Goal: Task Accomplishment & Management: Manage account settings

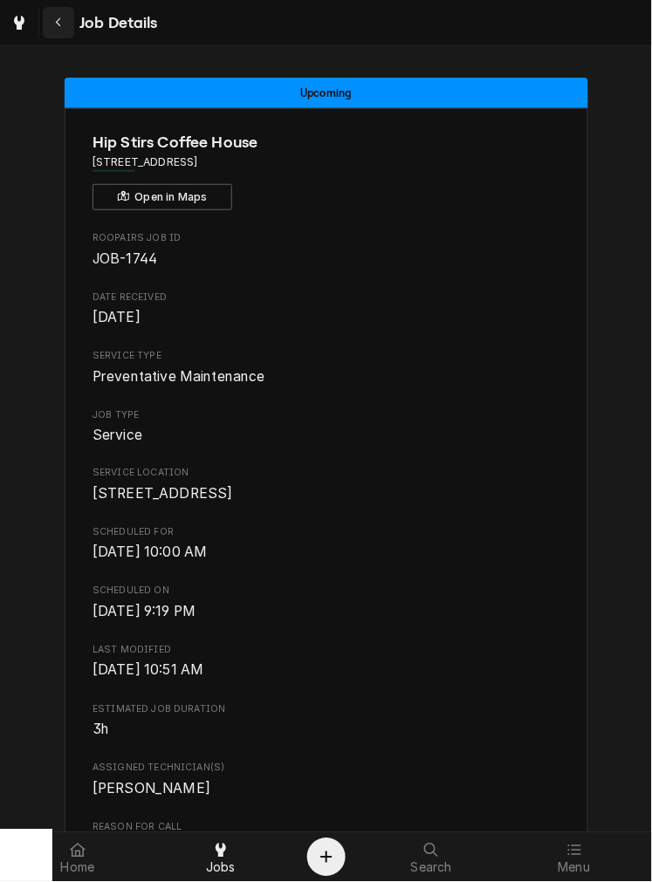
click at [61, 29] on div "Navigate back" at bounding box center [58, 22] width 17 height 17
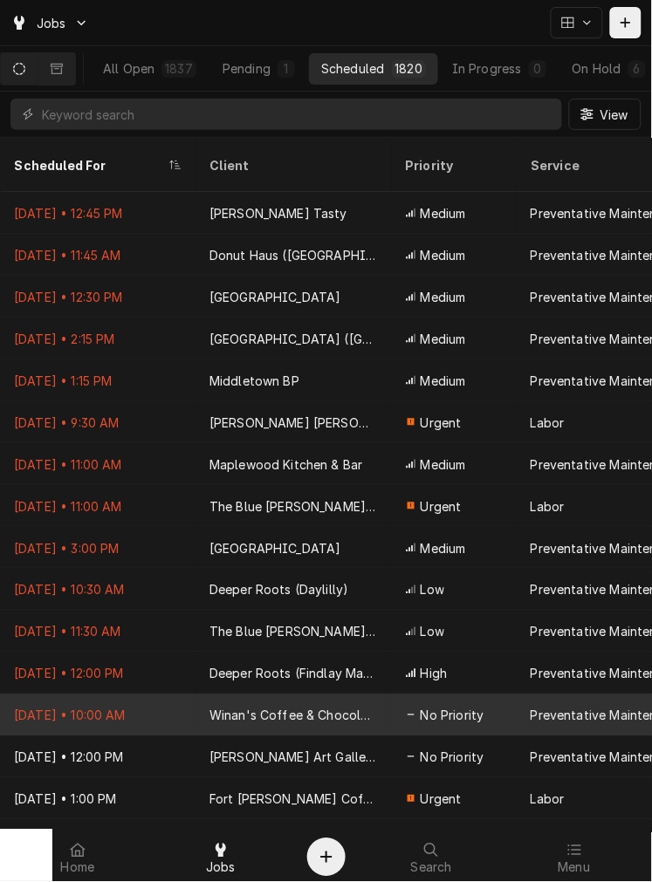
click at [318, 707] on div "Winan's Coffee & Chocolate (Dublin)" at bounding box center [292, 715] width 195 height 42
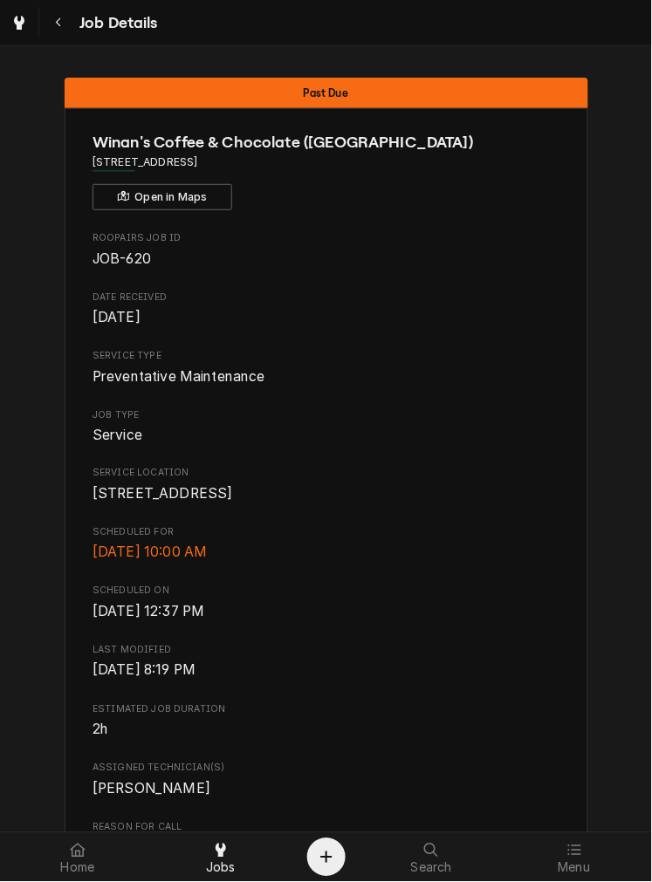
click at [458, 599] on span "Scheduled On" at bounding box center [325, 592] width 467 height 14
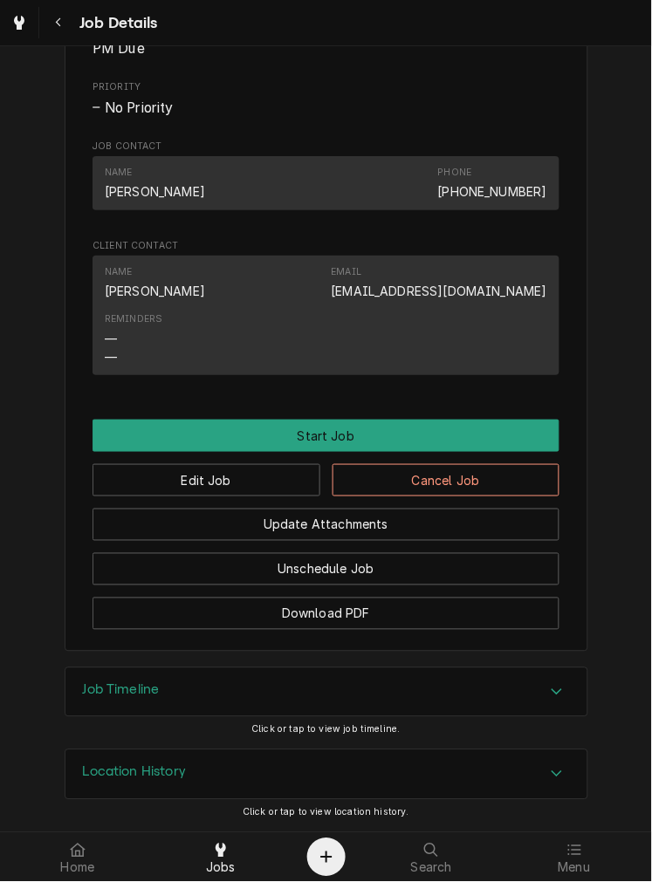
scroll to position [820, 0]
click at [280, 487] on button "Edit Job" at bounding box center [206, 480] width 228 height 32
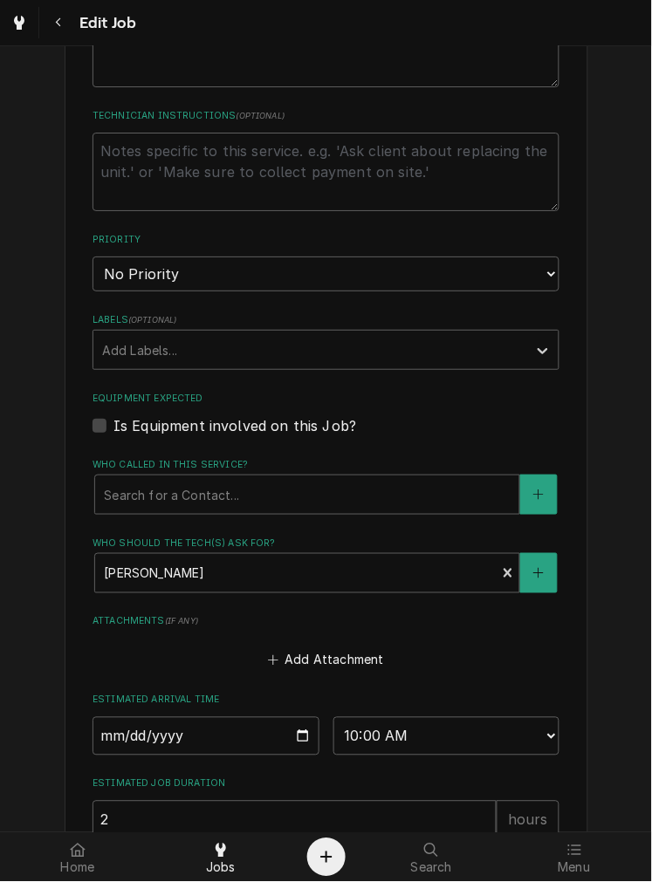
type textarea "x"
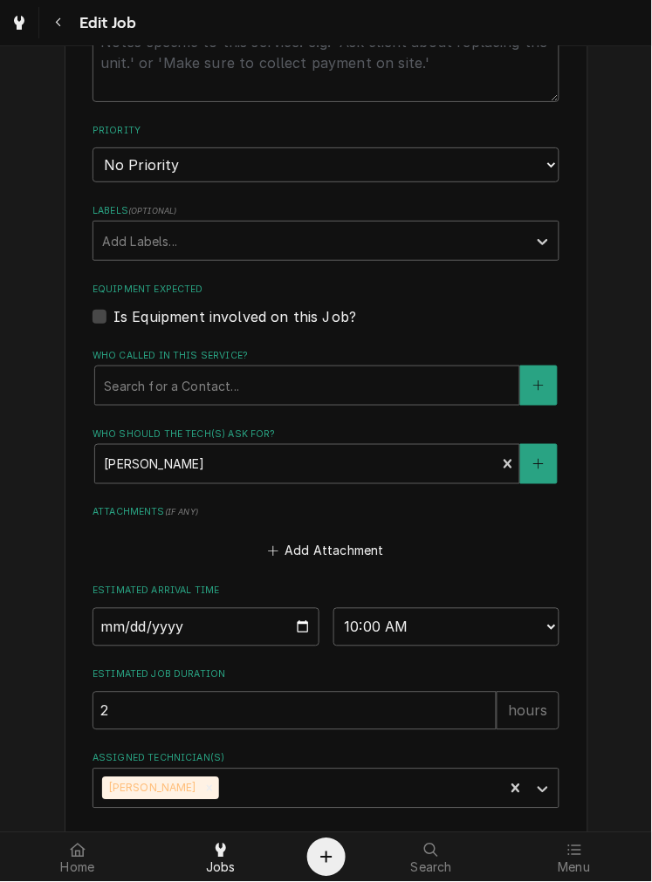
scroll to position [856, 0]
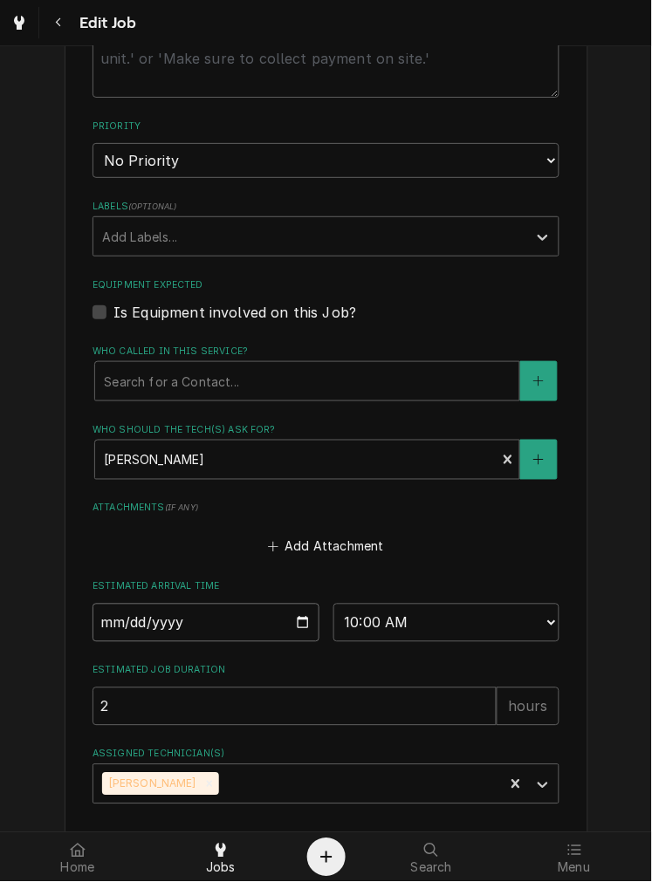
click at [302, 632] on input "2025-09-05" at bounding box center [205, 623] width 227 height 38
click at [289, 637] on input "2025-09-05" at bounding box center [205, 623] width 227 height 38
click at [298, 618] on input "2025-09-05" at bounding box center [205, 623] width 227 height 38
type input "2025-09-17"
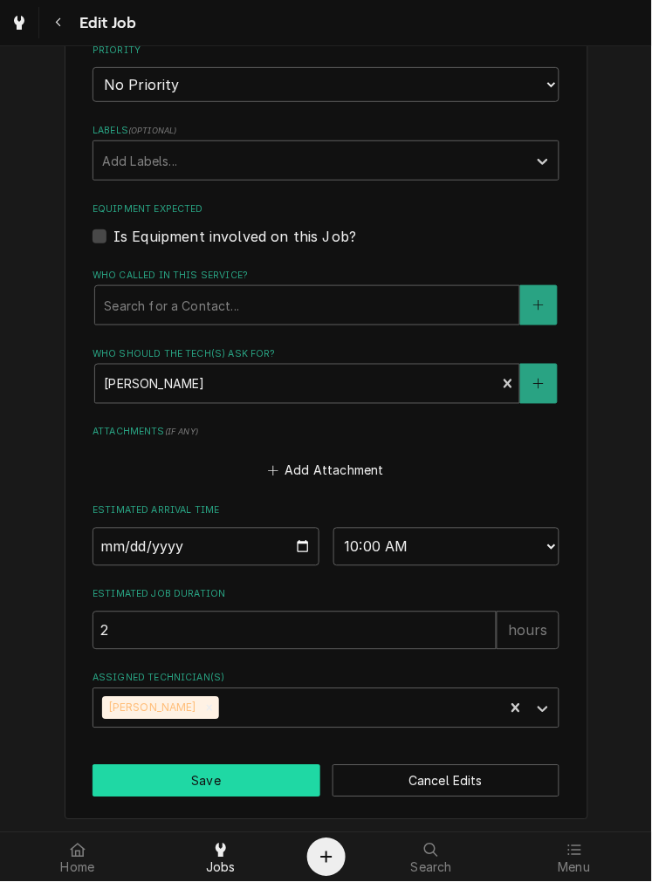
click at [246, 790] on button "Save" at bounding box center [206, 781] width 228 height 32
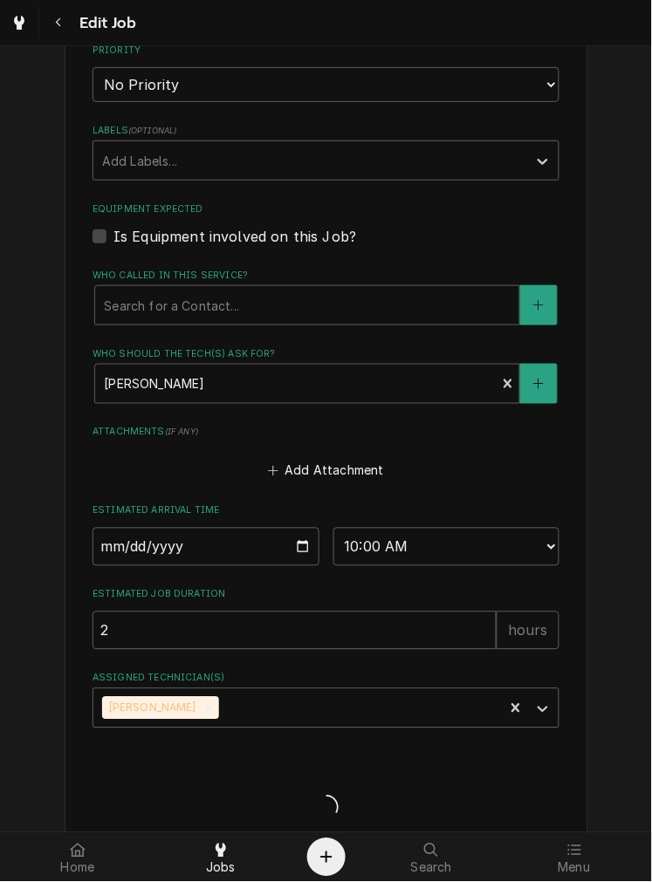
type textarea "x"
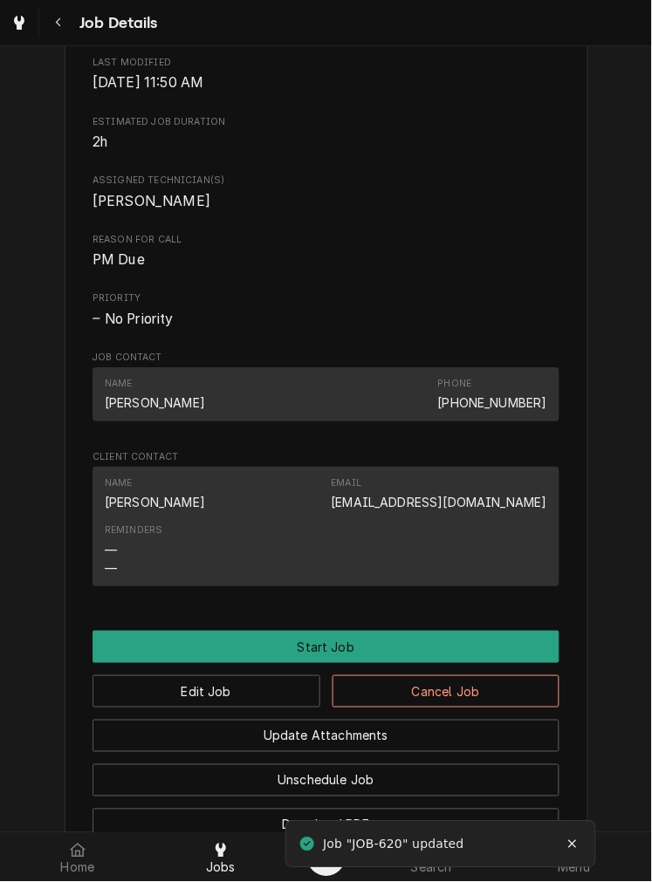
scroll to position [688, 0]
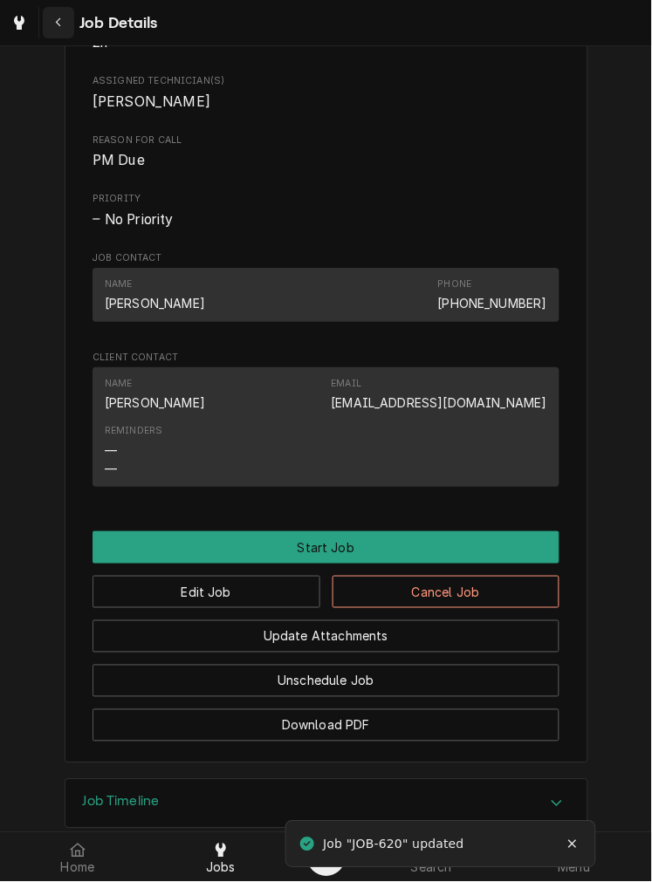
click at [72, 22] on button "Navigate back" at bounding box center [58, 22] width 31 height 31
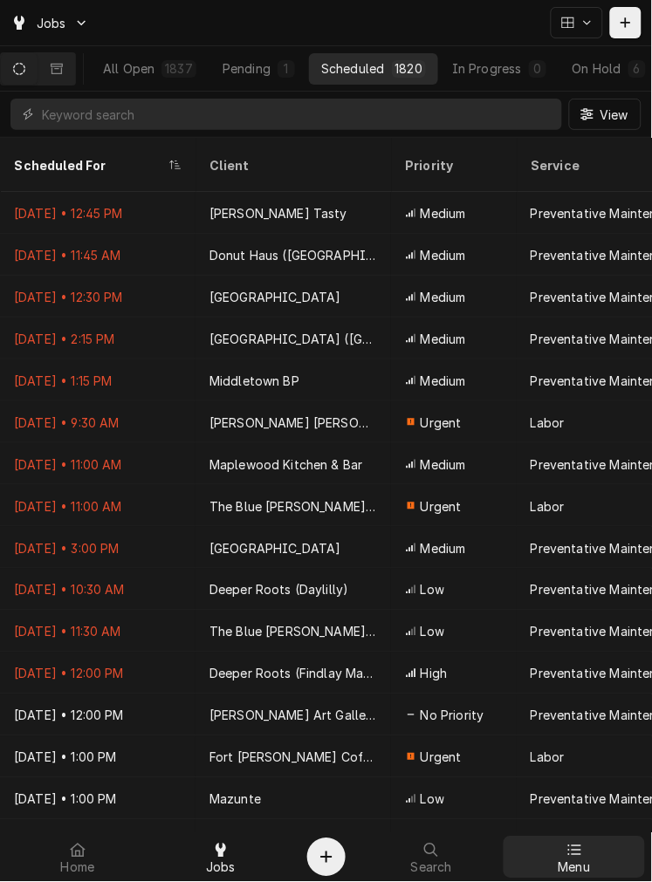
click at [580, 865] on span "Menu" at bounding box center [574, 868] width 32 height 14
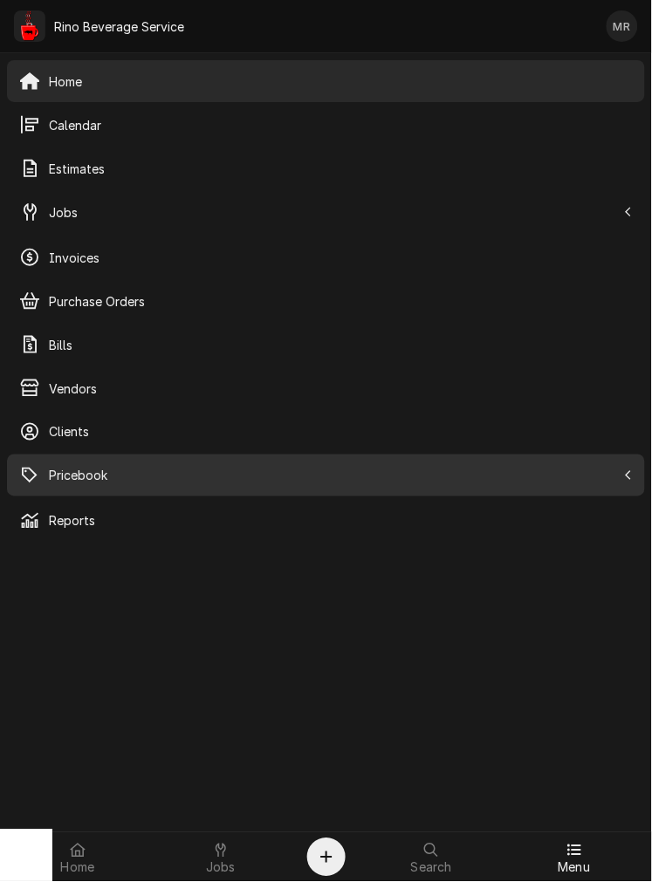
click at [136, 472] on span "Pricebook" at bounding box center [332, 476] width 567 height 18
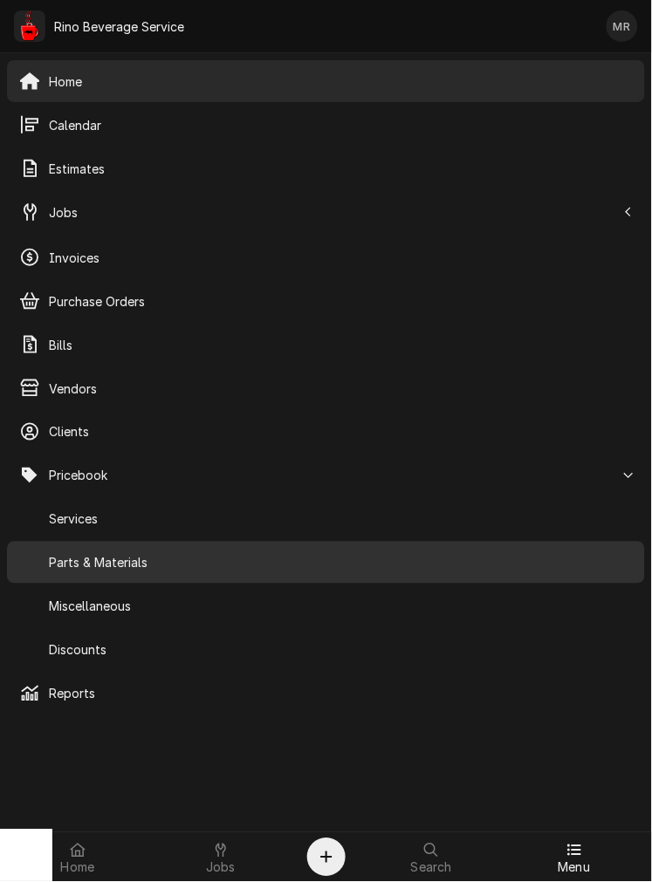
click at [101, 561] on span "Parts & Materials" at bounding box center [341, 563] width 584 height 18
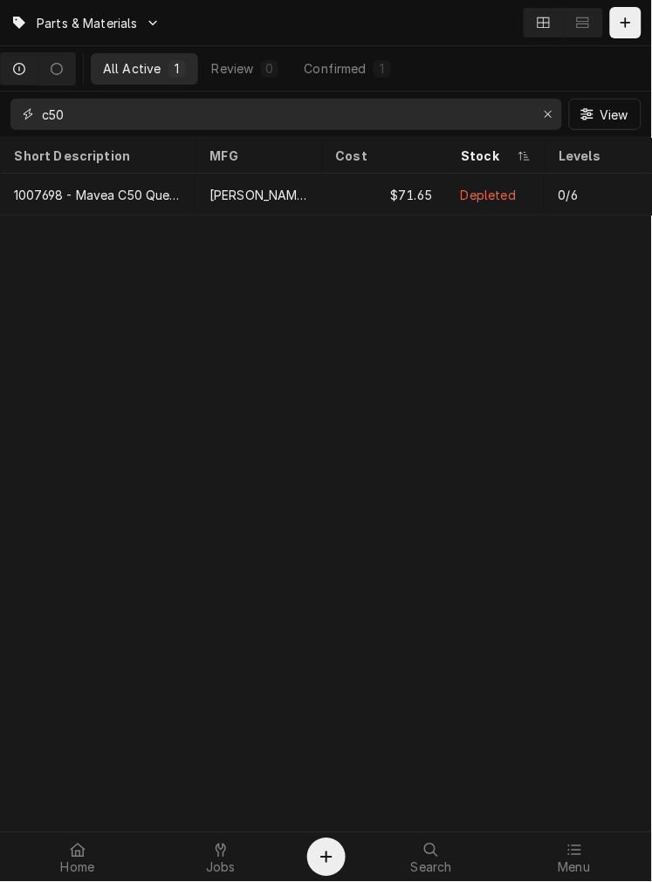
click at [194, 122] on input "c50" at bounding box center [285, 114] width 487 height 31
type input "c"
type input "15050001"
click at [195, 162] on th "MFG" at bounding box center [258, 156] width 126 height 36
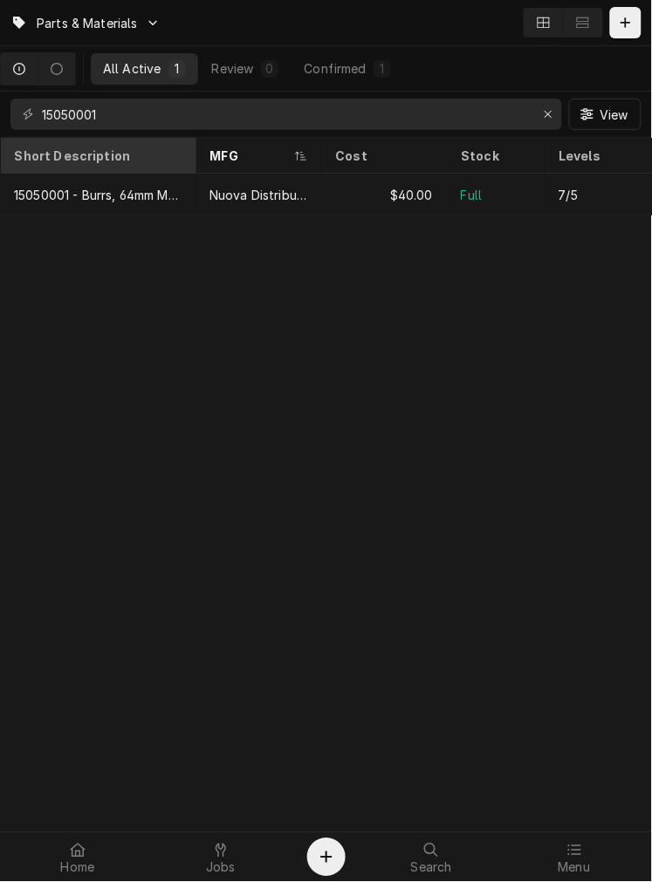
click at [120, 143] on div "Short Description" at bounding box center [97, 155] width 188 height 29
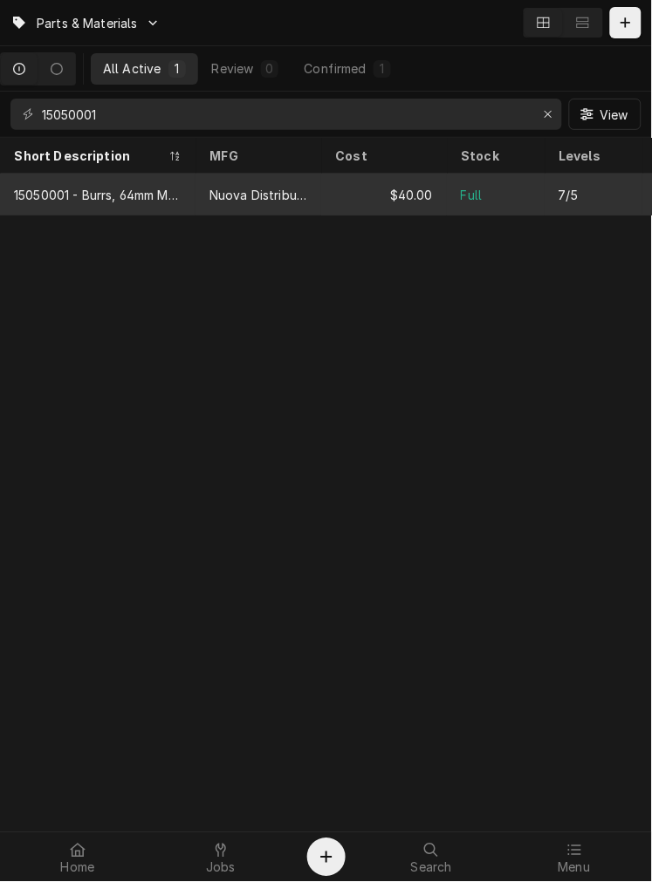
click at [112, 204] on div "15050001 - Burrs, 64mm MDX/MDX0" at bounding box center [97, 195] width 195 height 42
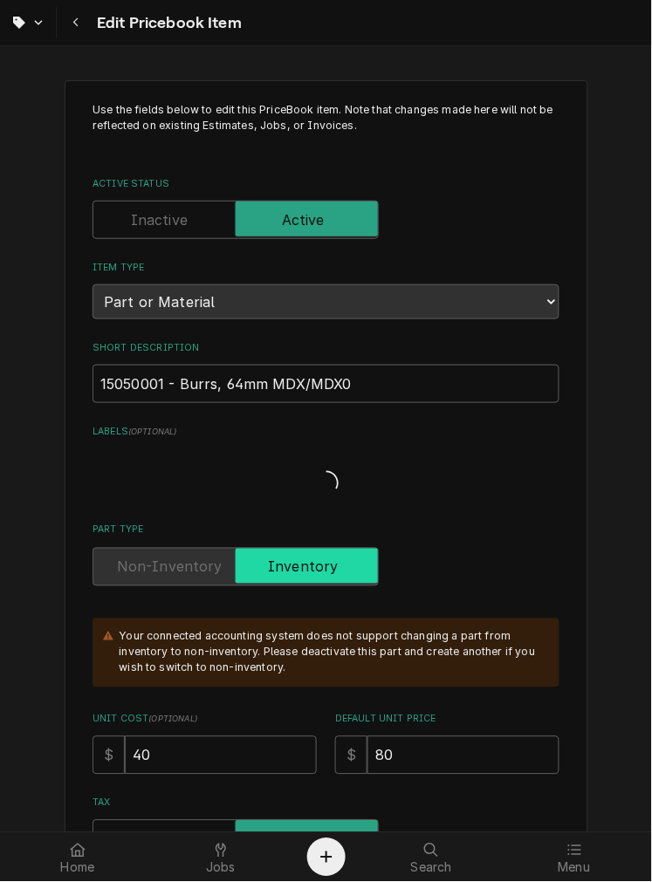
type textarea "x"
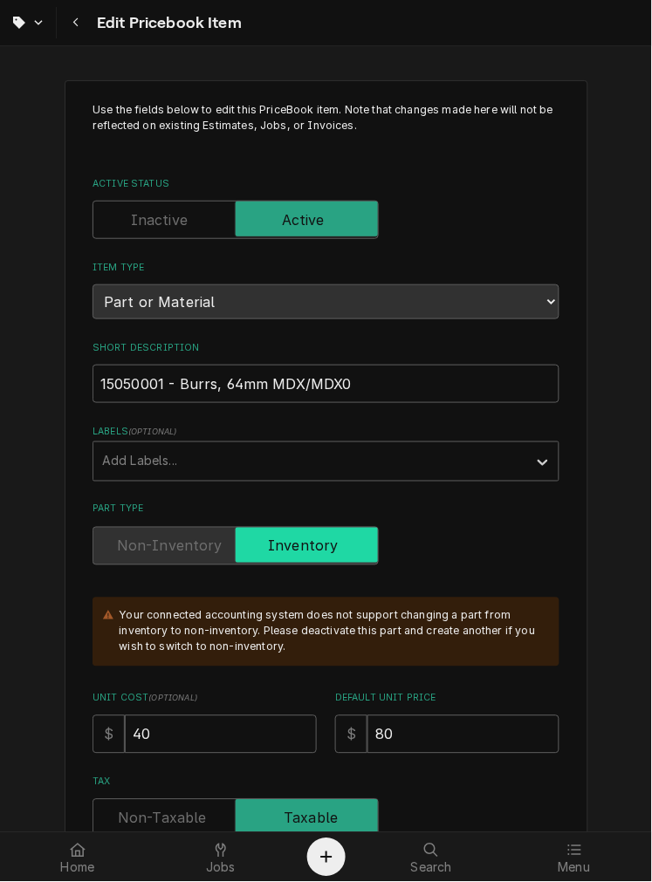
click at [426, 561] on div "Part Type" at bounding box center [325, 546] width 467 height 38
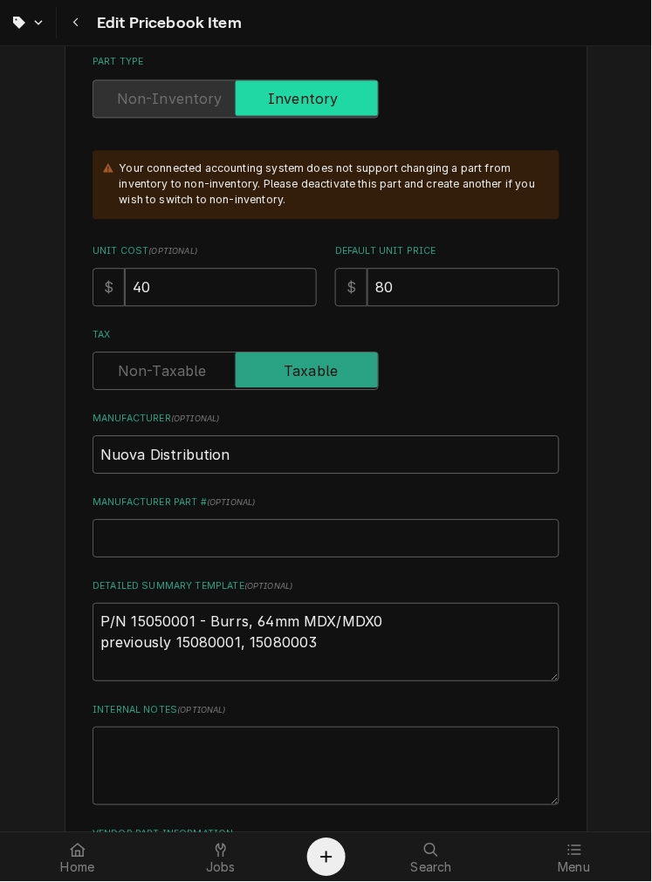
scroll to position [448, 0]
click at [264, 852] on div "Jobs" at bounding box center [221, 857] width 134 height 35
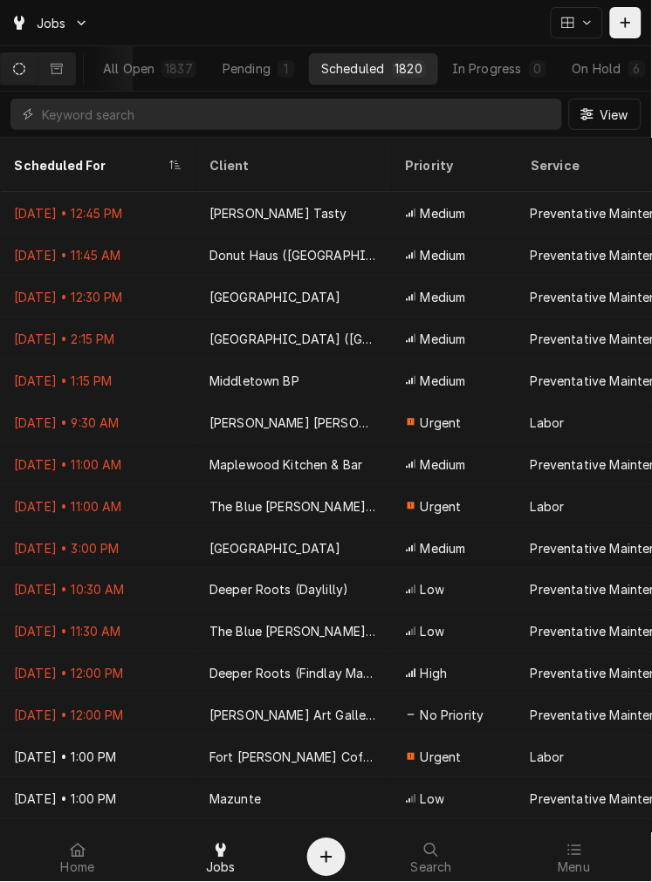
scroll to position [0, 136]
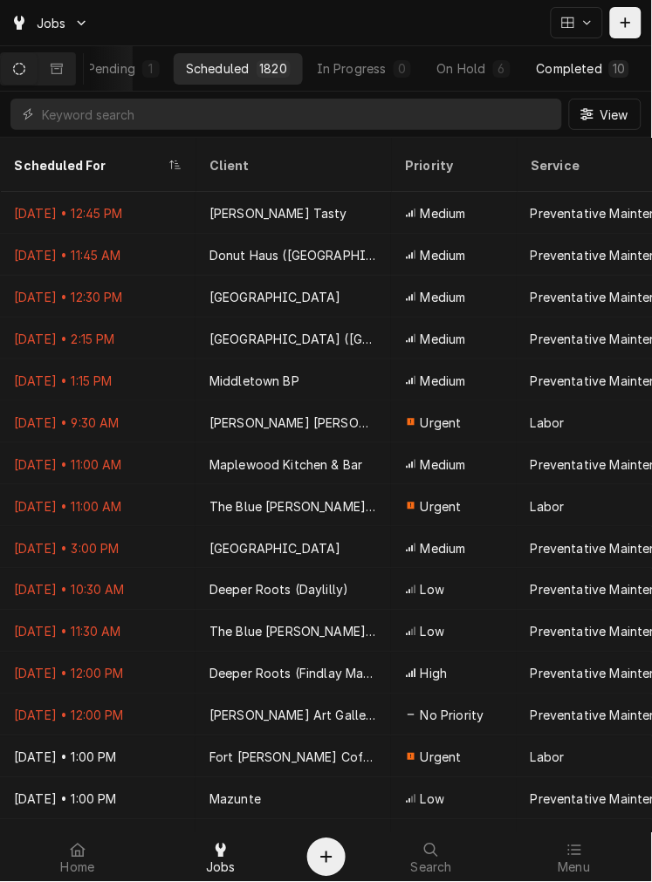
click at [571, 65] on div "Completed" at bounding box center [569, 68] width 65 height 18
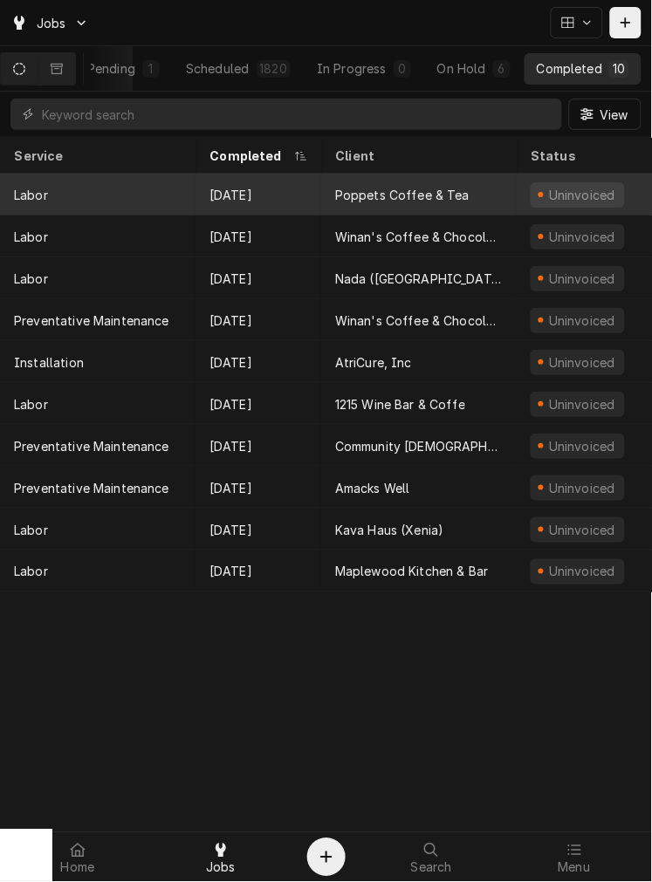
click at [448, 186] on div "Poppets Coffee & Tea" at bounding box center [402, 195] width 134 height 18
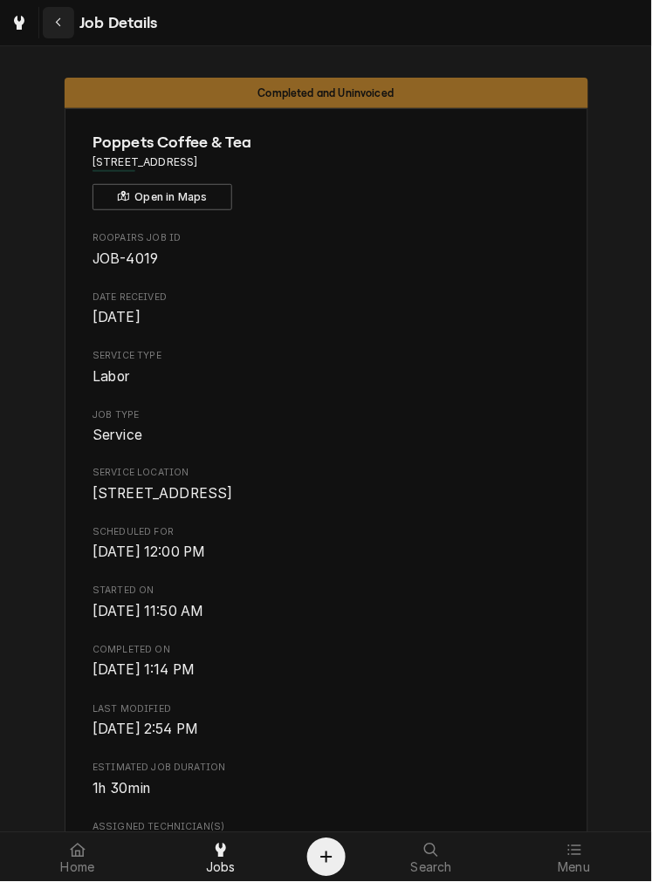
click at [52, 15] on div "Navigate back" at bounding box center [58, 22] width 17 height 17
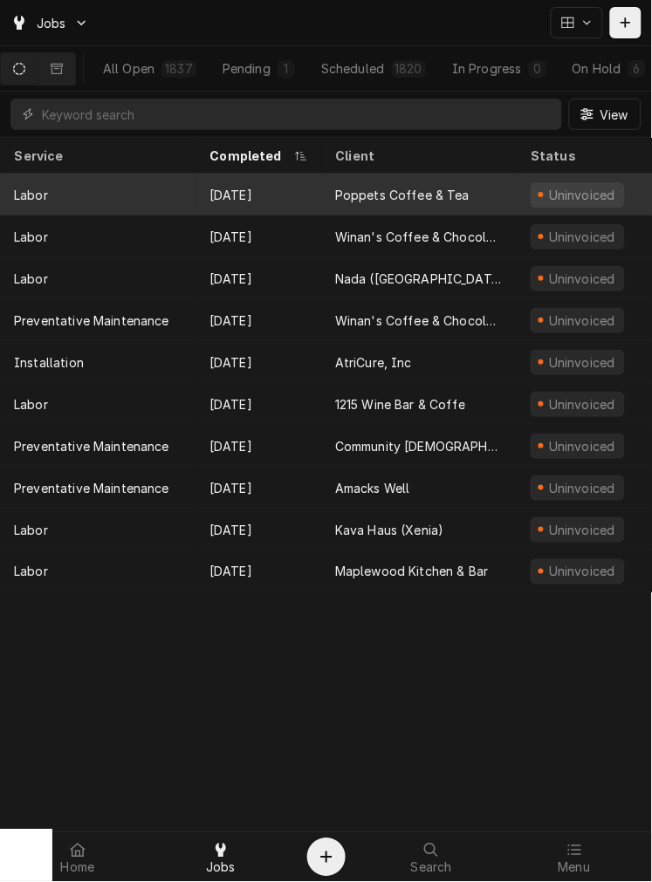
click at [434, 187] on div "Poppets Coffee & Tea" at bounding box center [402, 195] width 134 height 18
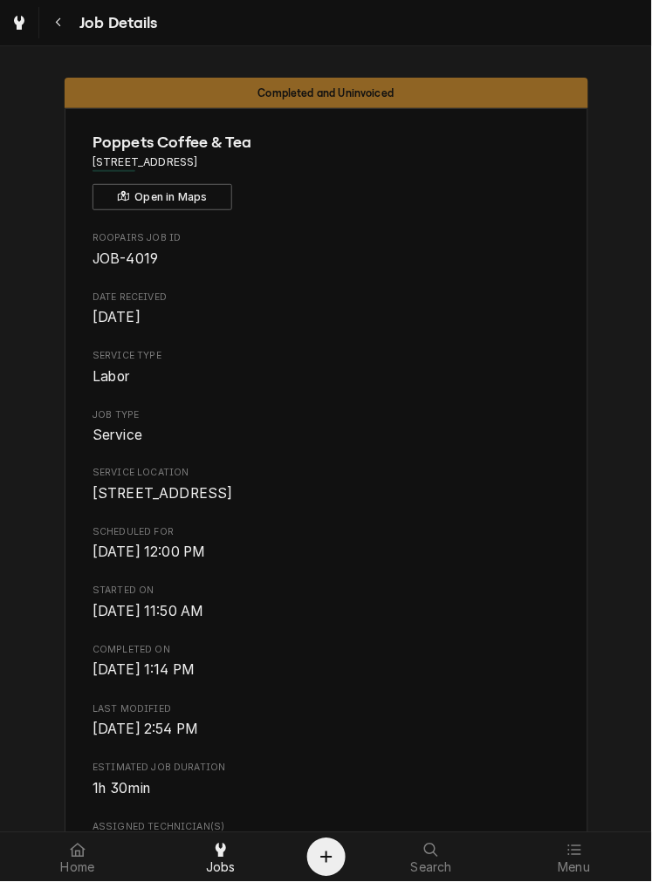
click at [436, 658] on span "Completed On" at bounding box center [325, 651] width 467 height 14
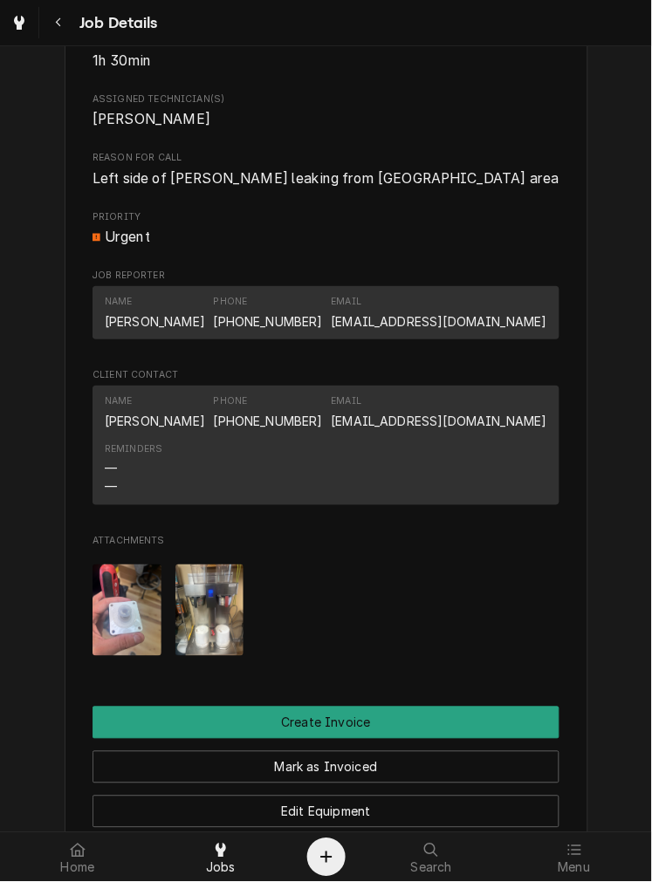
scroll to position [729, 0]
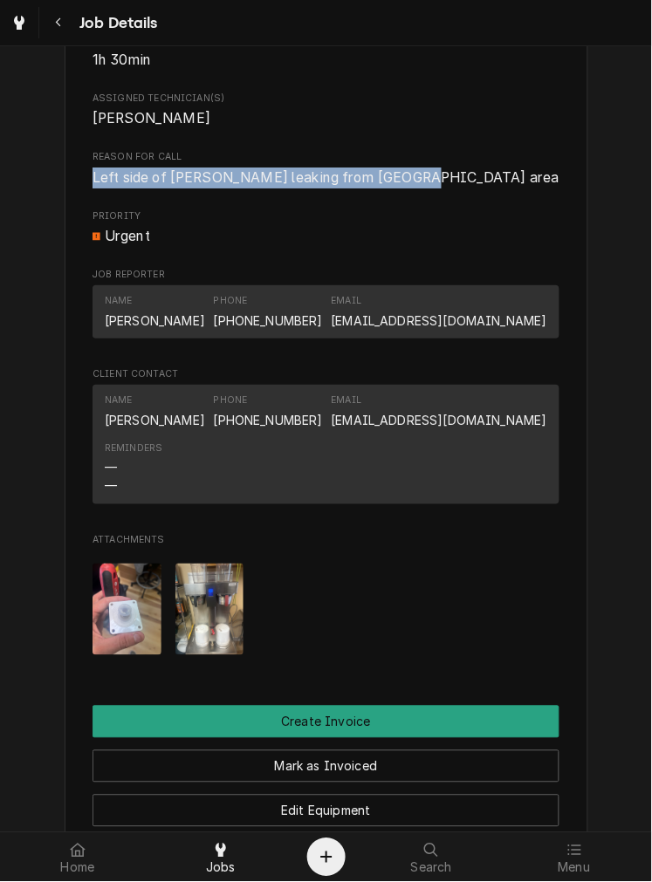
drag, startPoint x: 414, startPoint y: 199, endPoint x: 84, endPoint y: 196, distance: 330.7
click at [84, 196] on div "Poppets Coffee & Tea 1403 Business Center Ct, Dayton, OH 45410 Open in Maps Roo…" at bounding box center [326, 247] width 523 height 1737
copy span "Left side of brewer leaking from sprayhead area"
click at [471, 632] on div "Attachments" at bounding box center [325, 610] width 467 height 120
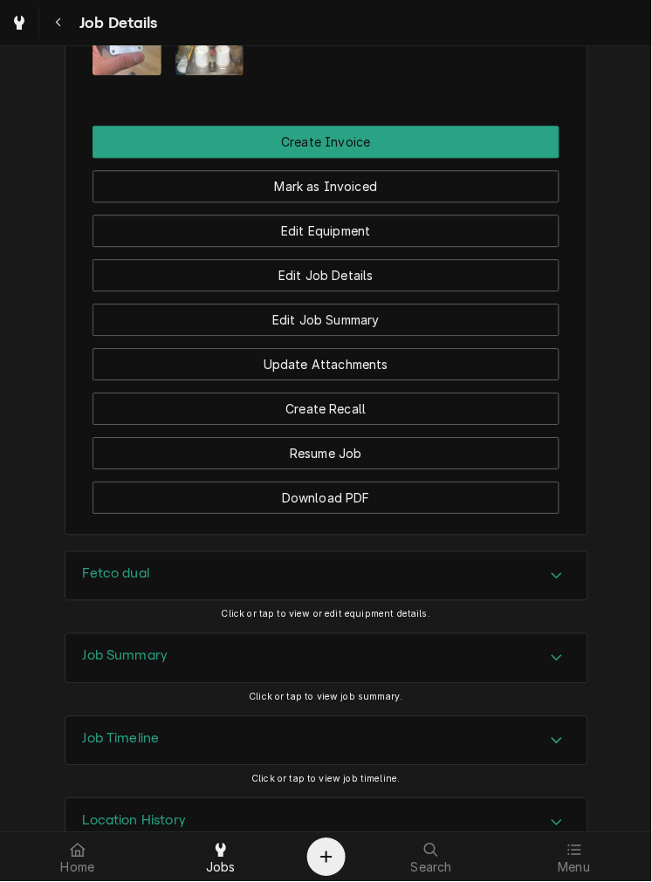
scroll to position [1380, 0]
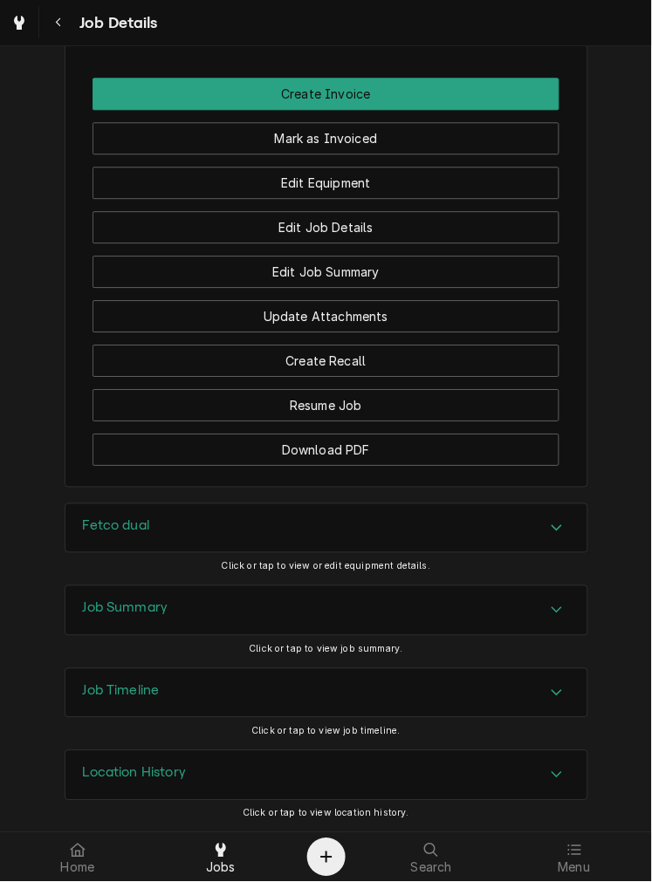
click at [353, 536] on div "Fetco dual" at bounding box center [326, 528] width 522 height 49
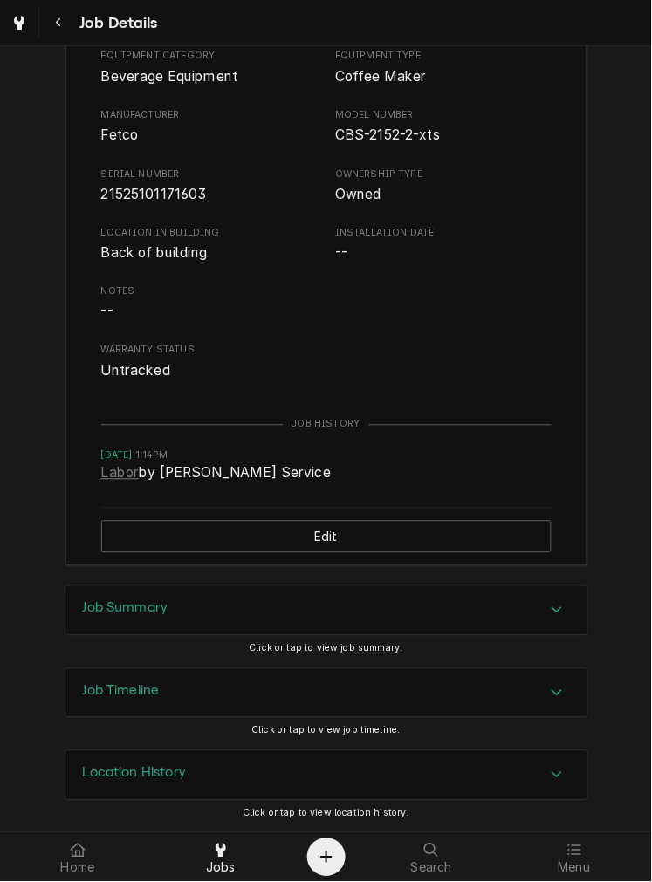
click at [361, 599] on div "Job Summary" at bounding box center [326, 610] width 522 height 49
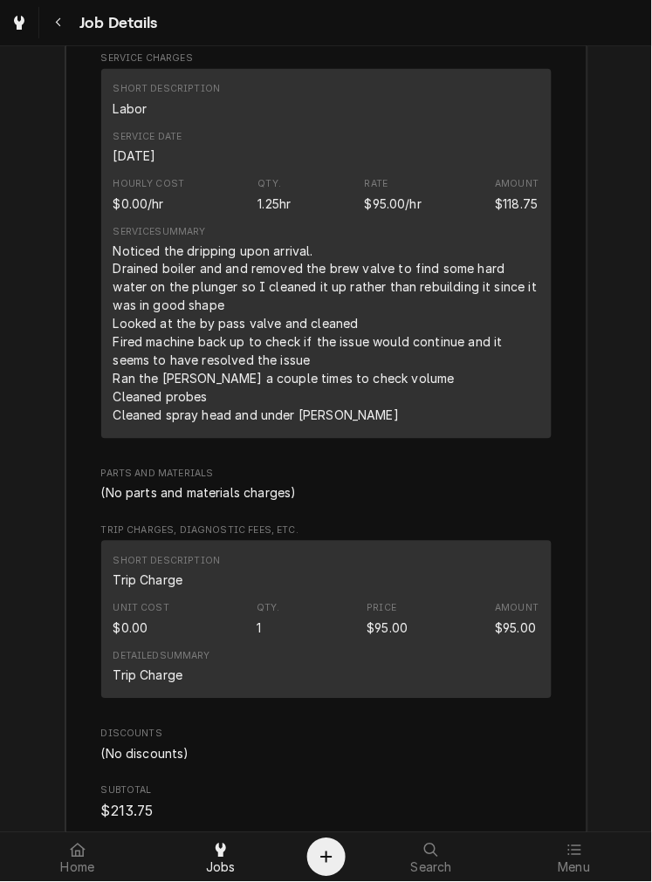
scroll to position [2720, 0]
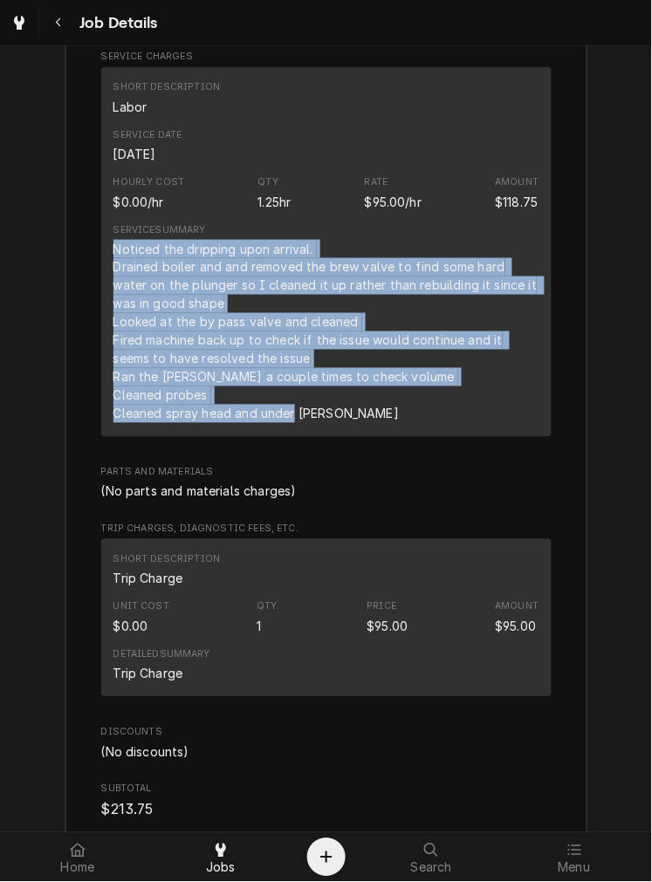
drag, startPoint x: 336, startPoint y: 437, endPoint x: 105, endPoint y: 272, distance: 284.0
click at [105, 272] on div "Short Description Labor Service Date Sep 2, 2025 Hourly Cost $0.00/hr Qty. 1.25…" at bounding box center [326, 252] width 450 height 370
copy div "Noticed the dripping upon arrival. Drained boiler and and removed the brew valv…"
click at [438, 562] on div "Short Description Trip Charge Unit Cost $0.00 Qty. 1 Price $95.00 Amount $95.00…" at bounding box center [326, 618] width 450 height 158
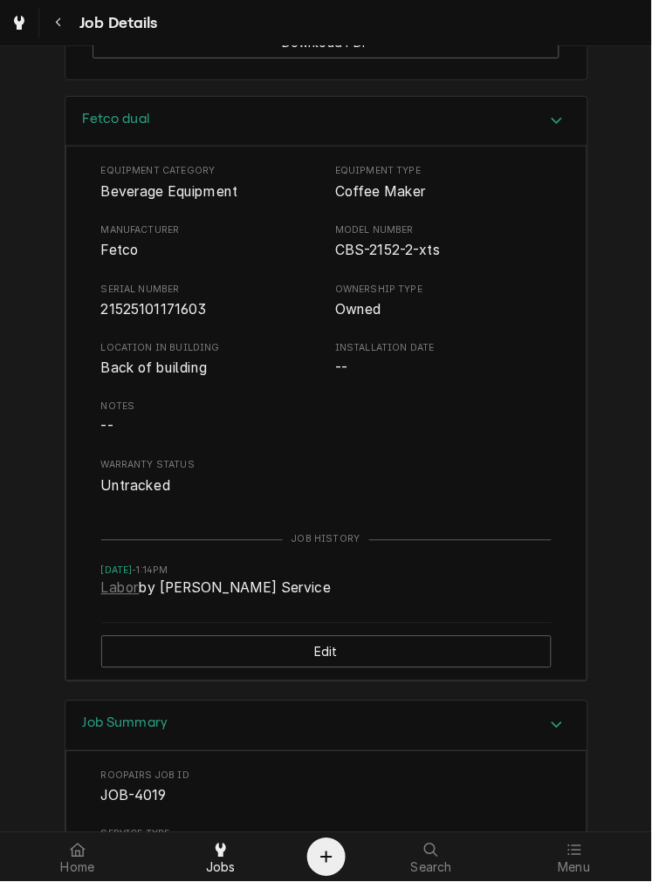
scroll to position [1766, 0]
click at [429, 140] on div "Fetco dual" at bounding box center [326, 121] width 522 height 50
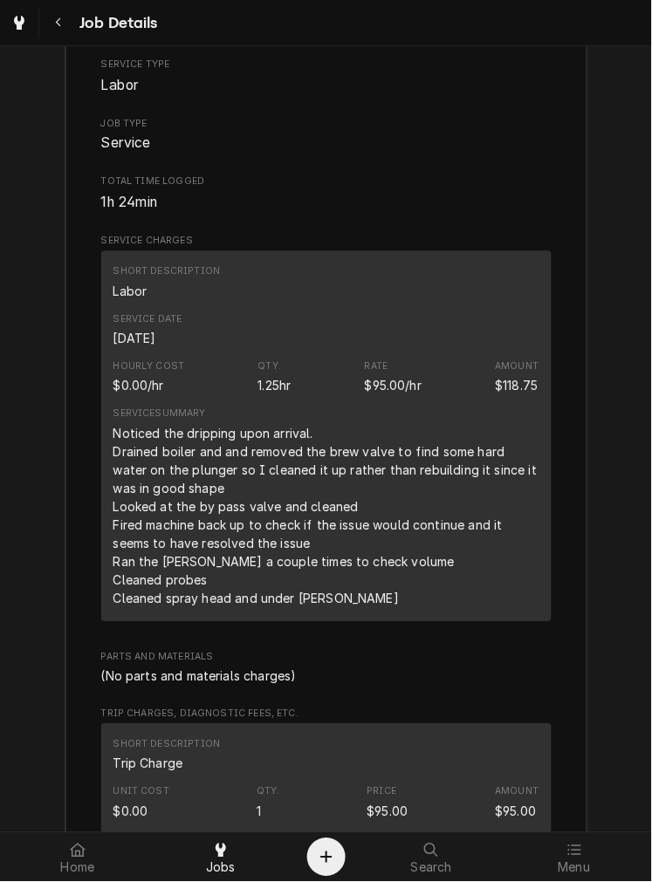
scroll to position [2014, 0]
click at [465, 353] on div "Service Date Sep 2, 2025" at bounding box center [326, 329] width 426 height 47
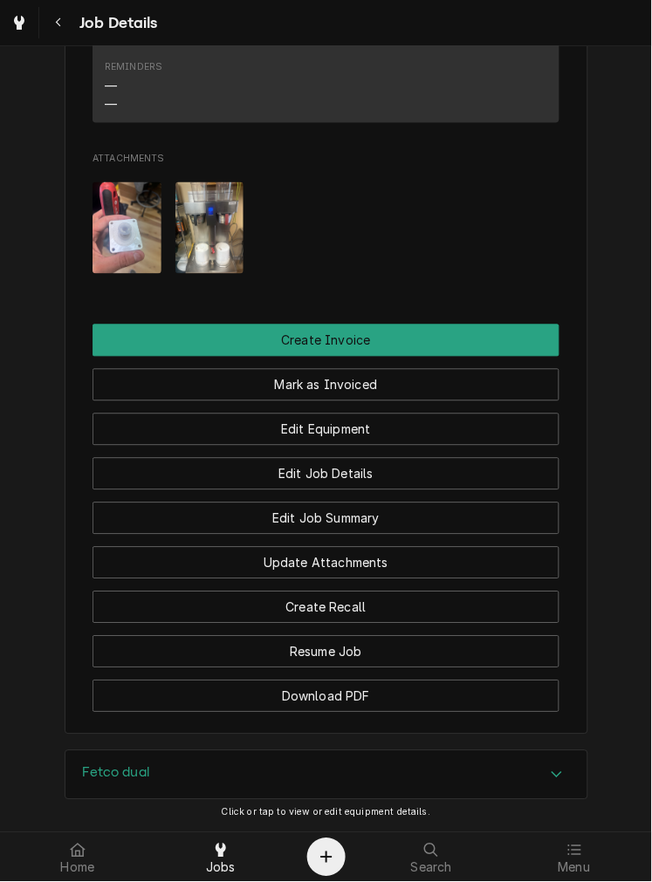
scroll to position [1060, 0]
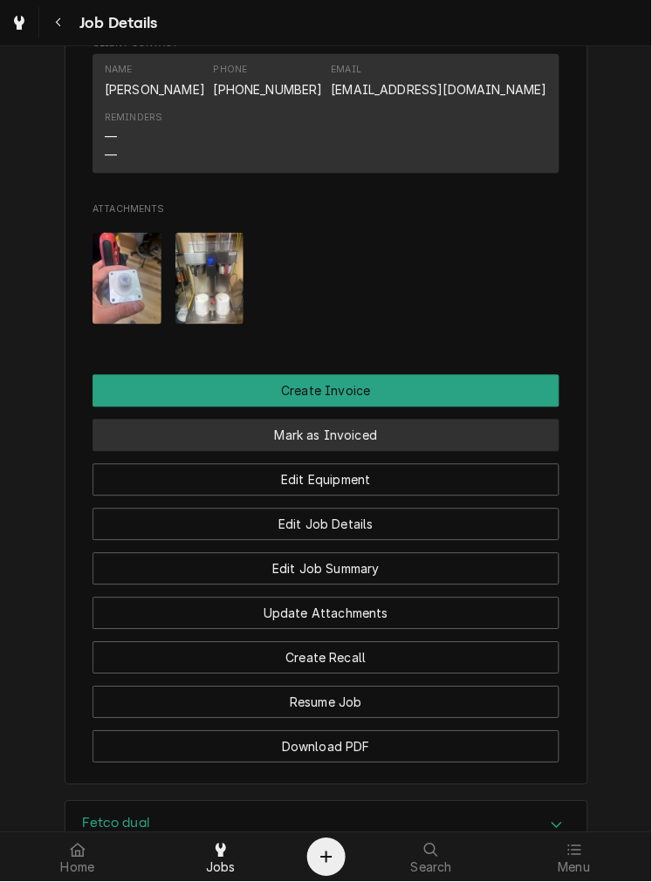
click at [388, 452] on button "Mark as Invoiced" at bounding box center [325, 436] width 467 height 32
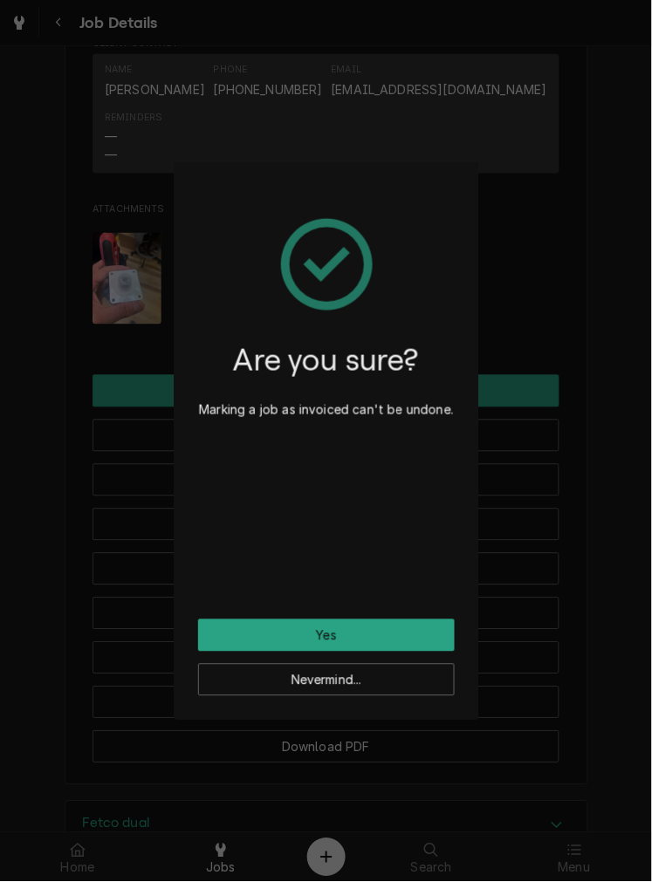
click at [377, 607] on div "Are you sure? Marking a job as invoiced can't be undone." at bounding box center [326, 403] width 257 height 433
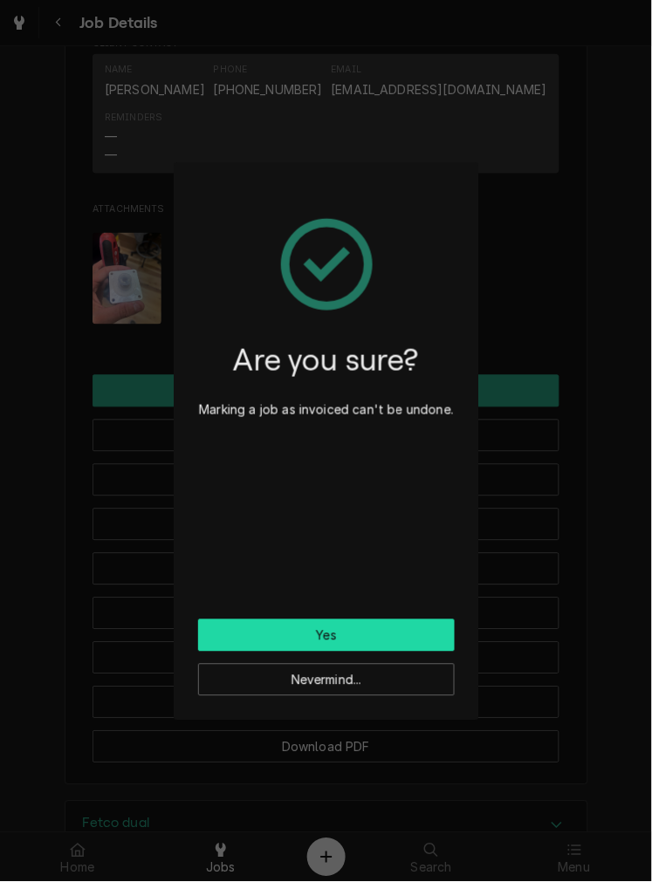
click at [380, 638] on button "Yes" at bounding box center [326, 635] width 257 height 32
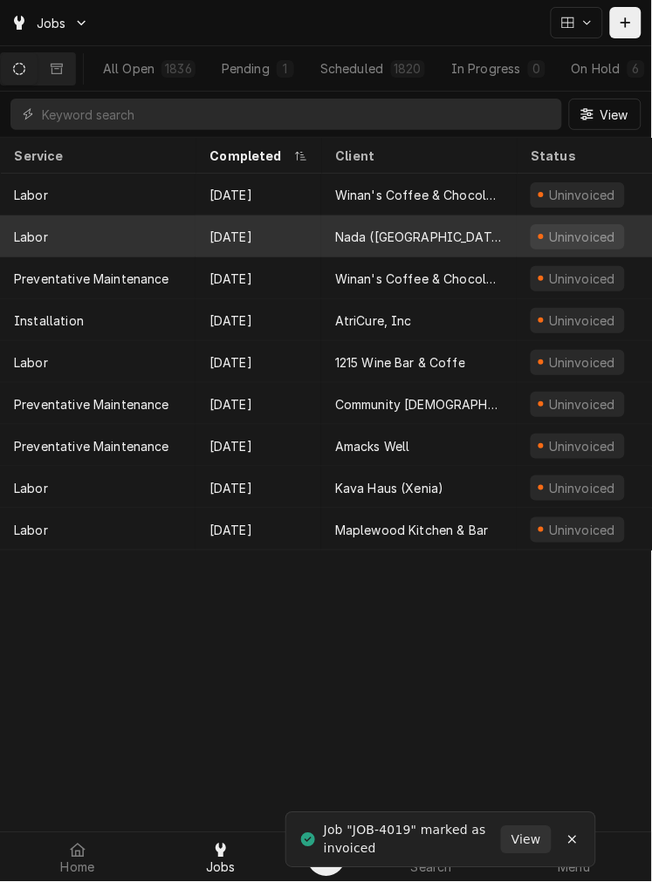
click at [441, 215] on div "Nada ([GEOGRAPHIC_DATA])" at bounding box center [418, 236] width 195 height 42
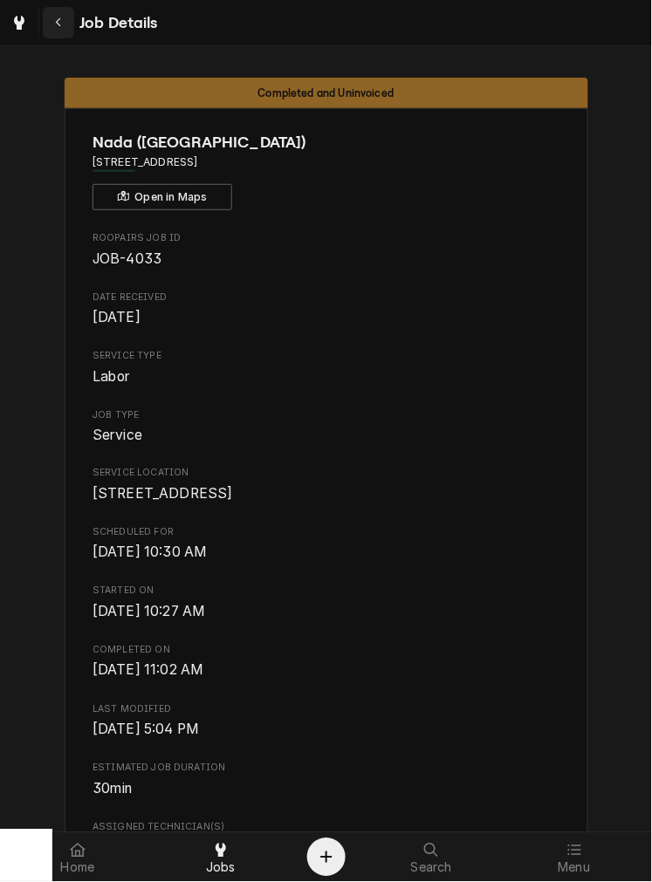
click at [71, 22] on button "Navigate back" at bounding box center [58, 22] width 31 height 31
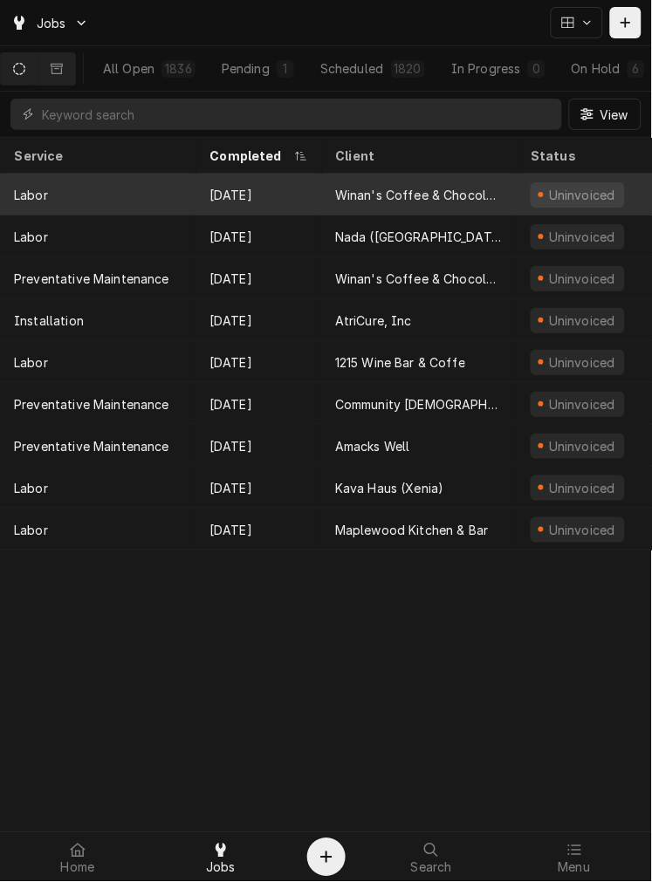
click at [318, 179] on div "[DATE]" at bounding box center [258, 195] width 126 height 42
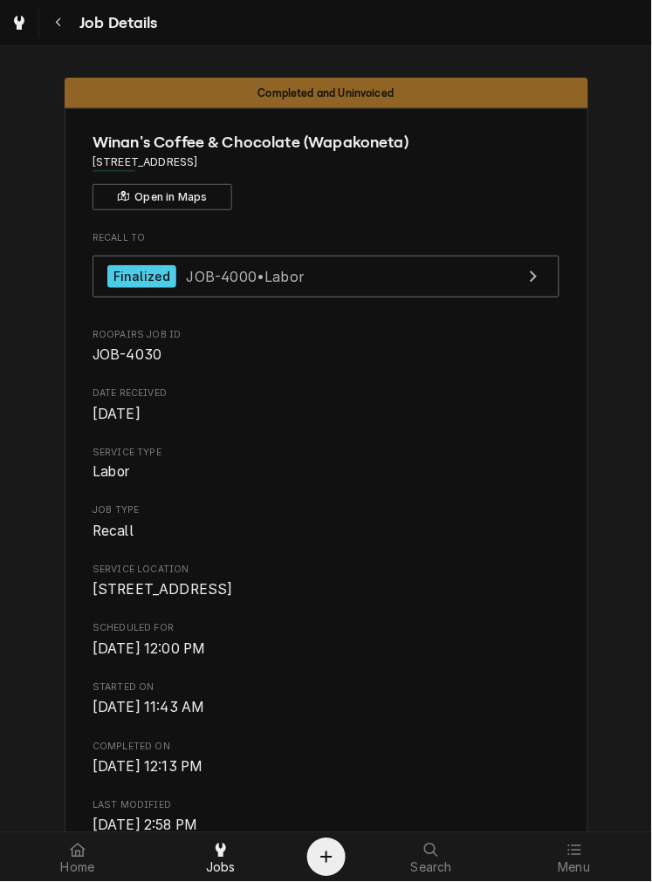
click at [476, 640] on div "Recall To Finalized JOB-4000 • Labor Roopairs Job ID JOB-4030 Date Received [DA…" at bounding box center [325, 869] width 467 height 1277
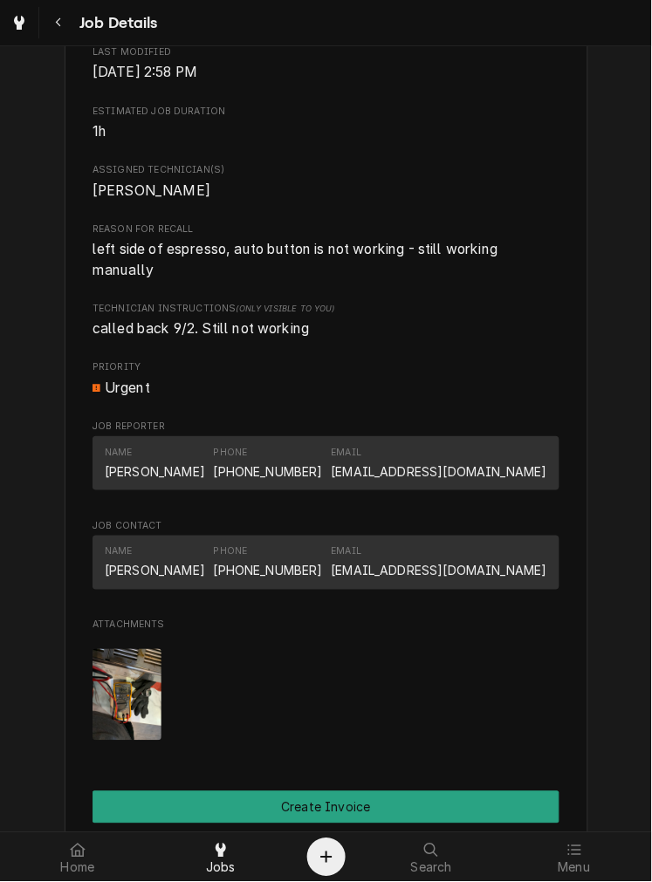
scroll to position [760, 0]
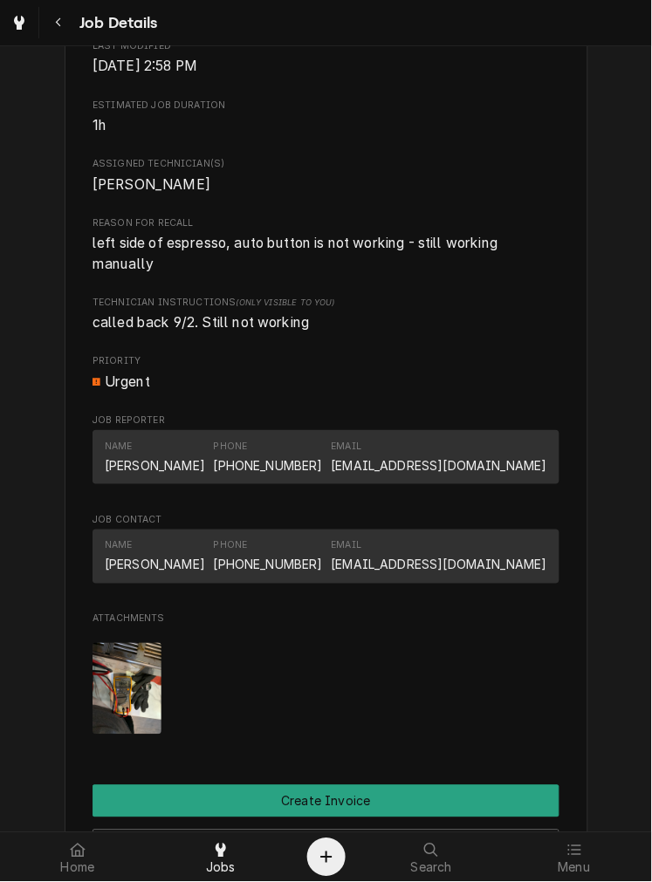
click at [443, 310] on span "Technician Instructions (Only Visible to You)" at bounding box center [325, 303] width 467 height 14
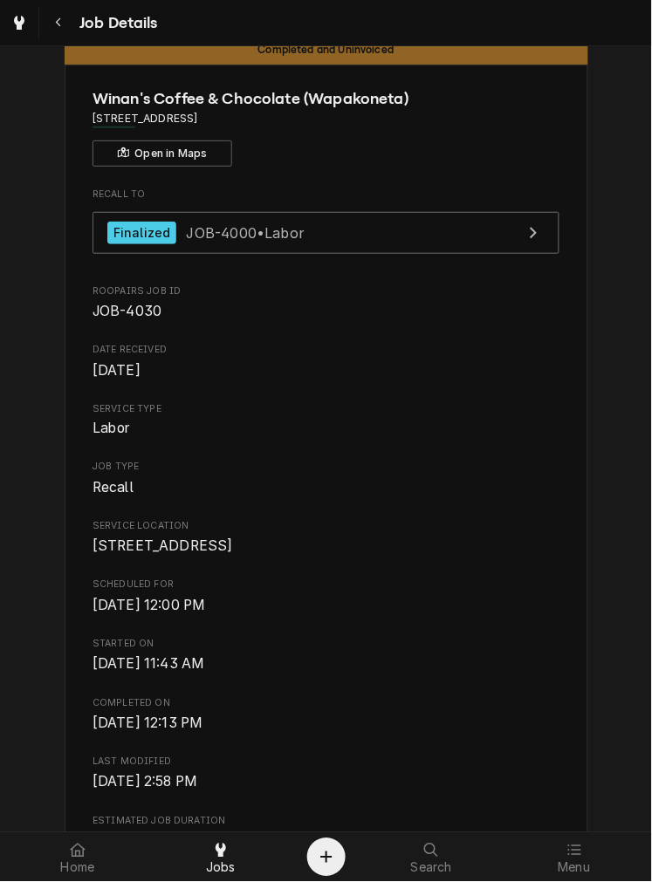
scroll to position [20, 0]
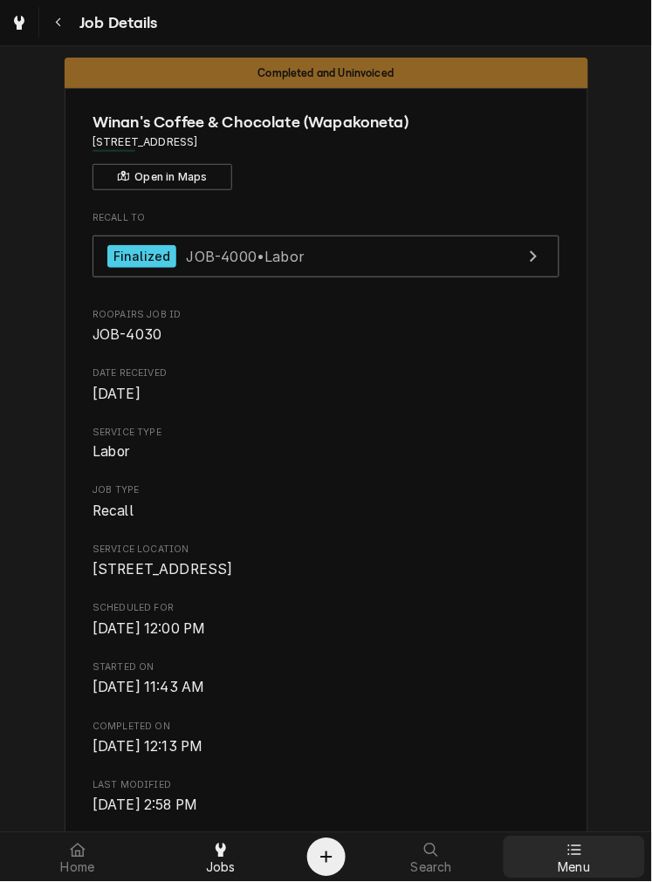
click at [576, 840] on div at bounding box center [574, 850] width 21 height 21
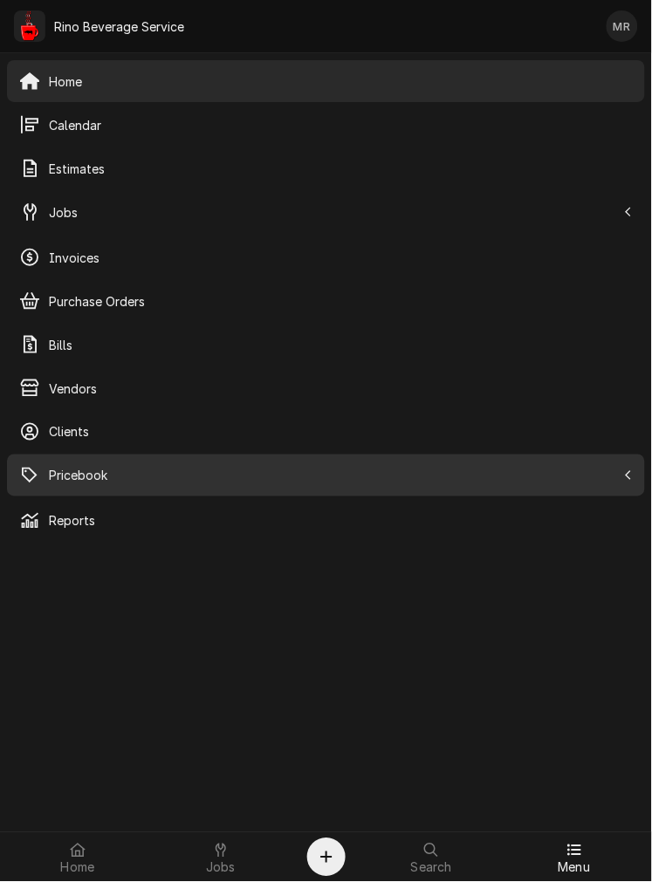
click at [108, 472] on span "Pricebook" at bounding box center [332, 476] width 567 height 18
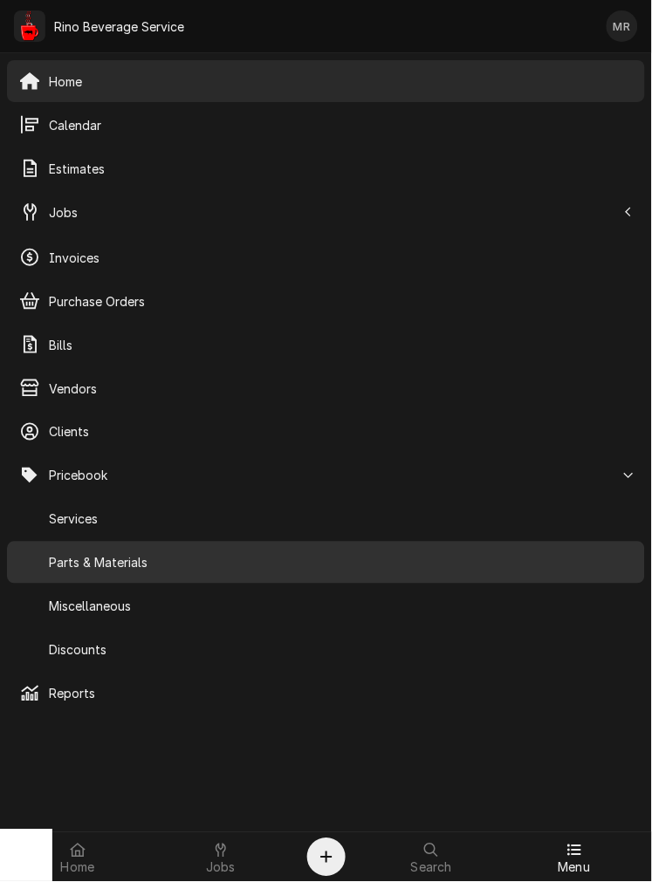
click at [112, 560] on span "Parts & Materials" at bounding box center [341, 563] width 584 height 18
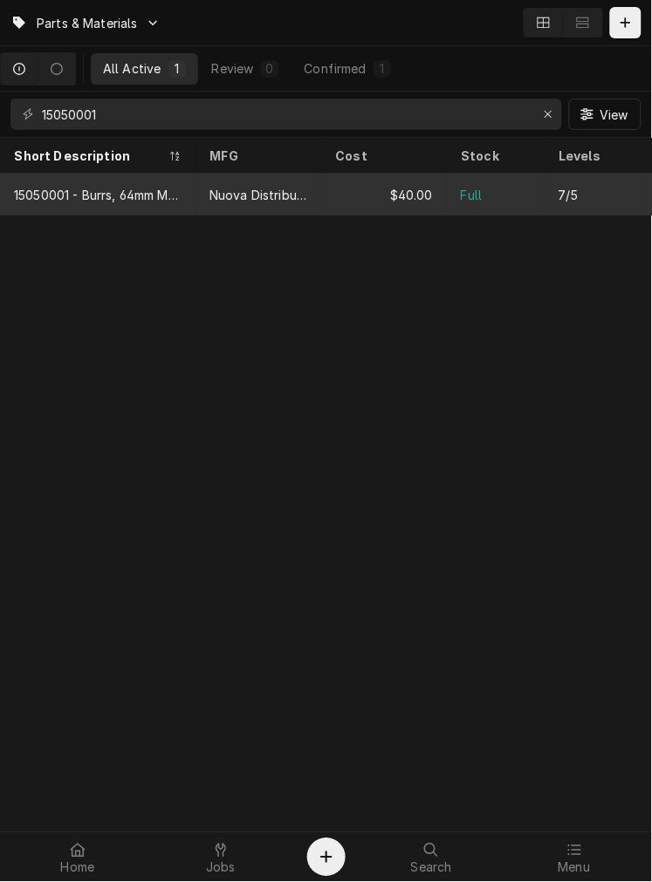
click at [271, 192] on div "Nuova Distribution" at bounding box center [258, 195] width 98 height 18
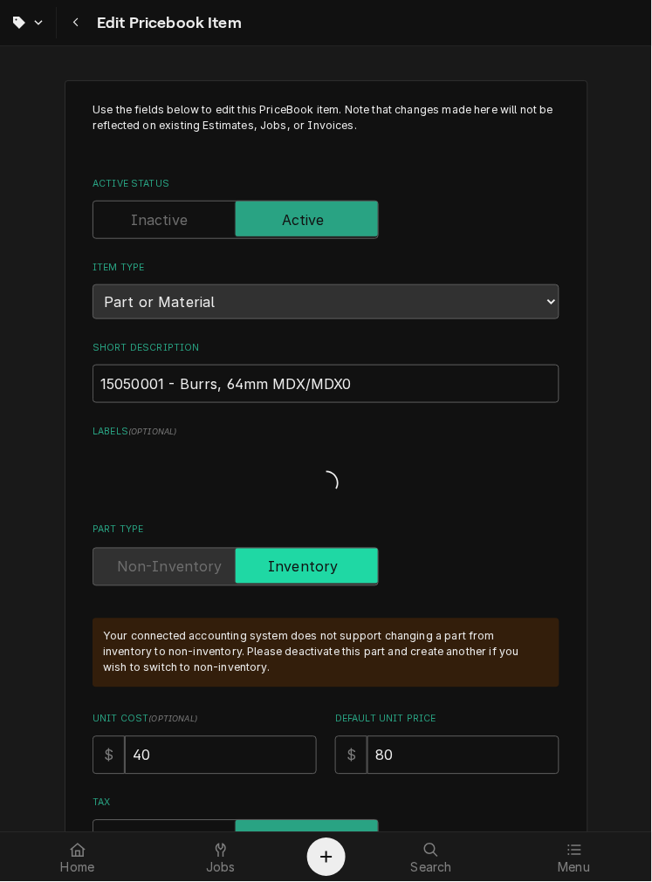
type textarea "x"
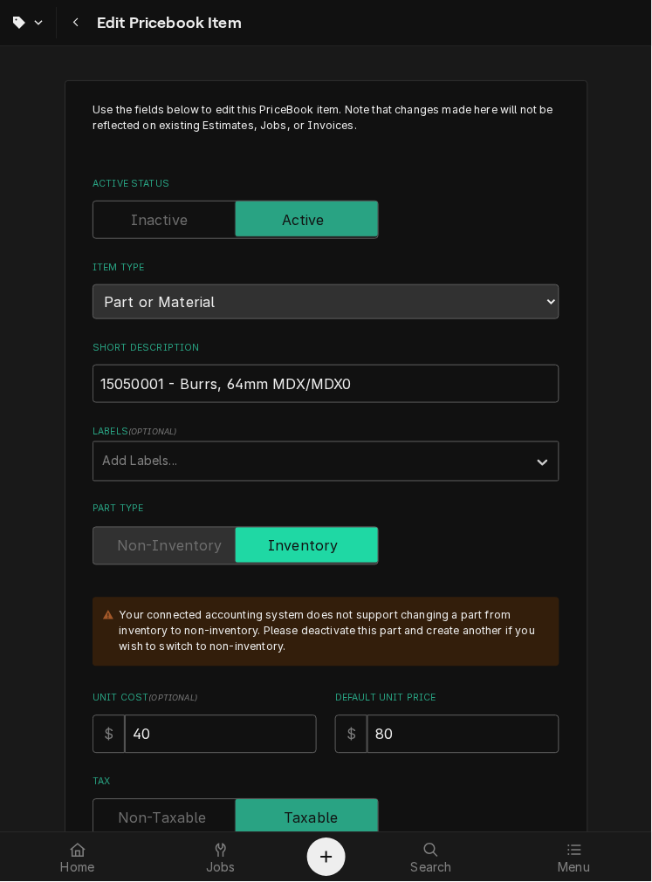
click at [466, 544] on div "Part Type" at bounding box center [325, 546] width 467 height 38
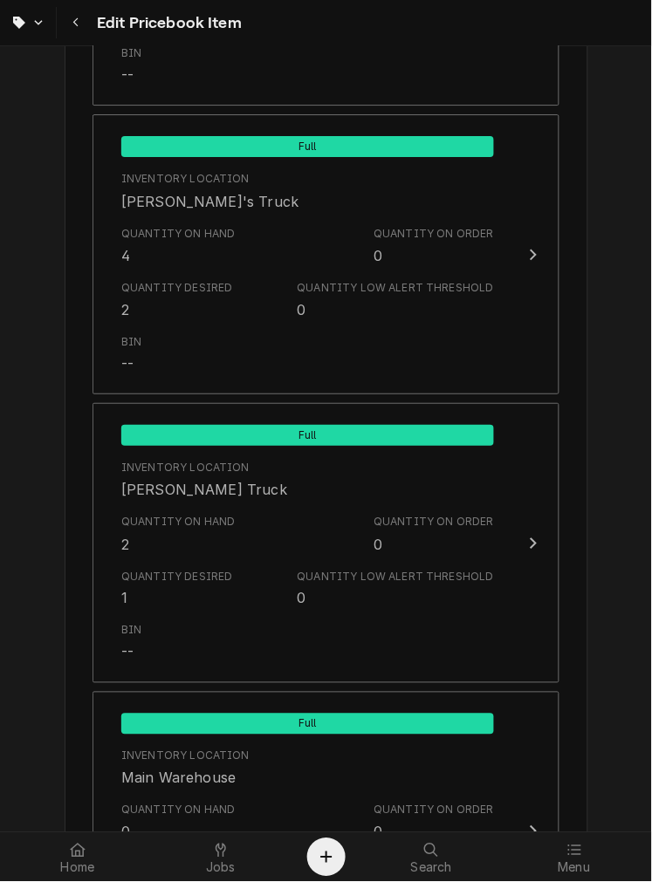
scroll to position [1533, 0]
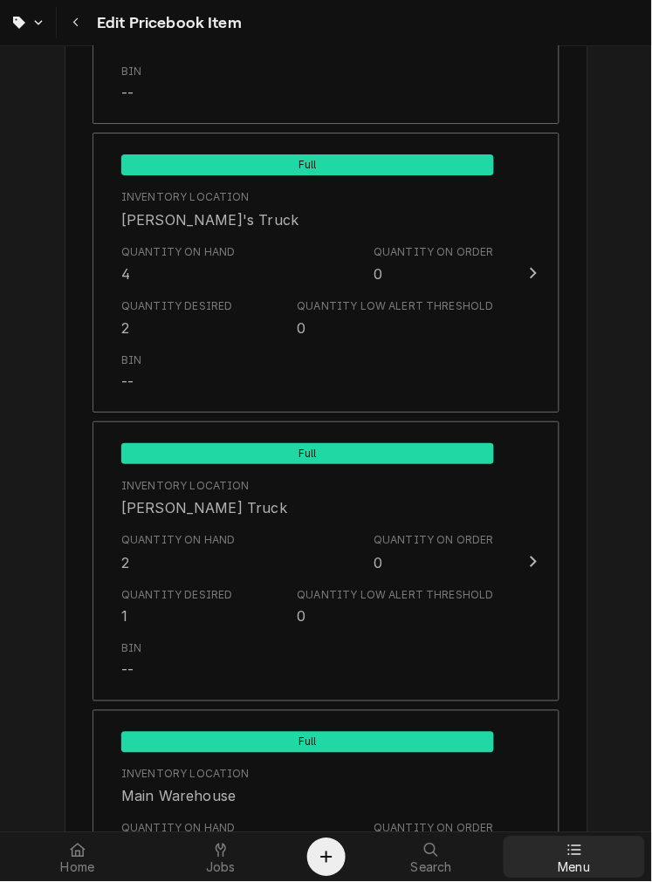
click at [579, 850] on icon at bounding box center [574, 850] width 13 height 10
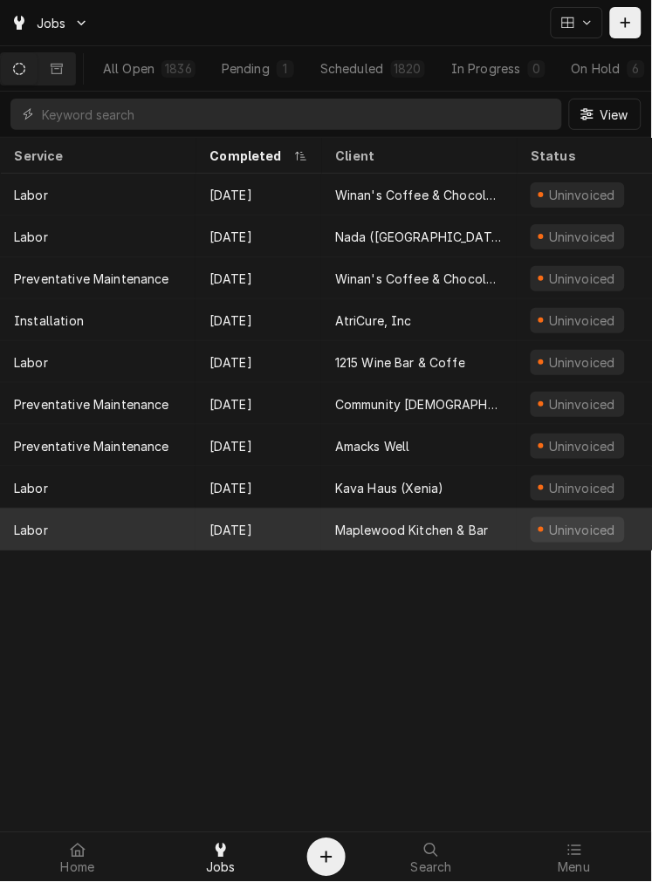
click at [417, 529] on div "Maplewood Kitchen & Bar" at bounding box center [412, 530] width 154 height 18
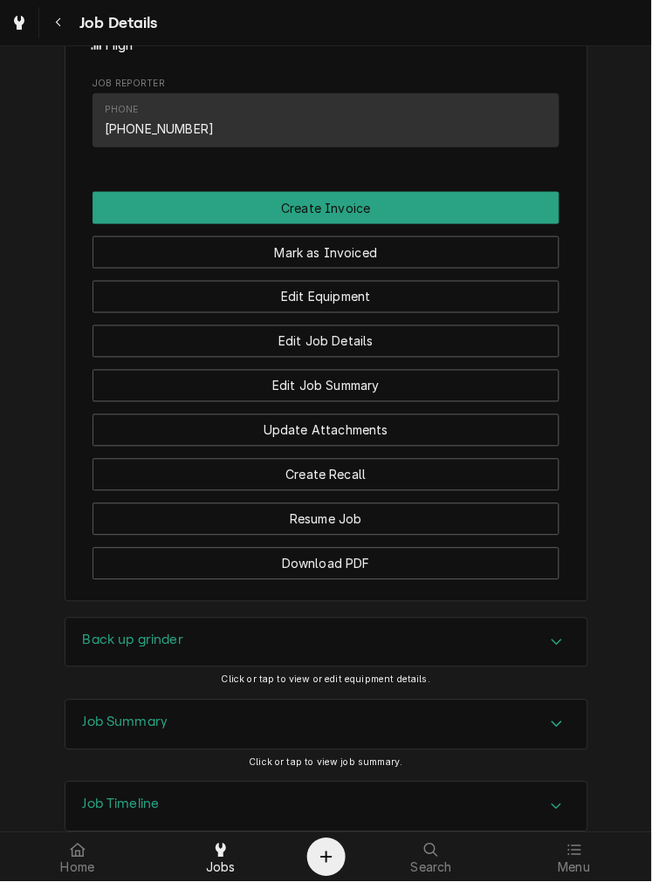
scroll to position [1157, 0]
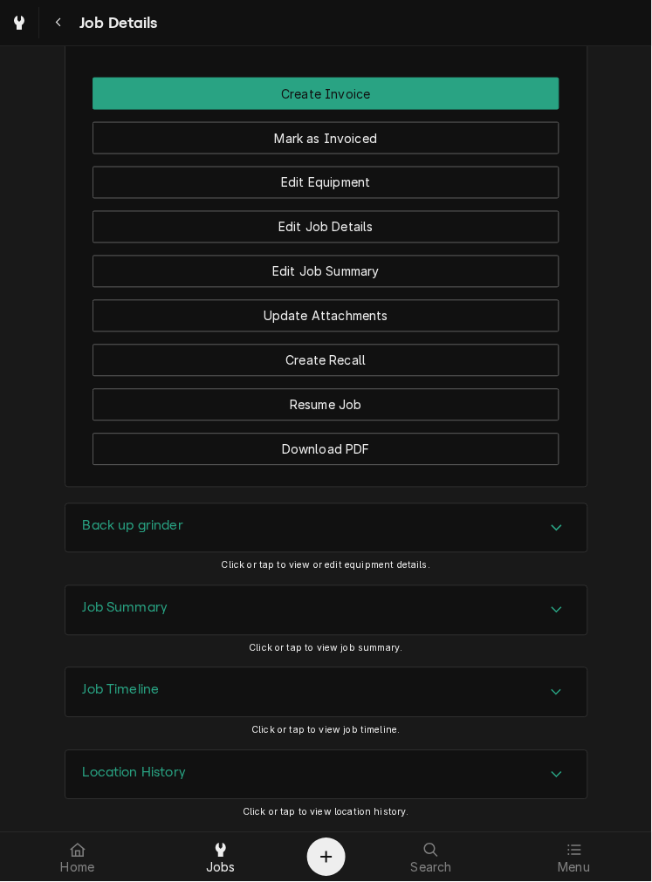
click at [371, 605] on div "Job Summary" at bounding box center [326, 610] width 522 height 49
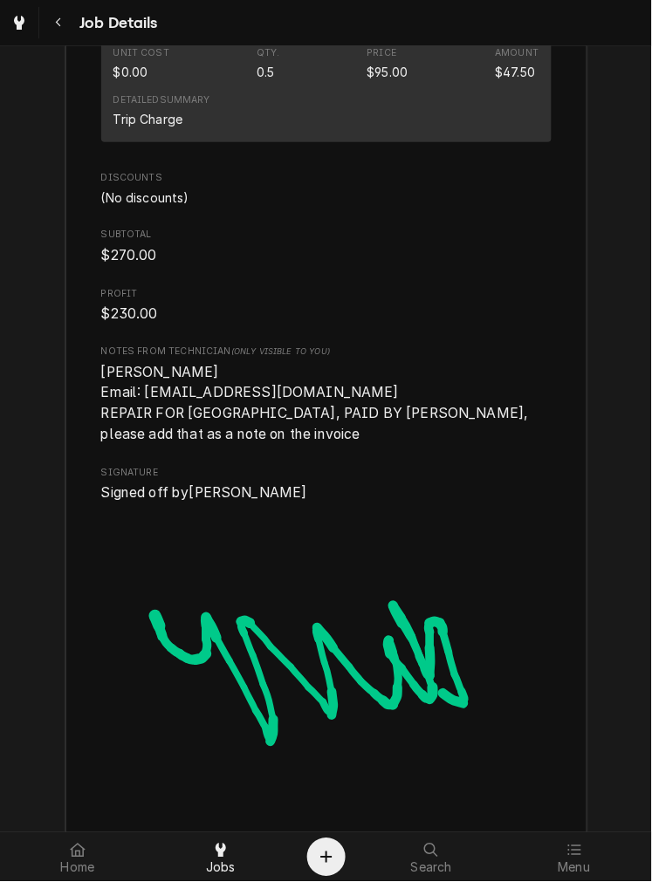
scroll to position [2663, 0]
click at [580, 858] on div at bounding box center [574, 850] width 21 height 21
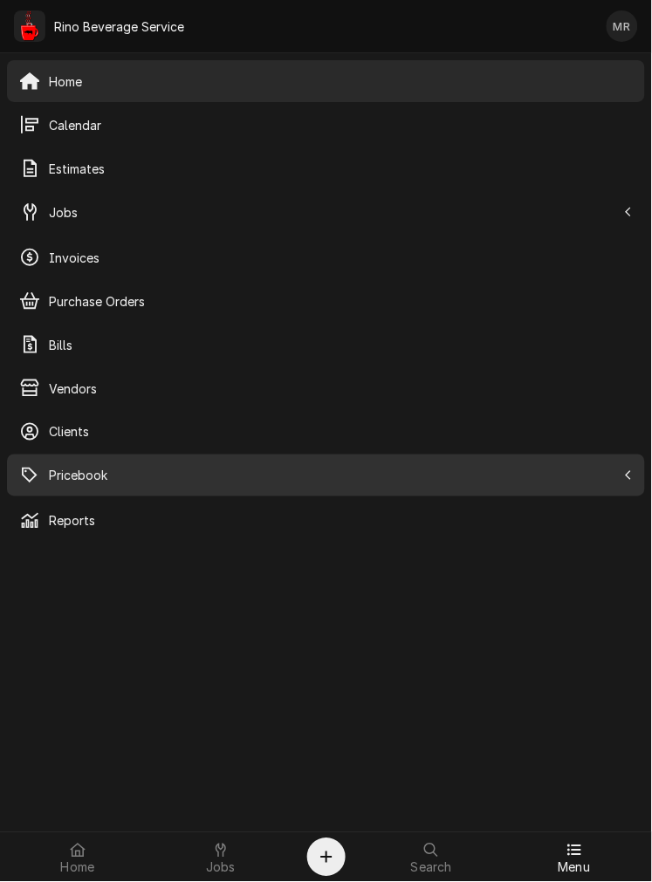
click at [164, 469] on span "Pricebook" at bounding box center [332, 476] width 567 height 18
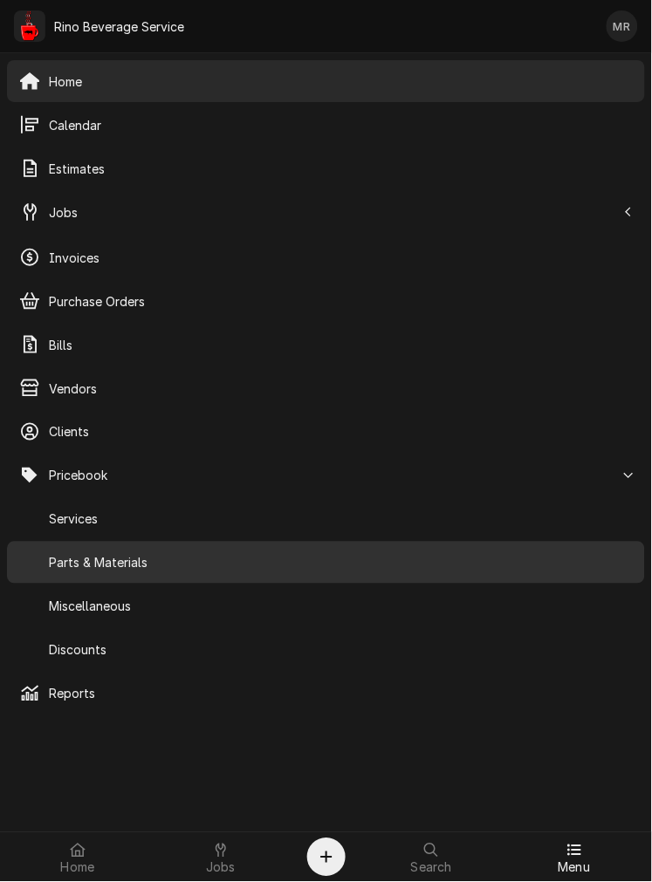
click at [143, 563] on span "Parts & Materials" at bounding box center [341, 563] width 584 height 18
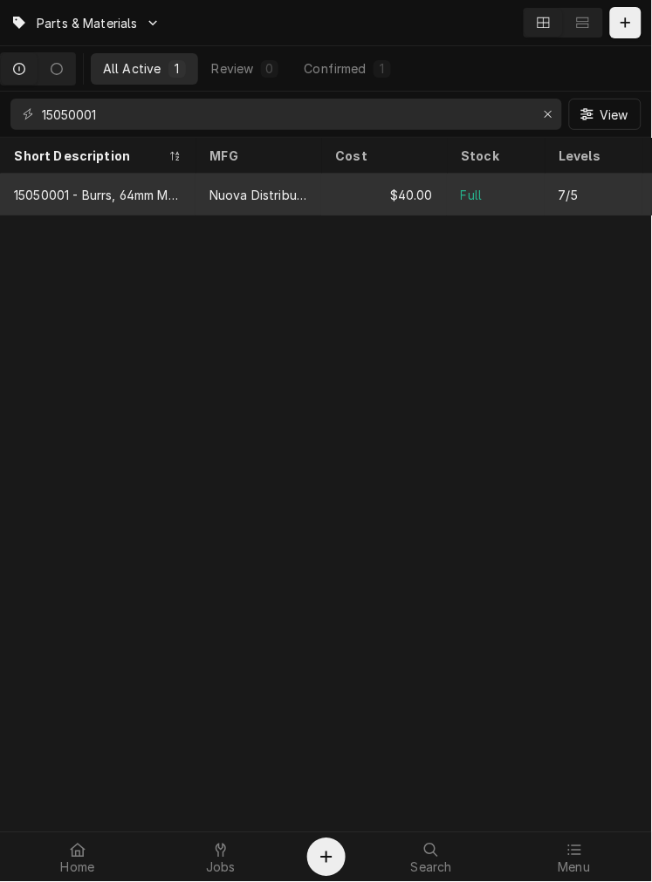
click at [430, 199] on div "$40.00" at bounding box center [384, 195] width 126 height 42
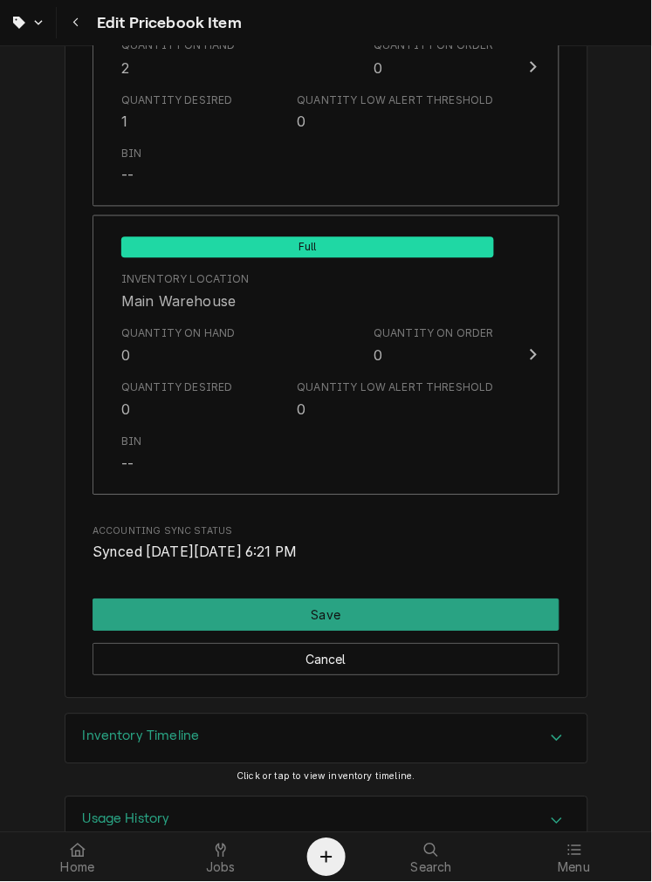
scroll to position [2013, 0]
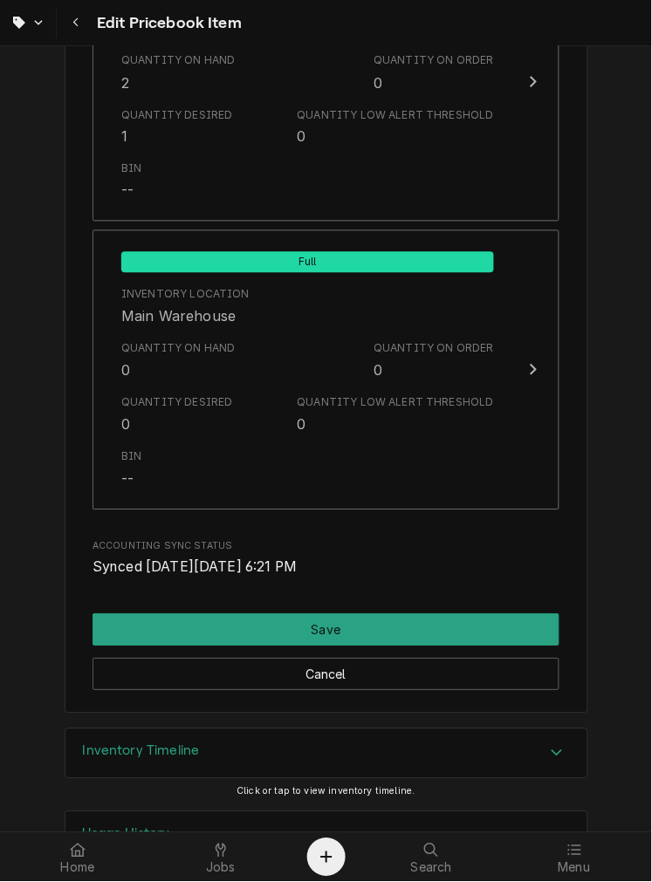
click at [373, 753] on div "Inventory Timeline" at bounding box center [326, 753] width 522 height 49
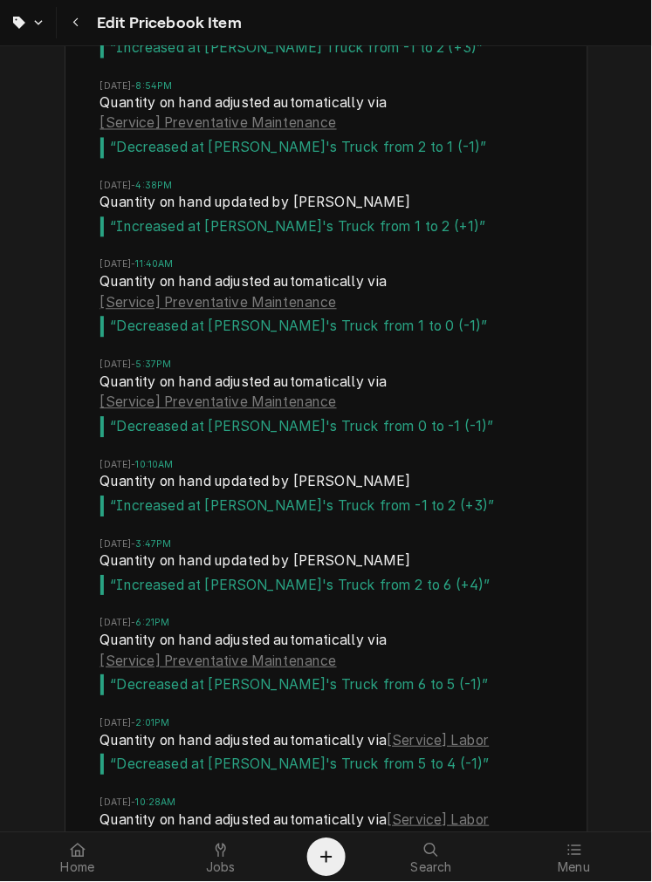
scroll to position [4700, 0]
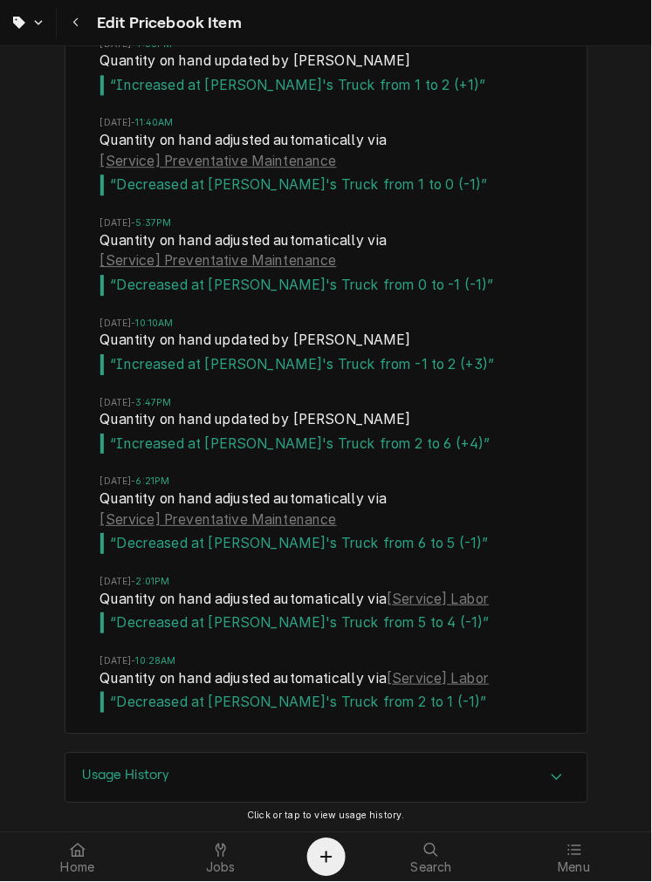
click at [369, 308] on li "[DATE] 5:37PM Quantity on hand adjusted automatically via [Service] Preventativ…" at bounding box center [326, 266] width 452 height 100
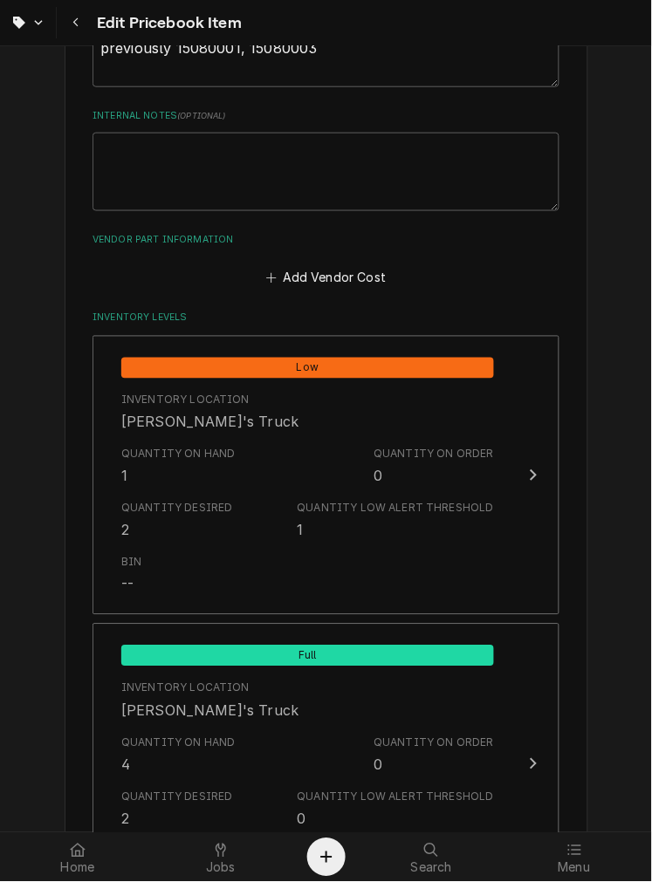
scroll to position [1050, 0]
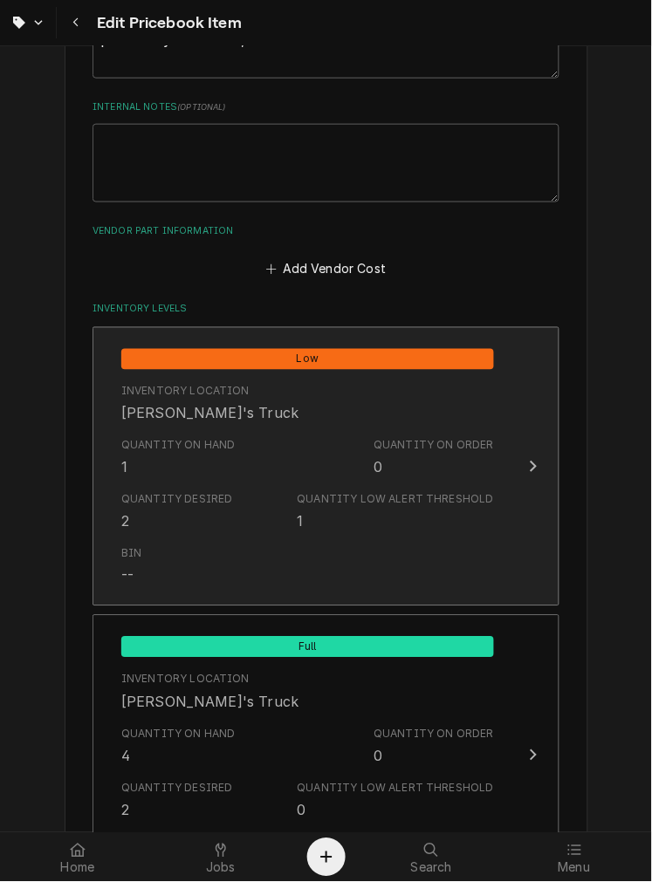
click at [227, 485] on div "Quantity Desired 2 Quantity Low Alert Threshold 1" at bounding box center [307, 512] width 373 height 54
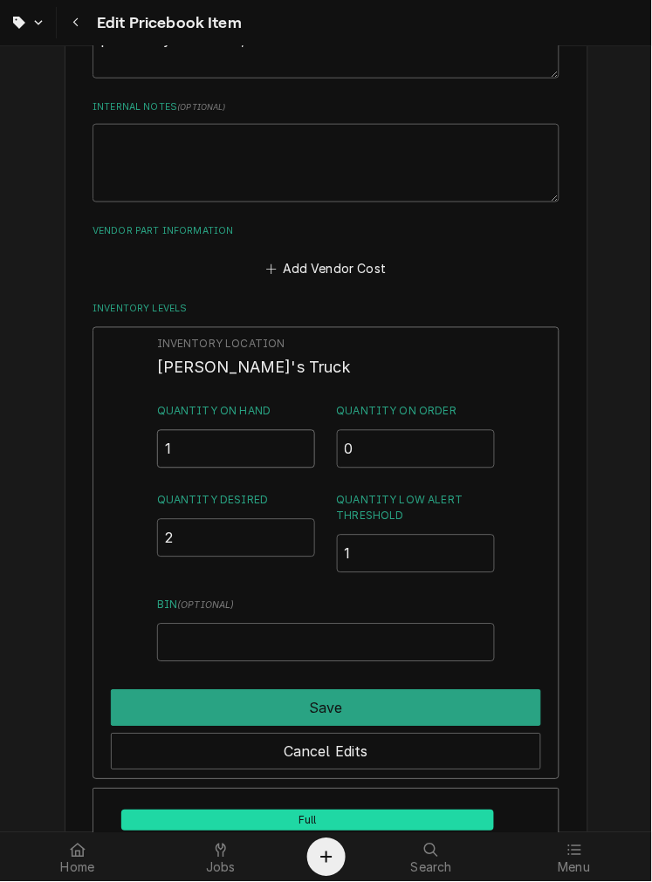
click at [239, 448] on input "1" at bounding box center [236, 449] width 159 height 38
type input "0"
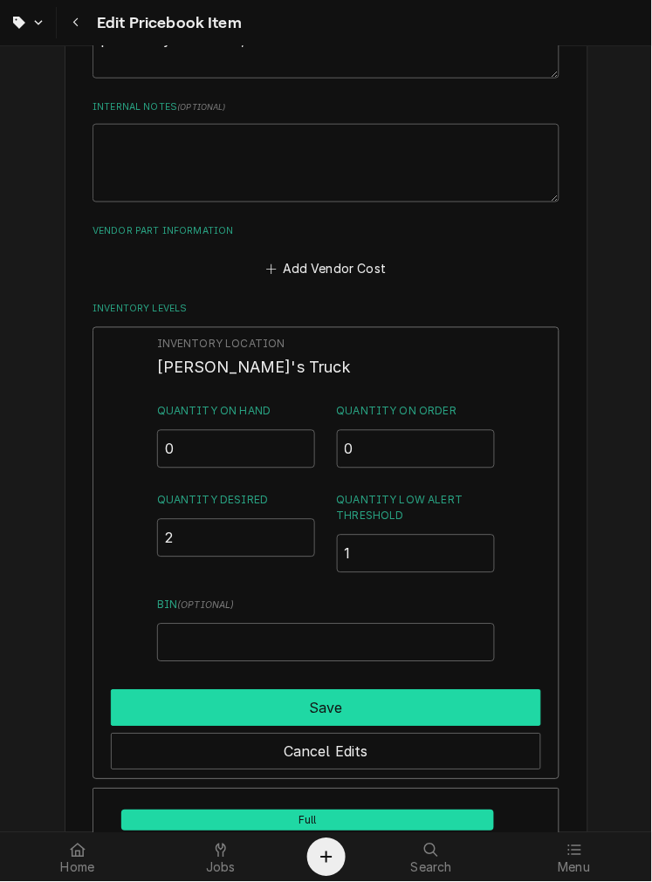
click at [263, 710] on button "Save" at bounding box center [326, 708] width 430 height 37
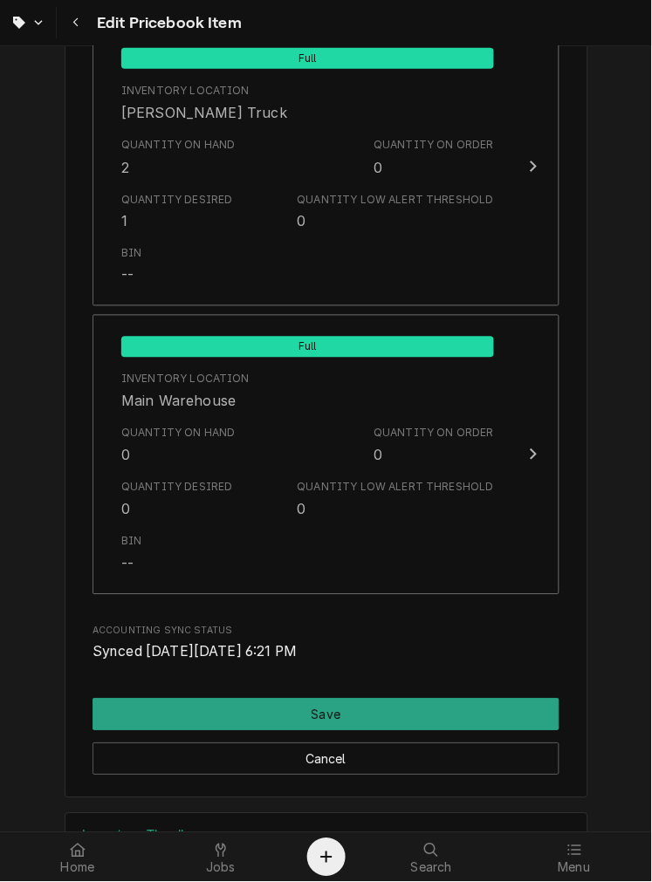
scroll to position [1932, 0]
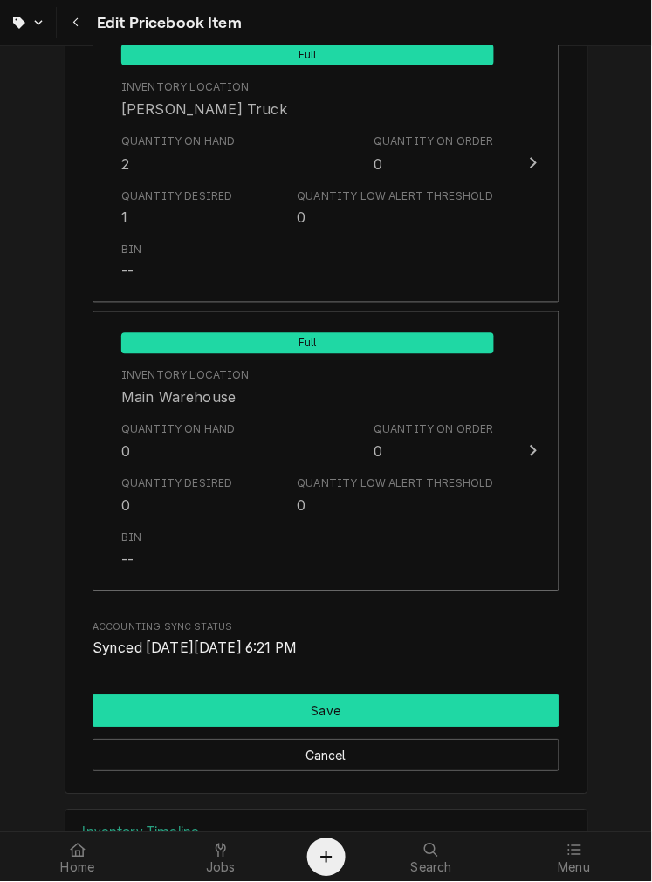
click at [414, 708] on button "Save" at bounding box center [325, 711] width 467 height 32
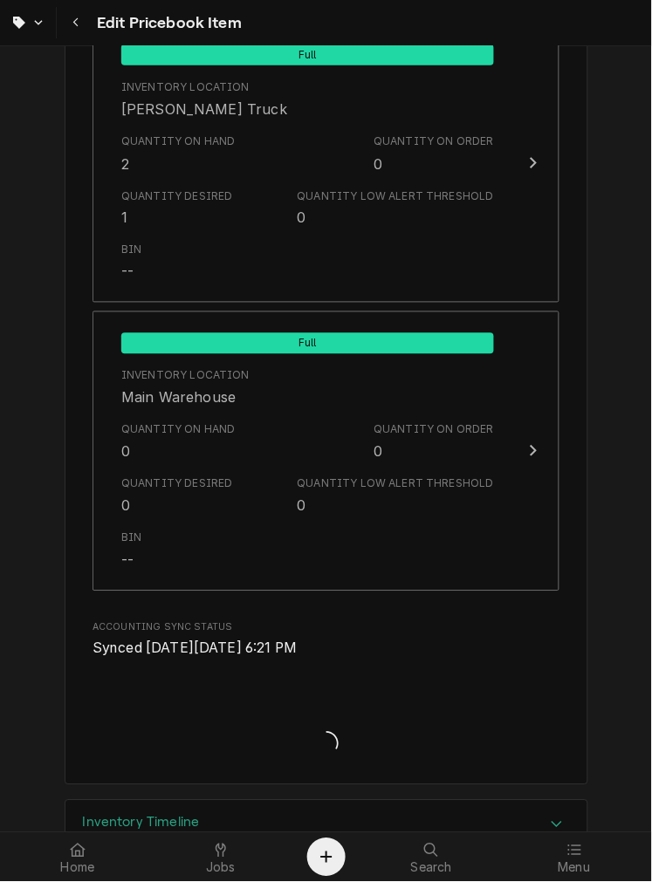
type textarea "x"
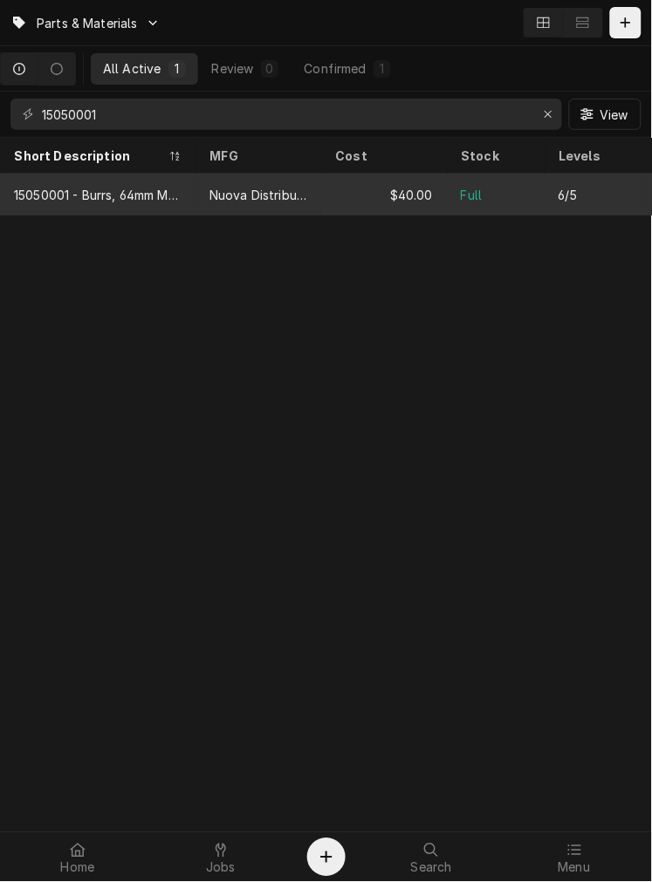
click at [321, 212] on tr "15050001 - Burrs, 64mm MDX/MDX0 Nuova Distribution $40.00 Full 6/5 $80.00 [DATE]" at bounding box center [446, 195] width 893 height 42
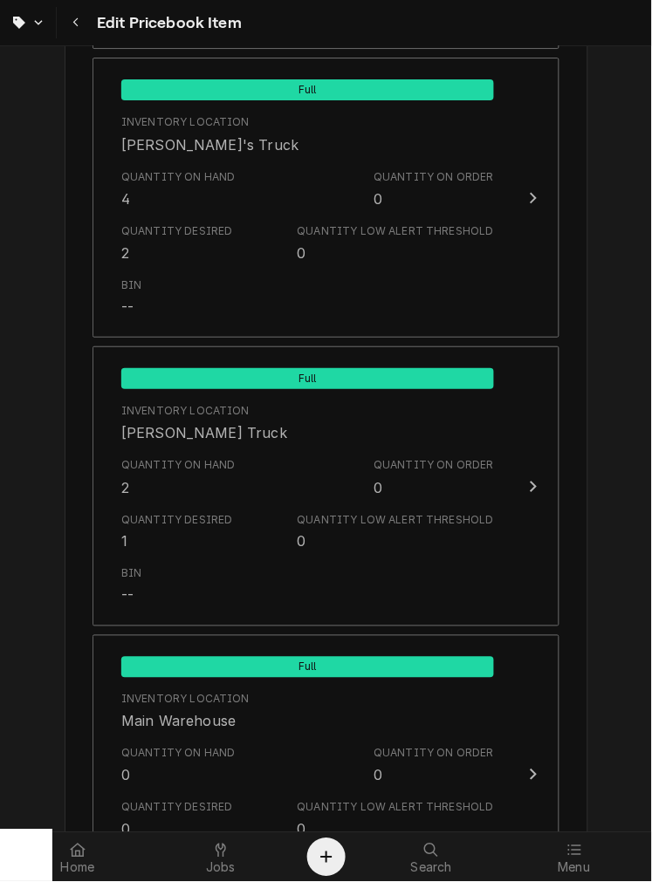
scroll to position [1607, 0]
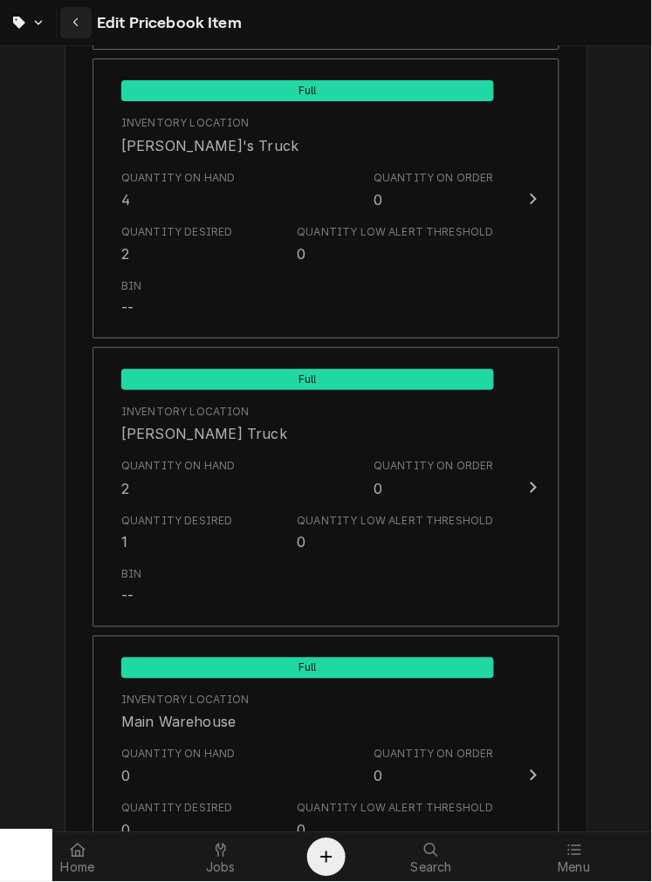
click at [65, 10] on button "Navigate back" at bounding box center [75, 22] width 31 height 31
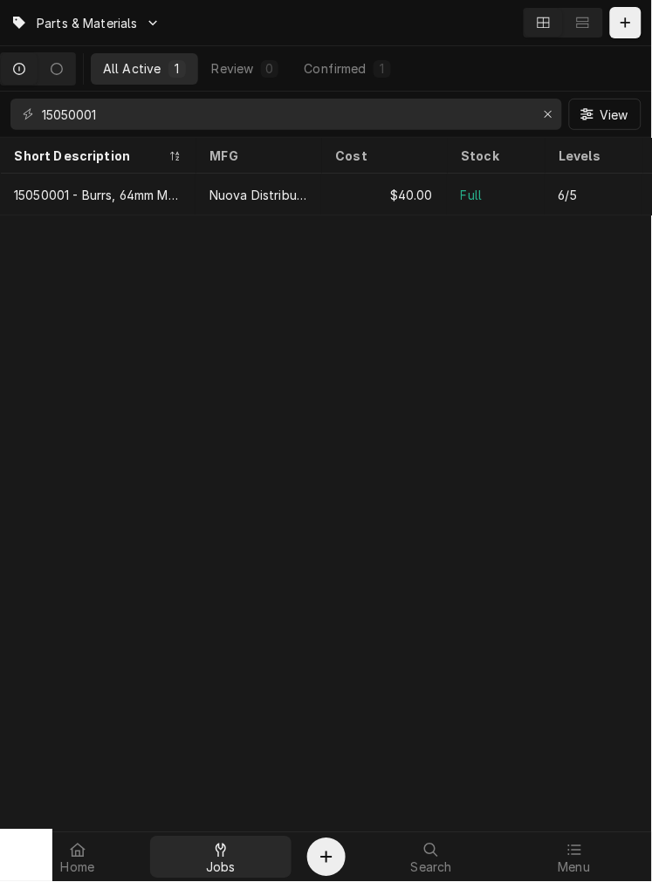
click at [233, 870] on div "Jobs" at bounding box center [221, 857] width 134 height 35
click at [228, 865] on span "Jobs" at bounding box center [221, 868] width 30 height 14
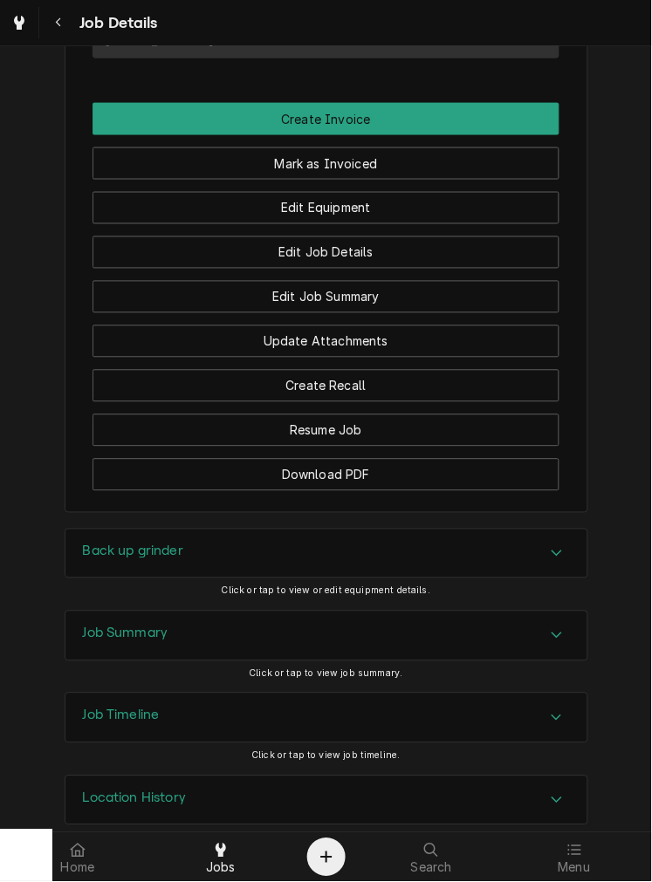
scroll to position [1157, 0]
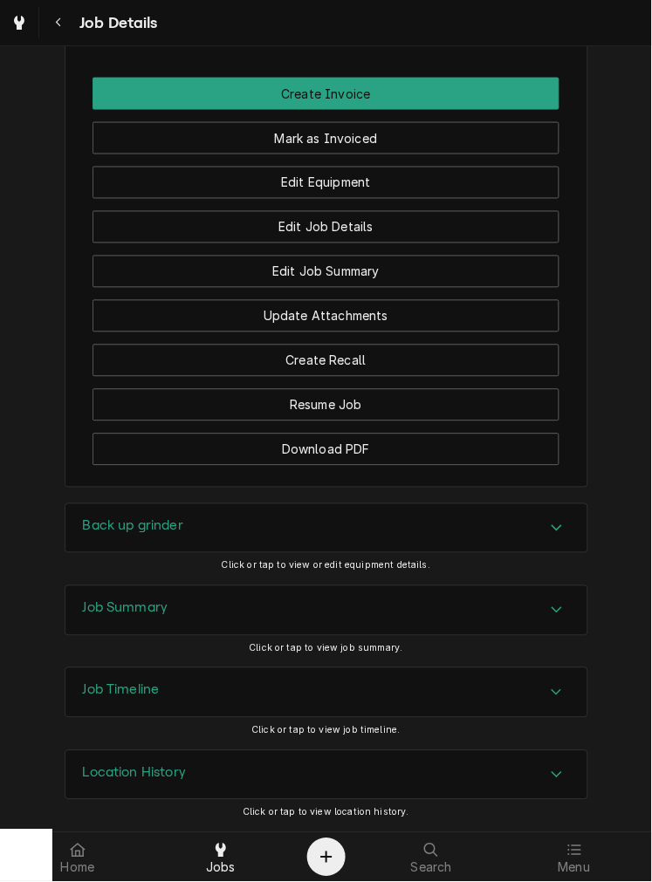
click at [402, 631] on div "Job Summary" at bounding box center [326, 610] width 522 height 49
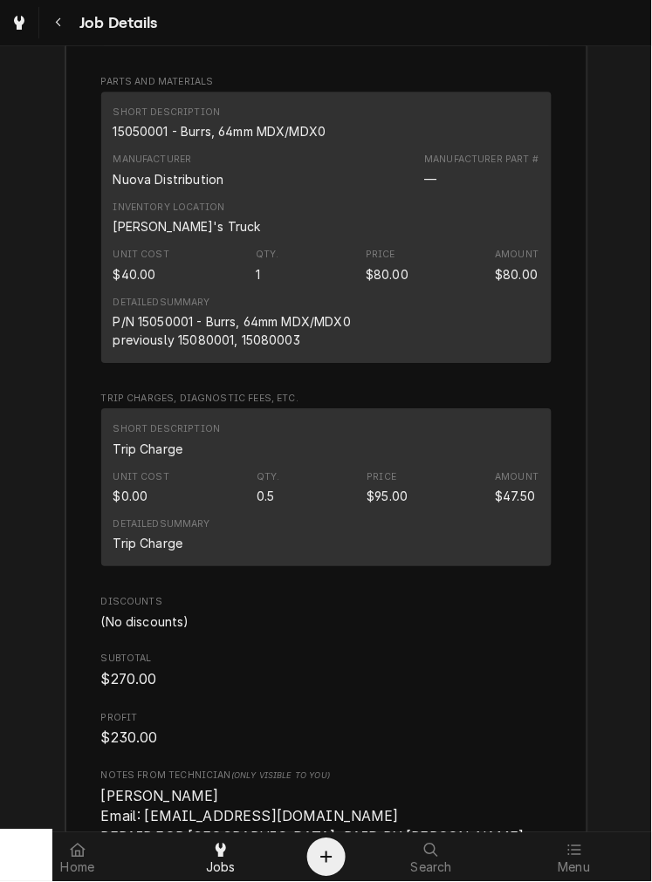
scroll to position [2239, 0]
click at [577, 855] on icon at bounding box center [574, 850] width 13 height 10
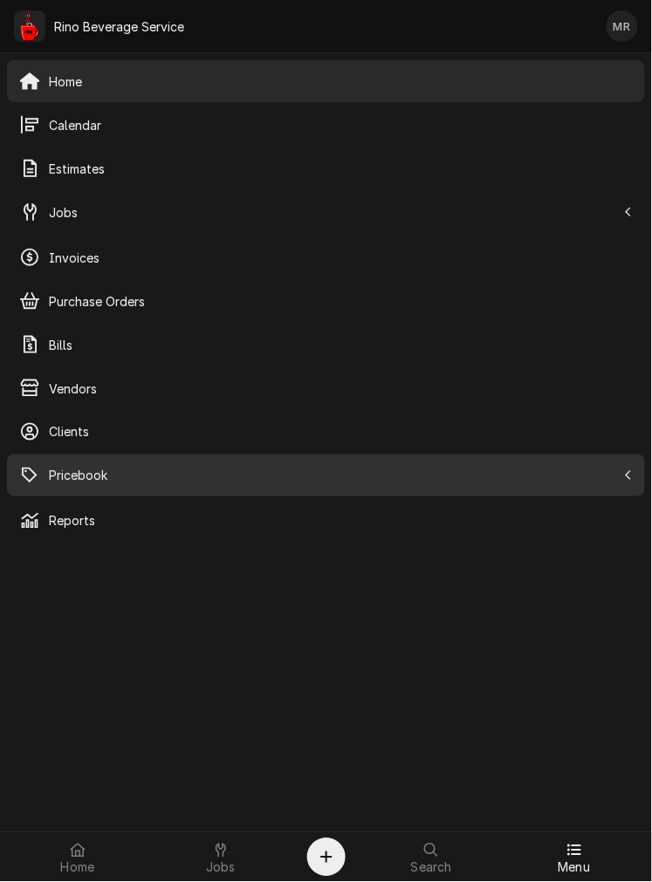
click at [133, 477] on span "Pricebook" at bounding box center [332, 476] width 567 height 18
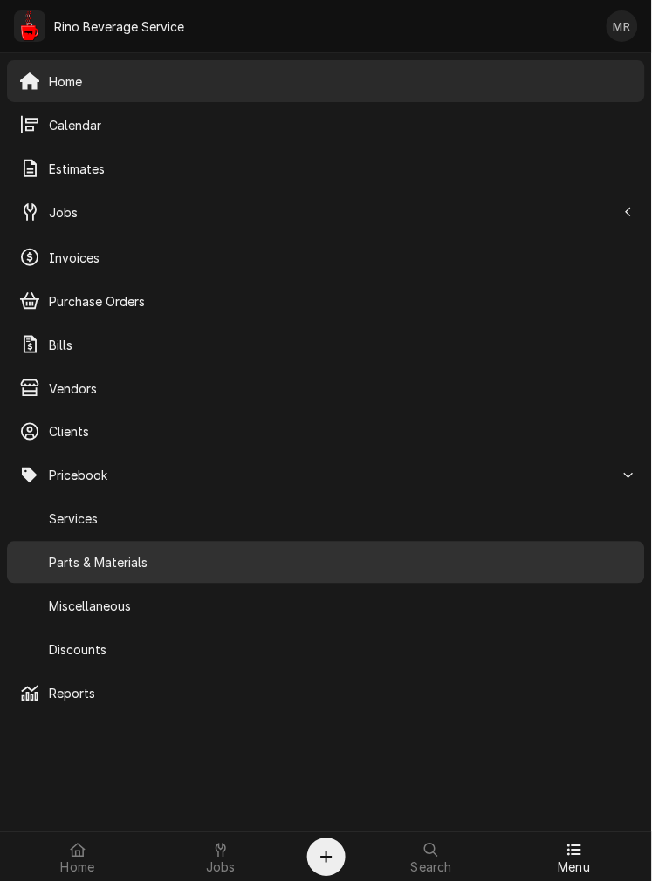
click at [188, 578] on div "Parts & Materials" at bounding box center [325, 562] width 631 height 35
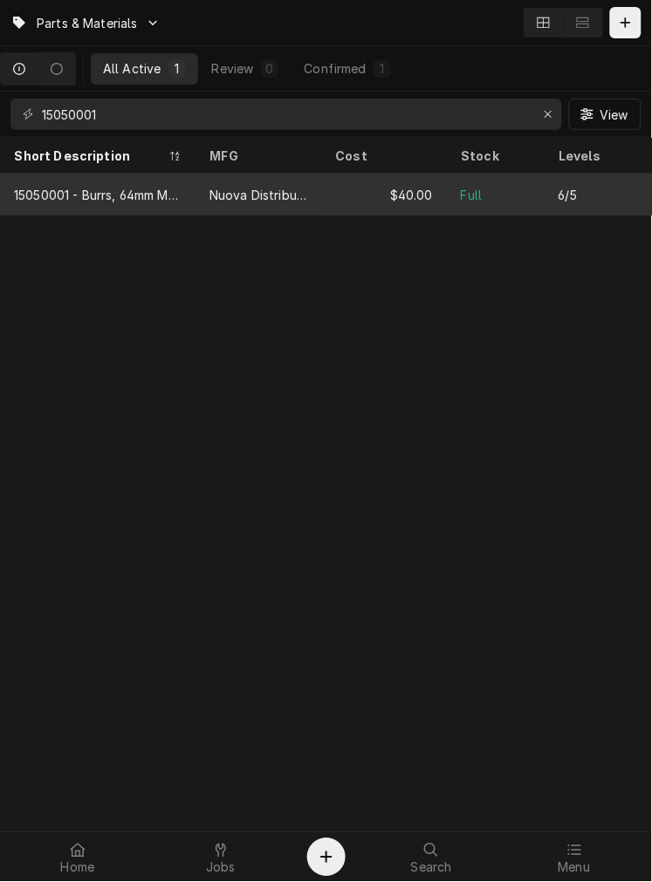
click at [558, 197] on div "6/5" at bounding box center [567, 195] width 18 height 18
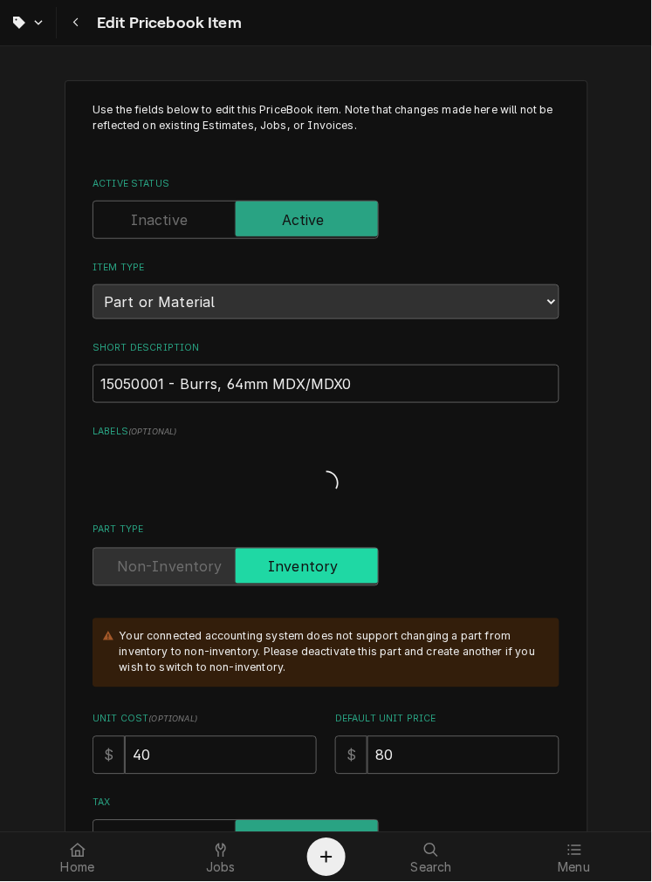
type textarea "x"
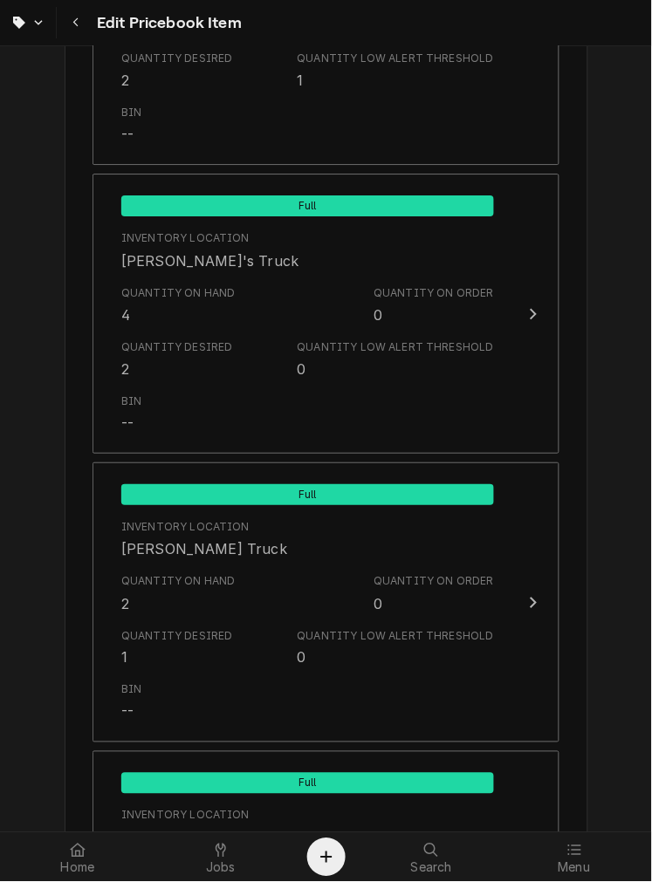
scroll to position [1493, 0]
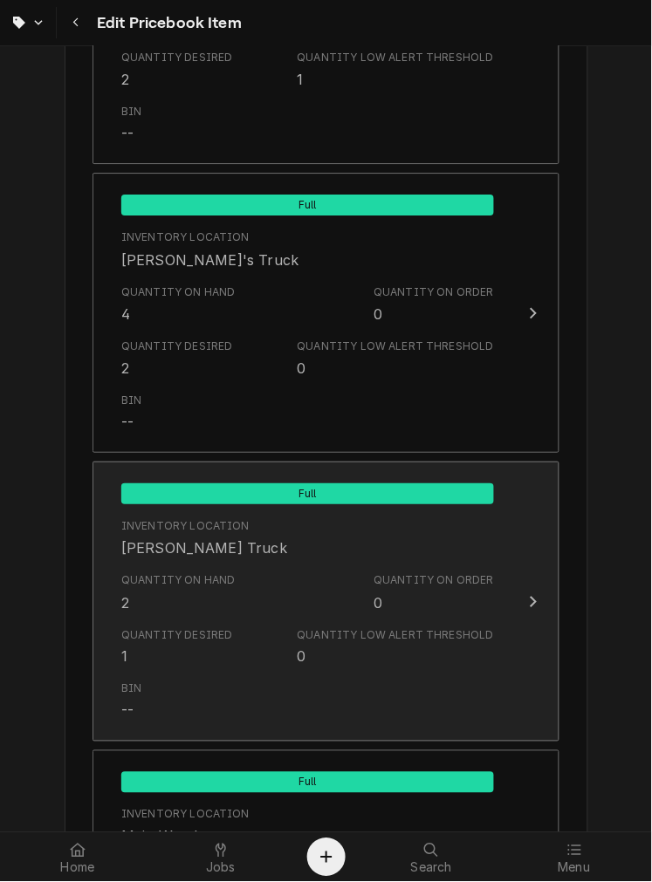
click at [426, 632] on div "Quantity Low Alert Threshold" at bounding box center [396, 635] width 196 height 16
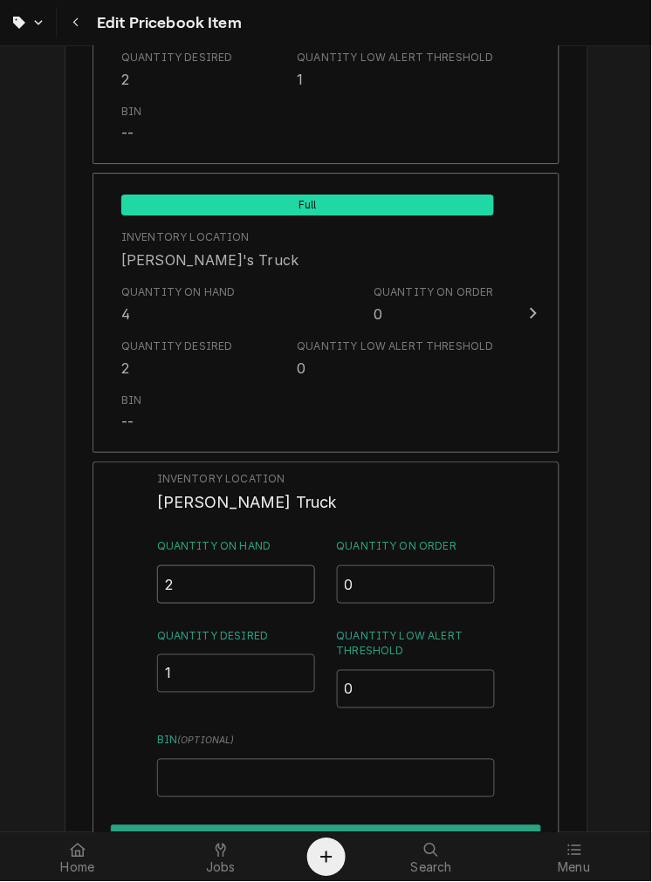
click at [229, 578] on input "2" at bounding box center [236, 584] width 159 height 38
type input "0"
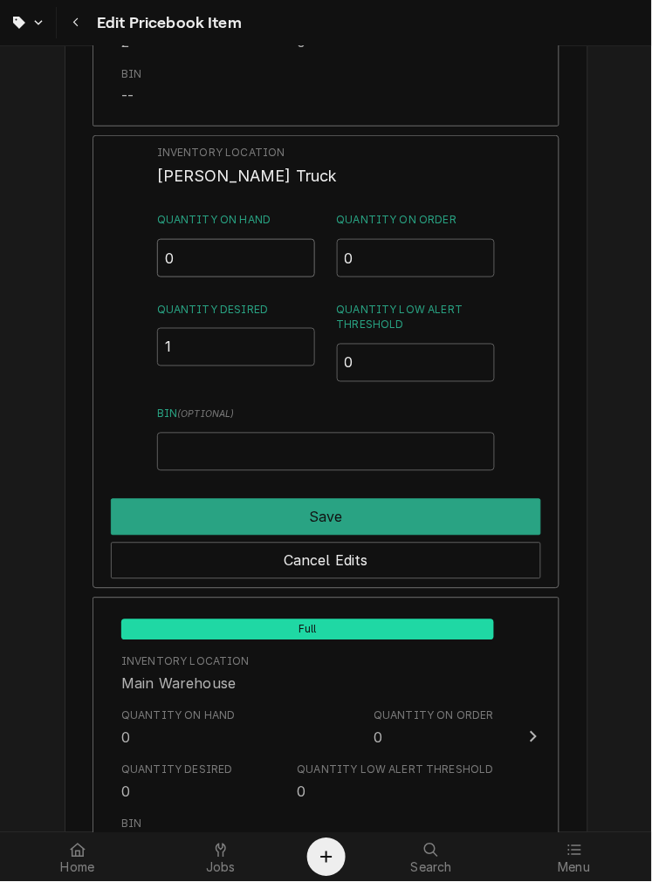
scroll to position [1761, 0]
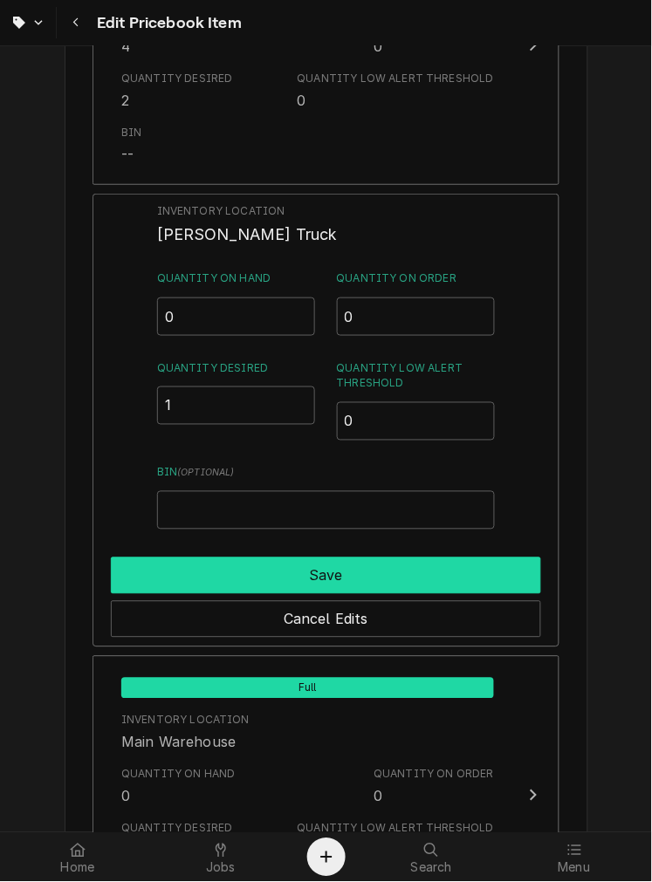
click at [465, 558] on button "Save" at bounding box center [326, 576] width 430 height 37
type textarea "x"
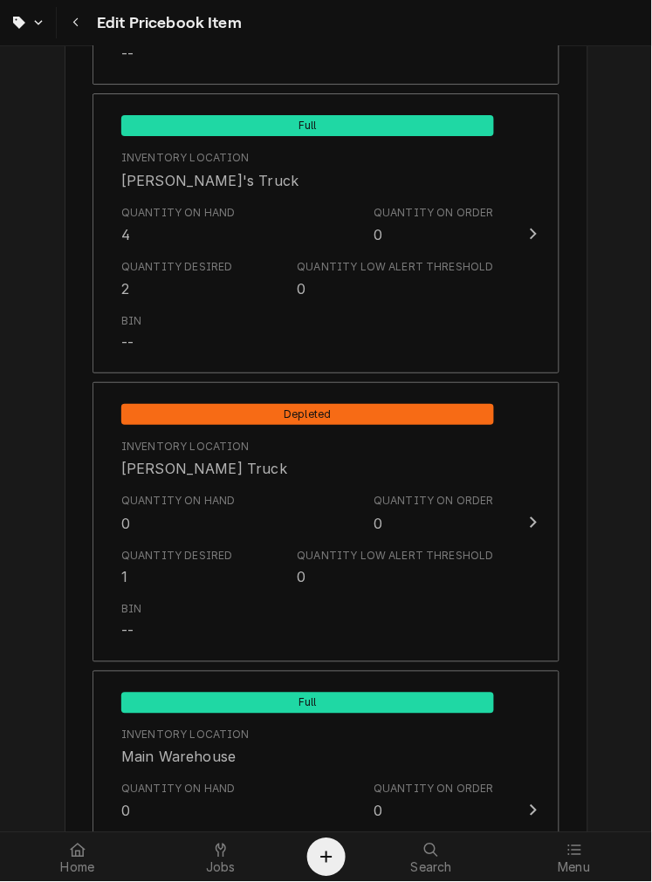
scroll to position [1584, 0]
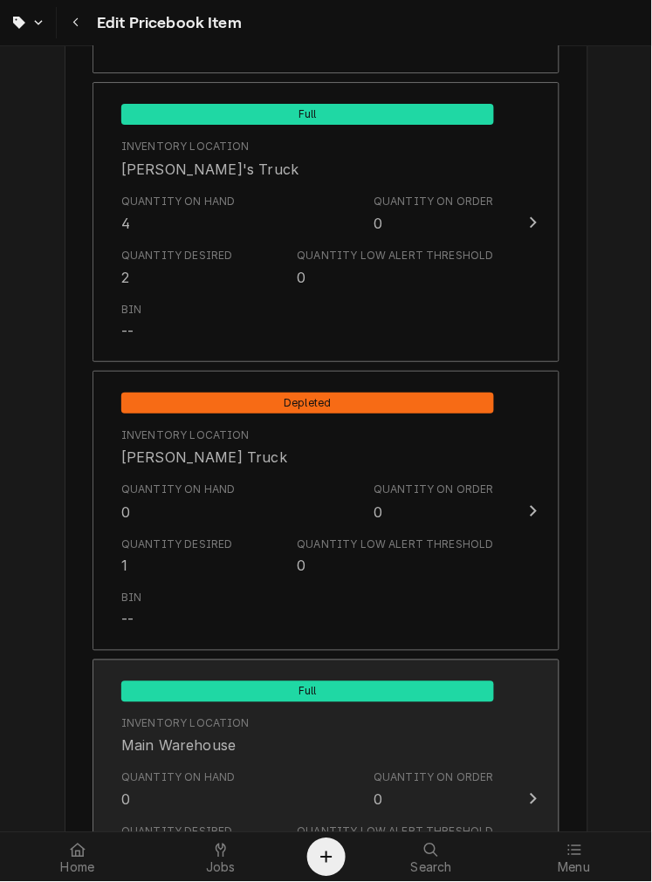
click at [475, 713] on div "Inventory Location Main Warehouse" at bounding box center [307, 736] width 373 height 54
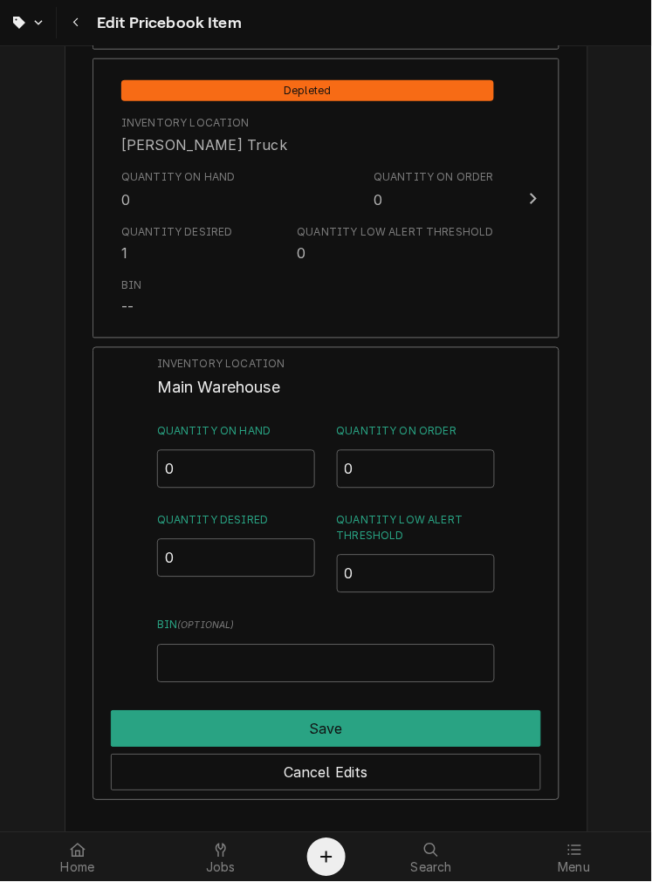
scroll to position [1909, 0]
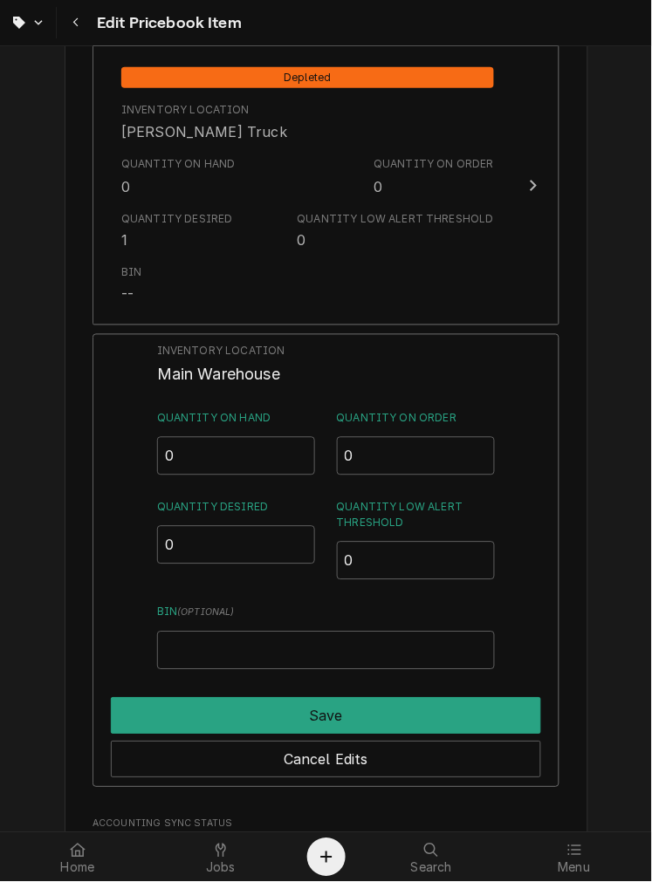
click at [500, 386] on div "Inventory Location Main Warehouse Quantity on Hand 0 Quantity on Order 0 Quanti…" at bounding box center [325, 561] width 467 height 454
click at [241, 375] on span "Main Warehouse" at bounding box center [218, 375] width 123 height 18
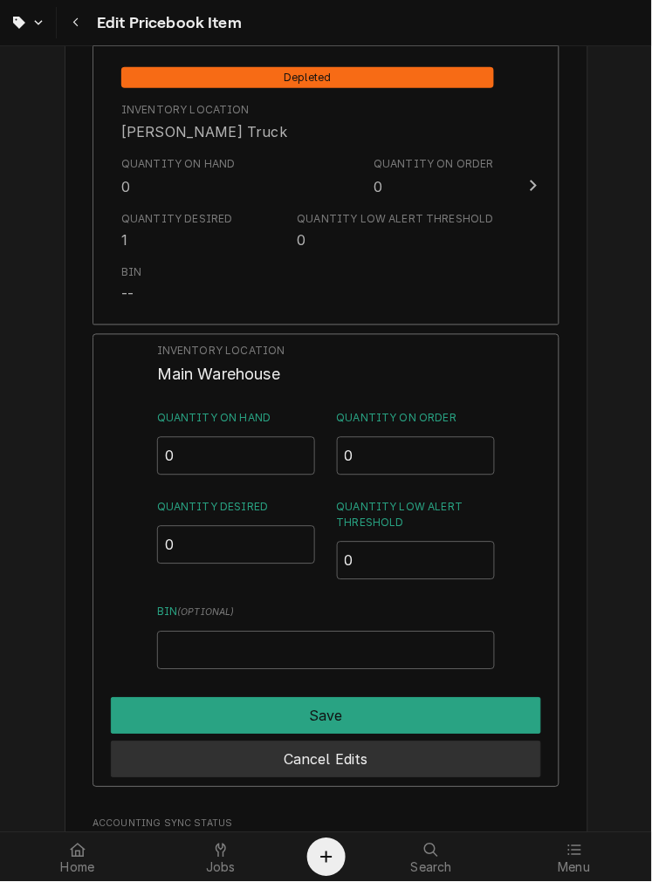
click at [428, 756] on button "Cancel Edits" at bounding box center [326, 760] width 430 height 37
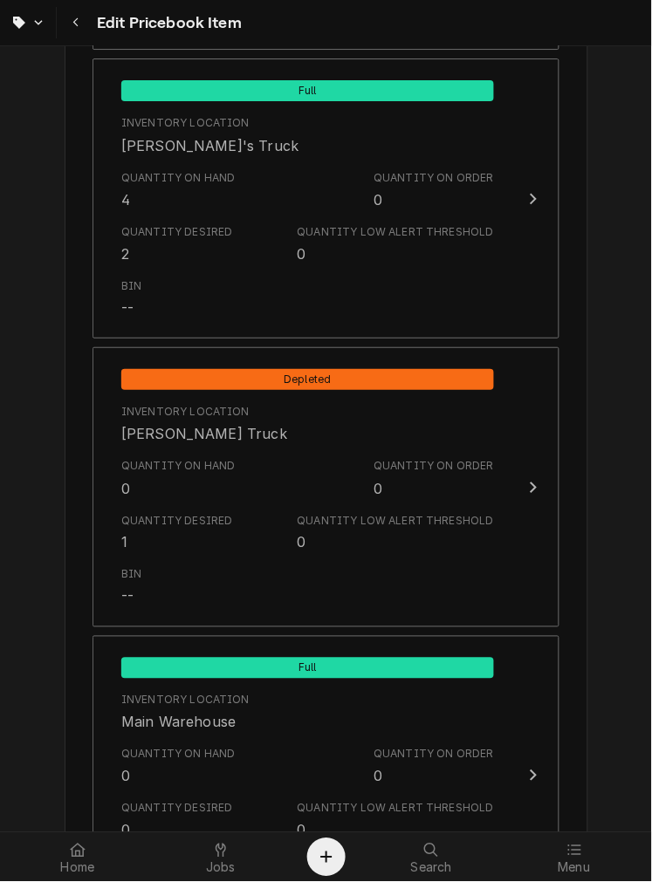
scroll to position [1627, 0]
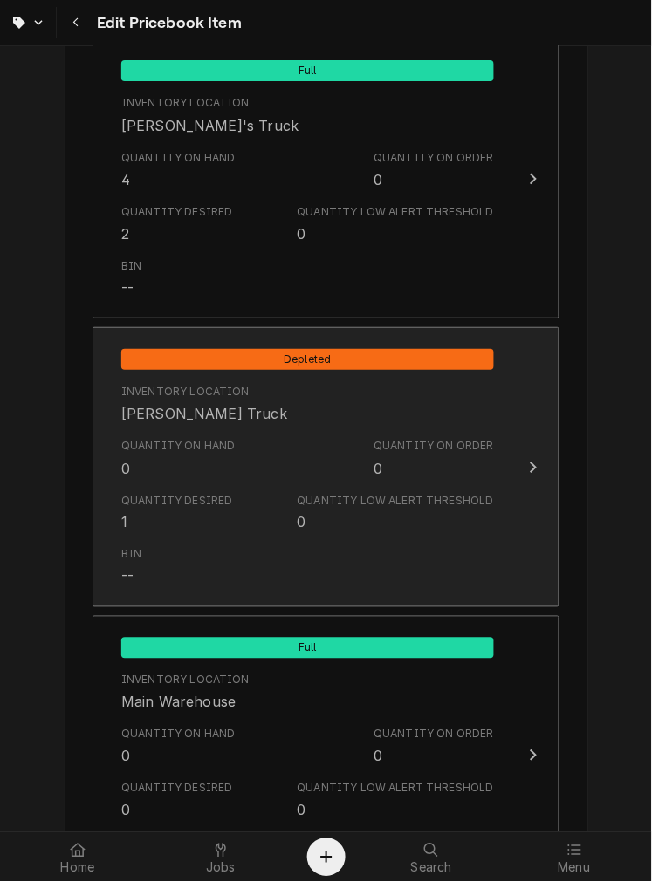
click at [158, 472] on div "Quantity on Hand 0" at bounding box center [178, 458] width 114 height 40
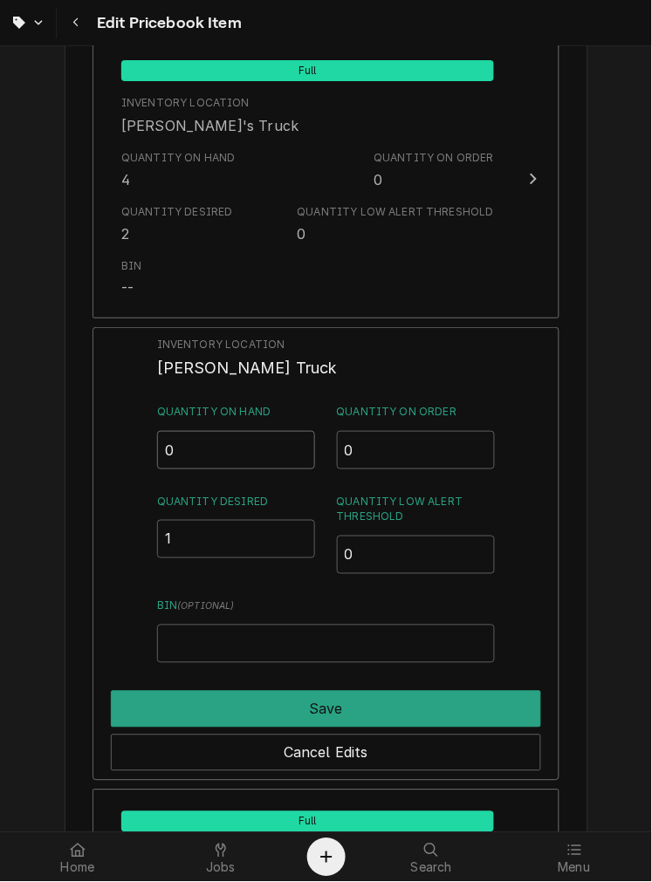
click at [209, 462] on input "0" at bounding box center [236, 450] width 159 height 38
type input "1"
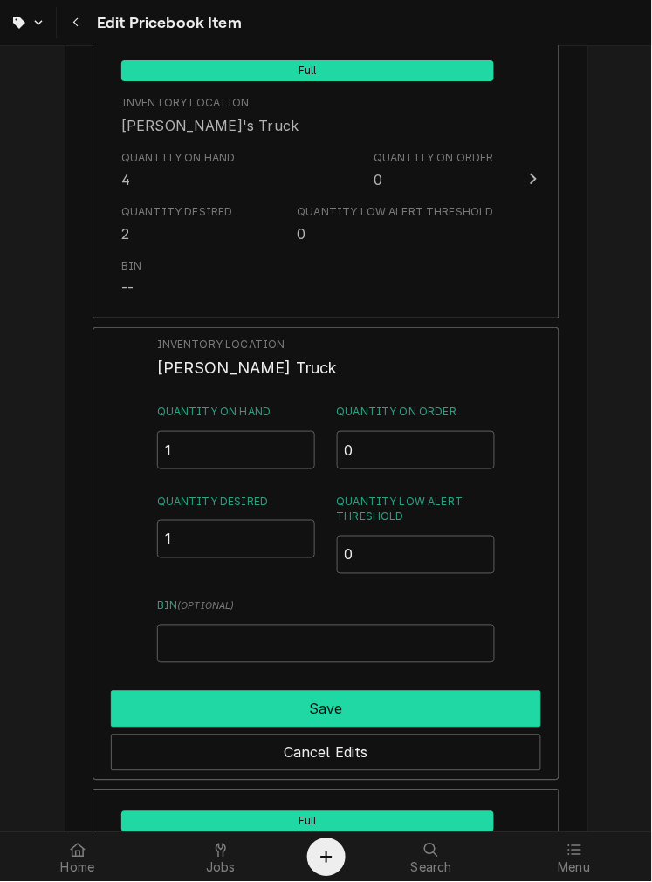
click at [417, 704] on button "Save" at bounding box center [326, 709] width 430 height 37
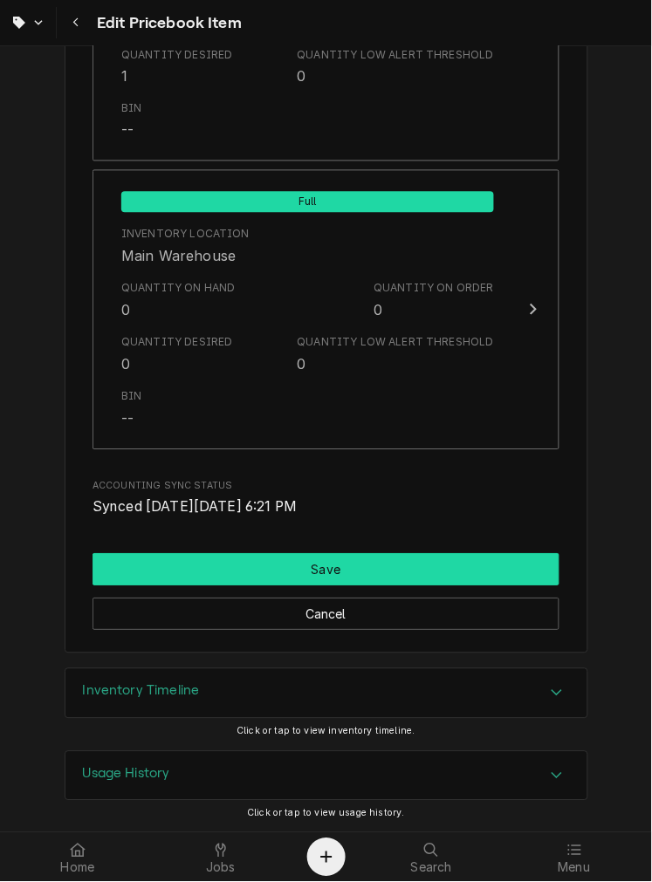
click at [408, 574] on button "Save" at bounding box center [325, 570] width 467 height 32
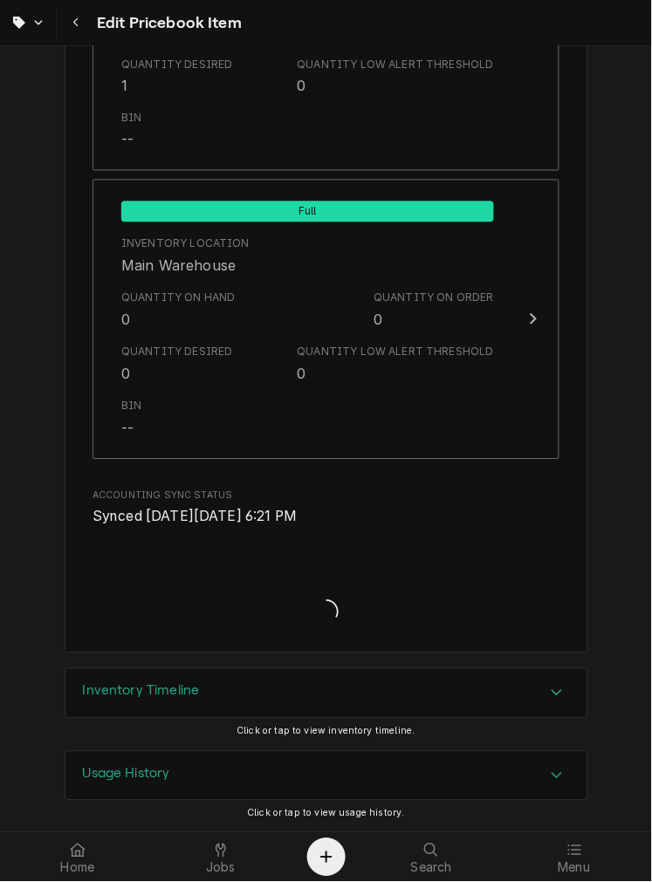
type textarea "x"
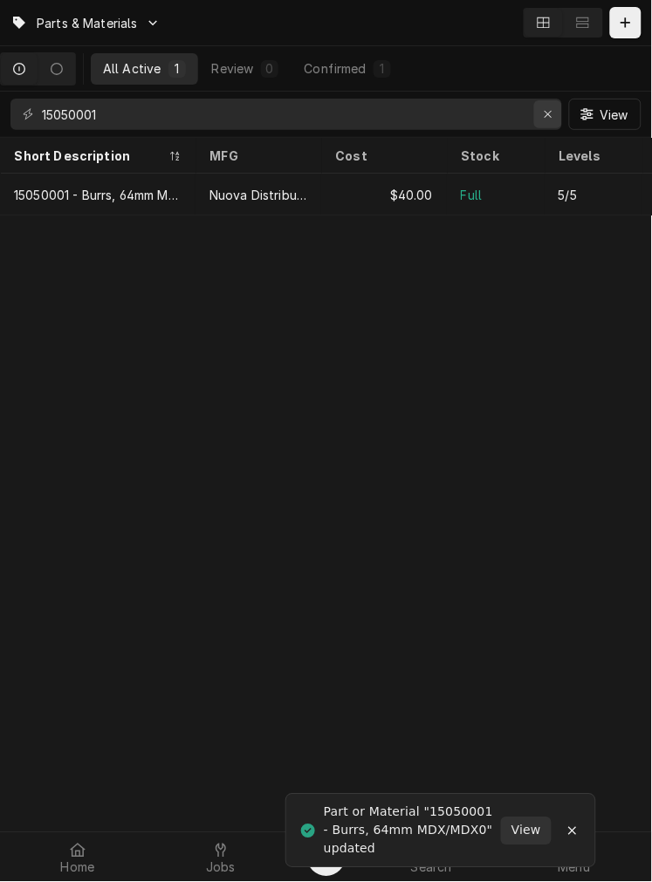
click at [551, 124] on button "Erase input" at bounding box center [548, 114] width 28 height 28
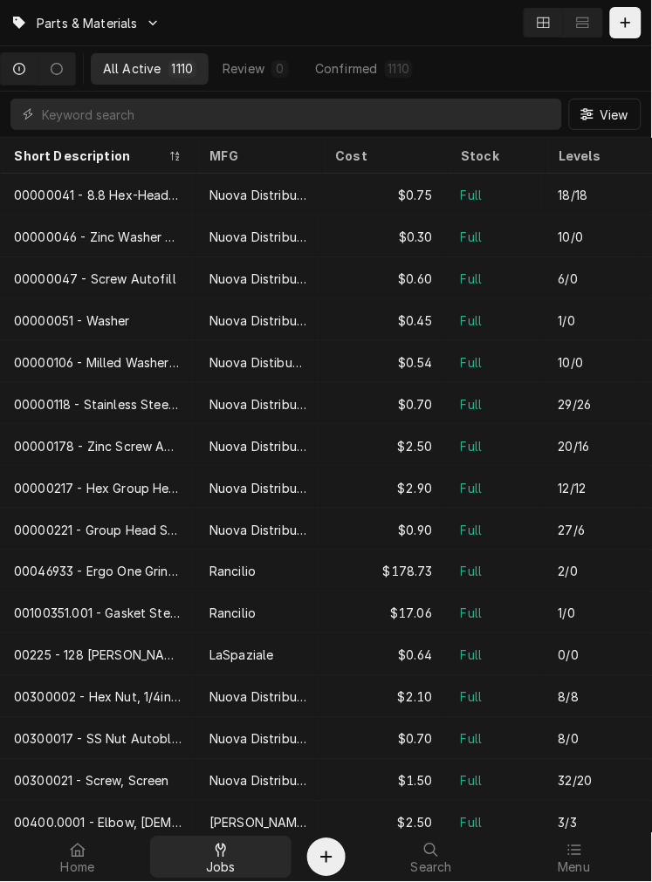
click at [215, 851] on icon at bounding box center [220, 851] width 10 height 14
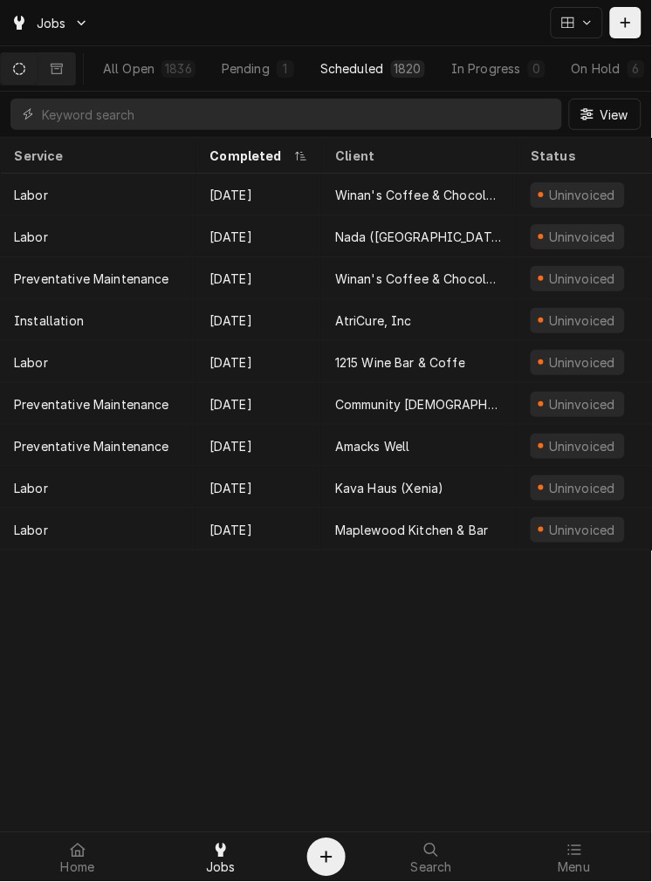
click at [434, 80] on button "Scheduled 1820" at bounding box center [372, 68] width 129 height 31
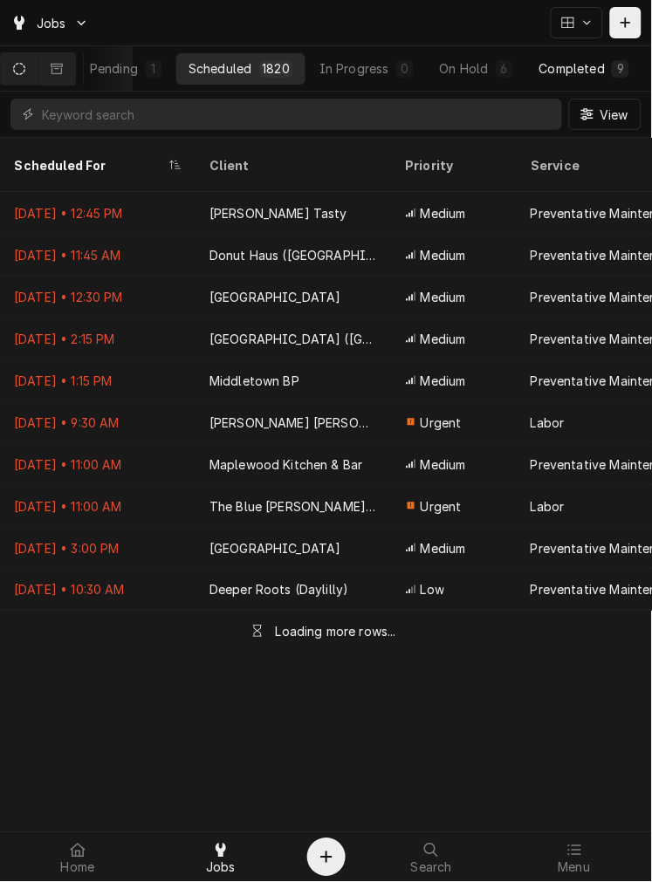
click at [589, 61] on div "Completed" at bounding box center [571, 68] width 65 height 18
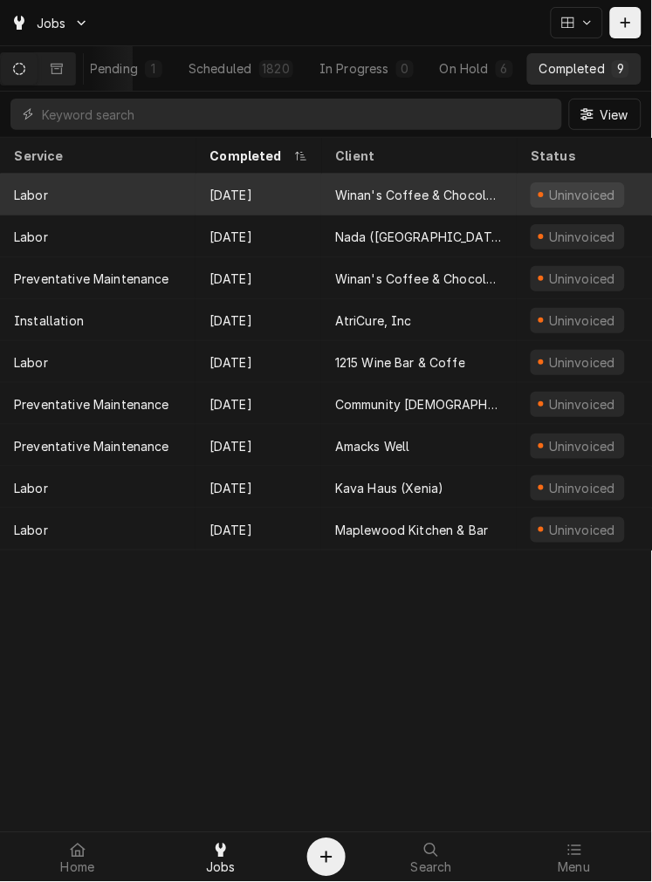
click at [281, 192] on div "Sep 2" at bounding box center [258, 195] width 126 height 42
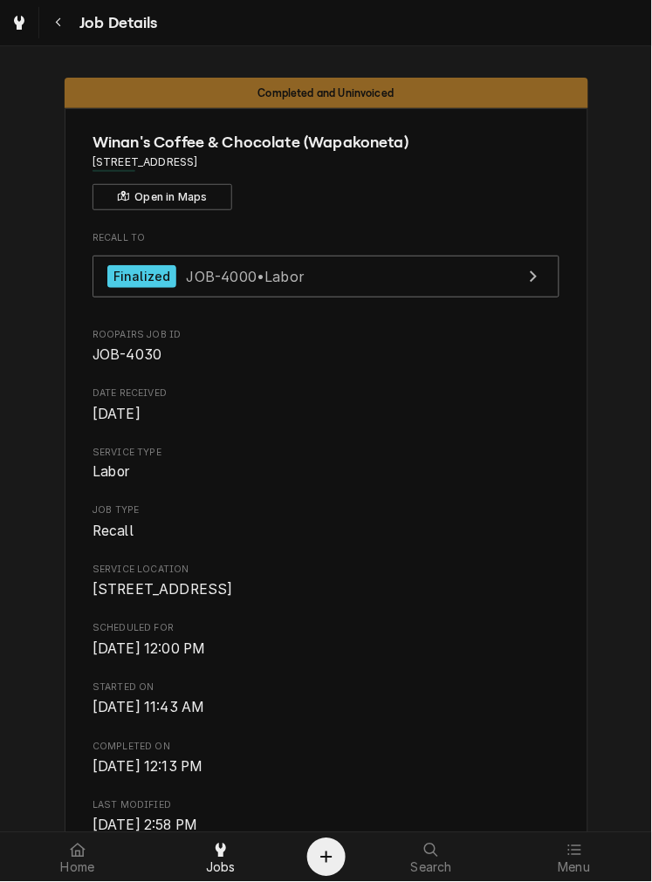
click at [521, 660] on span "[DATE] 12:00 PM" at bounding box center [325, 650] width 467 height 21
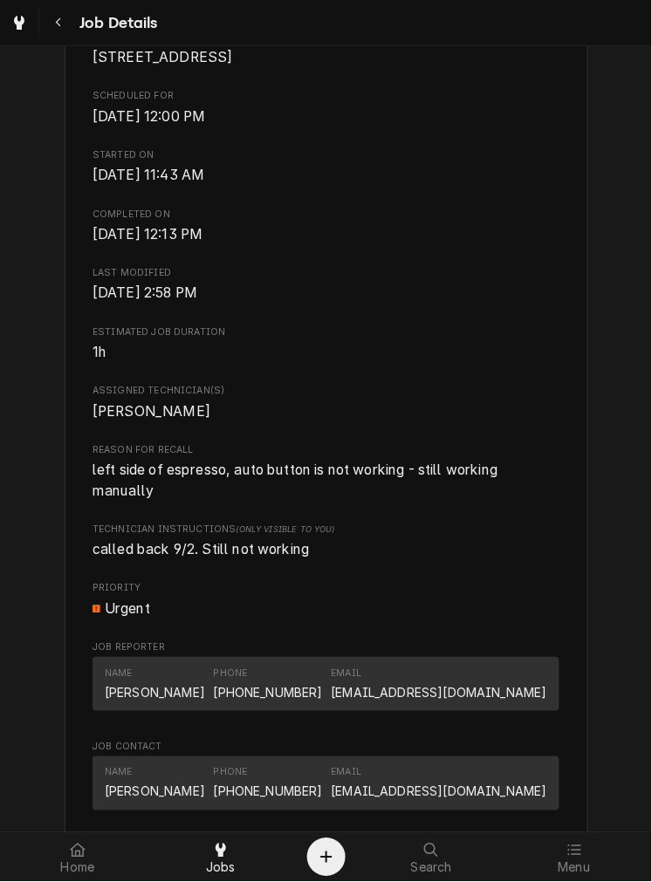
scroll to position [544, 0]
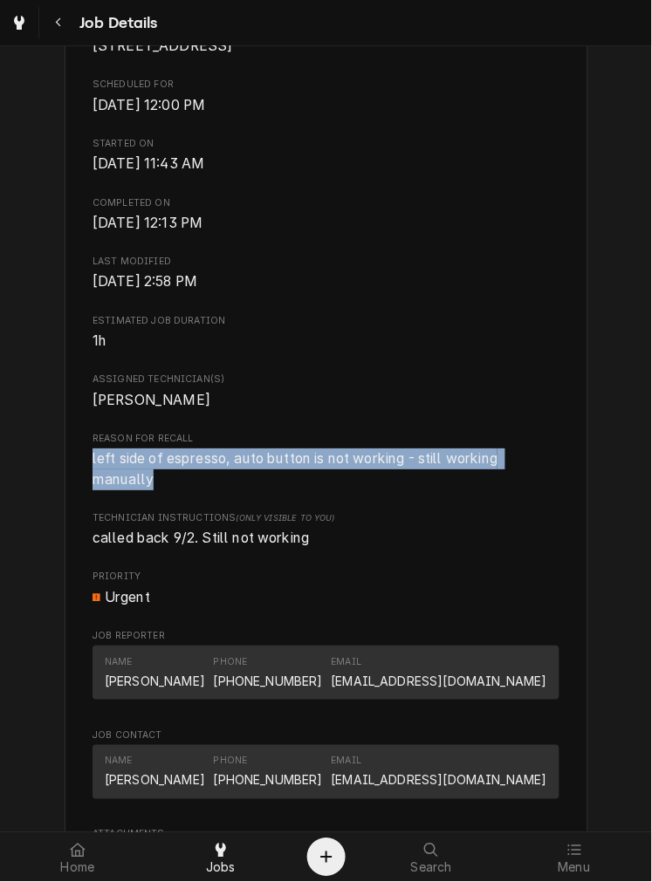
drag, startPoint x: 158, startPoint y: 501, endPoint x: 71, endPoint y: 469, distance: 93.0
click at [71, 469] on div "Winan's Coffee & Chocolate (Wapakoneta) 24 E Auglaize St, Wapakoneta, OH 45895 …" at bounding box center [326, 448] width 523 height 1769
copy span "left side of espresso, auto button is not working - still working manually"
click at [503, 525] on span "Technician Instructions (Only Visible to You)" at bounding box center [325, 518] width 467 height 14
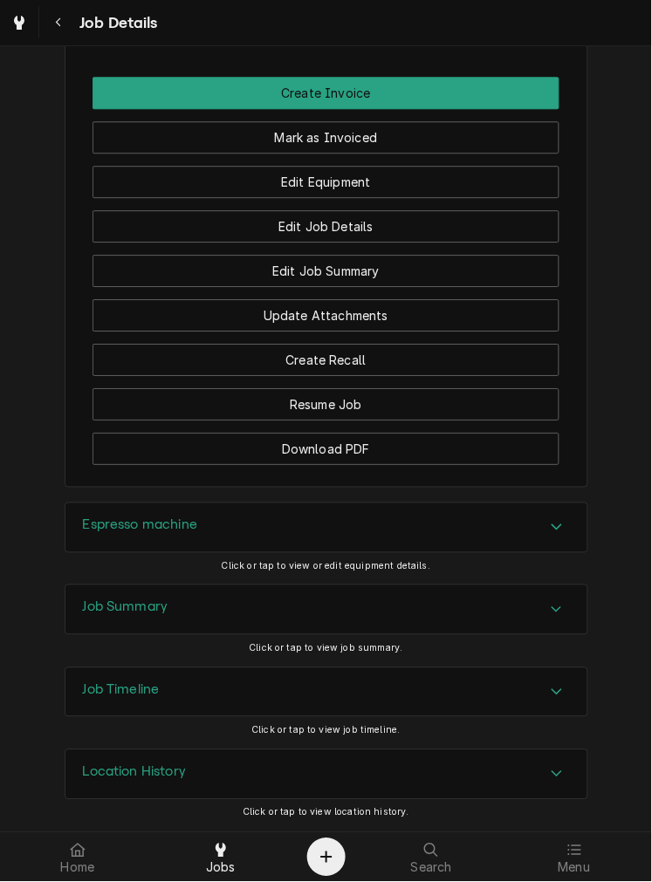
scroll to position [1490, 0]
click at [397, 526] on div "Espresso machine" at bounding box center [326, 527] width 522 height 49
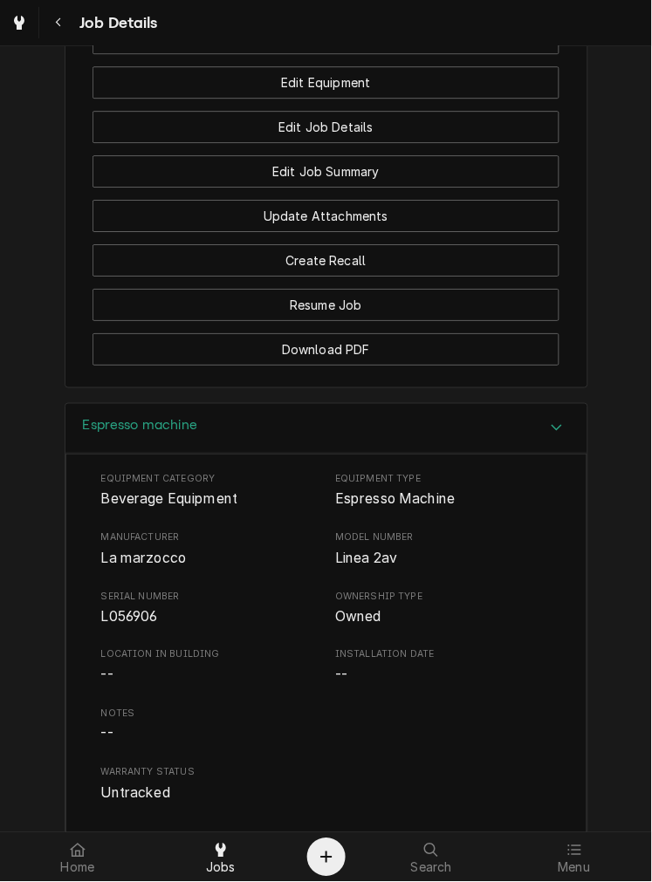
click at [167, 454] on div "Espresso machine" at bounding box center [326, 429] width 522 height 50
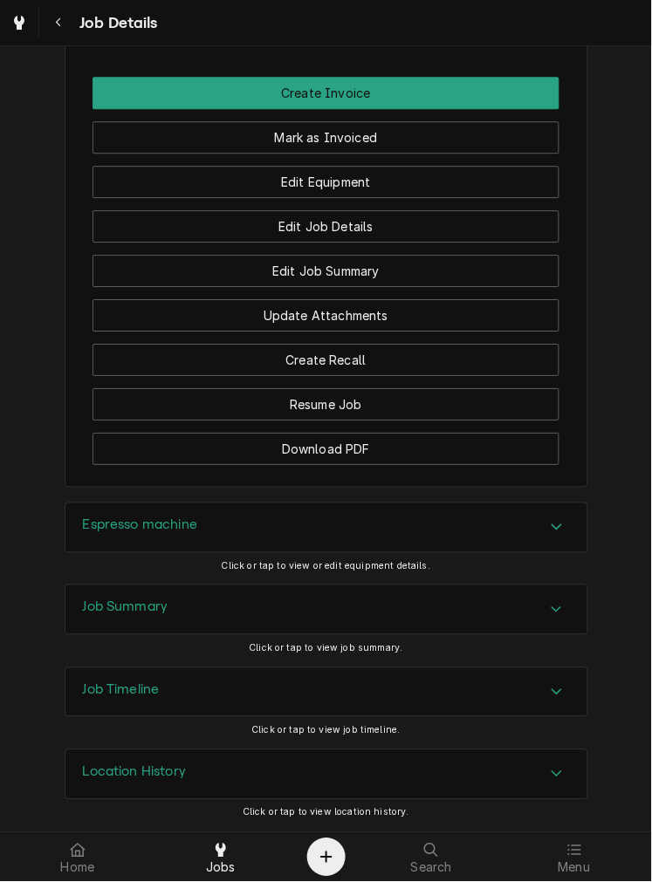
click at [176, 618] on div "Job Summary" at bounding box center [326, 609] width 522 height 49
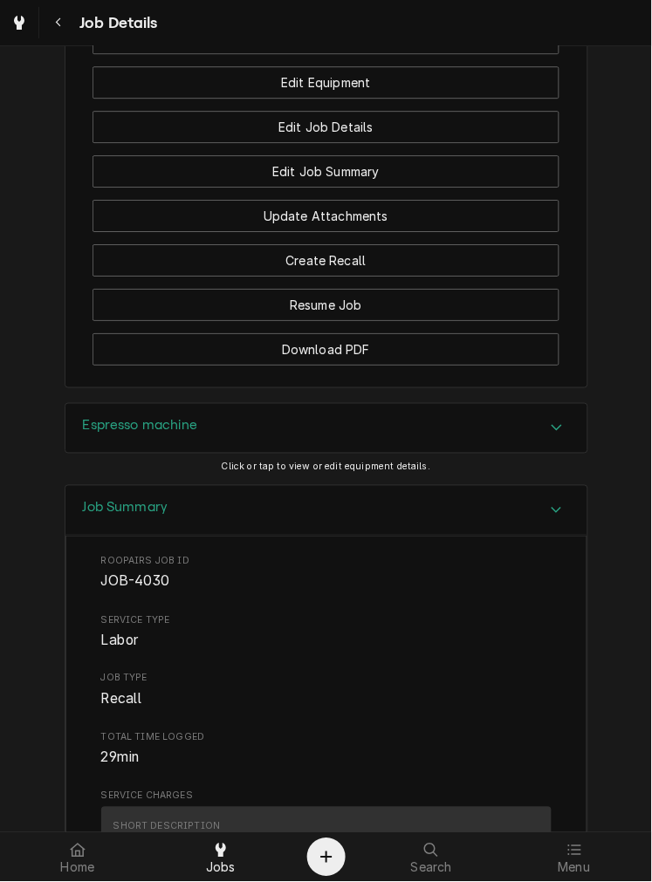
drag, startPoint x: 176, startPoint y: 618, endPoint x: 593, endPoint y: 599, distance: 417.5
click at [469, 568] on span "Roopairs Job ID" at bounding box center [326, 561] width 450 height 14
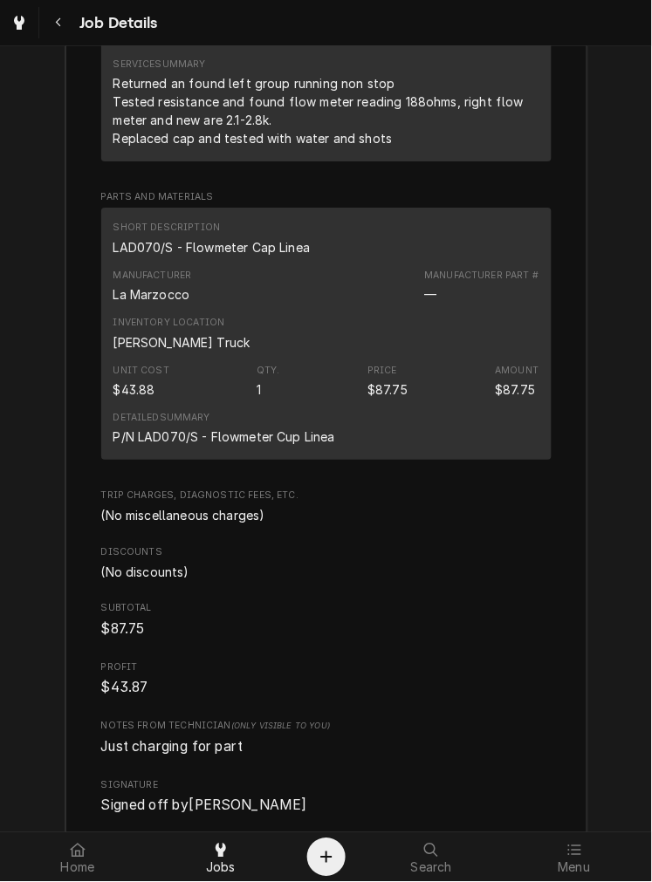
scroll to position [2397, 0]
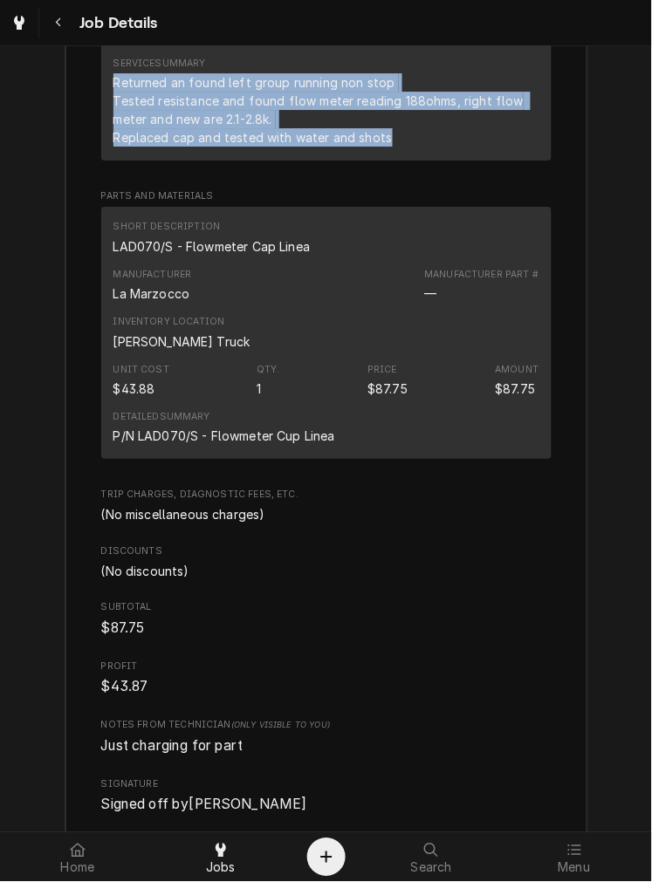
drag, startPoint x: 398, startPoint y: 243, endPoint x: 106, endPoint y: 180, distance: 298.1
click at [113, 147] on div "Returned an found left group running non stop Tested resistance and found flow …" at bounding box center [326, 109] width 426 height 73
copy div "Returned an found left group running non stop Tested resistance and found flow …"
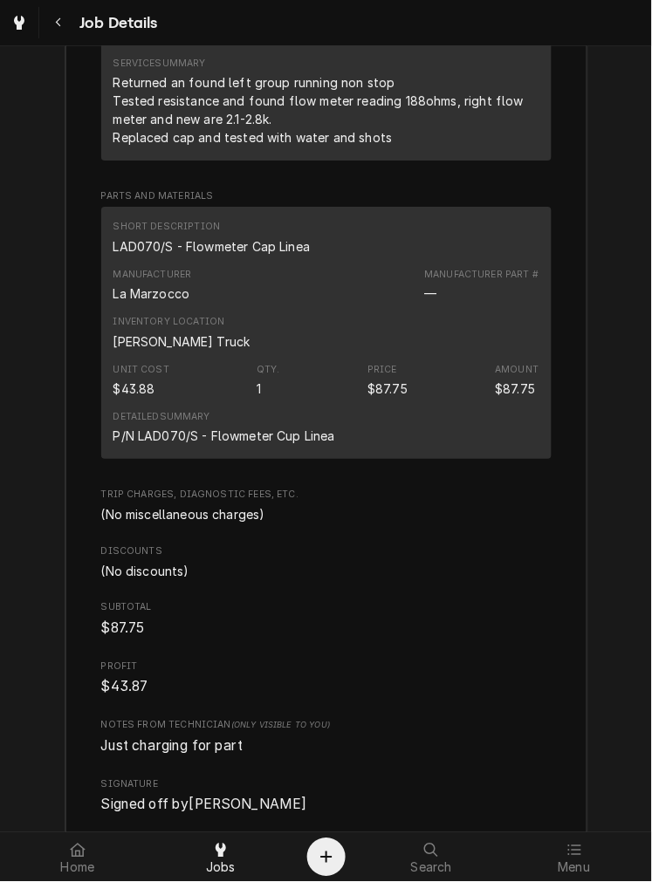
click at [225, 261] on div "Short Description LAD070/S - Flowmeter Cap Linea" at bounding box center [326, 237] width 426 height 47
click at [242, 256] on div "LAD070/S - Flowmeter Cap Linea" at bounding box center [211, 246] width 197 height 18
copy div "LAD070/S - Flowmeter Cap Linea"
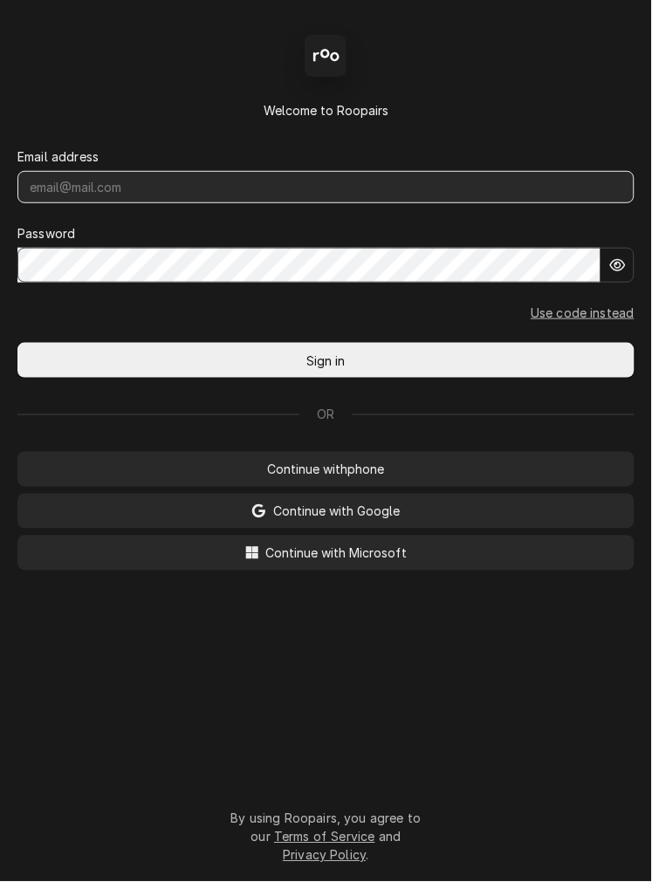
click at [397, 181] on input "Dynamic Content Wrapper" at bounding box center [325, 187] width 617 height 32
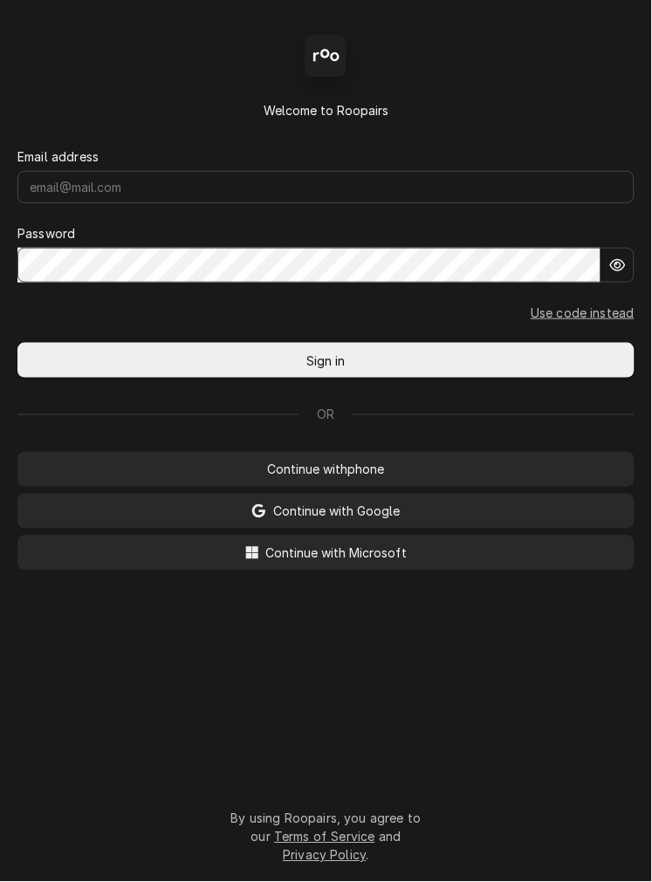
click at [343, 241] on form "Email address Password Use code instead Sign in" at bounding box center [325, 249] width 617 height 258
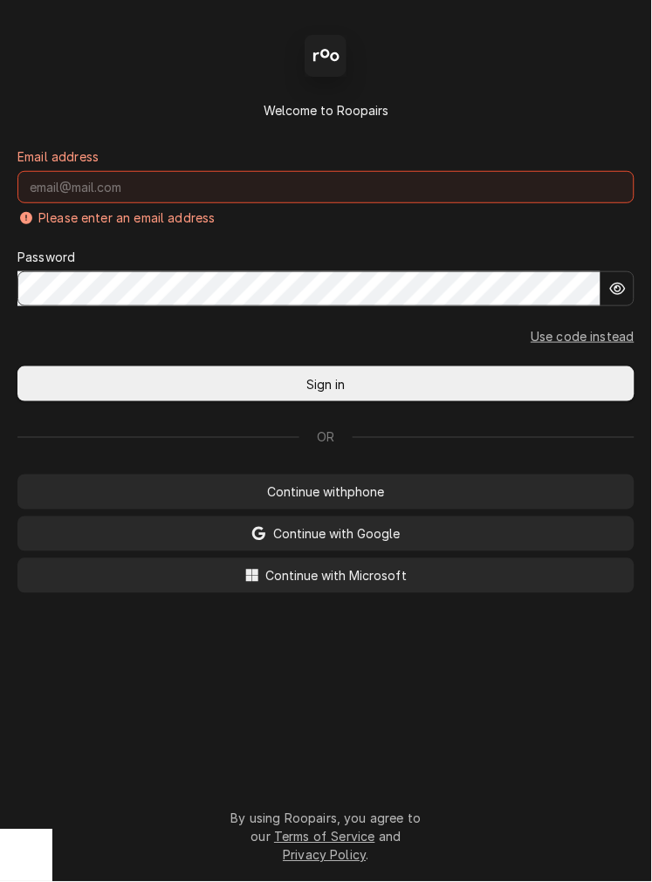
click at [291, 203] on input "Dynamic Content Wrapper" at bounding box center [325, 187] width 617 height 32
click at [17, 366] on button "Sign in" at bounding box center [325, 383] width 617 height 35
type input "mel@rinobeverage.com"
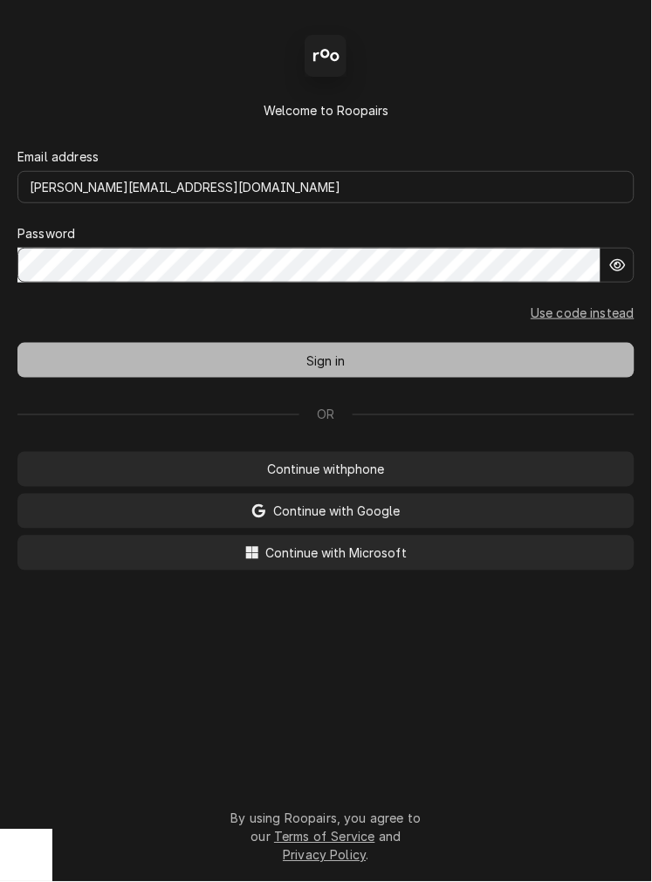
click at [318, 368] on span "Sign in" at bounding box center [326, 361] width 45 height 18
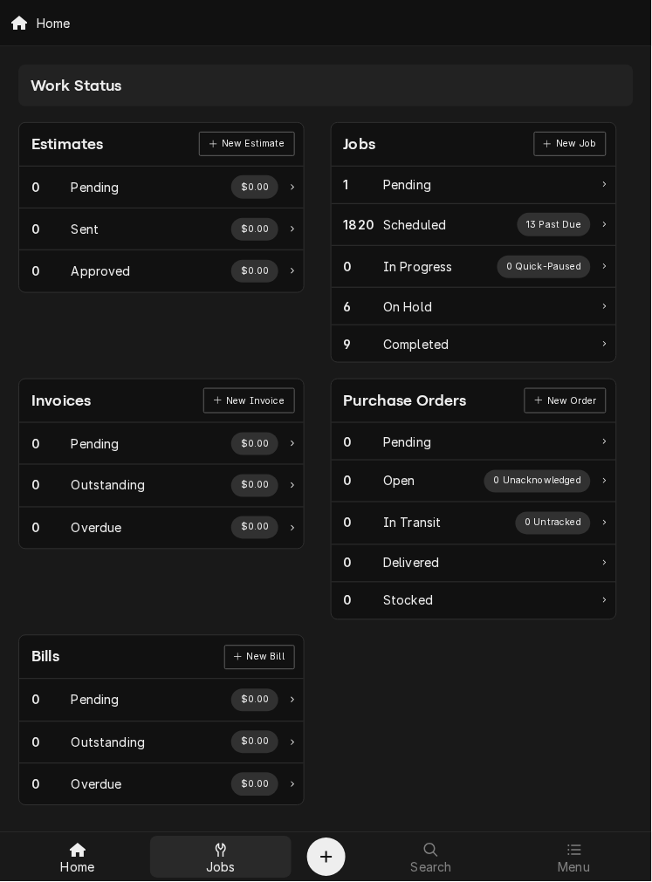
click at [230, 874] on span "Jobs" at bounding box center [221, 868] width 30 height 14
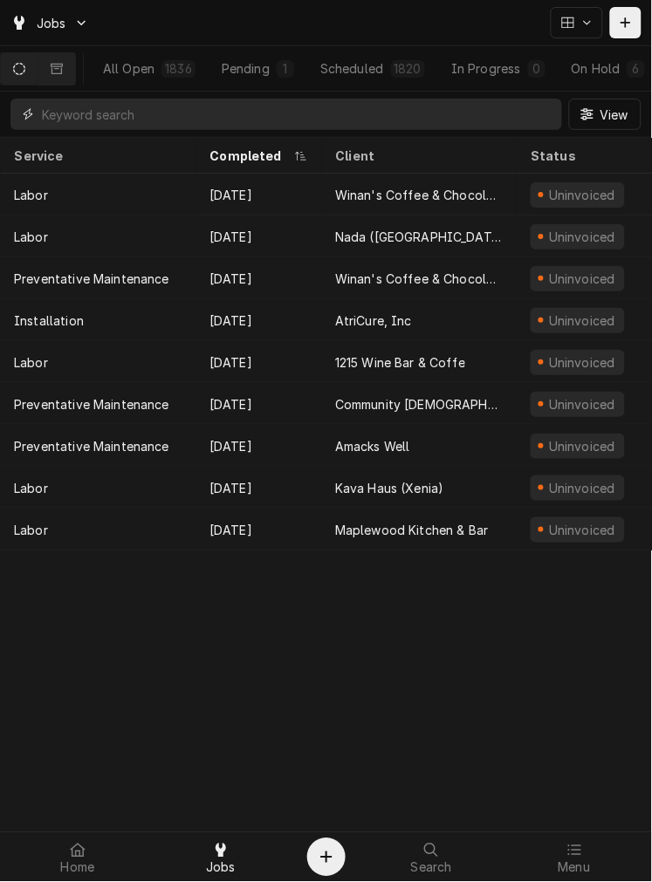
click at [471, 113] on input "Dynamic Content Wrapper" at bounding box center [297, 114] width 511 height 31
click at [587, 852] on div "Menu" at bounding box center [574, 857] width 134 height 35
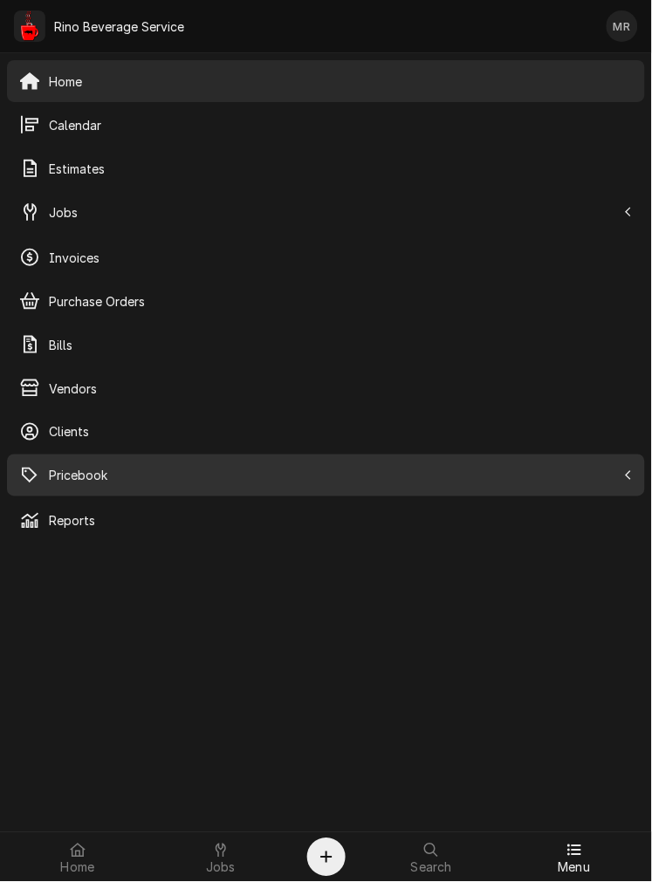
click at [138, 476] on span "Pricebook" at bounding box center [332, 476] width 567 height 18
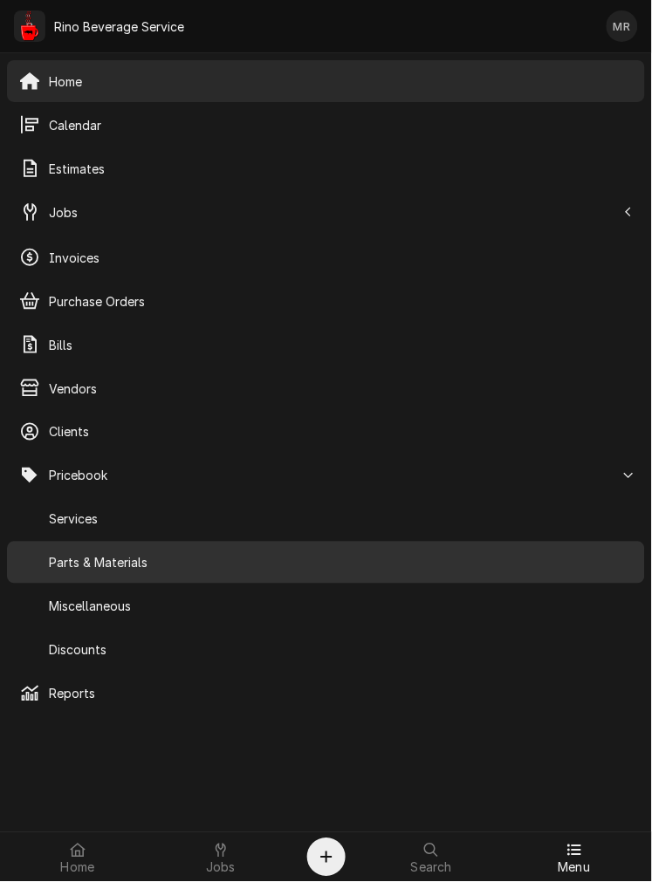
click at [210, 567] on span "Parts & Materials" at bounding box center [341, 563] width 584 height 18
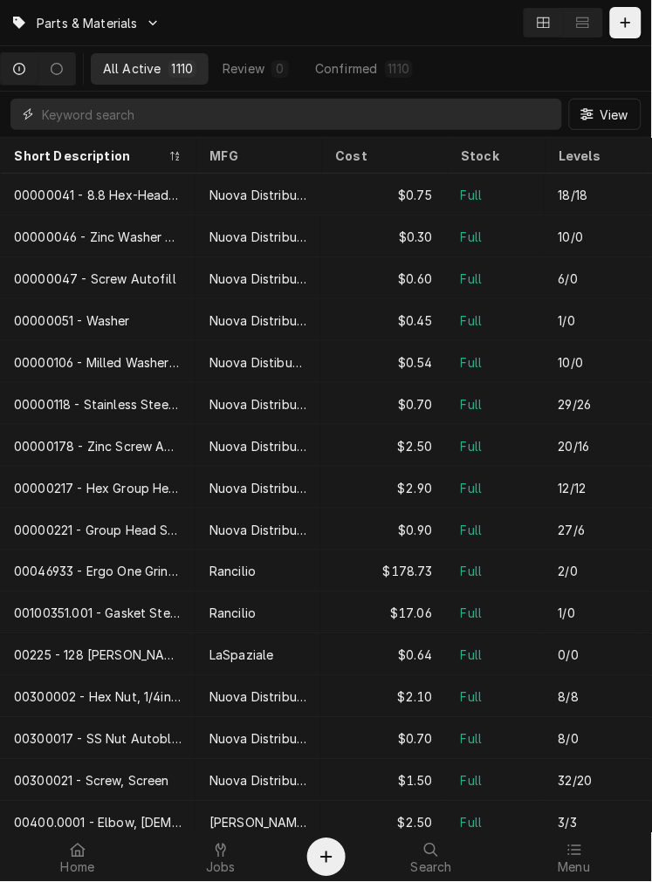
click at [332, 107] on input "Dynamic Content Wrapper" at bounding box center [297, 114] width 511 height 31
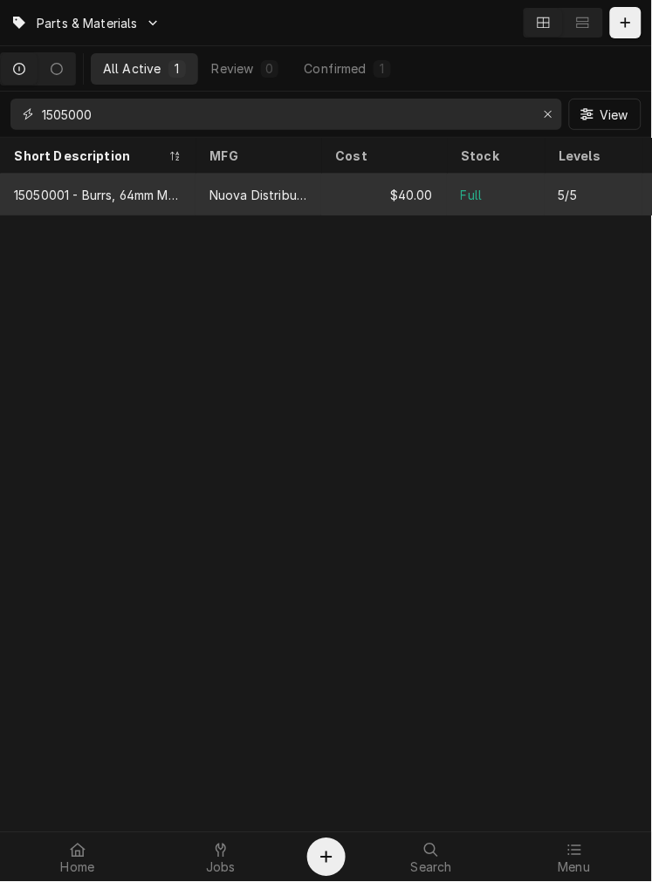
type input "1505000"
click at [269, 181] on div "Nuova Distribution" at bounding box center [258, 195] width 126 height 42
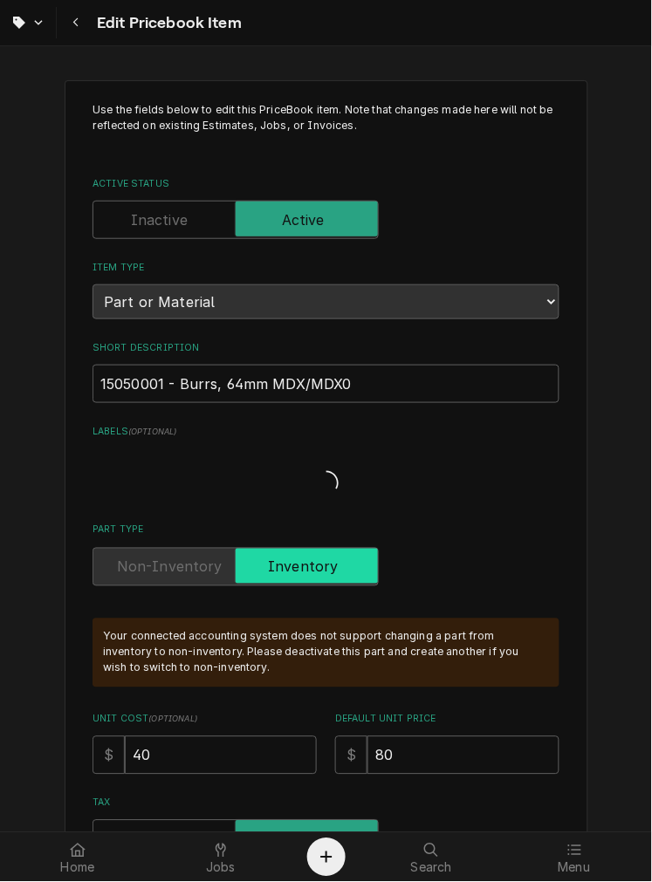
type textarea "x"
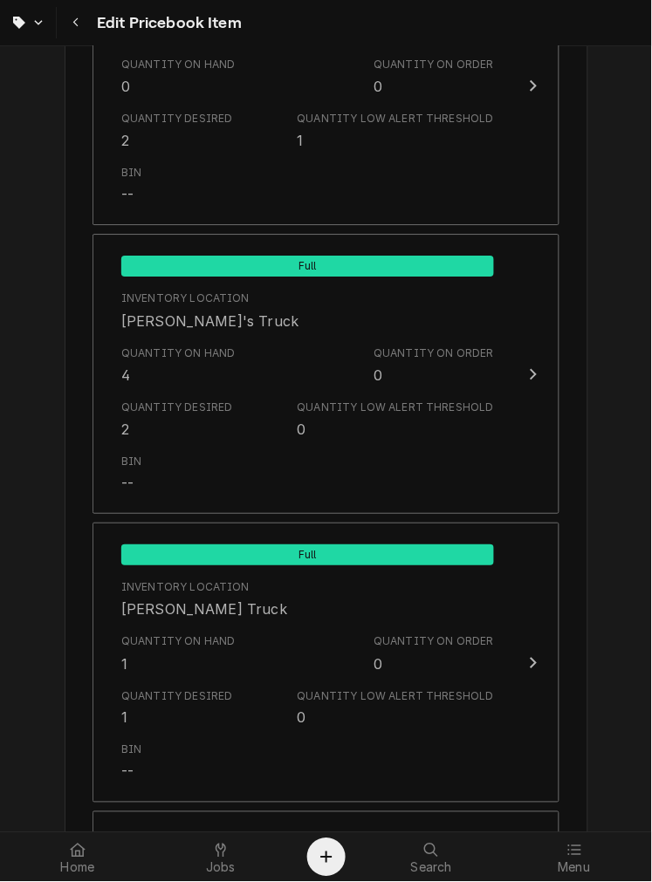
scroll to position [1431, 0]
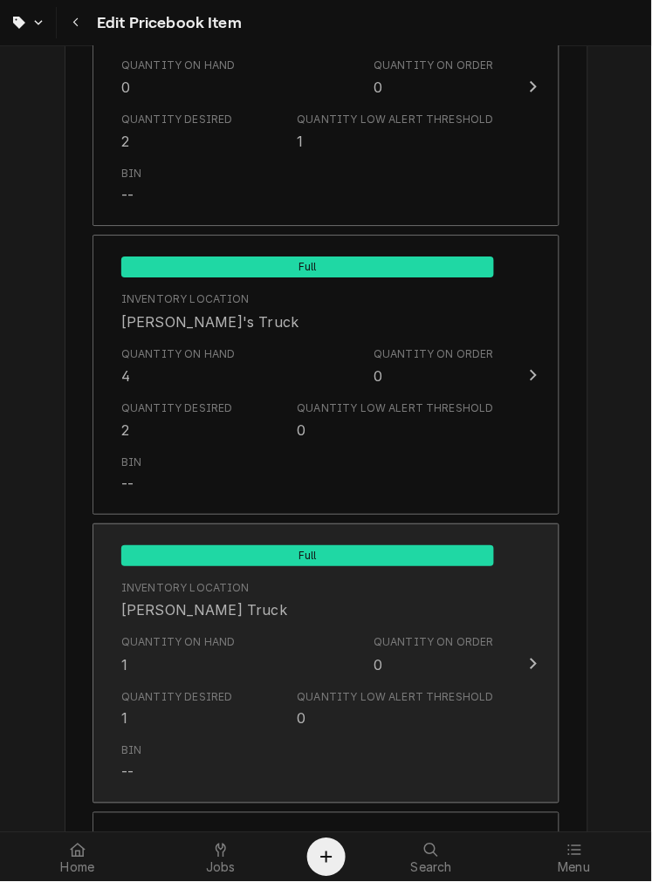
click at [428, 796] on button "Full Inventory Location Graham's Truck Quantity on Hand 1 Quantity on Order 0 Q…" at bounding box center [325, 663] width 467 height 280
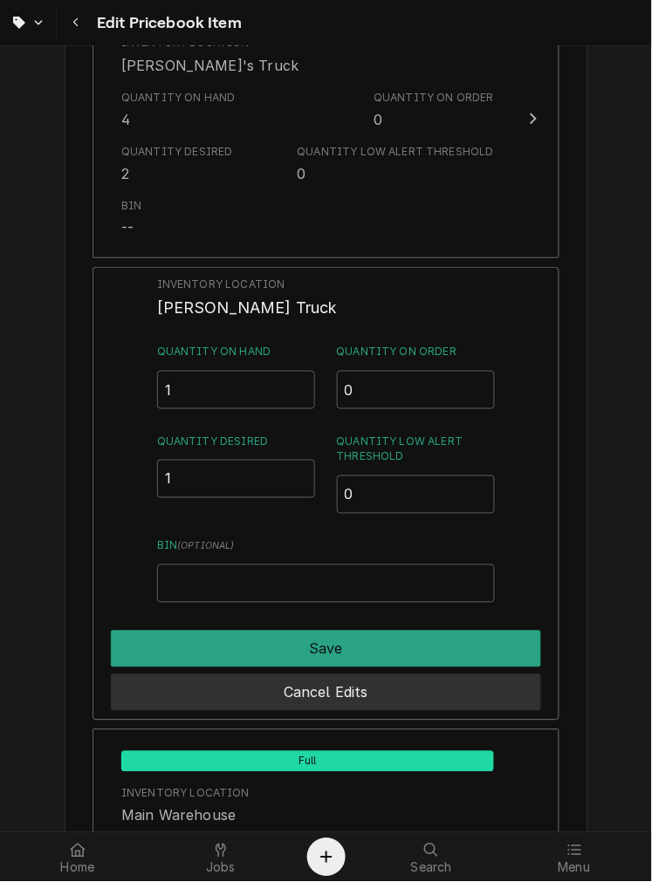
click at [405, 707] on button "Cancel Edits" at bounding box center [326, 692] width 430 height 37
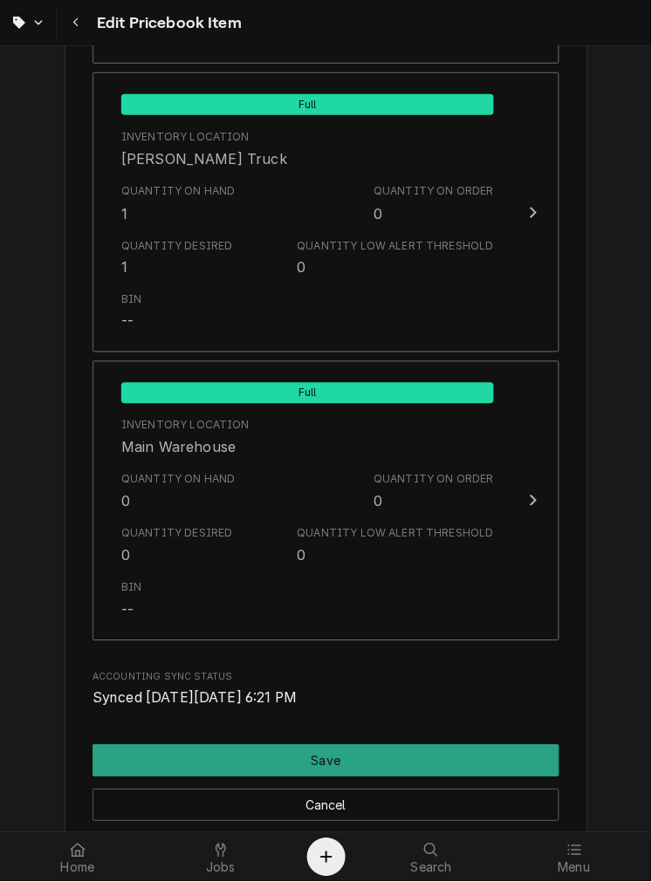
scroll to position [1942, 0]
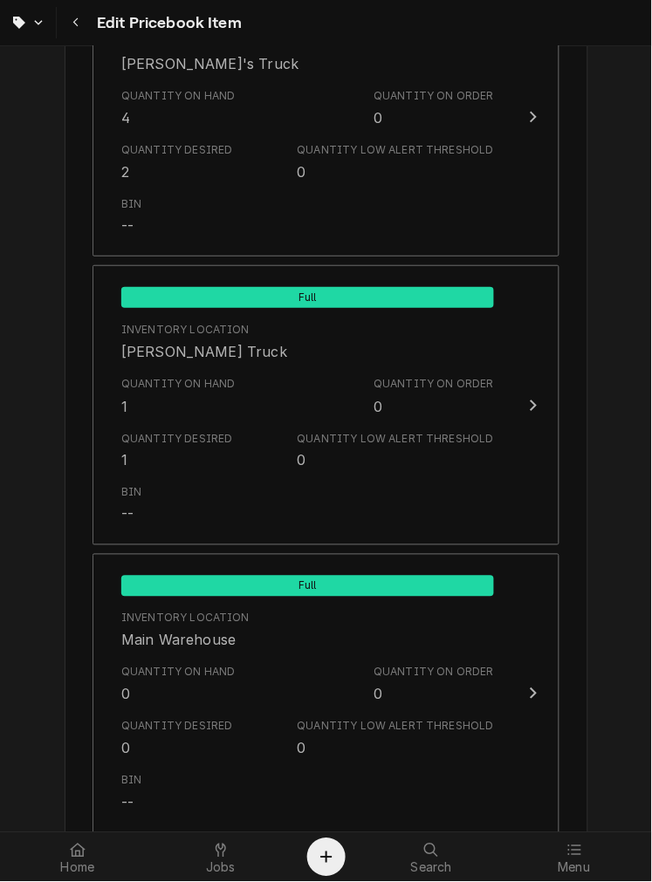
scroll to position [2073, 0]
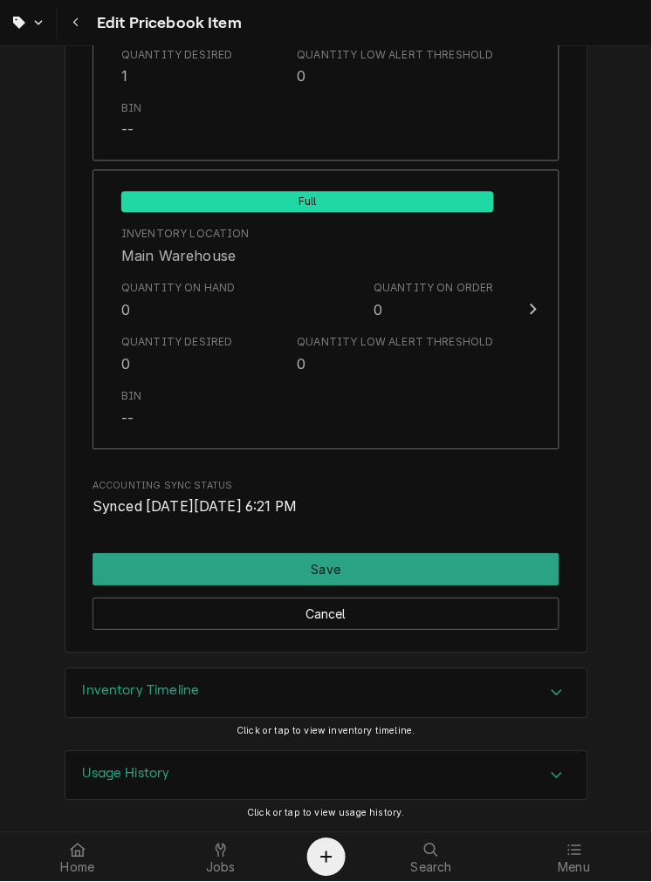
click at [345, 701] on div "Inventory Timeline" at bounding box center [326, 693] width 522 height 49
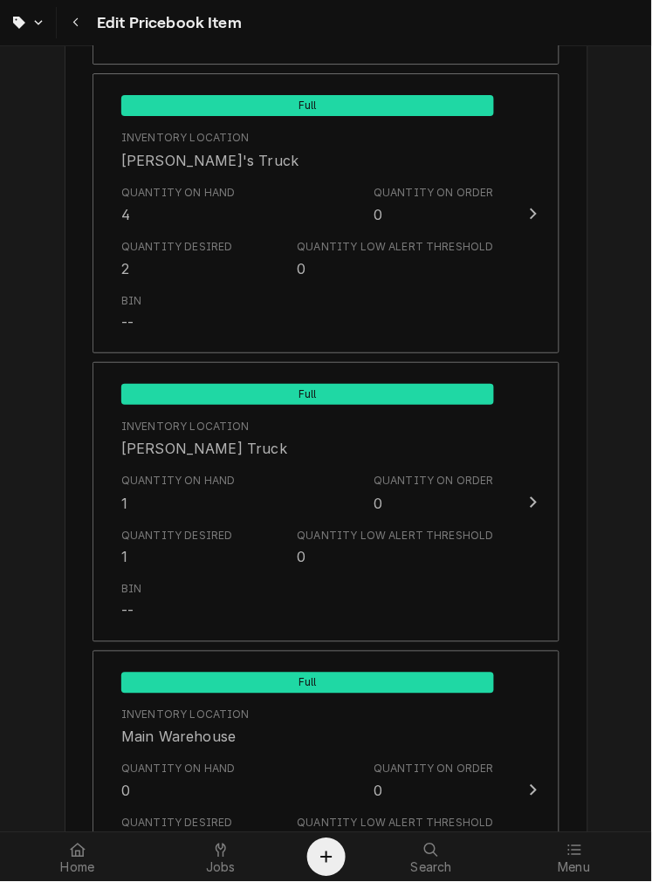
scroll to position [1555, 0]
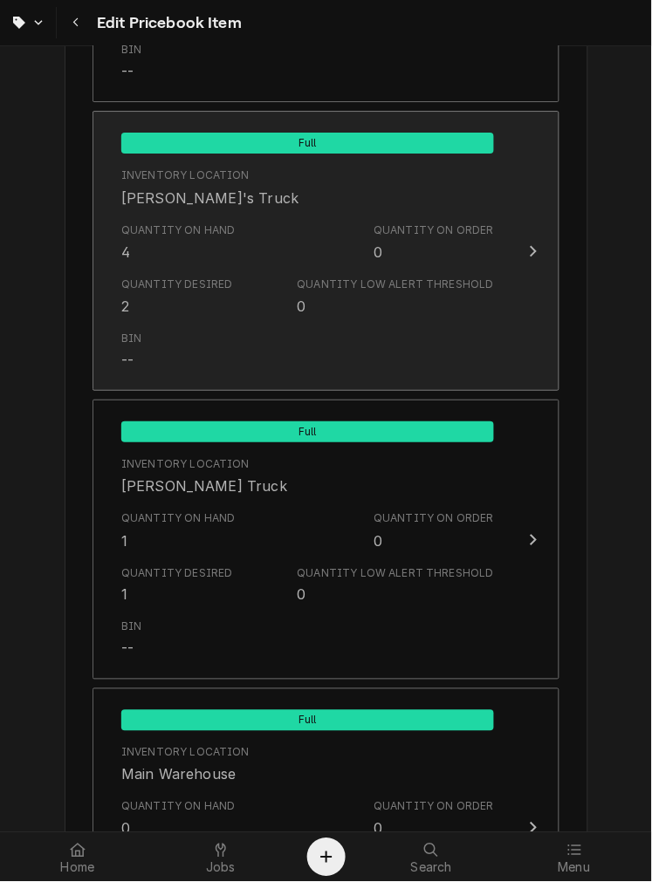
click at [266, 280] on div "Quantity Desired 2 Quantity Low Alert Threshold 0" at bounding box center [307, 297] width 373 height 54
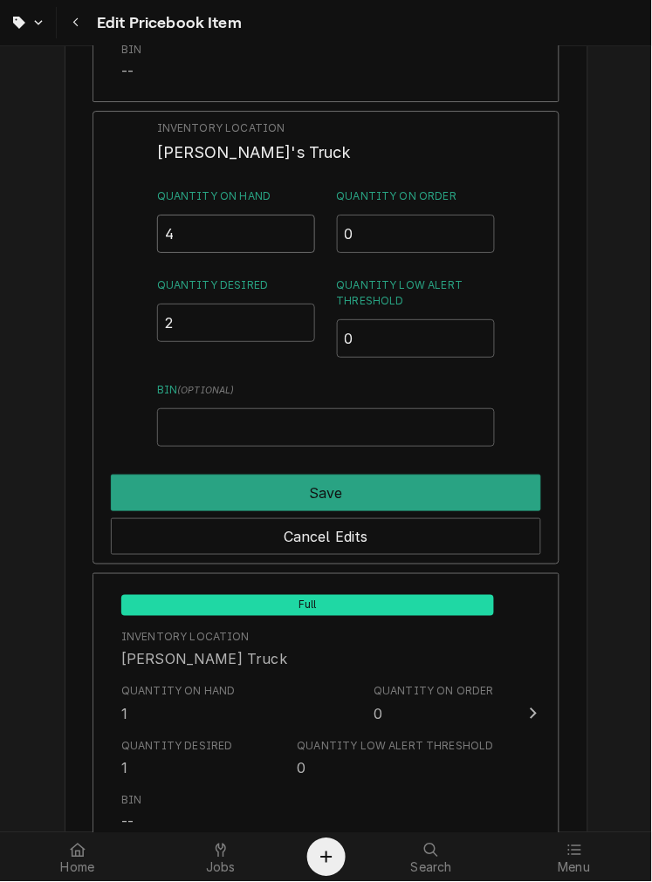
click at [228, 224] on input "4" at bounding box center [236, 234] width 159 height 38
type input "6"
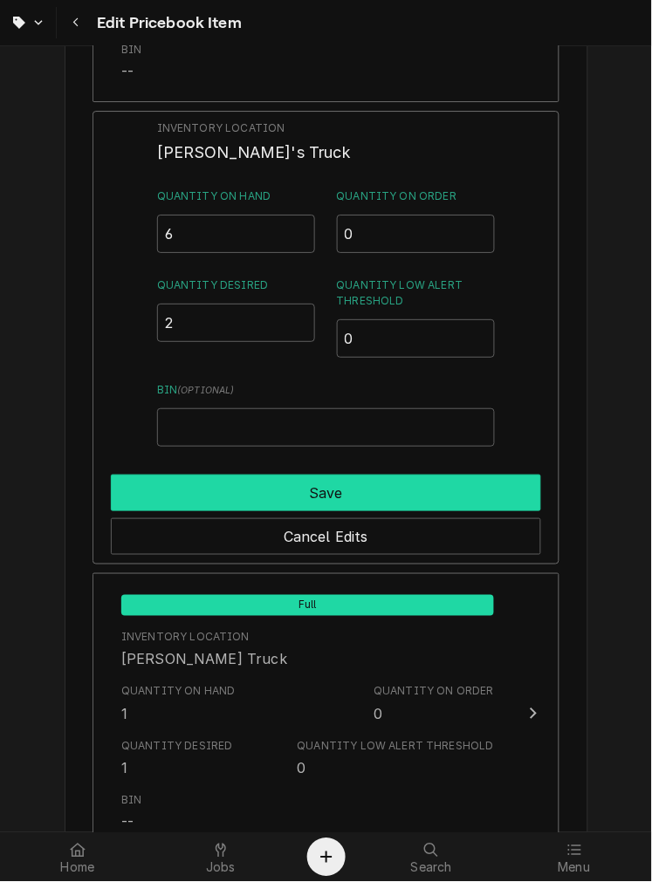
click at [429, 499] on button "Save" at bounding box center [326, 493] width 430 height 37
type textarea "x"
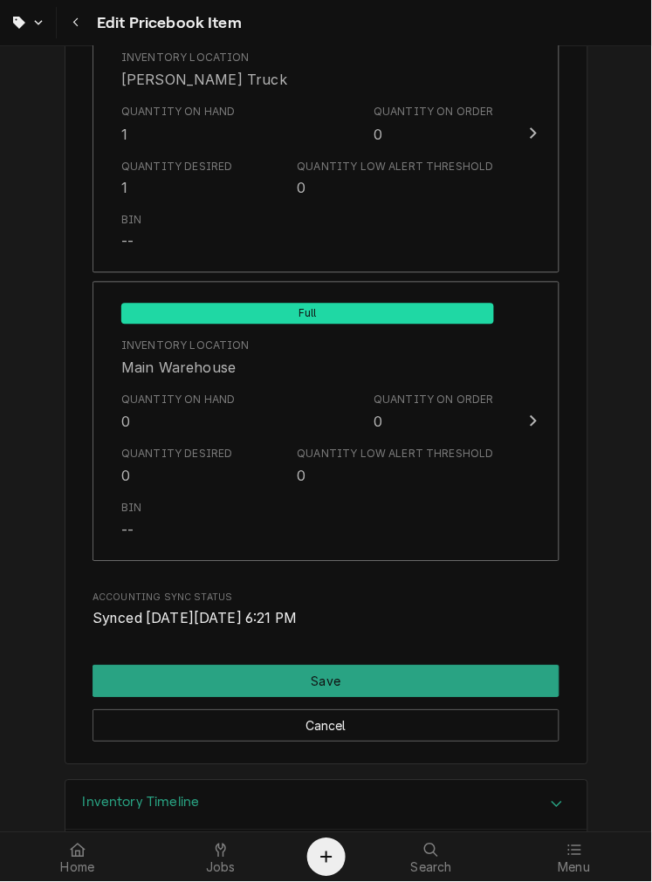
scroll to position [1947, 0]
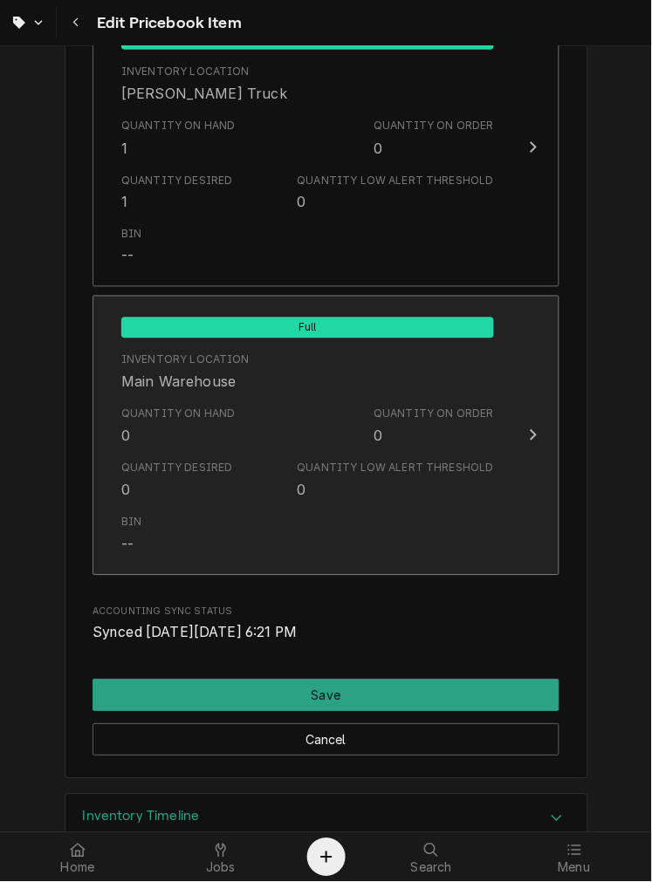
click at [318, 485] on div "Quantity Low Alert Threshold 0" at bounding box center [396, 481] width 196 height 40
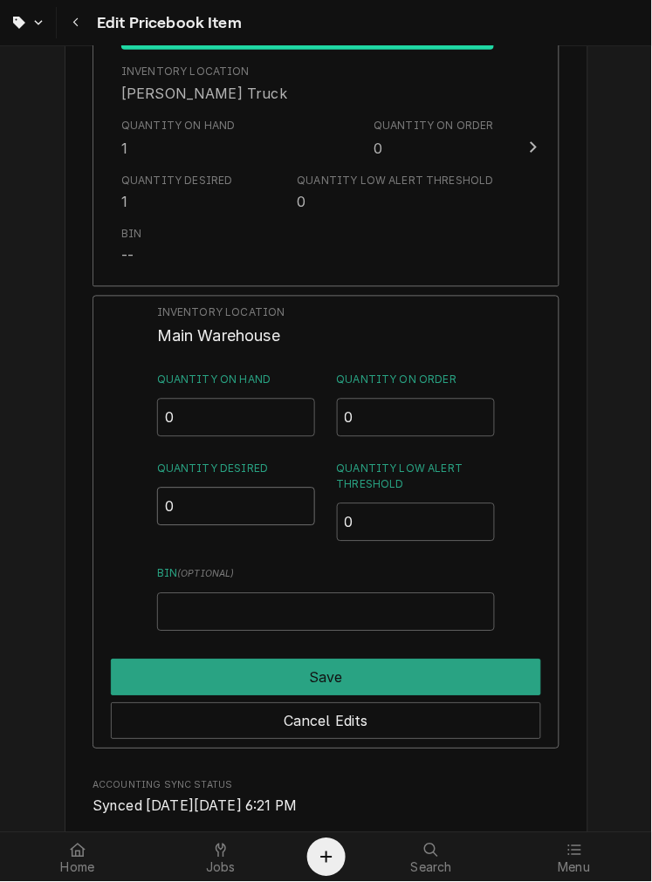
click at [228, 498] on input "0" at bounding box center [236, 507] width 159 height 38
type input "2"
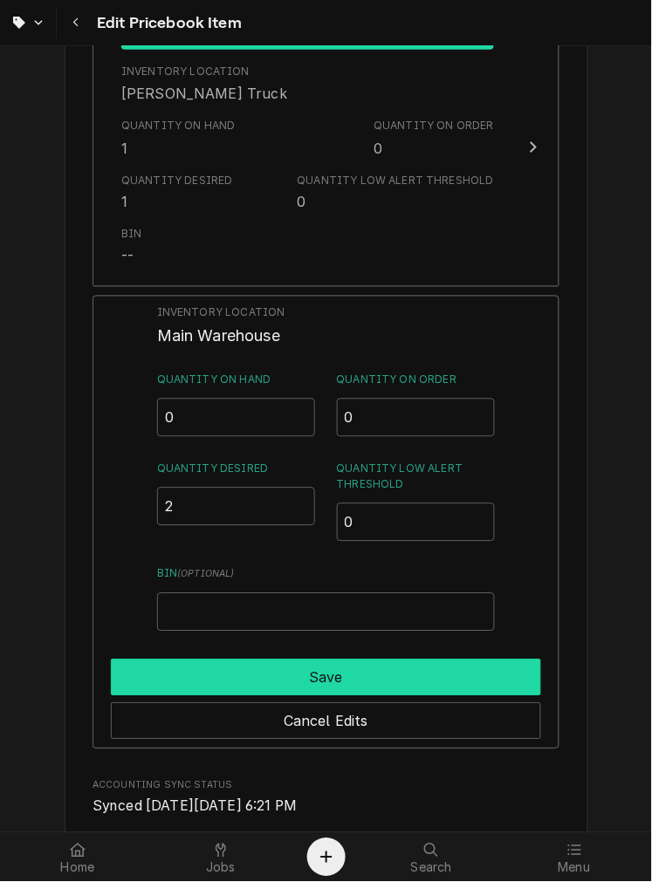
click at [391, 669] on button "Save" at bounding box center [326, 678] width 430 height 37
type textarea "x"
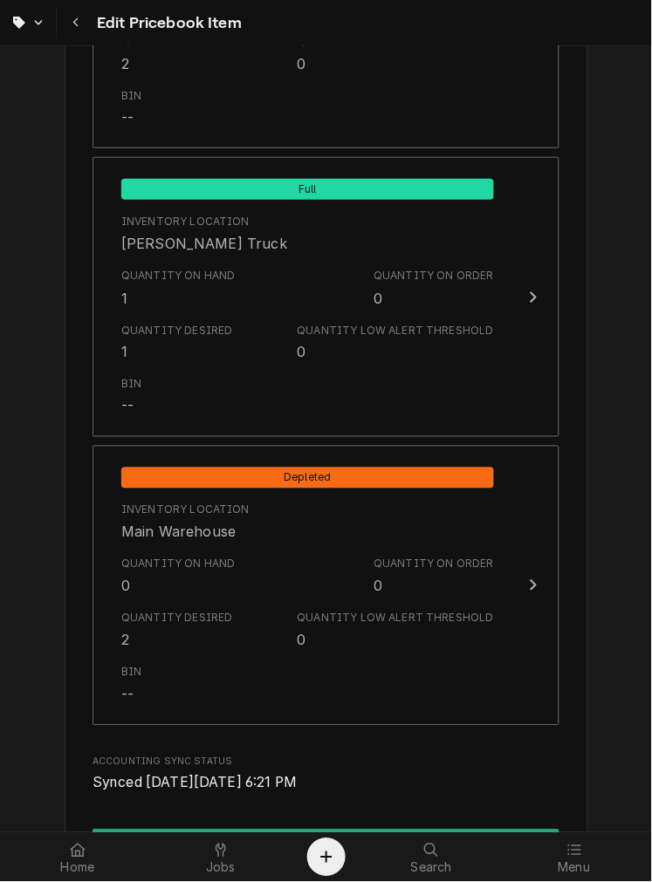
scroll to position [1785, 0]
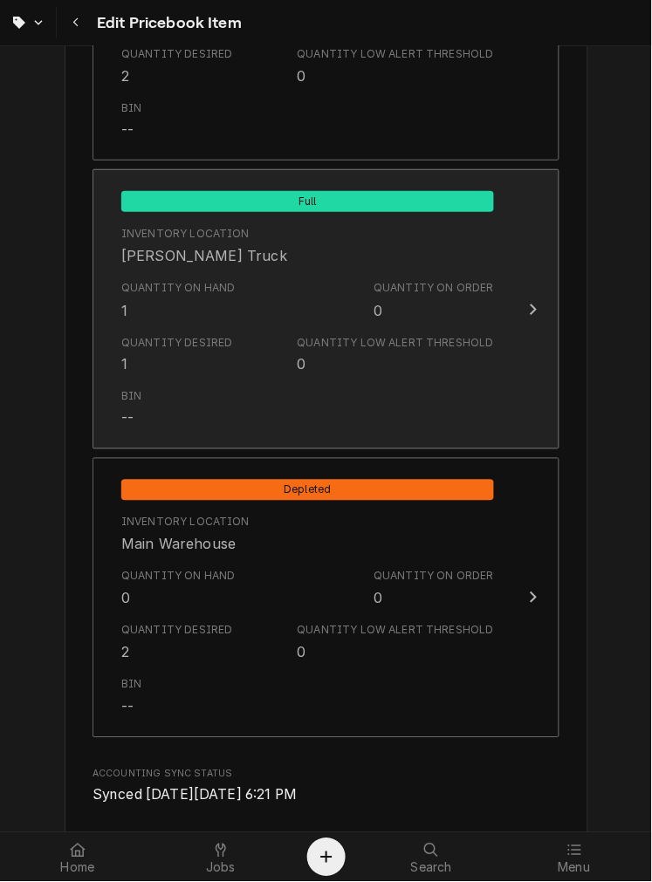
click at [344, 321] on div "Quantity on Hand 1 Quantity on Order 0" at bounding box center [307, 300] width 373 height 54
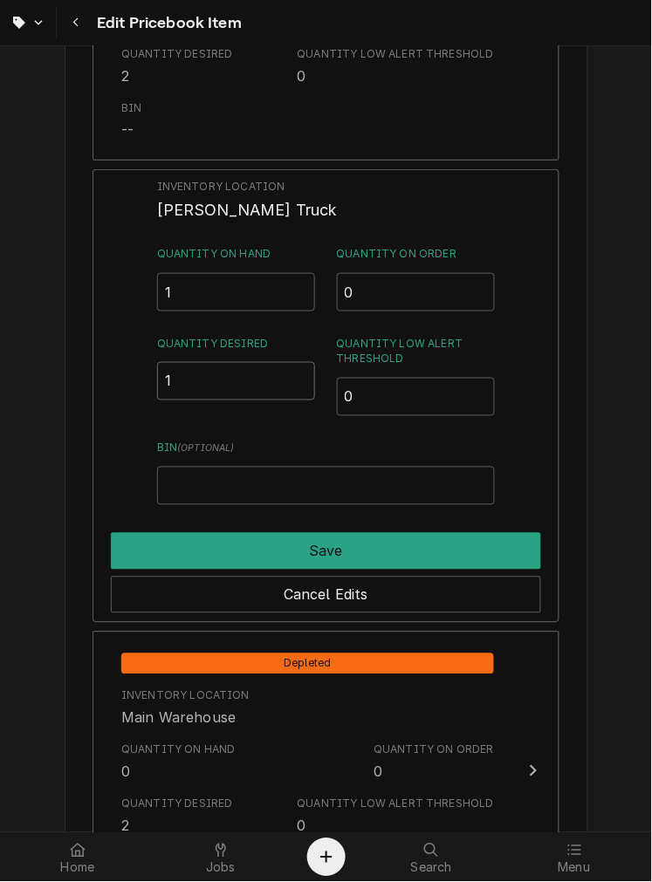
click at [233, 382] on input "1" at bounding box center [236, 381] width 159 height 38
type input "2"
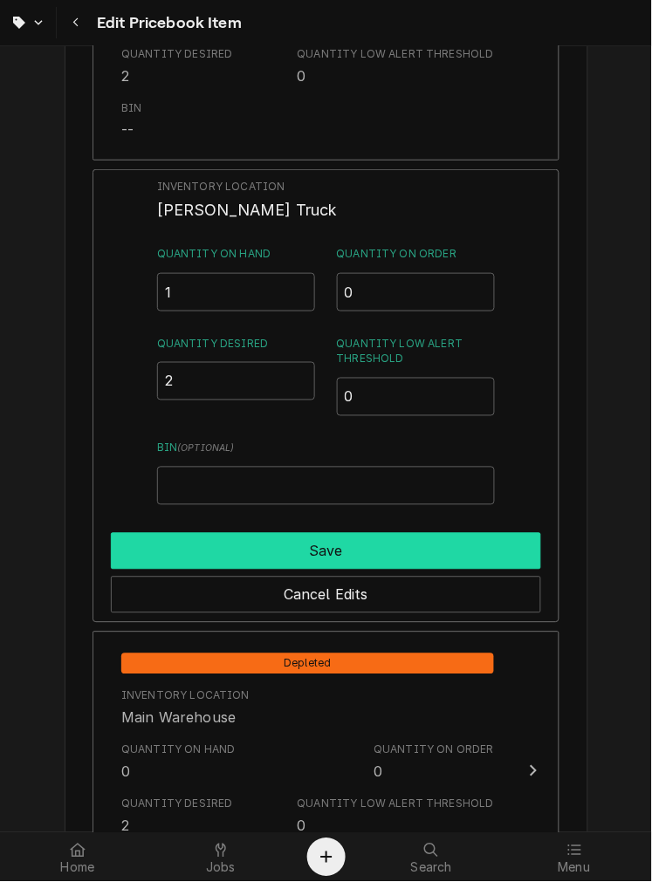
click at [428, 558] on button "Save" at bounding box center [326, 551] width 430 height 37
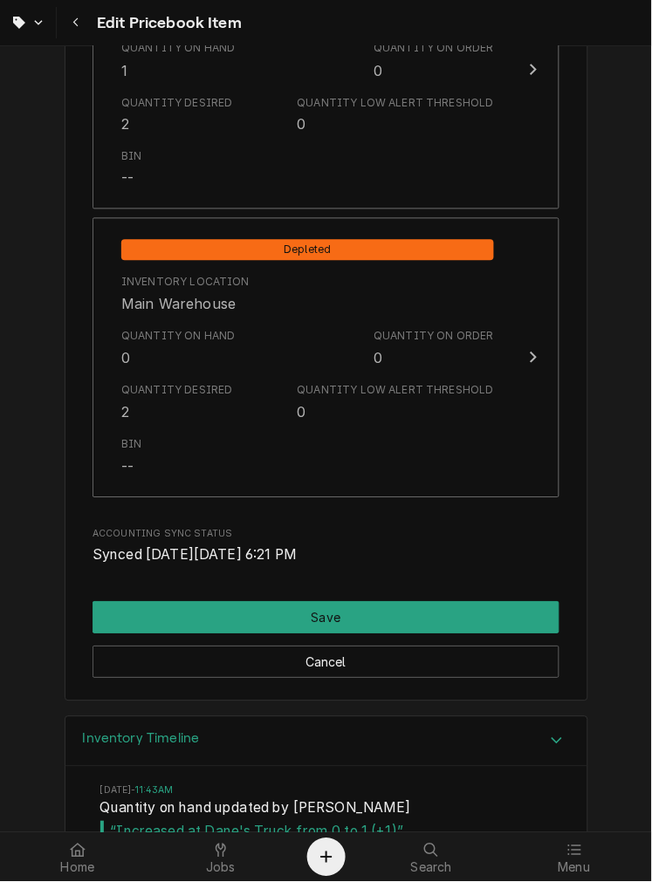
scroll to position [2026, 0]
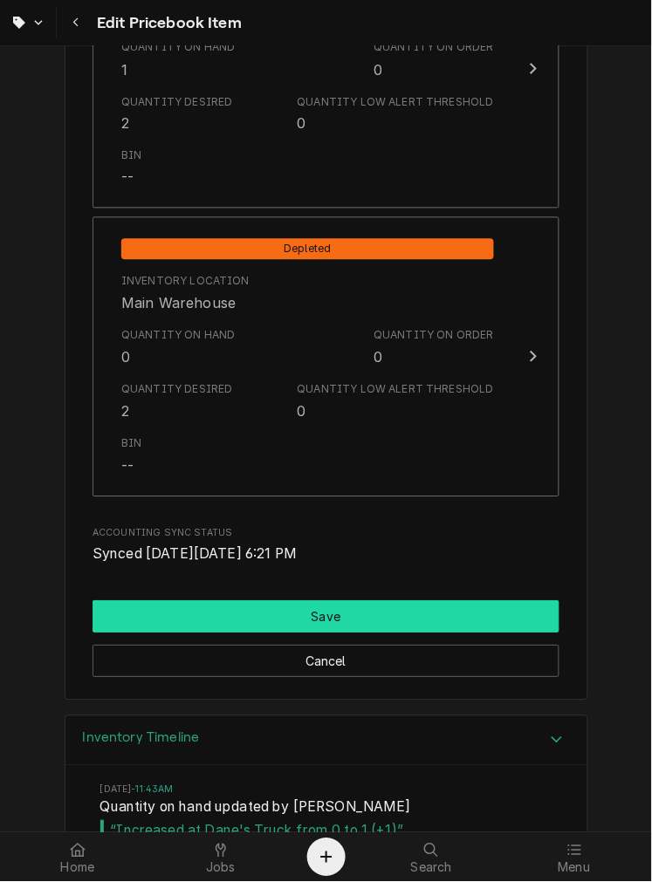
click at [401, 628] on button "Save" at bounding box center [325, 617] width 467 height 32
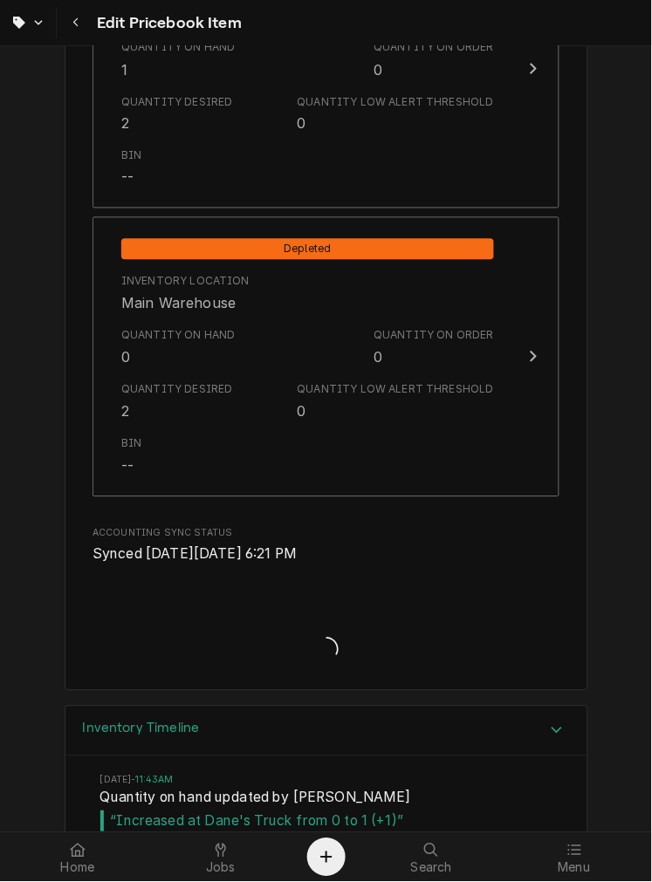
type textarea "x"
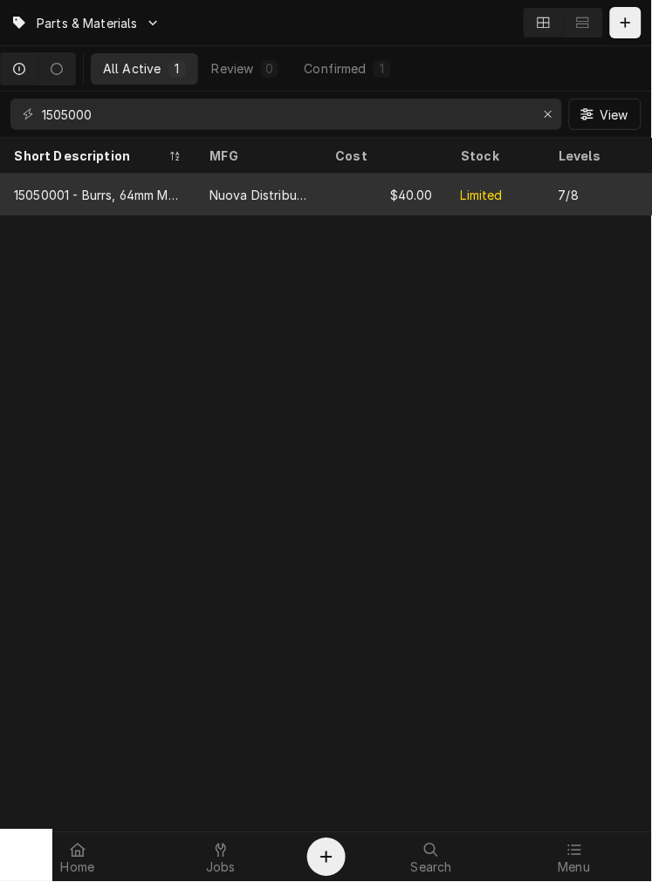
click at [353, 186] on div "$40.00" at bounding box center [384, 195] width 126 height 42
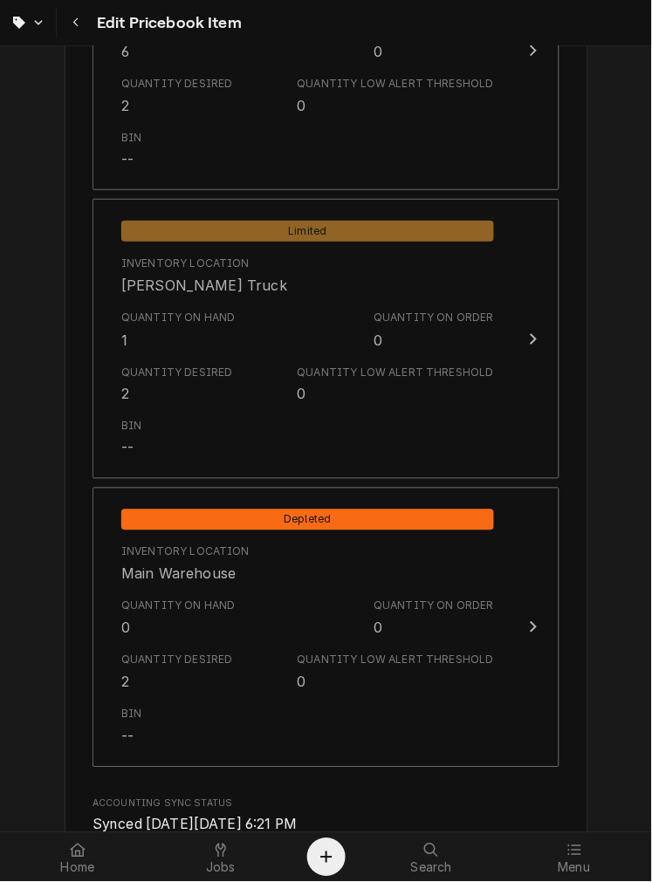
scroll to position [1757, 0]
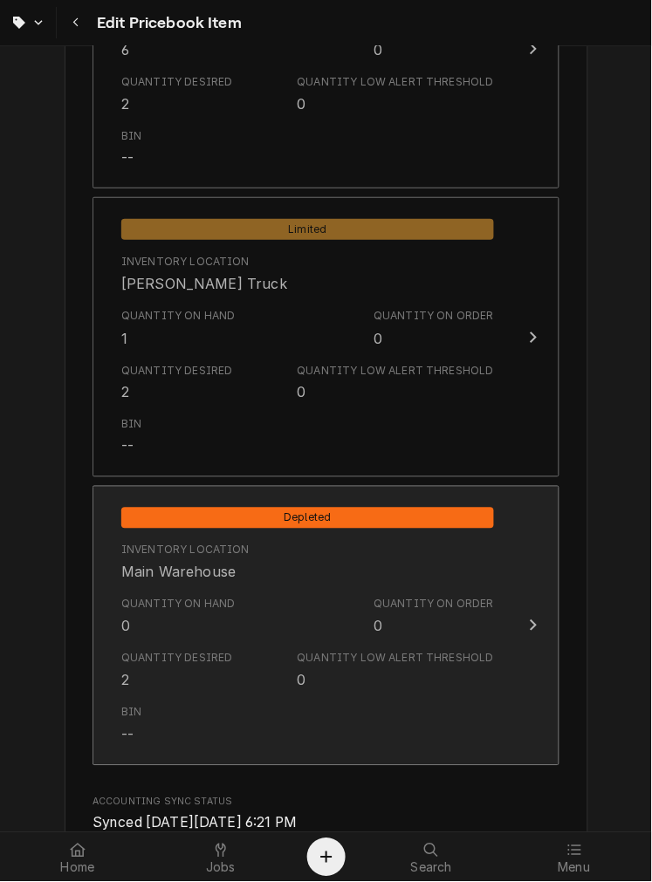
click at [127, 693] on div "Quantity Desired 2 Quantity Low Alert Threshold 0" at bounding box center [307, 671] width 373 height 54
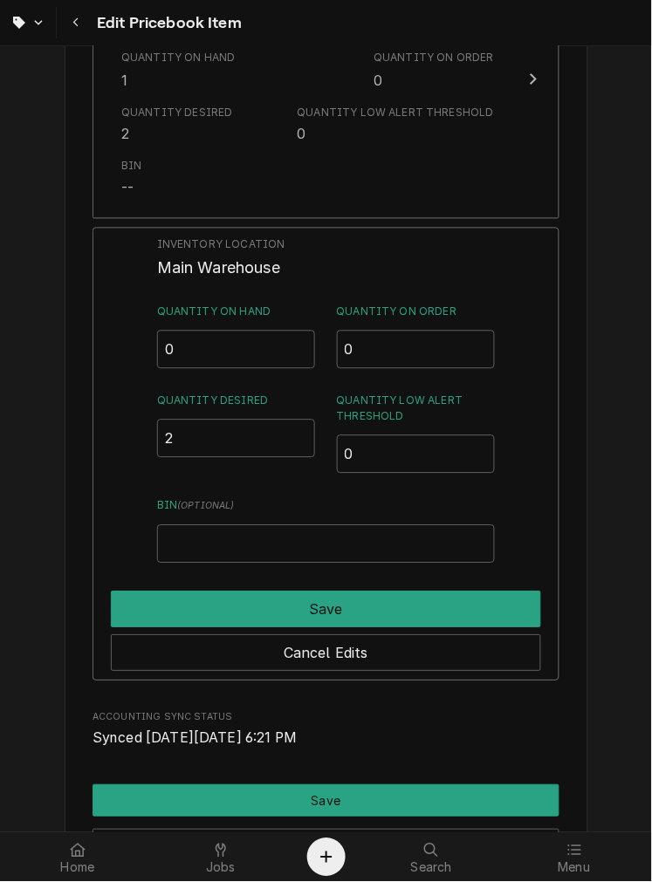
scroll to position [2031, 0]
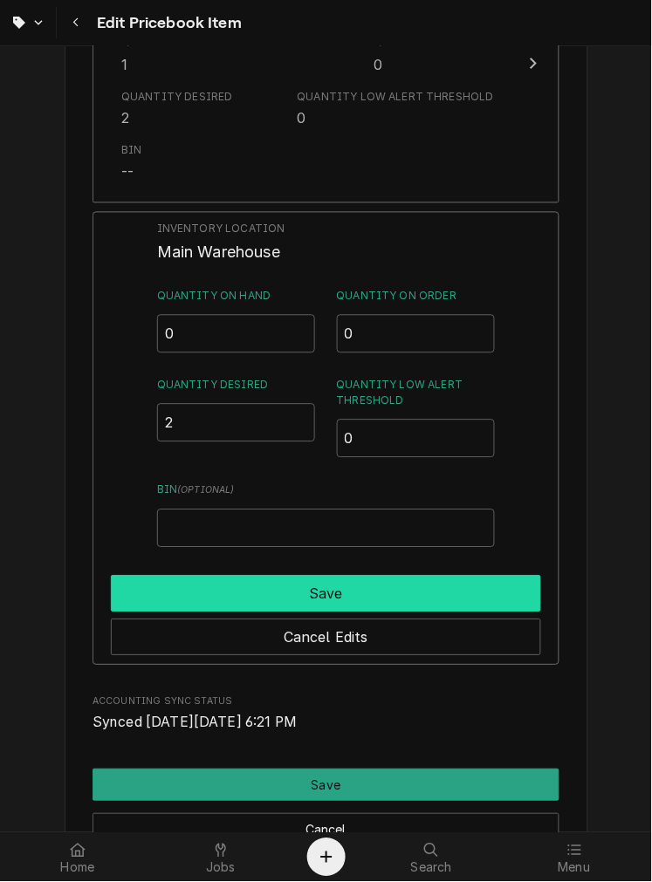
click at [208, 595] on button "Save" at bounding box center [326, 594] width 430 height 37
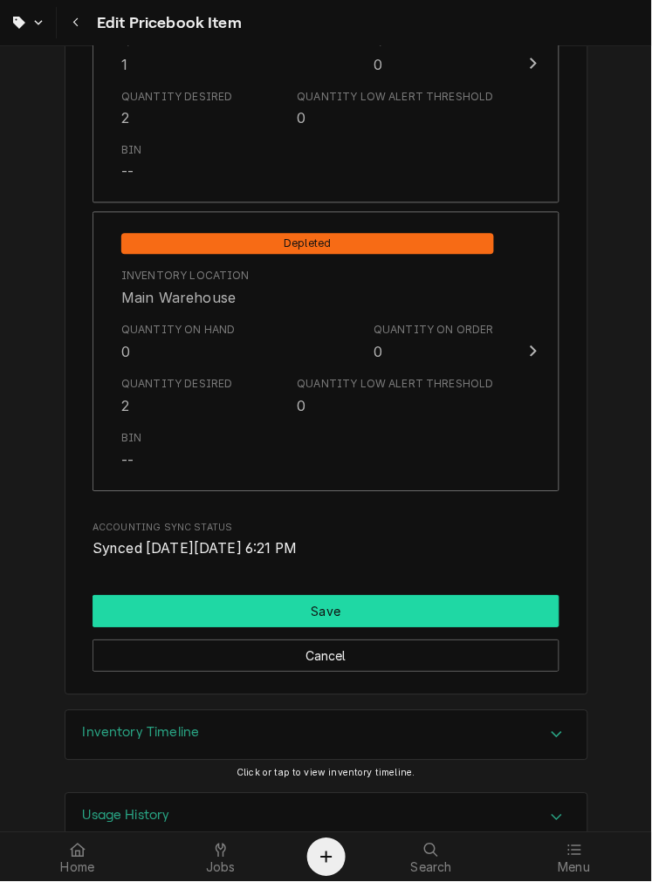
click at [129, 600] on button "Save" at bounding box center [325, 612] width 467 height 32
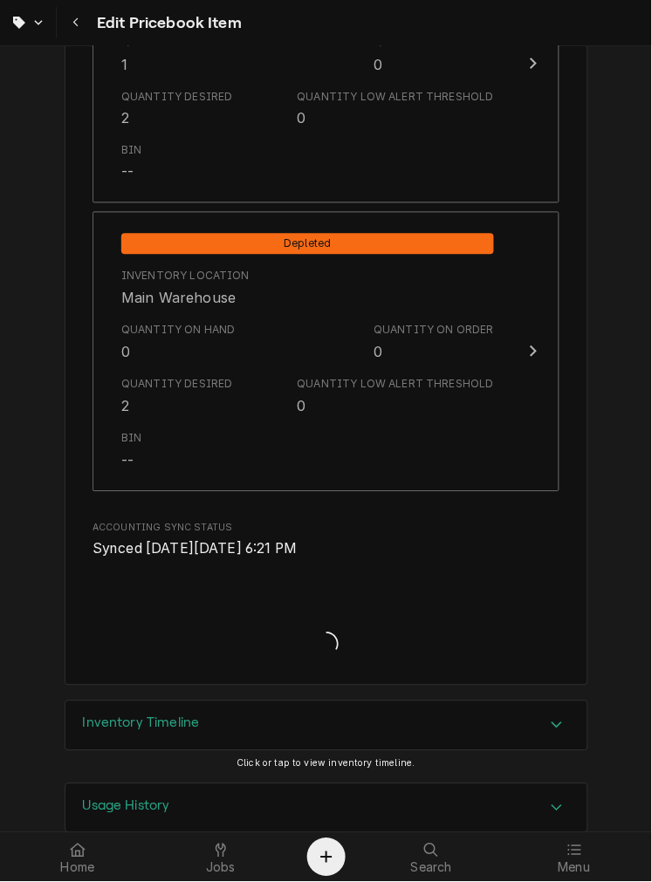
type textarea "x"
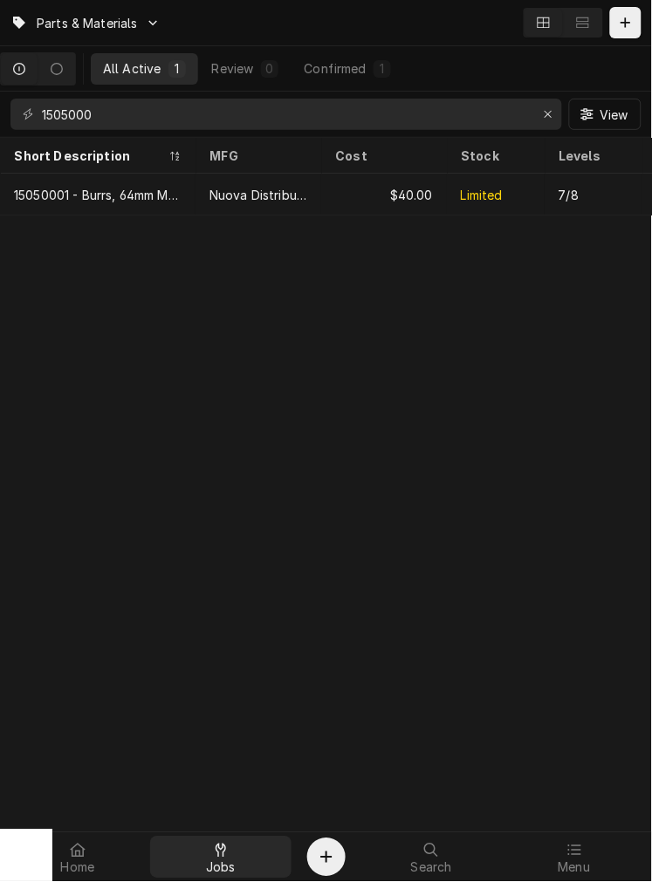
click at [233, 871] on div "Jobs" at bounding box center [221, 857] width 134 height 35
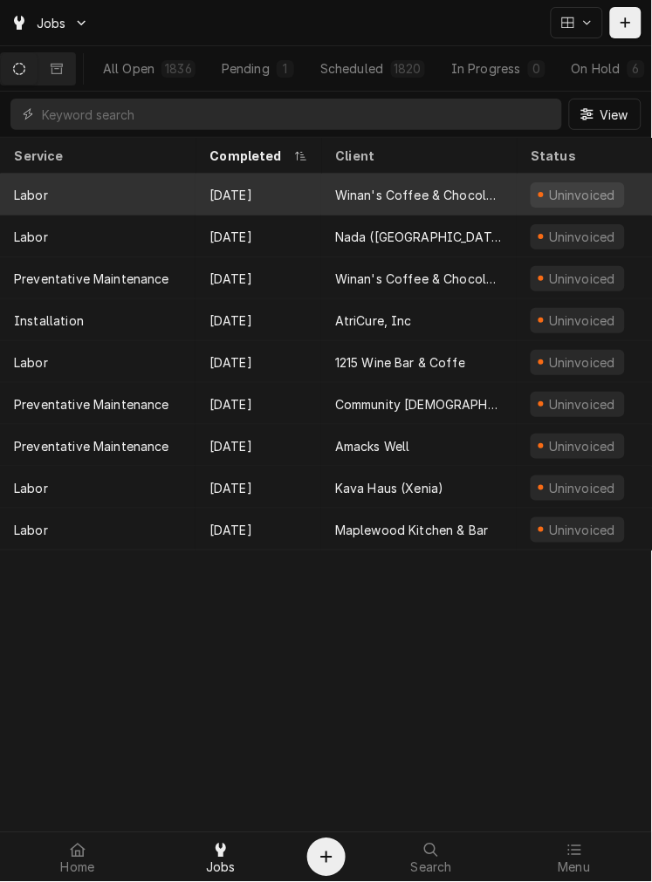
click at [266, 206] on div "Sep 2" at bounding box center [258, 195] width 126 height 42
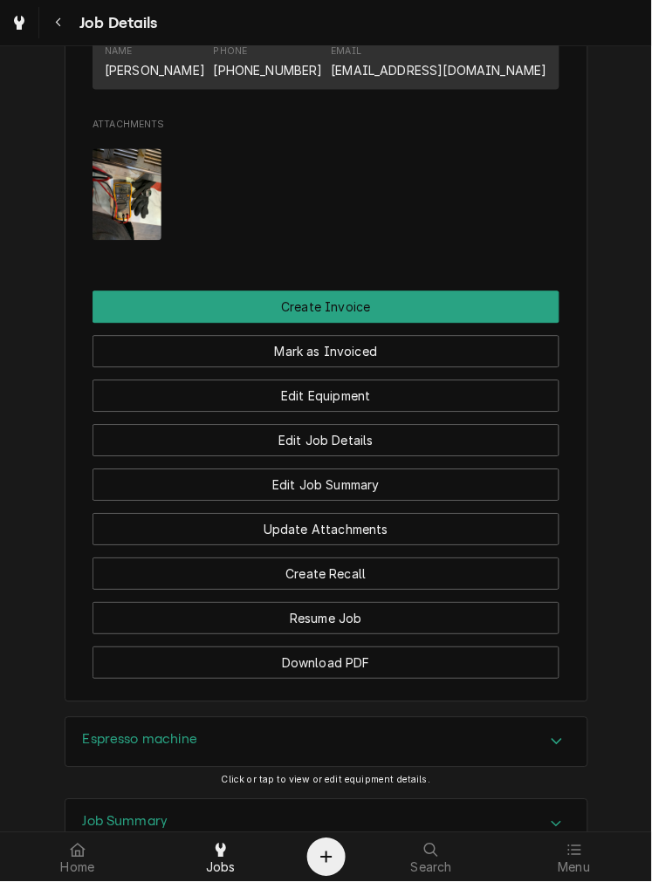
scroll to position [1235, 0]
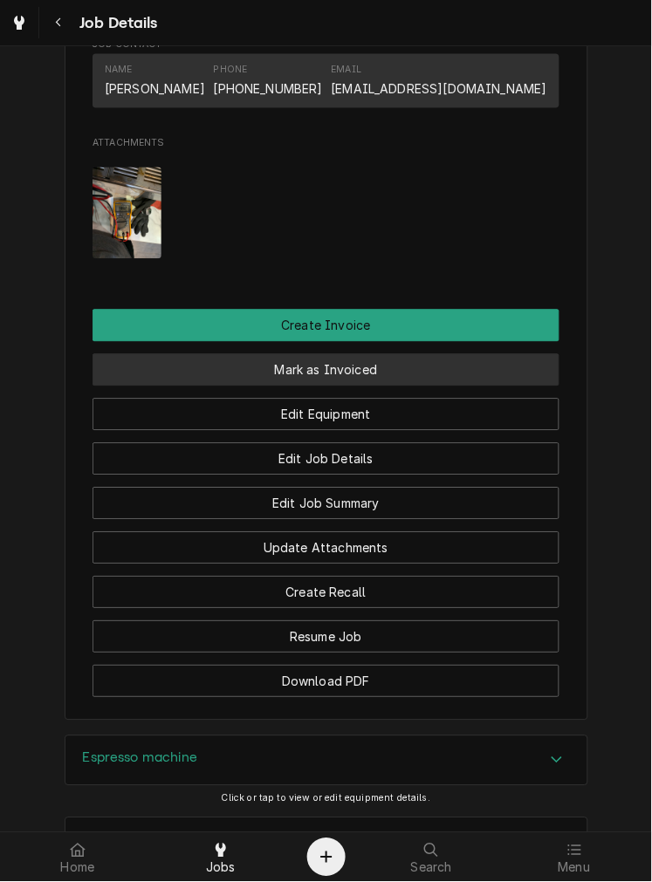
click at [425, 384] on button "Mark as Invoiced" at bounding box center [325, 370] width 467 height 32
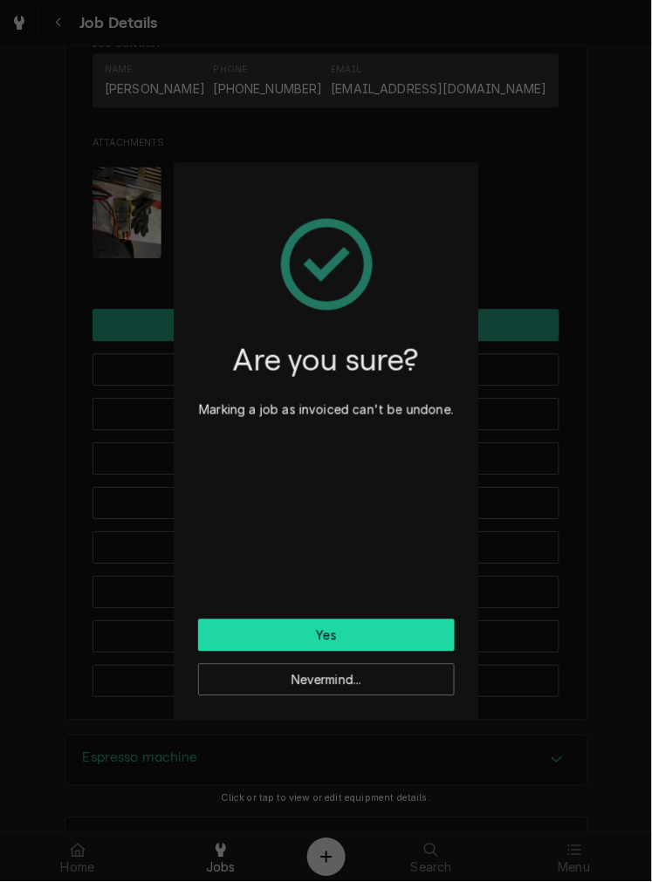
click at [380, 633] on button "Yes" at bounding box center [326, 635] width 257 height 32
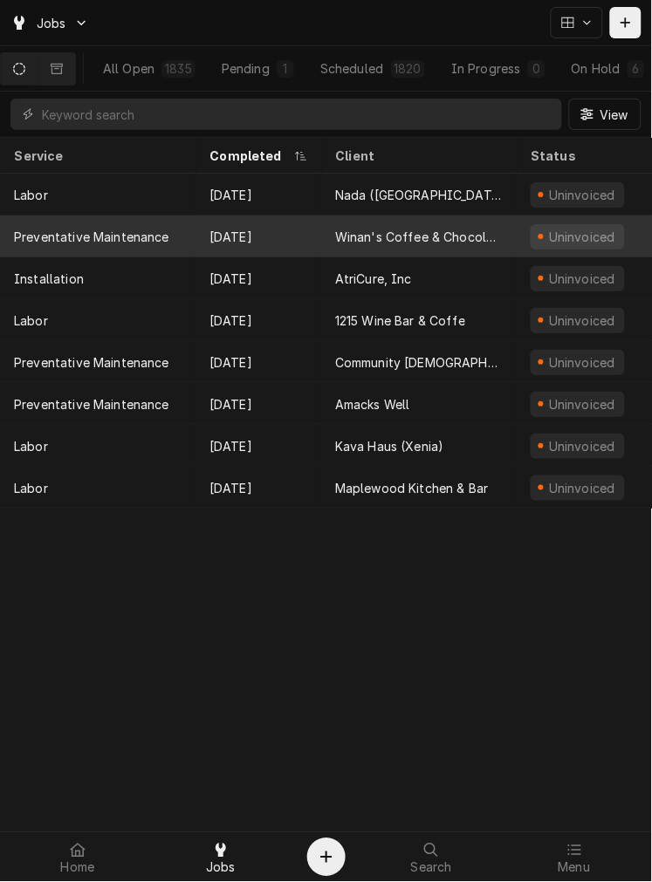
scroll to position [0, 3]
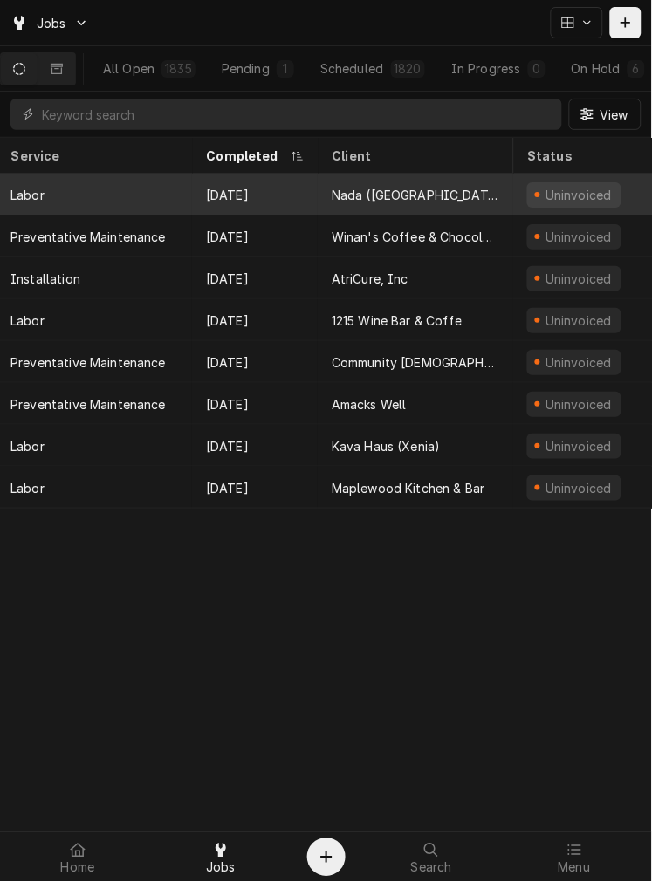
click at [333, 176] on div "Nada ([GEOGRAPHIC_DATA])" at bounding box center [415, 195] width 195 height 42
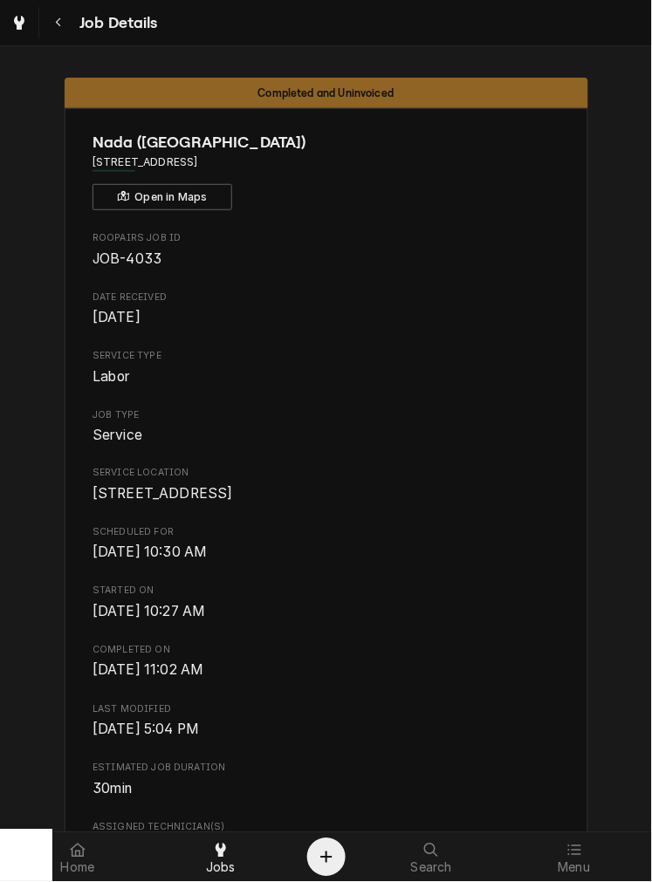
click at [464, 681] on span "[DATE] 11:02 AM" at bounding box center [325, 670] width 467 height 21
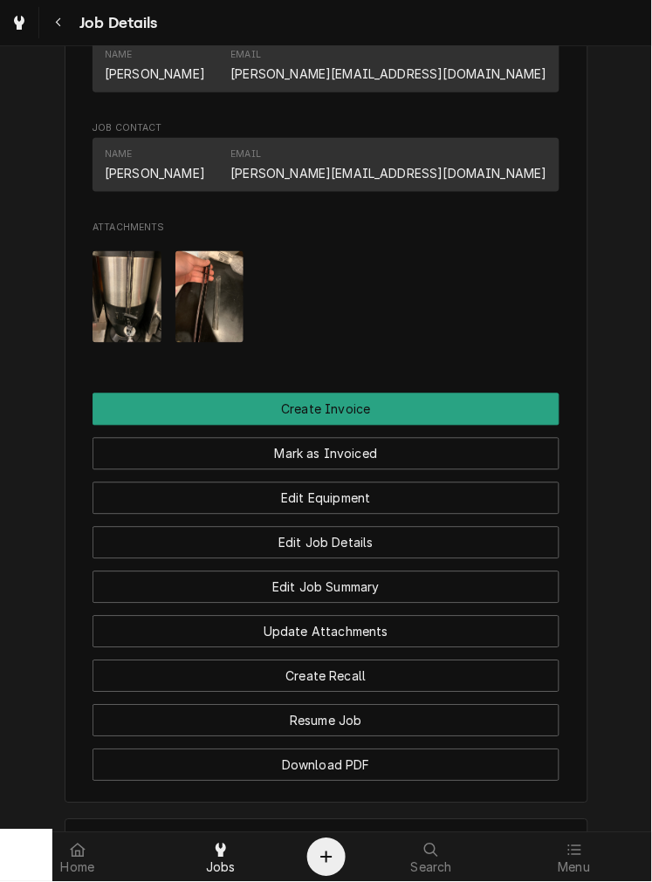
scroll to position [1044, 0]
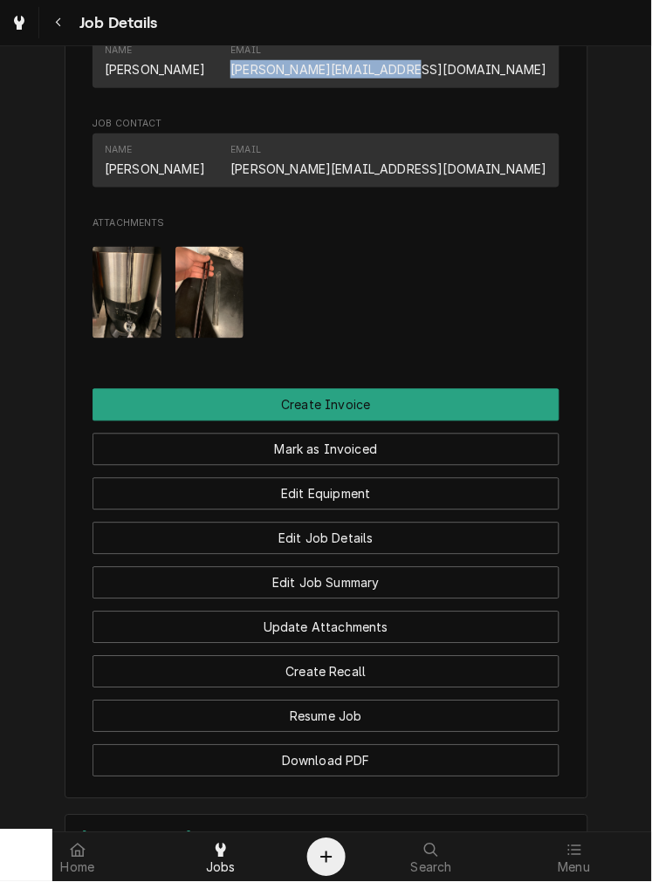
drag, startPoint x: 368, startPoint y: 88, endPoint x: 552, endPoint y: 108, distance: 185.2
copy link "[PERSON_NAME][EMAIL_ADDRESS][DOMAIN_NAME]"
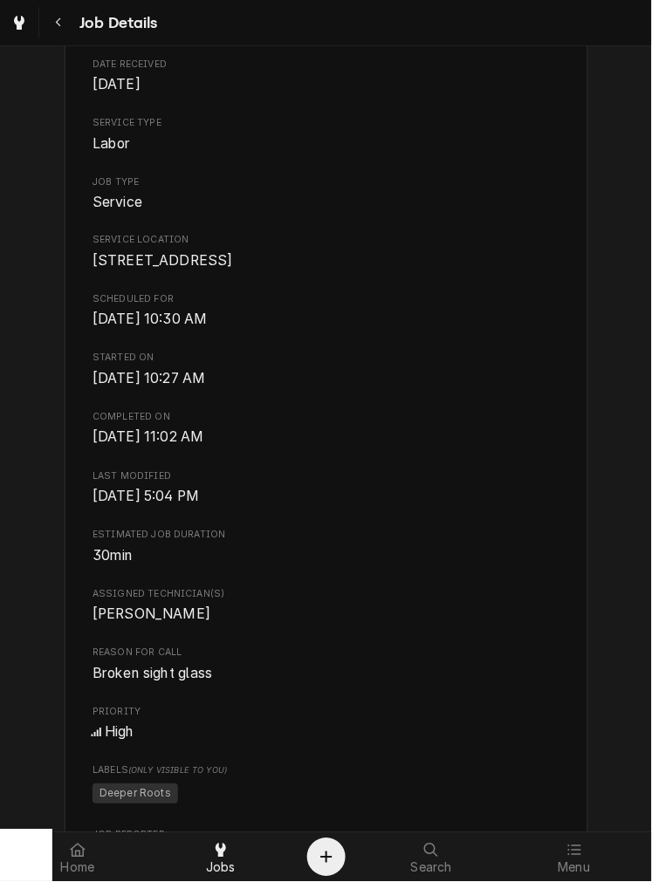
scroll to position [0, 0]
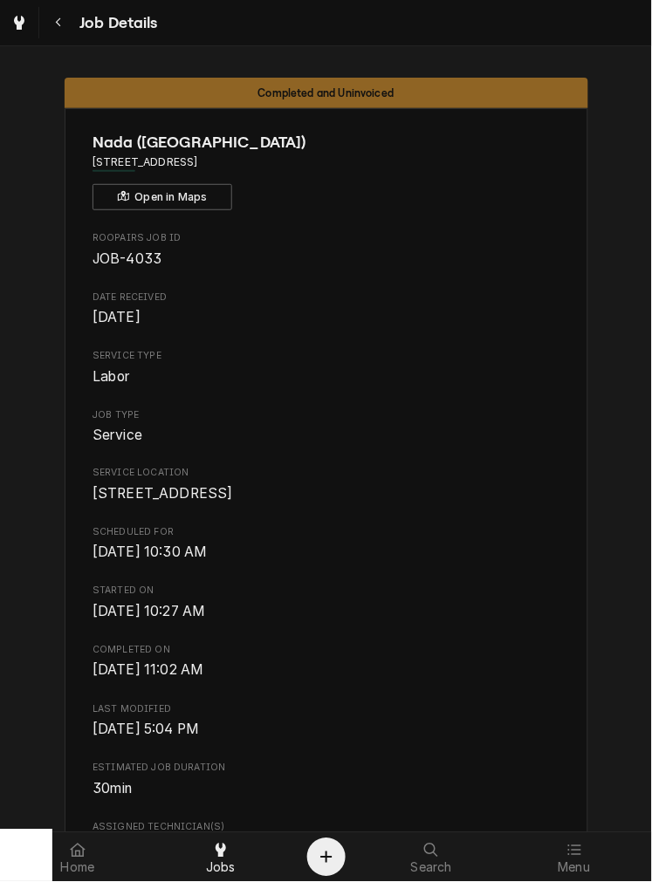
click at [426, 658] on span "Completed On" at bounding box center [325, 651] width 467 height 14
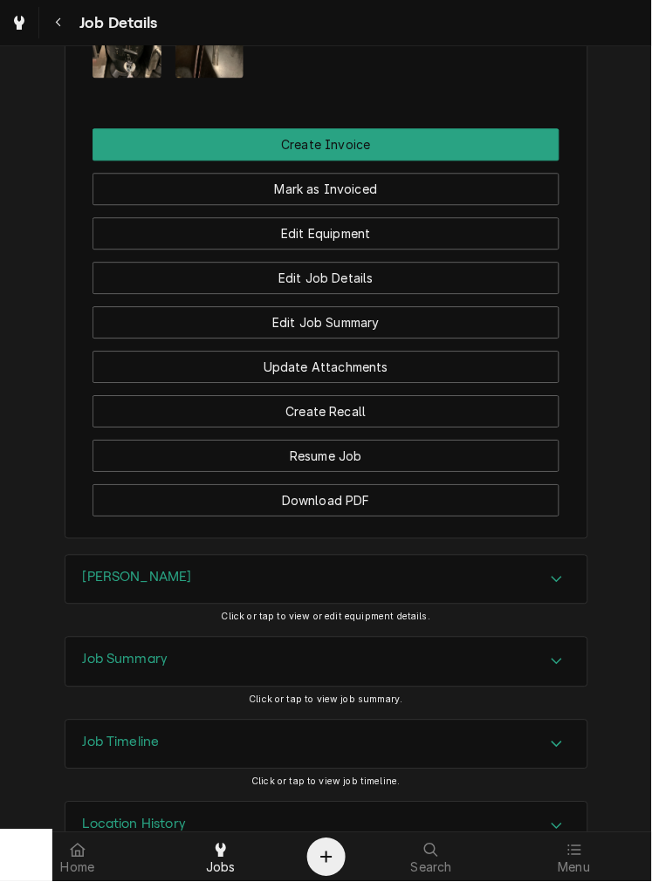
scroll to position [1379, 0]
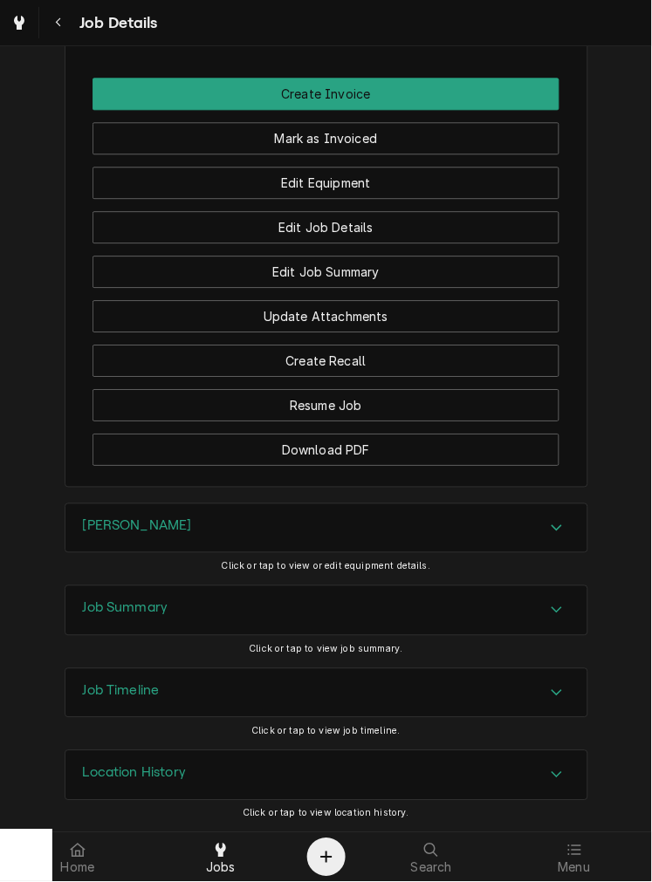
click at [189, 546] on div "[PERSON_NAME]" at bounding box center [326, 528] width 522 height 49
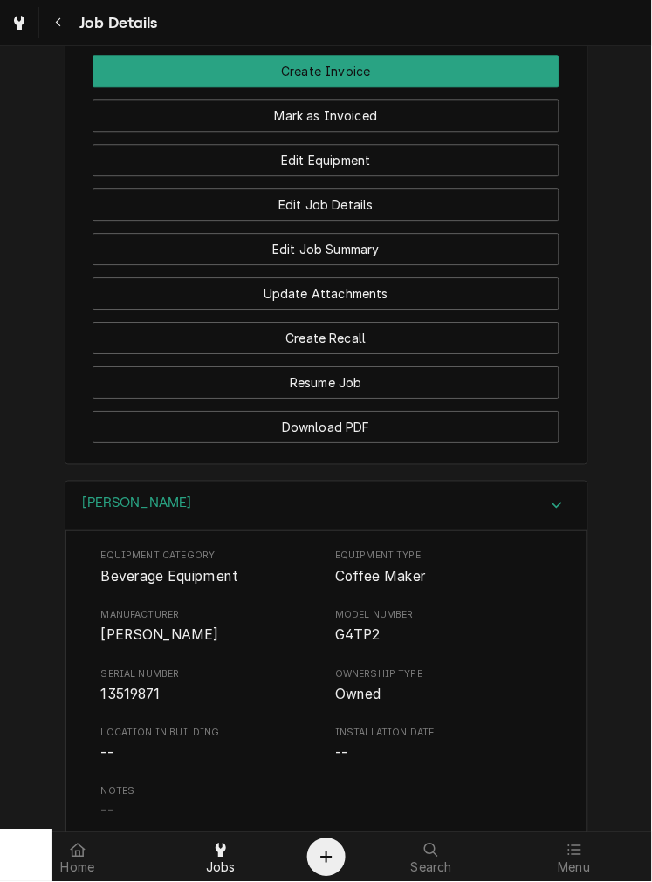
click at [337, 522] on div "[PERSON_NAME]" at bounding box center [326, 507] width 522 height 50
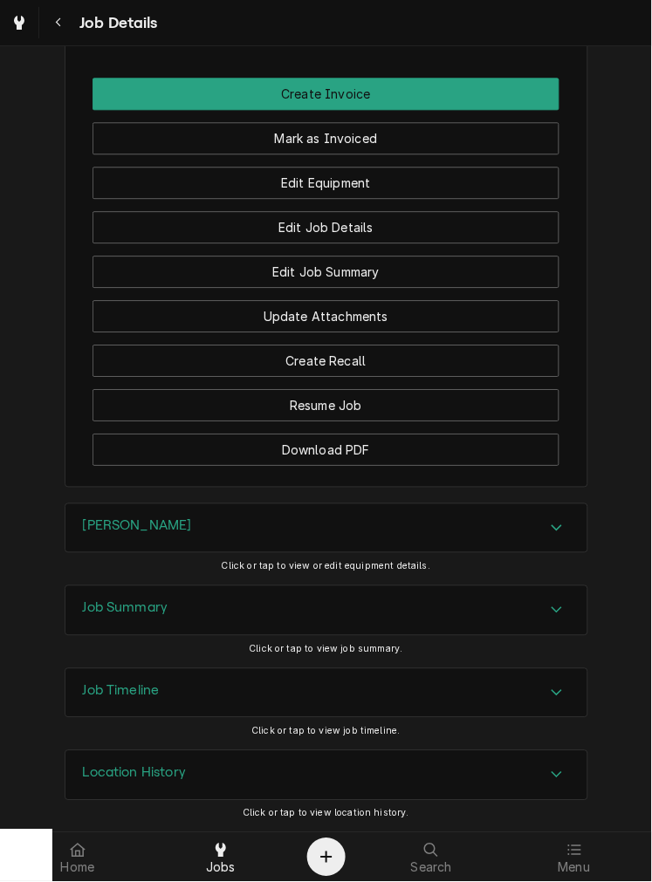
click at [264, 602] on div "Job Summary" at bounding box center [326, 610] width 522 height 49
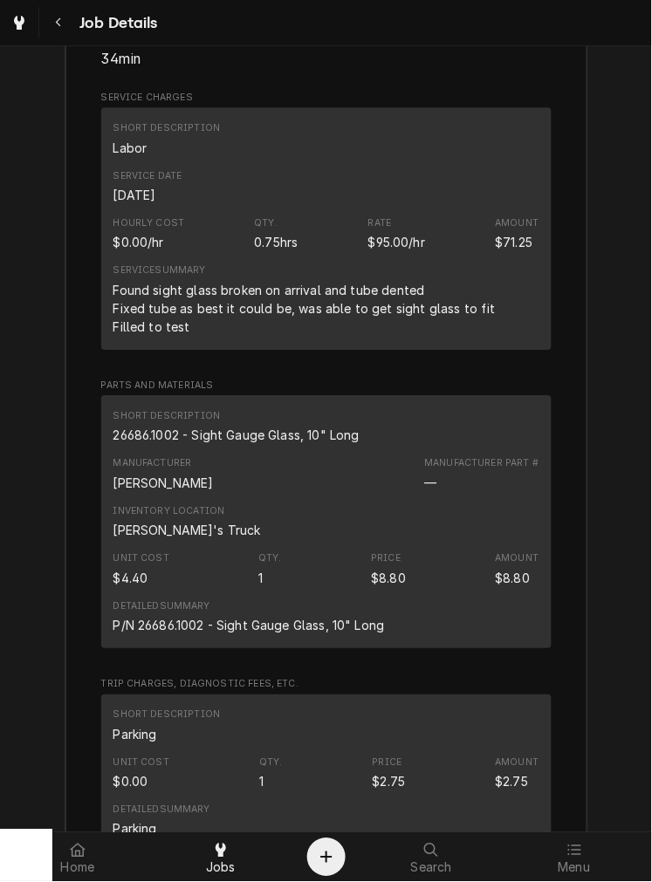
scroll to position [2156, 0]
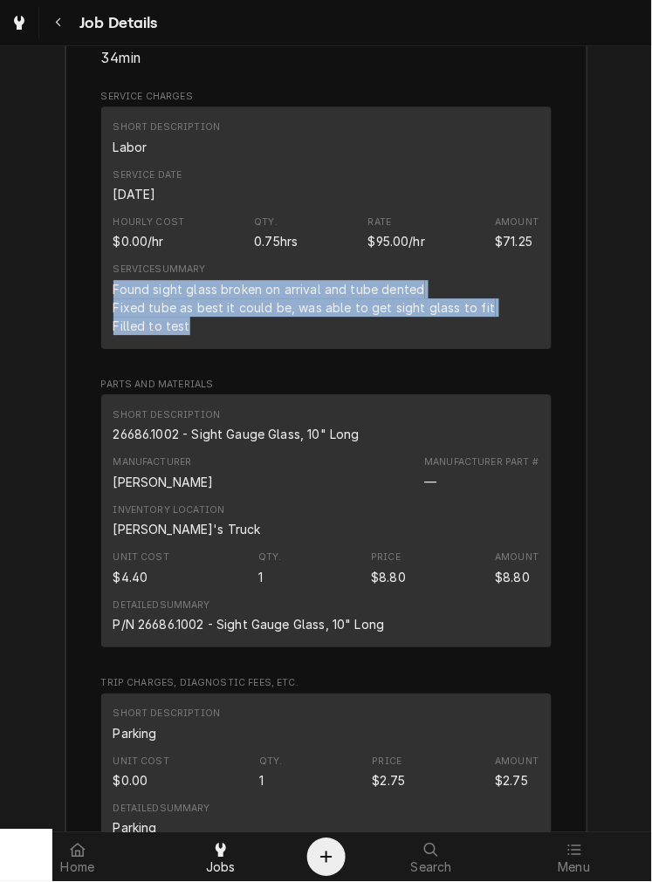
drag, startPoint x: 181, startPoint y: 351, endPoint x: 96, endPoint y: 300, distance: 99.4
click at [101, 300] on div "Short Description Labor Service Date [DATE] Hourly Cost $0.00/hr Qty. 0.75hrs R…" at bounding box center [326, 227] width 450 height 242
copy div "Found sight glass broken on arrival and tube dented Fixed tube as best it could…"
click at [232, 861] on span "Jobs" at bounding box center [221, 868] width 30 height 14
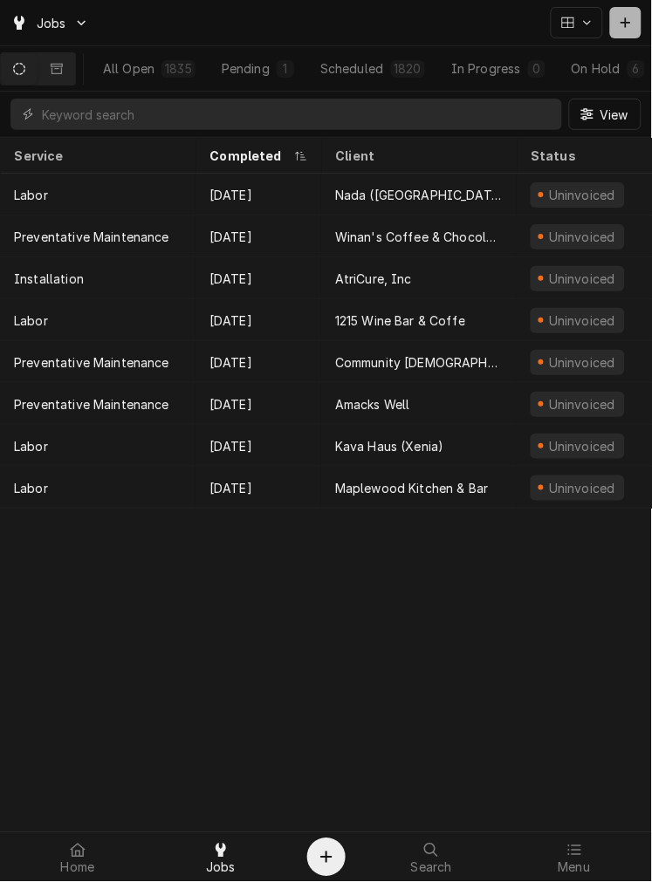
click at [615, 37] on button "Dynamic Content Wrapper" at bounding box center [625, 22] width 31 height 31
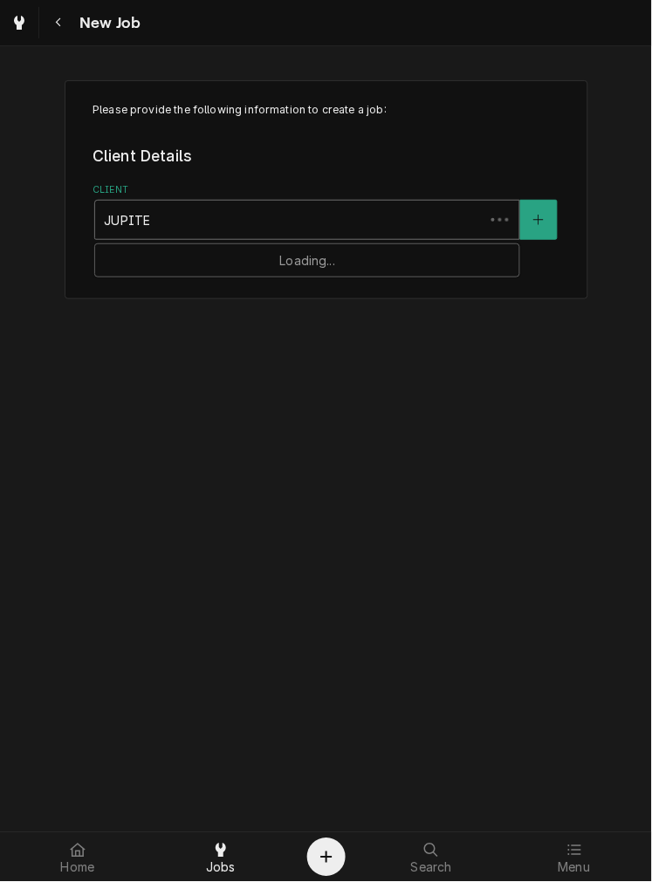
type input "JUPITER"
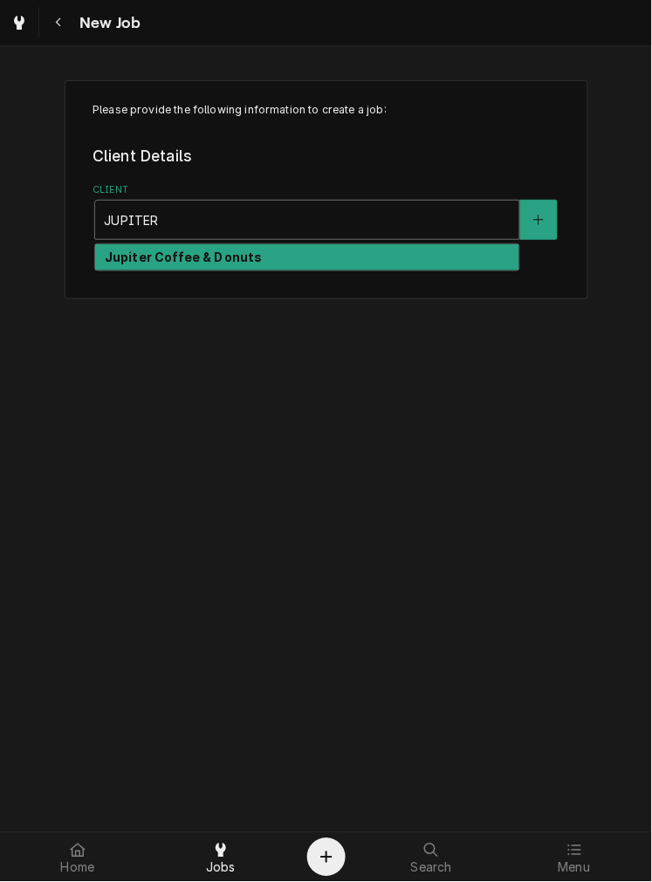
click at [283, 249] on div "Jupiter Coffee & Donuts" at bounding box center [307, 257] width 424 height 27
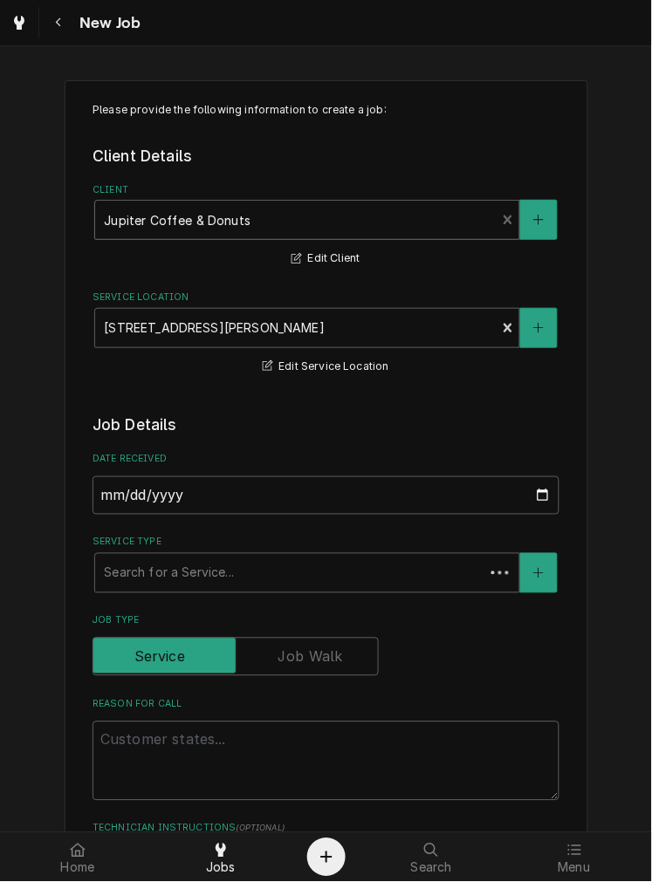
type textarea "x"
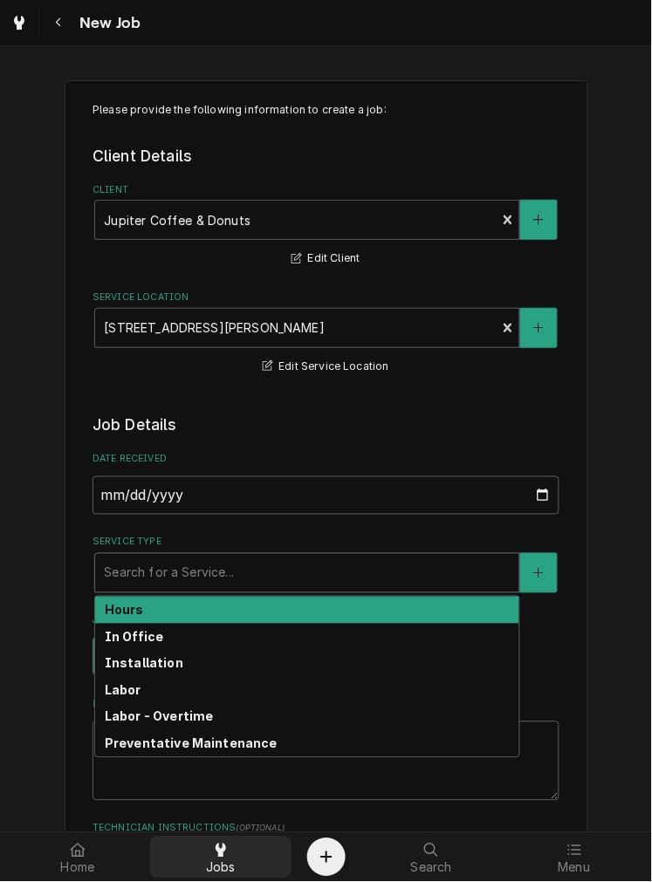
click at [215, 856] on icon at bounding box center [220, 851] width 10 height 14
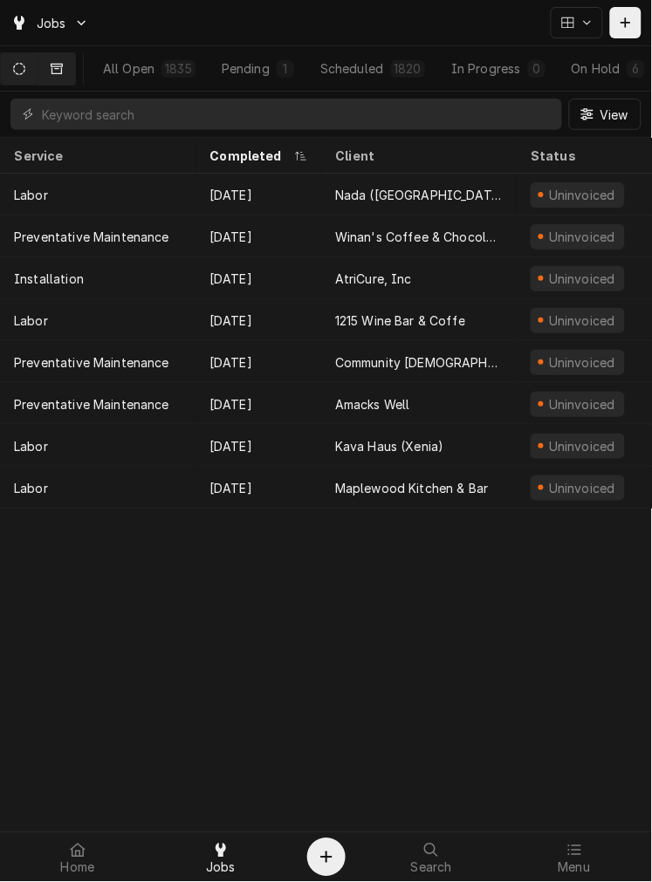
click at [75, 68] on button "Dynamic Content Wrapper" at bounding box center [56, 68] width 37 height 31
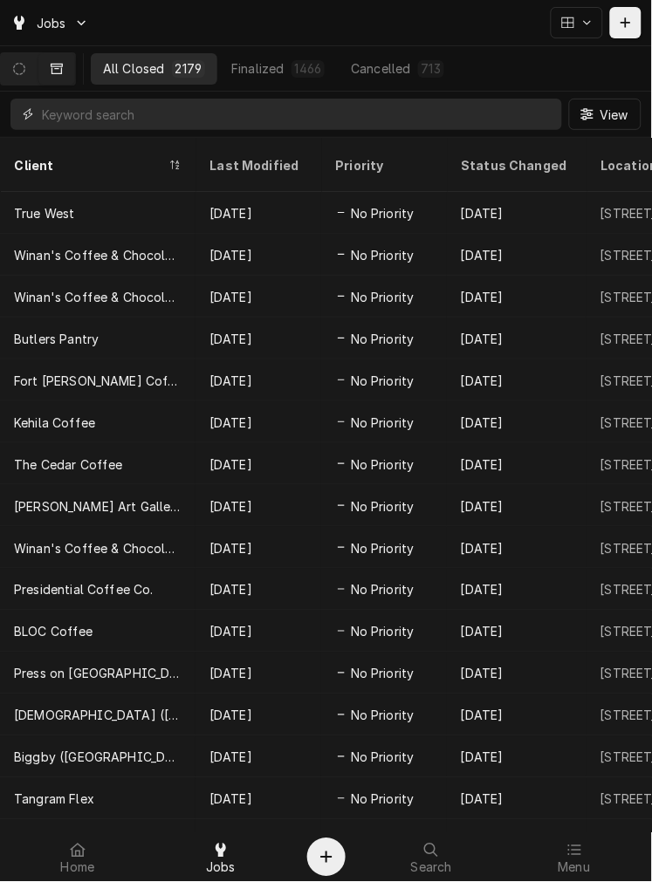
click at [417, 120] on input "Dynamic Content Wrapper" at bounding box center [297, 114] width 511 height 31
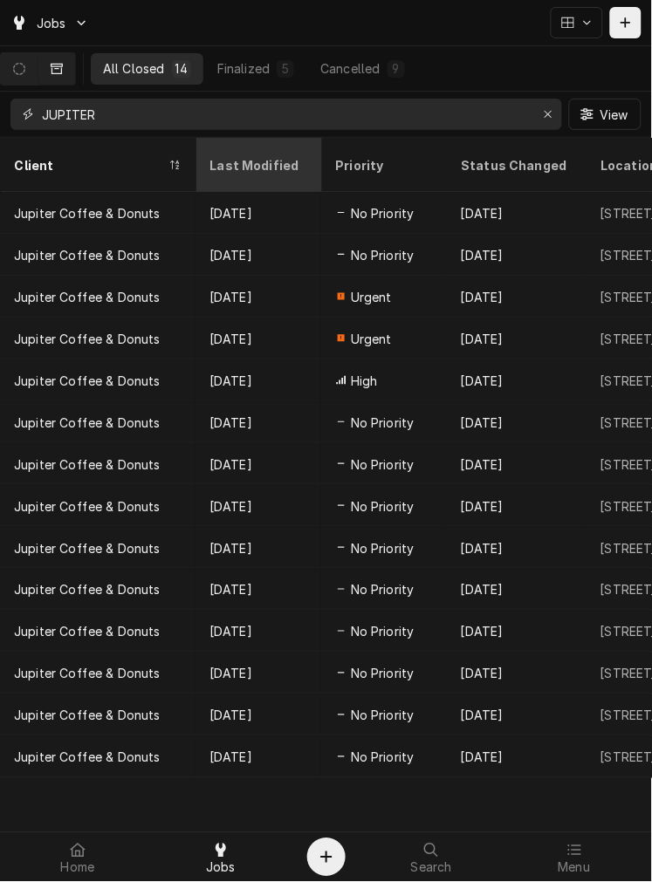
type input "JUPITER"
click at [241, 156] on div "Last Modified" at bounding box center [256, 165] width 94 height 18
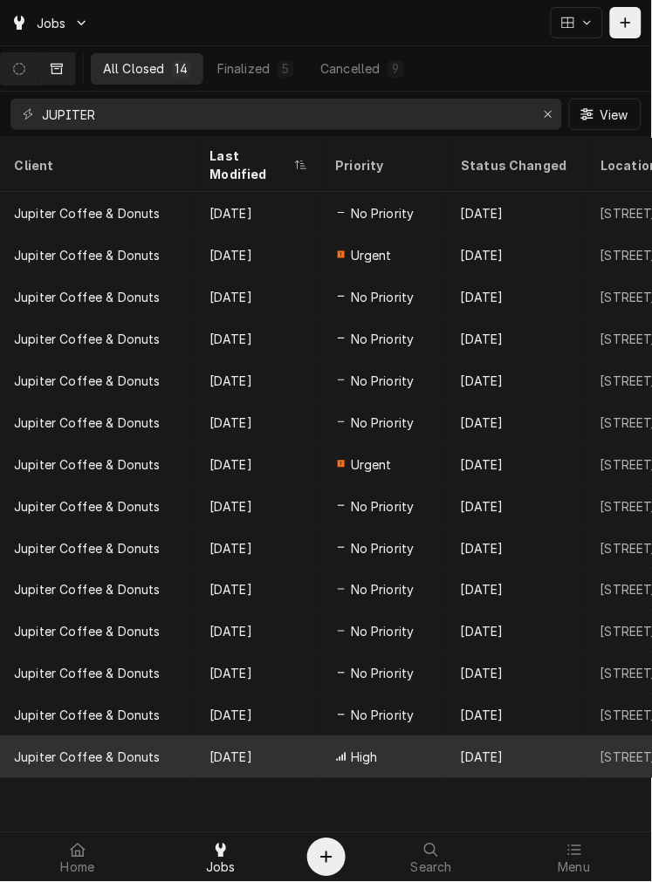
click at [236, 736] on div "Sep 4" at bounding box center [258, 757] width 126 height 42
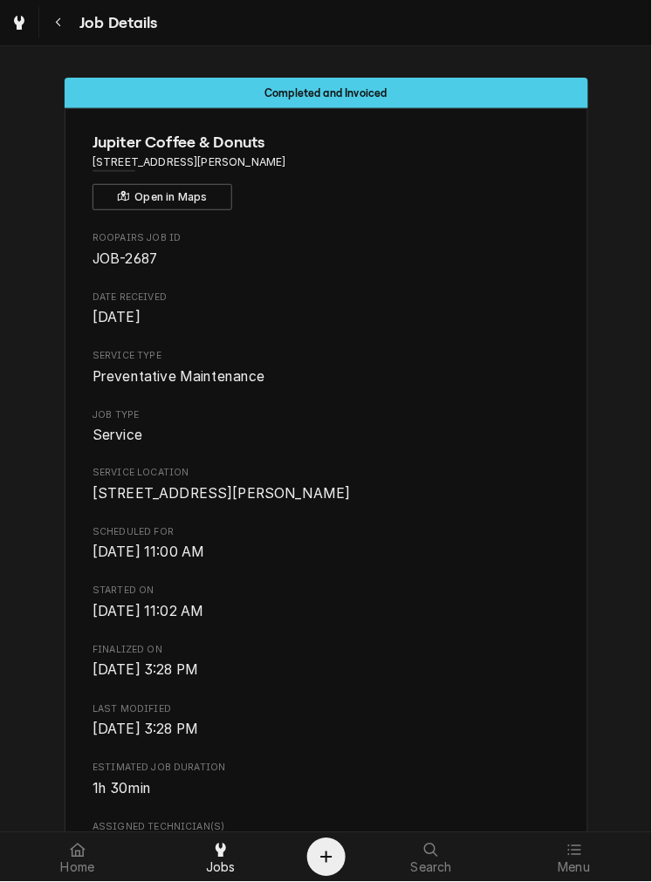
click at [489, 681] on span "[DATE] 3:28 PM" at bounding box center [325, 670] width 467 height 21
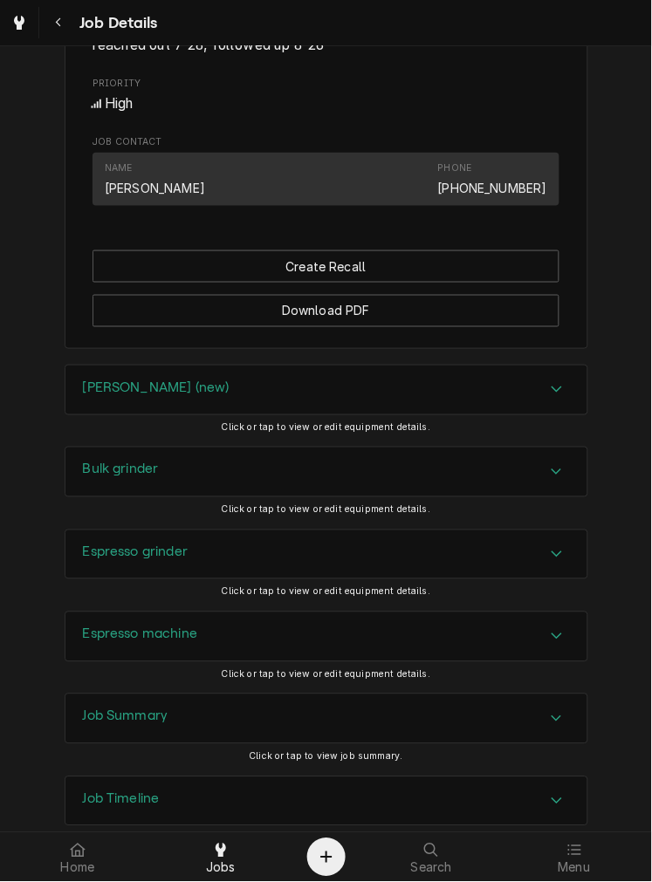
scroll to position [1006, 0]
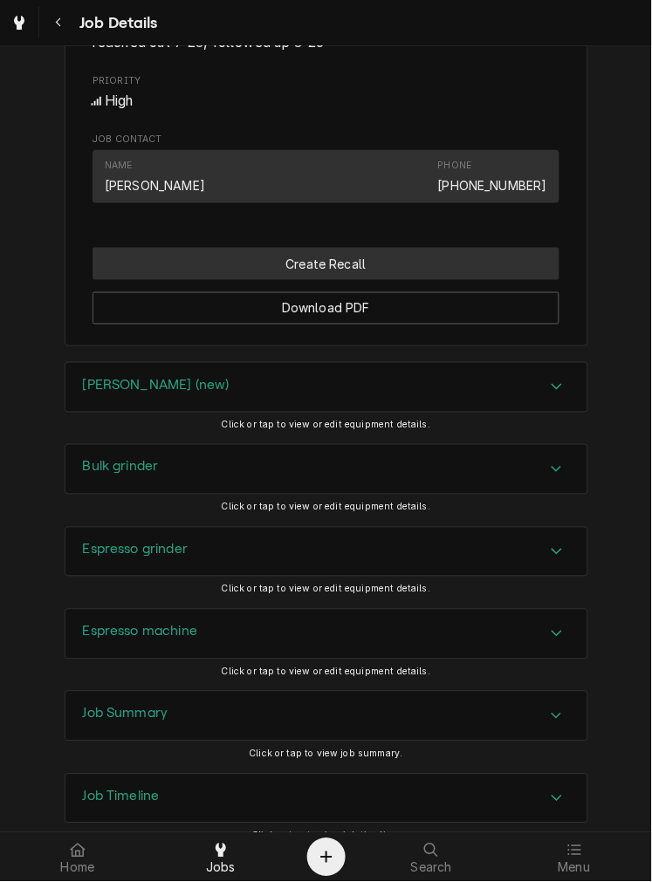
click at [413, 280] on button "Create Recall" at bounding box center [325, 264] width 467 height 32
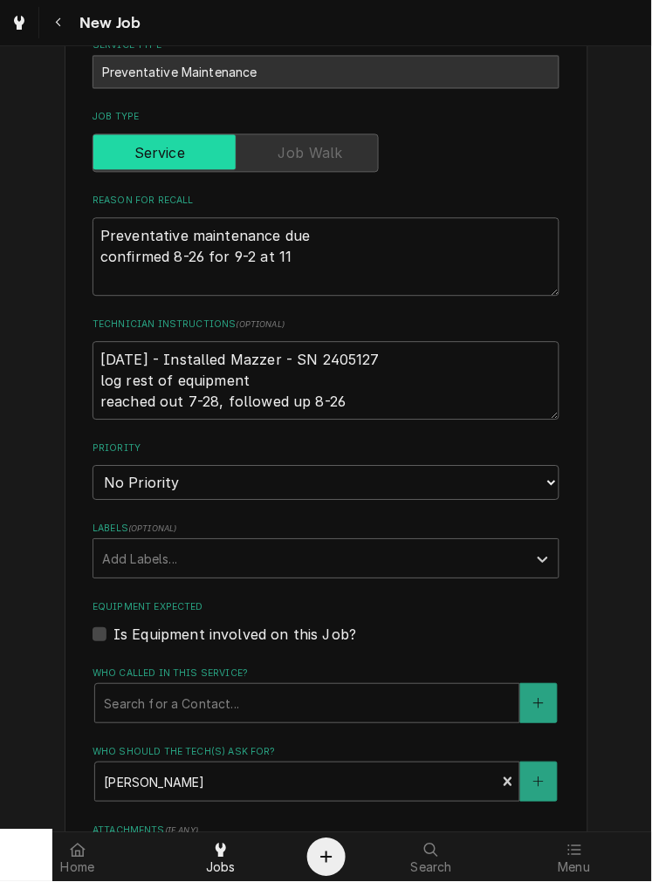
scroll to position [428, 0]
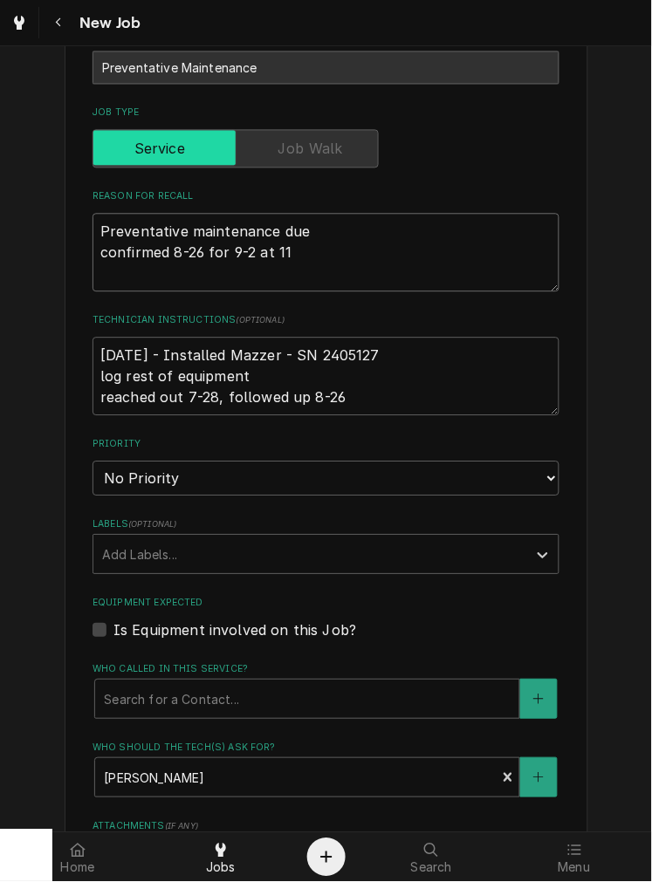
click at [407, 277] on textarea "Preventative maintenance due confirmed 8-26 for 9-2 at 11" at bounding box center [325, 253] width 467 height 79
click at [92, 240] on textarea "Preventative maintenance due confirmed 8-26 for 9-2 at 11" at bounding box center [325, 253] width 467 height 79
type textarea "x"
type textarea "Preventative maintenance due confirmed 8-26 for 9-2 at 11"
type textarea "x"
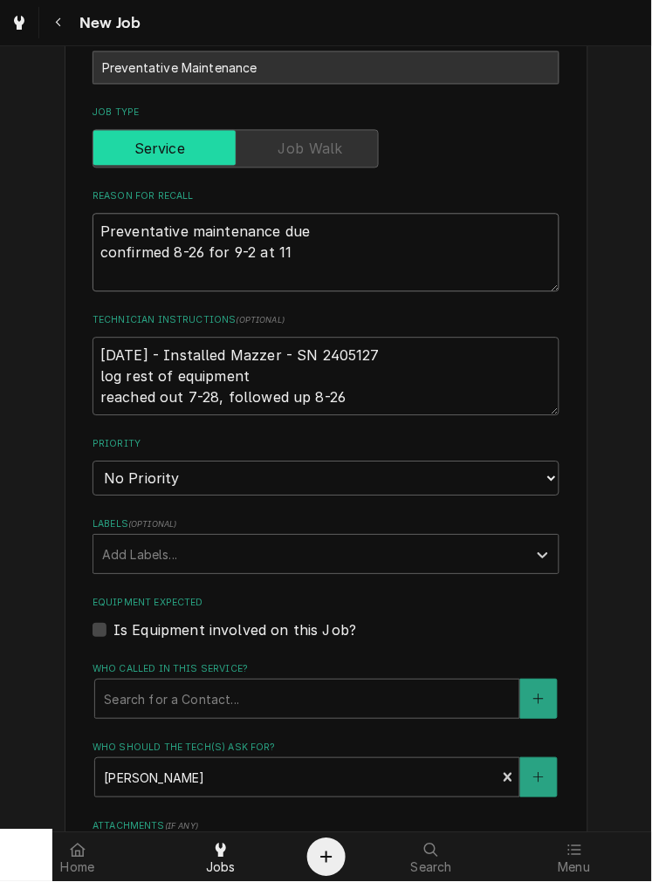
type textarea "Preventative maintenance due confirmed 8-26 for 9-2 at 11"
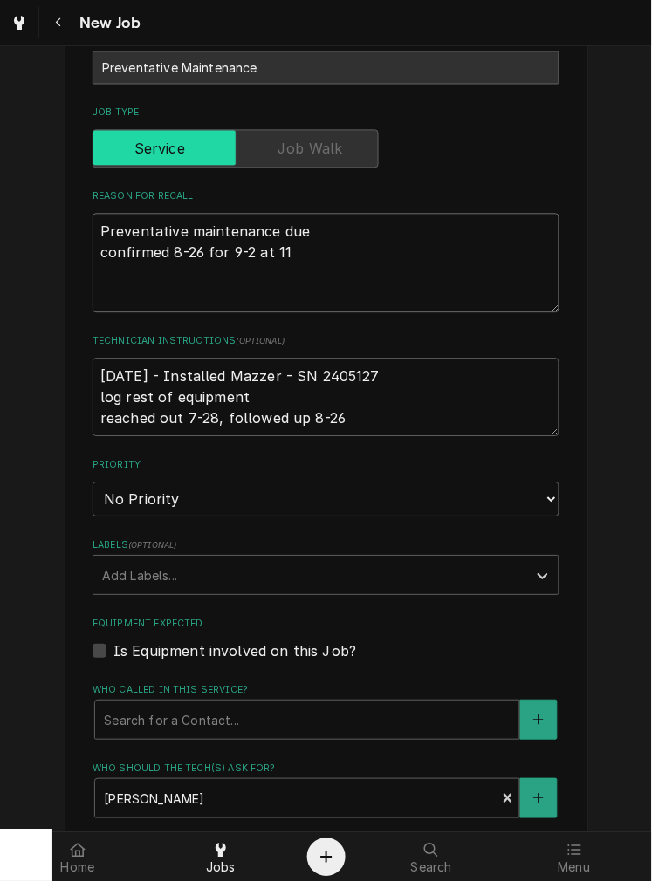
type textarea "x"
type textarea "g Preventative maintenance due confirmed 8-26 for 9-2 at 11"
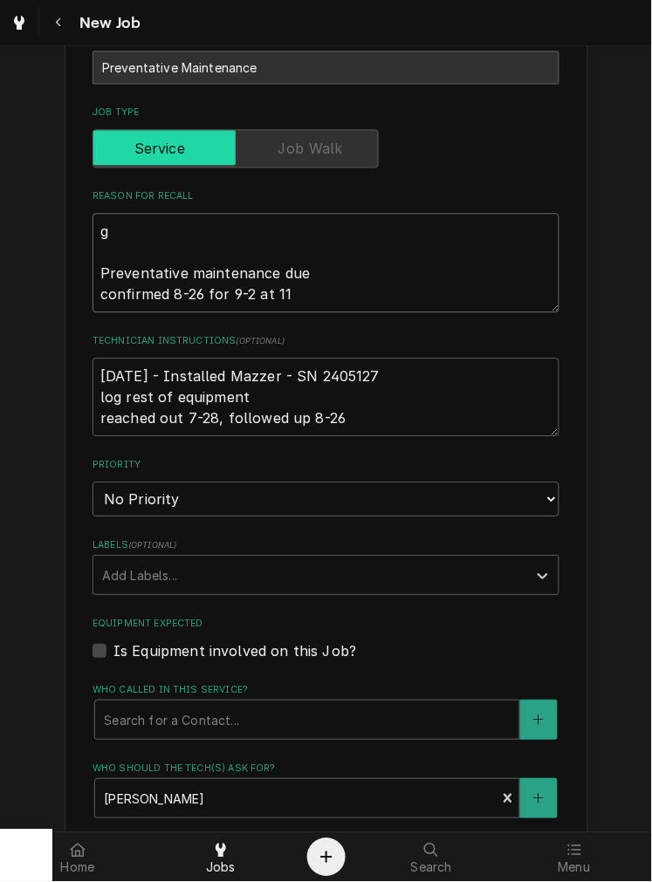
type textarea "x"
type textarea "gR Preventative maintenance due confirmed 8-26 for 9-2 at 11"
type textarea "x"
type textarea "gRO Preventative maintenance due confirmed 8-26 for 9-2 at 11"
type textarea "x"
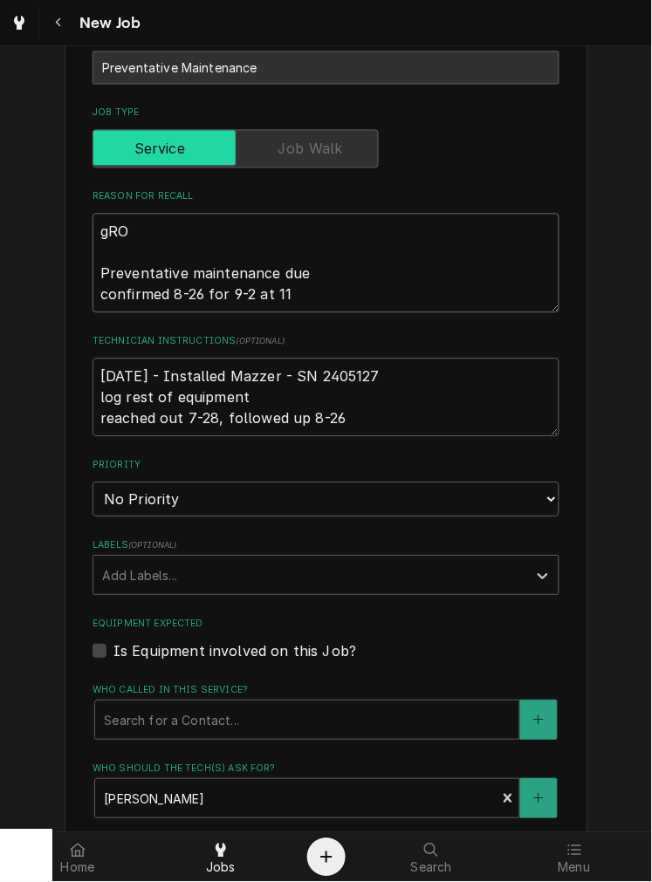
type textarea "gROU Preventative maintenance due confirmed 8-26 for 9-2 at 11"
type textarea "x"
type textarea "gROUP Preventative maintenance due confirmed 8-26 for 9-2 at 11"
type textarea "x"
type textarea "gROUP Preventative maintenance due confirmed 8-26 for 9-2 at 11"
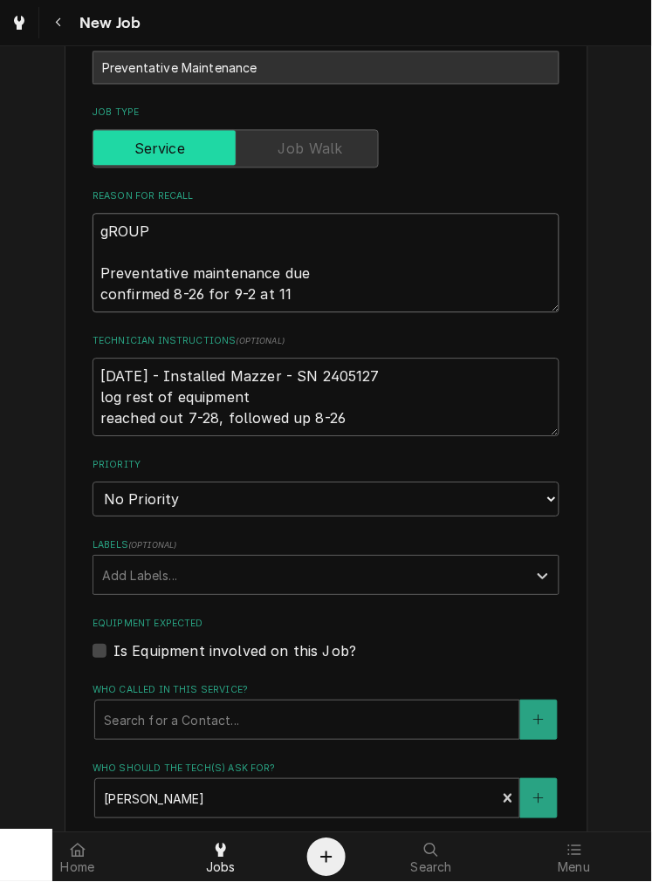
type textarea "x"
type textarea "gROUP I Preventative maintenance due confirmed 8-26 for 9-2 at 11"
type textarea "x"
type textarea "gROUP Preventative maintenance due confirmed 8-26 for 9-2 at 11"
type textarea "x"
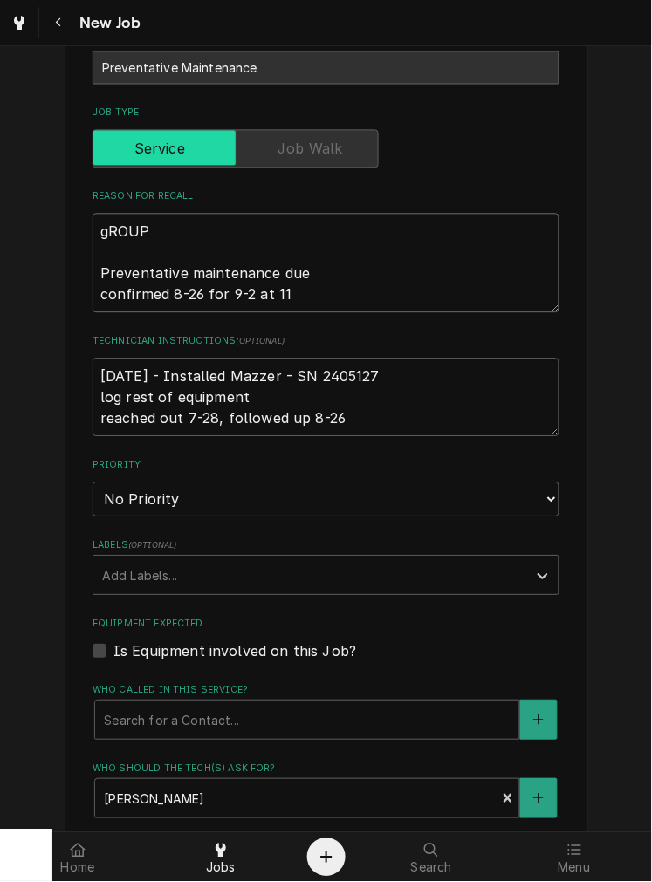
type textarea "gROUP Preventative maintenance due confirmed 8-26 for 9-2 at 11"
type textarea "x"
type textarea "gROU Preventative maintenance due confirmed 8-26 for 9-2 at 11"
type textarea "x"
type textarea "gRO Preventative maintenance due confirmed 8-26 for 9-2 at 11"
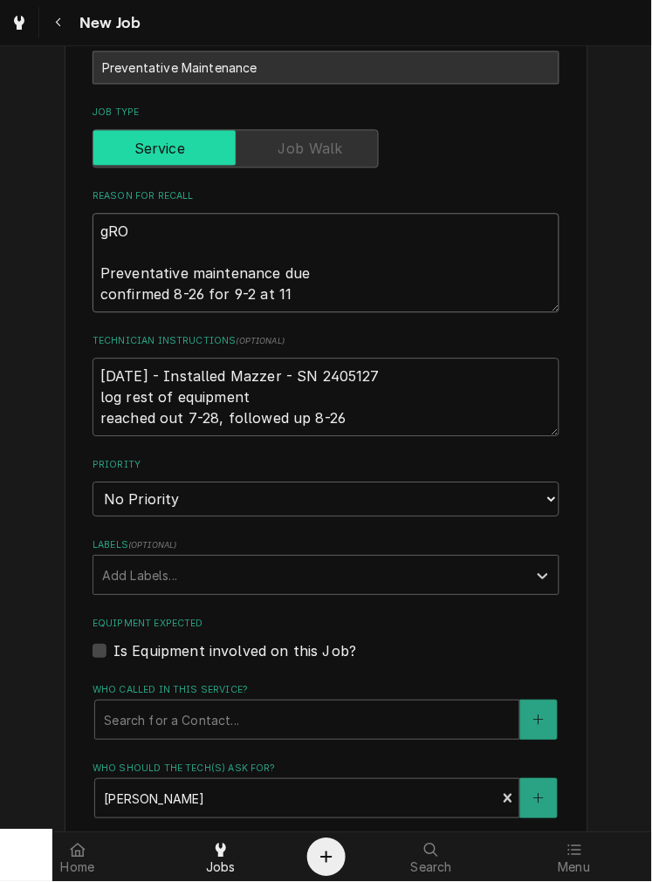
type textarea "x"
type textarea "gR Preventative maintenance due confirmed 8-26 for 9-2 at 11"
type textarea "x"
type textarea "g Preventative maintenance due confirmed 8-26 for 9-2 at 11"
type textarea "x"
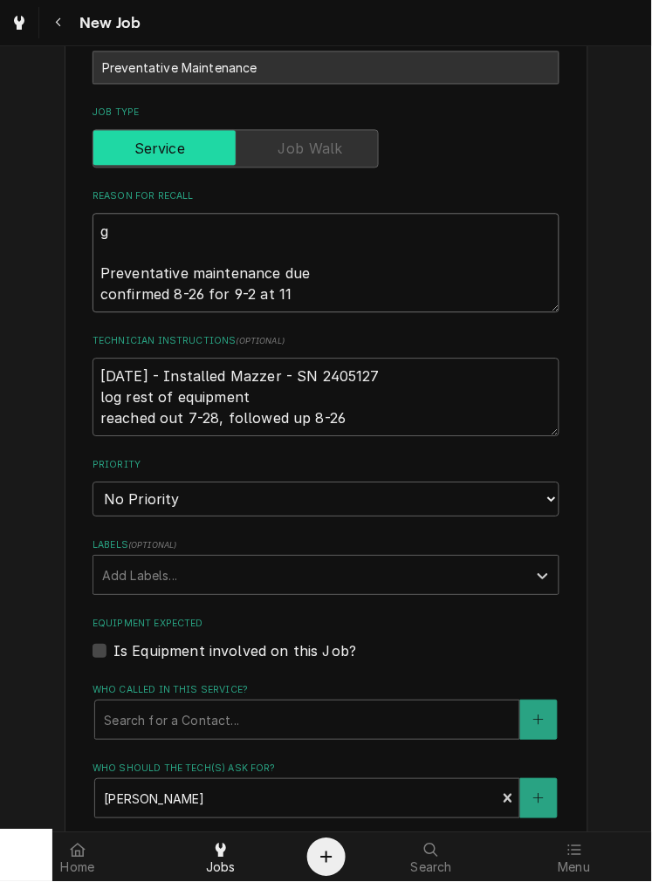
type textarea "Preventative maintenance due confirmed 8-26 for 9-2 at 11"
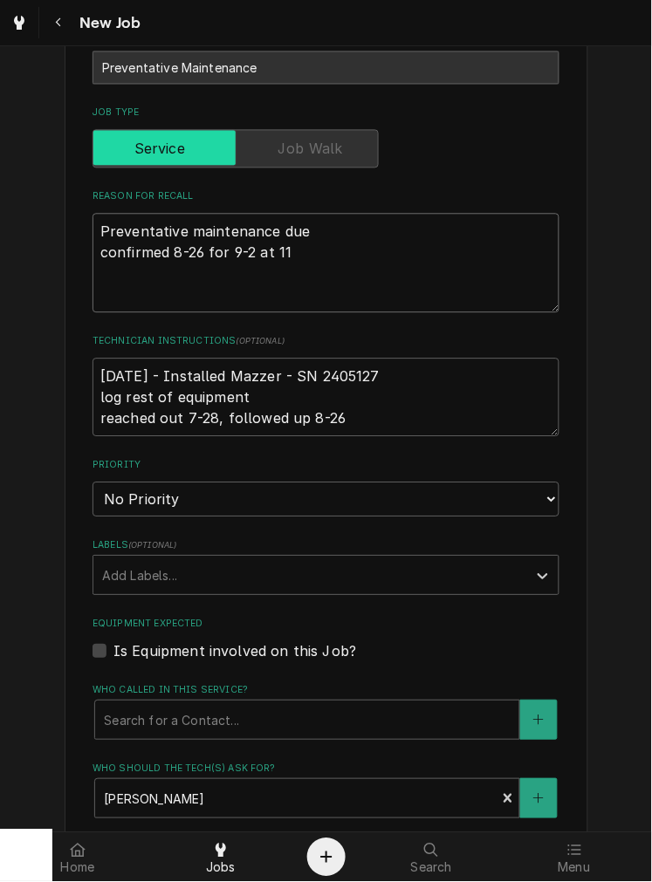
type textarea "x"
type textarea "G Preventative maintenance due confirmed 8-26 for 9-2 at 11"
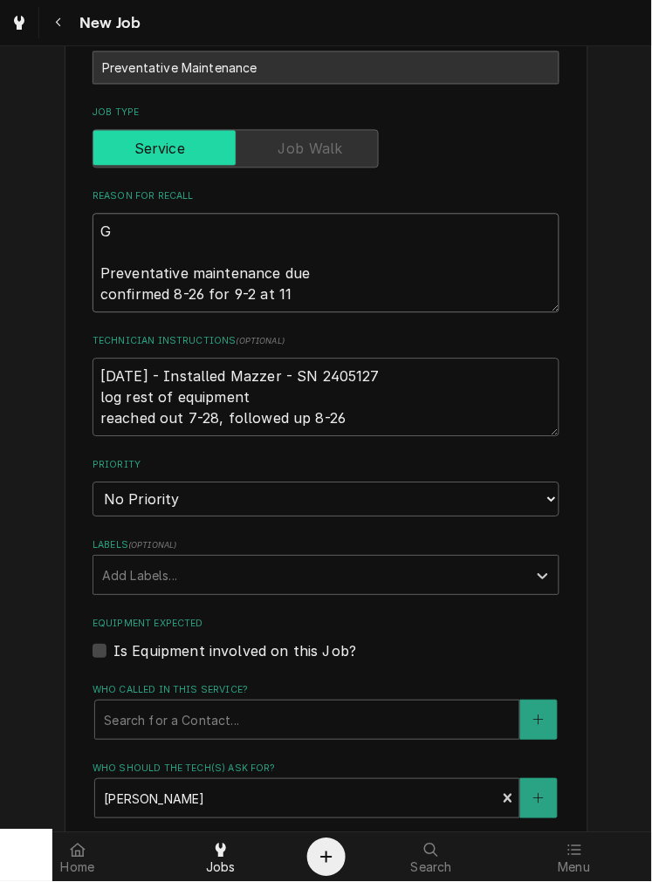
type textarea "x"
type textarea "Gro Preventative maintenance due confirmed 8-26 for 9-2 at 11"
type textarea "x"
type textarea "Grou Preventative maintenance due confirmed 8-26 for 9-2 at 11"
type textarea "x"
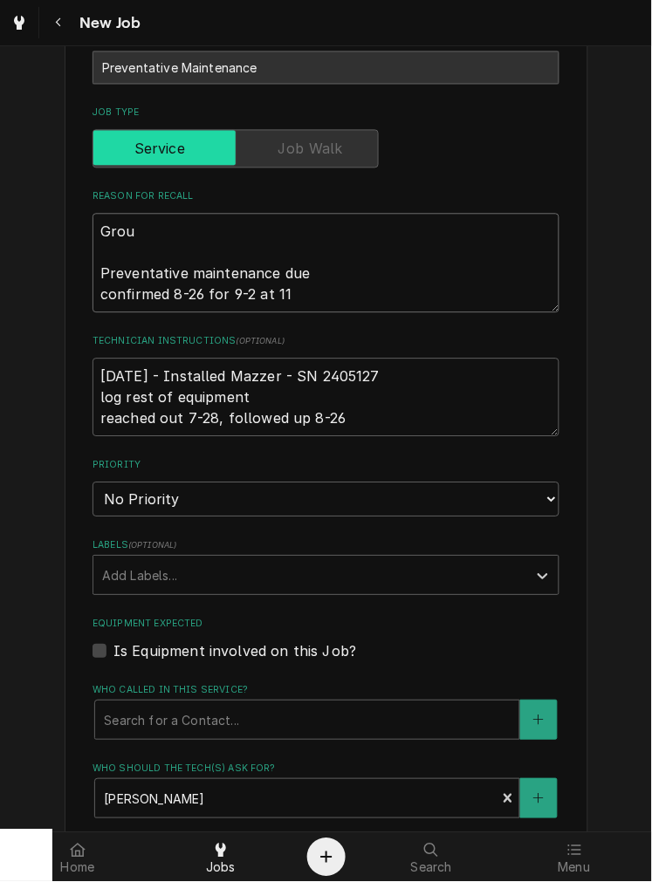
type textarea "Group Preventative maintenance due confirmed 8-26 for 9-2 at 11"
type textarea "x"
type textarea "Group Preventative maintenance due confirmed 8-26 for 9-2 at 11"
type textarea "x"
type textarea "Group i Preventative maintenance due confirmed 8-26 for 9-2 at 11"
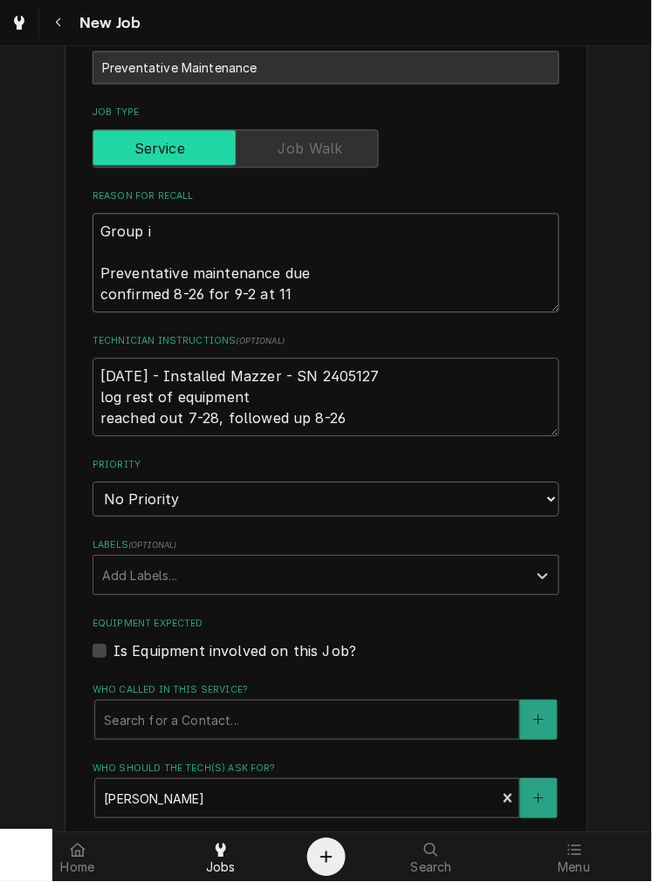
type textarea "x"
type textarea "Group is Preventative maintenance due confirmed 8-26 for 9-2 at 11"
type textarea "x"
type textarea "Group is Preventative maintenance due confirmed 8-26 for 9-2 at 11"
type textarea "x"
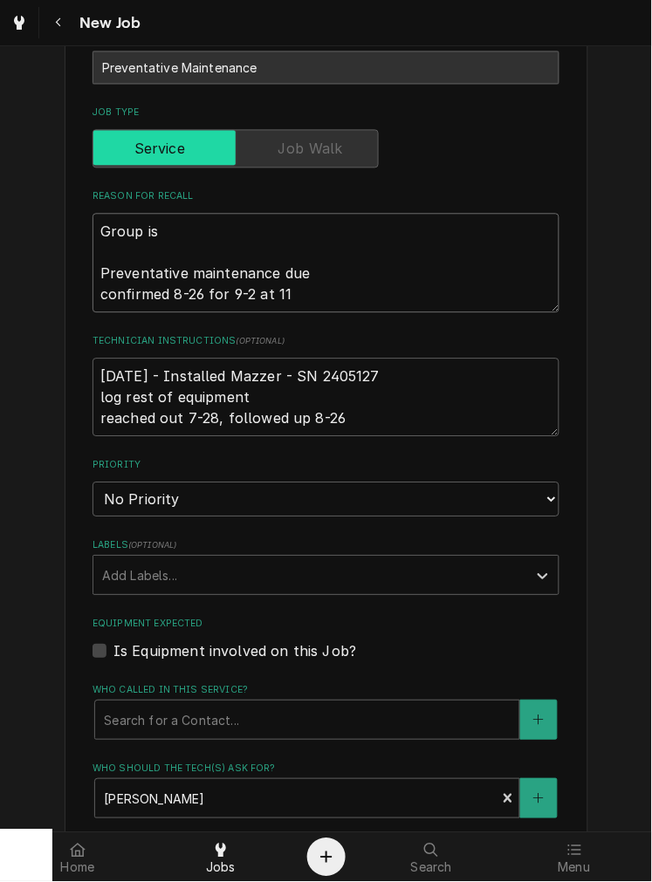
type textarea "Group is i Preventative maintenance due confirmed 8-26 for 9-2 at 11"
type textarea "x"
type textarea "Group is Preventative maintenance due confirmed 8-26 for 9-2 at 11"
type textarea "x"
type textarea "Group is i Preventative maintenance due confirmed 8-26 for 9-2 at 11"
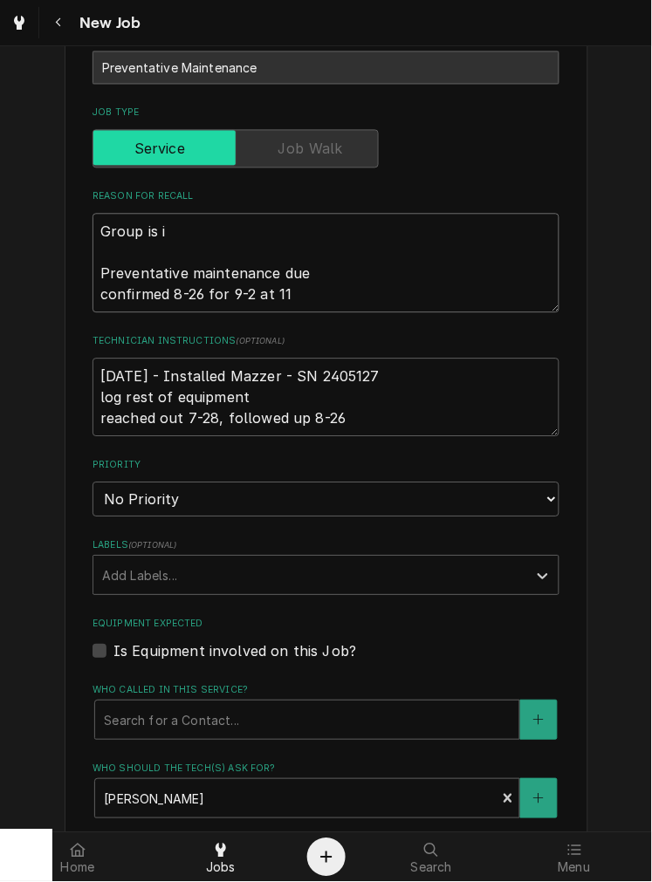
type textarea "x"
type textarea "Group is in Preventative maintenance due confirmed 8-26 for 9-2 at 11"
type textarea "x"
type textarea "Group is ino Preventative maintenance due confirmed 8-26 for 9-2 at 11"
type textarea "x"
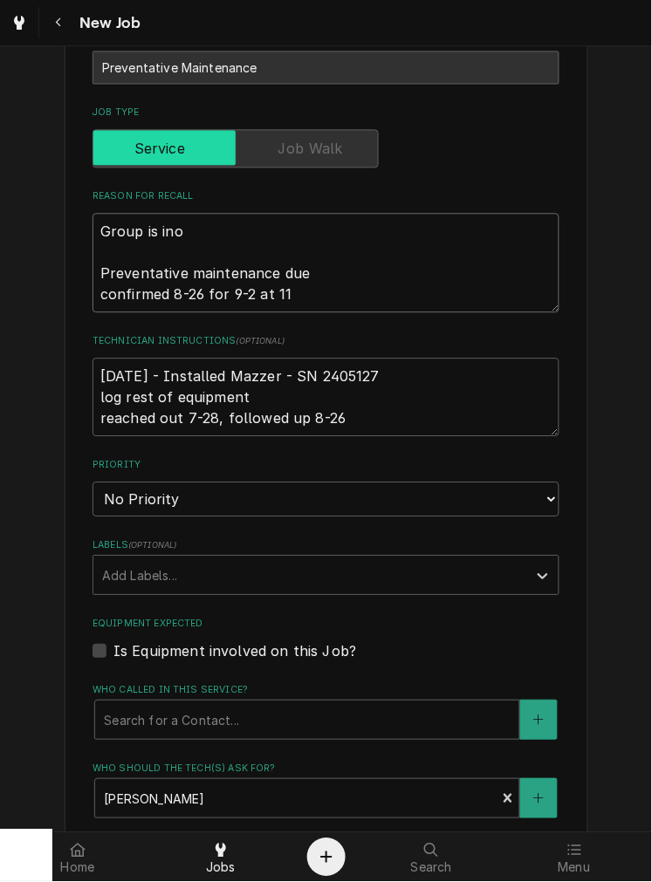
type textarea "Group is inop Preventative maintenance due confirmed 8-26 for 9-2 at 11"
type textarea "x"
type textarea "Group is inop. Preventative maintenance due confirmed 8-26 for 9-2 at 11"
type textarea "x"
type textarea "Group is inop. Preventative maintenance due confirmed 8-26 for 9-2 at 11"
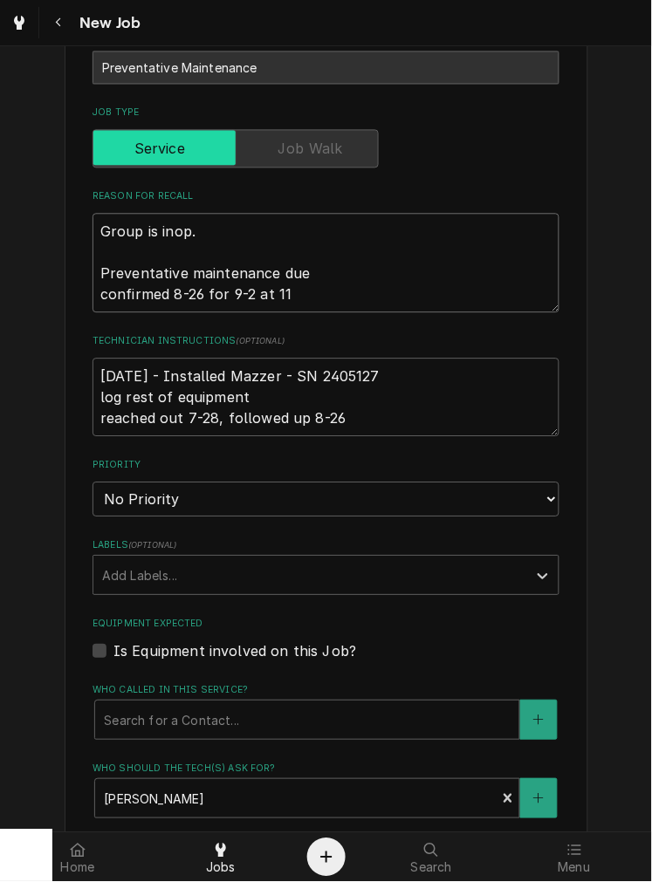
type textarea "x"
type textarea "Group is inop. Preventative maintenance due confirmed 8-26 for 9-2 at 11"
click at [452, 649] on div "Is Equipment involved on this Job?" at bounding box center [325, 651] width 467 height 21
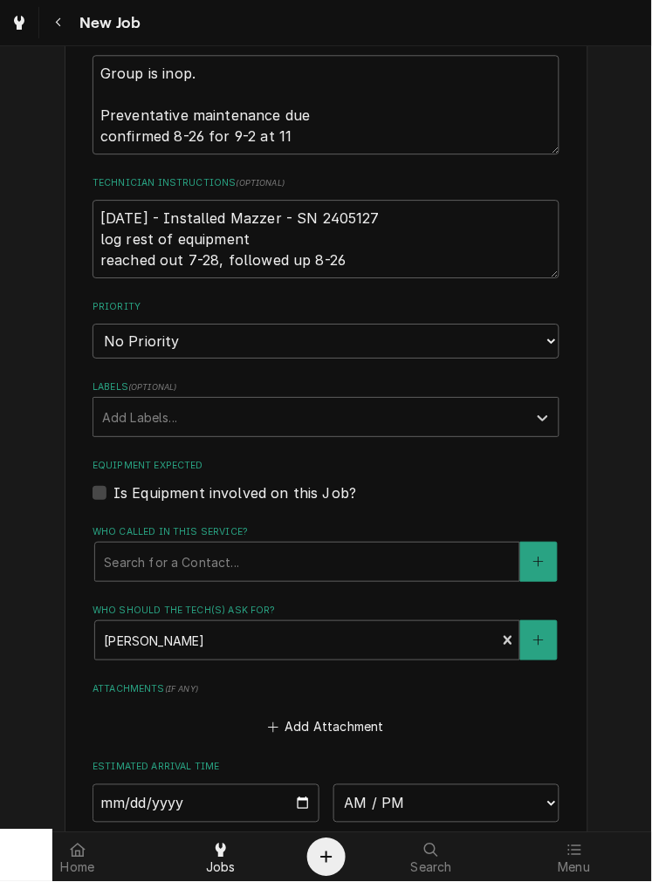
scroll to position [589, 0]
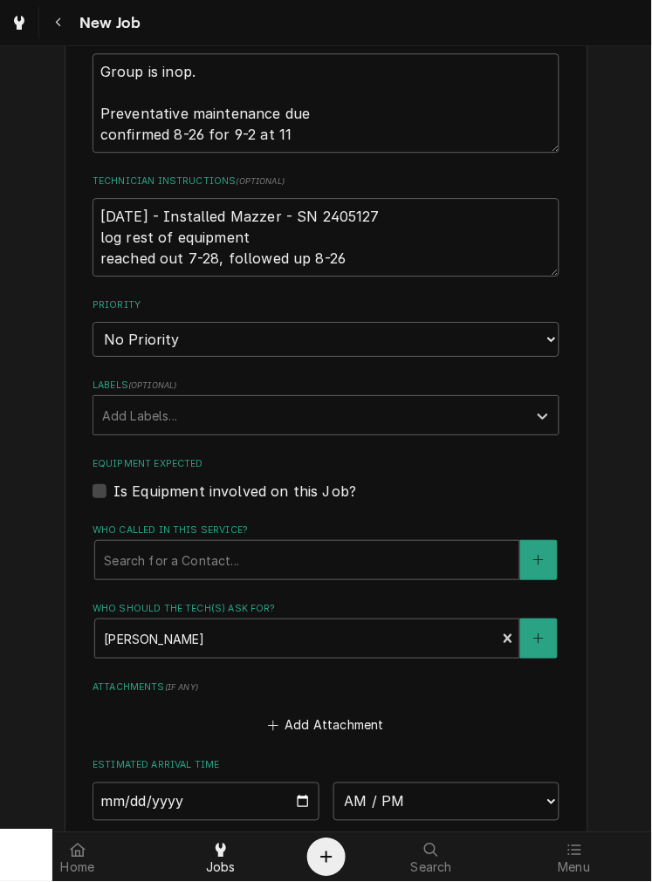
click at [323, 489] on label "Is Equipment involved on this Job?" at bounding box center [234, 491] width 243 height 21
click at [323, 489] on input "Equipment Expected" at bounding box center [346, 500] width 467 height 38
checkbox input "true"
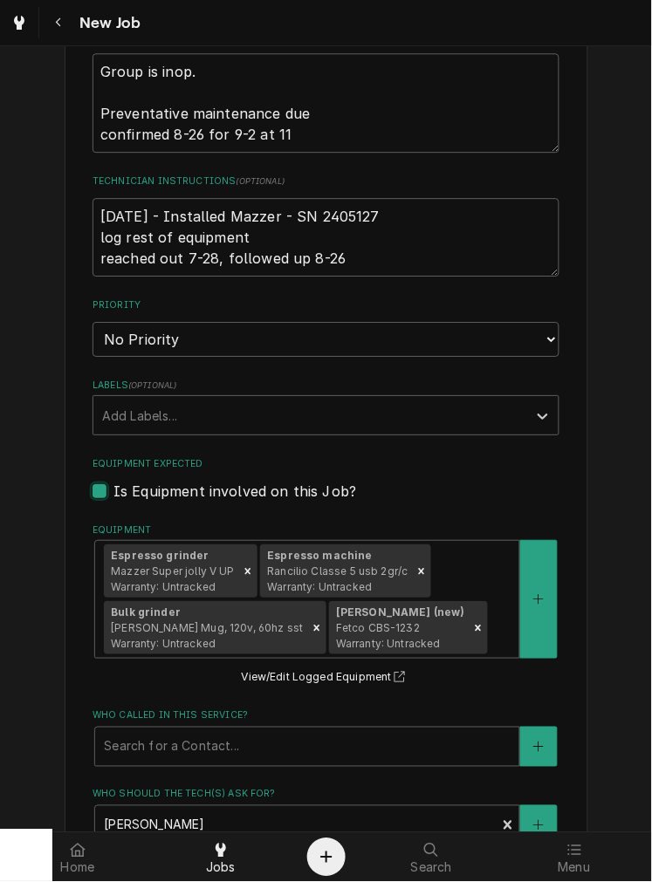
type textarea "x"
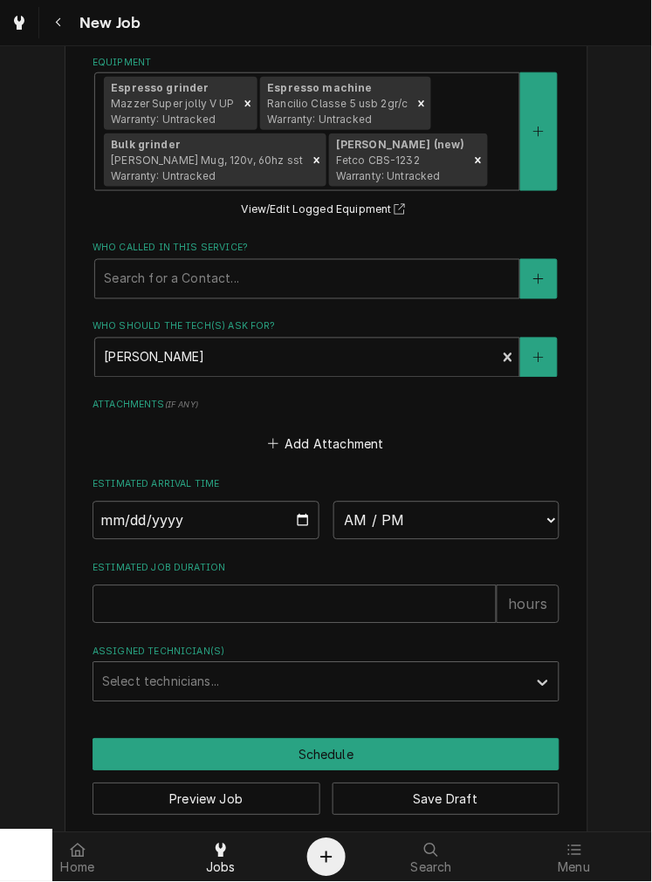
scroll to position [1051, 0]
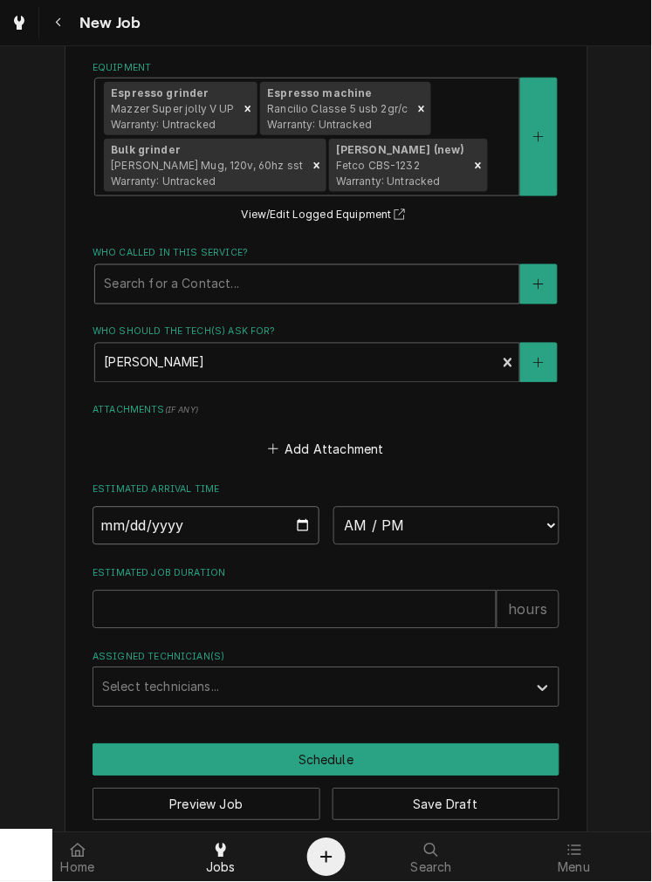
click at [294, 518] on input "Date" at bounding box center [205, 526] width 227 height 38
type input "2025-09-08"
type textarea "x"
click at [455, 536] on select "AM / PM 6:00 AM 6:15 AM 6:30 AM 6:45 AM 7:00 AM 7:15 AM 7:30 AM 7:45 AM 8:00 AM…" at bounding box center [446, 526] width 227 height 38
select select "11:45:00"
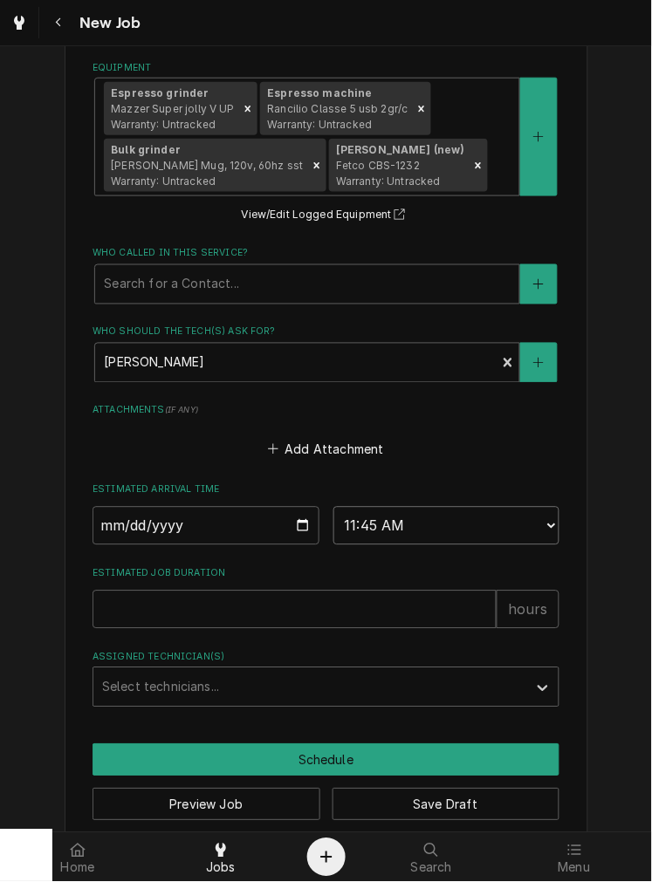
click at [333, 507] on select "AM / PM 6:00 AM 6:15 AM 6:30 AM 6:45 AM 7:00 AM 7:15 AM 7:30 AM 7:45 AM 8:00 AM…" at bounding box center [446, 526] width 227 height 38
click at [372, 599] on input "Estimated Job Duration" at bounding box center [294, 610] width 404 height 38
type textarea "x"
type input "1"
type textarea "x"
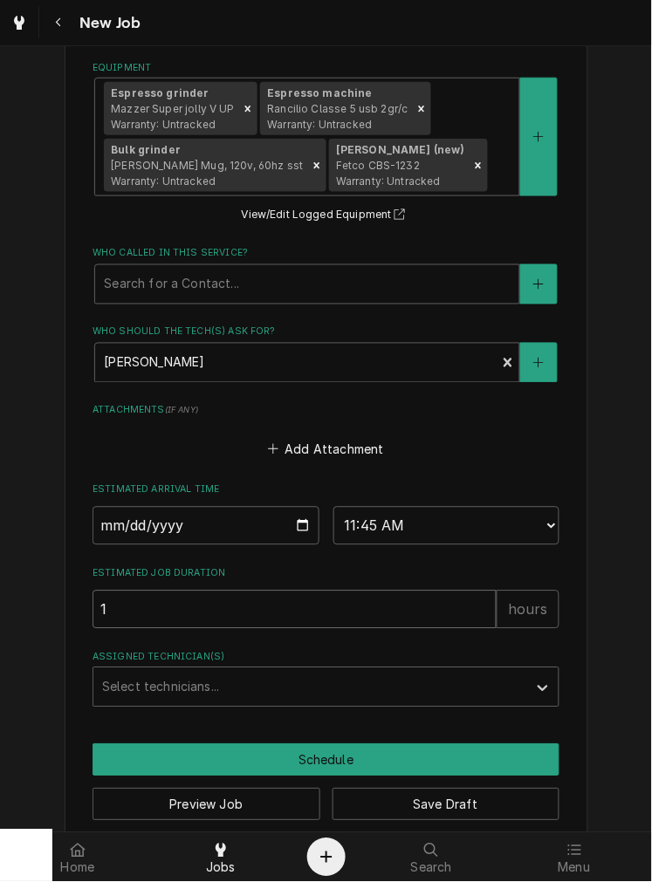
type input "1"
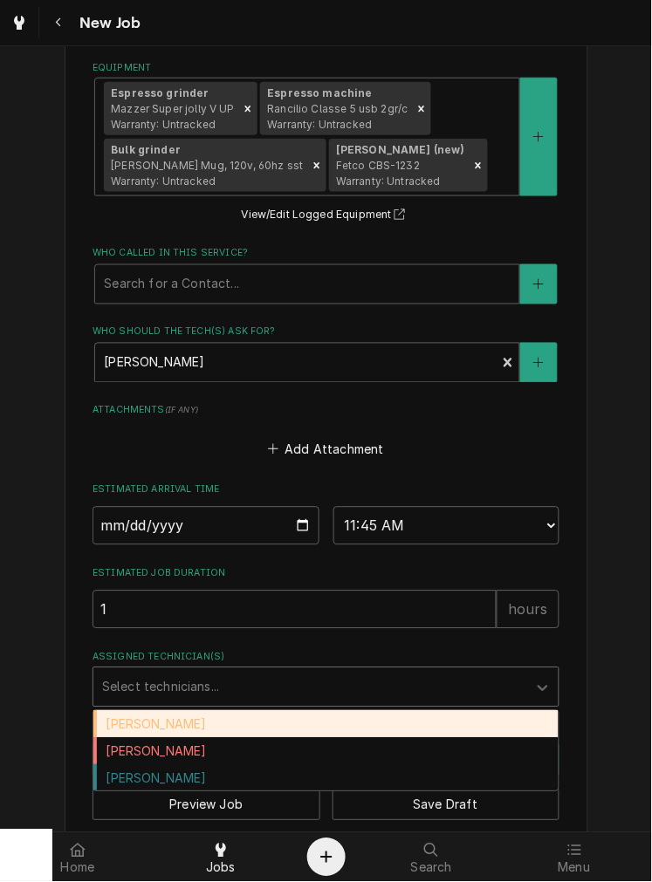
click at [244, 711] on div "Damon Rinehart" at bounding box center [325, 724] width 465 height 27
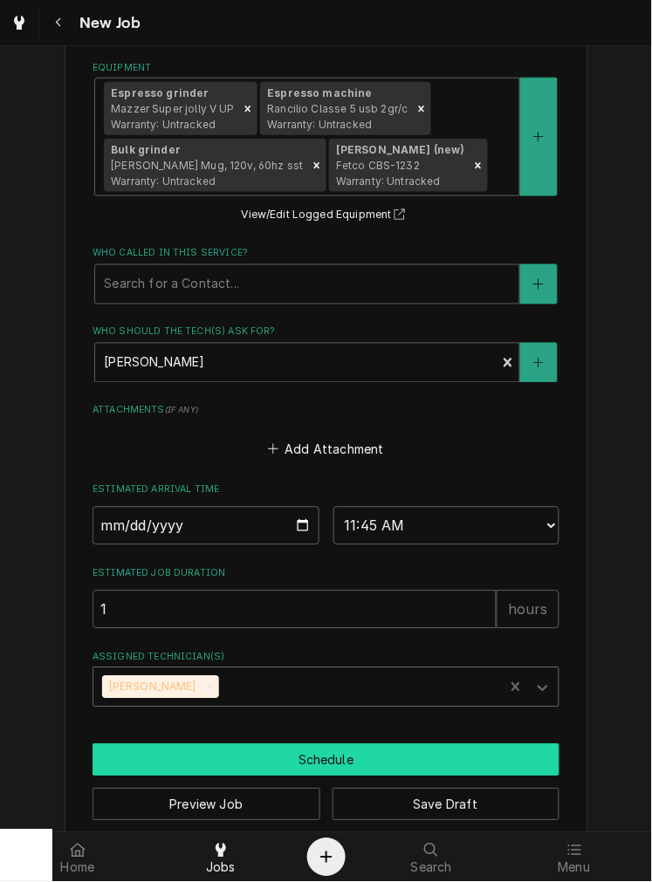
click at [284, 761] on button "Schedule" at bounding box center [325, 760] width 467 height 32
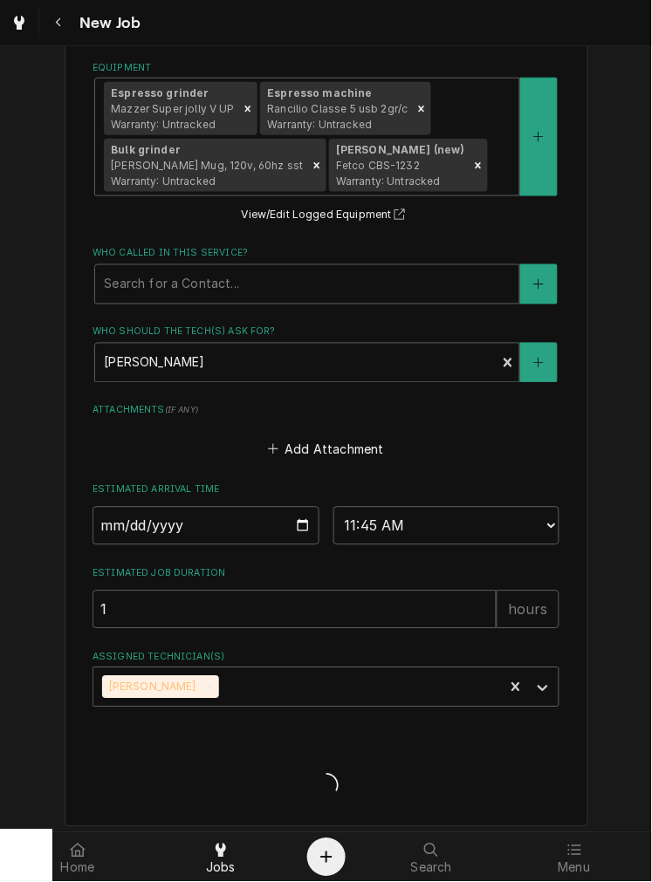
type textarea "x"
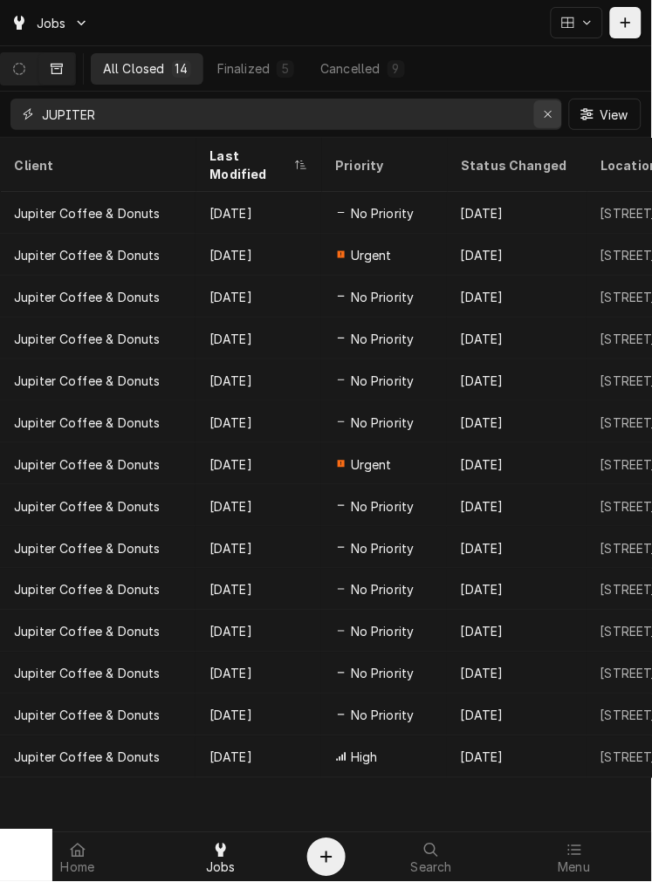
click at [560, 123] on button "Erase input" at bounding box center [548, 114] width 28 height 28
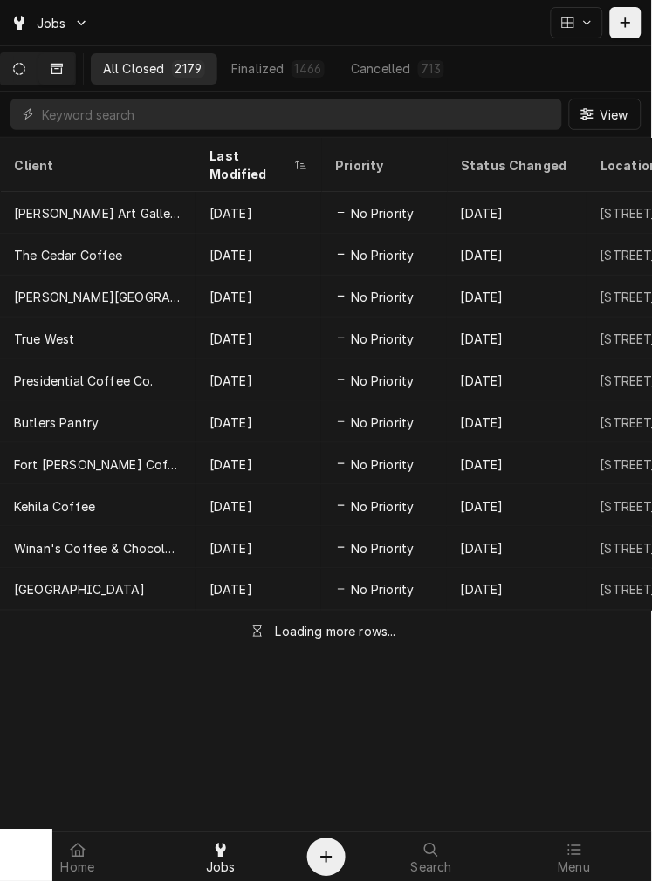
click at [38, 70] on button "Dynamic Content Wrapper" at bounding box center [19, 68] width 37 height 31
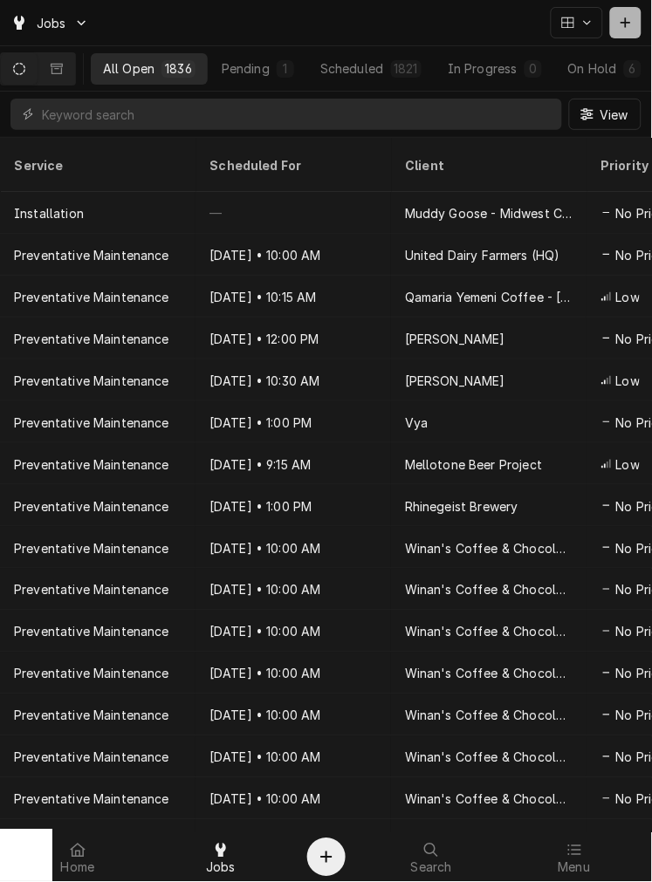
click at [635, 10] on button "Dynamic Content Wrapper" at bounding box center [625, 22] width 31 height 31
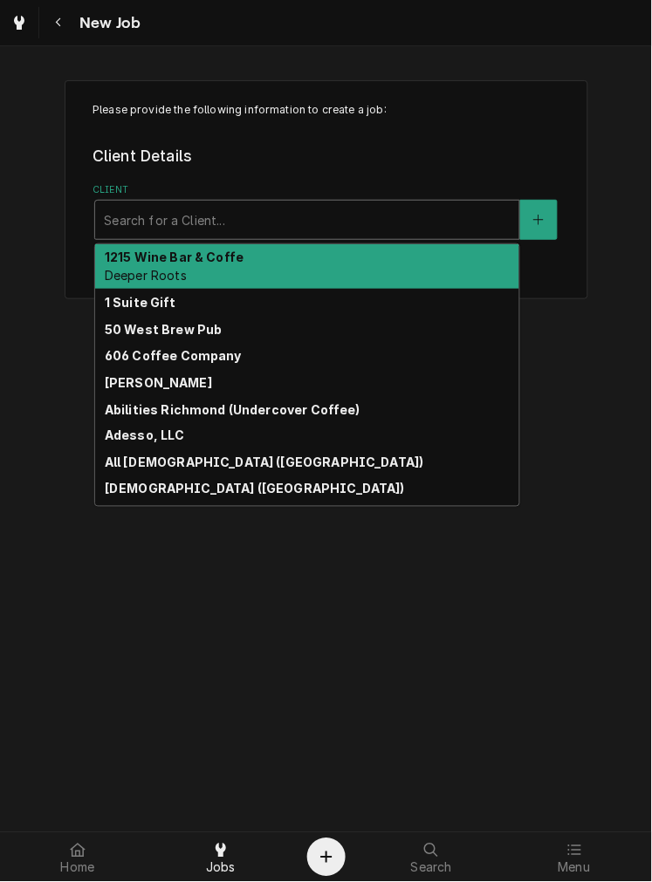
click at [236, 224] on div "Client" at bounding box center [307, 219] width 407 height 31
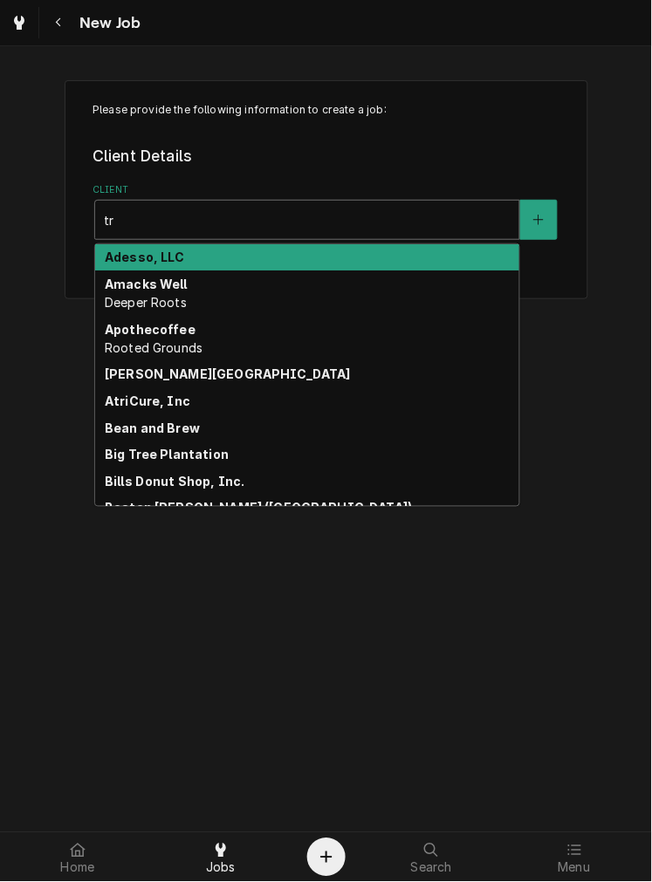
type input "t"
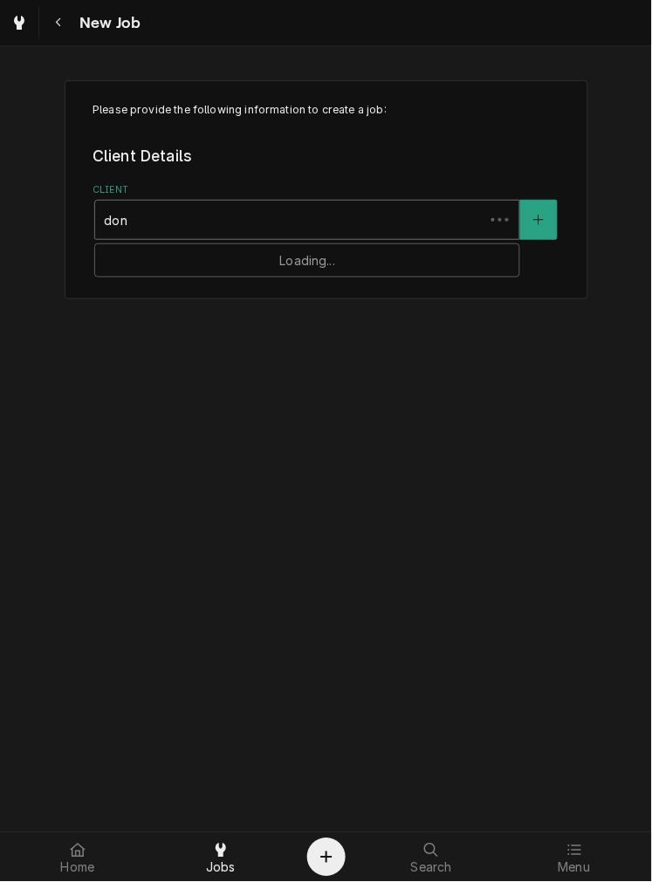
type input "donu"
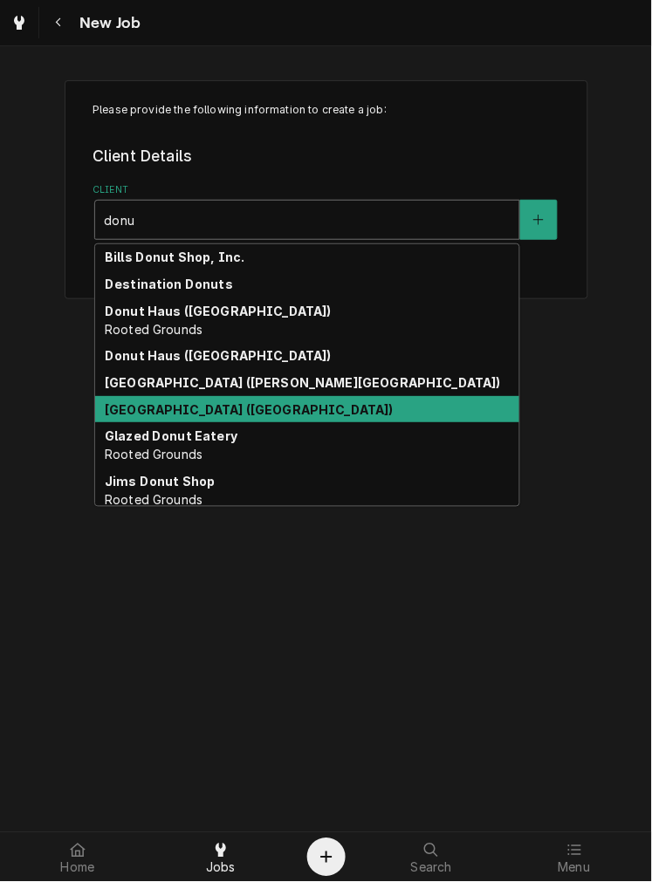
click at [229, 397] on div "Donut Palace (Trotwood)" at bounding box center [307, 409] width 424 height 27
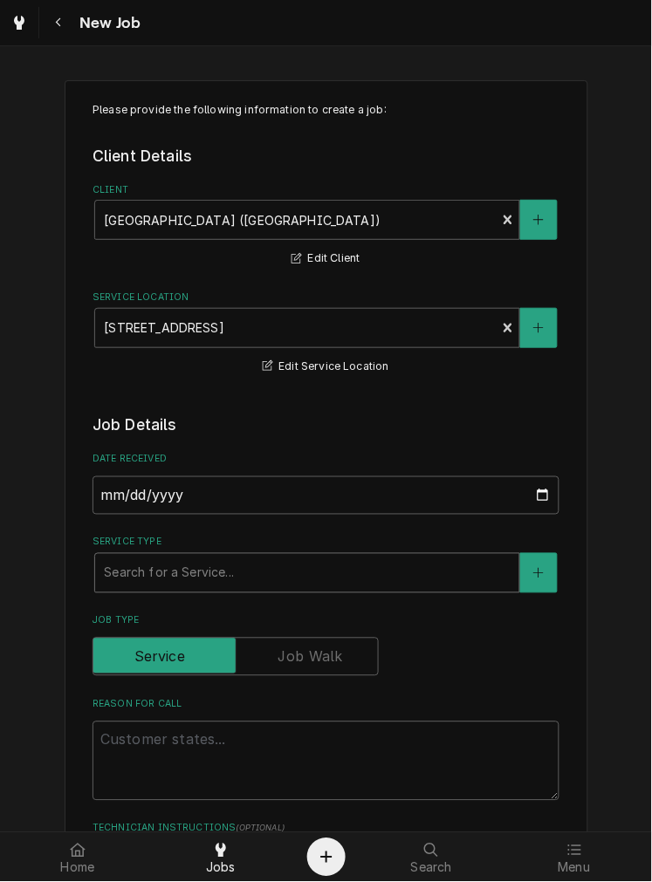
click at [227, 560] on div "Service Type" at bounding box center [307, 573] width 407 height 31
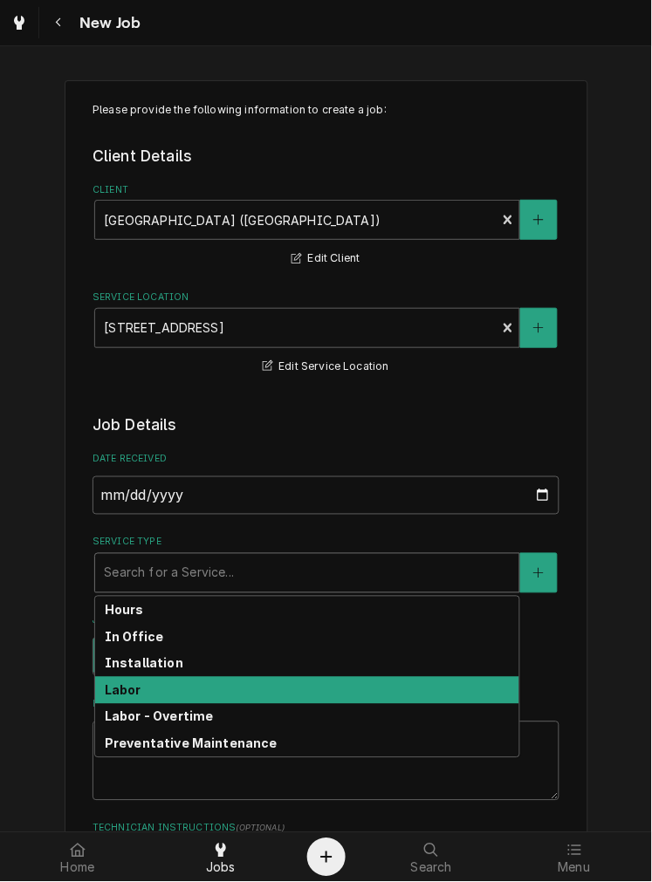
click at [164, 690] on div "Labor" at bounding box center [307, 690] width 424 height 27
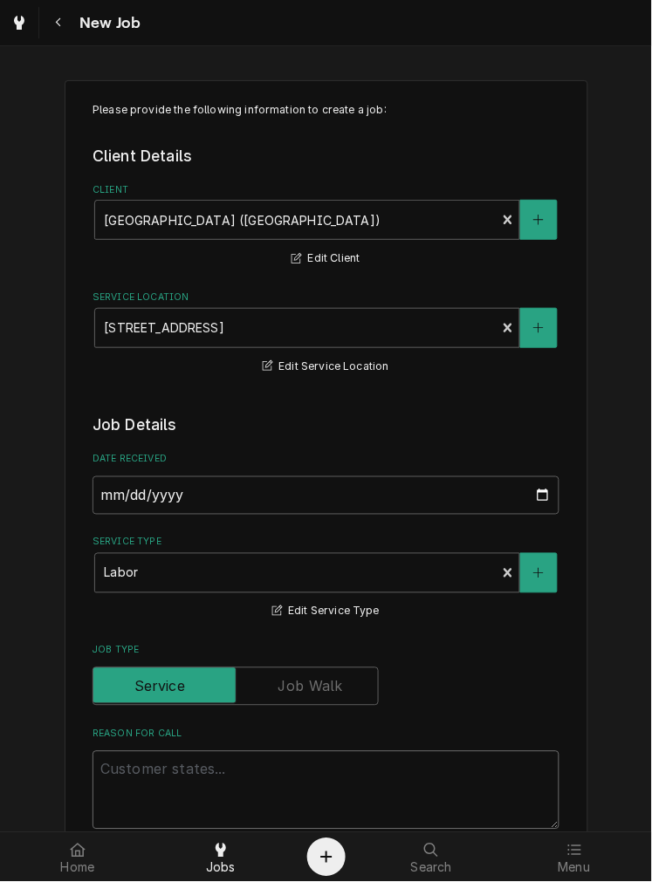
click at [154, 776] on textarea "Reason For Call" at bounding box center [325, 790] width 467 height 79
type textarea "x"
type textarea "e"
type textarea "x"
type textarea "es"
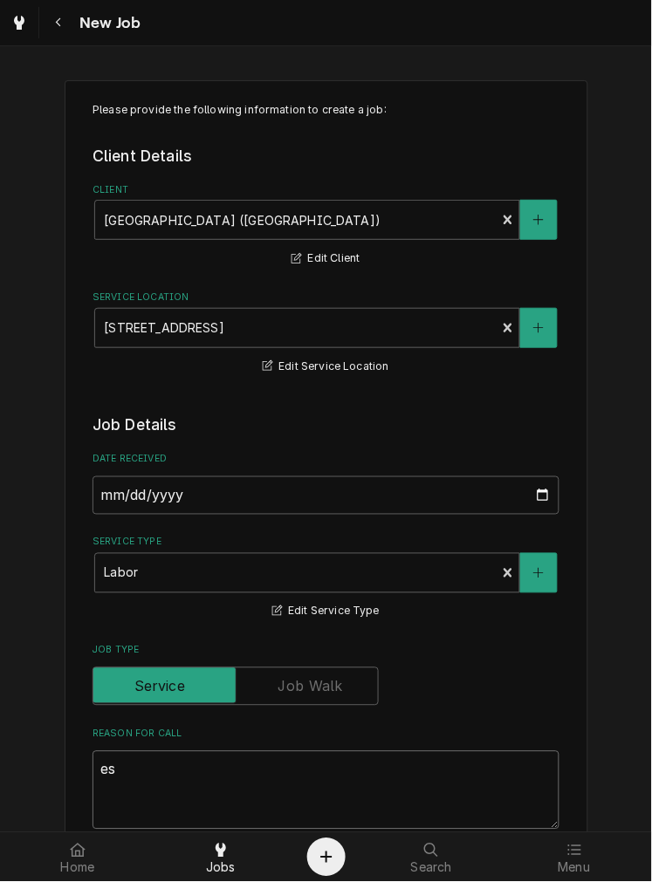
type textarea "x"
type textarea "esp"
type textarea "x"
type textarea "espr"
type textarea "x"
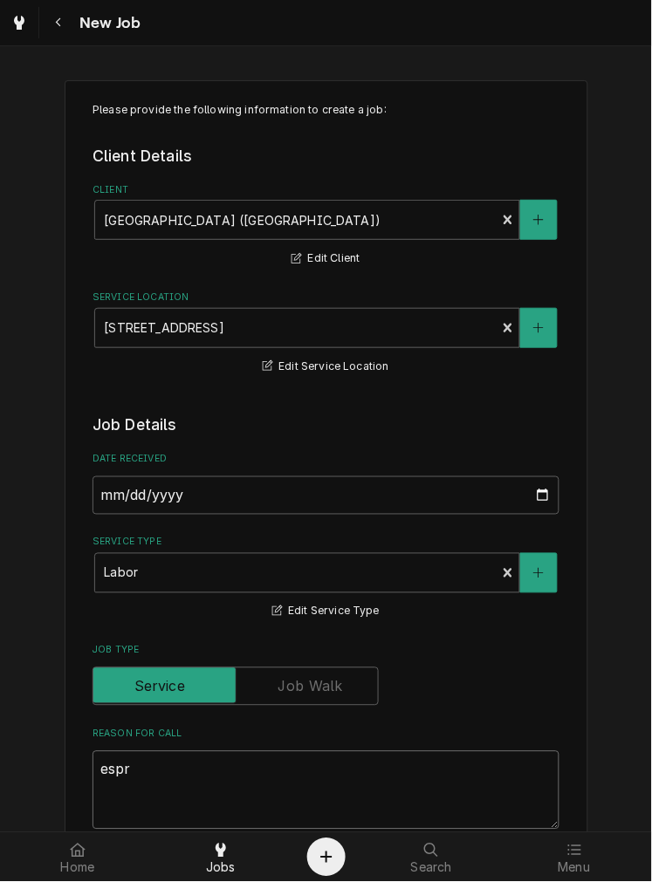
type textarea "espre"
type textarea "x"
type textarea "espres"
type textarea "x"
type textarea "espress"
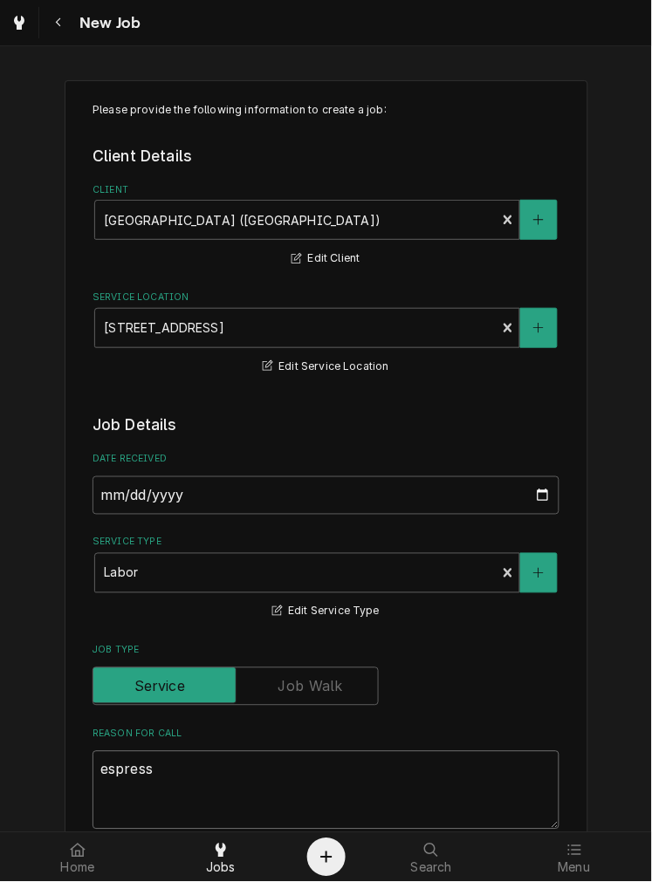
type textarea "x"
type textarea "espresso"
type textarea "x"
type textarea "espresso"
type textarea "x"
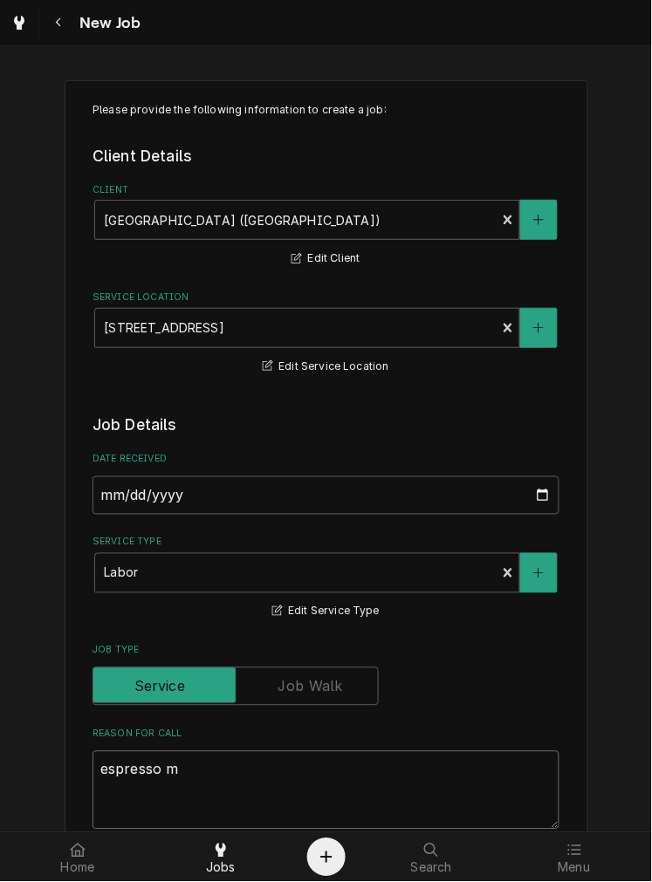
type textarea "espresso ma"
type textarea "x"
type textarea "espresso mac"
type textarea "x"
type textarea "espresso mach"
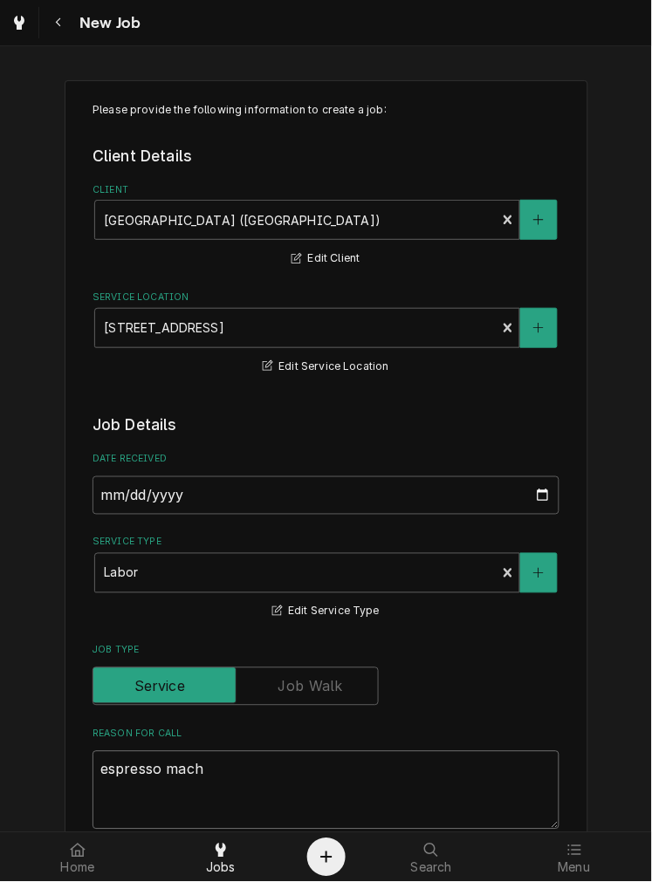
type textarea "x"
type textarea "espresso machi"
type textarea "x"
type textarea "espresso machin"
type textarea "x"
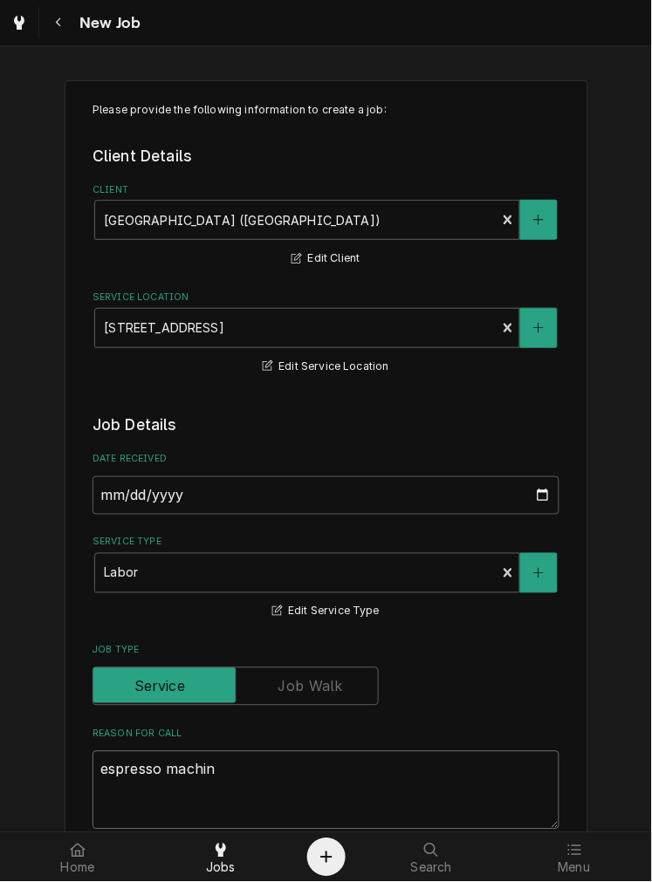
type textarea "espresso machine"
type textarea "x"
type textarea "espresso machine"
type textarea "x"
type textarea "espresso machine h"
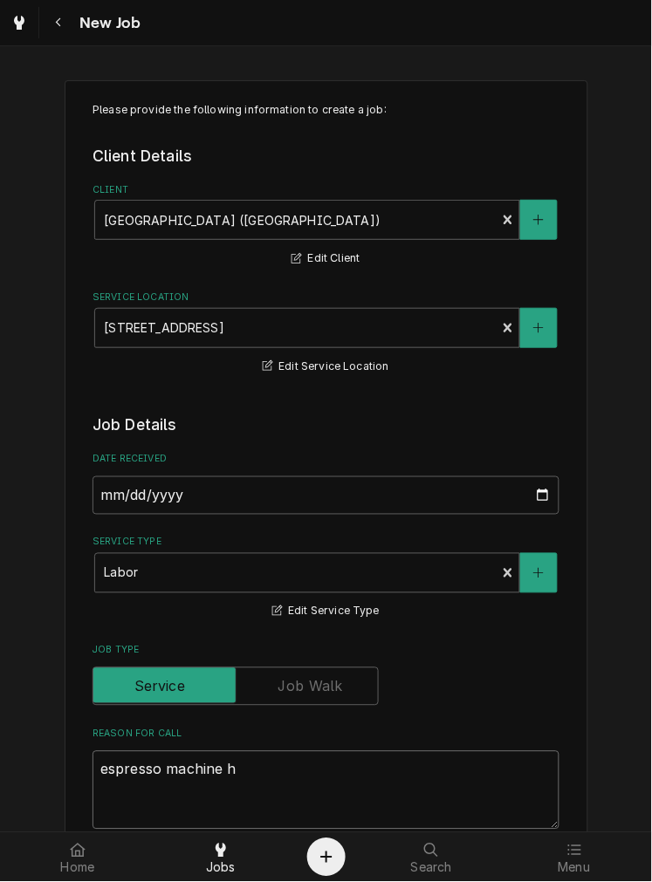
type textarea "x"
type textarea "espresso machine ha"
type textarea "x"
type textarea "espresso machine has"
type textarea "x"
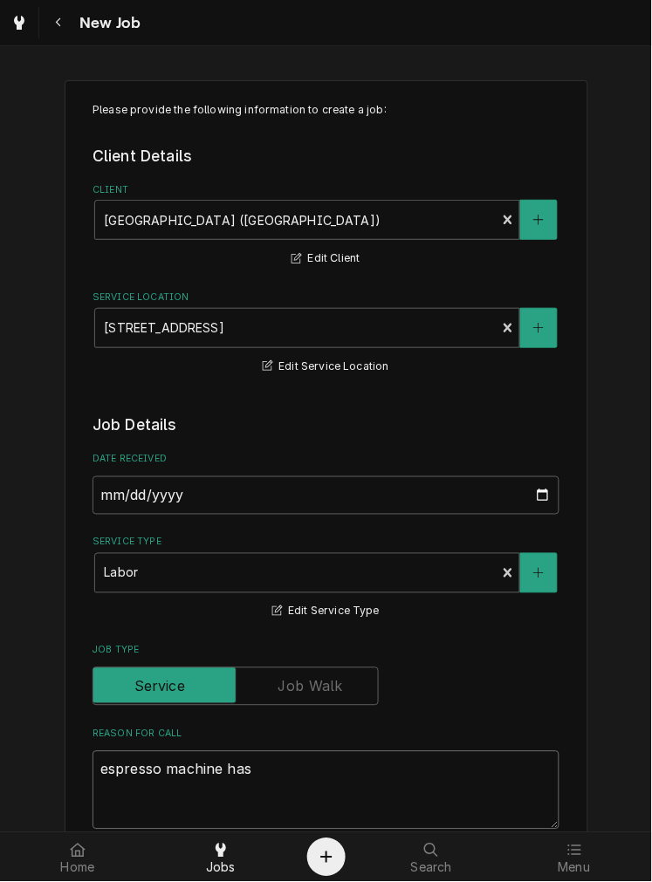
type textarea "espresso machine has"
type textarea "x"
type textarea "espresso machine has n"
type textarea "x"
type textarea "espresso machine has ni"
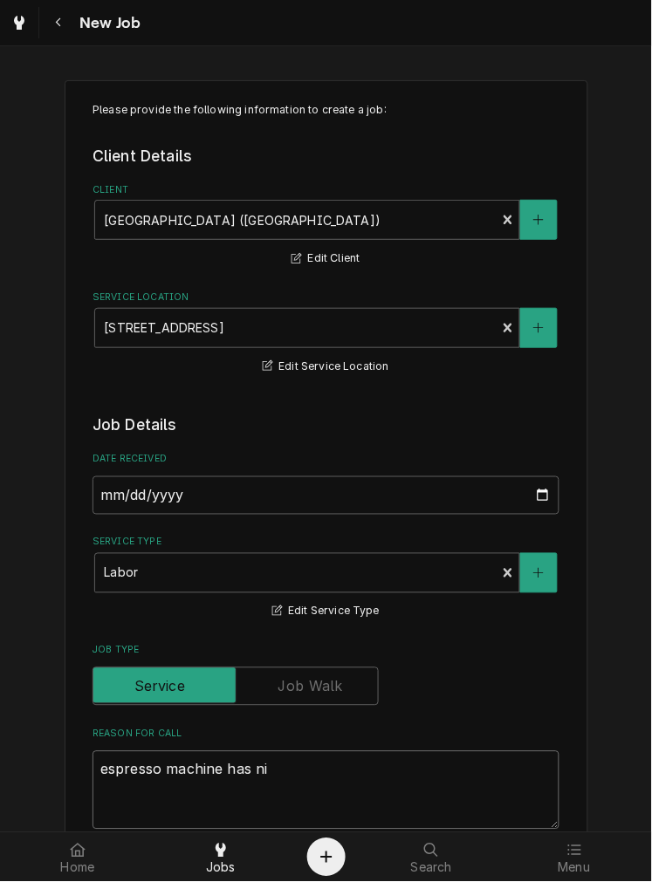
type textarea "x"
type textarea "espresso machine has n"
type textarea "x"
type textarea "espresso machine has no"
type textarea "x"
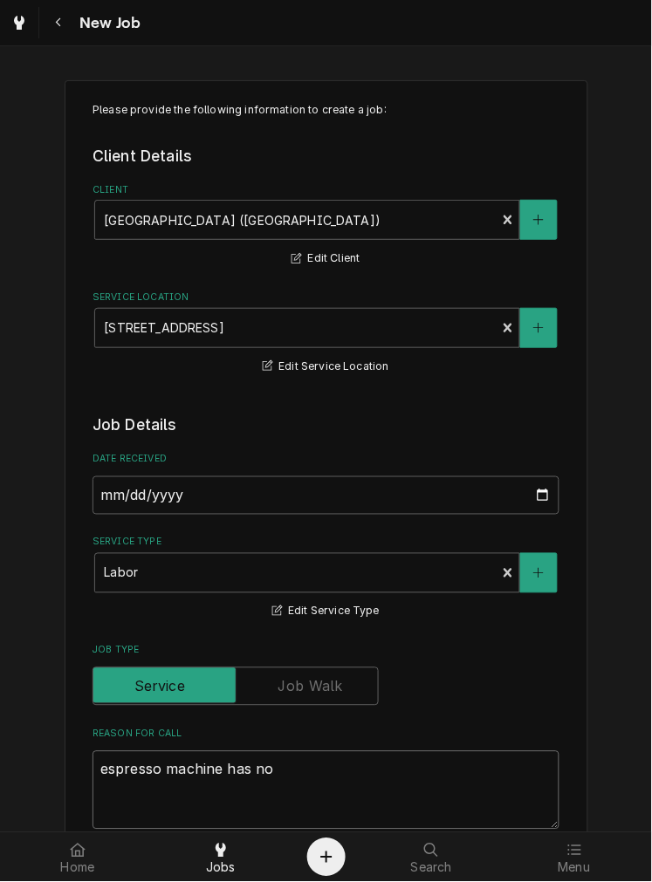
type textarea "espresso machine has no"
type textarea "x"
type textarea "espresso machine has no s"
type textarea "x"
type textarea "espresso machine has no ste"
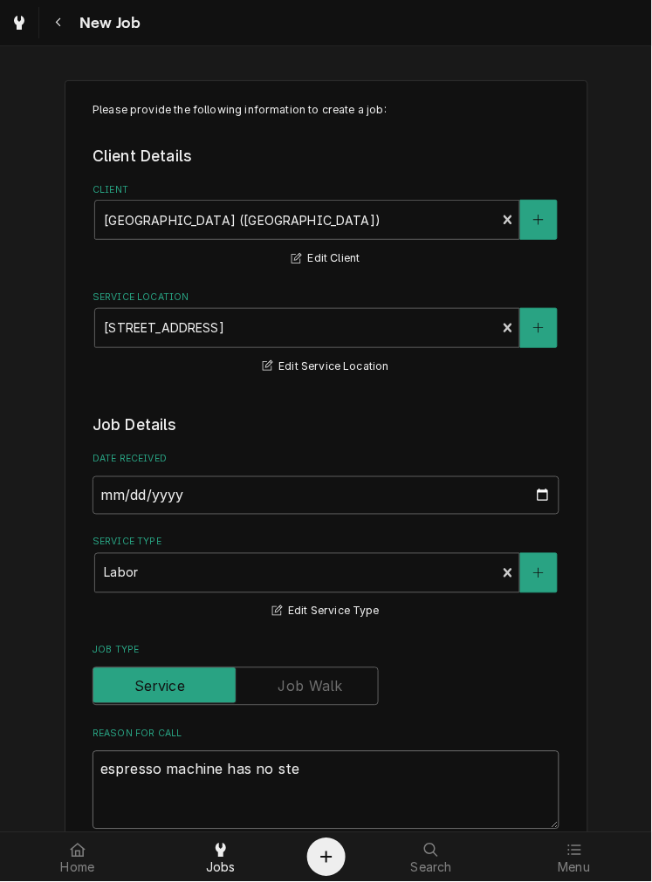
type textarea "x"
type textarea "espresso machine has no stea"
type textarea "x"
type textarea "espresso machine has no steam"
type textarea "x"
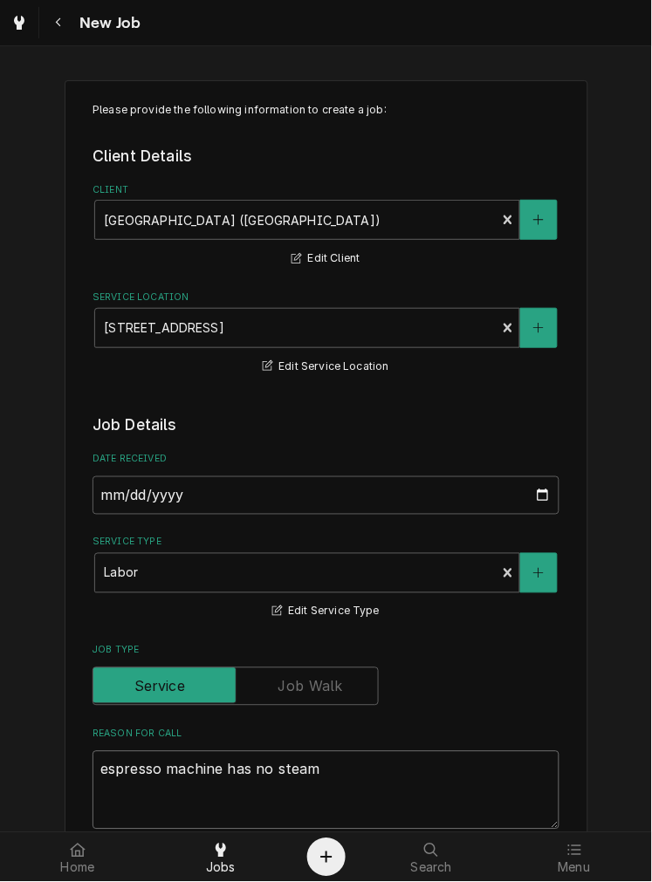
type textarea "espresso machine has no steam"
type textarea "x"
type textarea "espresso machine has no steam p"
type textarea "x"
type textarea "espresso machine has no steam pr"
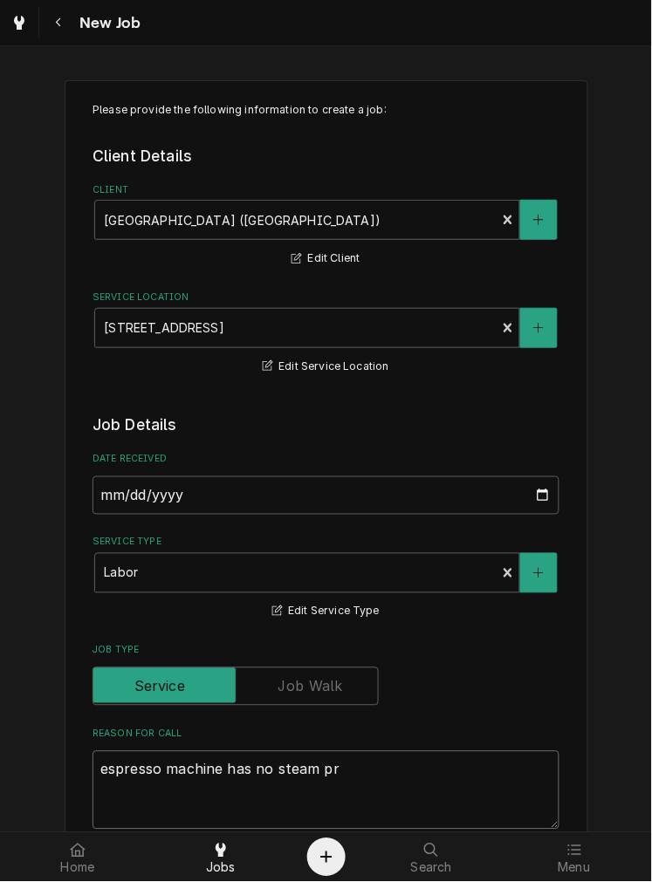
type textarea "x"
type textarea "espresso machine has no steam pre"
type textarea "x"
type textarea "espresso machine has no steam pres"
type textarea "x"
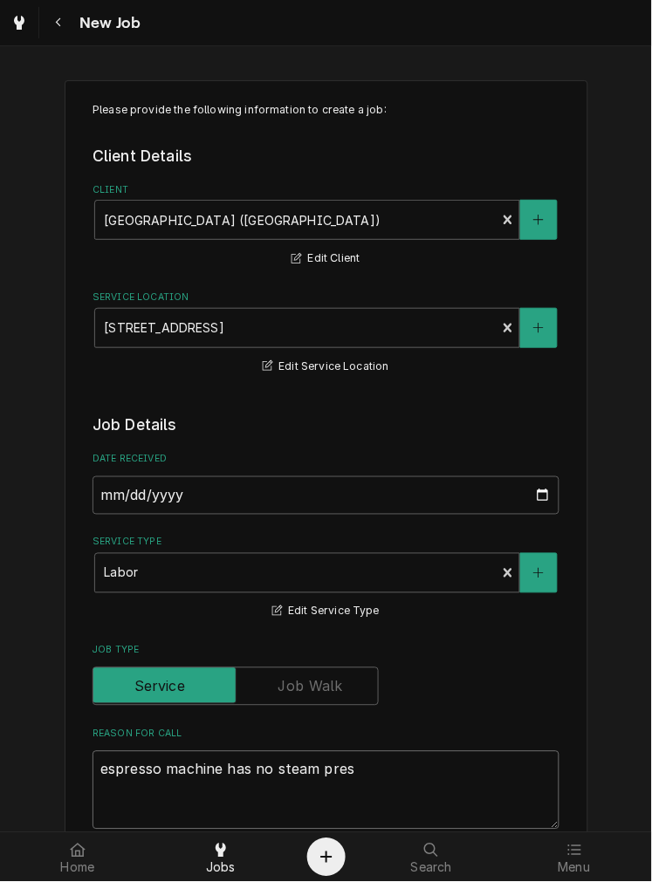
type textarea "espresso machine has no steam press"
type textarea "x"
type textarea "espresso machine has no steam pressue"
type textarea "x"
type textarea "espresso machine has no steam pressu"
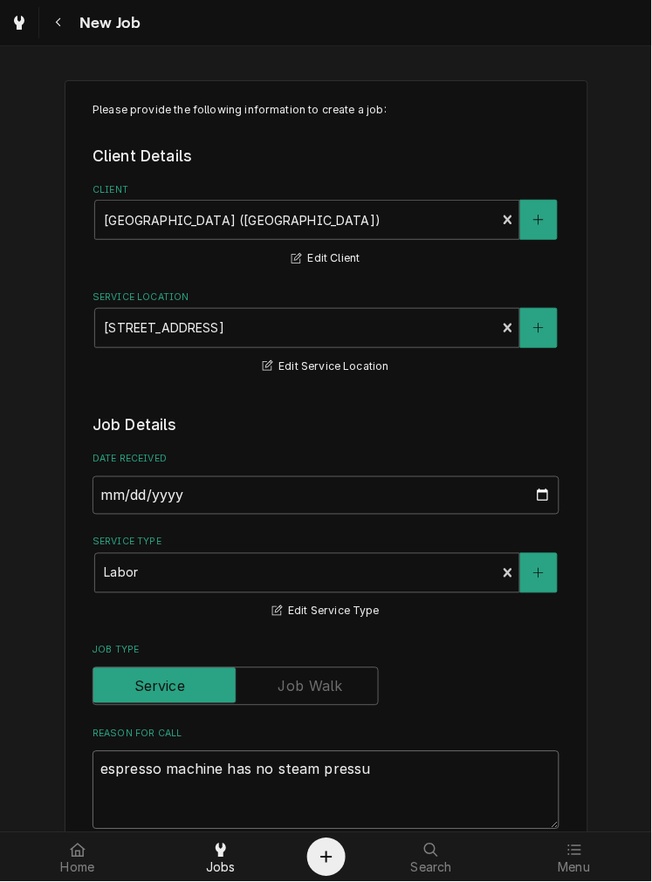
type textarea "x"
type textarea "espresso machine has no steam pressure"
type textarea "x"
type textarea "espresso machine has no steam pressure."
type textarea "x"
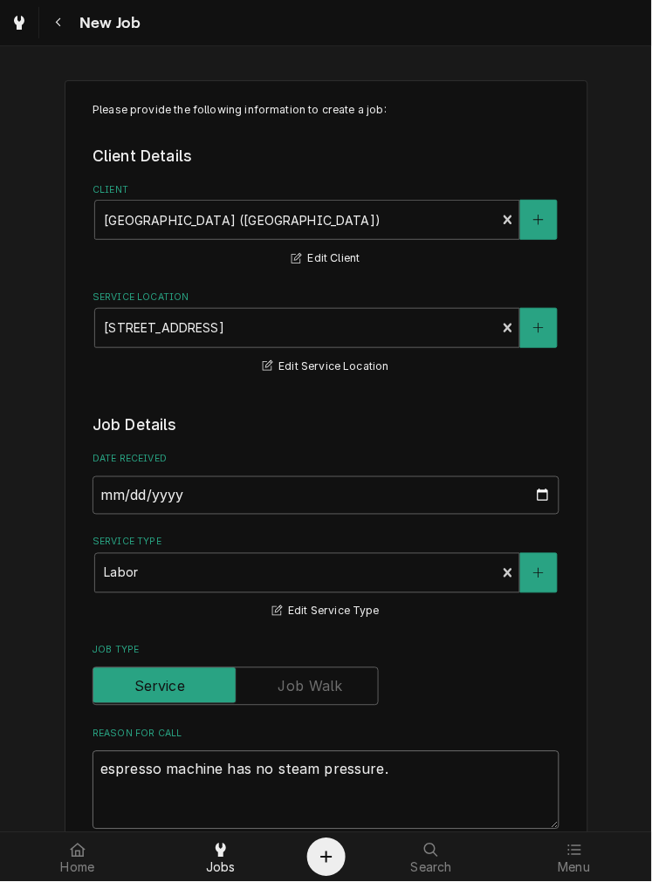
type textarea "espresso machine has no steam pressure."
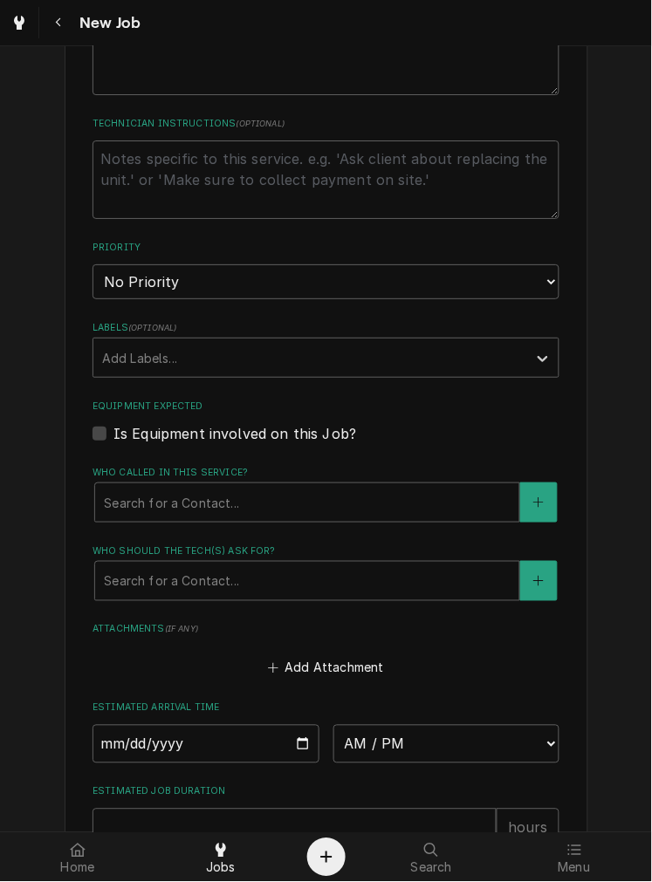
scroll to position [737, 0]
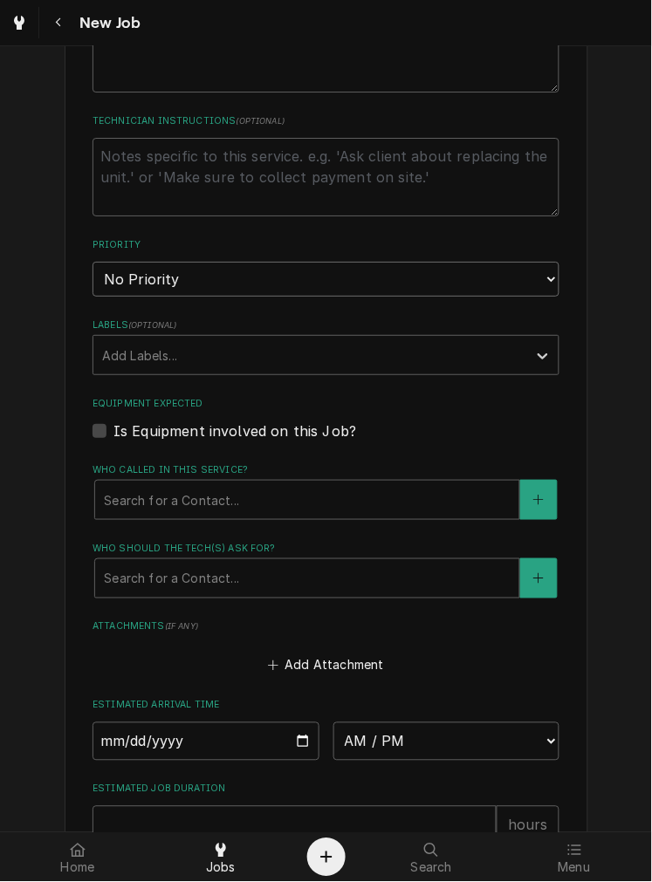
click at [354, 270] on select "No Priority Urgent High Medium Low" at bounding box center [325, 279] width 467 height 35
select select "2"
click at [92, 262] on select "No Priority Urgent High Medium Low" at bounding box center [325, 279] width 467 height 35
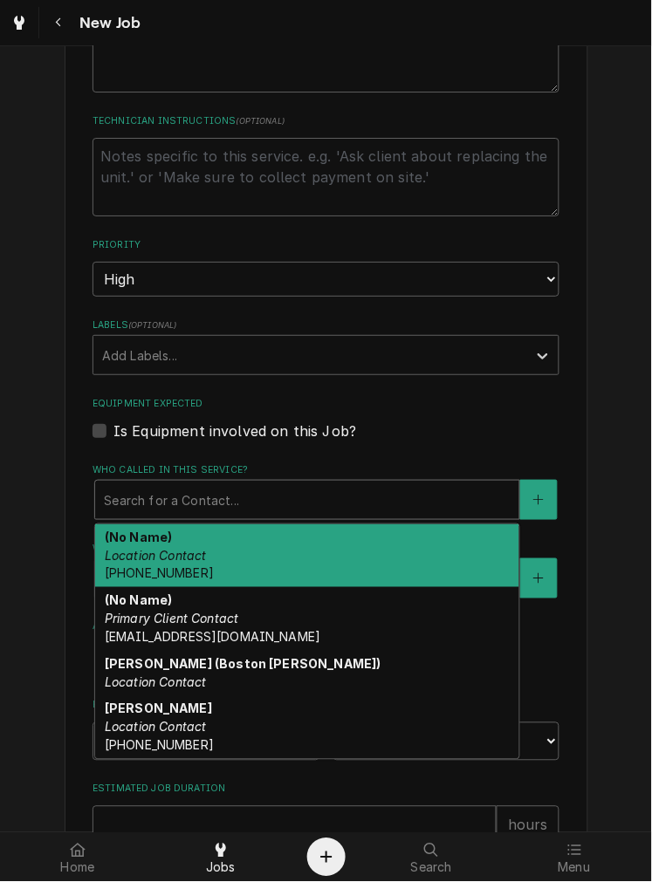
click at [245, 727] on div "Monsour Location Contact (937) 829-9725" at bounding box center [307, 728] width 424 height 64
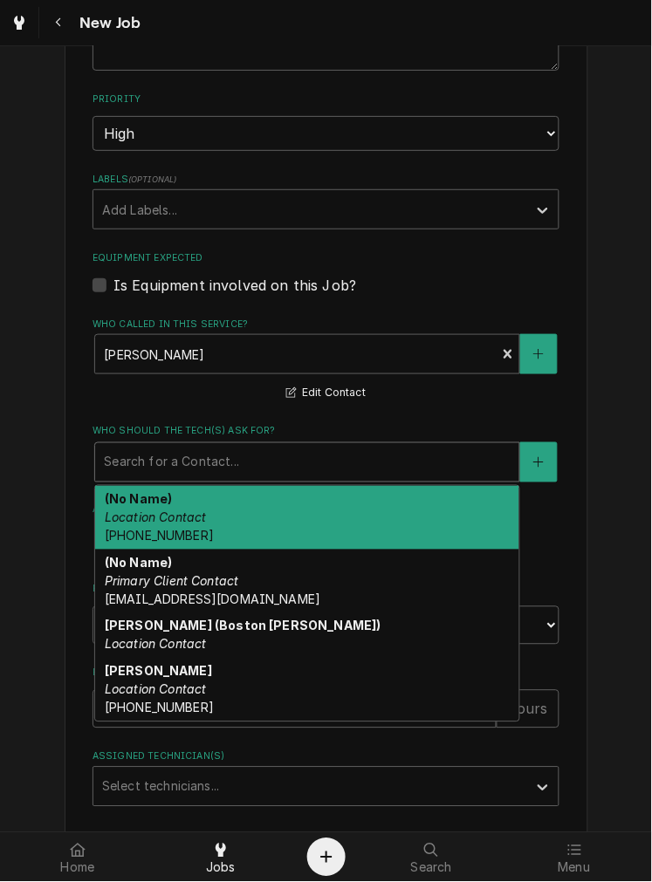
scroll to position [892, 0]
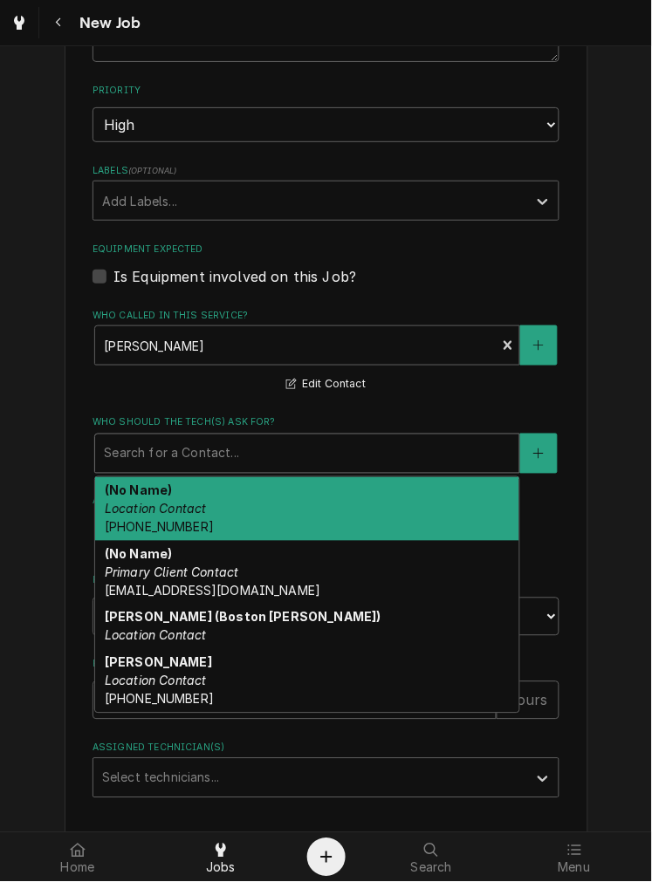
click at [255, 685] on div "Monsour Location Contact (937) 829-9725" at bounding box center [307, 681] width 424 height 64
type textarea "x"
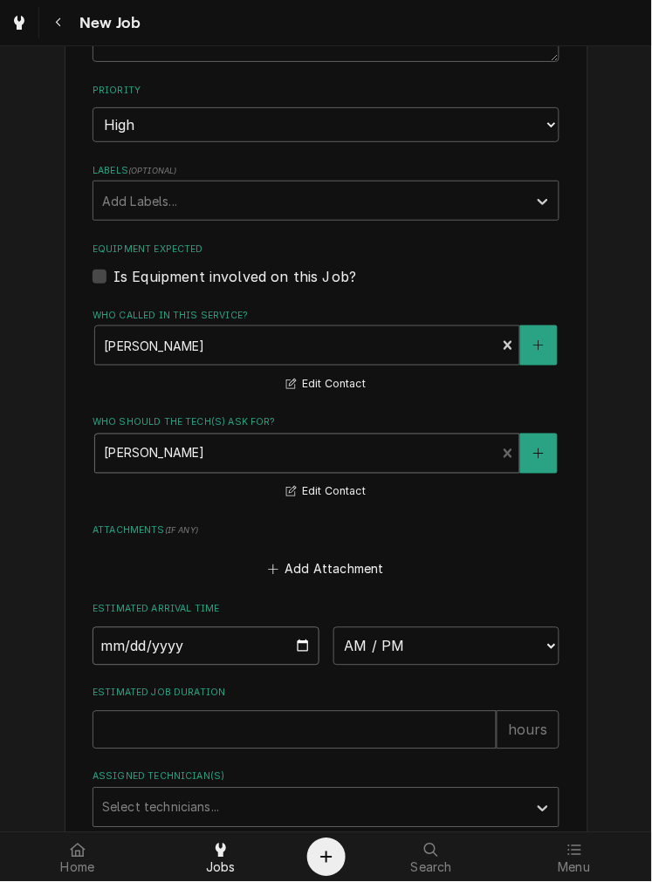
click at [299, 656] on input "Date" at bounding box center [205, 646] width 227 height 38
click at [301, 646] on input "Date" at bounding box center [205, 646] width 227 height 38
click at [299, 649] on input "Date" at bounding box center [205, 646] width 227 height 38
type input "2025-09-09"
type textarea "x"
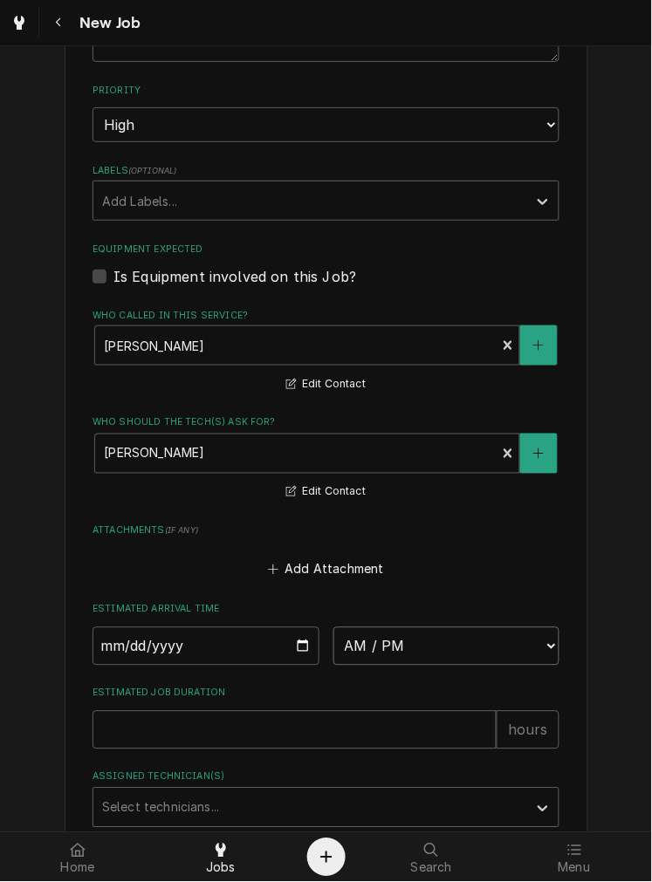
click at [442, 647] on select "AM / PM 6:00 AM 6:15 AM 6:30 AM 6:45 AM 7:00 AM 7:15 AM 7:30 AM 7:45 AM 8:00 AM…" at bounding box center [446, 646] width 227 height 38
select select "10:00:00"
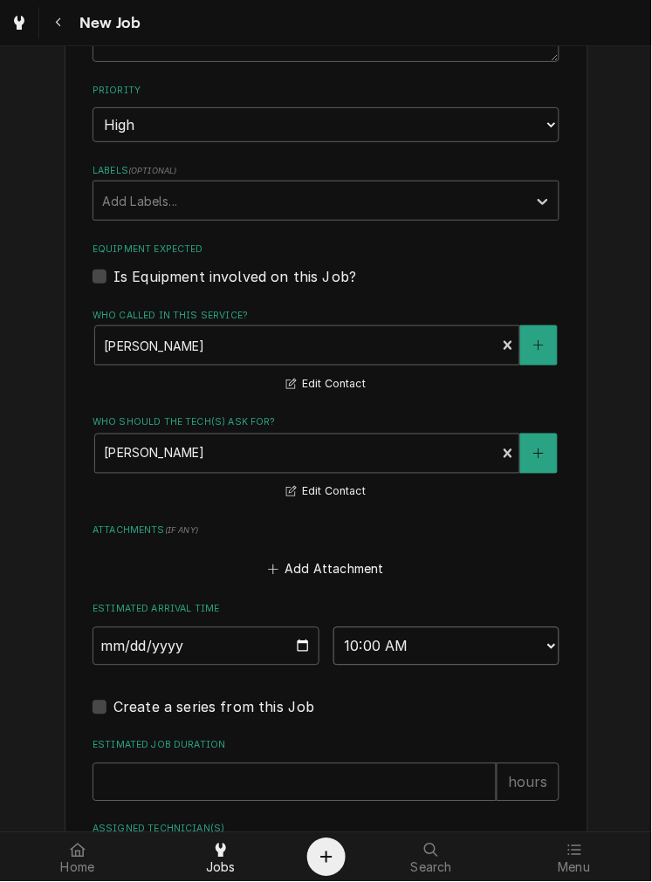
type textarea "x"
click at [447, 651] on select "AM / PM 6:00 AM 6:15 AM 6:30 AM 6:45 AM 7:00 AM 7:15 AM 7:30 AM 7:45 AM 8:00 AM…" at bounding box center [446, 646] width 227 height 38
select select "11:30:00"
click at [333, 627] on select "AM / PM 6:00 AM 6:15 AM 6:30 AM 6:45 AM 7:00 AM 7:15 AM 7:30 AM 7:45 AM 8:00 AM…" at bounding box center [446, 646] width 227 height 38
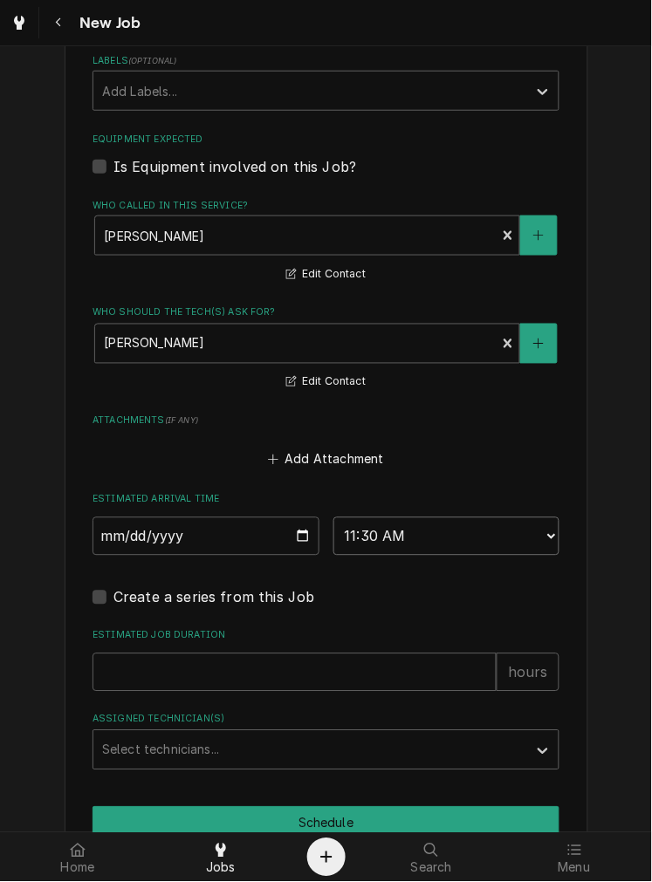
scroll to position [1036, 0]
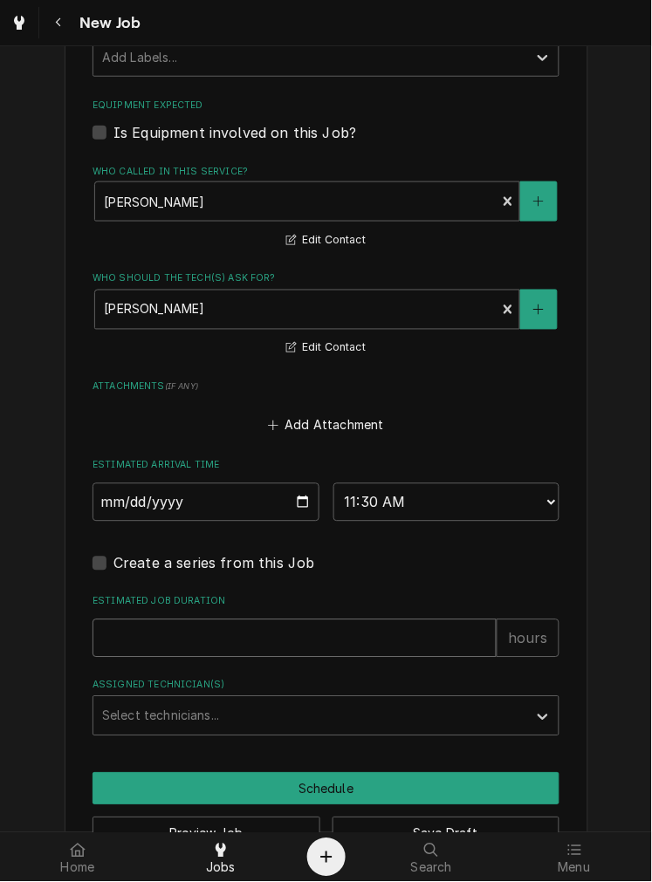
click at [372, 633] on input "Estimated Job Duration" at bounding box center [294, 638] width 404 height 38
type textarea "x"
type input "2"
type textarea "x"
type input "2"
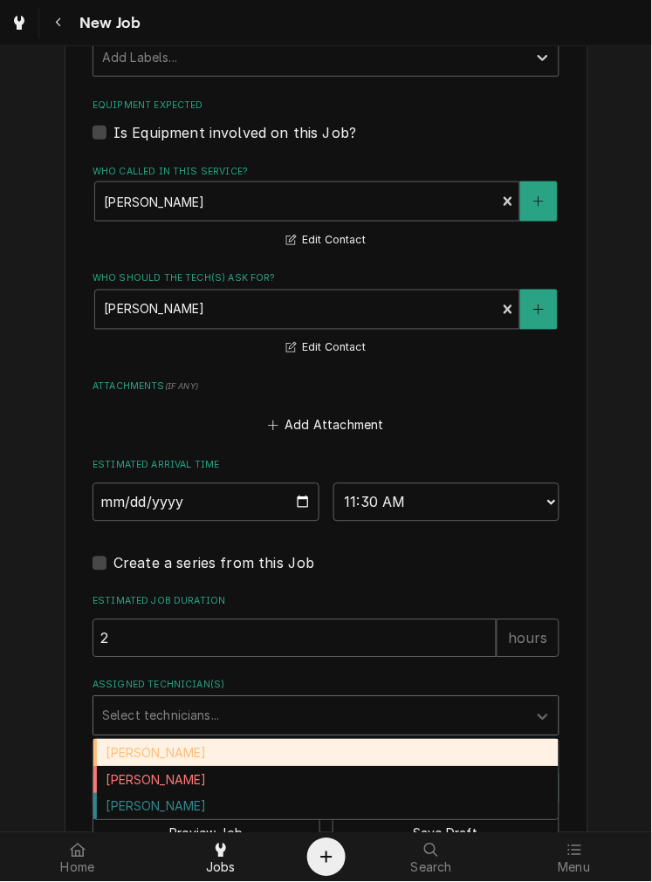
click at [250, 753] on div "Damon Rinehart" at bounding box center [325, 753] width 465 height 27
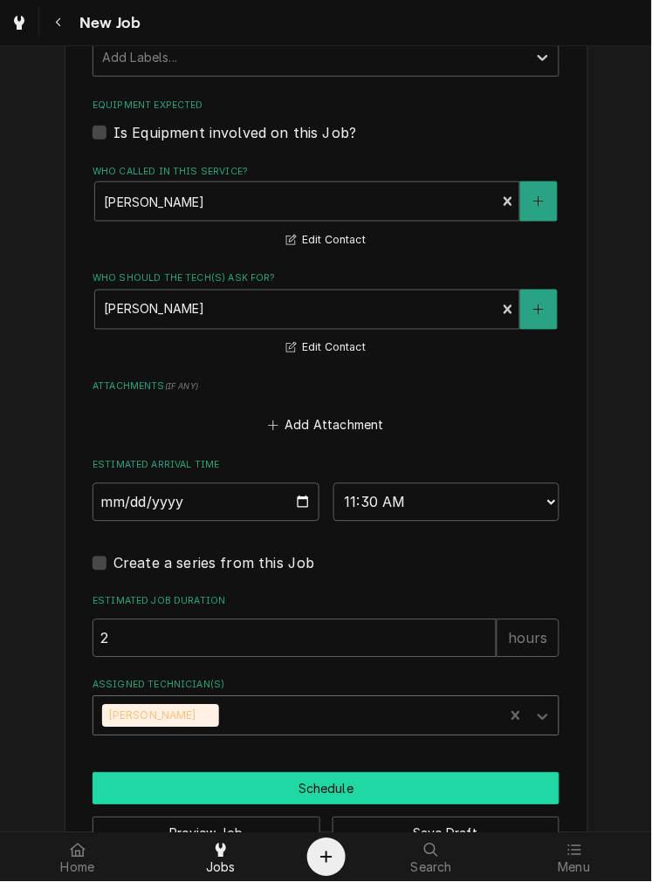
click at [274, 791] on button "Schedule" at bounding box center [325, 789] width 467 height 32
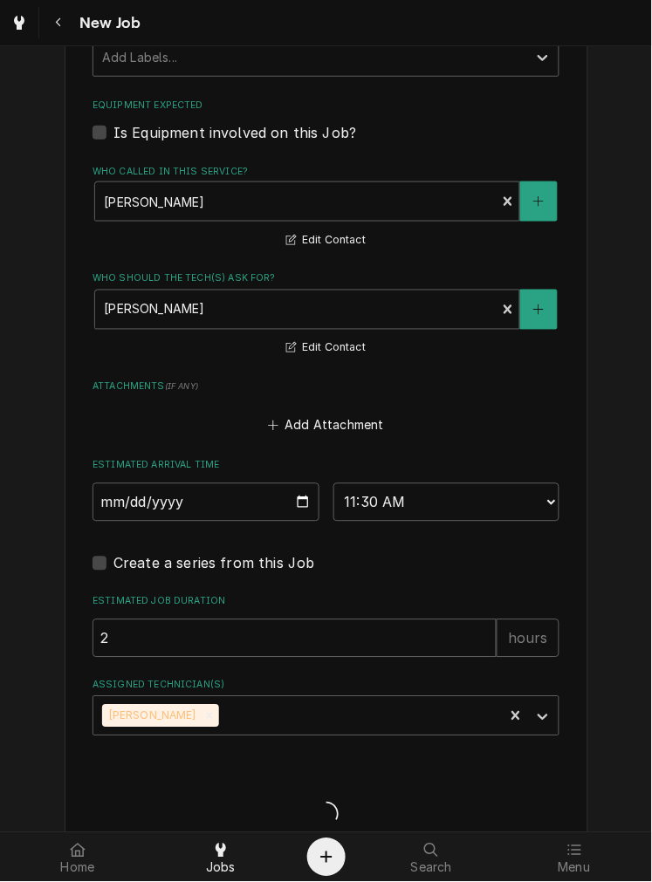
type textarea "x"
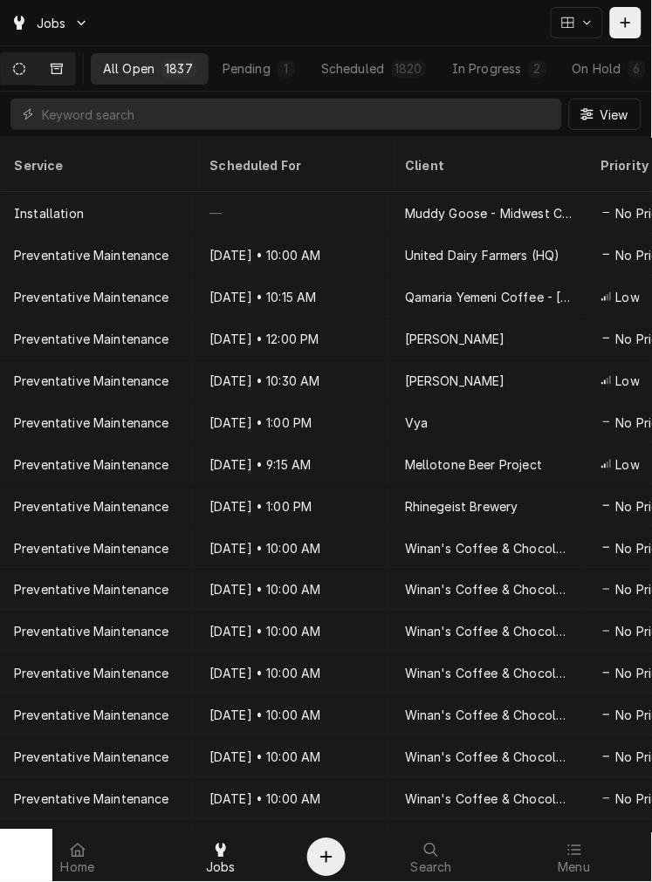
click at [75, 63] on button "Dynamic Content Wrapper" at bounding box center [56, 68] width 37 height 31
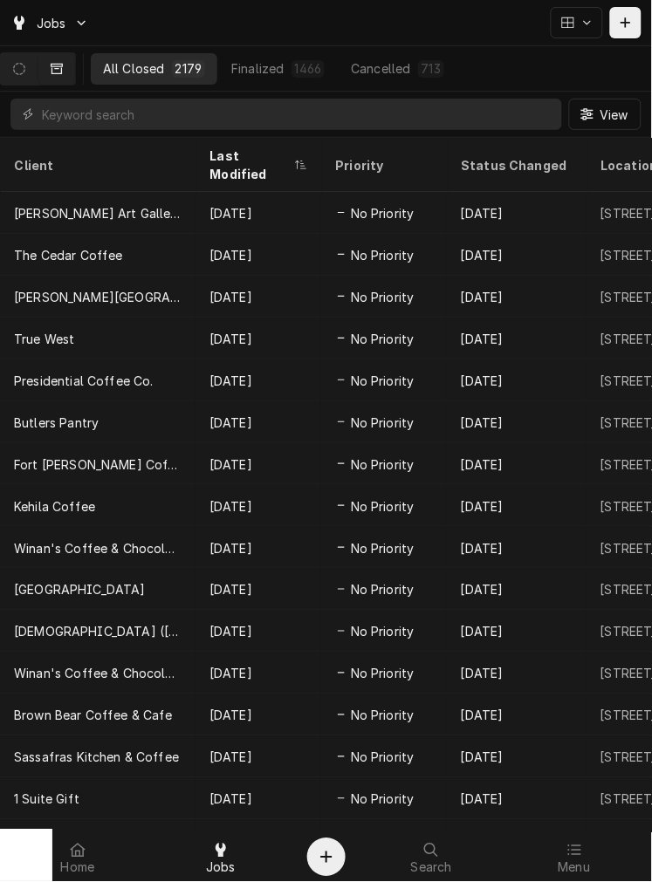
click at [38, 53] on button "Dynamic Content Wrapper" at bounding box center [56, 68] width 37 height 31
click at [20, 58] on button "Dynamic Content Wrapper" at bounding box center [19, 68] width 37 height 31
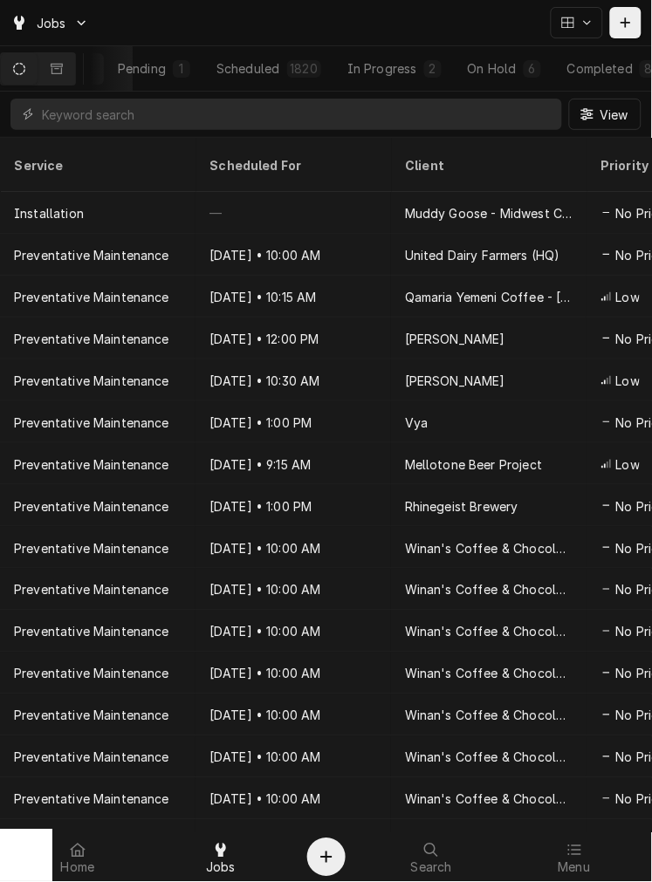
scroll to position [0, 135]
click at [573, 63] on div "Completed" at bounding box center [571, 68] width 65 height 18
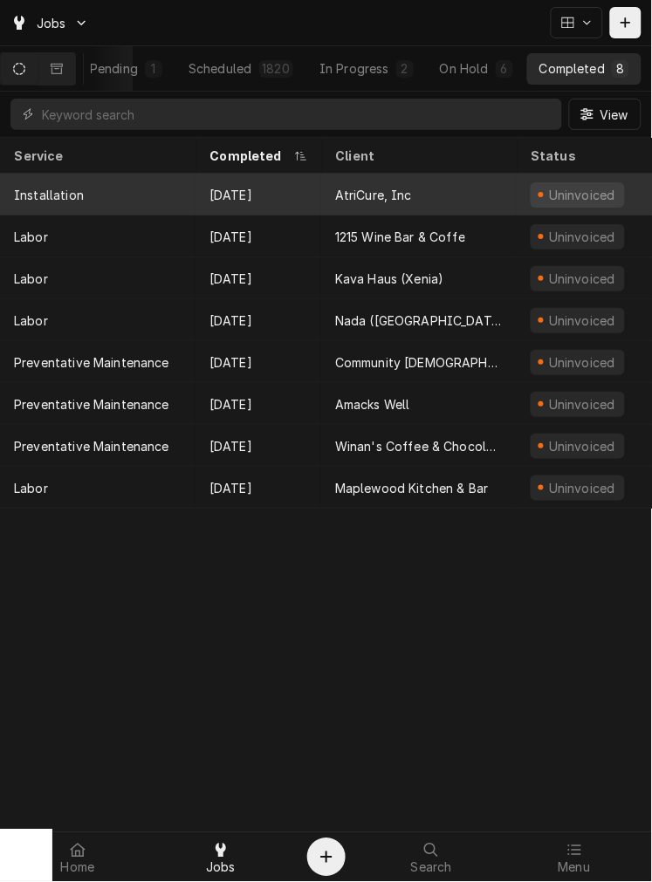
click at [270, 210] on div "[DATE]" at bounding box center [258, 195] width 126 height 42
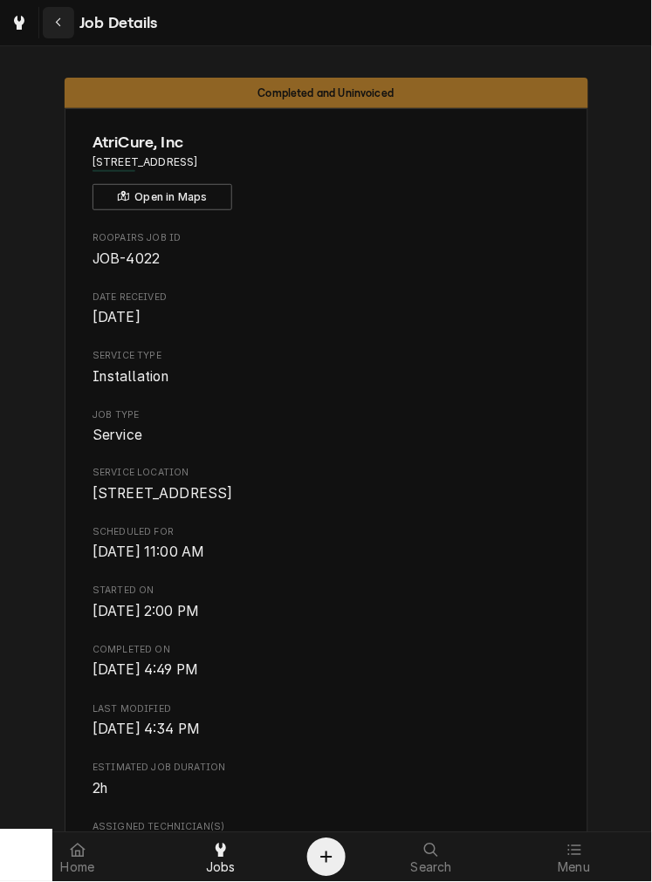
click at [71, 15] on button "Navigate back" at bounding box center [58, 22] width 31 height 31
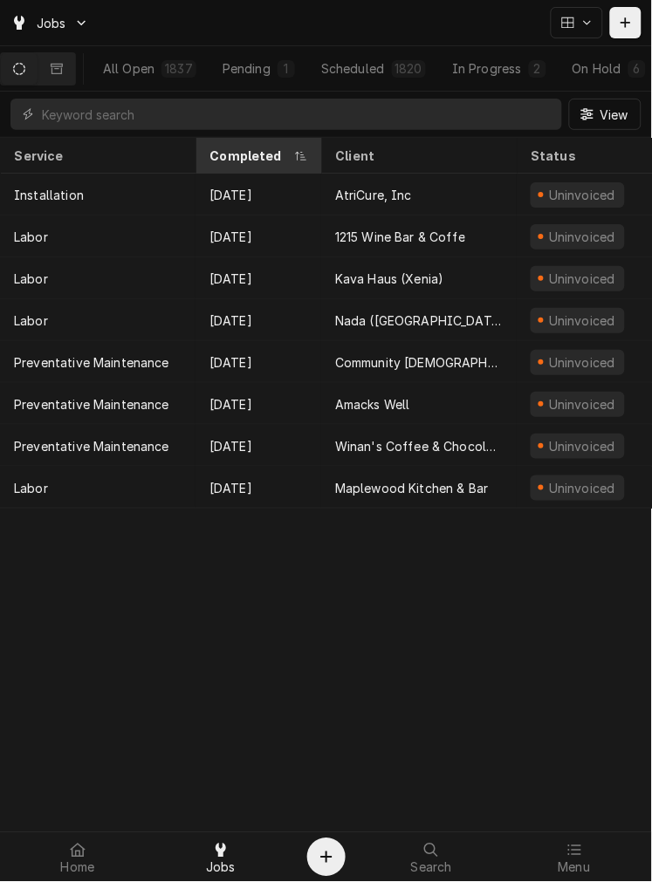
click at [254, 170] on th "Completed" at bounding box center [258, 156] width 126 height 36
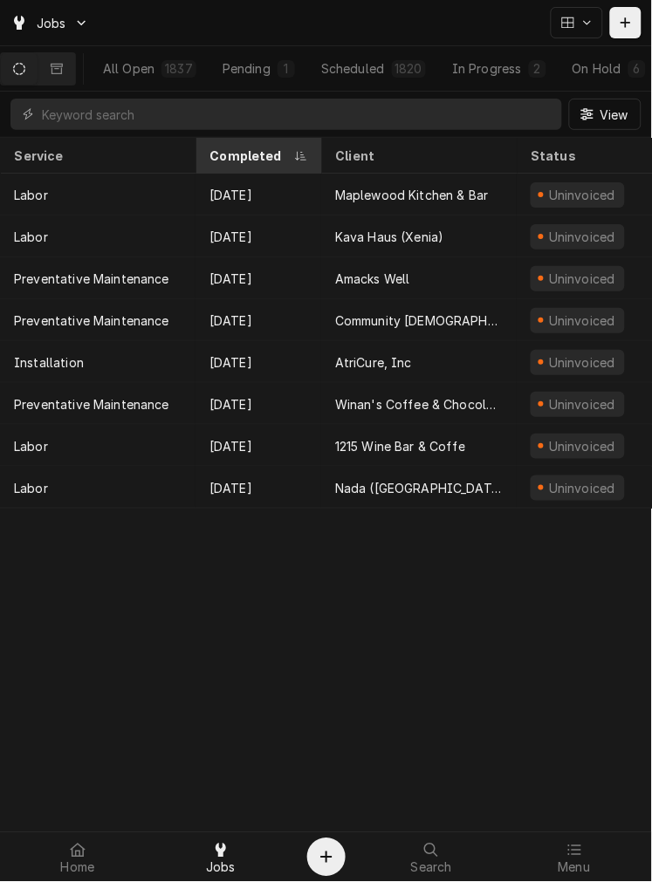
click at [281, 159] on div "Completed" at bounding box center [249, 156] width 80 height 18
click at [259, 154] on div "Completed" at bounding box center [256, 156] width 94 height 18
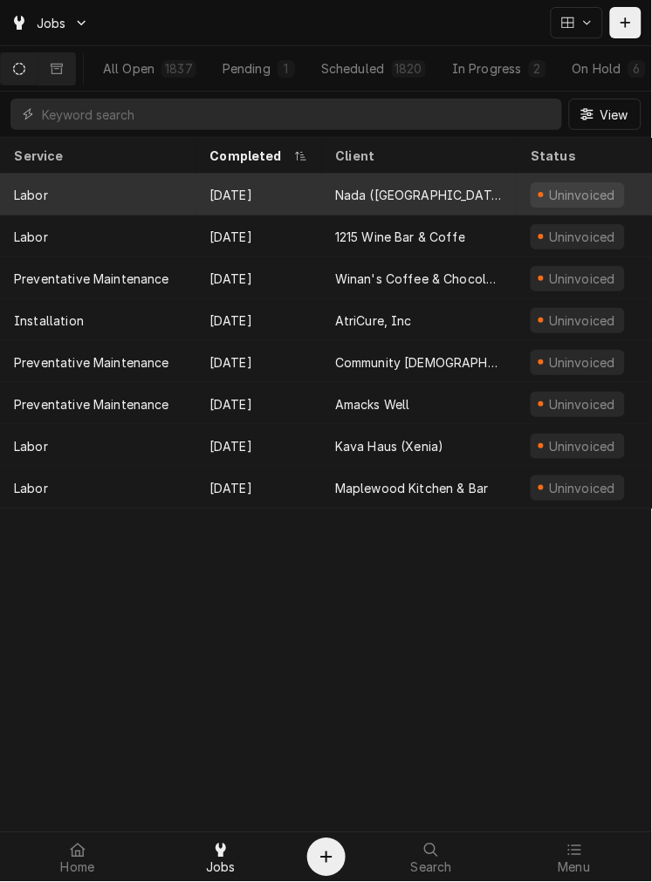
click at [434, 188] on div "Nada ([GEOGRAPHIC_DATA])" at bounding box center [419, 195] width 168 height 18
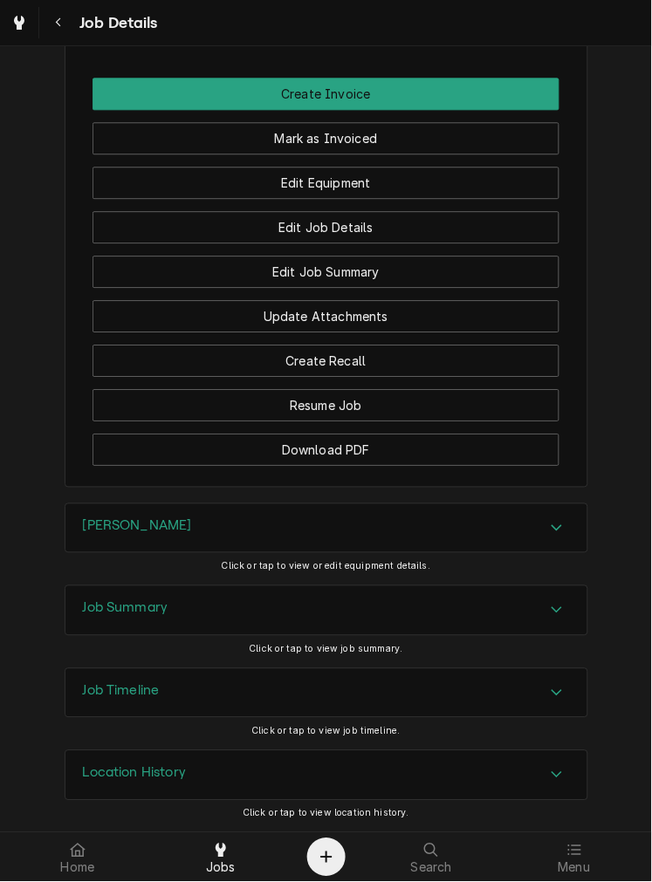
click at [384, 595] on div "Job Summary" at bounding box center [326, 610] width 522 height 49
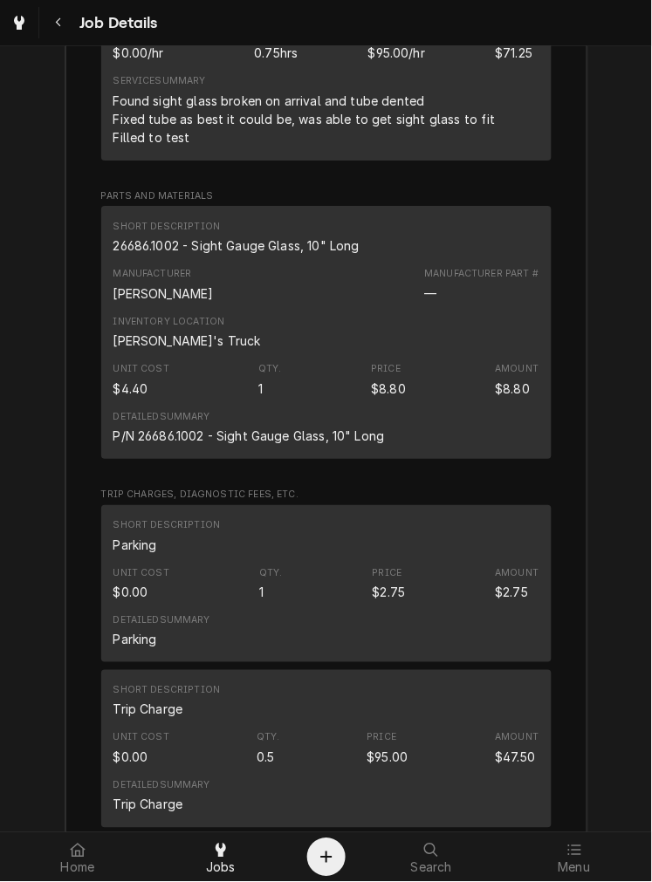
scroll to position [2345, 0]
click at [299, 254] on div "26686.1002 - Sight Gauge Glass, 10" Long" at bounding box center [236, 245] width 246 height 18
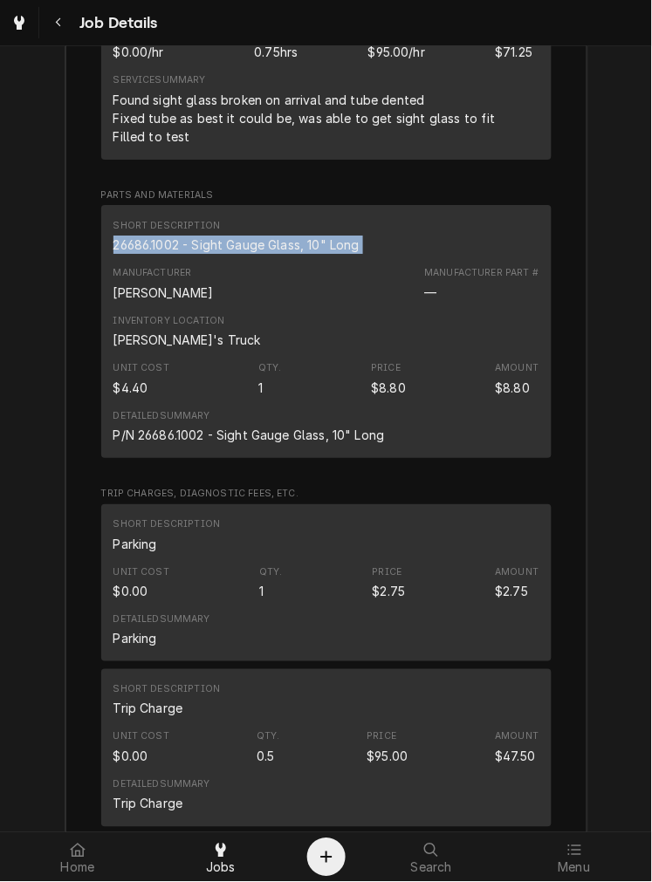
copy div "26686.1002 - Sight Gauge Glass, 10" Long"
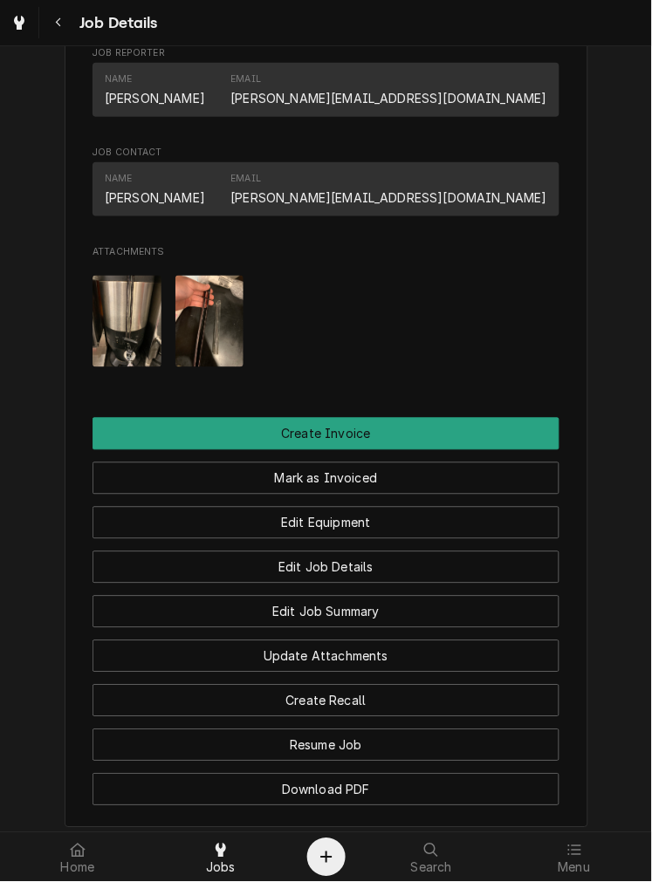
scroll to position [966, 0]
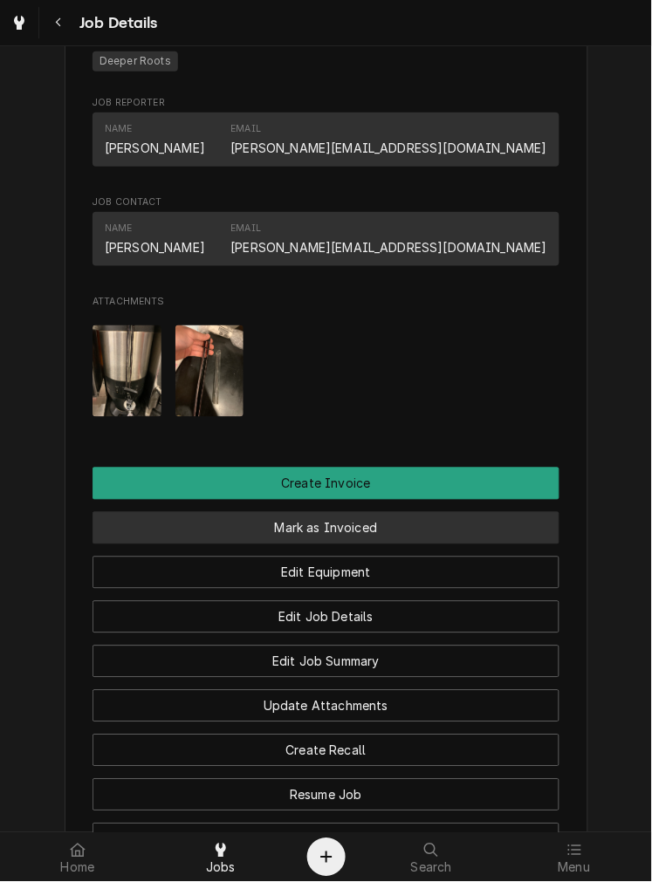
click at [213, 544] on button "Mark as Invoiced" at bounding box center [325, 528] width 467 height 32
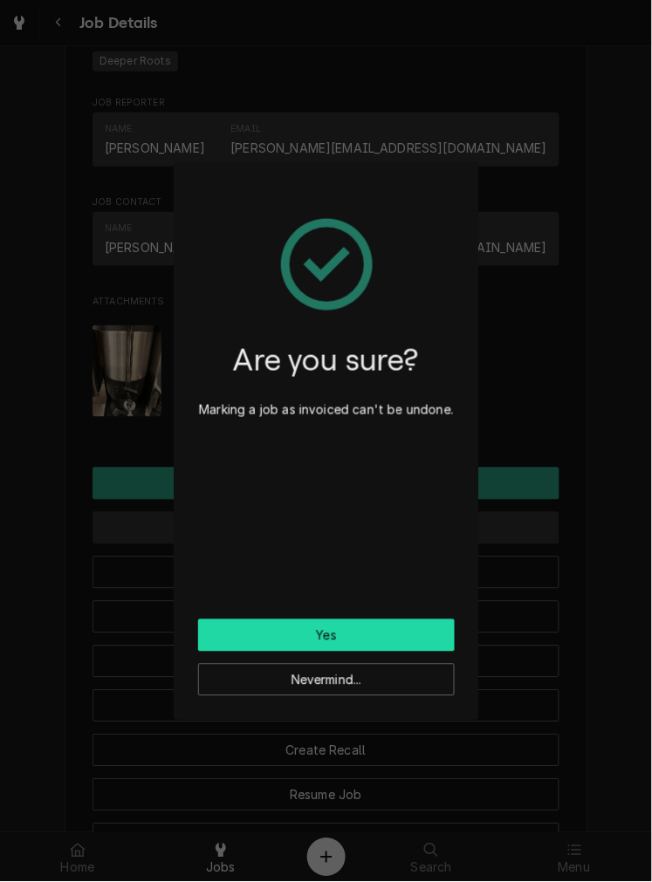
click at [240, 633] on button "Yes" at bounding box center [326, 635] width 257 height 32
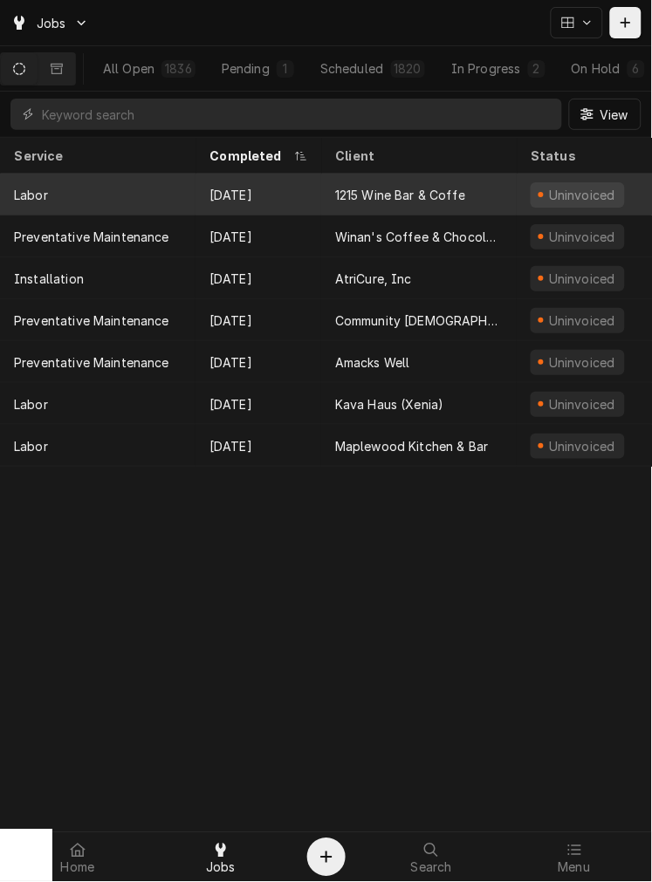
click at [380, 192] on div "1215 Wine Bar & Coffe" at bounding box center [400, 195] width 130 height 18
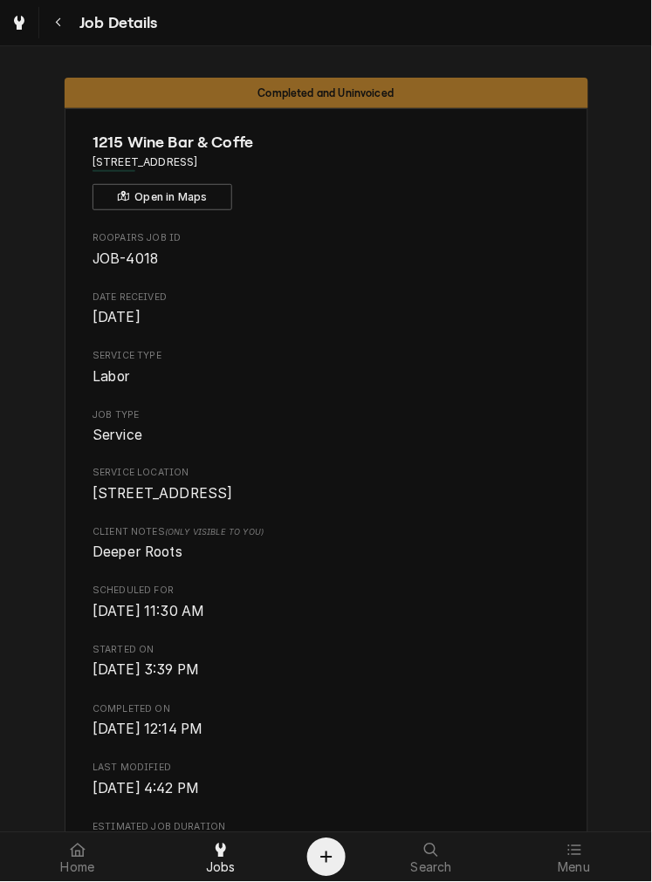
click at [172, 503] on span "[STREET_ADDRESS]" at bounding box center [162, 494] width 140 height 17
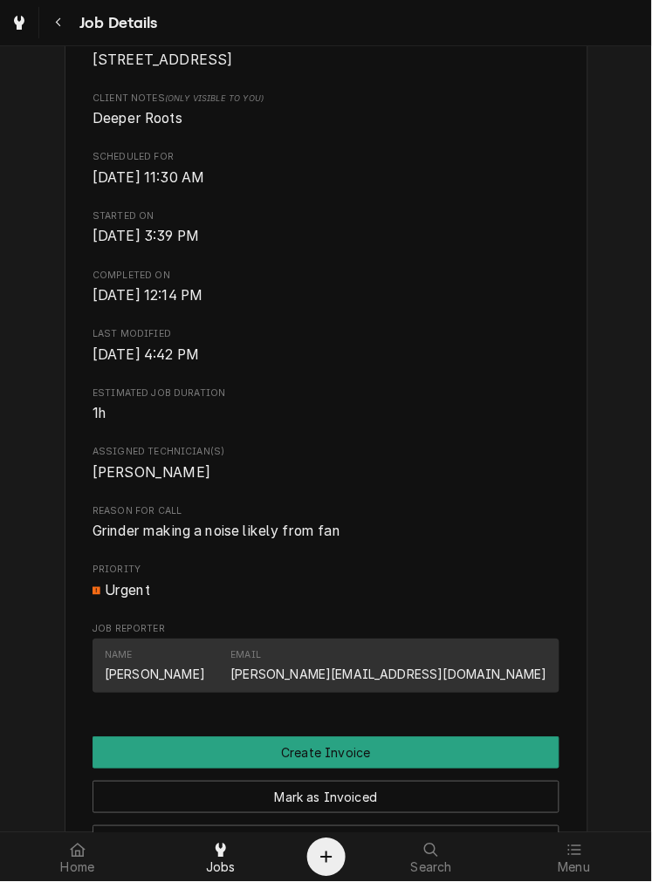
scroll to position [433, 0]
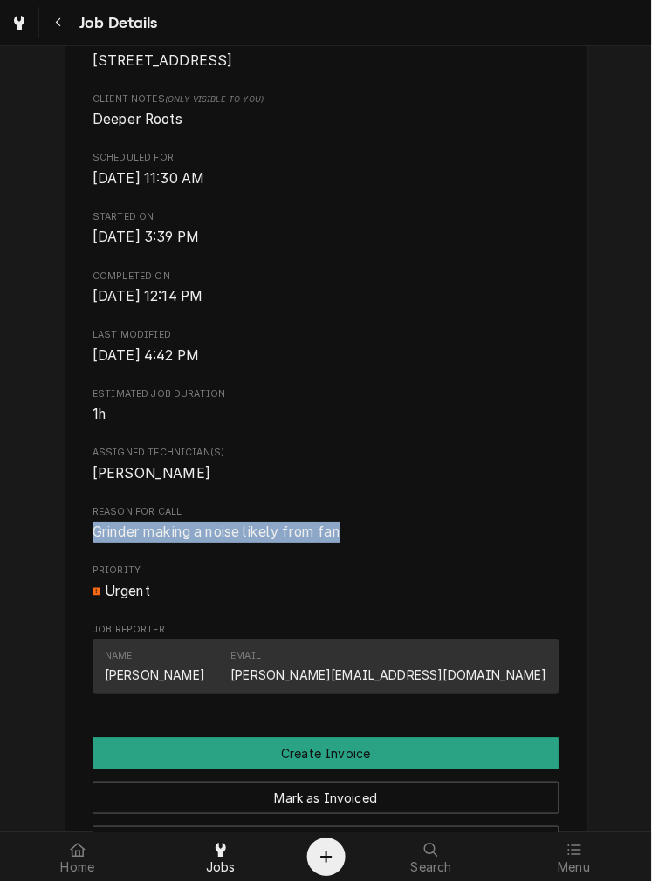
drag, startPoint x: 343, startPoint y: 547, endPoint x: 86, endPoint y: 555, distance: 257.5
click at [92, 544] on span "Grinder making a noise likely from fan" at bounding box center [325, 533] width 467 height 21
copy span "Grinder making a noise likely from fan"
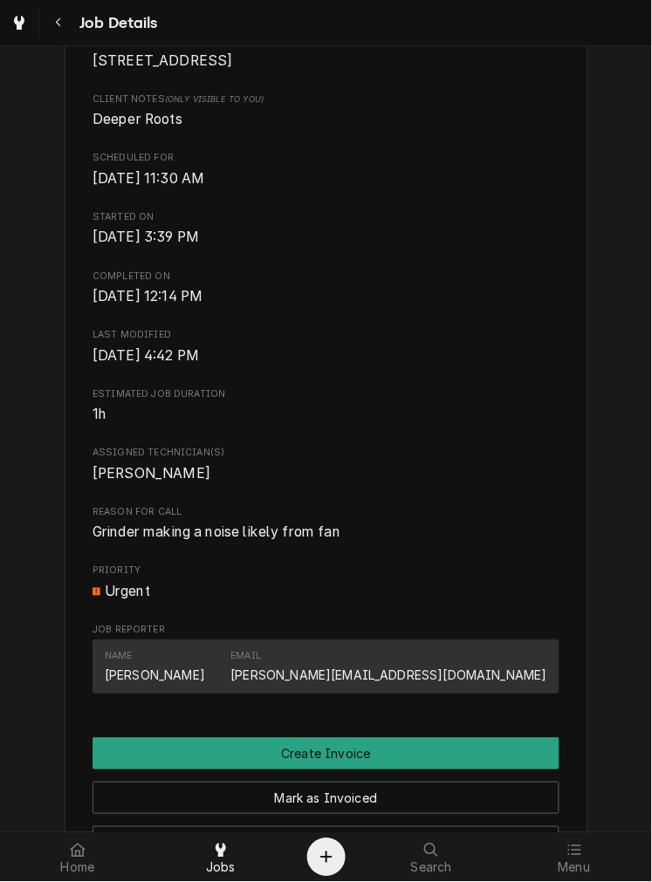
click at [504, 343] on span "Last Modified" at bounding box center [325, 336] width 467 height 14
click at [133, 461] on span "Assigned Technician(s)" at bounding box center [325, 454] width 467 height 14
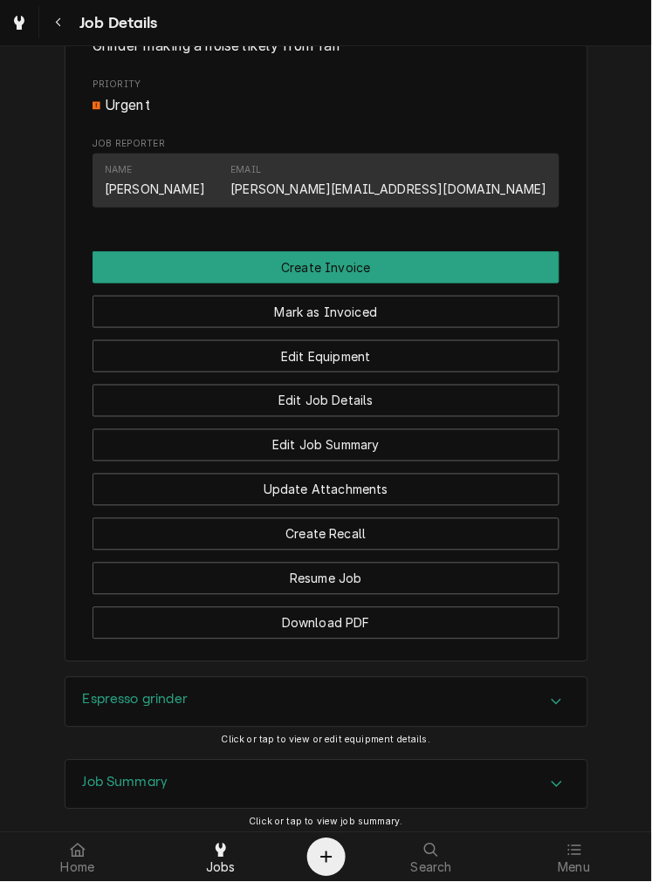
scroll to position [1117, 0]
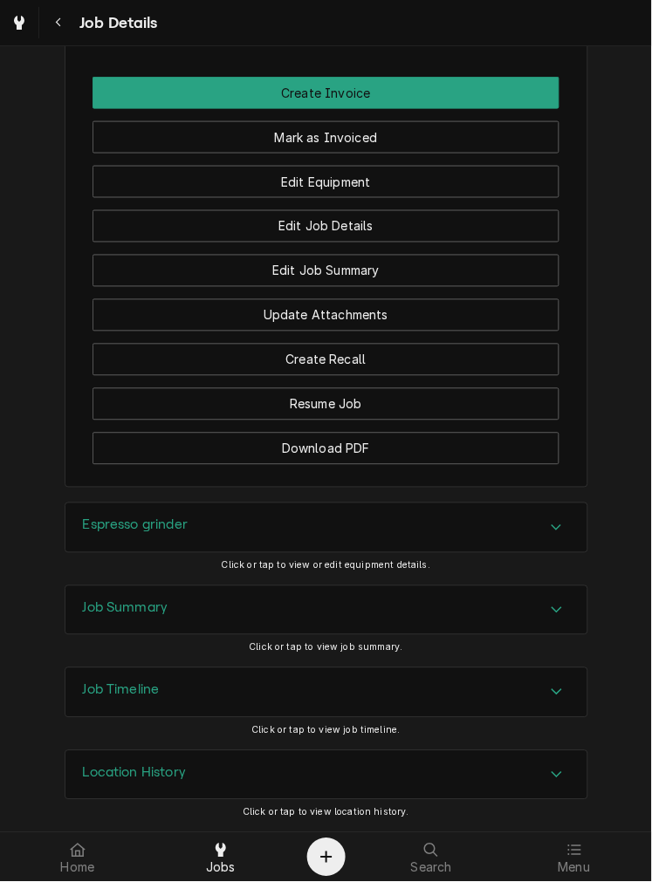
click at [193, 548] on div "Espresso grinder" at bounding box center [326, 527] width 522 height 49
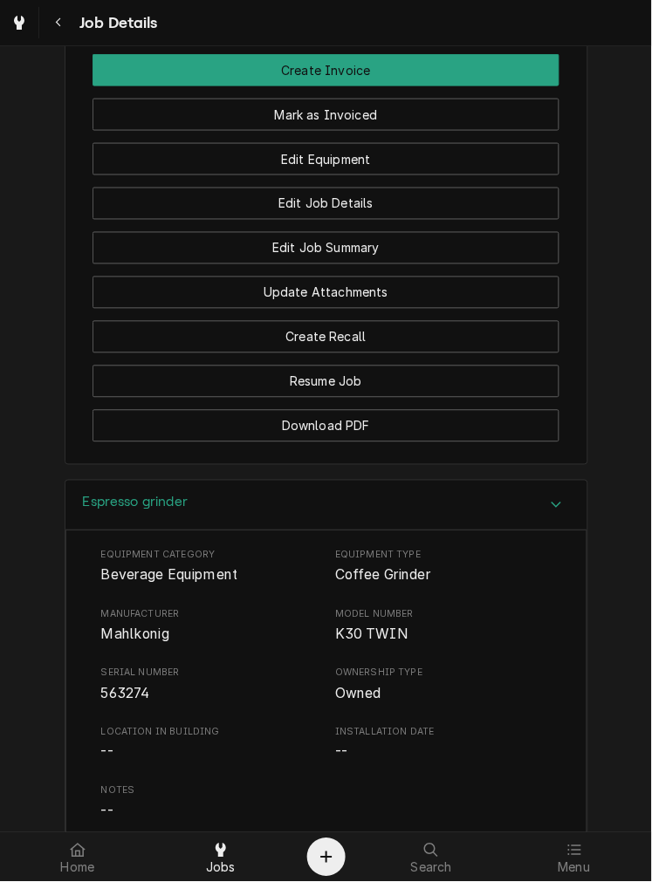
click at [195, 518] on div "Espresso grinder" at bounding box center [326, 506] width 522 height 50
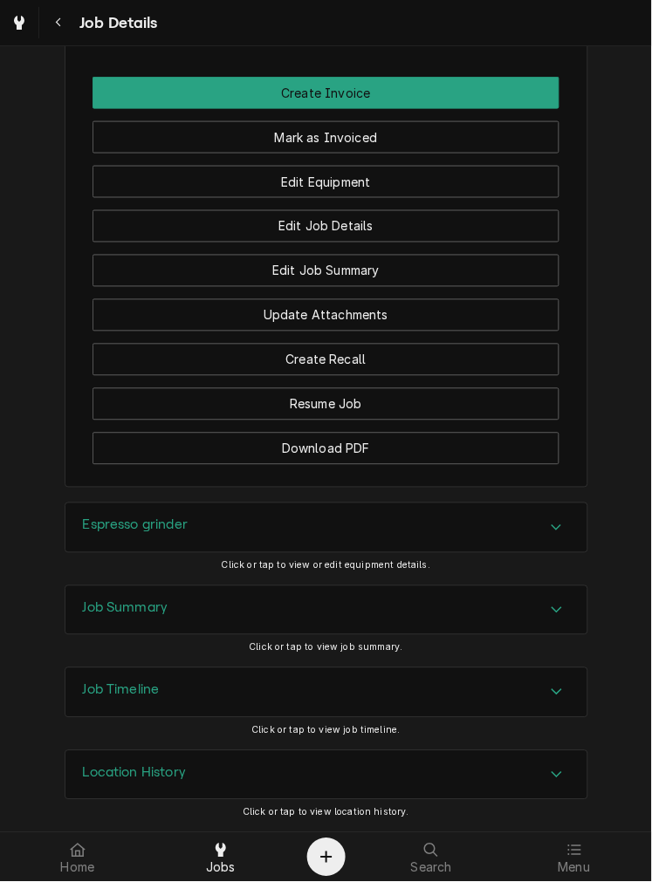
click at [146, 624] on div "Job Summary" at bounding box center [326, 610] width 522 height 49
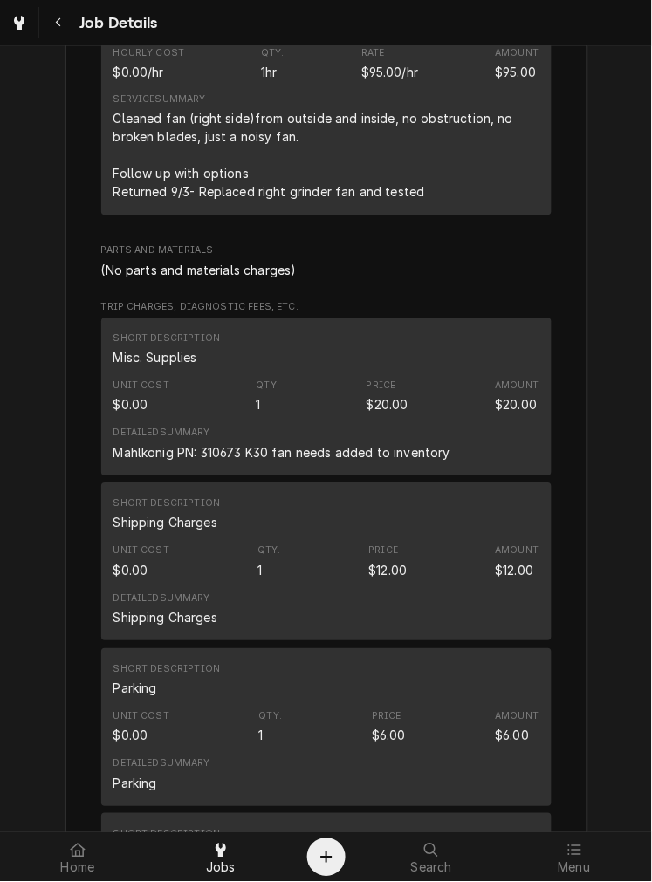
scroll to position [2080, 0]
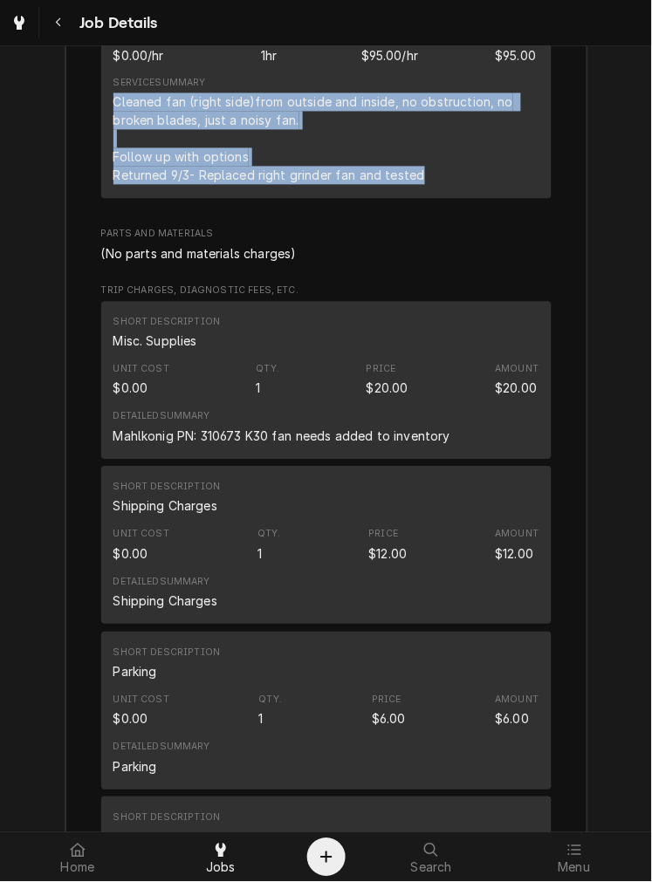
drag, startPoint x: 415, startPoint y: 198, endPoint x: 105, endPoint y: 120, distance: 320.4
click at [105, 120] on div "Short Description Labor Service Date Aug 26, 2025 Hourly Cost $0.00/hr Qty. 1hr…" at bounding box center [326, 60] width 450 height 278
copy div "Cleaned fan (right side)from outside and inside, no obstruction, no broken blad…"
click at [206, 611] on div "Shipping Charges" at bounding box center [165, 601] width 105 height 18
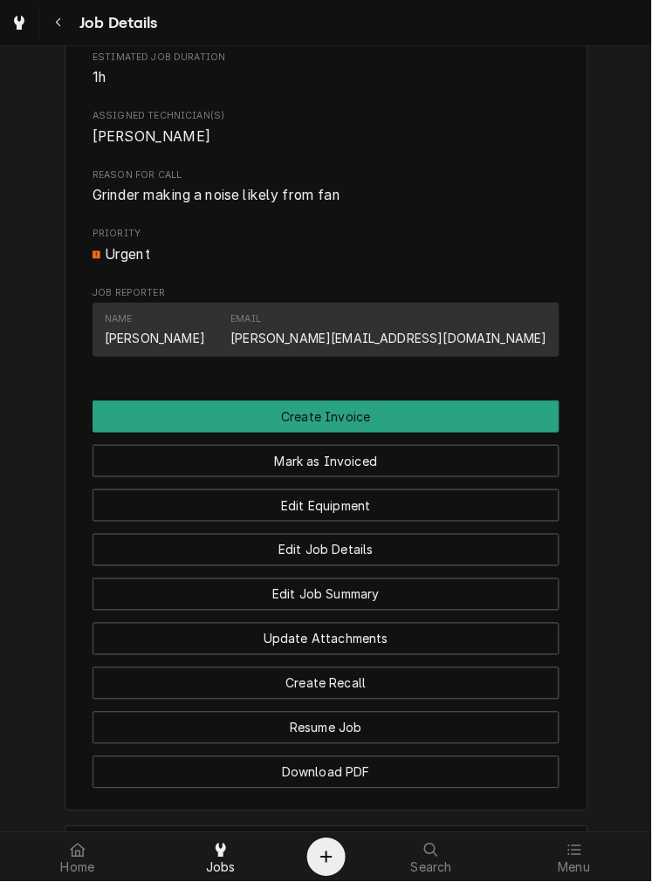
scroll to position [806, 0]
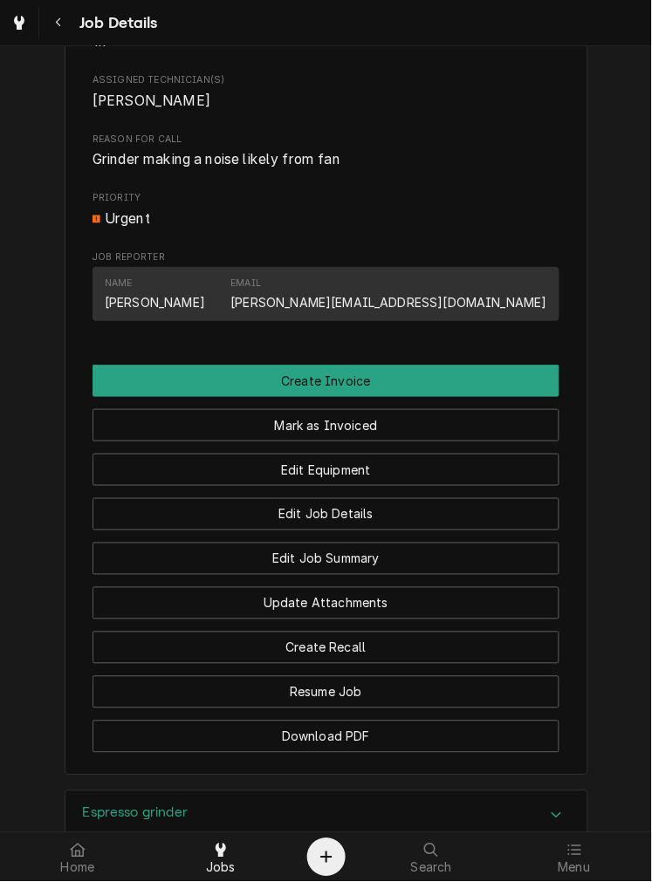
click at [407, 575] on button "Edit Job Summary" at bounding box center [325, 559] width 467 height 32
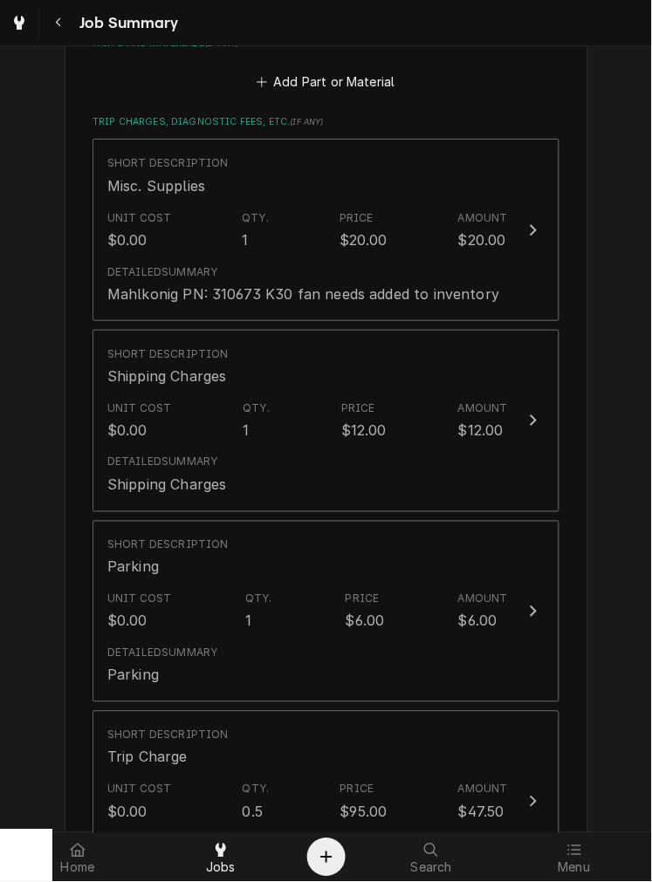
scroll to position [844, 0]
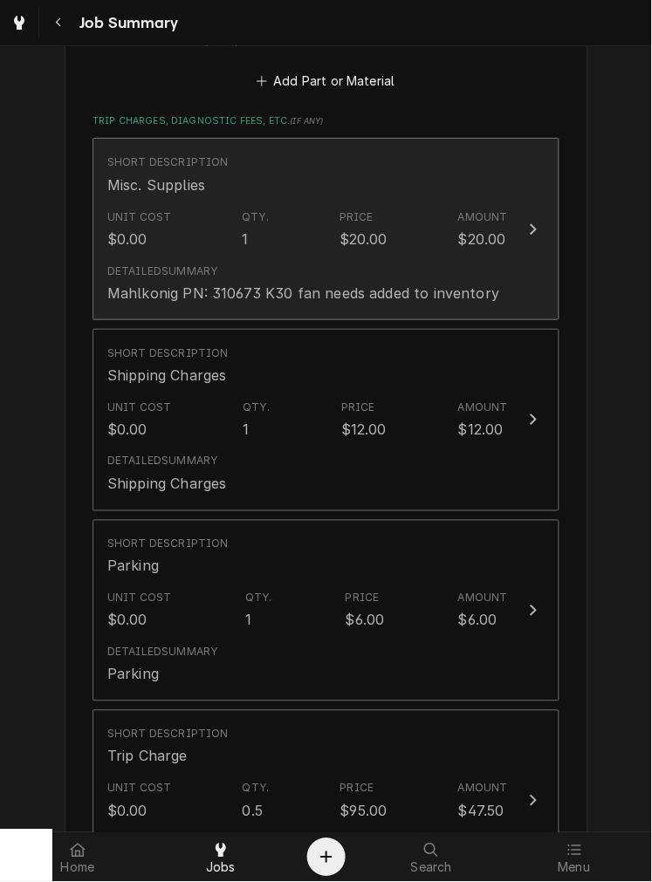
click at [467, 277] on div "Detailed Summary Mahlkonig PN: 310673 K30 fan needs added to inventory" at bounding box center [303, 283] width 392 height 40
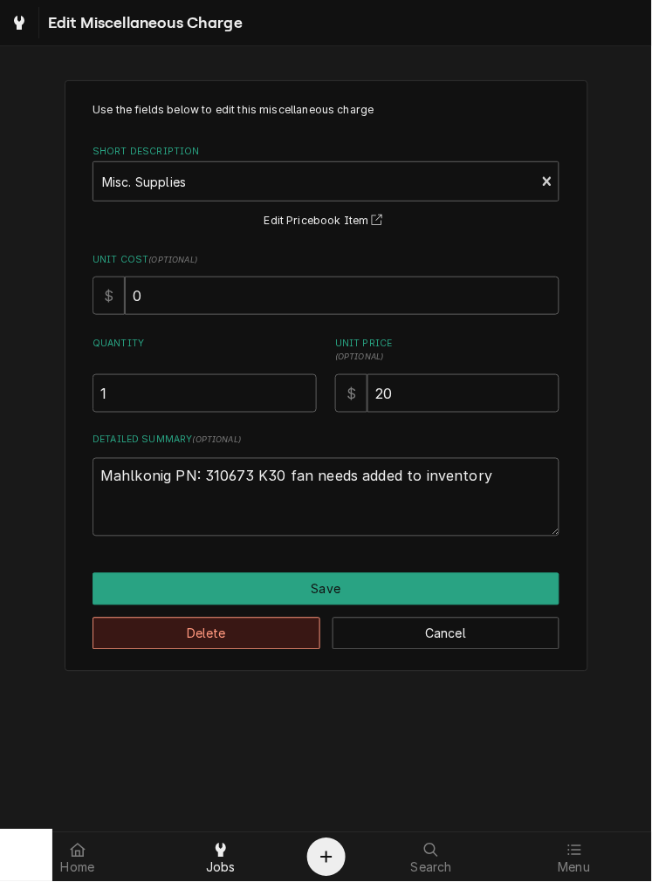
click at [249, 640] on button "Delete" at bounding box center [206, 634] width 228 height 32
type textarea "x"
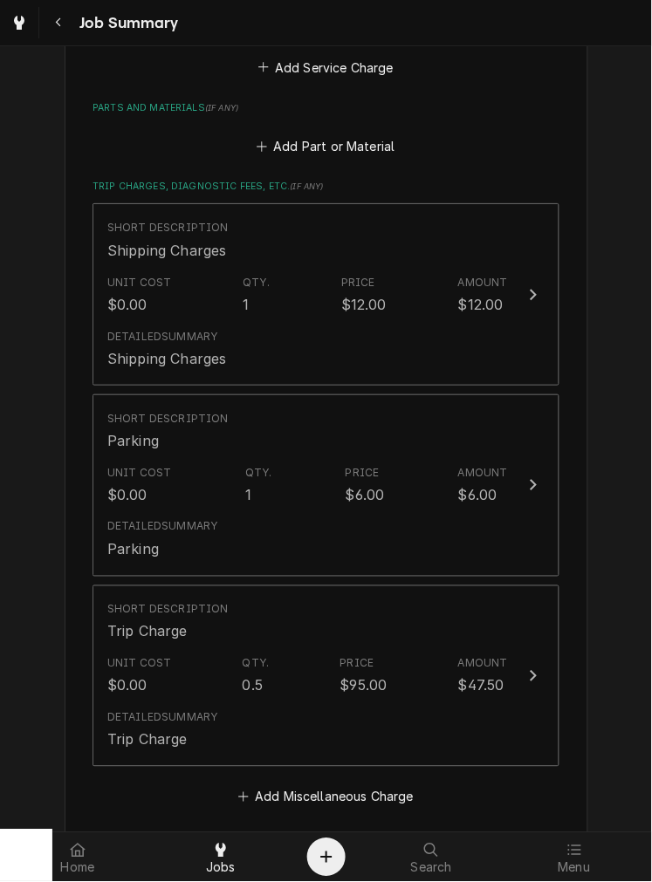
scroll to position [743, 0]
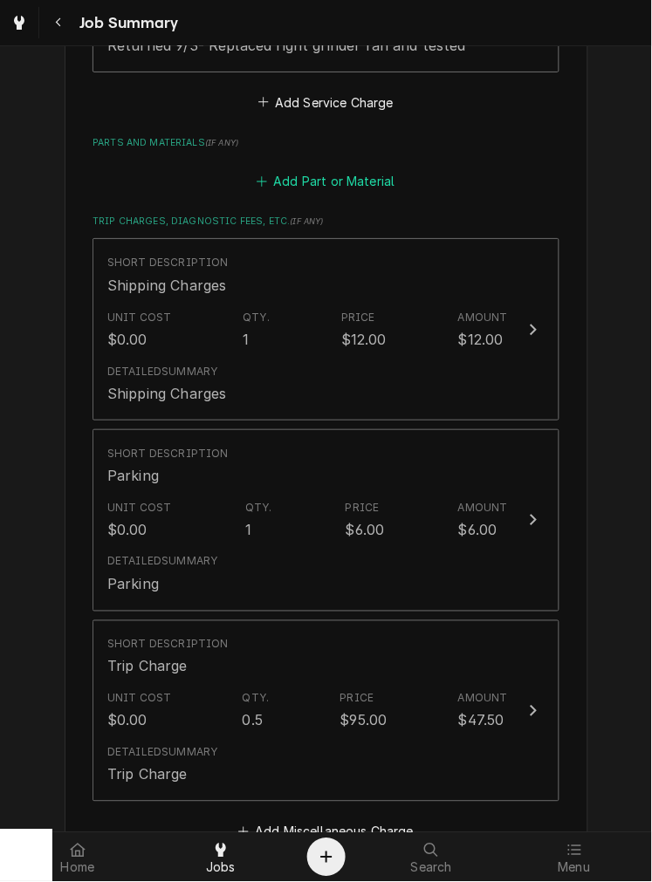
click at [359, 184] on button "Add Part or Material" at bounding box center [326, 181] width 144 height 24
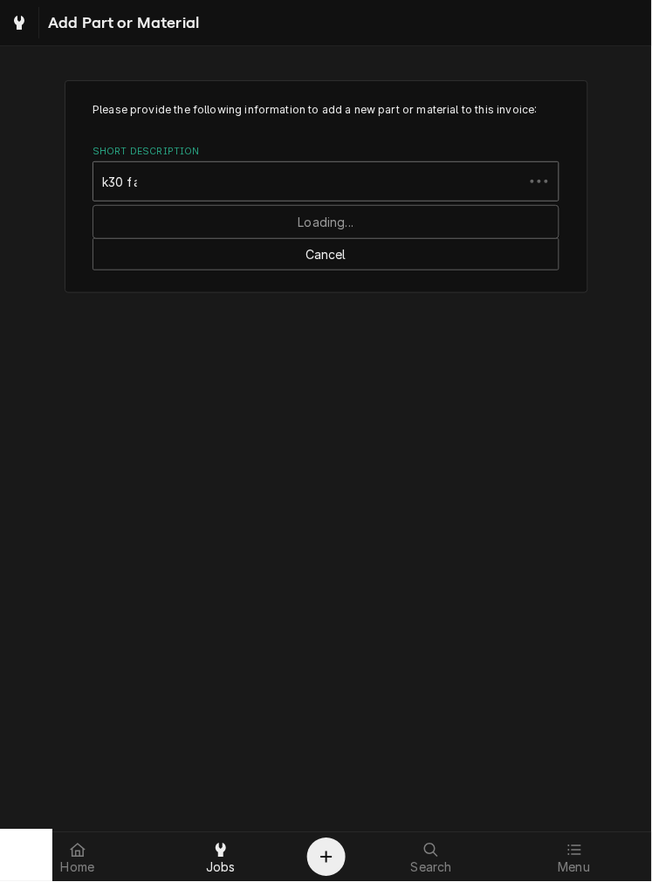
type input "k30 fan"
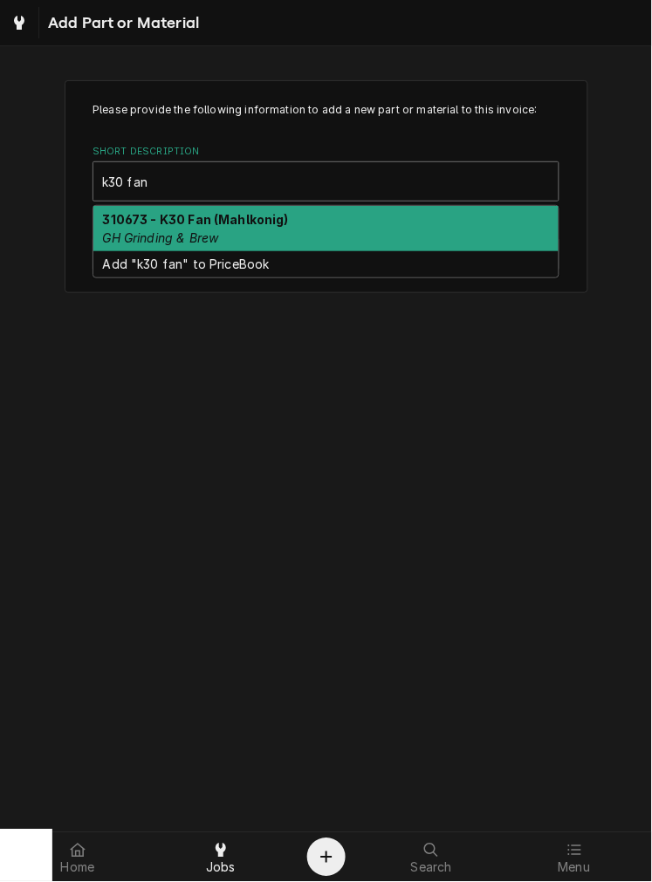
click at [232, 228] on div "310673 - K30 Fan (Mahlkonig) GH Grinding & Brew" at bounding box center [325, 228] width 465 height 45
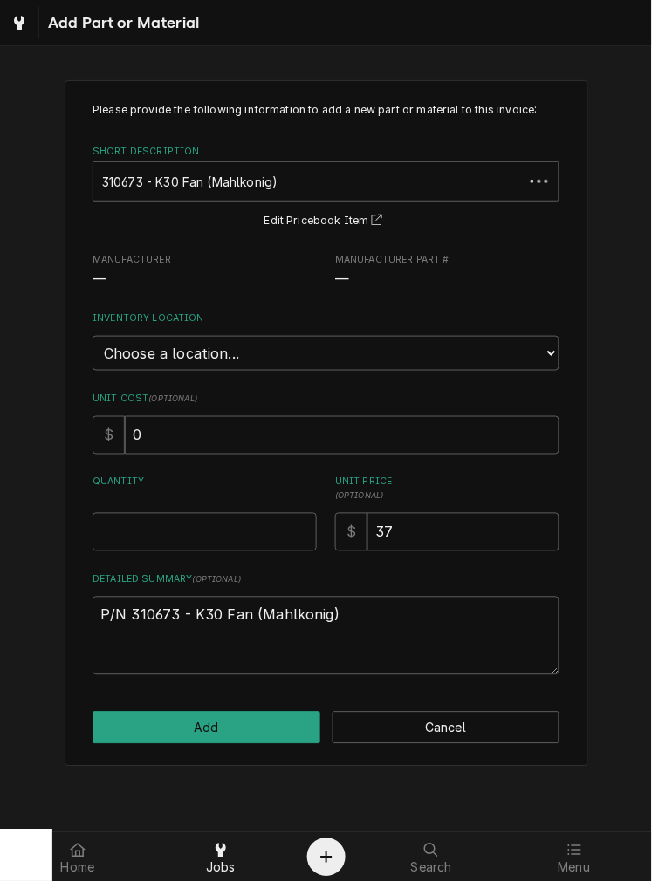
type textarea "x"
click at [378, 359] on select "Choose a location... Damon's Truck Dane's Truck Graham's Truck Main Warehouse" at bounding box center [325, 353] width 467 height 35
select select "157"
click at [92, 336] on select "Choose a location... Damon's Truck Dane's Truck Graham's Truck Main Warehouse" at bounding box center [325, 353] width 467 height 35
click at [324, 437] on input "0" at bounding box center [342, 435] width 434 height 38
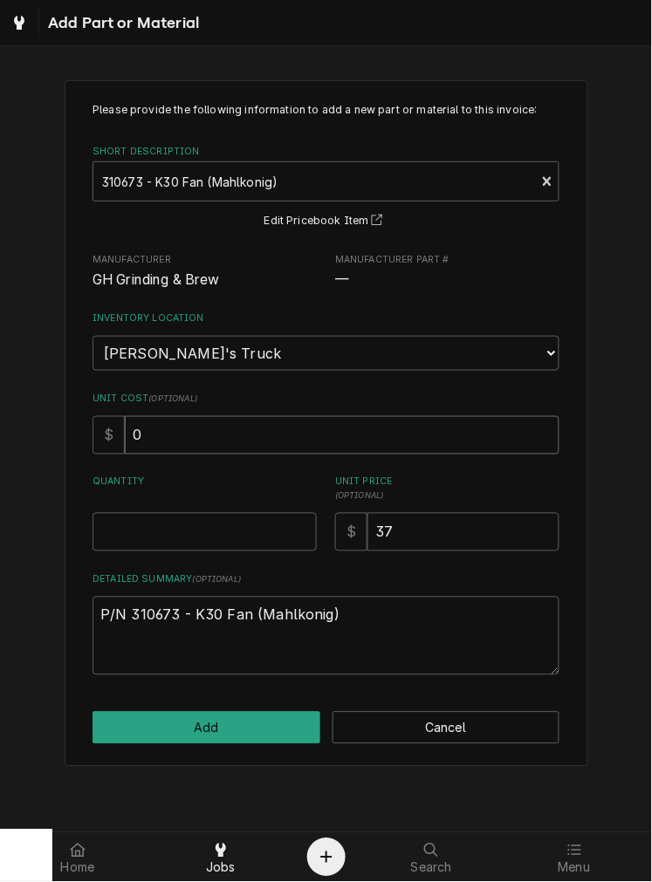
type textarea "x"
type input "02"
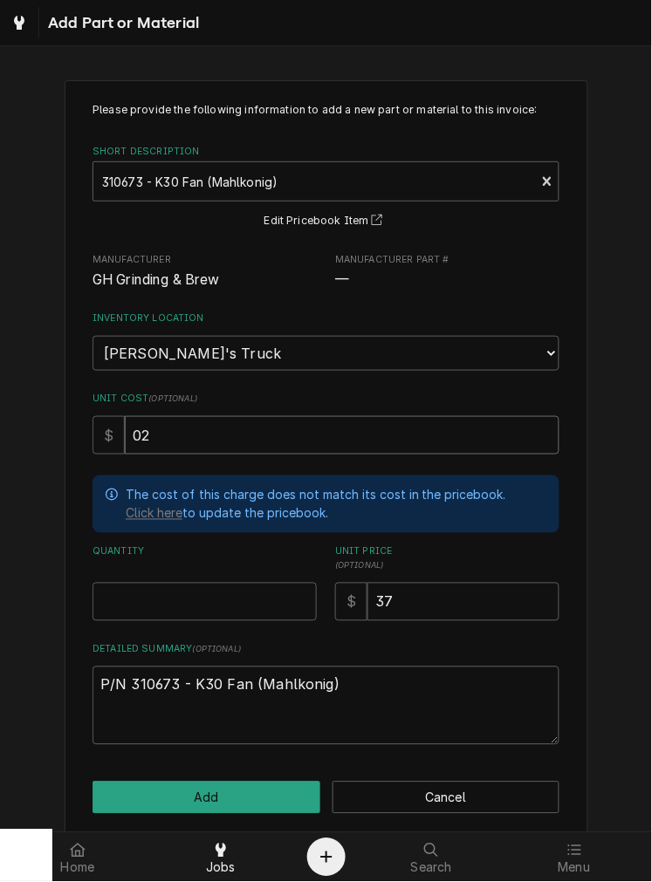
type textarea "x"
type input "020"
type textarea "x"
type input "02"
type textarea "x"
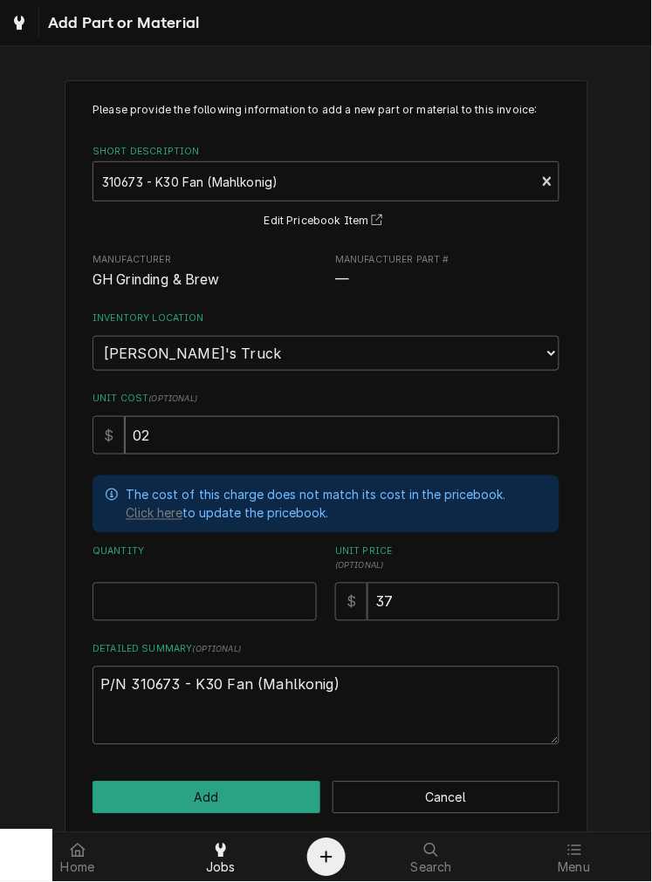
type input "0"
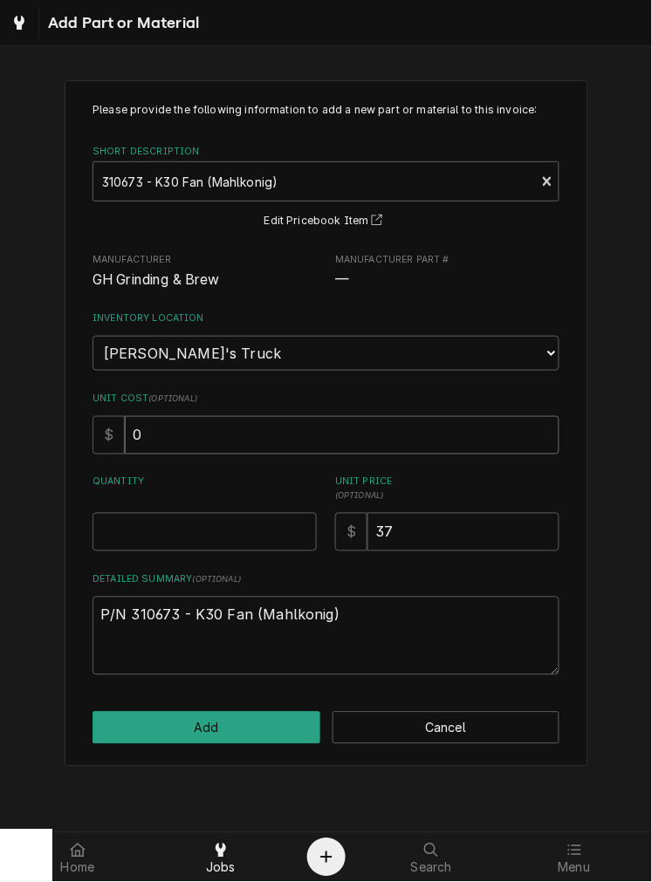
type textarea "x"
type input "2"
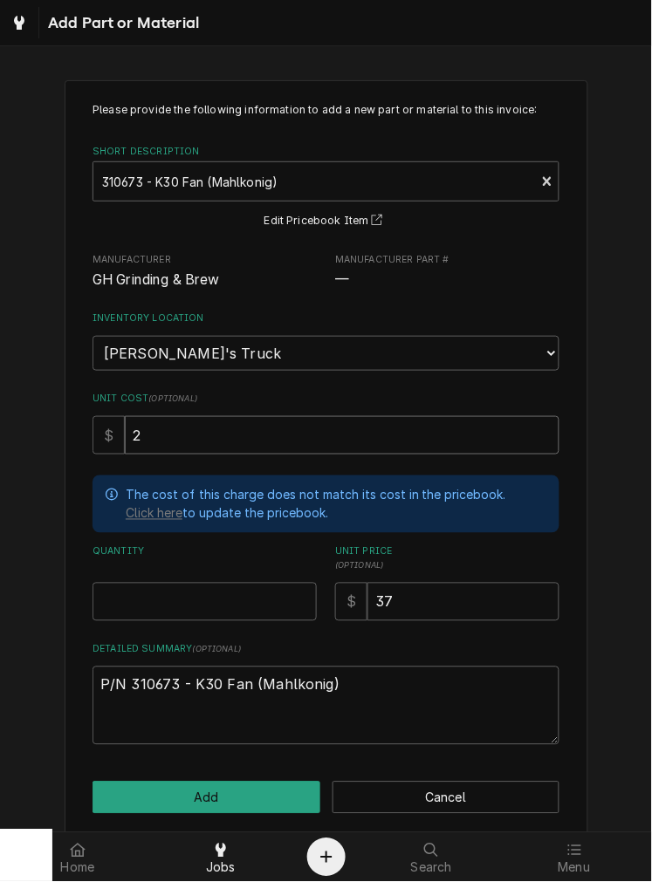
type textarea "x"
type input "20"
type textarea "x"
type input "20.0"
type textarea "x"
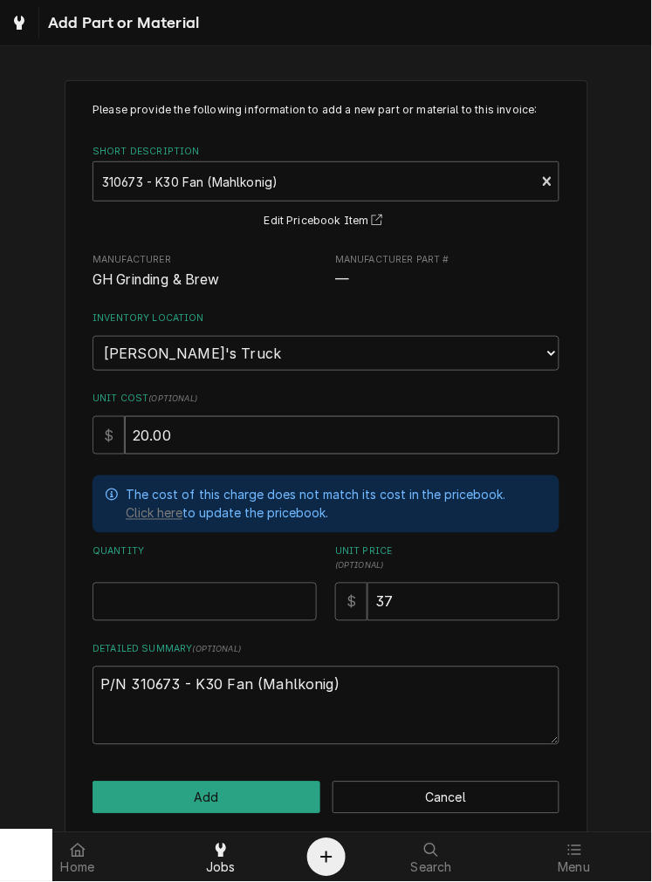
type input "20.00"
click at [279, 814] on button "Add" at bounding box center [206, 798] width 228 height 32
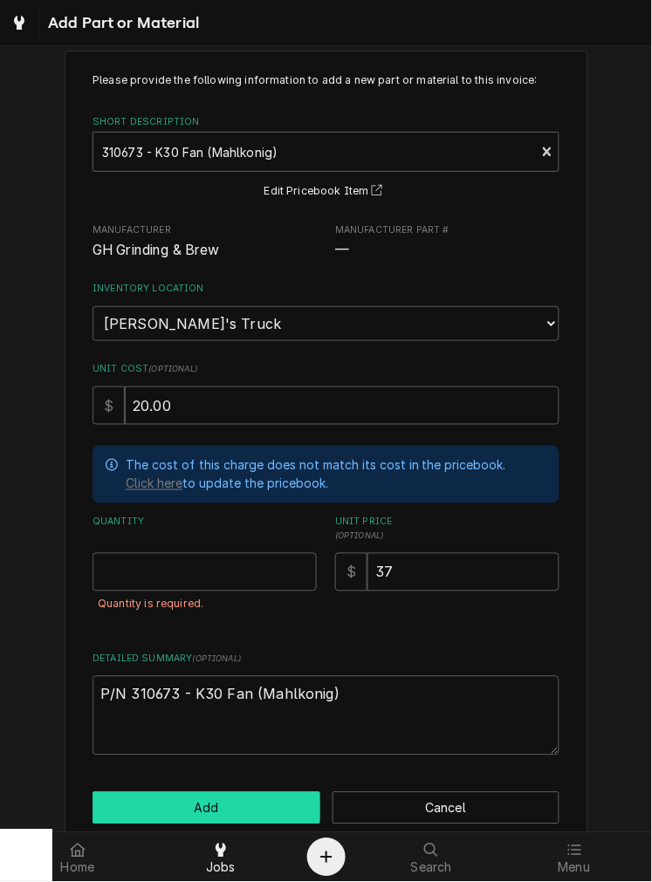
scroll to position [82, 0]
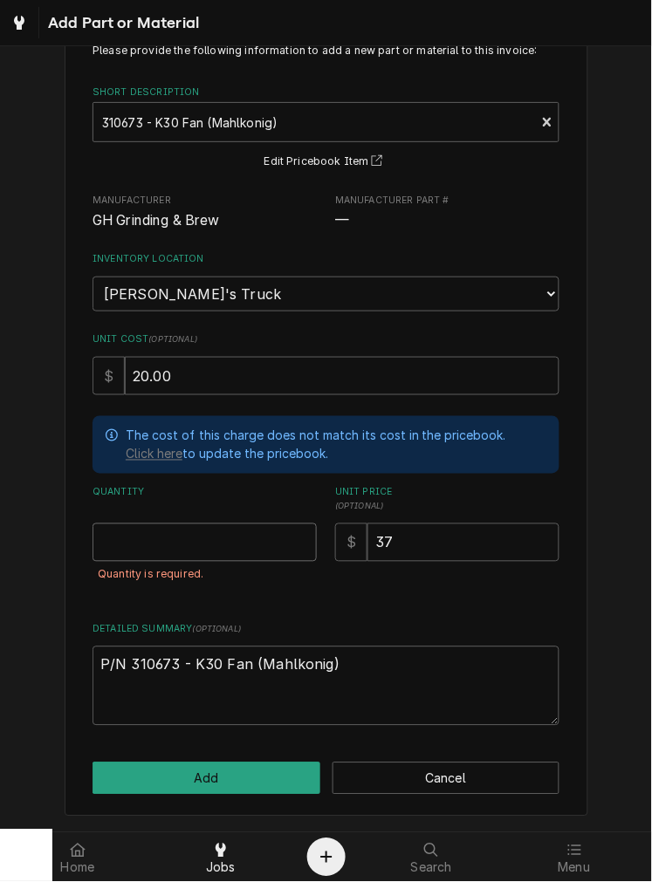
click at [251, 544] on input "Quantity" at bounding box center [204, 542] width 224 height 38
type textarea "x"
type input "1"
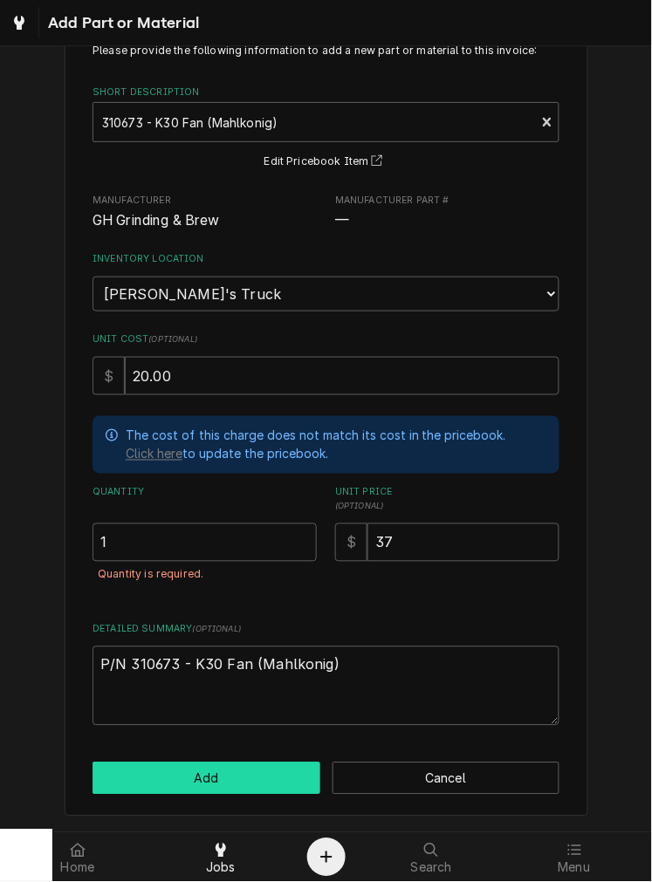
click at [237, 782] on button "Add" at bounding box center [206, 779] width 228 height 32
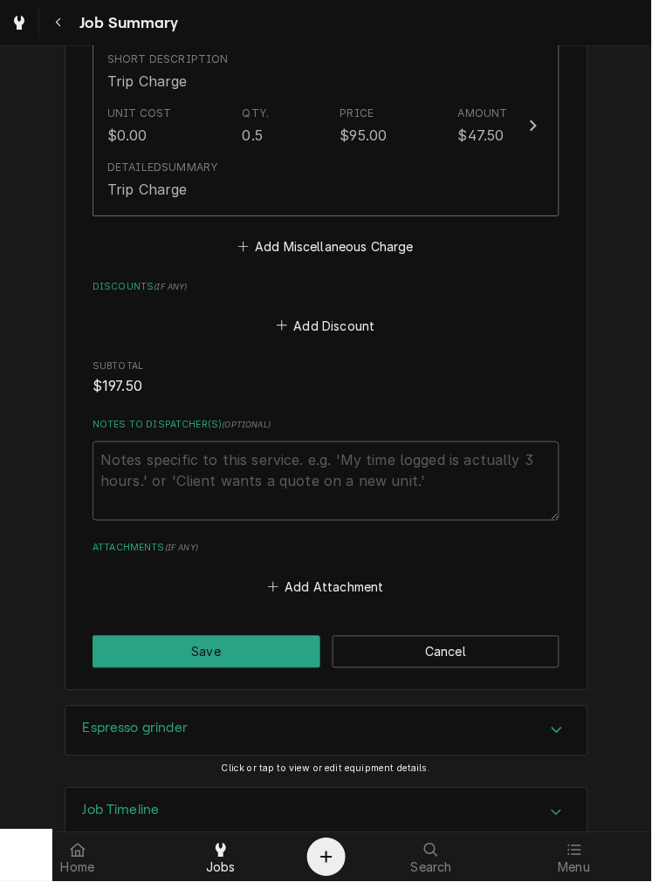
scroll to position [1618, 0]
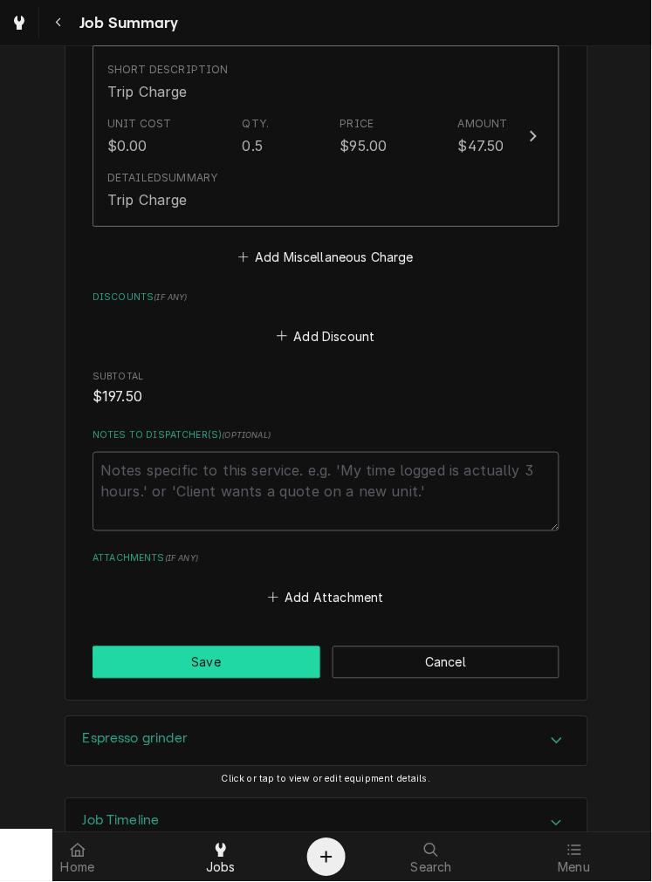
click at [280, 670] on button "Save" at bounding box center [206, 662] width 228 height 32
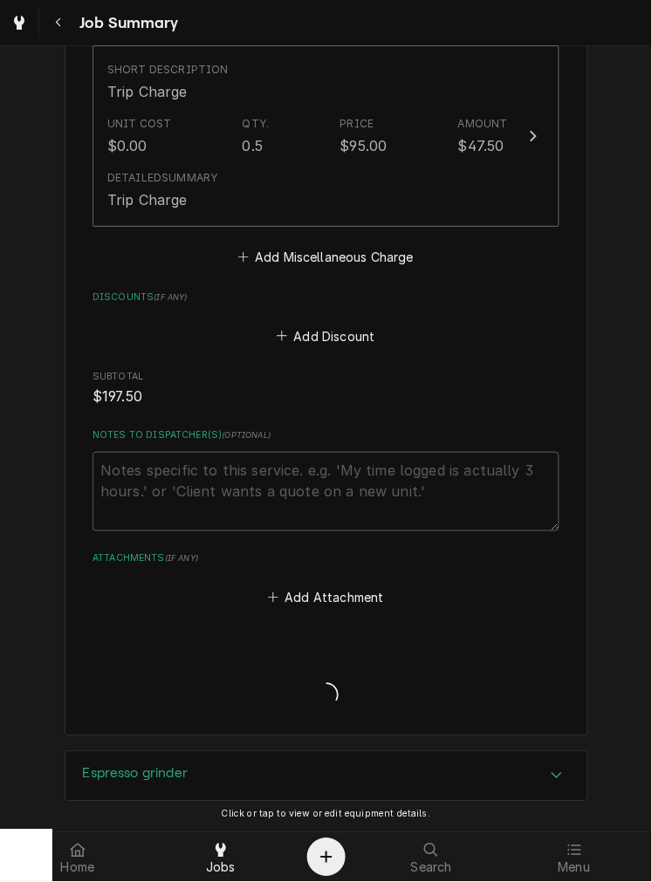
type textarea "x"
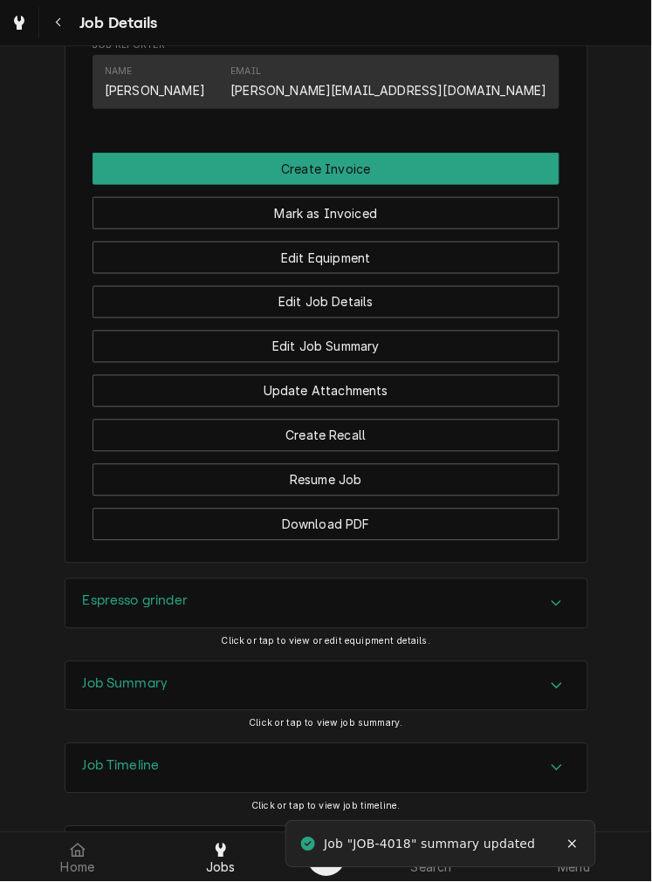
scroll to position [1117, 0]
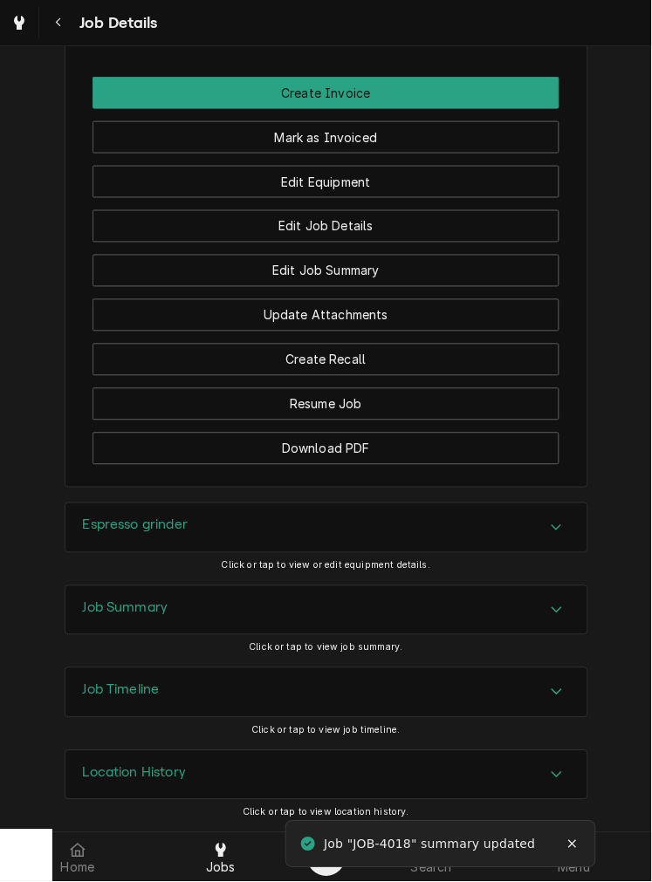
click at [324, 598] on div "Job Summary" at bounding box center [326, 610] width 522 height 49
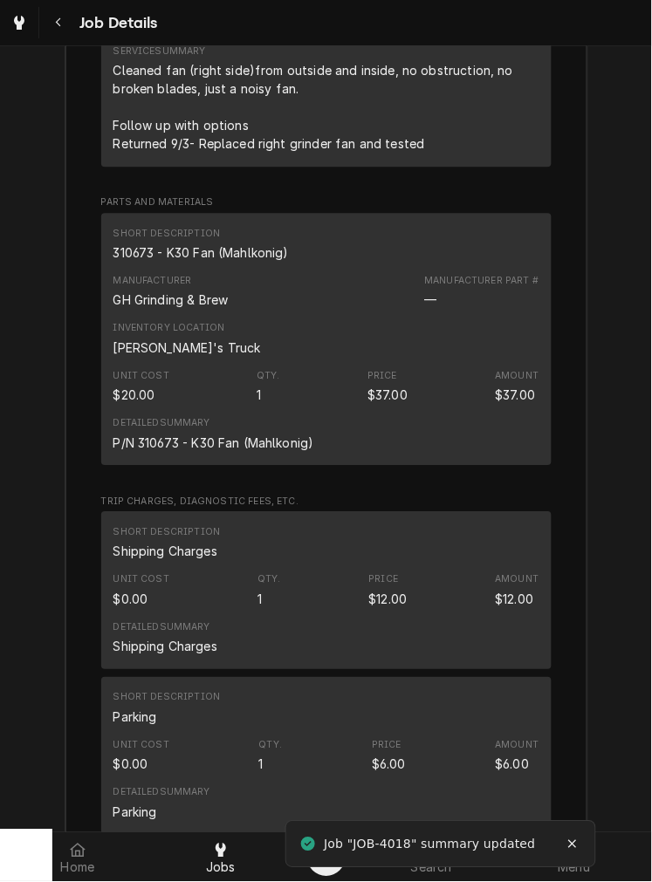
scroll to position [2123, 0]
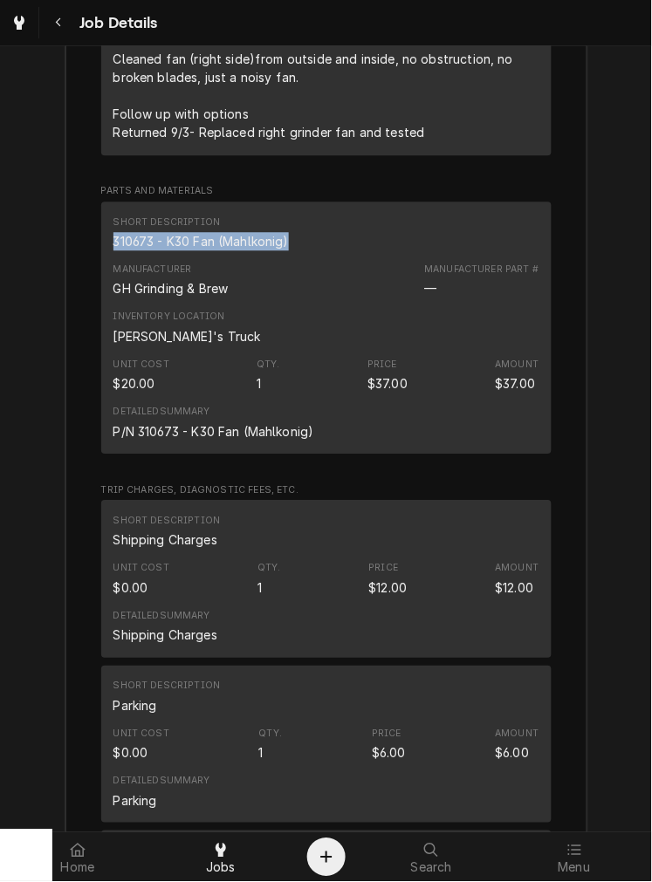
drag, startPoint x: 284, startPoint y: 259, endPoint x: 74, endPoint y: 266, distance: 210.4
click at [74, 266] on div "Roopairs Job ID JOB-4018 Service Type Labor Job Type Service Total Time Logged …" at bounding box center [326, 601] width 522 height 1988
copy div "310673 - K30 Fan (Mahlkonig)"
click at [414, 602] on div "Unit Cost $0.00 Qty. 1 Price $12.00 Amount $12.00" at bounding box center [326, 579] width 426 height 47
click at [468, 352] on div "Inventory Location [PERSON_NAME]'s Truck" at bounding box center [326, 327] width 426 height 47
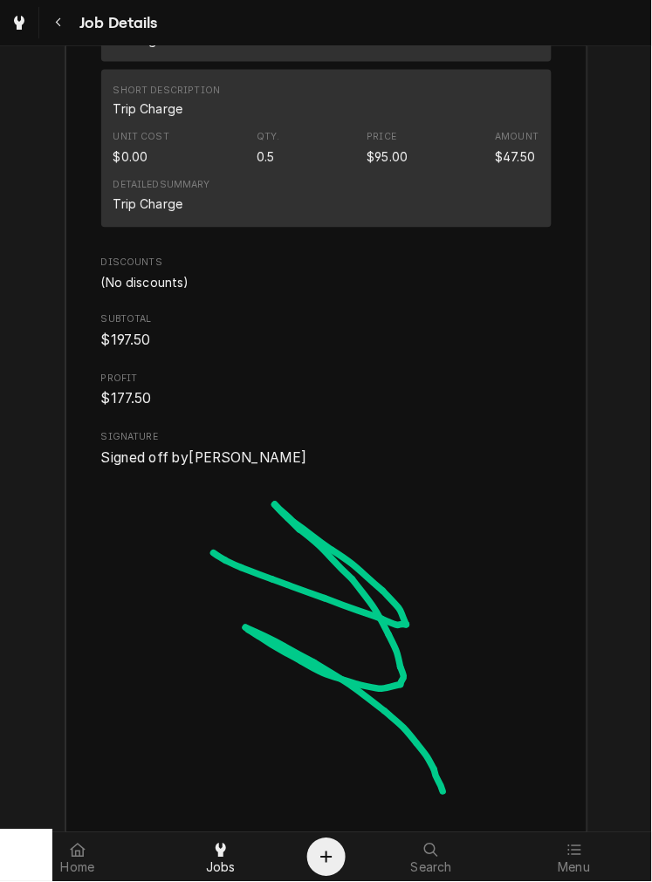
scroll to position [2904, 0]
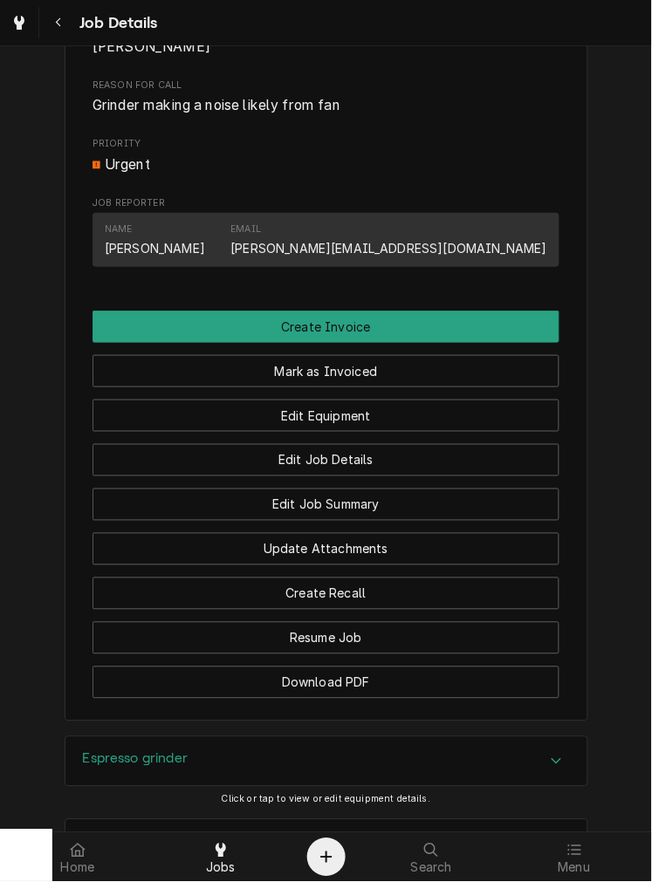
scroll to position [859, 0]
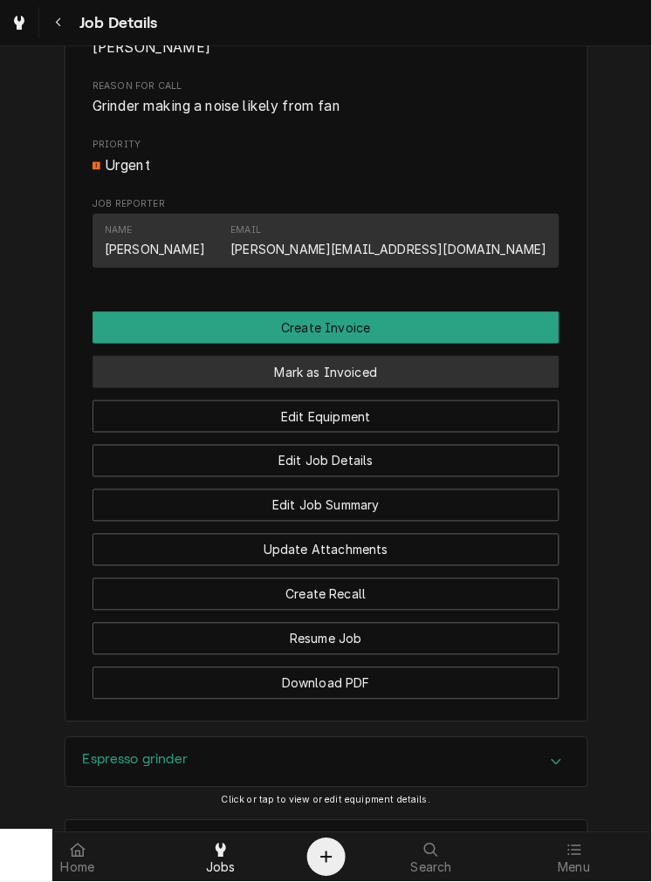
click at [414, 388] on button "Mark as Invoiced" at bounding box center [325, 372] width 467 height 32
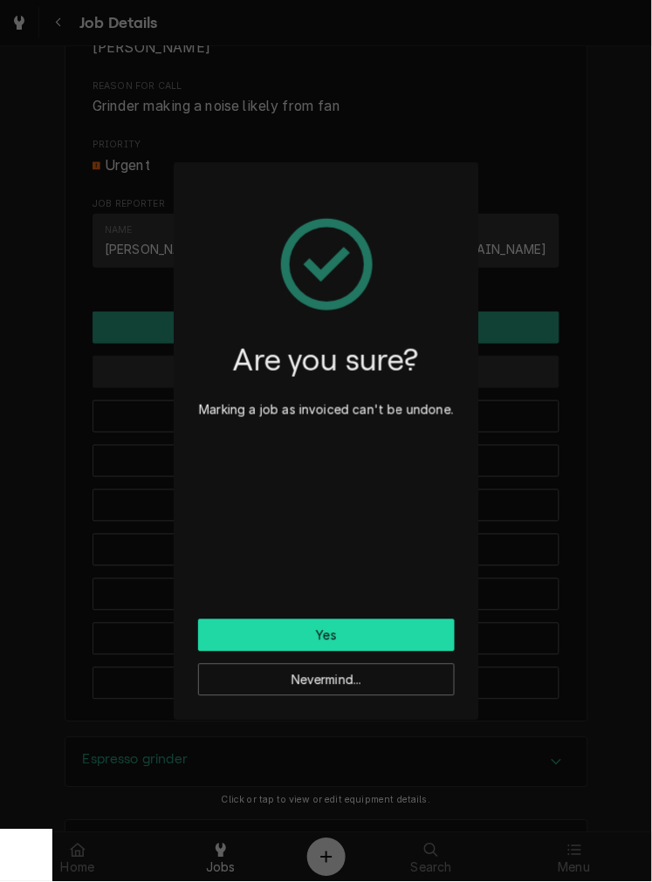
click at [343, 638] on button "Yes" at bounding box center [326, 635] width 257 height 32
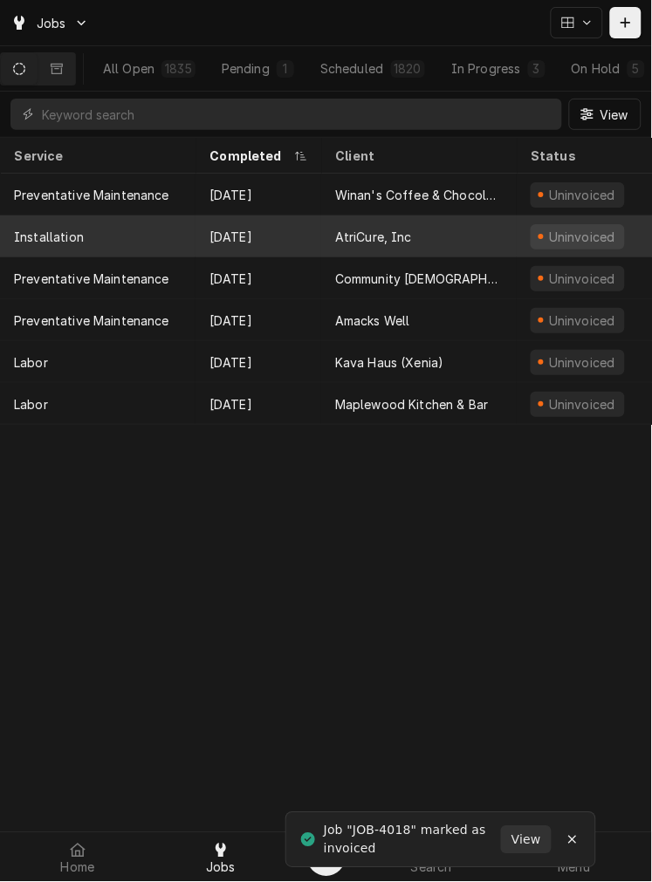
click at [324, 215] on div "AtriCure, Inc" at bounding box center [418, 236] width 195 height 42
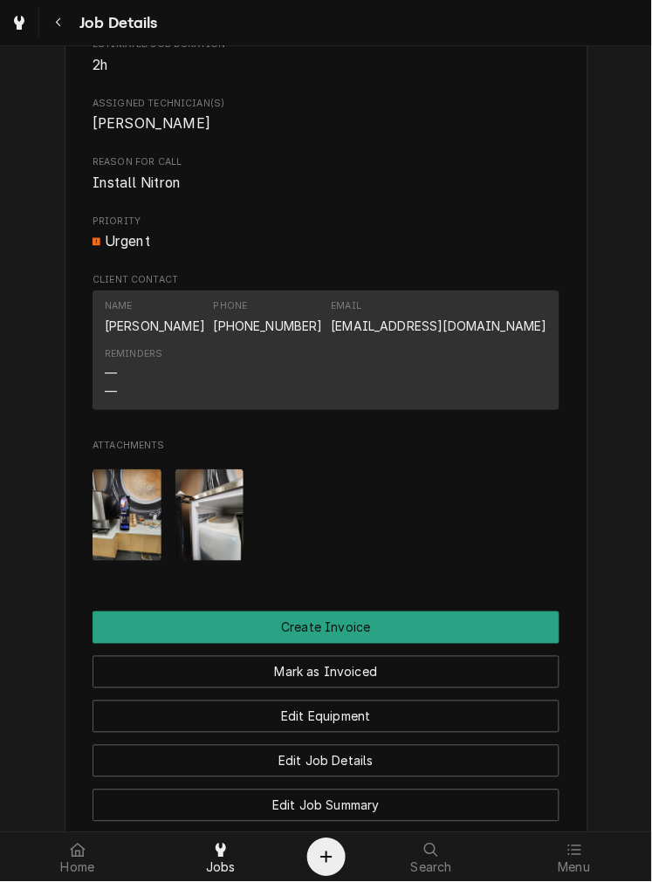
scroll to position [687, 0]
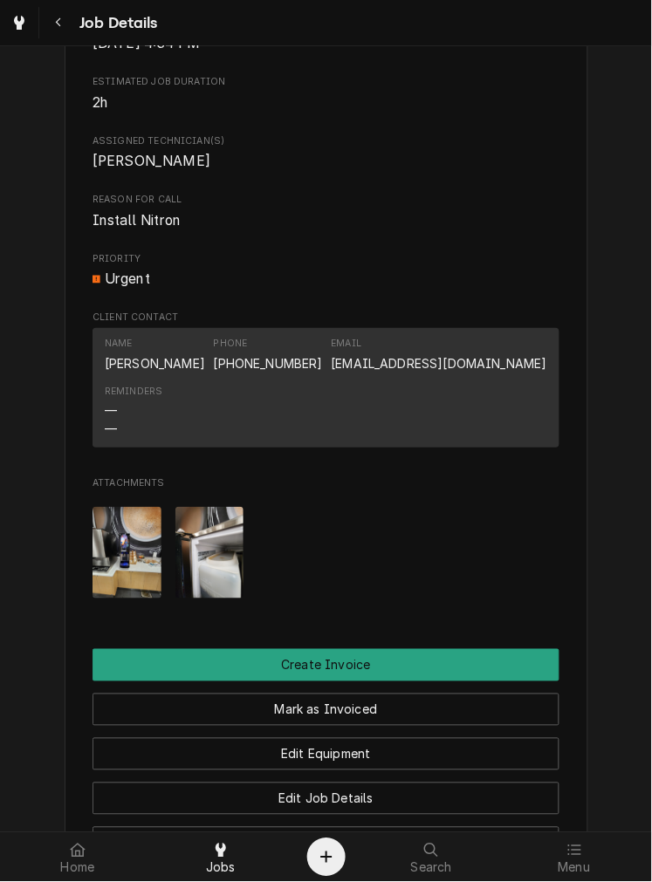
click at [388, 646] on div "AtriCure, Inc [STREET_ADDRESS] Open in Maps Roopairs Job ID JOB-4022 Date Recei…" at bounding box center [326, 241] width 523 height 1638
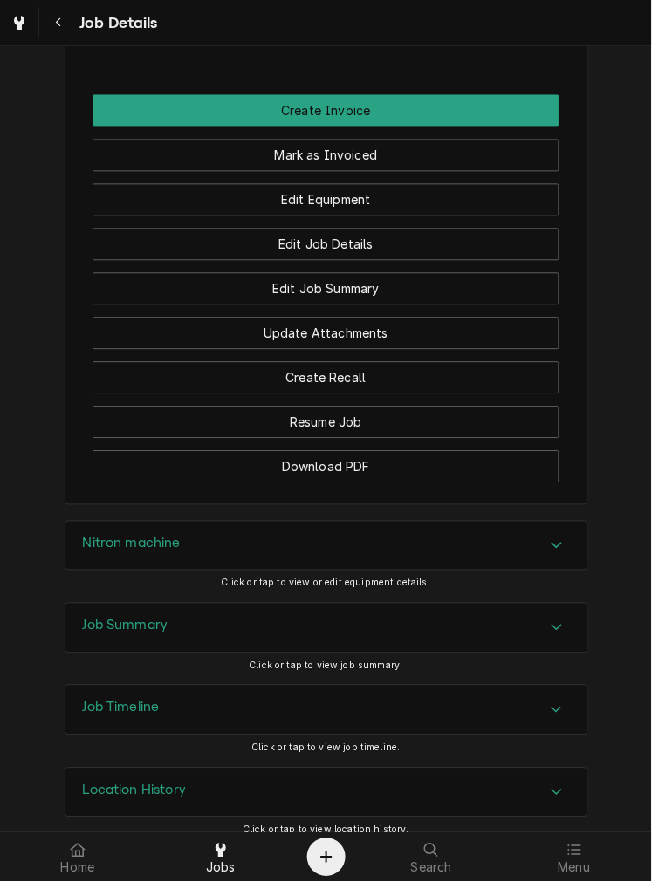
click at [312, 571] on div "Nitron machine" at bounding box center [326, 546] width 522 height 49
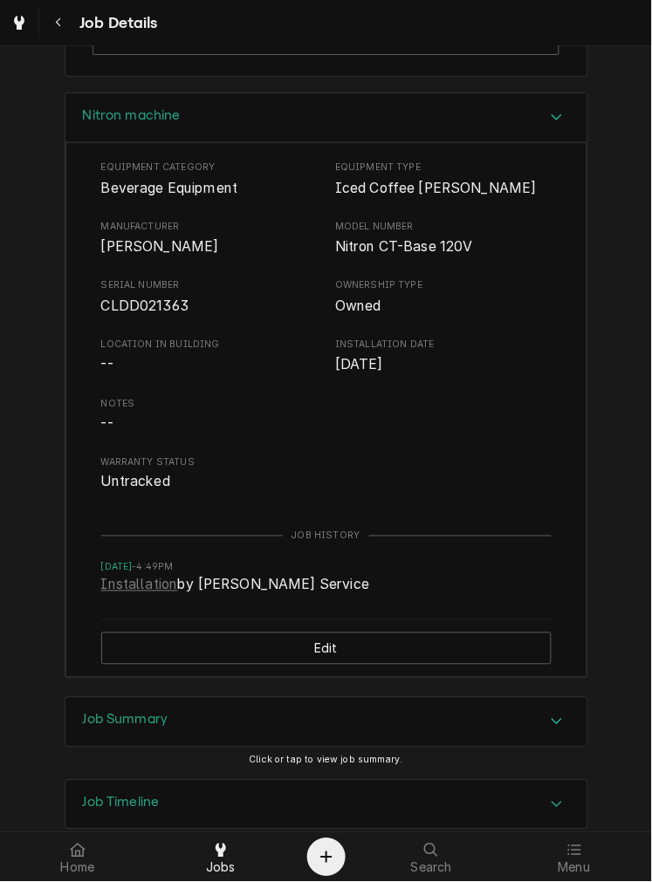
scroll to position [1749, 0]
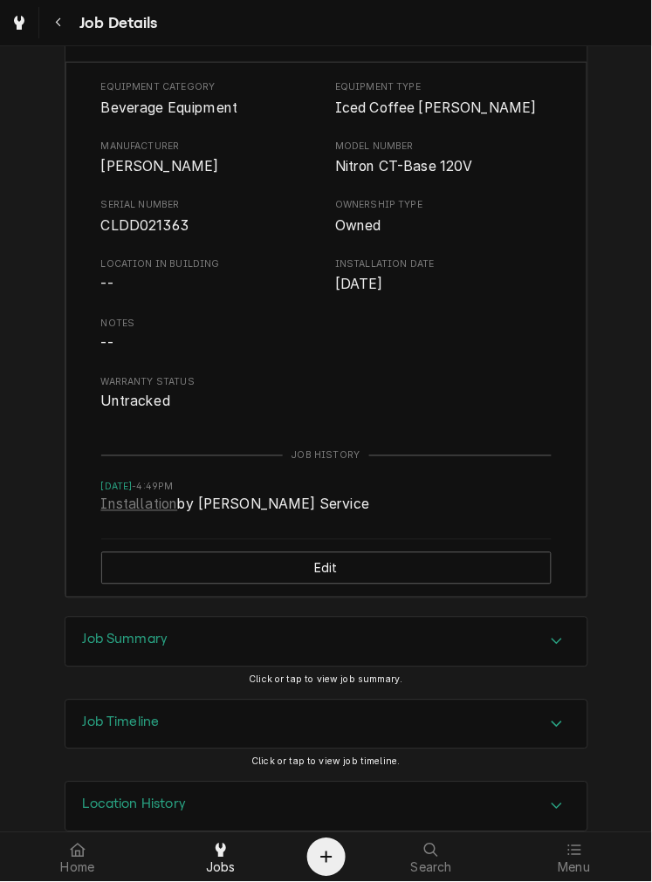
click at [210, 664] on div "Job Summary" at bounding box center [326, 642] width 522 height 49
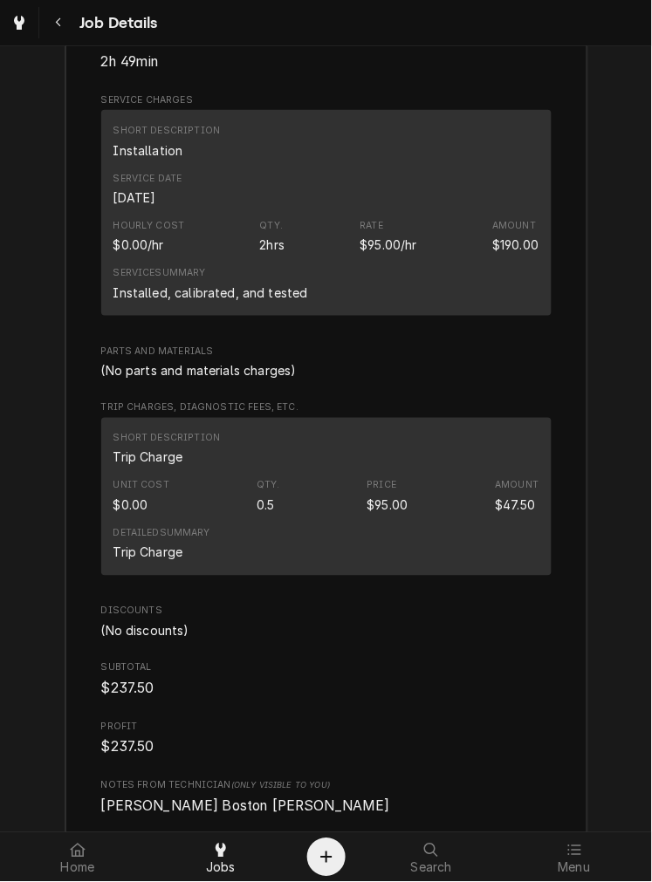
scroll to position [2576, 0]
click at [346, 676] on span "Subtotal" at bounding box center [326, 669] width 450 height 14
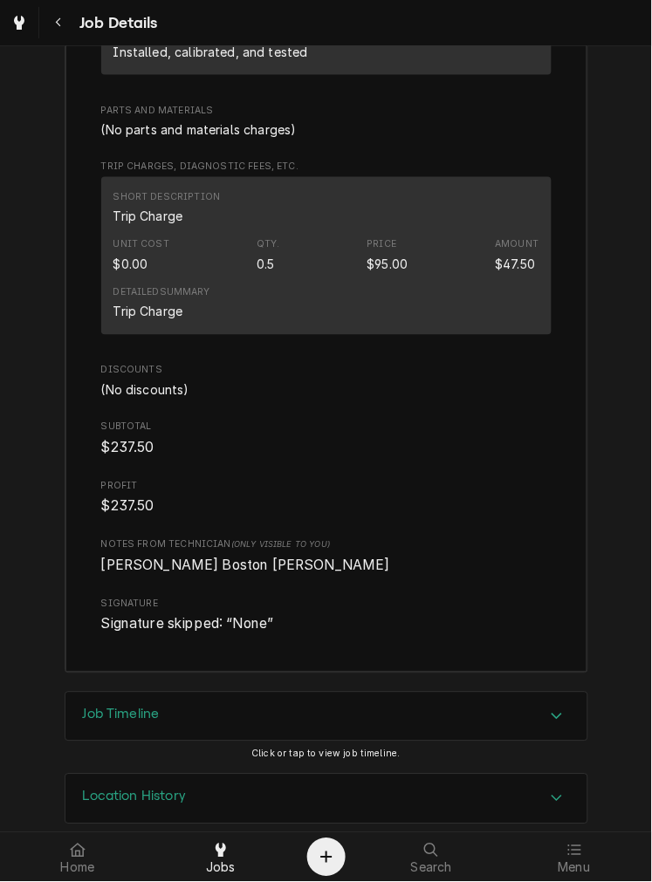
scroll to position [2864, 0]
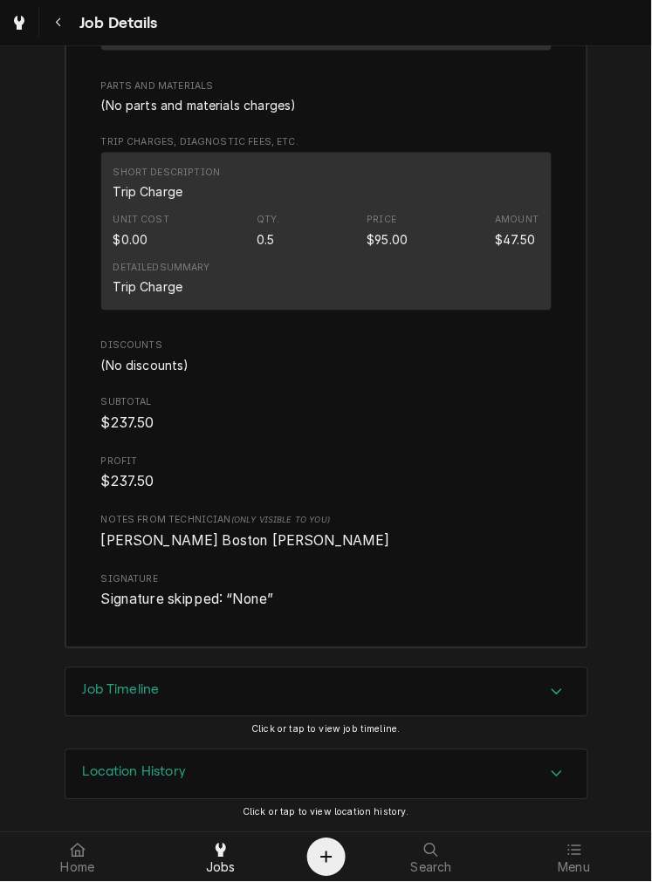
click at [393, 347] on span "Discounts" at bounding box center [326, 346] width 450 height 14
click at [52, 325] on div "Job Summary Roopairs Job ID JOB-4022 Service Type Installation Job Type Service…" at bounding box center [326, 96] width 652 height 1144
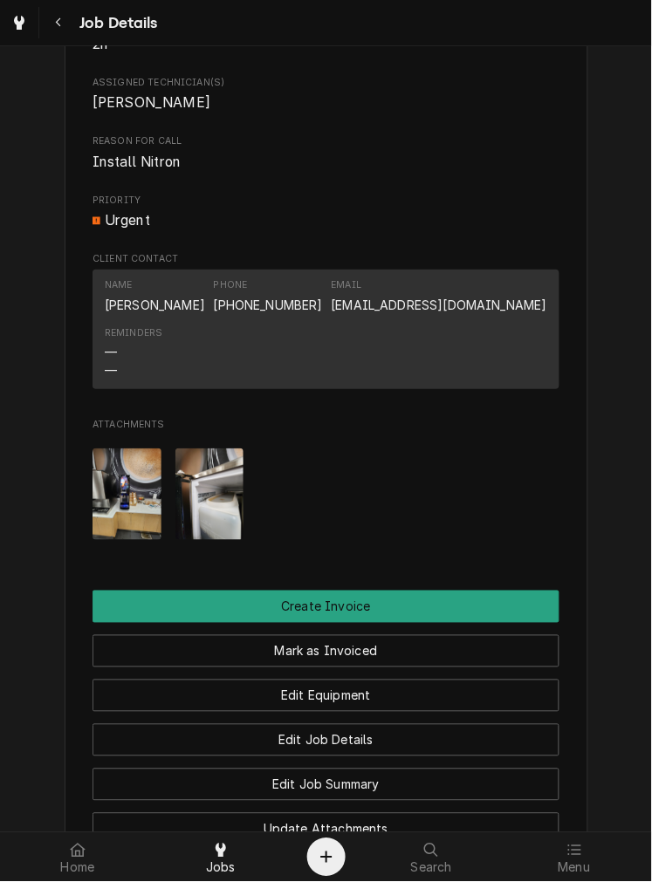
scroll to position [729, 0]
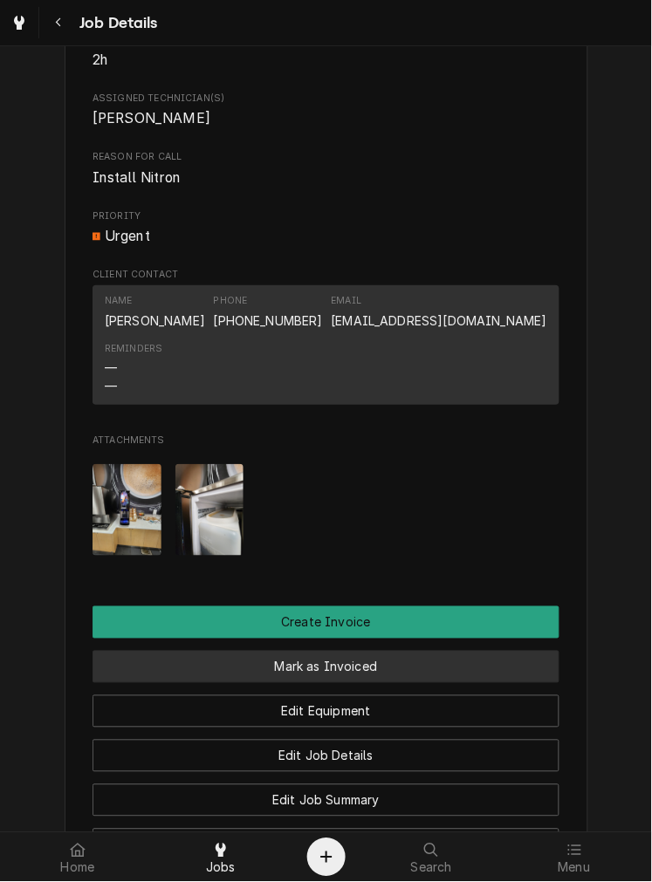
click at [140, 683] on button "Mark as Invoiced" at bounding box center [325, 667] width 467 height 32
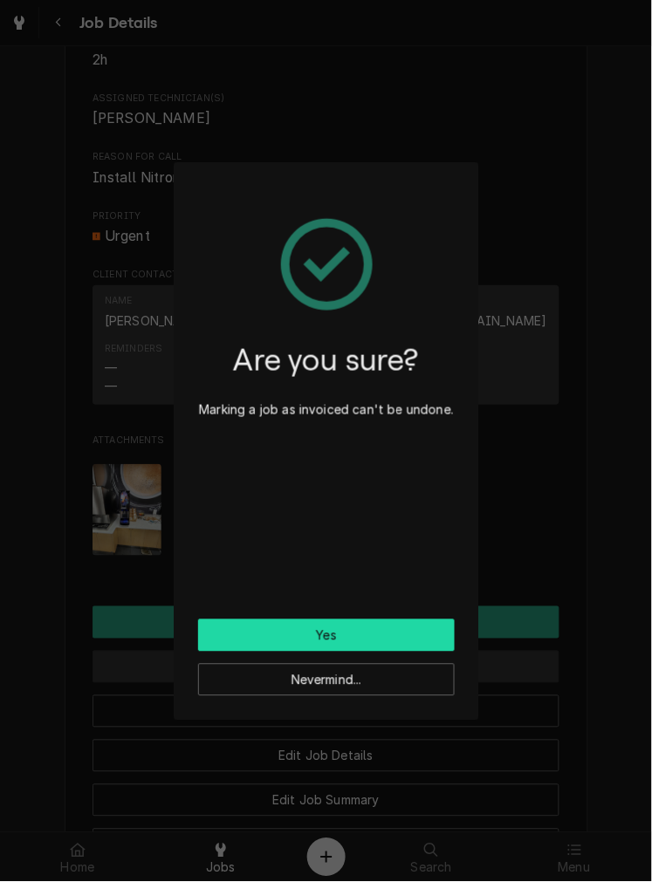
click at [293, 622] on button "Yes" at bounding box center [326, 635] width 257 height 32
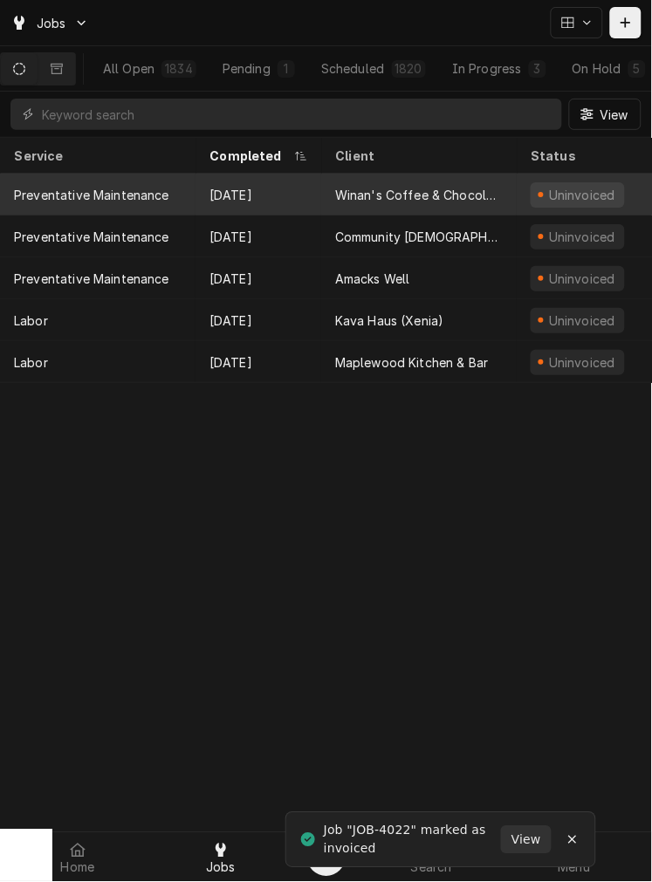
click at [441, 186] on div "Winan's Coffee & Chocolate (Short North)" at bounding box center [419, 195] width 168 height 18
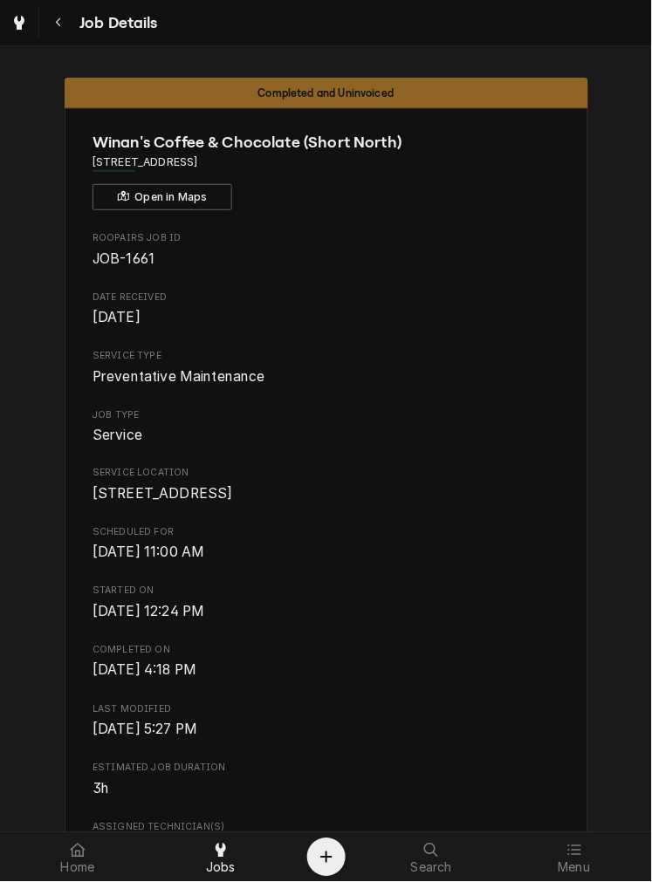
click at [387, 717] on span "Last Modified" at bounding box center [325, 710] width 467 height 14
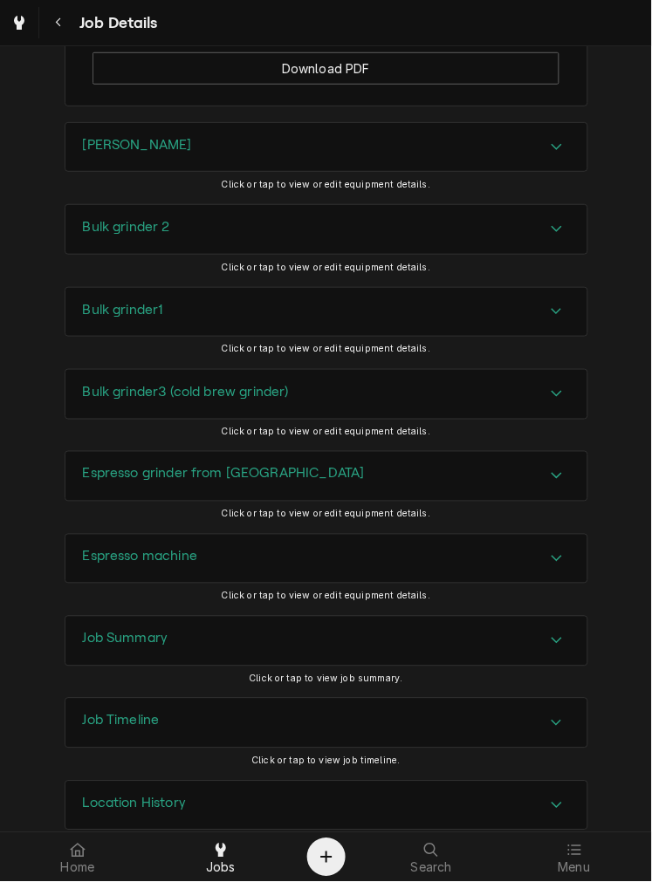
scroll to position [1851, 0]
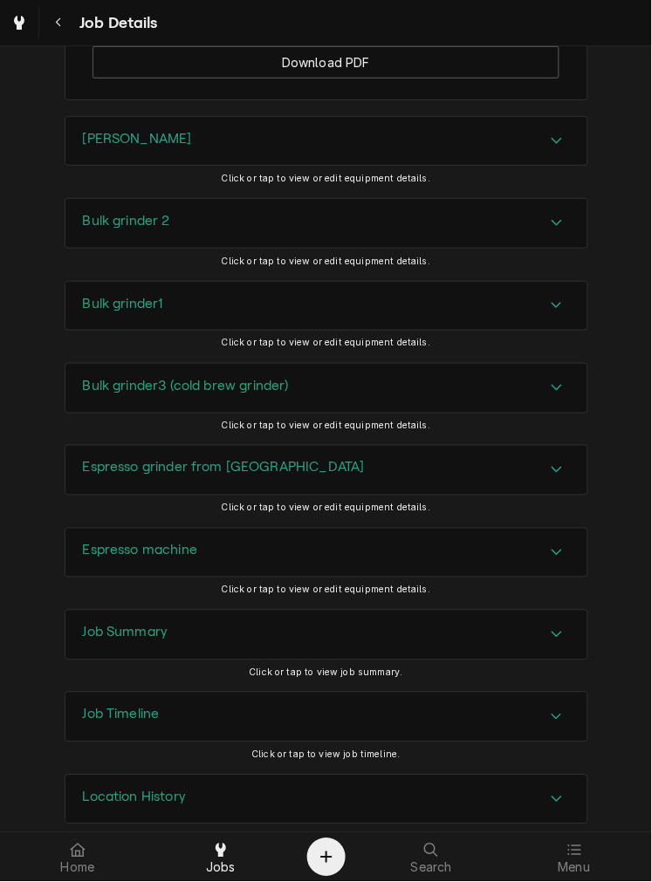
click at [387, 117] on div "[PERSON_NAME]" at bounding box center [326, 141] width 522 height 49
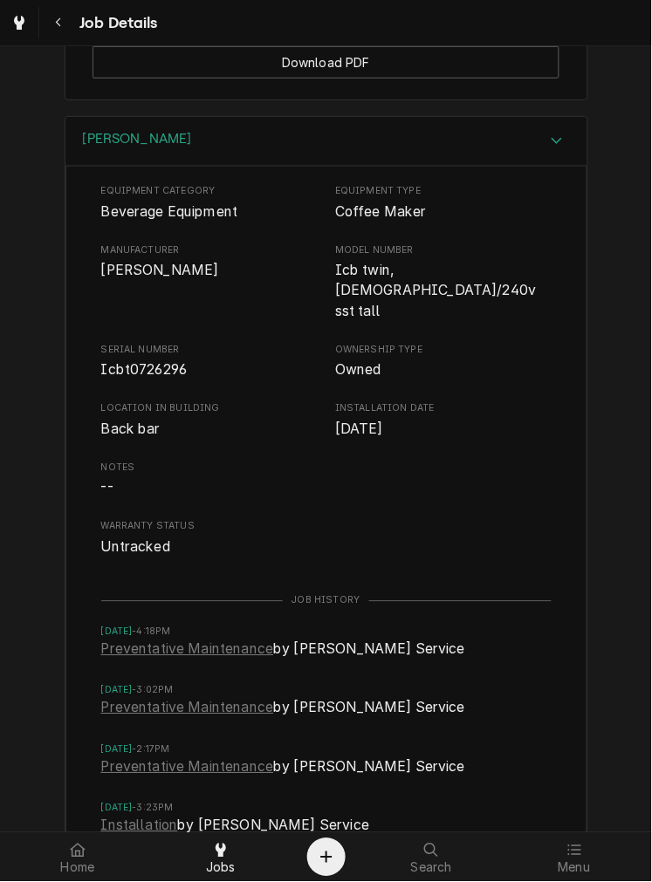
click at [138, 362] on span "Icbt0726296" at bounding box center [144, 370] width 86 height 17
click at [256, 117] on div "Brewer" at bounding box center [326, 142] width 522 height 50
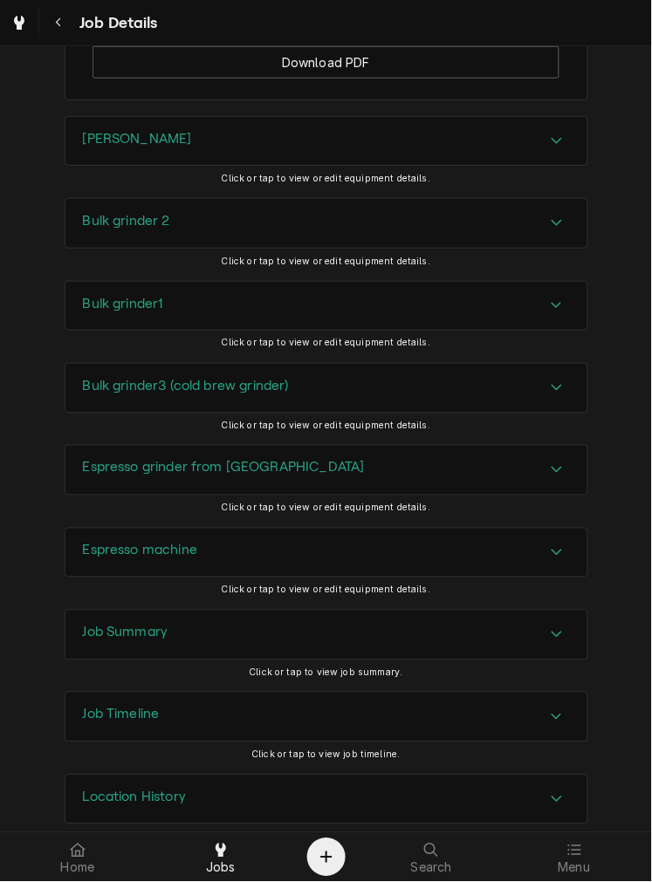
click at [203, 199] on div "Bulk grinder 2" at bounding box center [326, 223] width 522 height 49
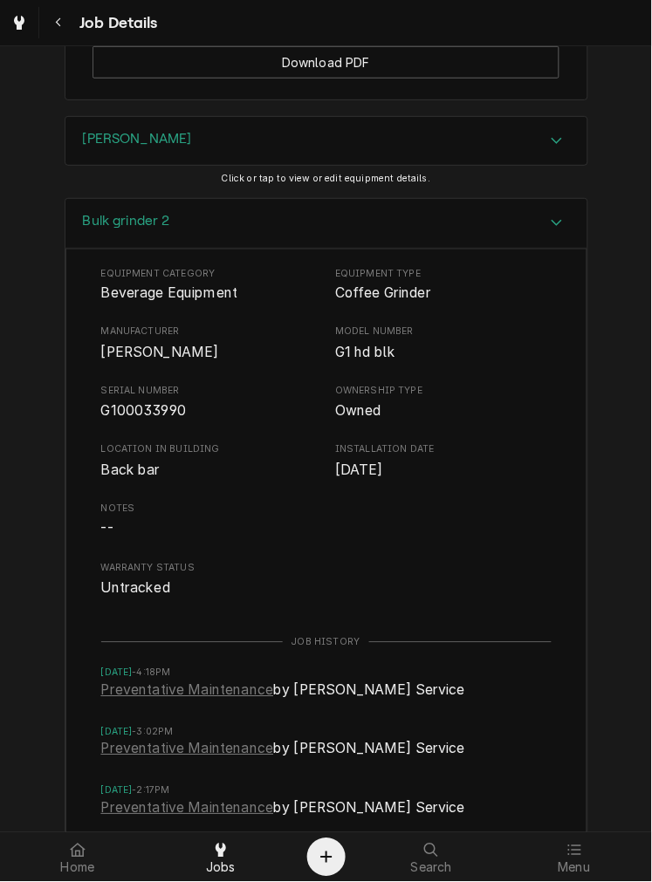
click at [341, 199] on div "Bulk grinder 2" at bounding box center [326, 224] width 522 height 50
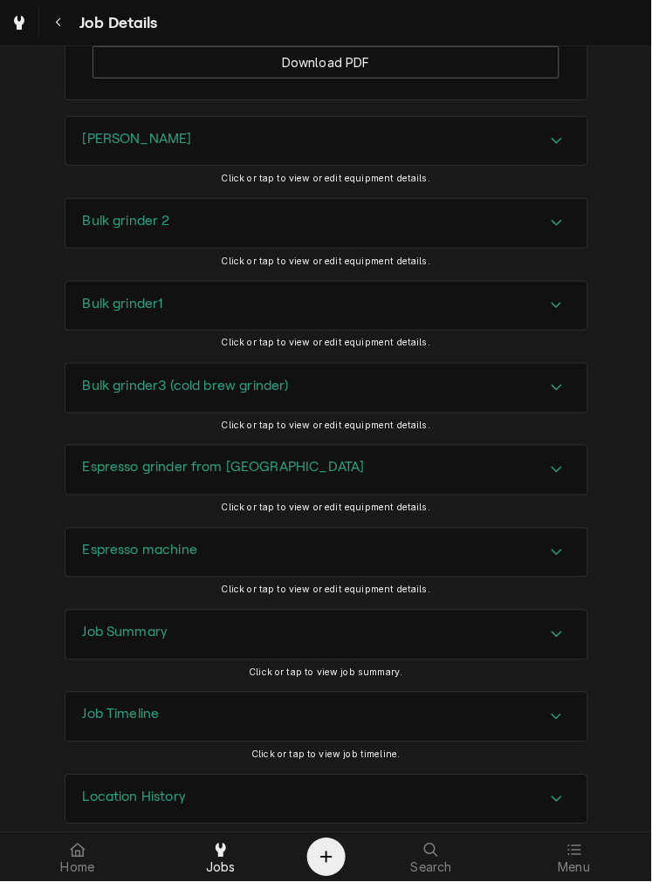
click at [250, 282] on div "Bulk grinder1" at bounding box center [326, 306] width 522 height 49
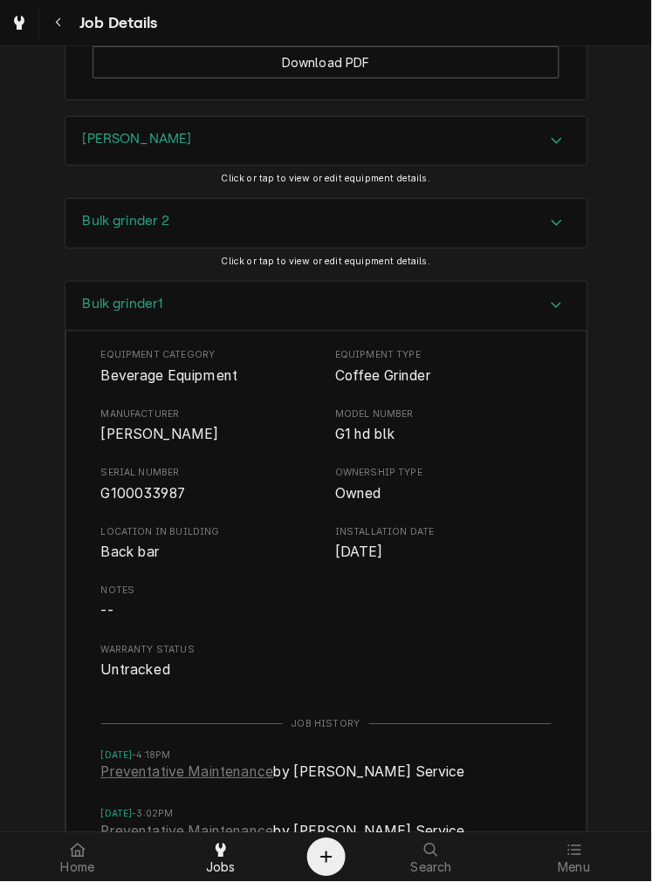
click at [318, 284] on div "Bulk grinder1" at bounding box center [326, 307] width 522 height 50
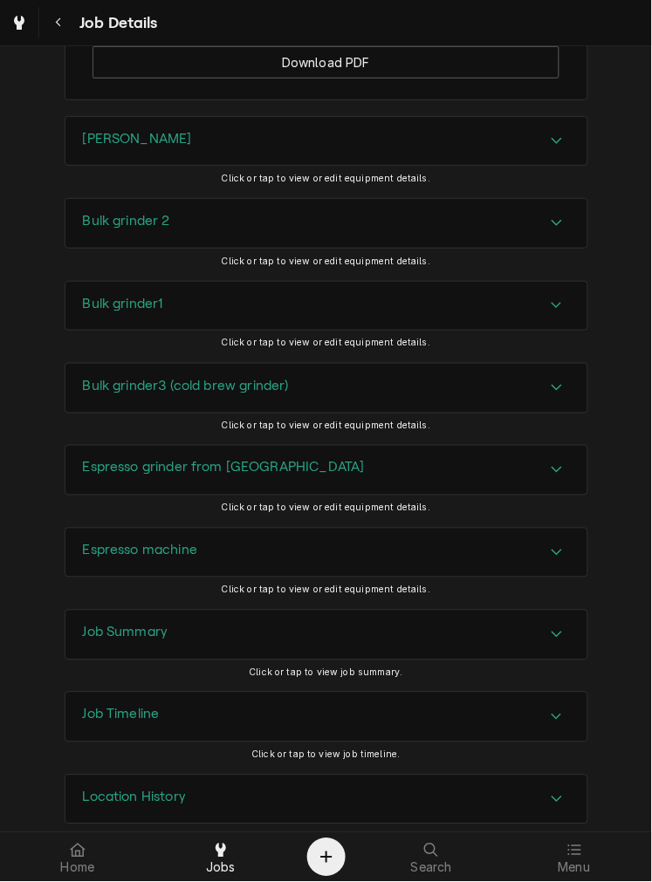
click at [268, 378] on div "Bulk grinder3 (cold brew grinder)" at bounding box center [186, 388] width 206 height 21
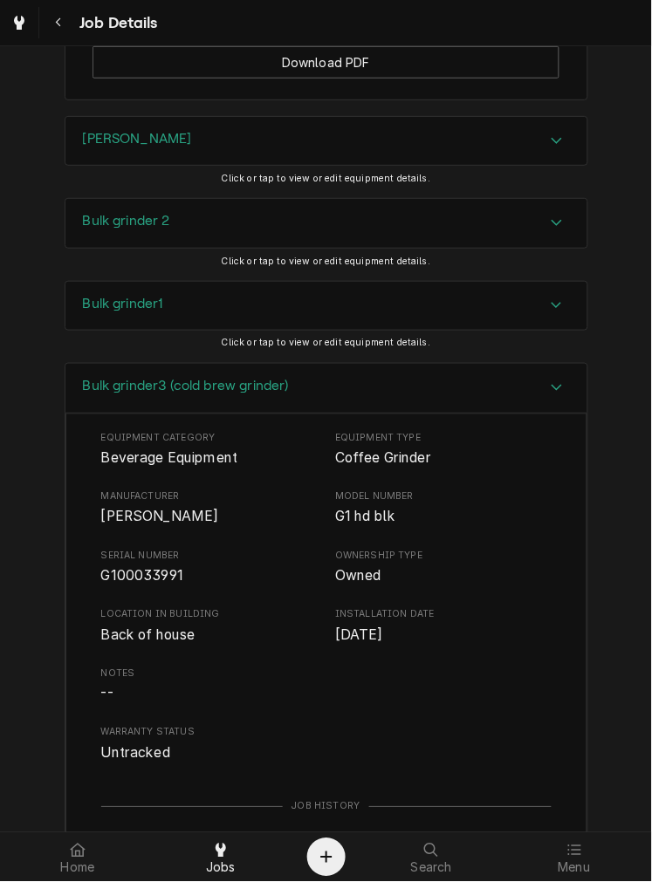
click at [128, 568] on span "G100033991" at bounding box center [142, 576] width 83 height 17
drag, startPoint x: 128, startPoint y: 551, endPoint x: 143, endPoint y: 543, distance: 16.8
click at [143, 568] on span "G100033991" at bounding box center [142, 576] width 83 height 17
click at [328, 364] on div "Bulk grinder3 (cold brew grinder)" at bounding box center [326, 389] width 522 height 50
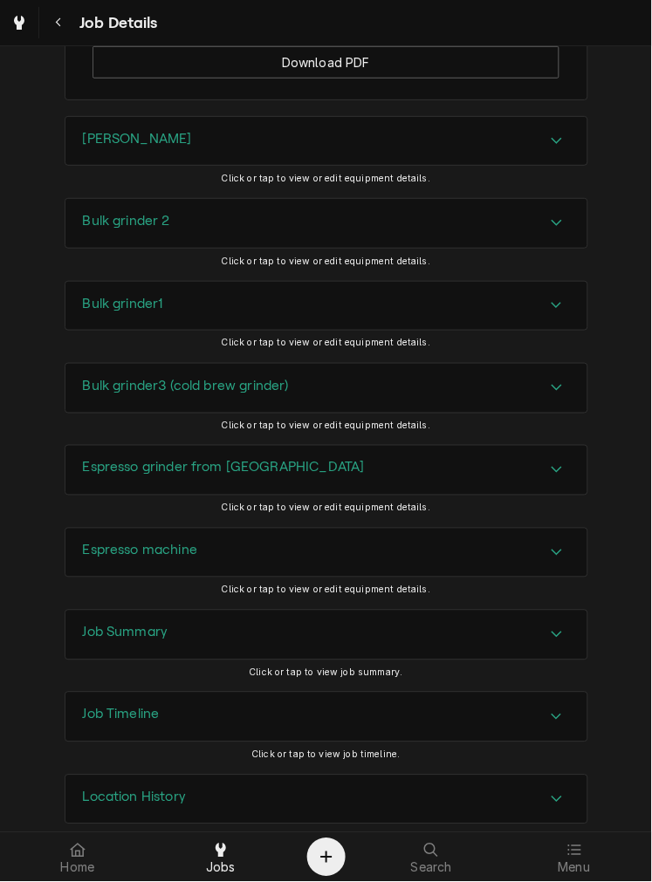
click at [293, 460] on h3 "Espresso grinder from German Village" at bounding box center [224, 468] width 282 height 17
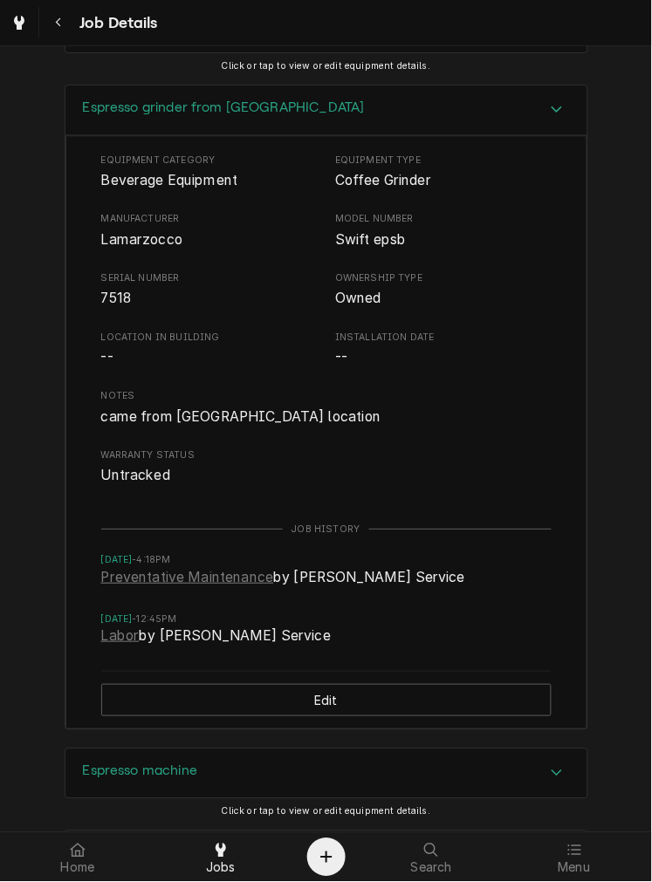
scroll to position [2213, 0]
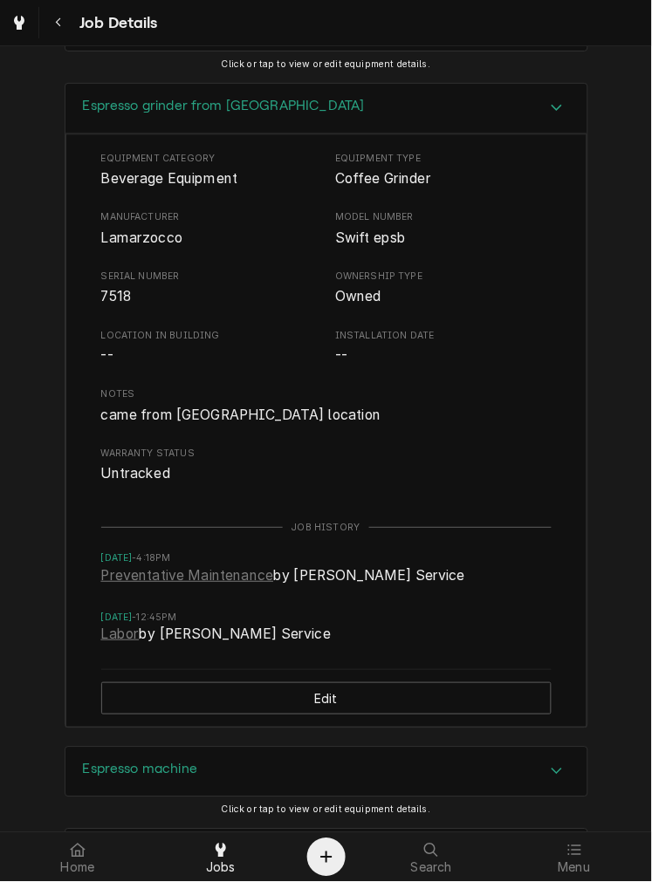
click at [356, 106] on div "Espresso grinder from German Village" at bounding box center [326, 109] width 522 height 50
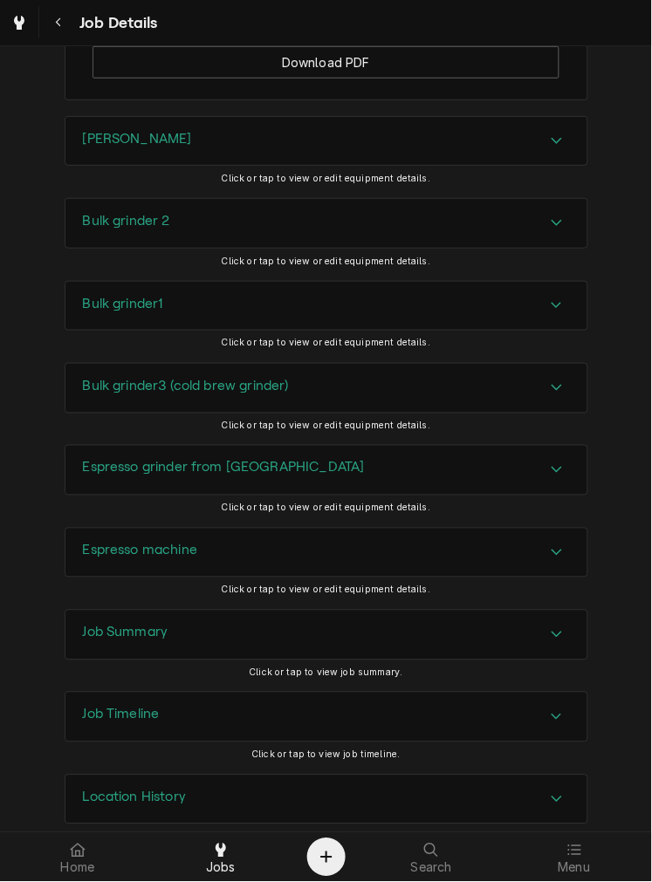
click at [294, 530] on div "Espresso machine" at bounding box center [326, 553] width 522 height 49
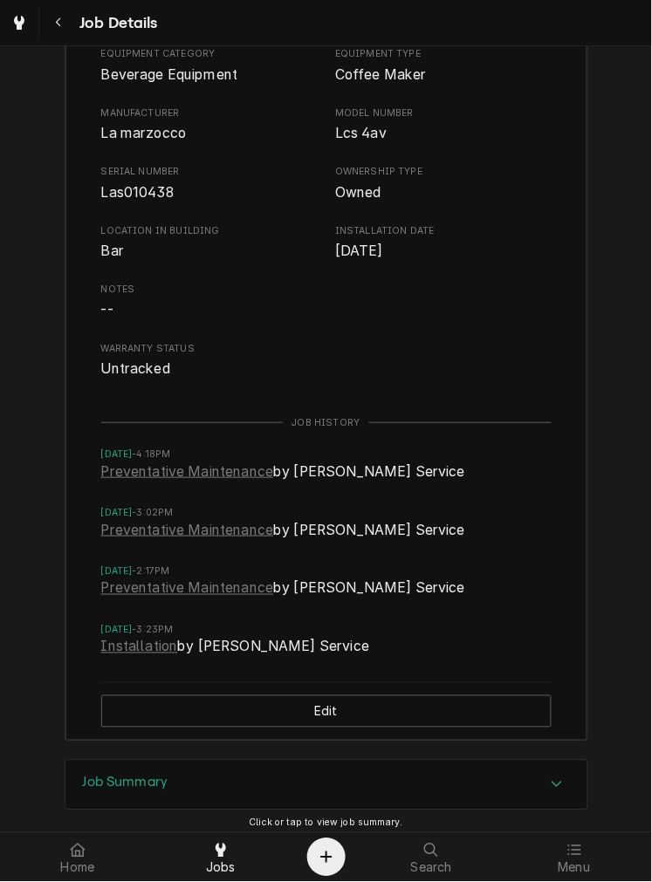
scroll to position [2384, 0]
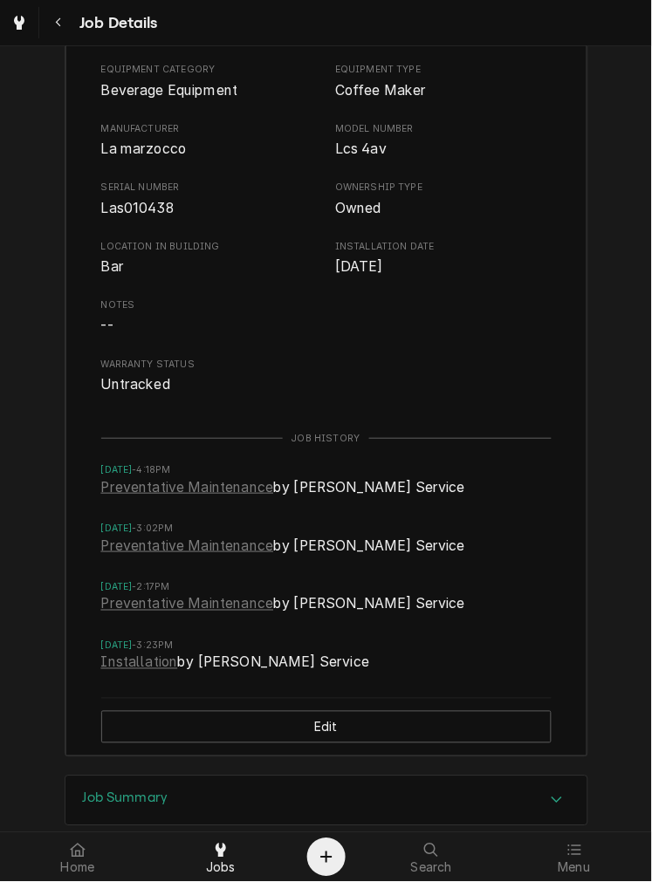
click at [185, 145] on div "Equipment Category Beverage Equipment Equipment Type Coffee Maker Manufacturer …" at bounding box center [326, 229] width 450 height 332
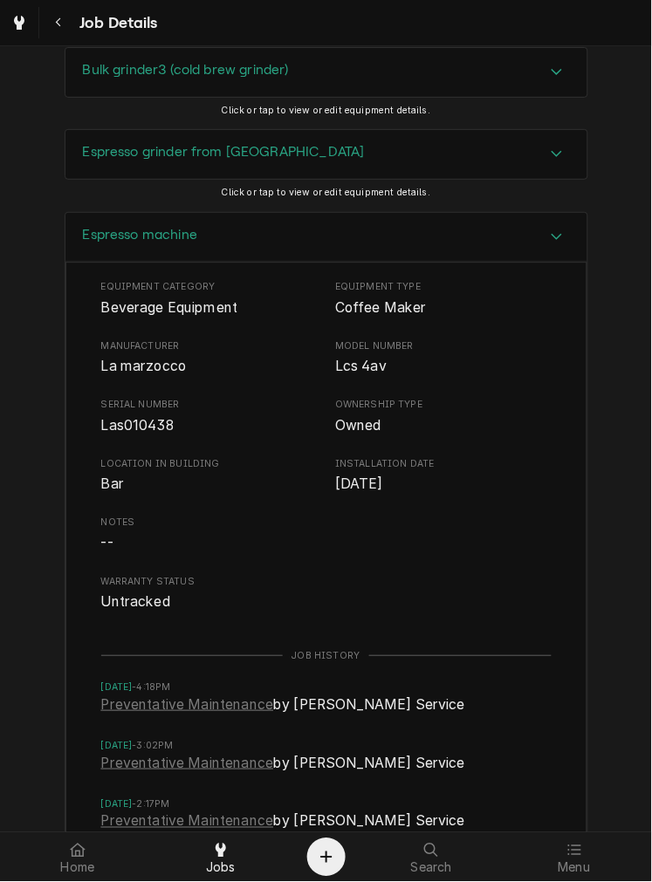
click at [181, 227] on h3 "Espresso machine" at bounding box center [140, 235] width 115 height 17
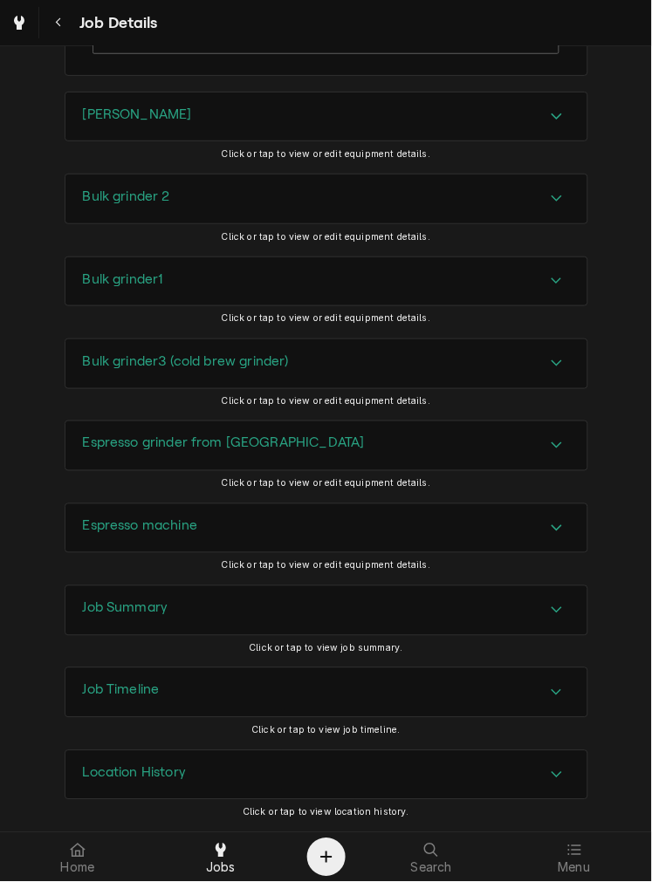
scroll to position [1851, 0]
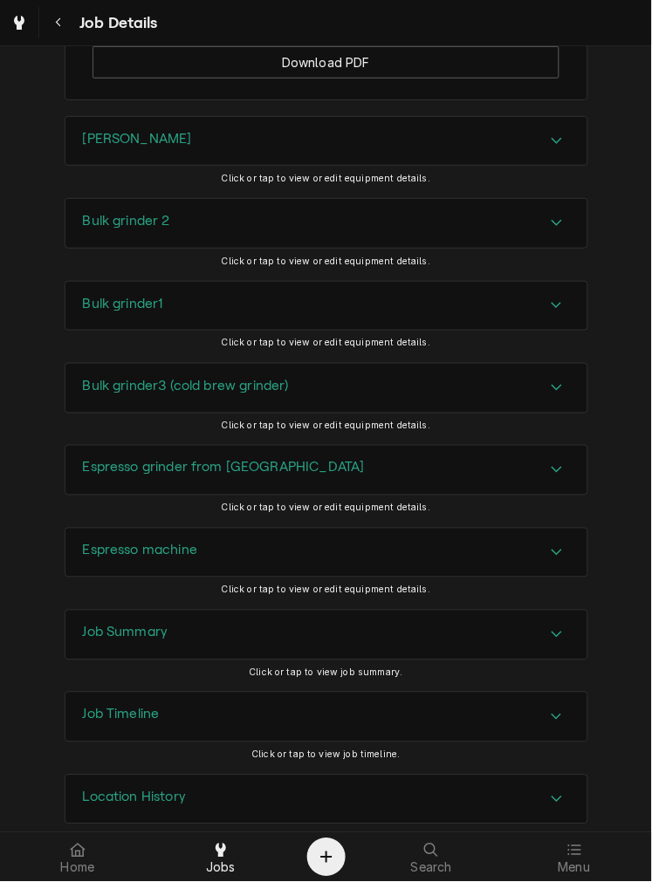
click at [297, 460] on h3 "Espresso grinder from German Village" at bounding box center [224, 468] width 282 height 17
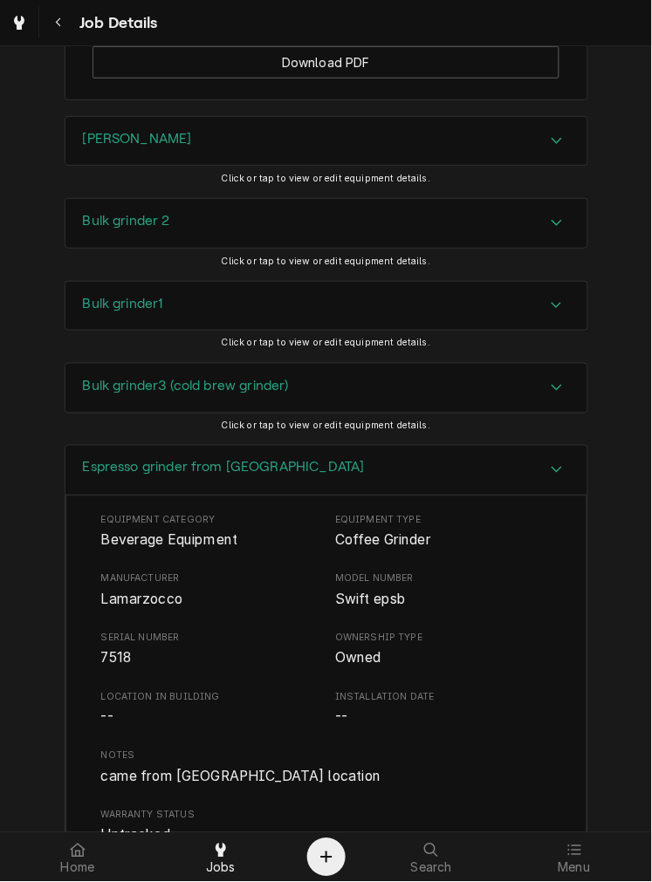
click at [295, 460] on h3 "Espresso grinder from German Village" at bounding box center [224, 468] width 282 height 17
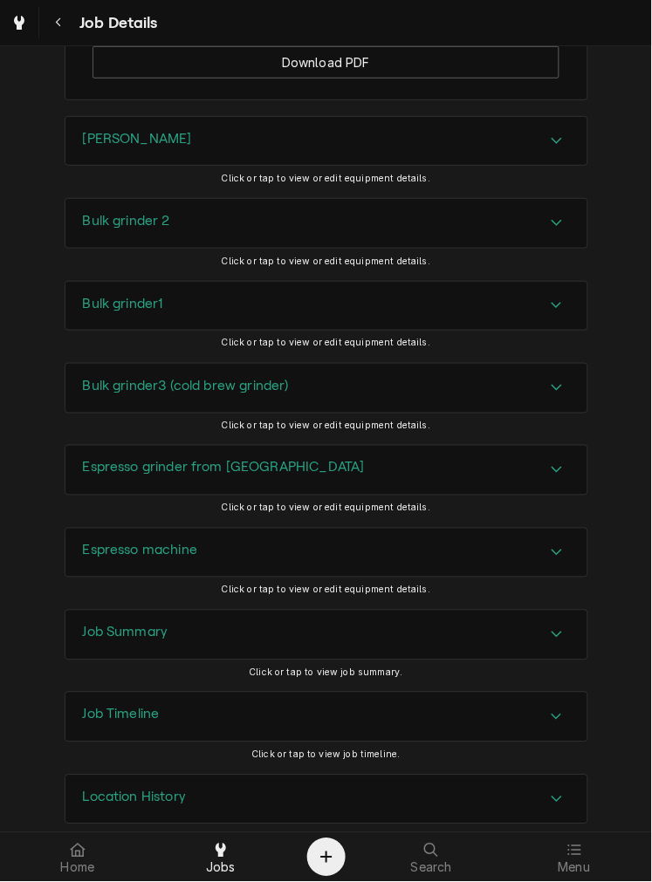
click at [303, 585] on span "Click or tap to view or edit equipment details." at bounding box center [326, 590] width 209 height 11
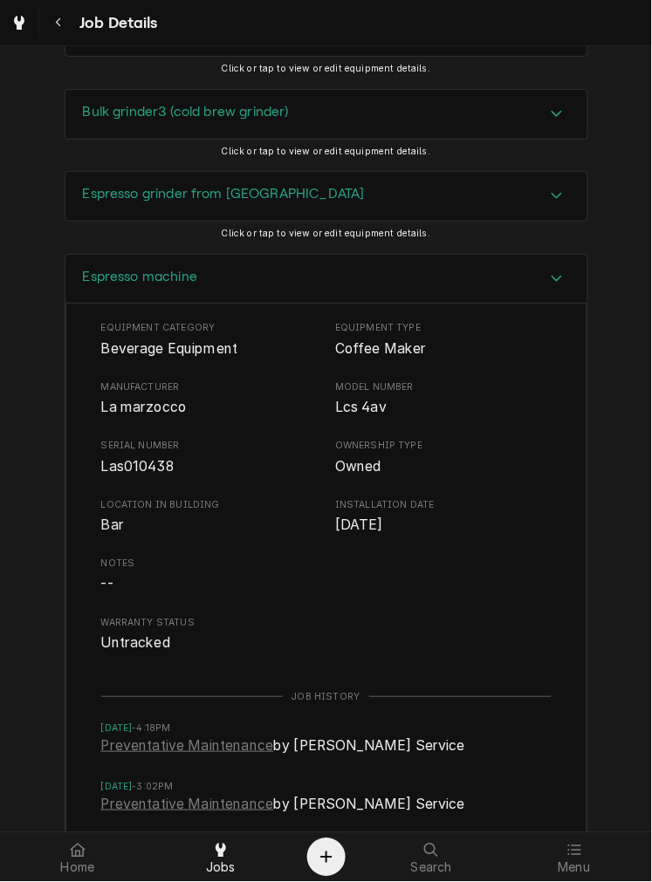
click at [351, 265] on div "Espresso machine" at bounding box center [326, 280] width 522 height 50
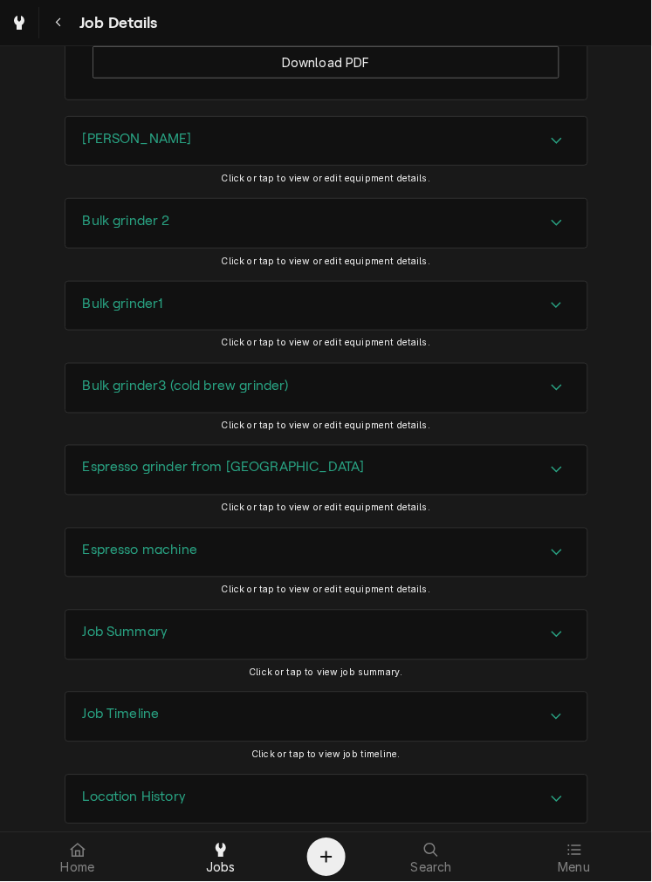
click at [272, 617] on div "Job Summary" at bounding box center [326, 635] width 522 height 49
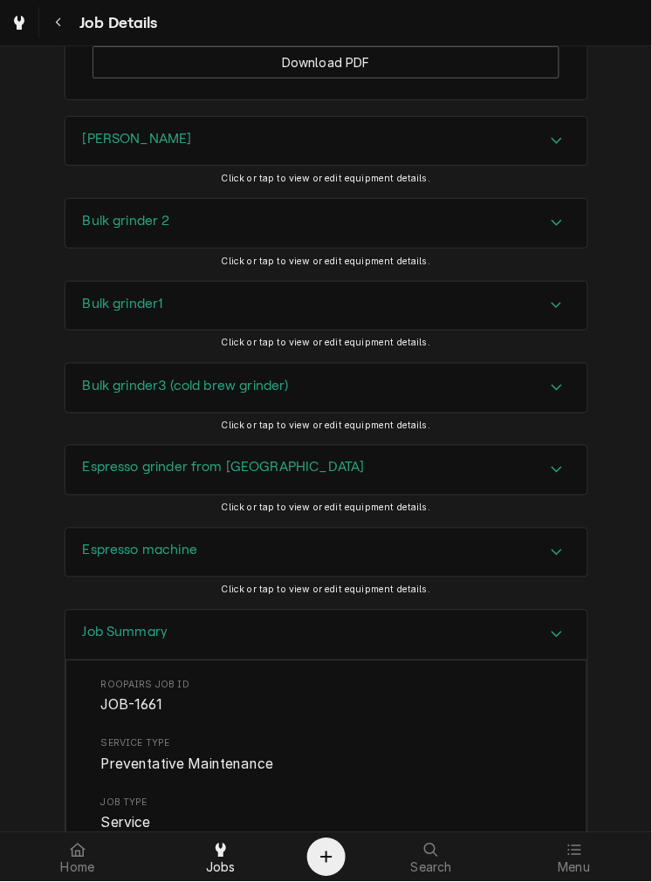
click at [134, 550] on div "Espresso machine" at bounding box center [326, 553] width 522 height 49
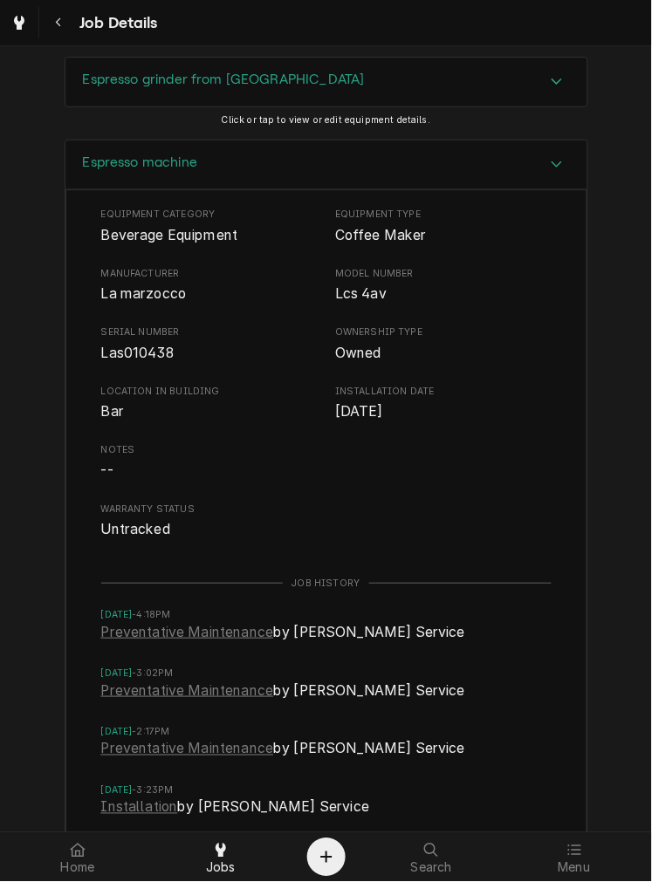
scroll to position [2240, 0]
click at [132, 152] on div "Espresso machine" at bounding box center [326, 165] width 522 height 50
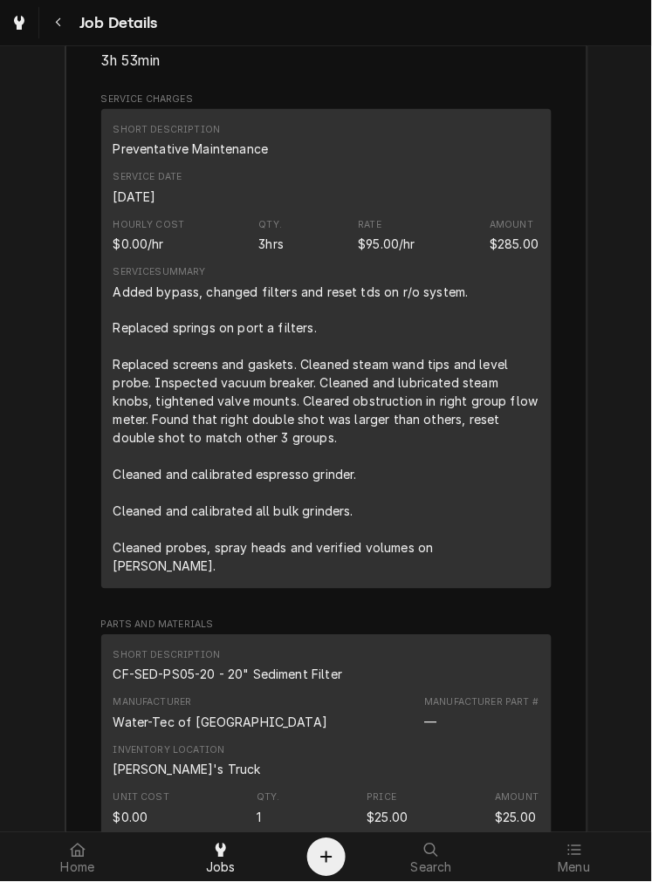
scroll to position [2676, 0]
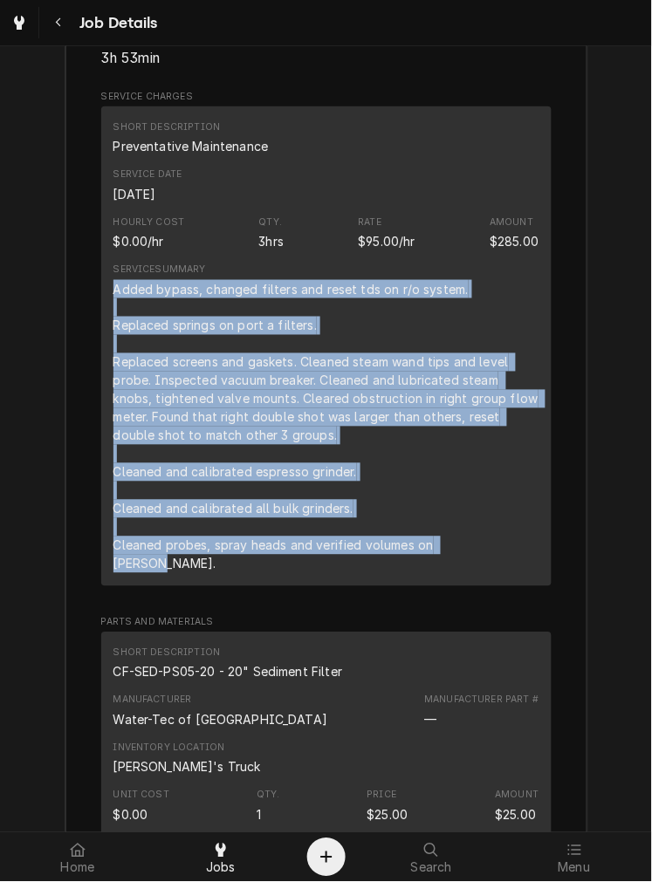
drag, startPoint x: 477, startPoint y: 522, endPoint x: 101, endPoint y: 260, distance: 458.2
click at [101, 260] on div "Short Description Preventative Maintenance Service Date Sep 3, 2025 Hourly Cost…" at bounding box center [326, 346] width 450 height 480
copy div "Added bypass, changed filters and reset tds on r/o system. Replaced springs on …"
click at [401, 735] on div "Inventory Location Dane's Truck" at bounding box center [326, 758] width 426 height 47
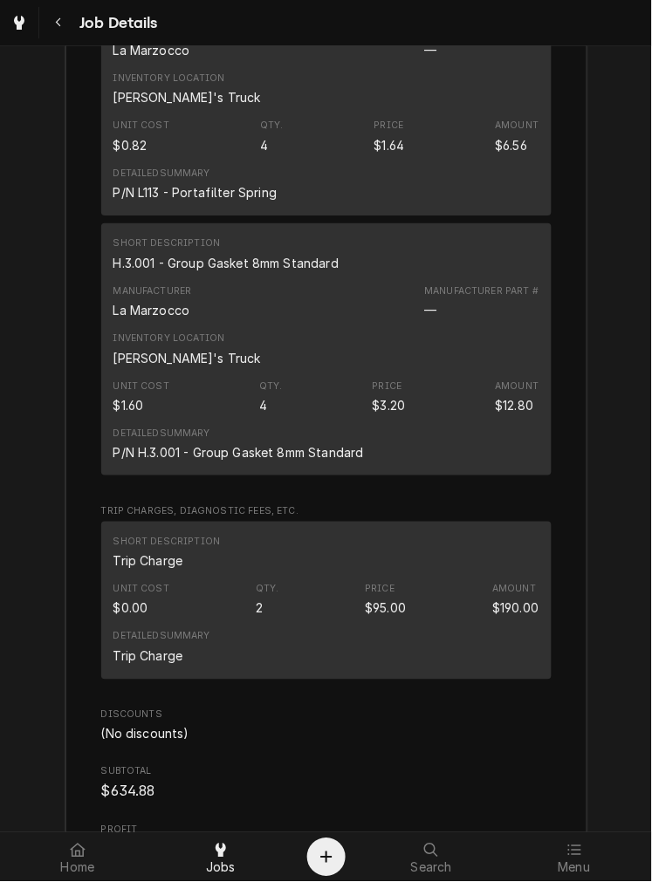
scroll to position [4118, 0]
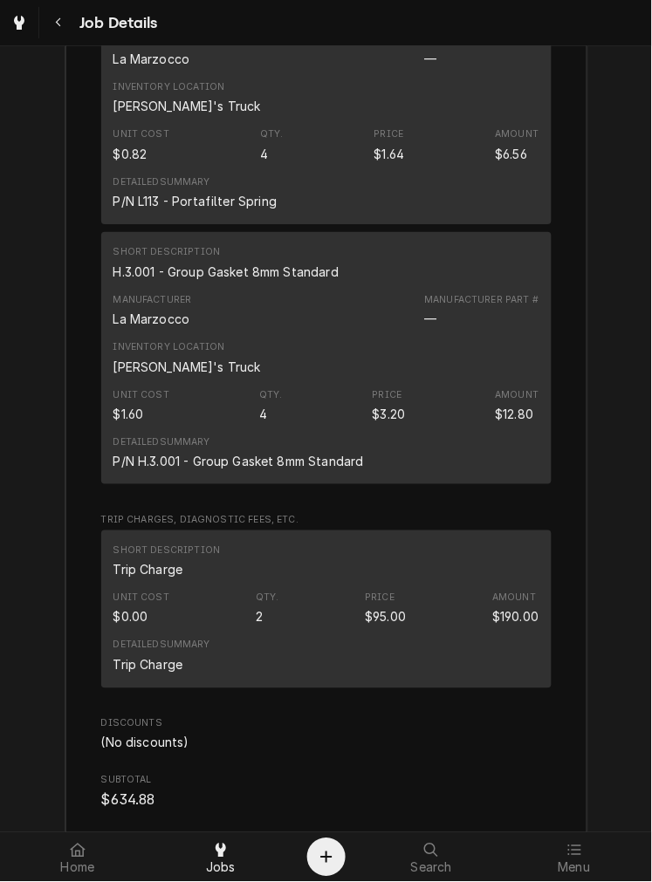
click at [262, 232] on div "Short Description H.3.001 - Group Gasket 8mm Standard Manufacturer La Marzocco …" at bounding box center [326, 358] width 450 height 253
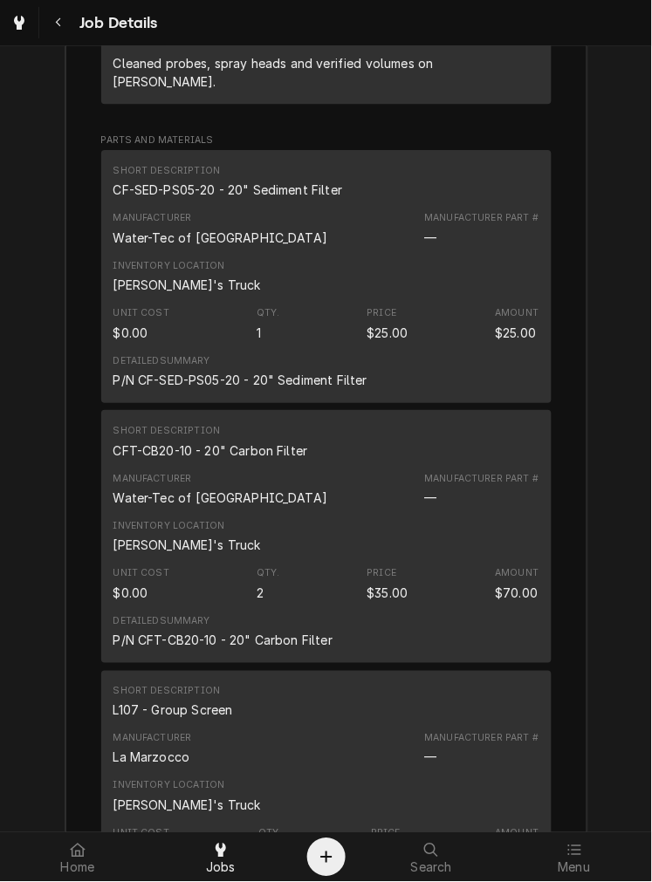
scroll to position [3153, 0]
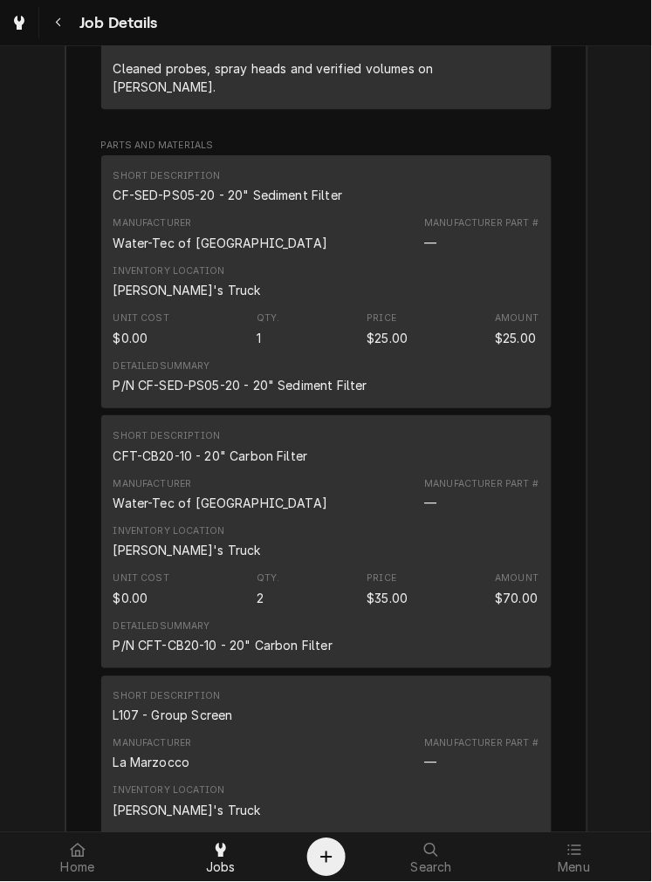
click at [295, 186] on div "CF-SED-PS05-20 - 20" Sediment Filter" at bounding box center [227, 195] width 229 height 18
copy div "CF-SED-PS05-20 - 20" Sediment Filter"
click at [247, 447] on div "CFT-CB20-10 - 20" Carbon Filter" at bounding box center [210, 456] width 195 height 18
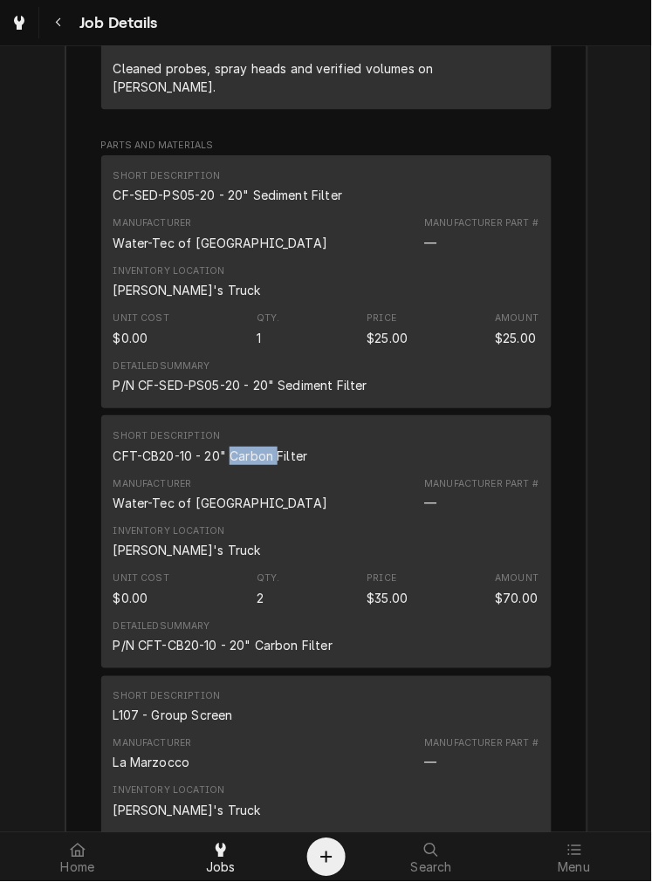
click at [247, 447] on div "CFT-CB20-10 - 20" Carbon Filter" at bounding box center [210, 456] width 195 height 18
copy div "CFT-CB20-10 - 20" Carbon Filter"
click at [185, 707] on div "L107 - Group Screen" at bounding box center [173, 716] width 120 height 18
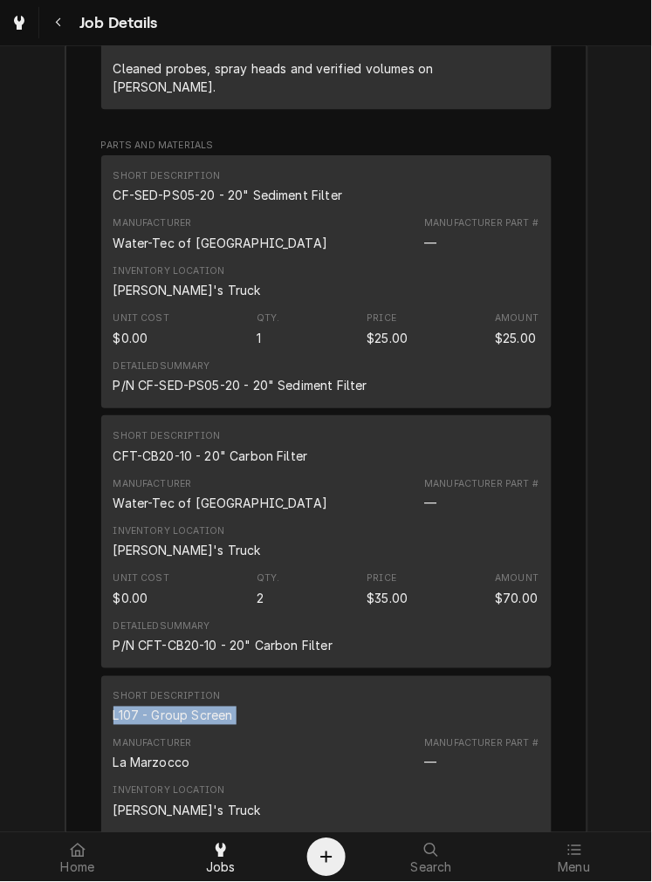
click at [185, 707] on div "L107 - Group Screen" at bounding box center [173, 716] width 120 height 18
copy div "L107 - Group Screen"
click at [378, 613] on div "Detailed Summary P/N CFT-CB20-10 - 20" Carbon Filter" at bounding box center [326, 636] width 426 height 47
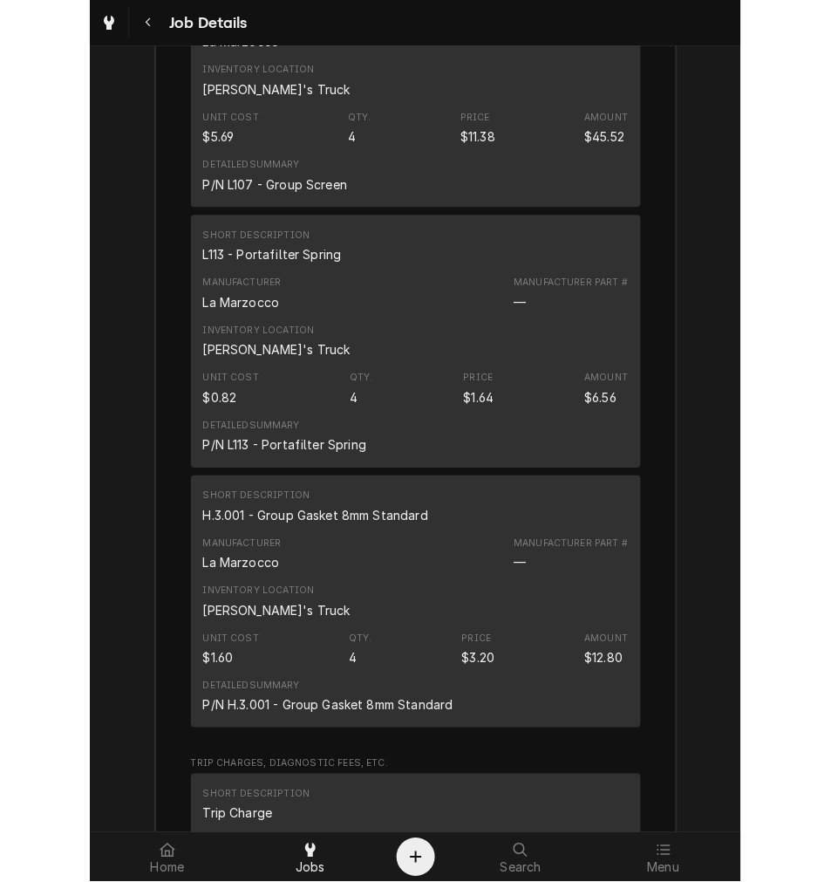
scroll to position [3883, 0]
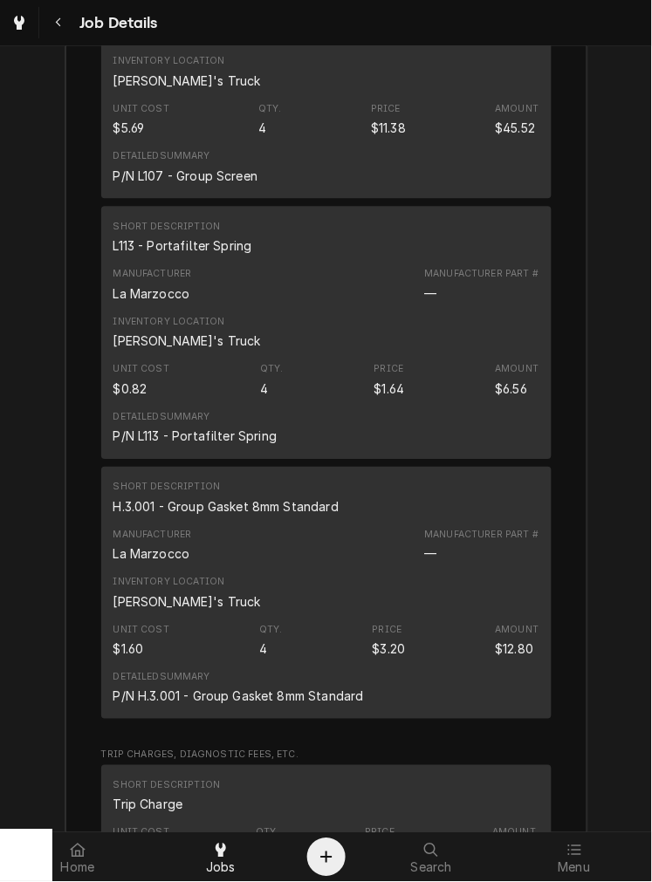
click at [203, 236] on div "L113 - Portafilter Spring" at bounding box center [182, 245] width 139 height 18
copy div "L113 - Portafilter Spring"
click at [240, 497] on div "H.3.001 - Group Gasket 8mm Standard" at bounding box center [226, 506] width 226 height 18
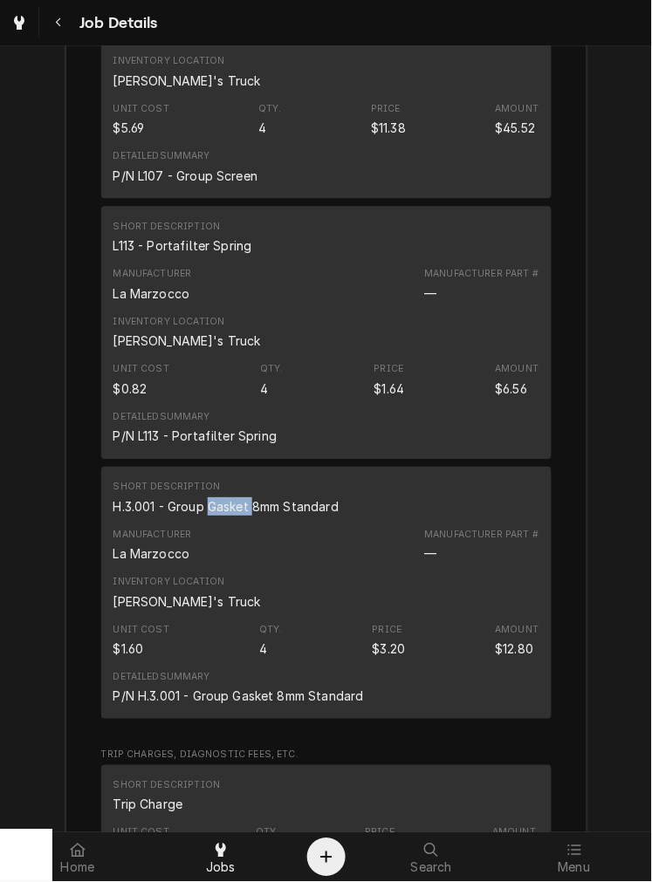
click at [240, 497] on div "H.3.001 - Group Gasket 8mm Standard" at bounding box center [226, 506] width 226 height 18
copy div "H.3.001 - Group Gasket 8mm Standard"
click at [461, 267] on div "Manufacturer Part #" at bounding box center [481, 274] width 114 height 14
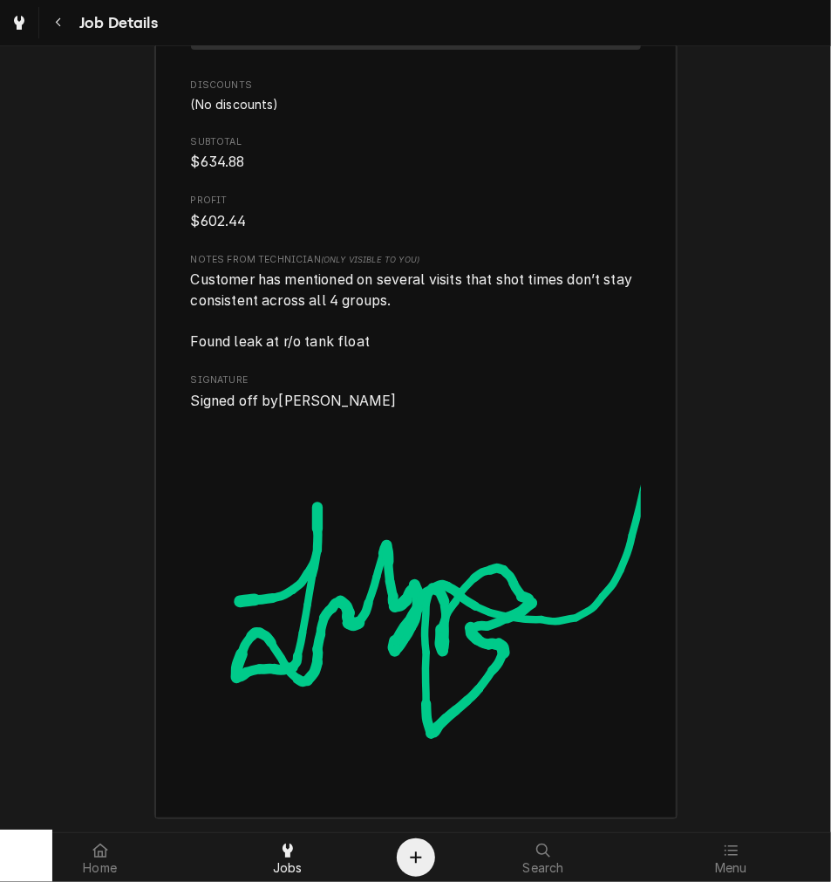
scroll to position [4749, 0]
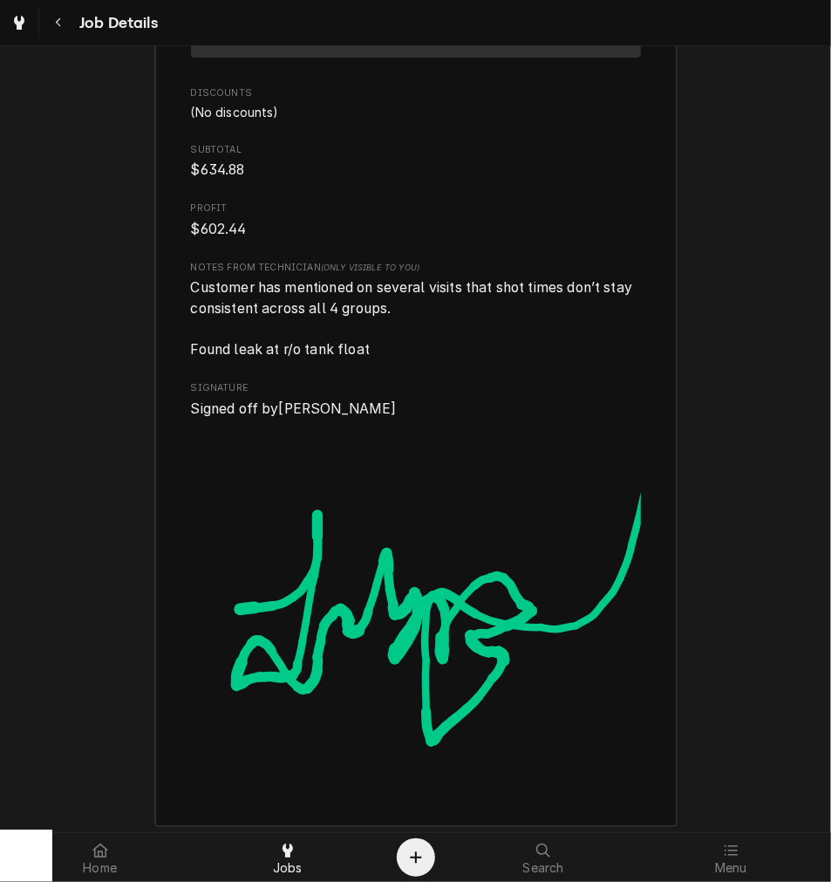
click at [270, 282] on span "Customer has mentioned on several visits that shot times don’t stay consistent …" at bounding box center [416, 318] width 450 height 83
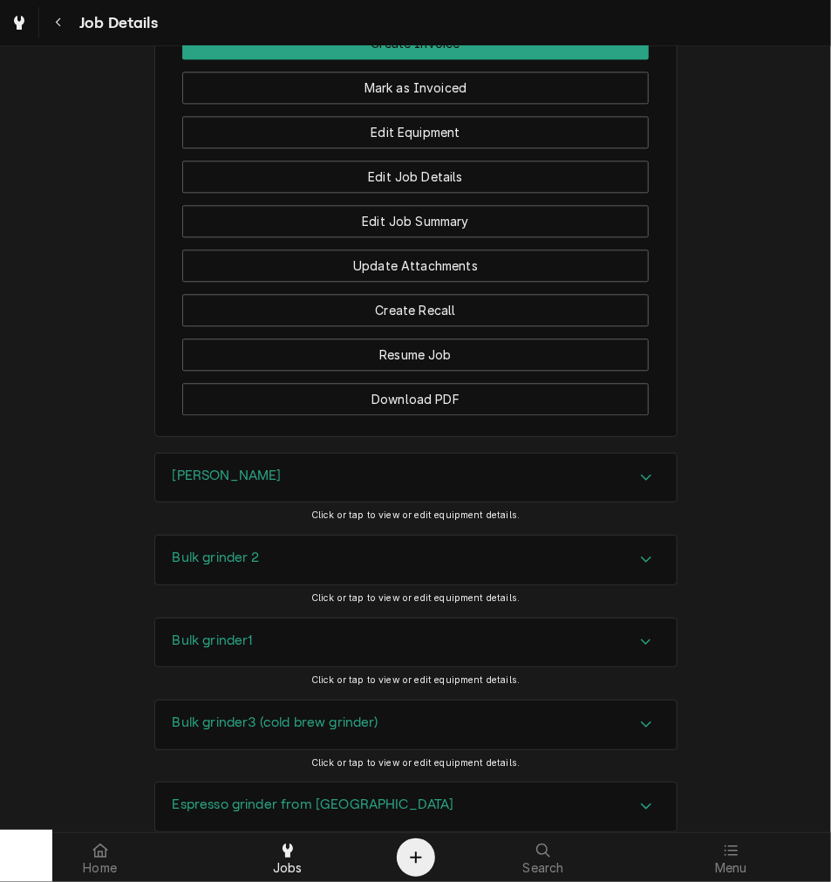
scroll to position [1503, 0]
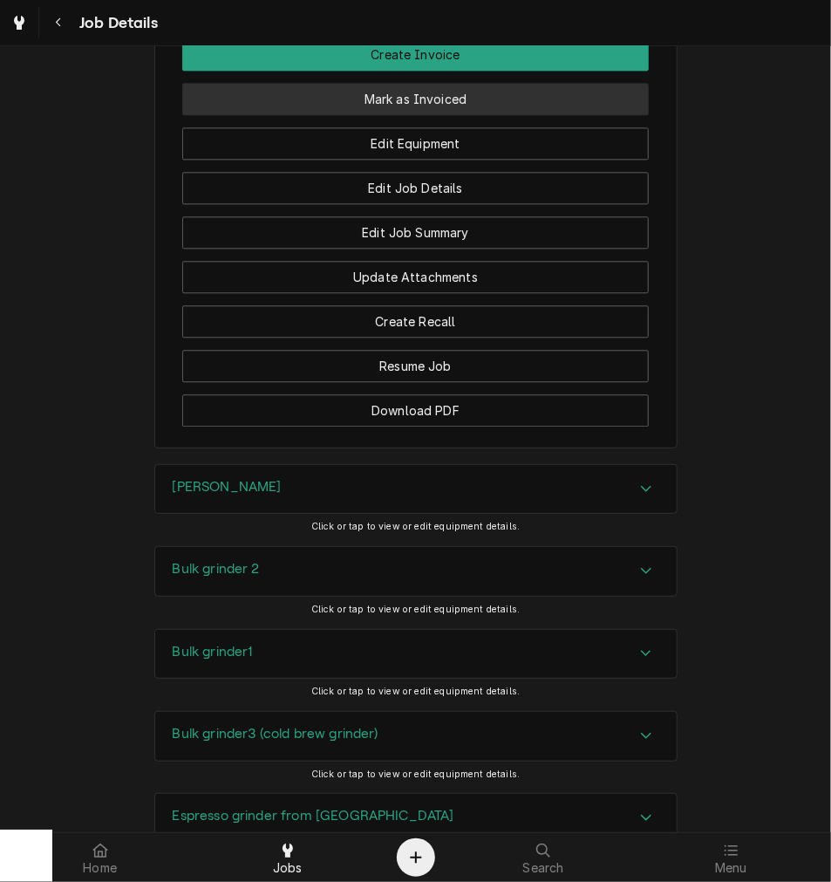
click at [510, 83] on button "Mark as Invoiced" at bounding box center [415, 99] width 467 height 32
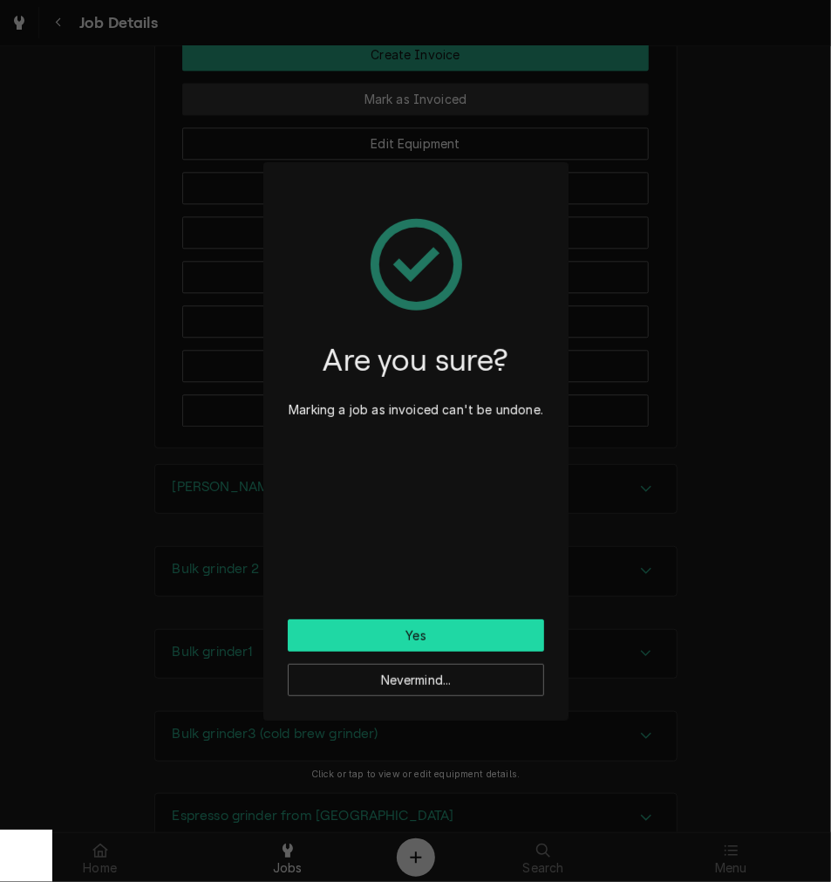
click at [406, 640] on button "Yes" at bounding box center [416, 635] width 257 height 32
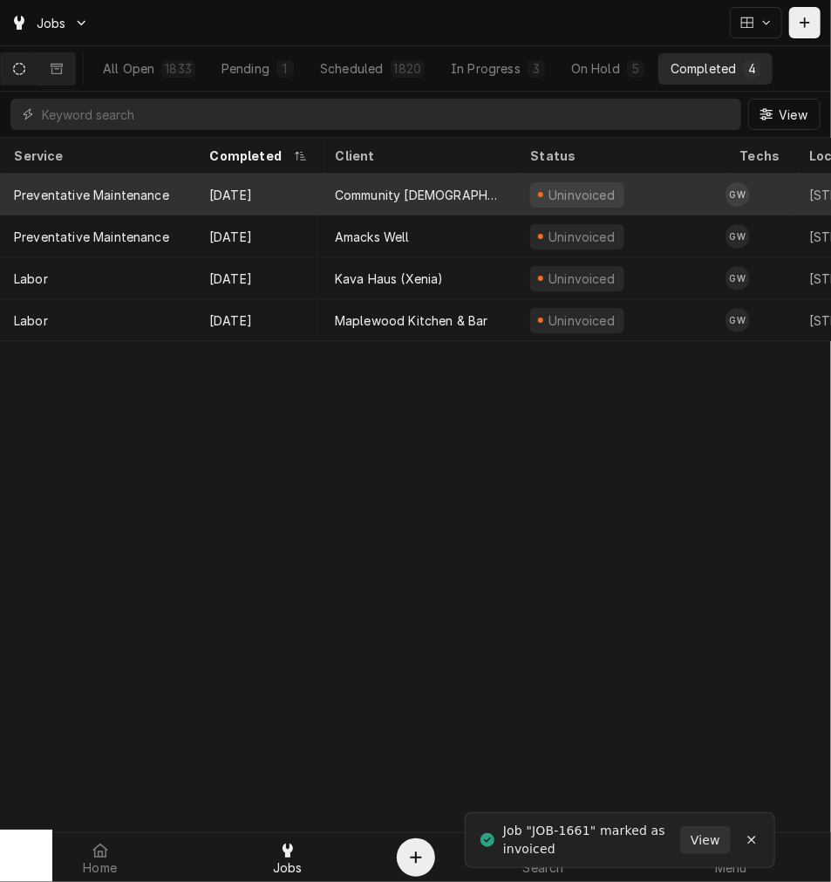
click at [448, 196] on div "Community [DEMOGRAPHIC_DATA]" at bounding box center [419, 195] width 168 height 18
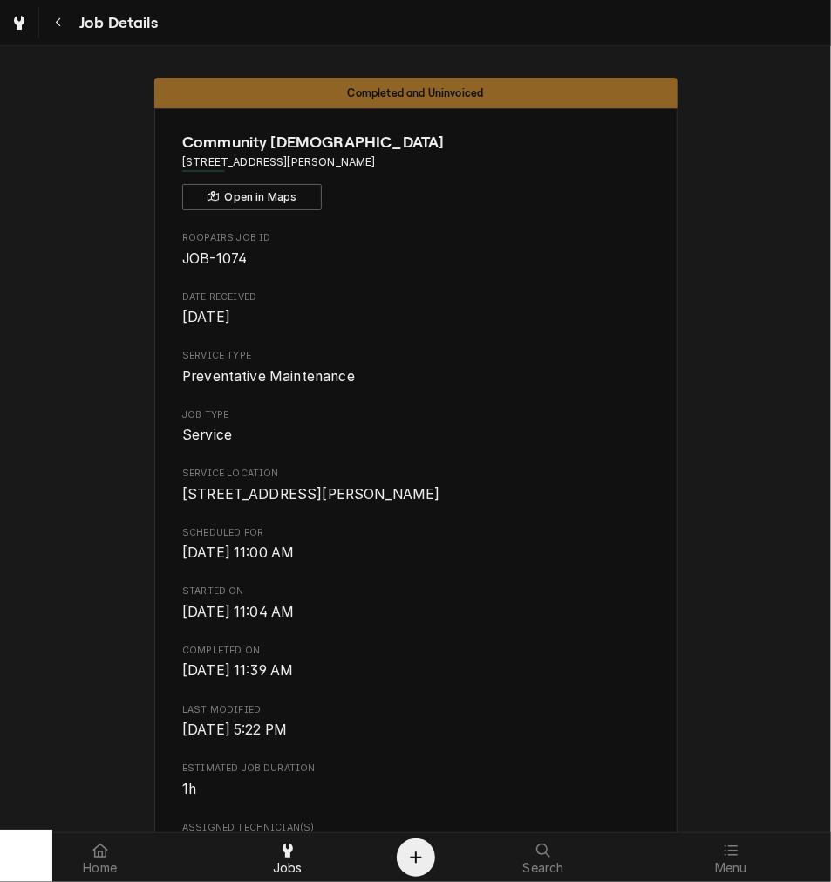
click at [564, 681] on span "[DATE] 11:39 AM" at bounding box center [415, 670] width 467 height 21
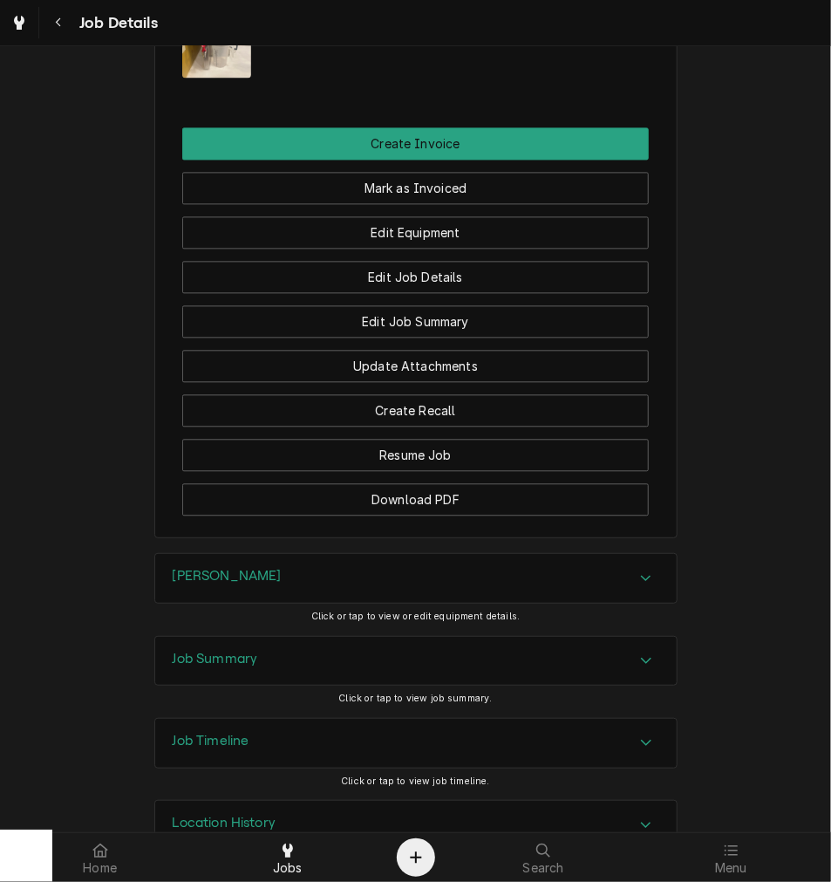
scroll to position [1438, 0]
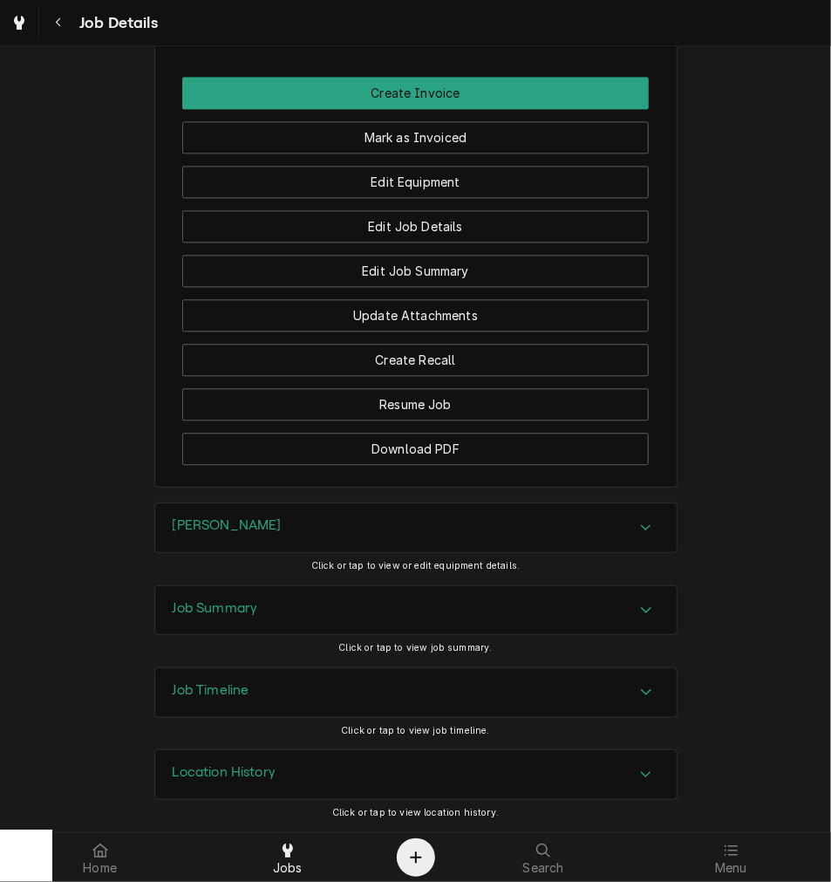
click at [530, 534] on div "[PERSON_NAME]" at bounding box center [416, 527] width 522 height 49
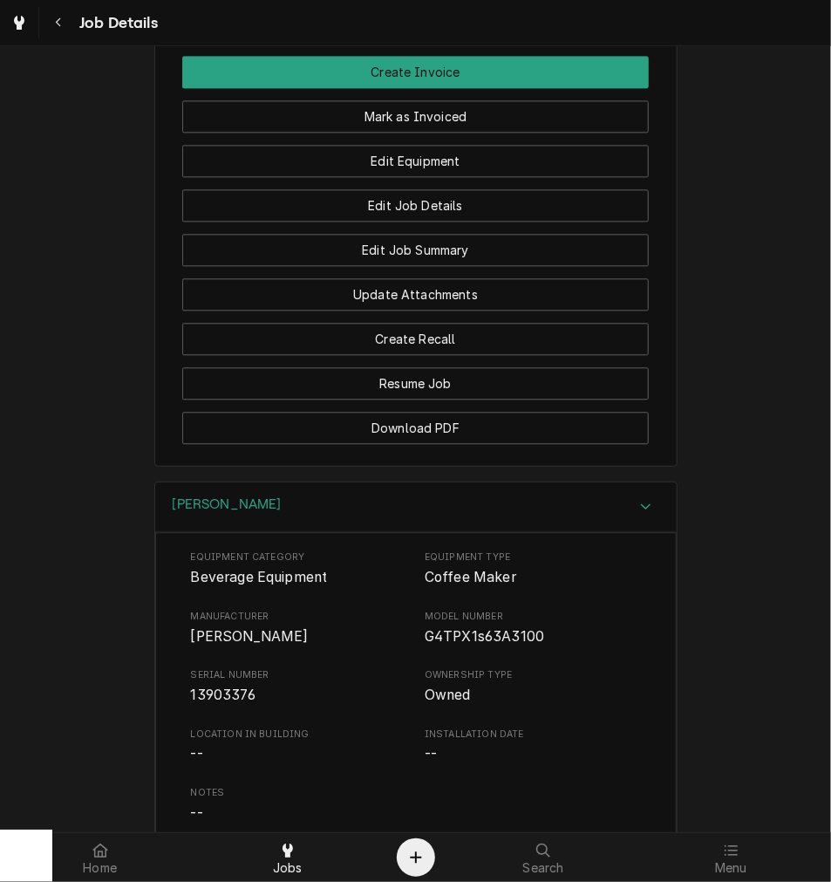
click at [552, 521] on div "[PERSON_NAME]" at bounding box center [416, 507] width 522 height 50
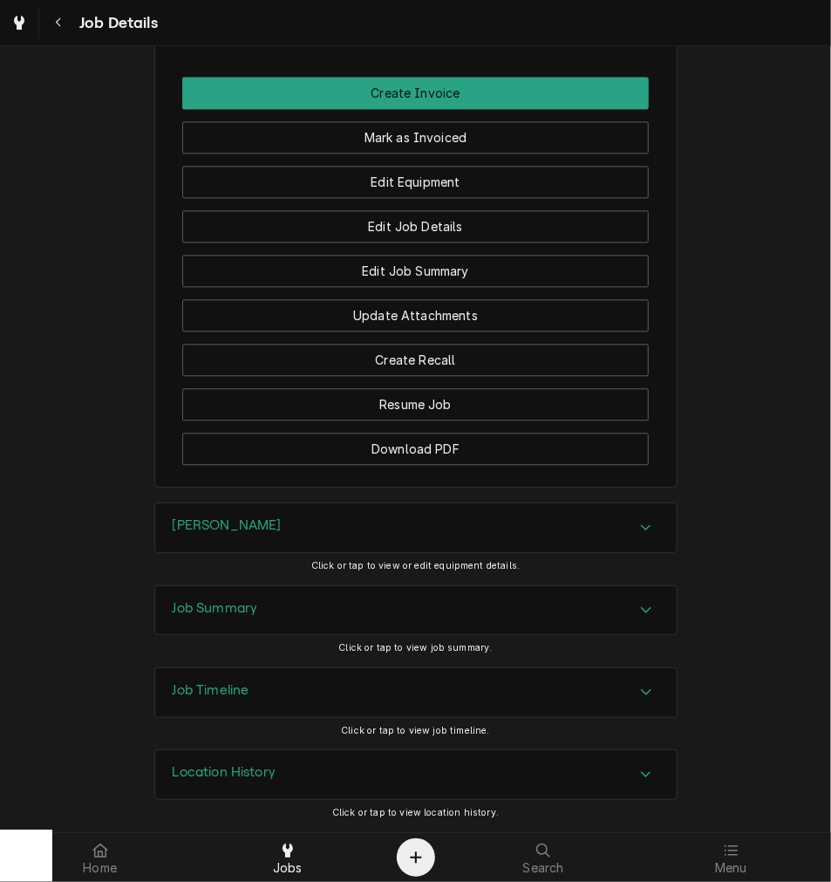
click at [503, 570] on span "Click or tap to view or edit equipment details." at bounding box center [415, 565] width 209 height 11
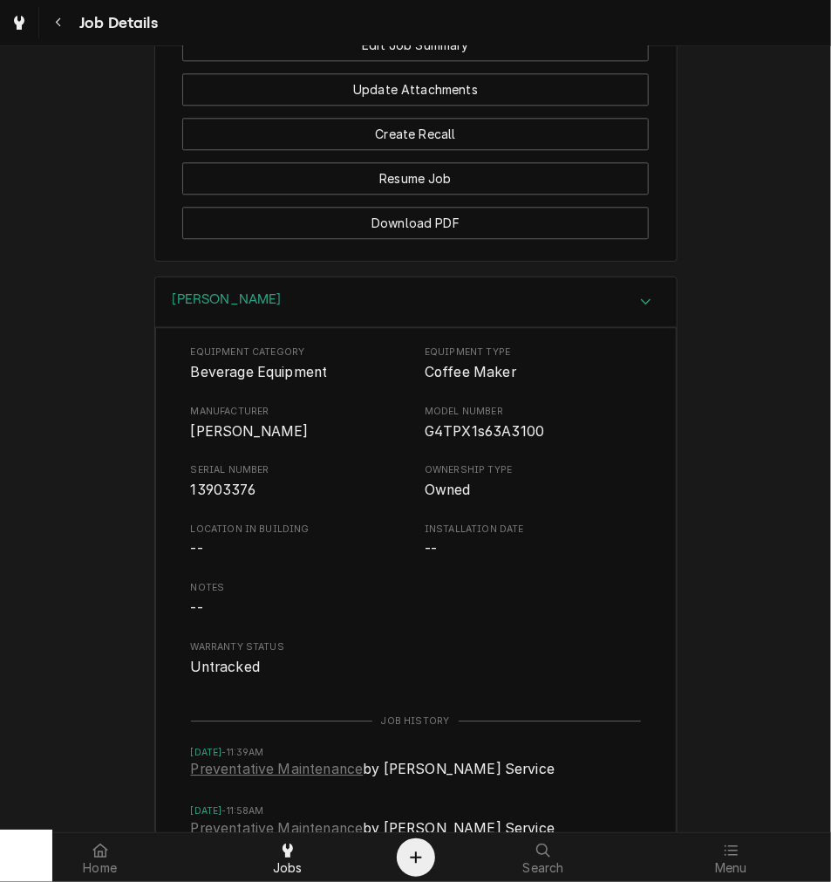
click at [596, 327] on div "Brewer" at bounding box center [416, 302] width 522 height 50
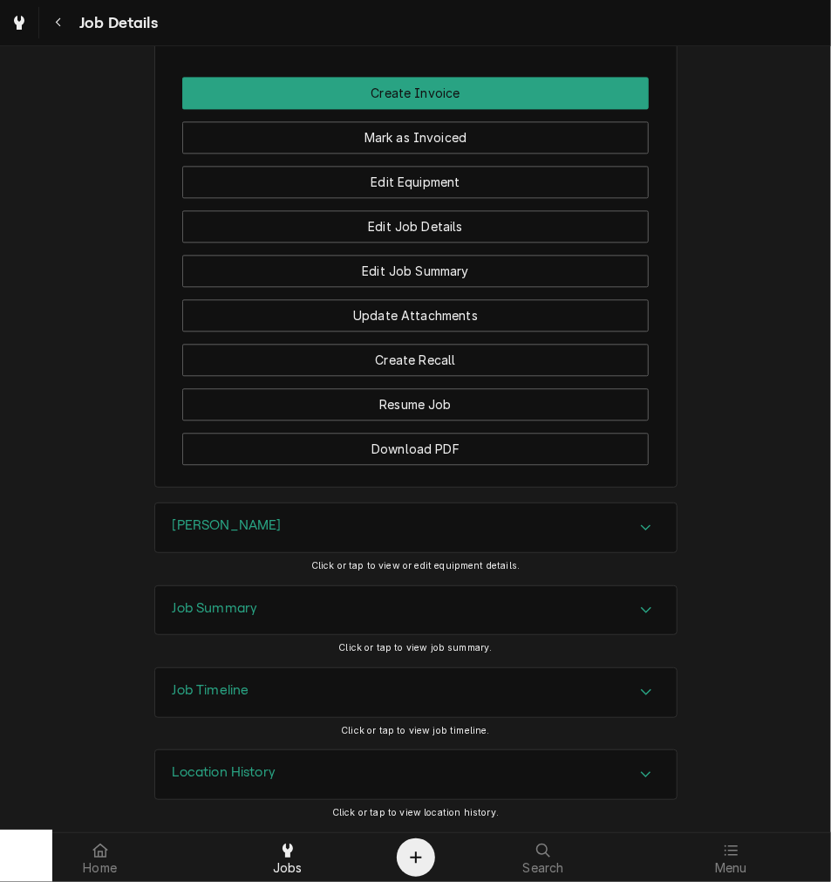
click at [521, 600] on div "Job Summary" at bounding box center [416, 610] width 522 height 49
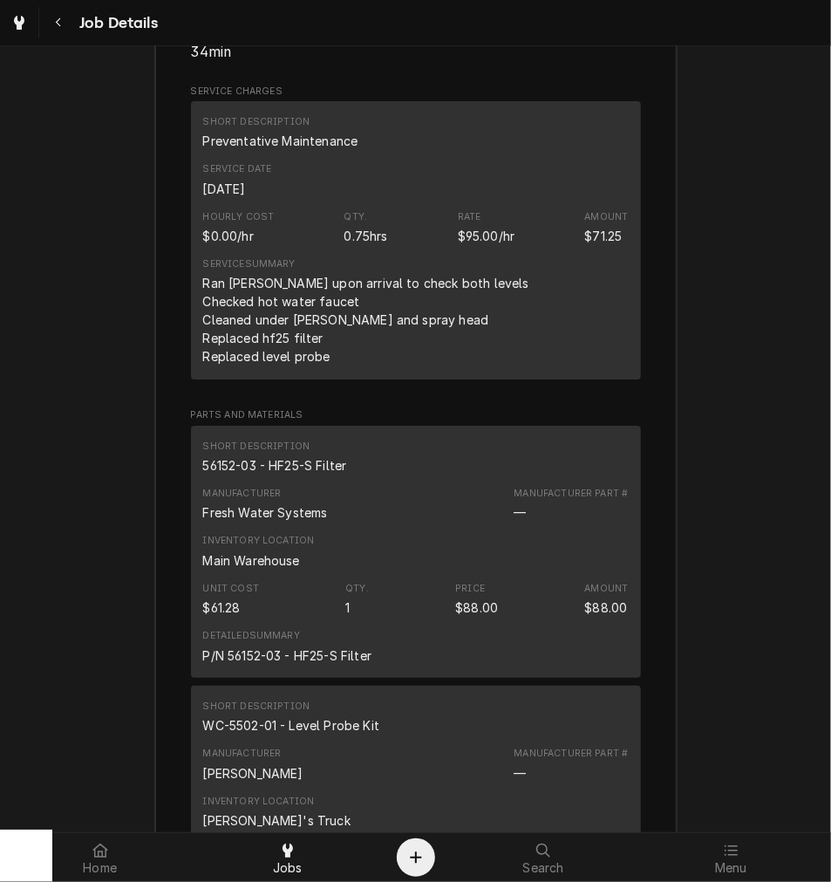
scroll to position [2225, 0]
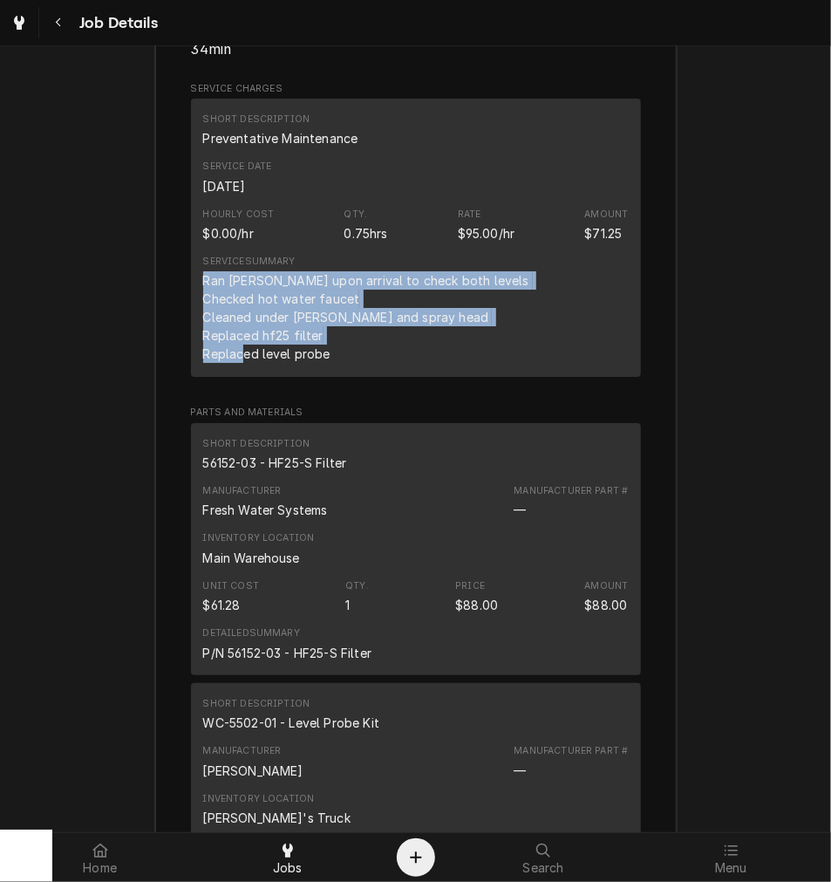
drag, startPoint x: 321, startPoint y: 373, endPoint x: 193, endPoint y: 305, distance: 145.2
click at [193, 305] on div "Short Description Preventative Maintenance Service Date Sep 4, 2025 Hourly Cost…" at bounding box center [416, 238] width 450 height 278
copy div "Ran brewer upon arrival to check both levels Checked hot water faucet Cleaned u…"
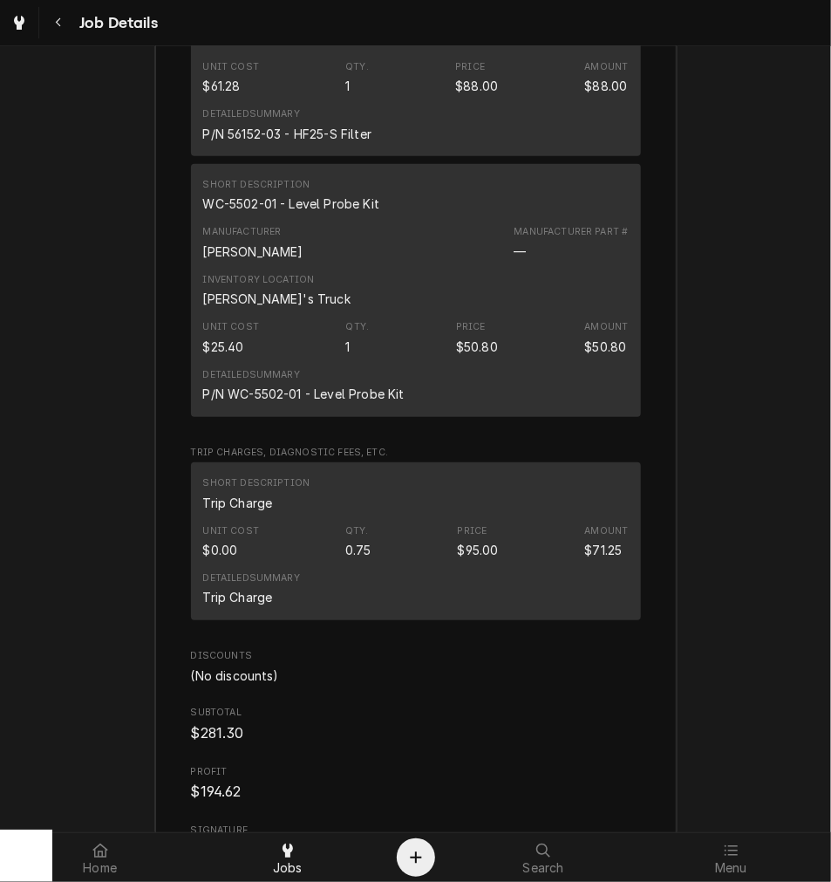
scroll to position [2754, 0]
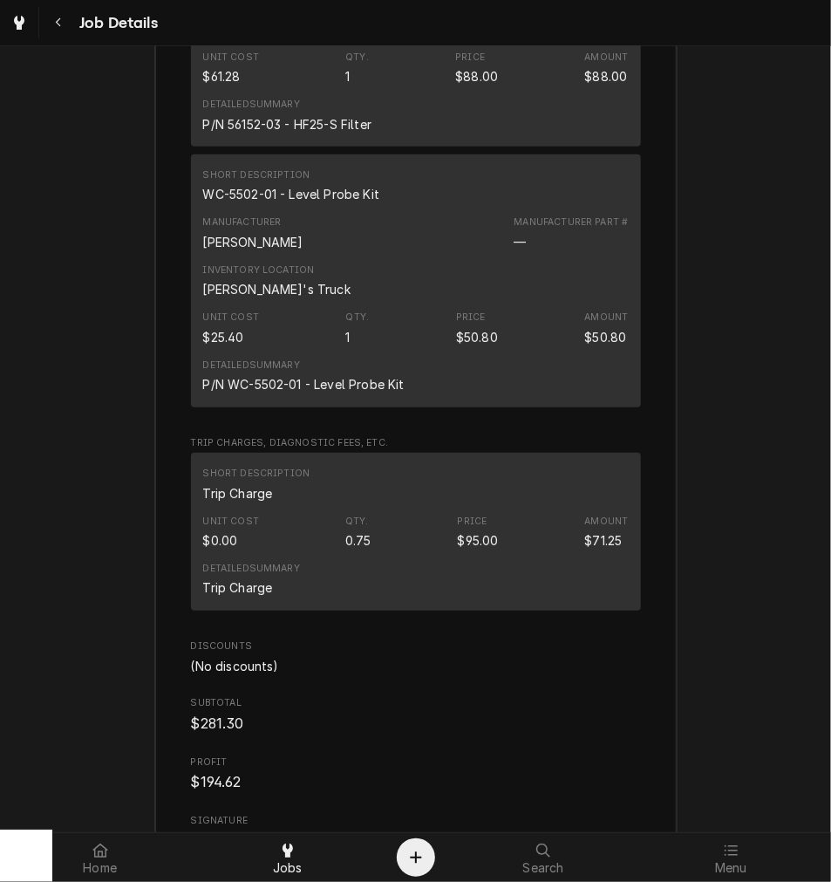
click at [361, 280] on div "Inventory Location Damon's Truck" at bounding box center [416, 280] width 426 height 47
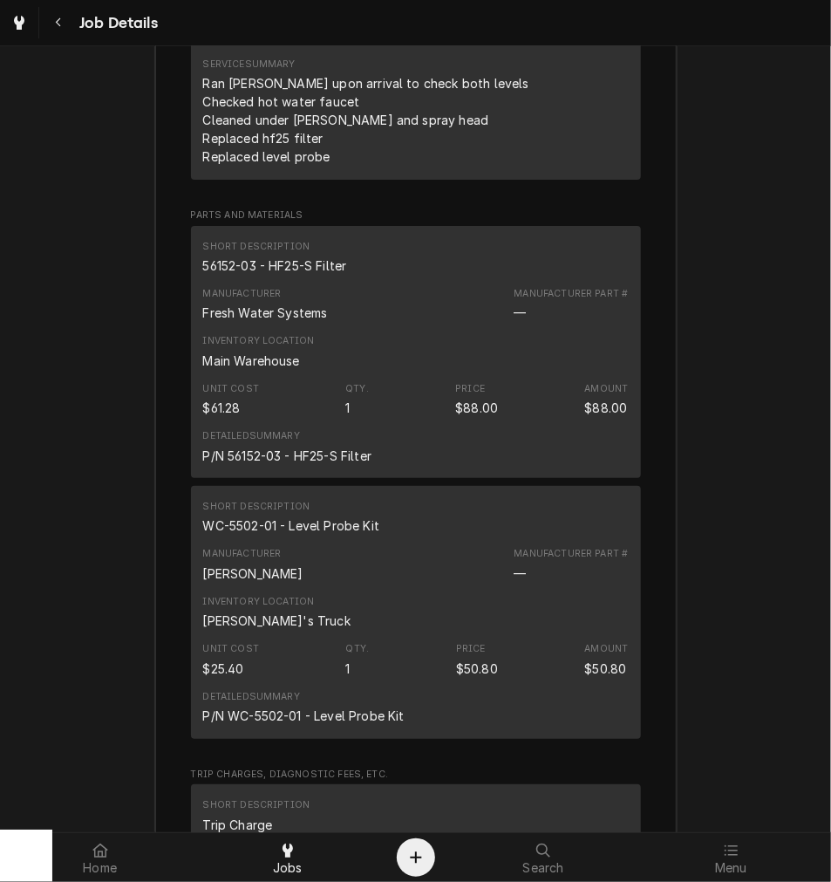
scroll to position [2369, 0]
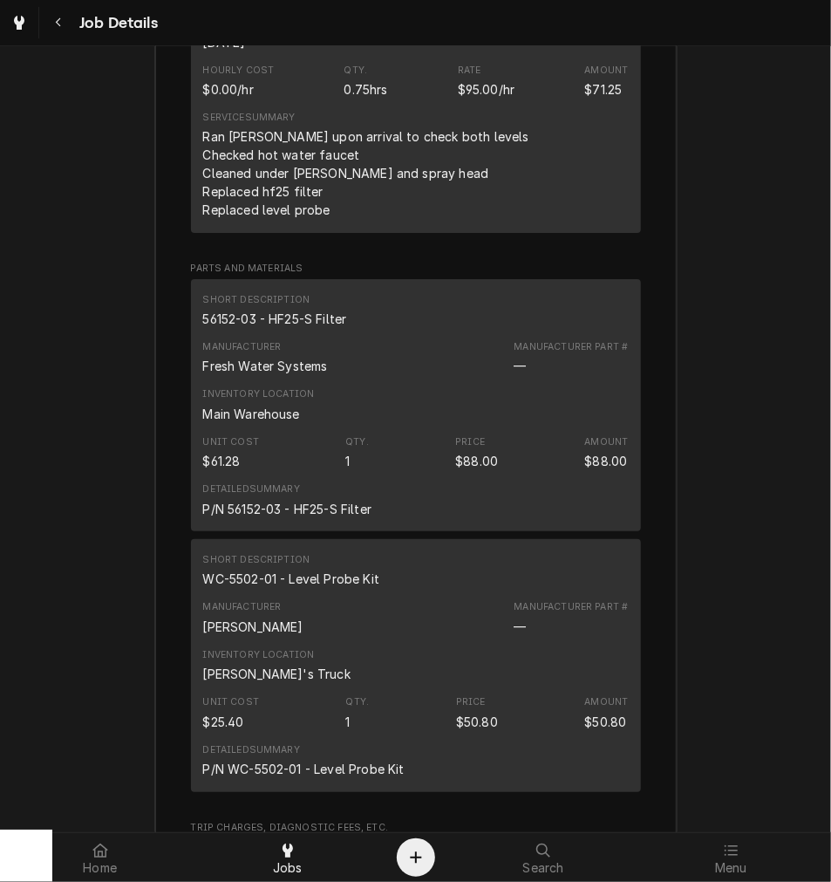
click at [243, 328] on div "56152-03 - HF25-S Filter" at bounding box center [275, 319] width 144 height 18
copy div "56152-03 - HF25-S Filter"
click at [351, 588] on div "WC-5502-01 - Level Probe Kit" at bounding box center [291, 579] width 176 height 18
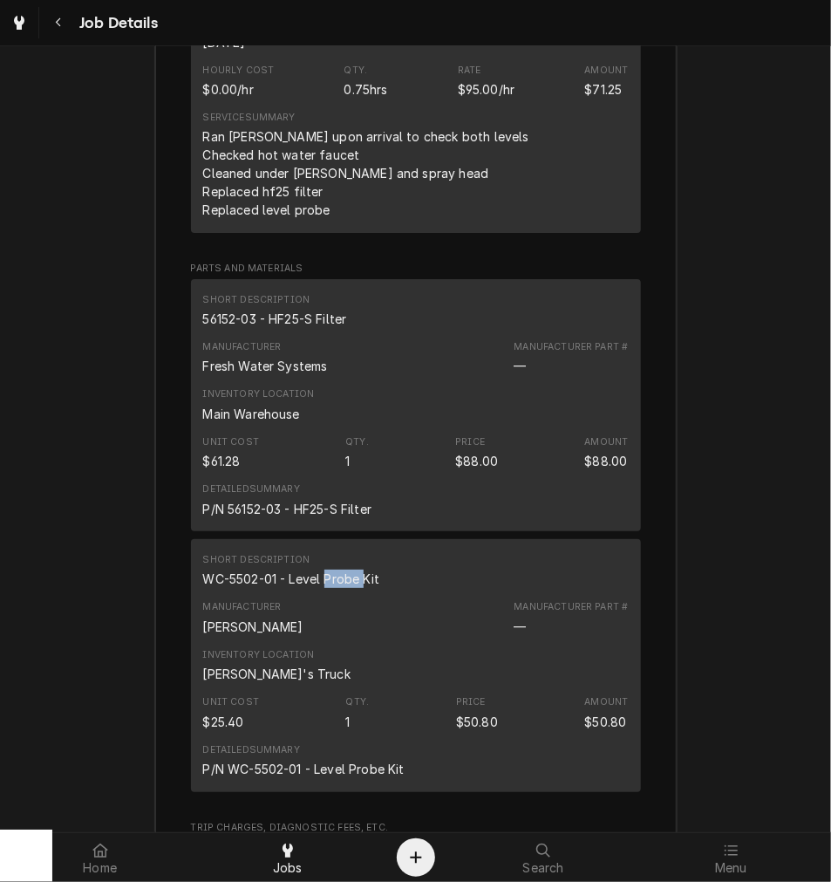
click at [351, 588] on div "WC-5502-01 - Level Probe Kit" at bounding box center [291, 579] width 176 height 18
copy div "WC-5502-01 - Level Probe Kit"
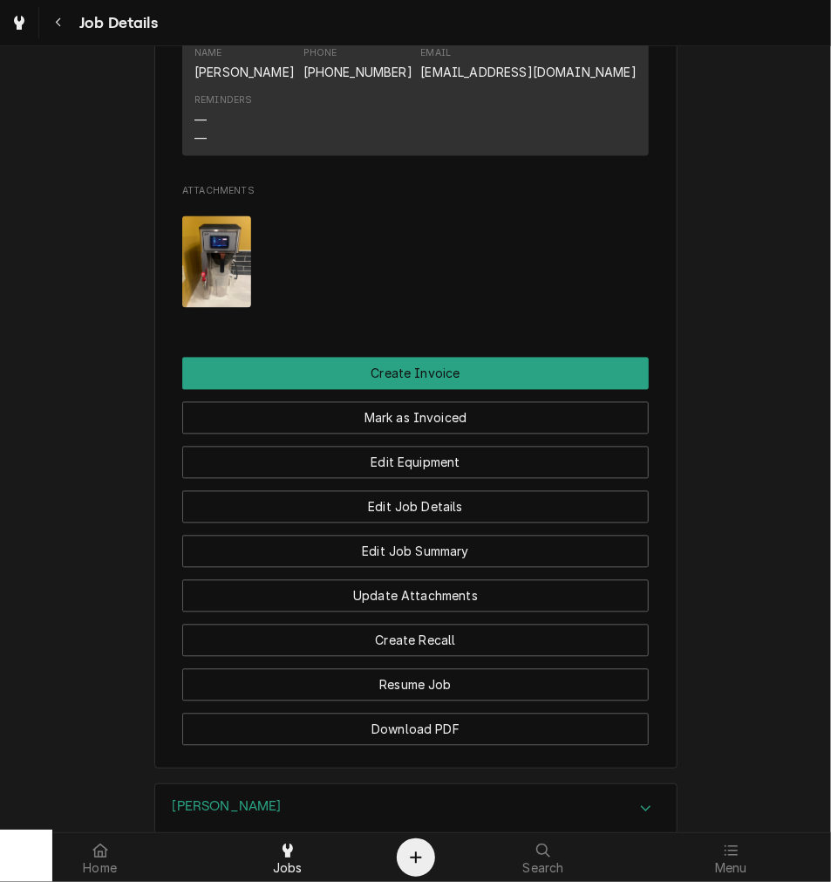
scroll to position [1152, 0]
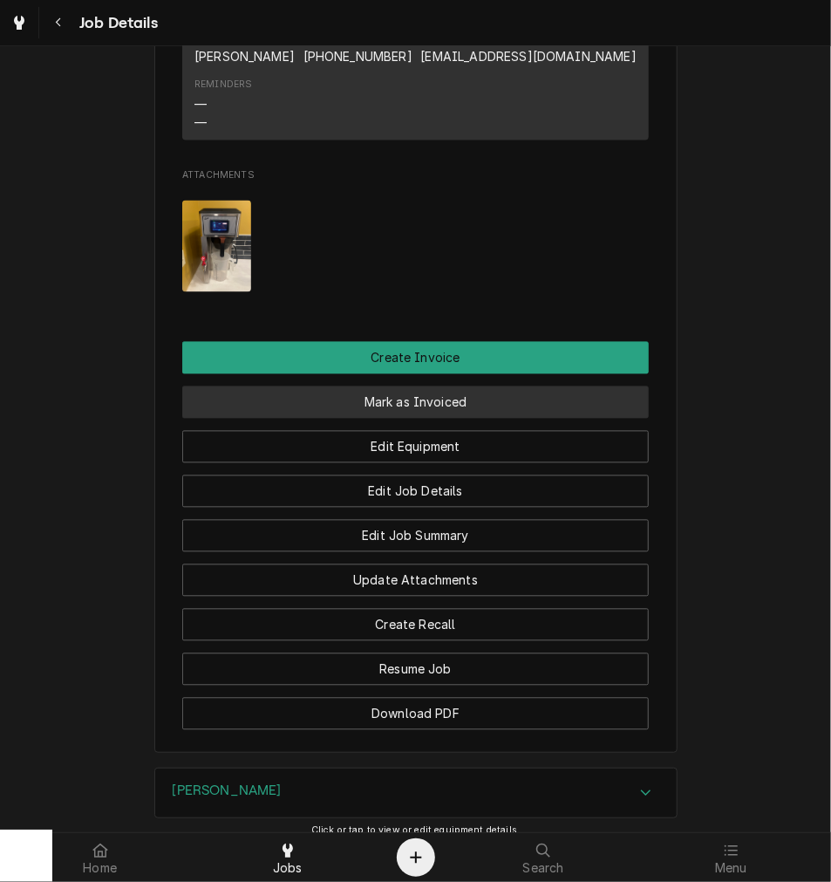
click at [626, 419] on button "Mark as Invoiced" at bounding box center [415, 403] width 467 height 32
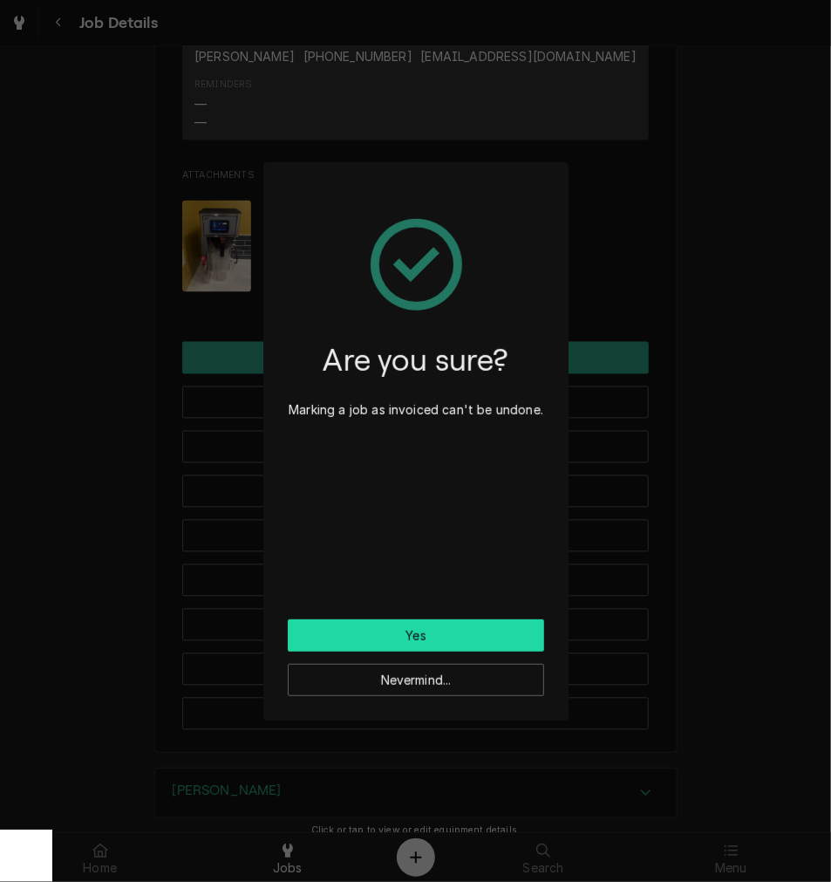
click at [448, 622] on button "Yes" at bounding box center [416, 635] width 257 height 32
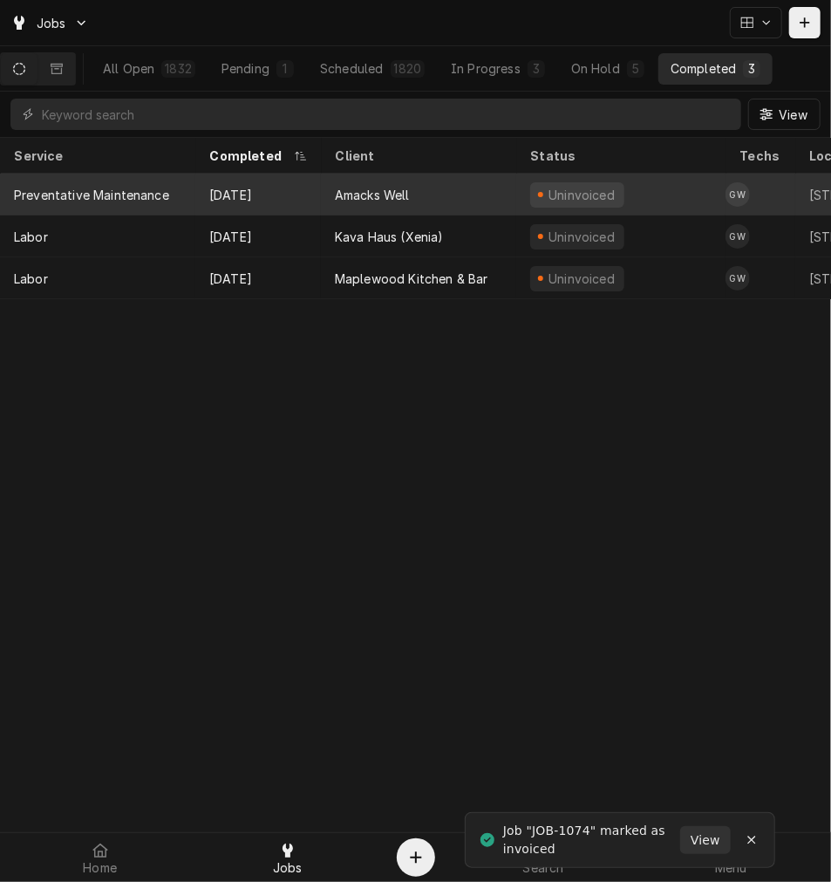
click at [428, 190] on div "Amacks Well" at bounding box center [418, 195] width 195 height 42
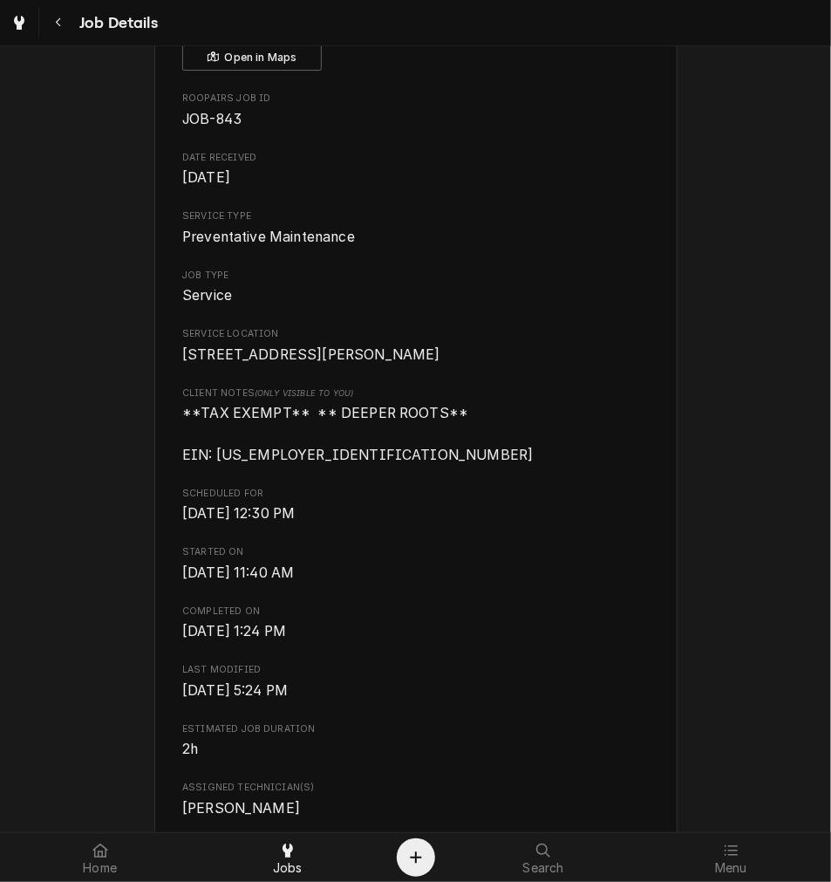
scroll to position [142, 0]
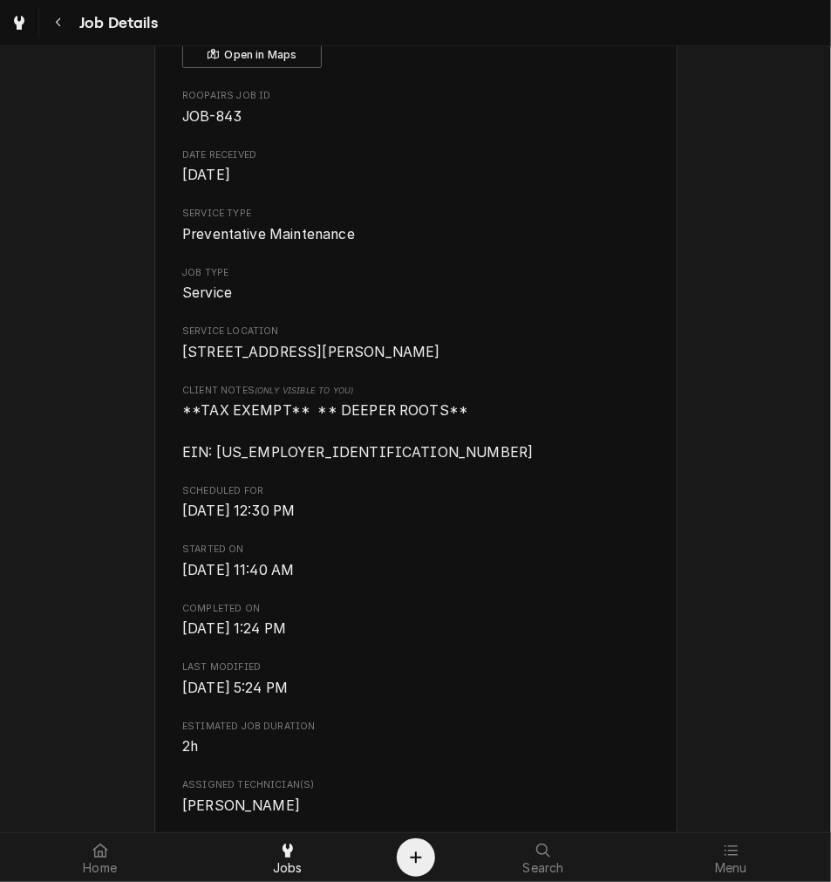
click at [182, 637] on span "[DATE] 1:24 PM" at bounding box center [234, 628] width 104 height 17
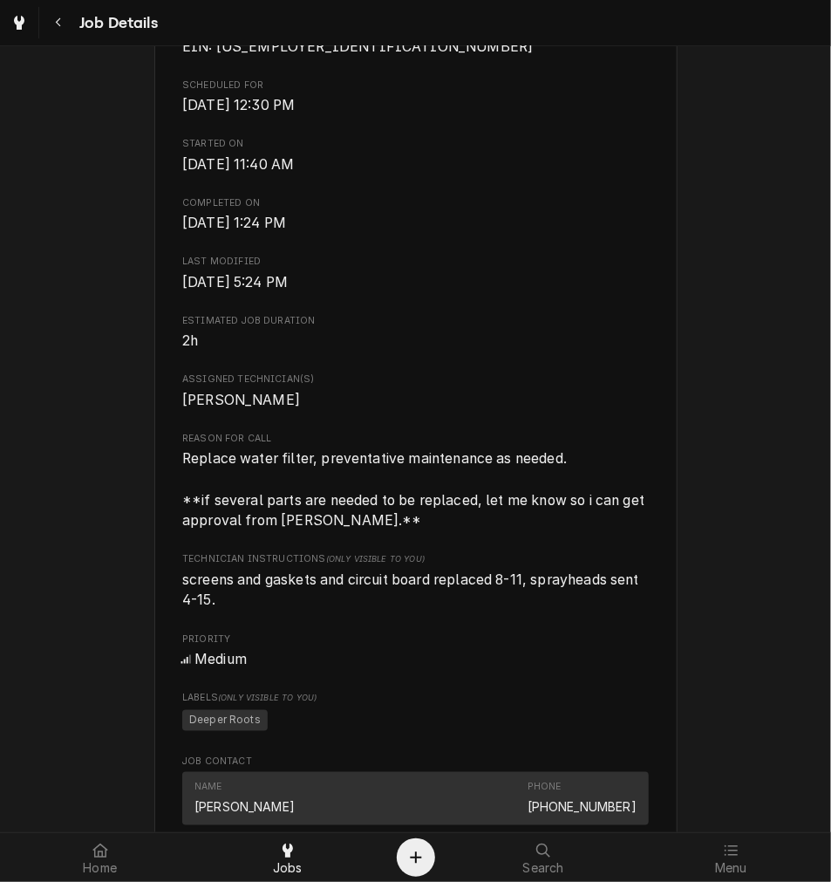
scroll to position [576, 0]
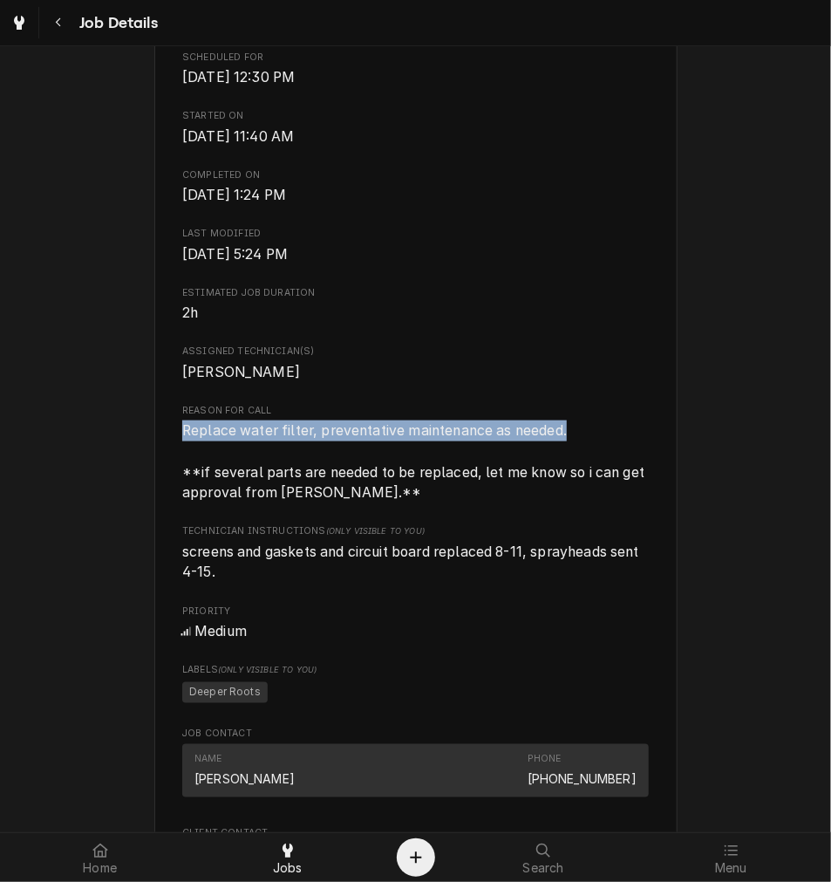
drag, startPoint x: 562, startPoint y: 448, endPoint x: 172, endPoint y: 452, distance: 390.0
click at [172, 452] on div "Amacks Well [STREET_ADDRESS][PERSON_NAME] Open in Maps Roopairs Job ID JOB-843 …" at bounding box center [415, 474] width 523 height 1885
copy span "Replace water filter, preventative maintenance as needed."
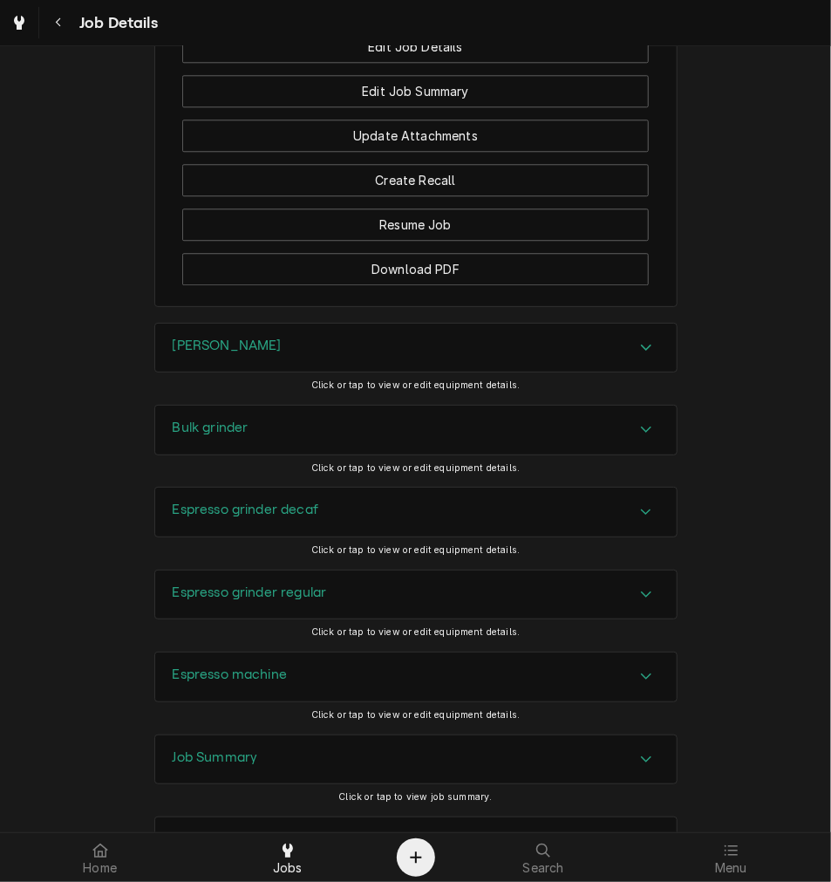
scroll to position [1858, 0]
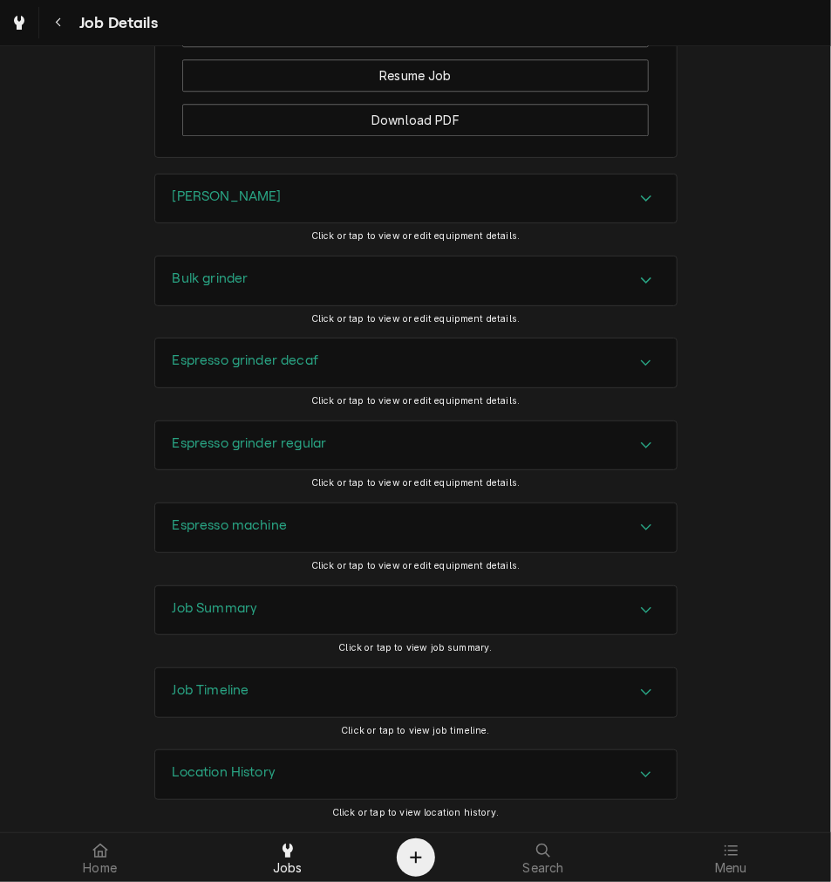
click at [380, 202] on div "[PERSON_NAME]" at bounding box center [416, 198] width 522 height 49
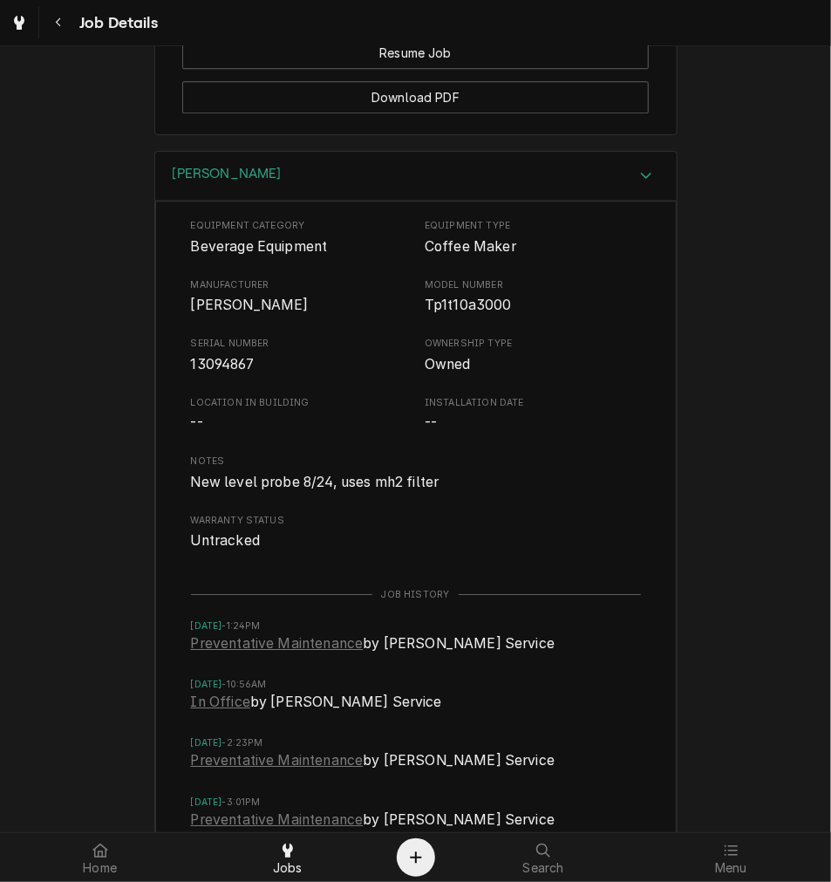
click at [490, 181] on div "[PERSON_NAME]" at bounding box center [416, 177] width 522 height 50
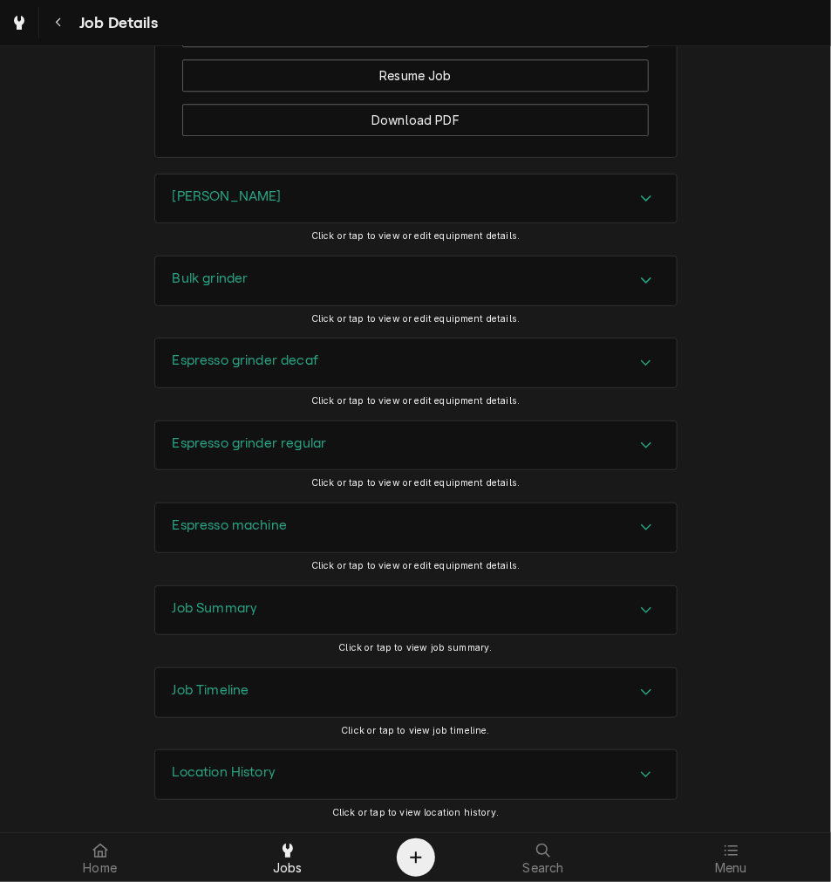
click at [315, 284] on div "Bulk grinder" at bounding box center [416, 281] width 522 height 49
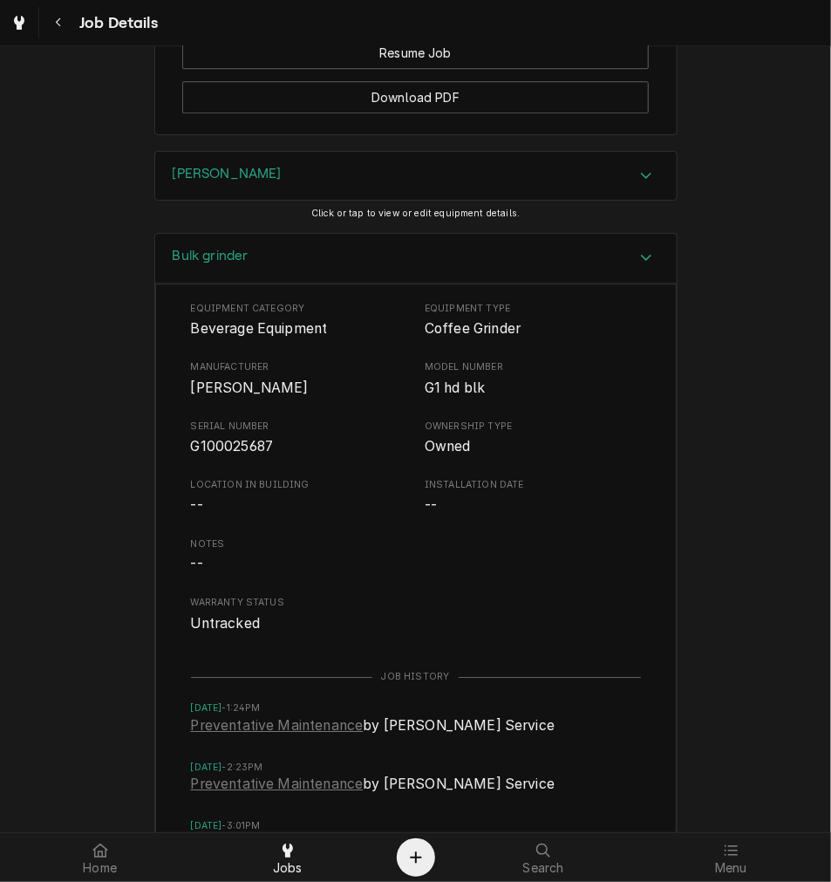
click at [389, 263] on div "Bulk grinder" at bounding box center [416, 259] width 522 height 50
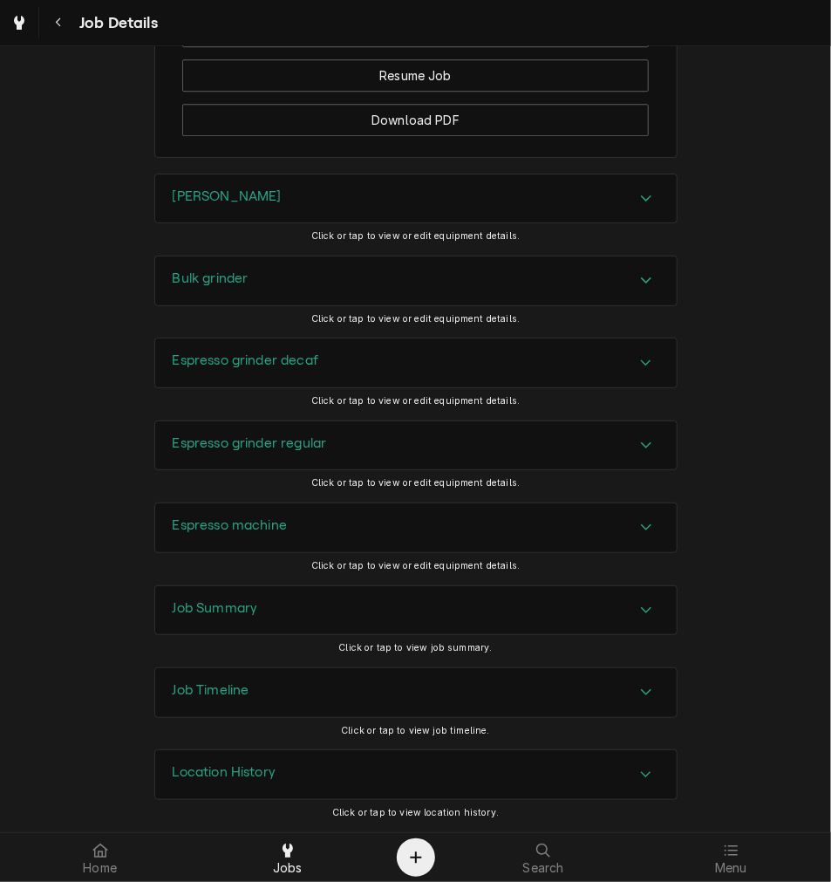
click at [316, 364] on div "Espresso grinder decaf" at bounding box center [416, 363] width 522 height 49
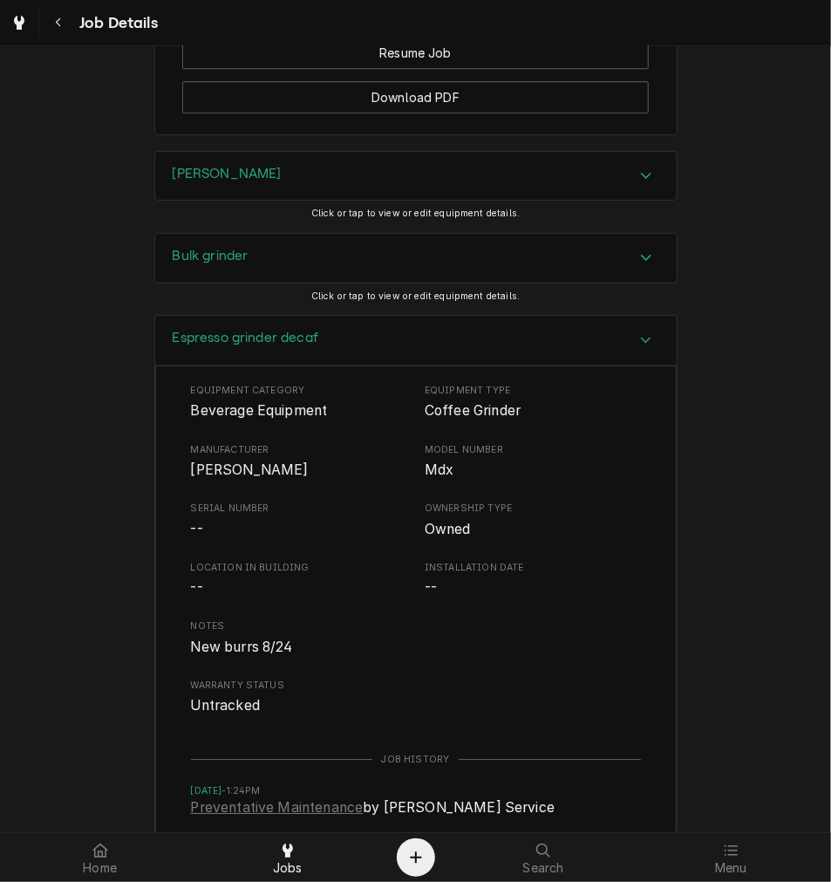
click at [328, 361] on div "Espresso grinder decaf" at bounding box center [416, 341] width 522 height 50
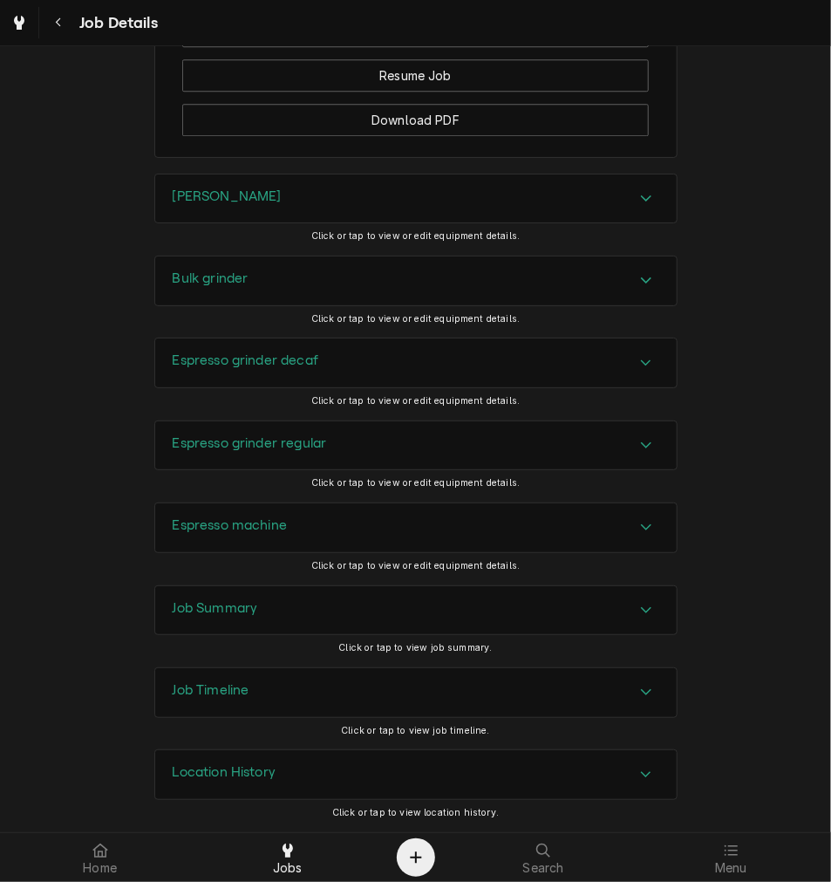
click at [401, 438] on div "Espresso grinder regular" at bounding box center [416, 445] width 522 height 49
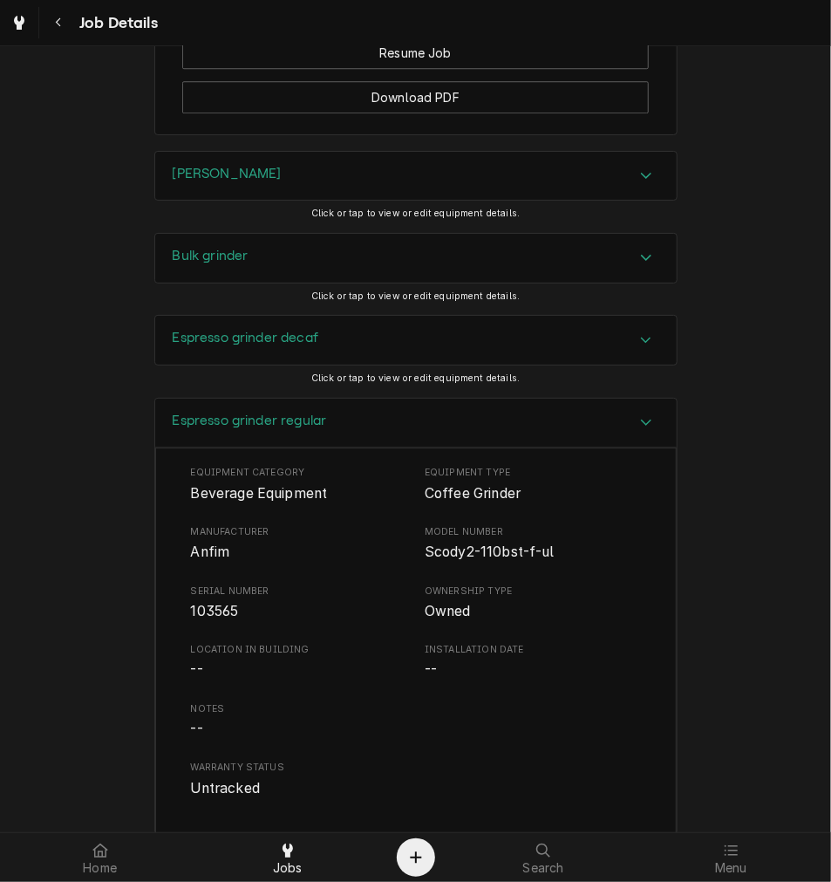
click at [358, 443] on div "Espresso grinder regular" at bounding box center [416, 424] width 522 height 50
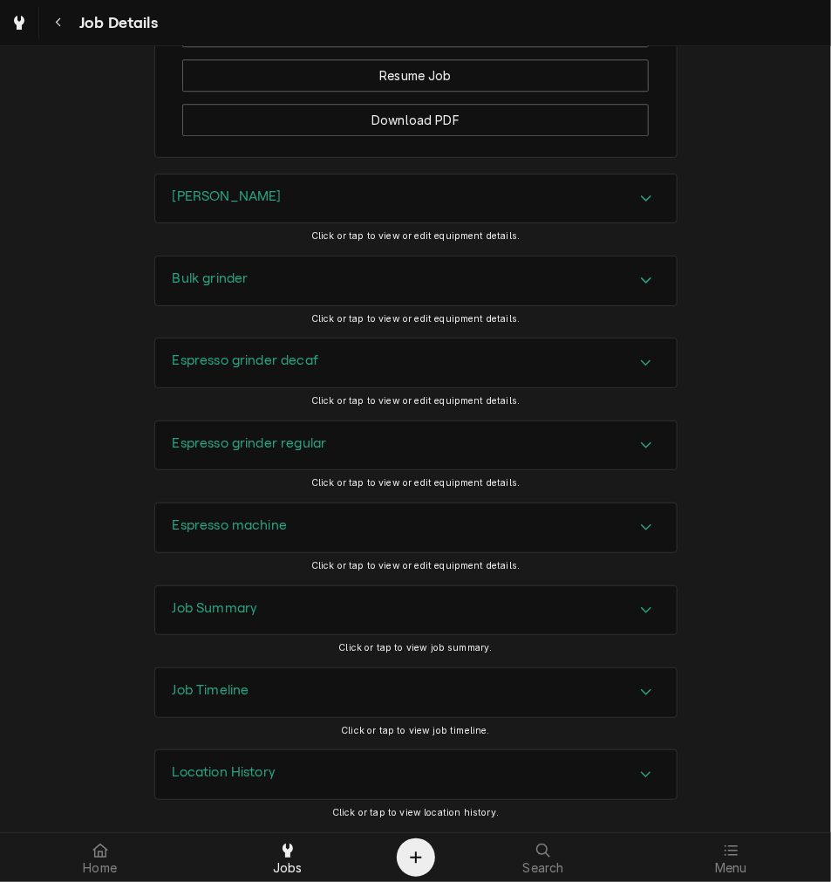
click at [292, 523] on div "Espresso machine" at bounding box center [416, 527] width 522 height 49
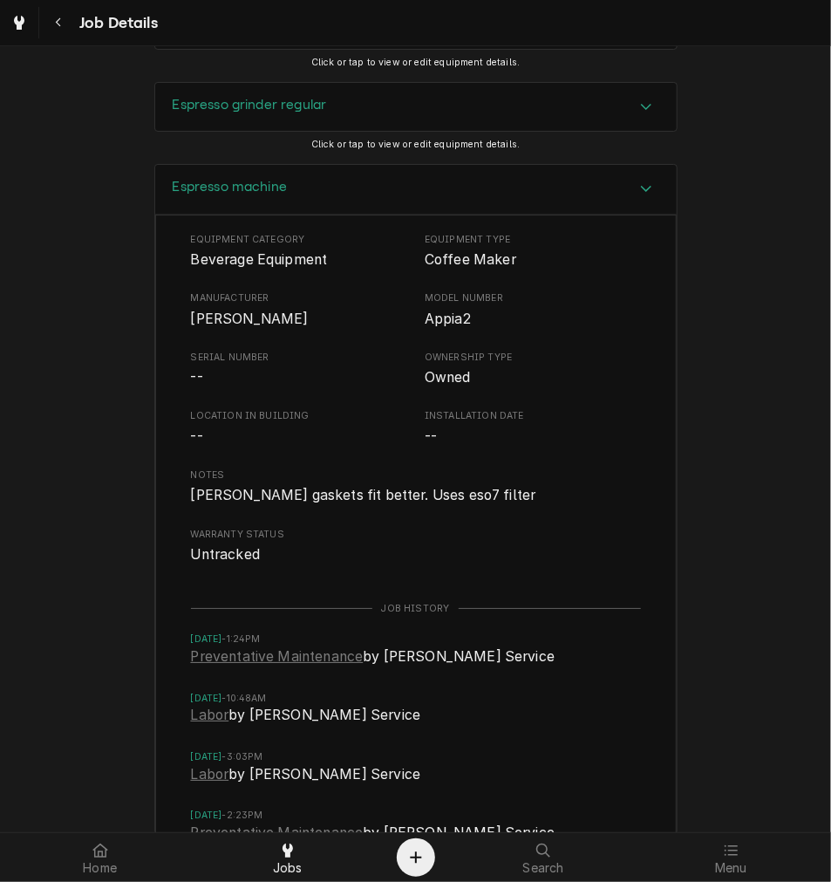
scroll to position [2225, 0]
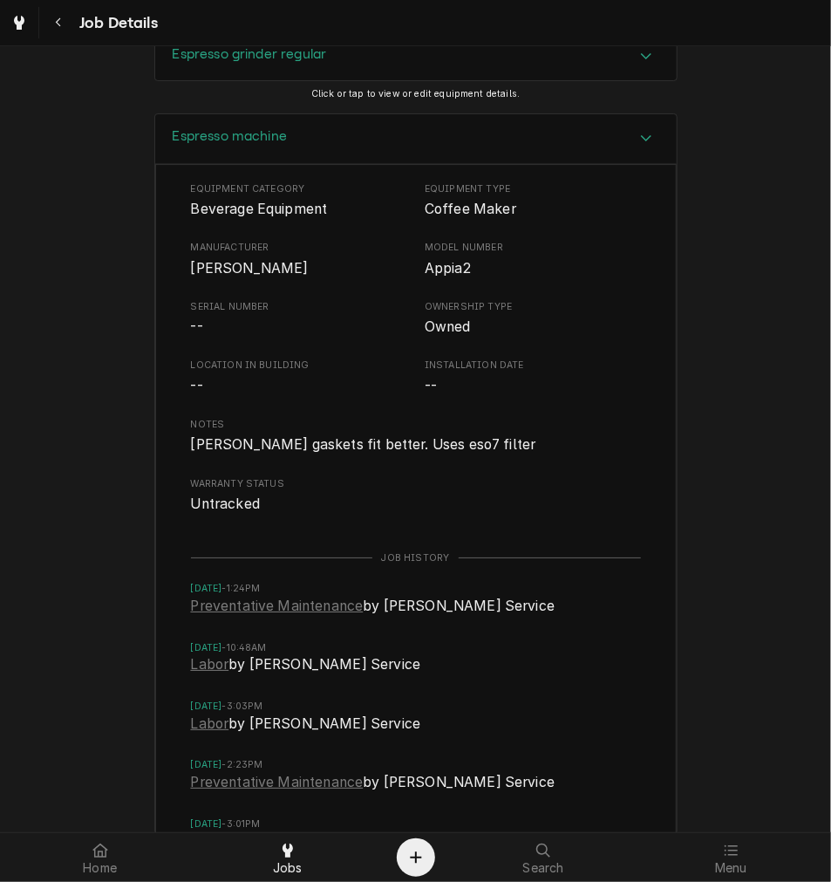
click at [424, 158] on div "Espresso machine" at bounding box center [416, 139] width 522 height 50
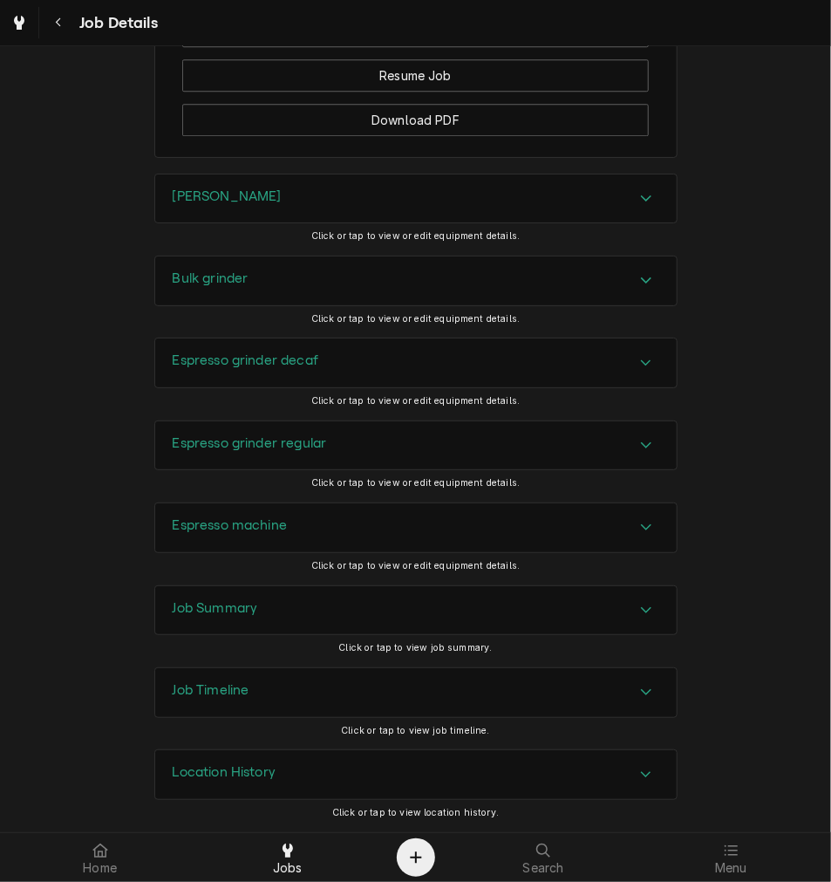
scroll to position [1858, 0]
click at [428, 611] on div "Job Summary" at bounding box center [416, 610] width 522 height 49
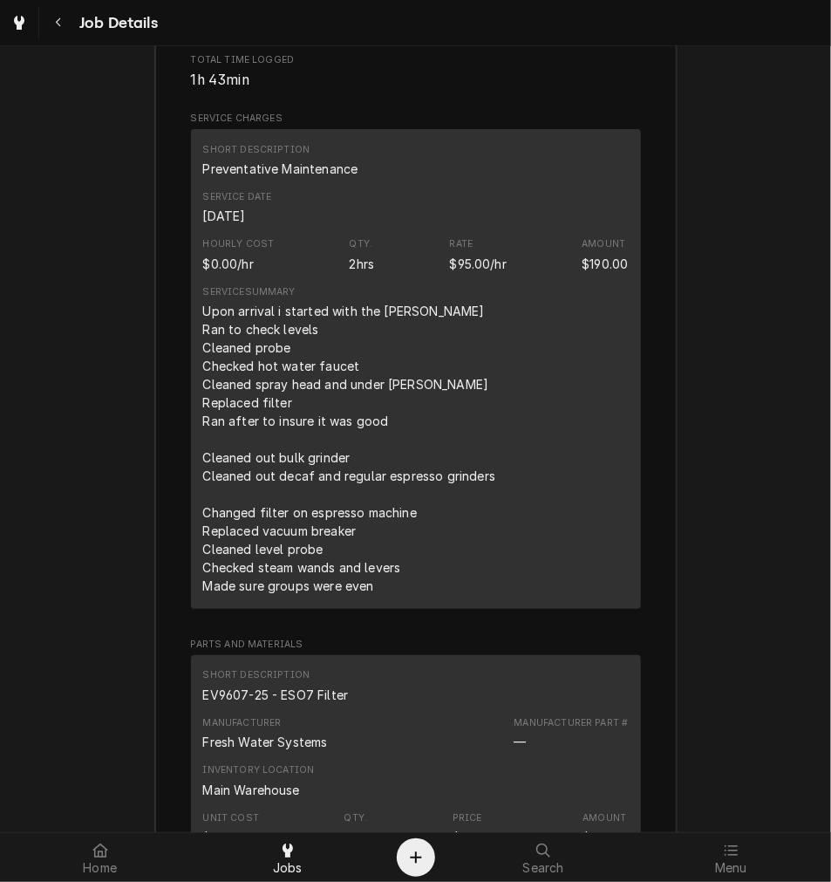
scroll to position [2620, 0]
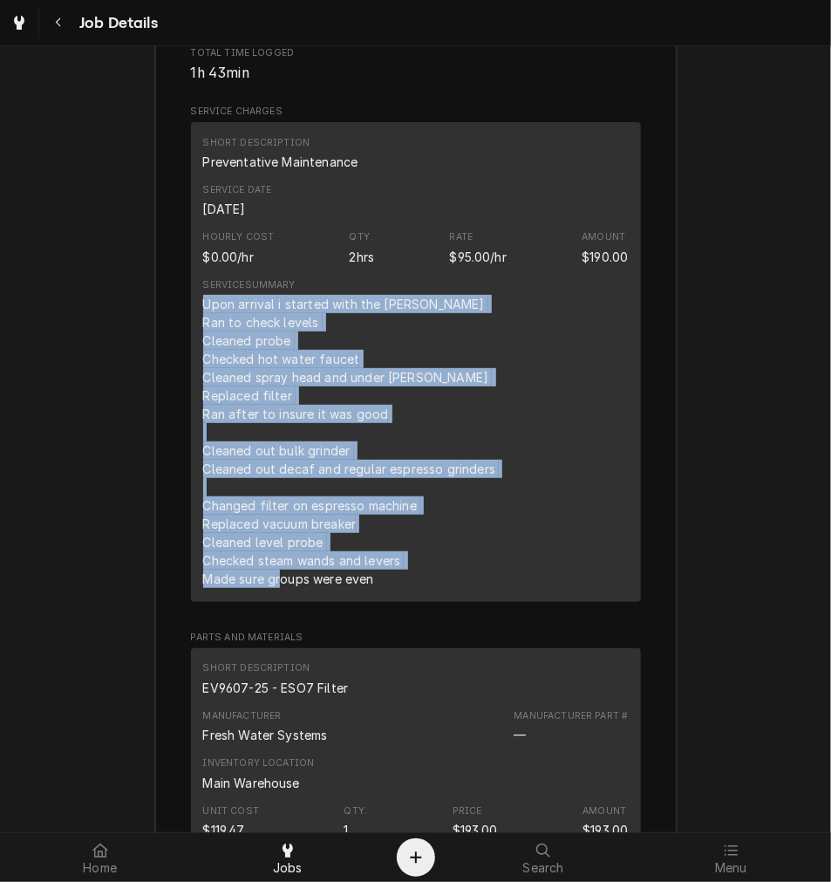
drag, startPoint x: 371, startPoint y: 600, endPoint x: 187, endPoint y: 325, distance: 331.5
click at [191, 325] on div "Short Description Preventative Maintenance Service Date Sep 4, 2025 Hourly Cost…" at bounding box center [416, 362] width 450 height 480
copy div "Upon arrival i started with the brewer Ran to check levels Cleaned probe Checke…"
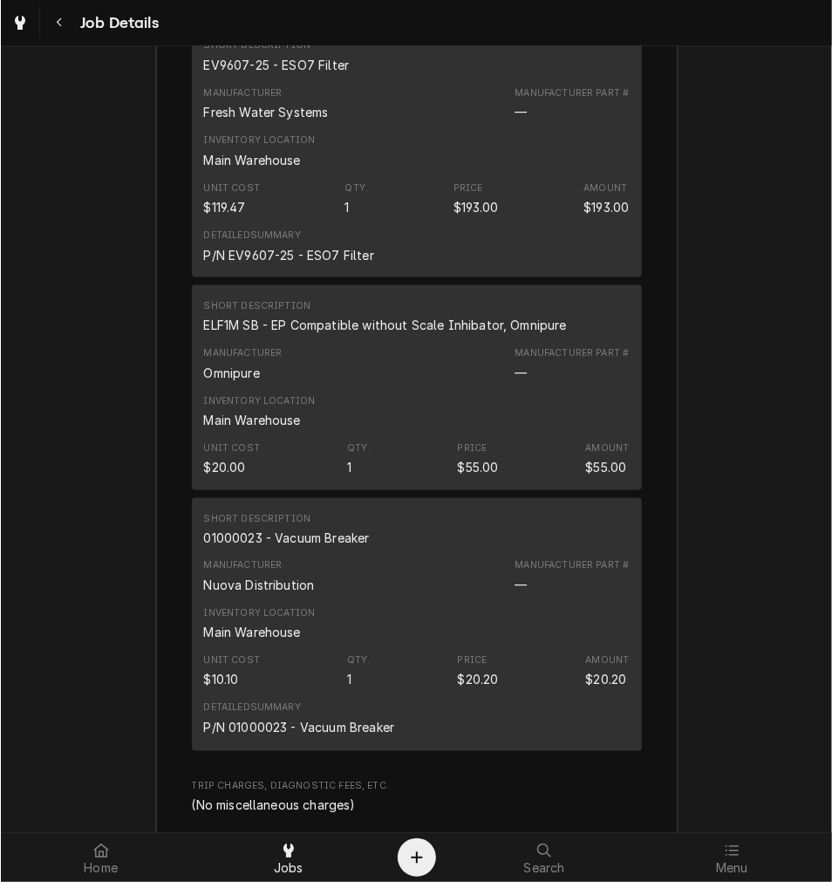
scroll to position [3250, 0]
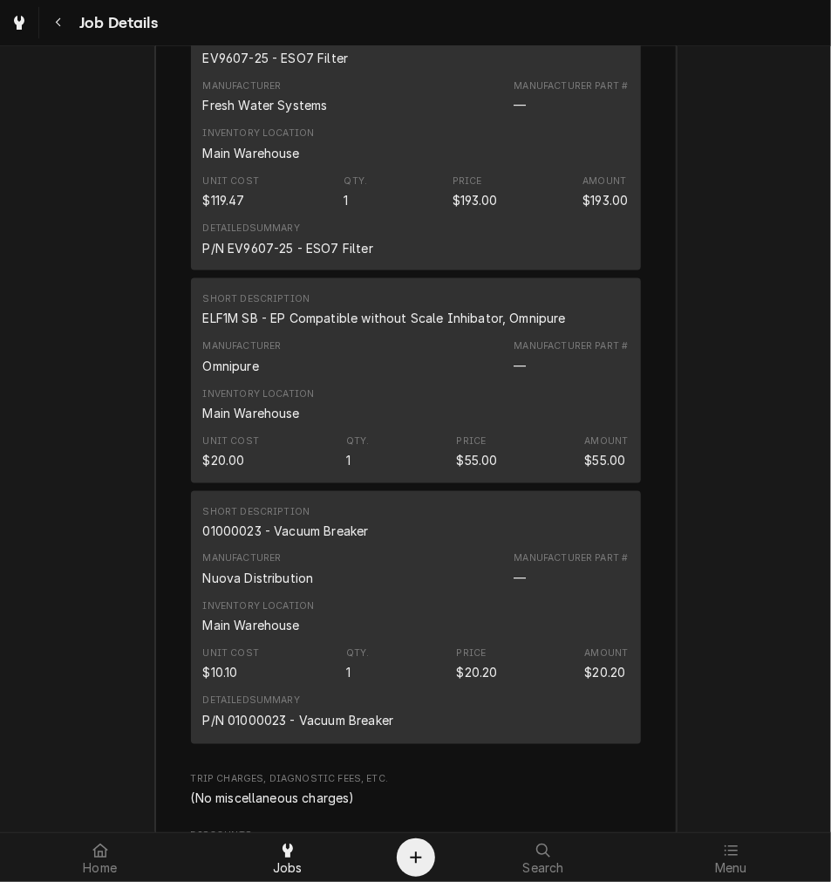
click at [285, 67] on div "EV9607-25 - ESO7 Filter" at bounding box center [276, 58] width 146 height 18
copy div "EV9607-25 - ESO7 Filter"
click at [396, 327] on div "ELF1M SB - EP Compatible without Scale Inhibator, Omnipure" at bounding box center [384, 318] width 363 height 18
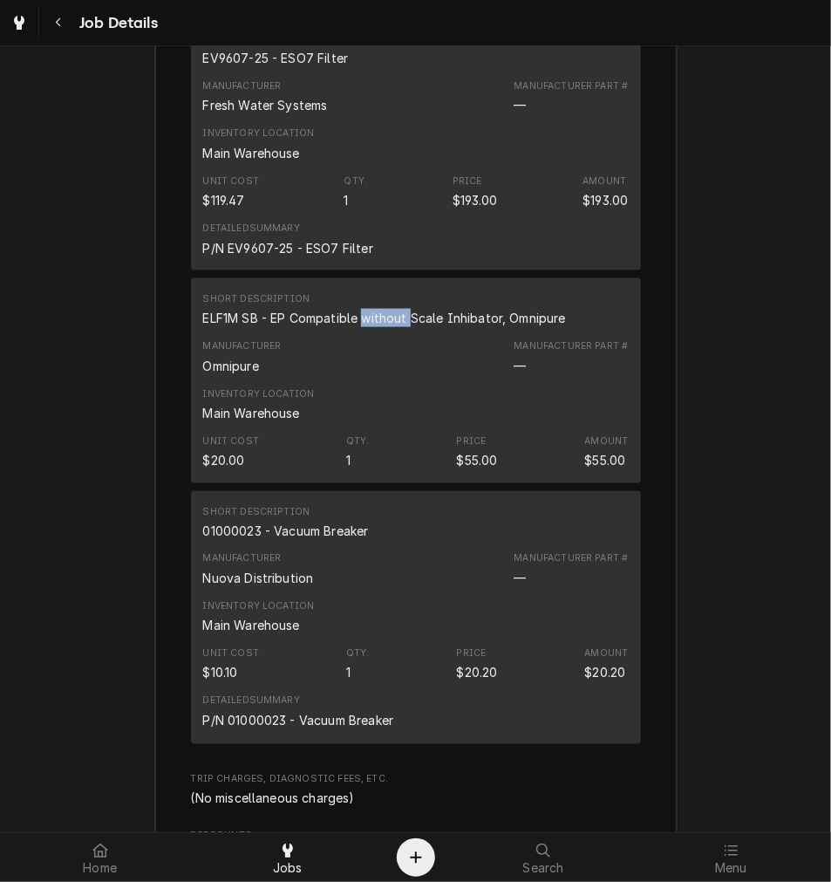
click at [396, 327] on div "ELF1M SB - EP Compatible without Scale Inhibator, Omnipure" at bounding box center [384, 318] width 363 height 18
copy div "ELF1M SB - EP Compatible without Scale Inhibator, Omnipure"
click at [307, 540] on div "01000023 - Vacuum Breaker" at bounding box center [286, 531] width 166 height 18
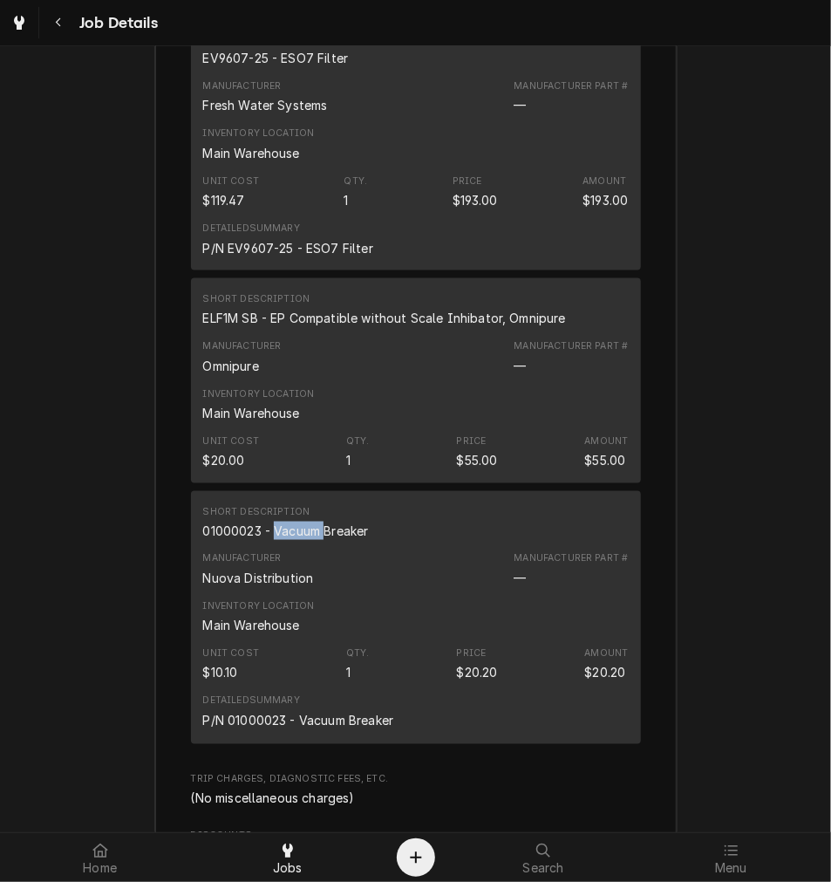
click at [307, 540] on div "01000023 - Vacuum Breaker" at bounding box center [286, 531] width 166 height 18
copy div "01000023 - Vacuum Breaker"
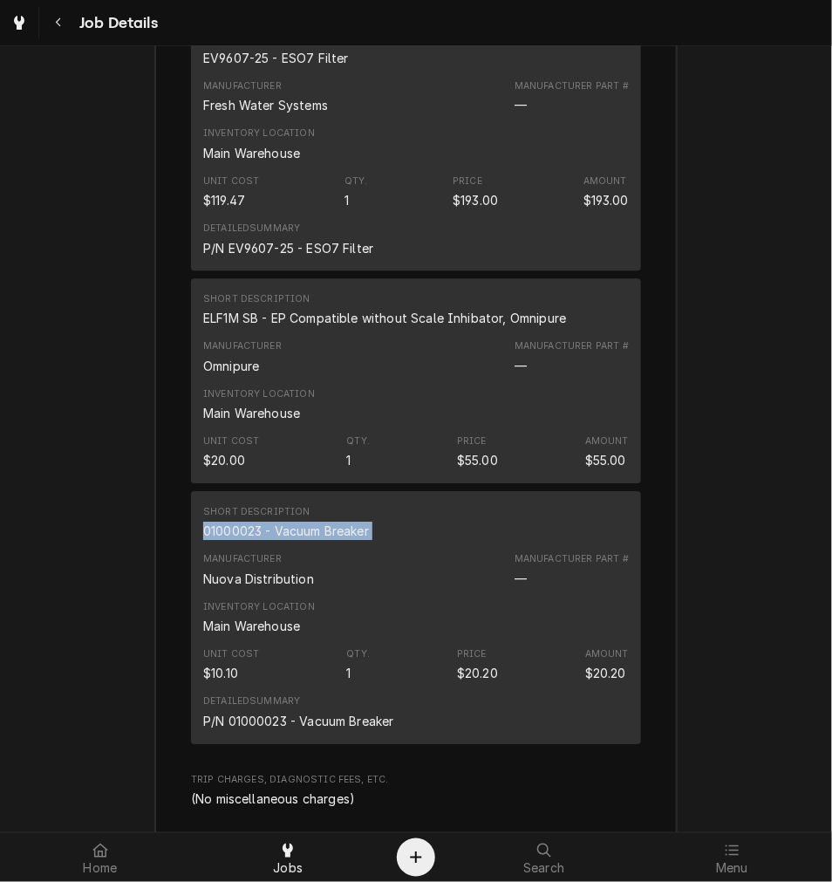
click at [123, 422] on div "Job Summary Roopairs Job ID JOB-843 Service Type Preventative Maintenance Job T…" at bounding box center [416, 340] width 832 height 2339
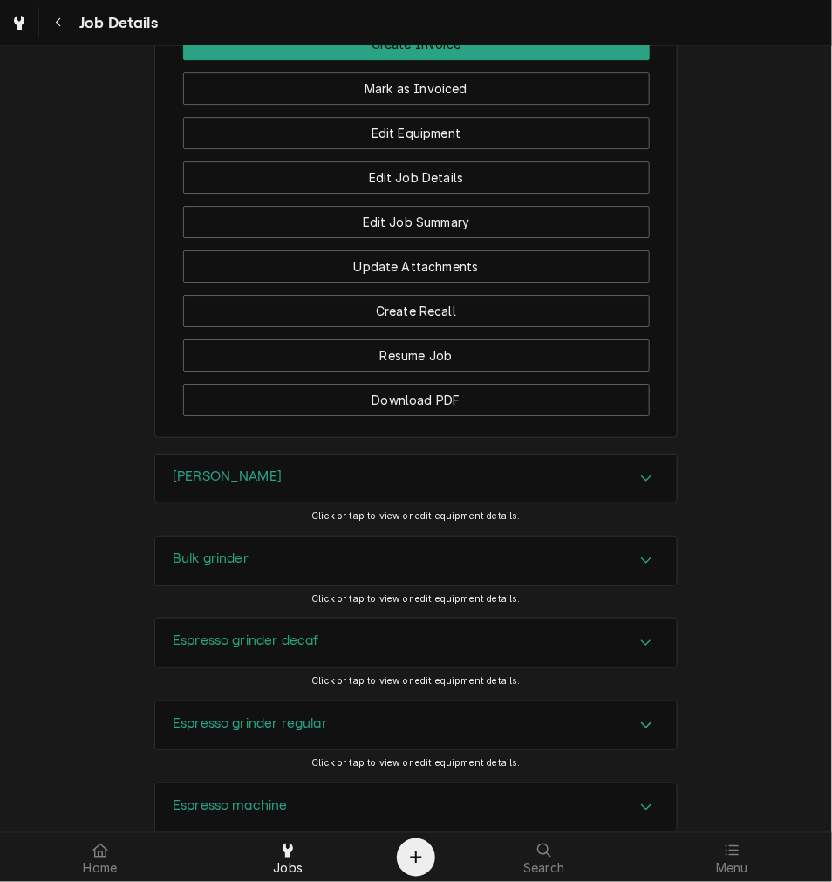
scroll to position [1488, 0]
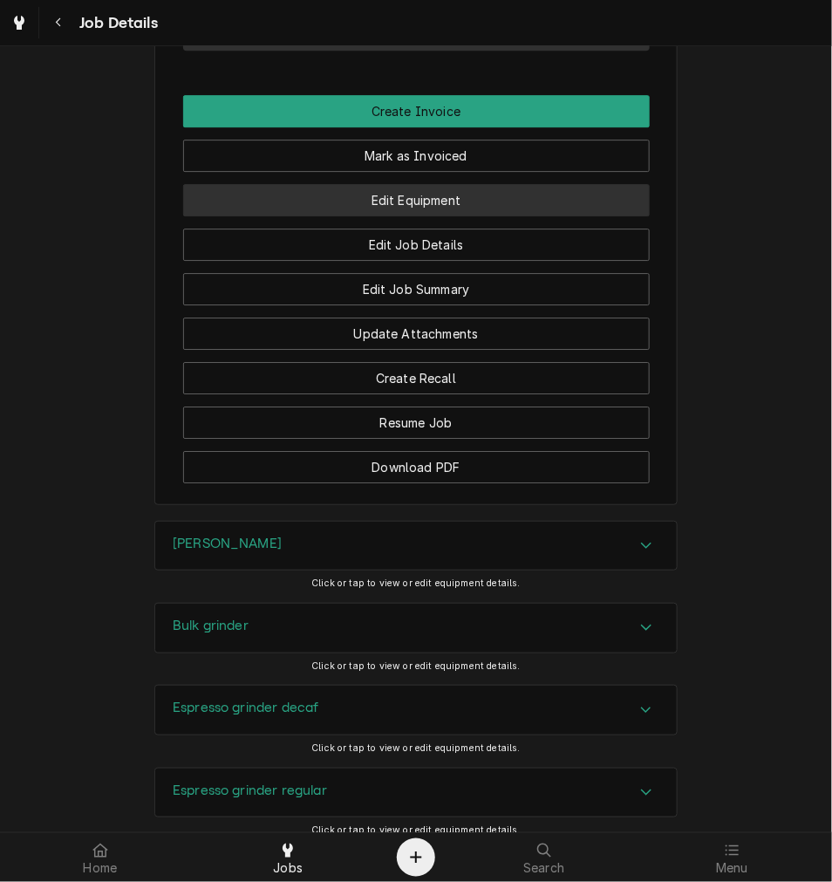
click at [563, 207] on button "Edit Equipment" at bounding box center [416, 200] width 467 height 32
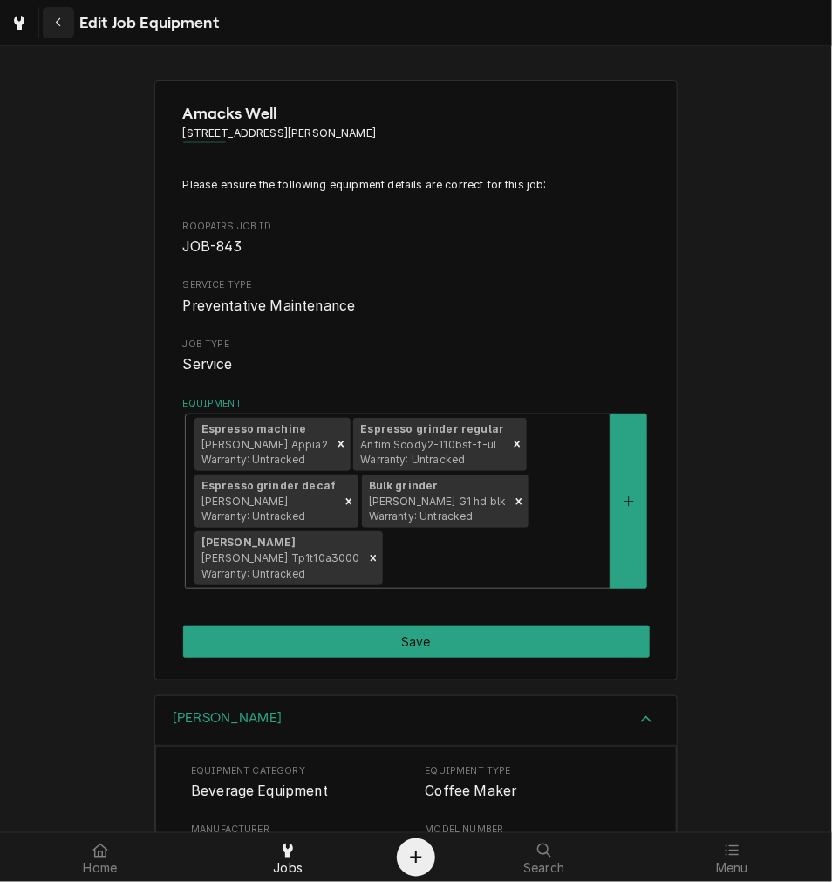
click at [71, 33] on button "Navigate back" at bounding box center [58, 22] width 31 height 31
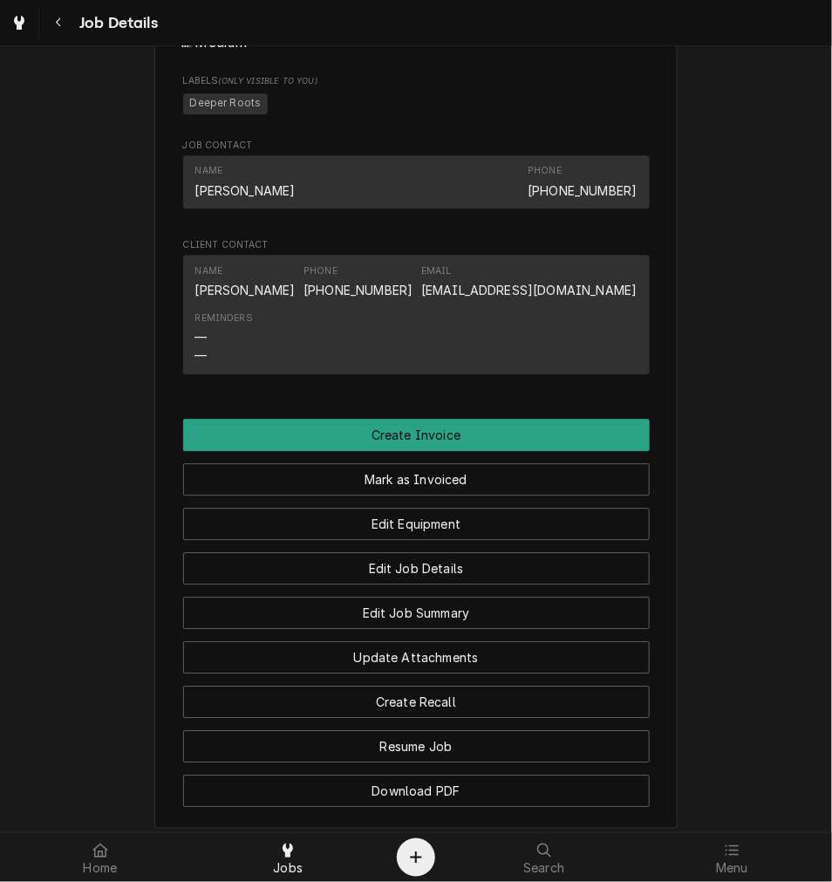
scroll to position [1184, 0]
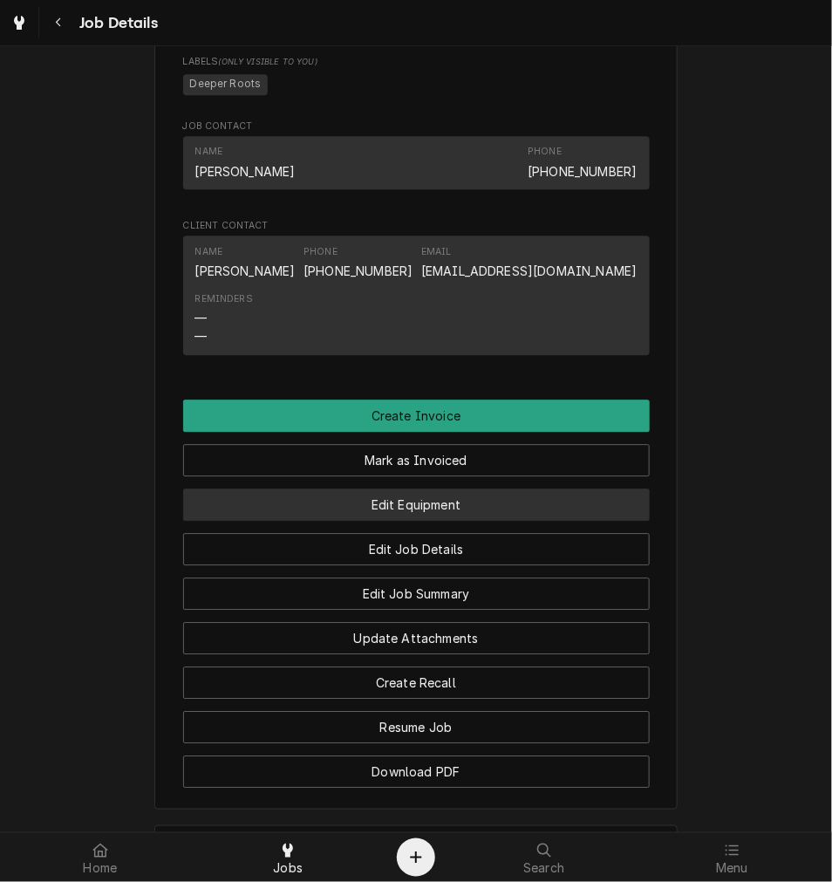
click at [371, 521] on button "Edit Equipment" at bounding box center [416, 505] width 467 height 32
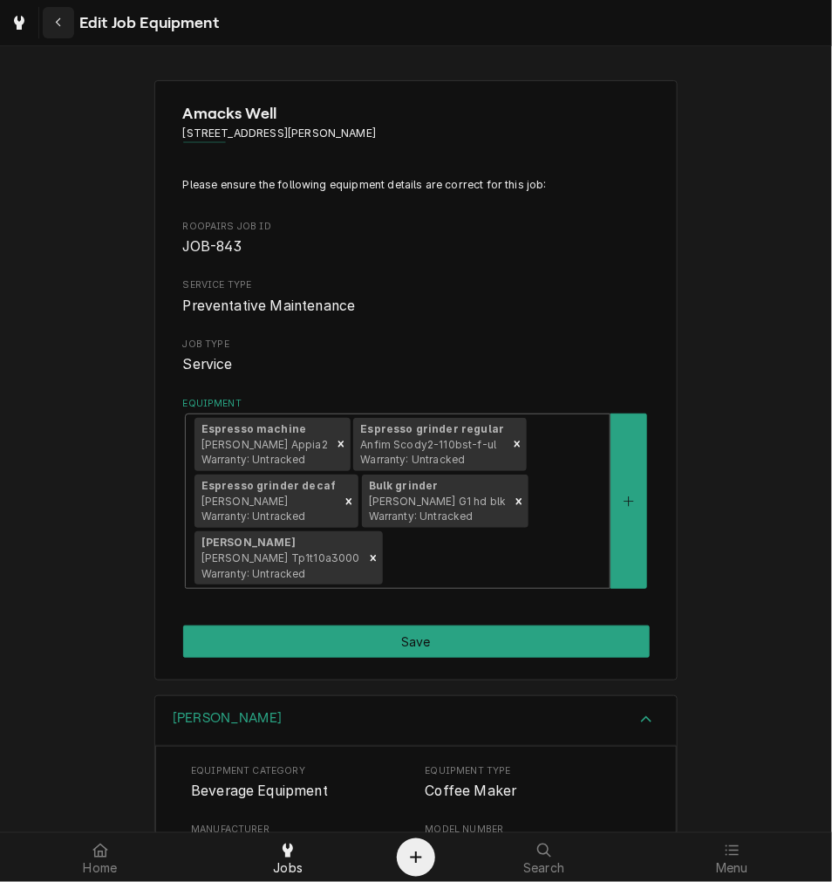
click at [72, 21] on button "Navigate back" at bounding box center [58, 22] width 31 height 31
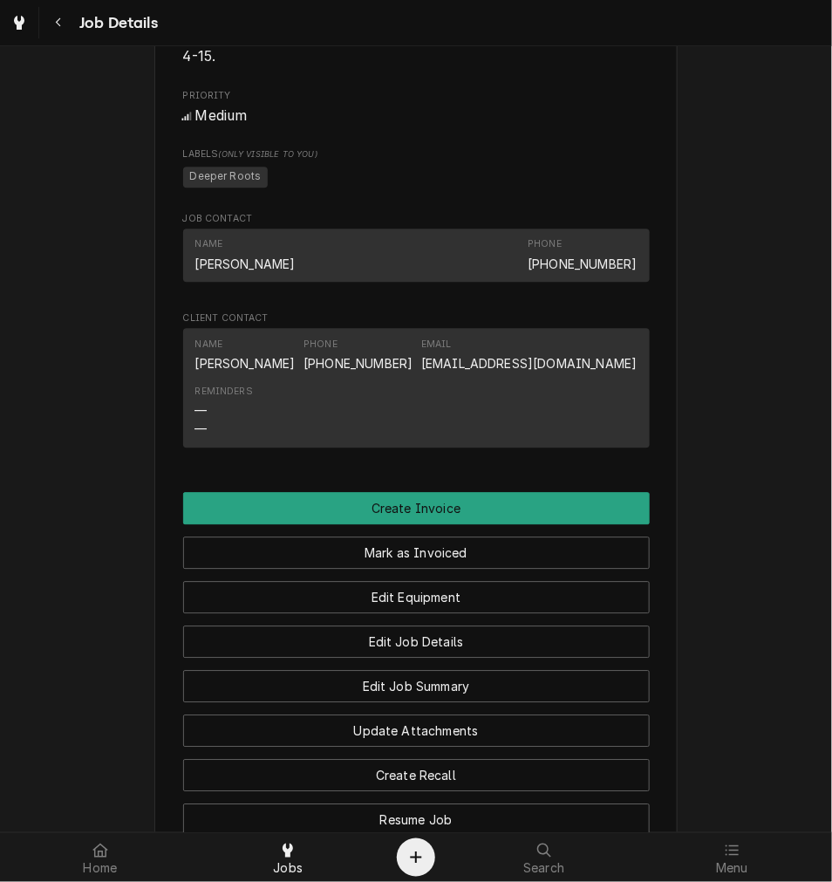
scroll to position [1092, 0]
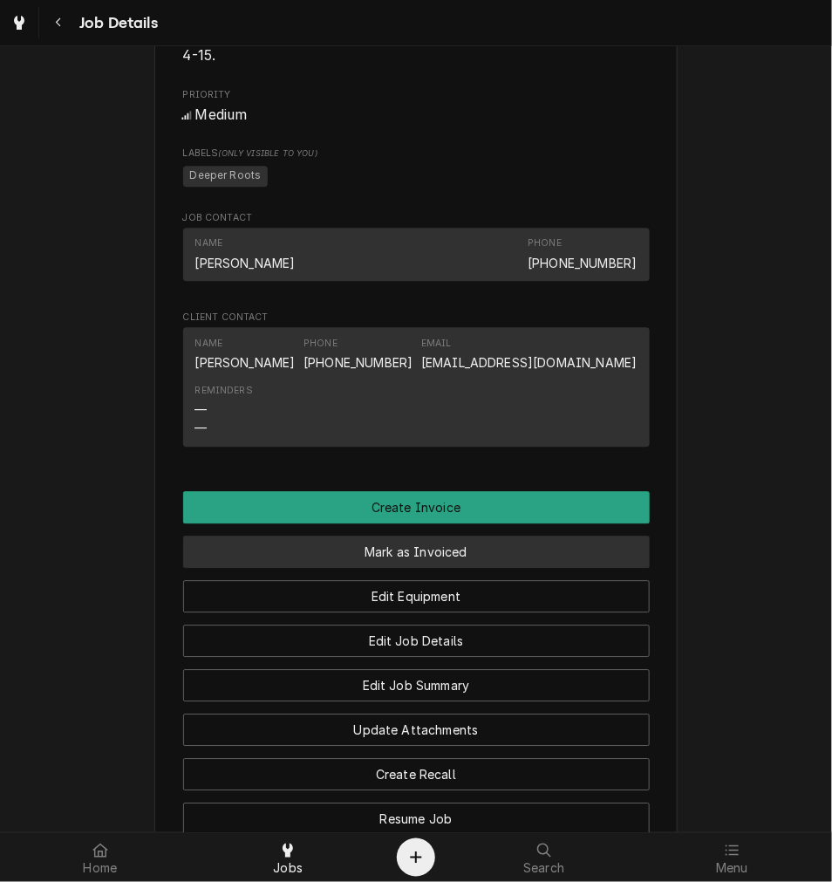
click at [523, 568] on button "Mark as Invoiced" at bounding box center [416, 552] width 467 height 32
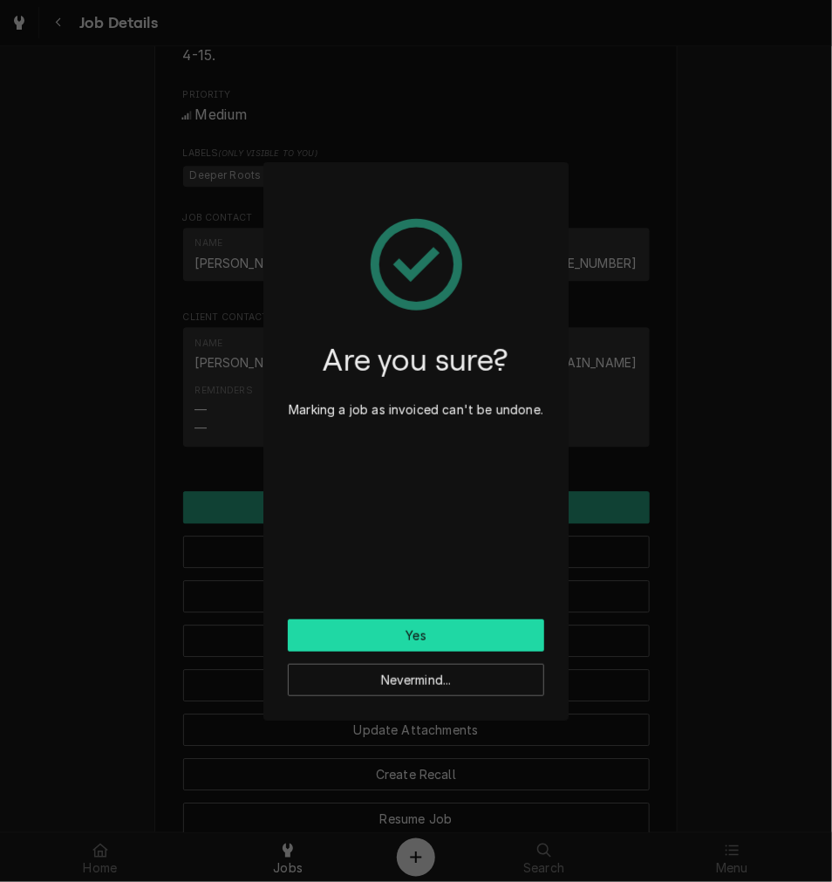
click at [481, 638] on button "Yes" at bounding box center [416, 635] width 257 height 32
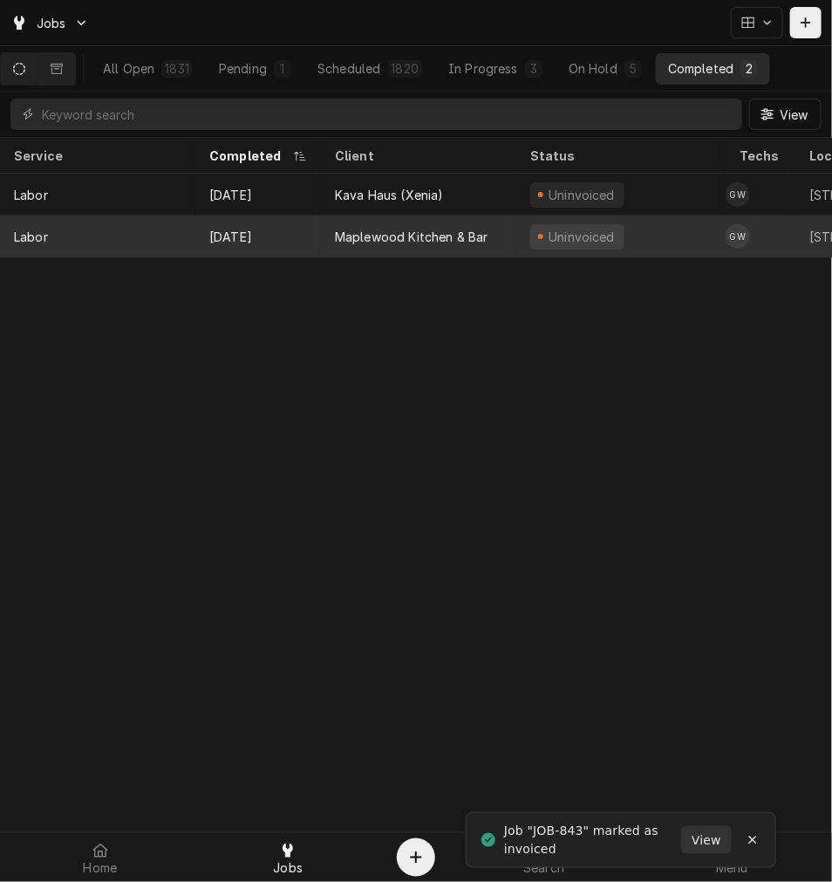
click at [282, 215] on div "Sep 5" at bounding box center [258, 236] width 126 height 42
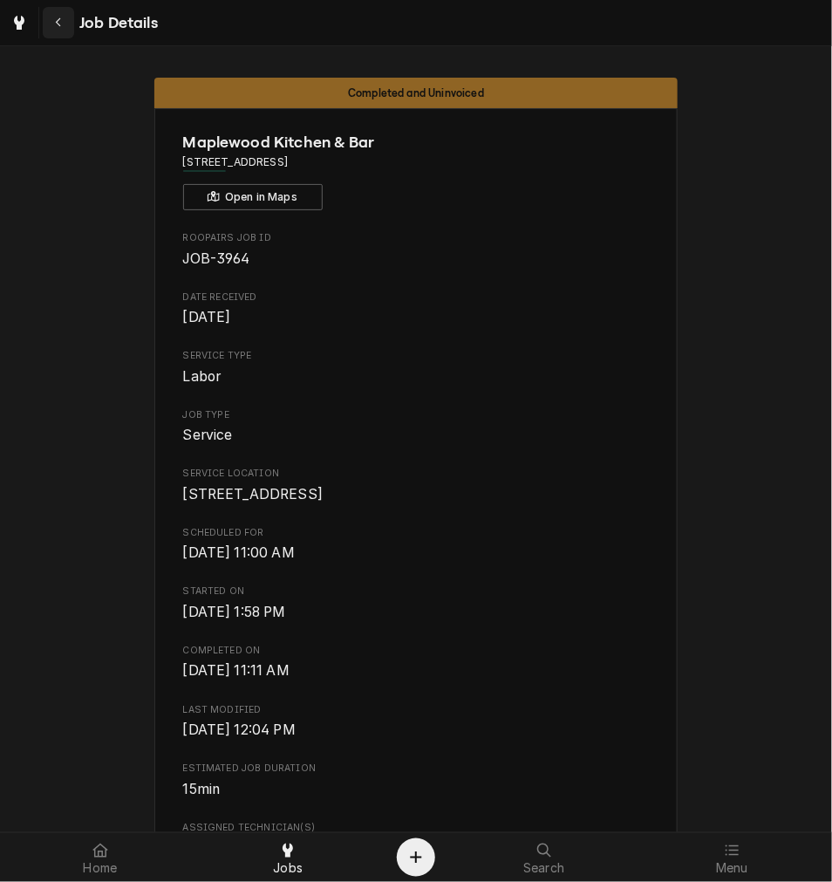
click at [62, 19] on icon "Navigate back" at bounding box center [59, 23] width 8 height 12
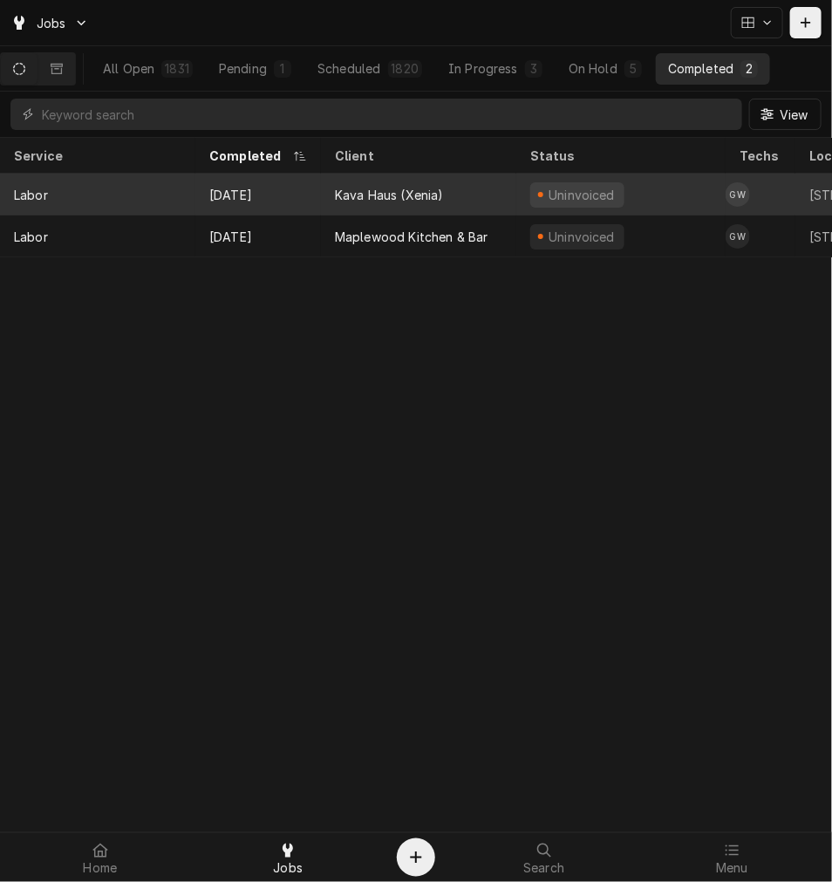
click at [332, 189] on div "Kava Haus (Xenia)" at bounding box center [418, 195] width 195 height 42
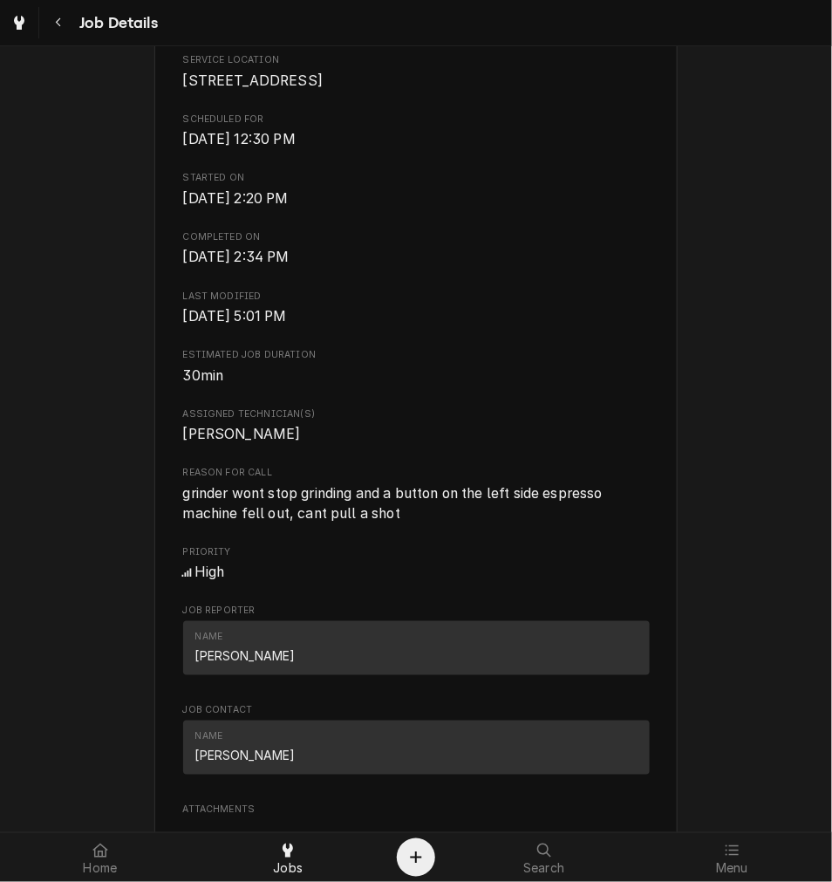
scroll to position [416, 0]
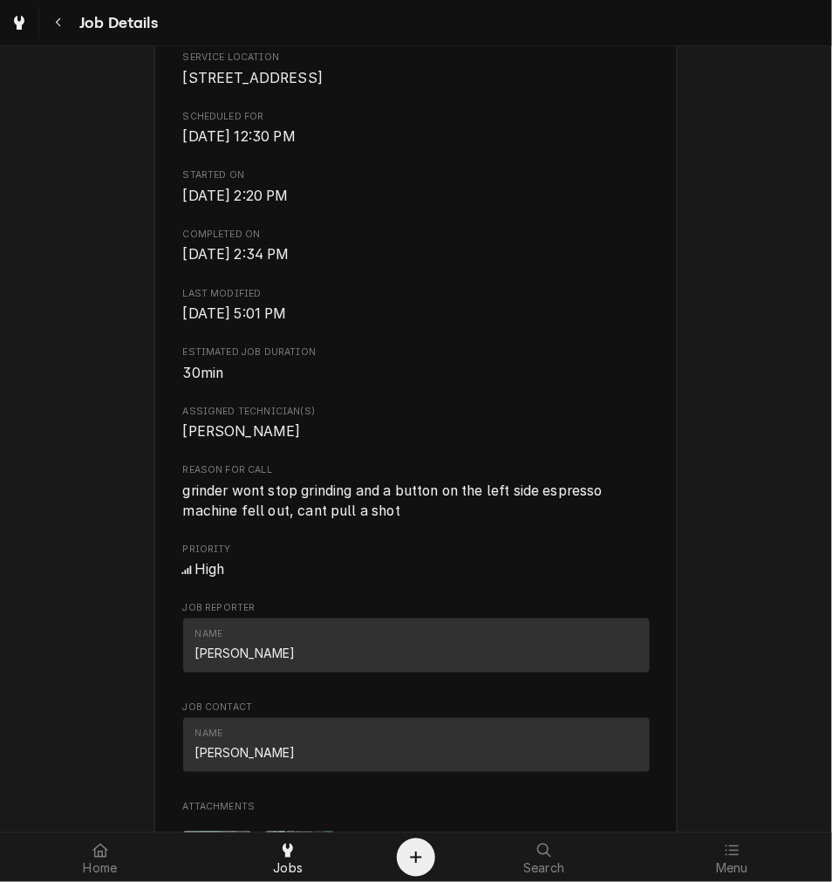
click at [412, 182] on span "Started On" at bounding box center [416, 175] width 467 height 14
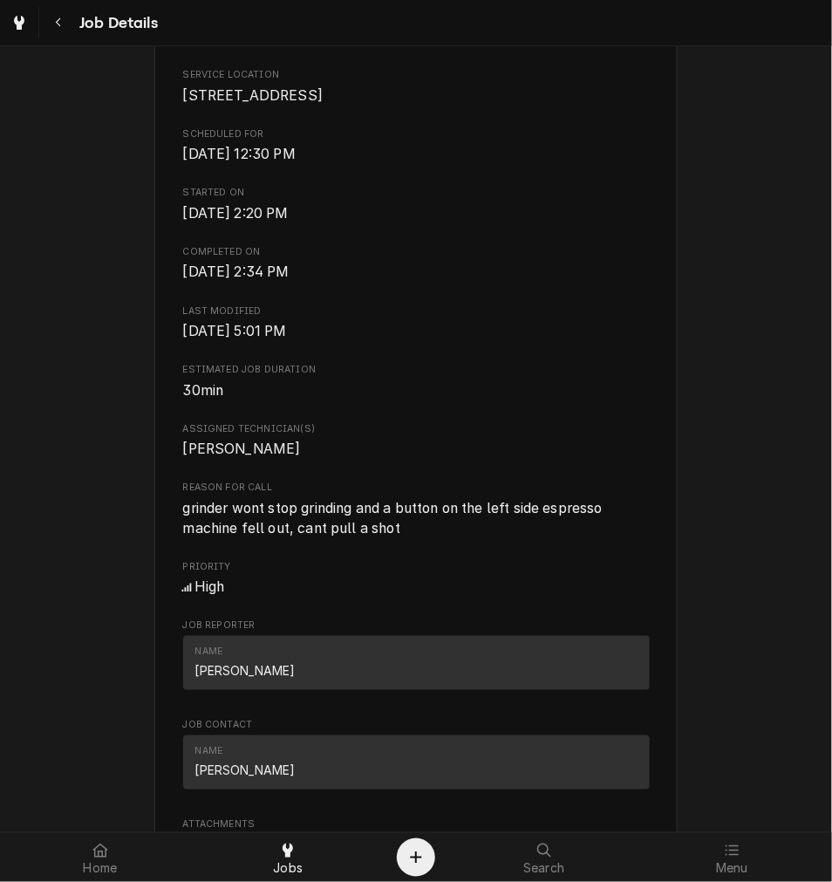
scroll to position [402, 0]
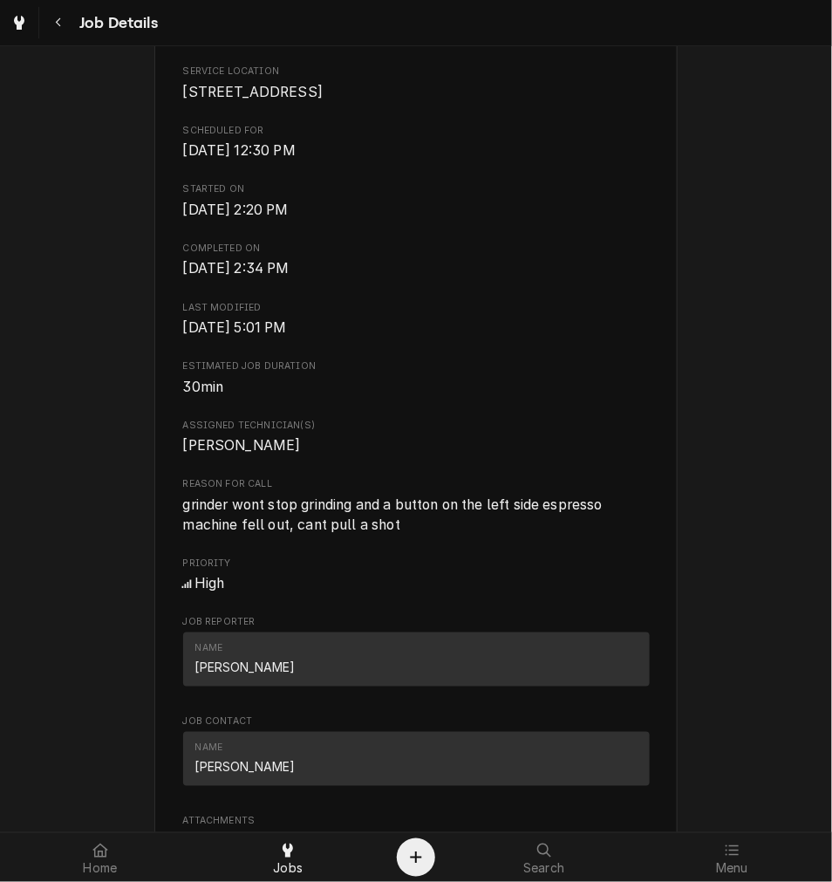
click at [195, 595] on div "High" at bounding box center [416, 584] width 467 height 21
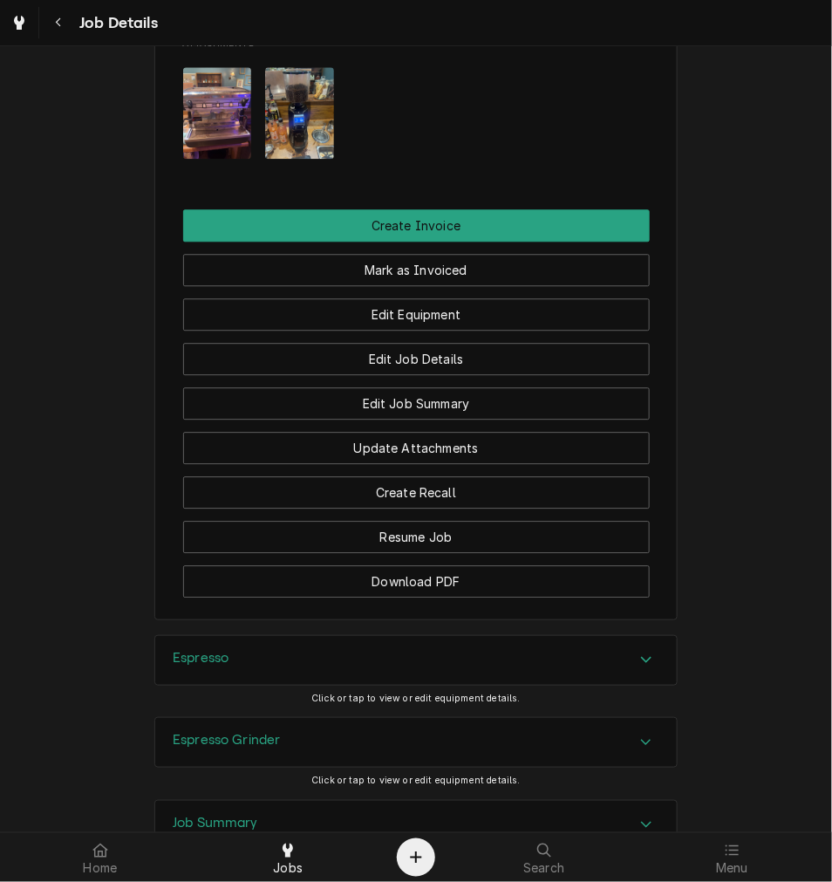
scroll to position [1417, 0]
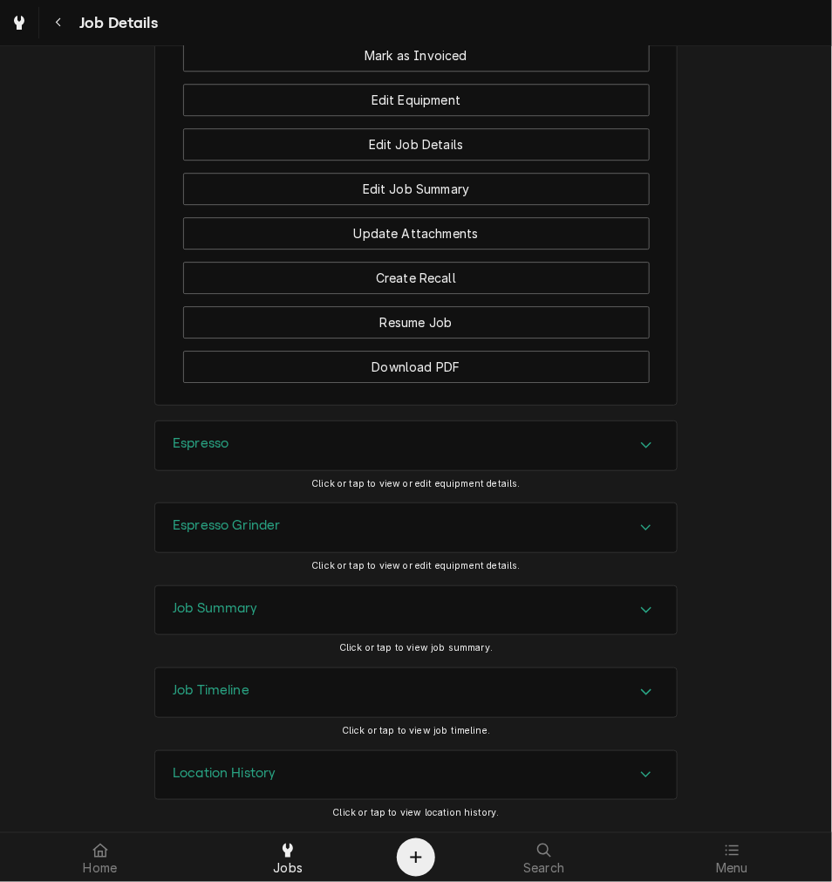
click at [242, 441] on div "Espresso" at bounding box center [416, 445] width 522 height 49
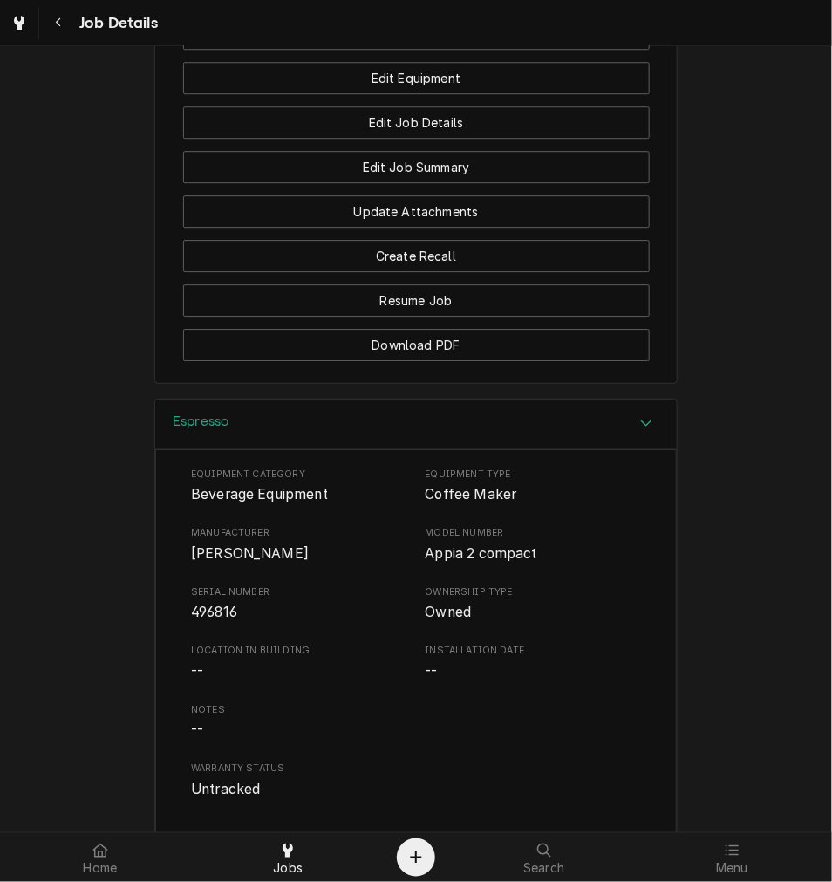
click at [238, 448] on div "Espresso" at bounding box center [416, 425] width 522 height 50
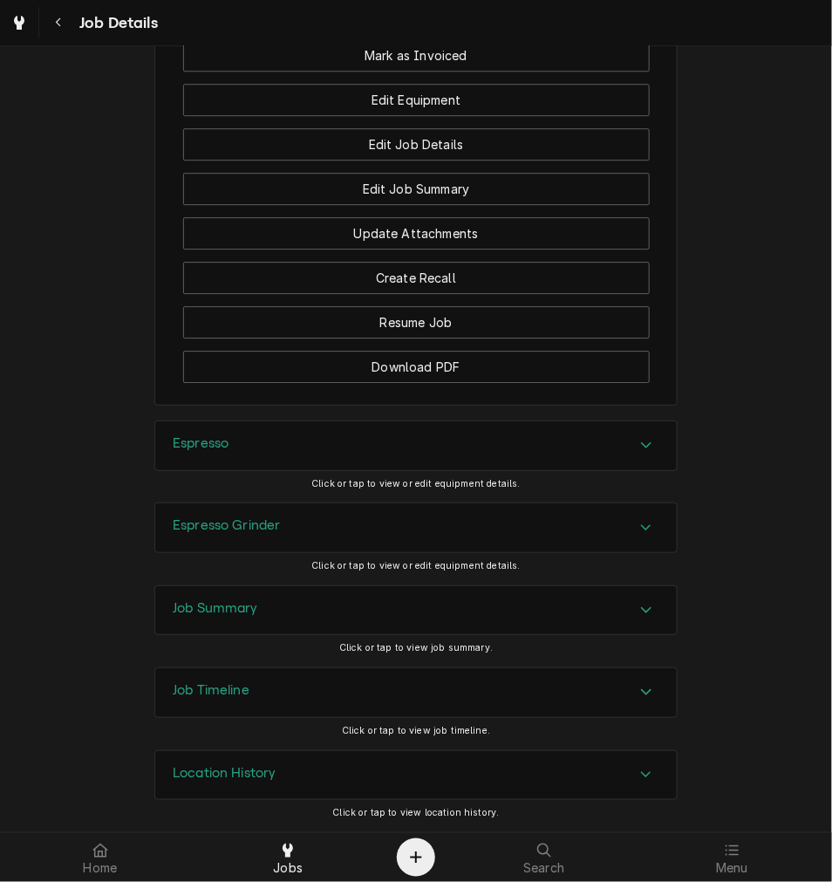
click at [267, 510] on div "Espresso Grinder" at bounding box center [416, 527] width 522 height 49
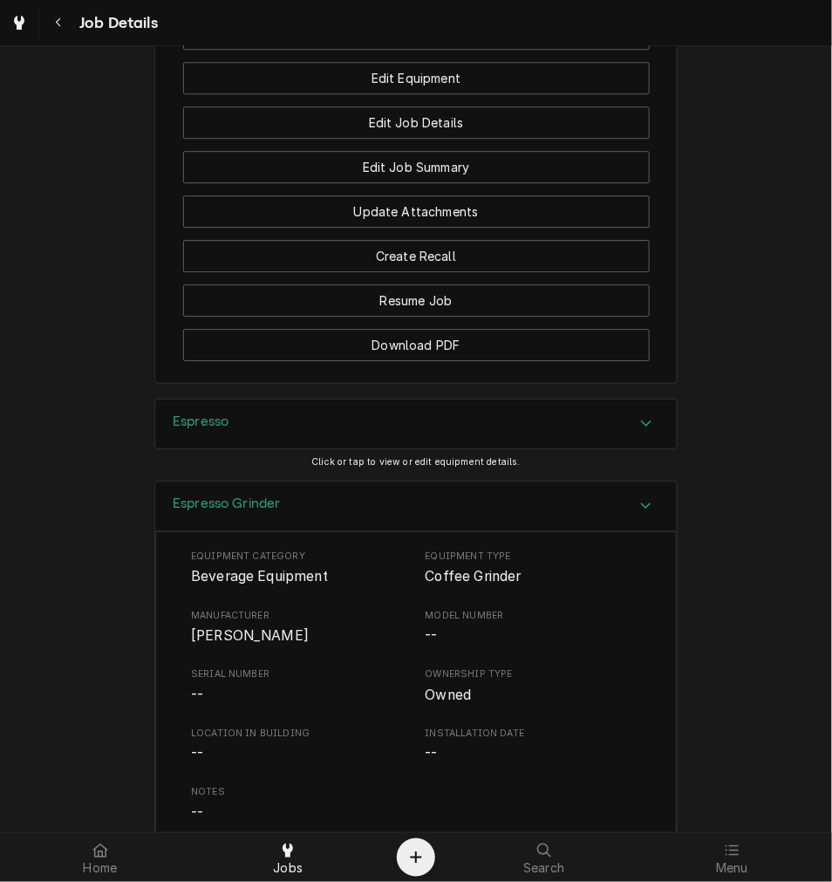
click at [155, 482] on button "Espresso Grinder" at bounding box center [416, 507] width 522 height 50
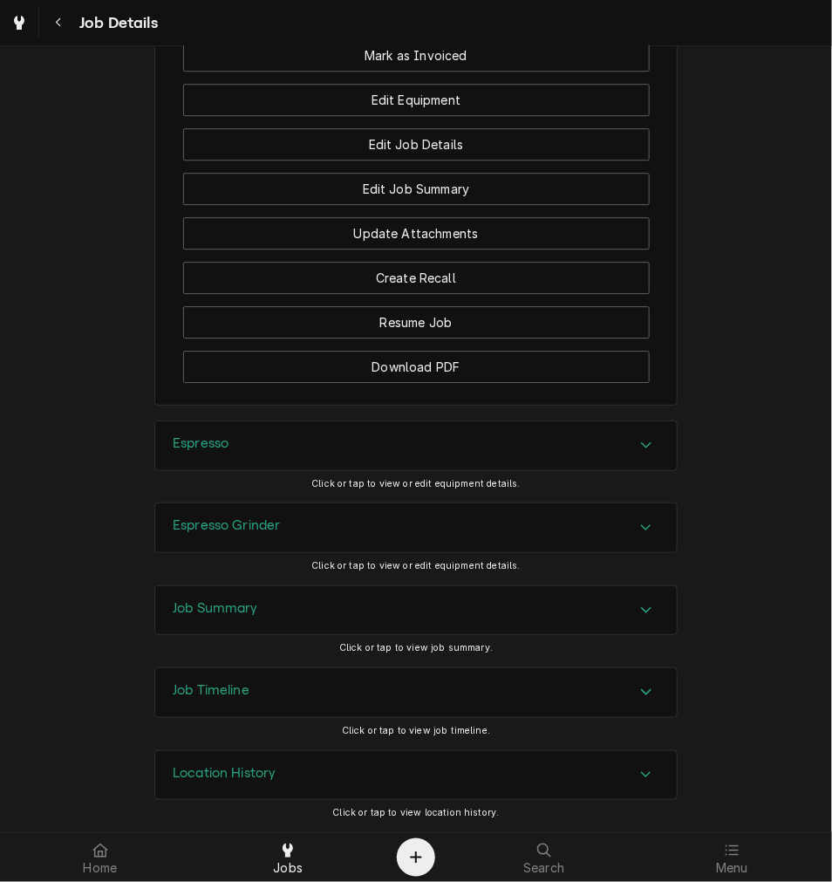
click at [335, 486] on span "Click or tap to view or edit equipment details." at bounding box center [415, 483] width 209 height 11
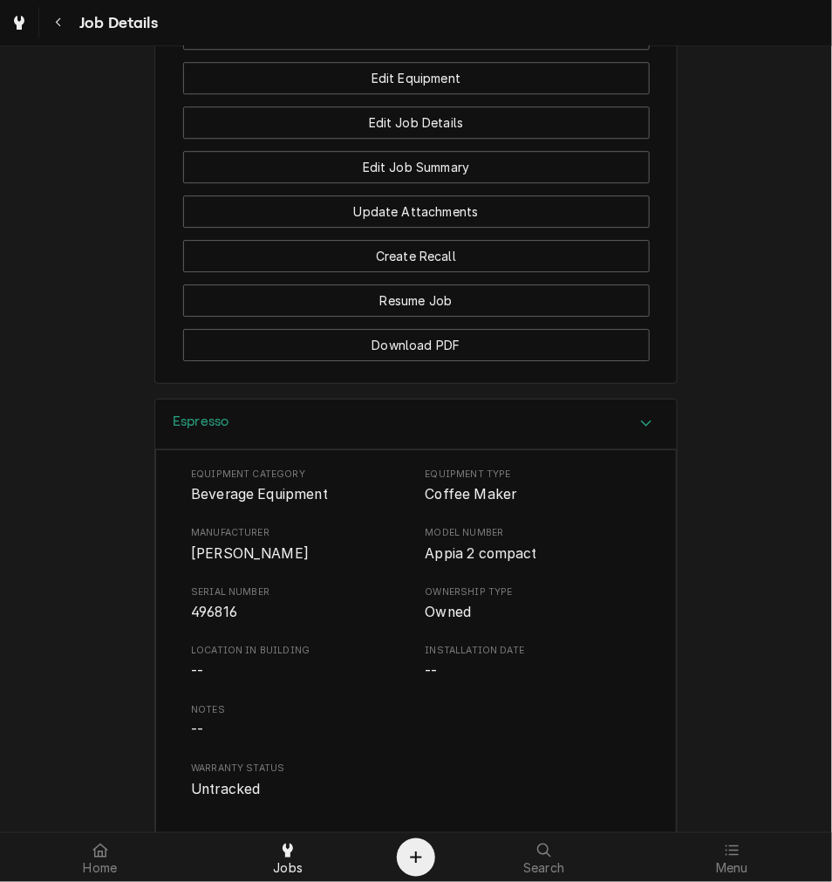
click at [307, 449] on div "Espresso" at bounding box center [416, 425] width 522 height 50
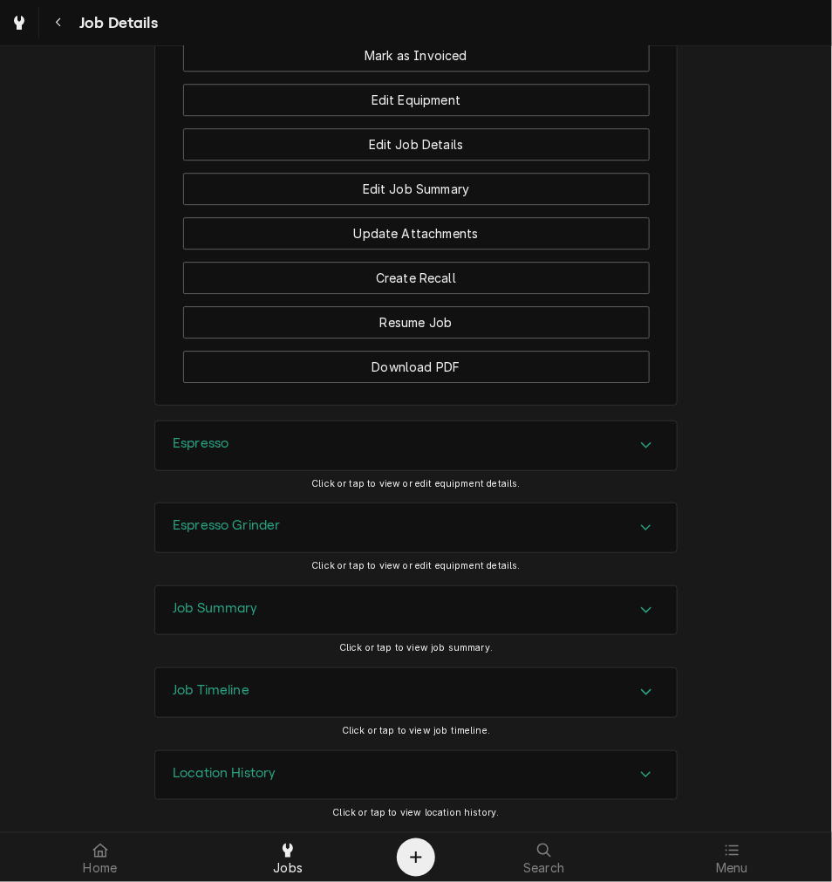
click at [298, 520] on div "Espresso Grinder" at bounding box center [416, 527] width 522 height 49
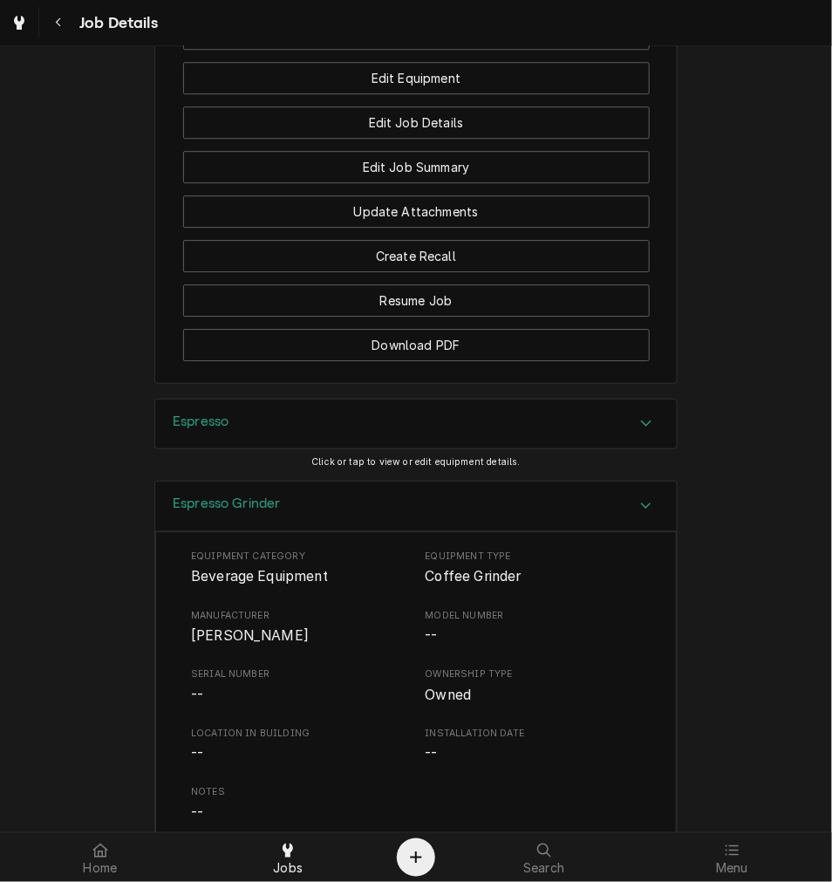
click at [228, 644] on span "Victoria Arduino" at bounding box center [250, 635] width 118 height 17
copy span "Victoria Arduino"
click at [238, 512] on h3 "Espresso Grinder" at bounding box center [227, 504] width 108 height 17
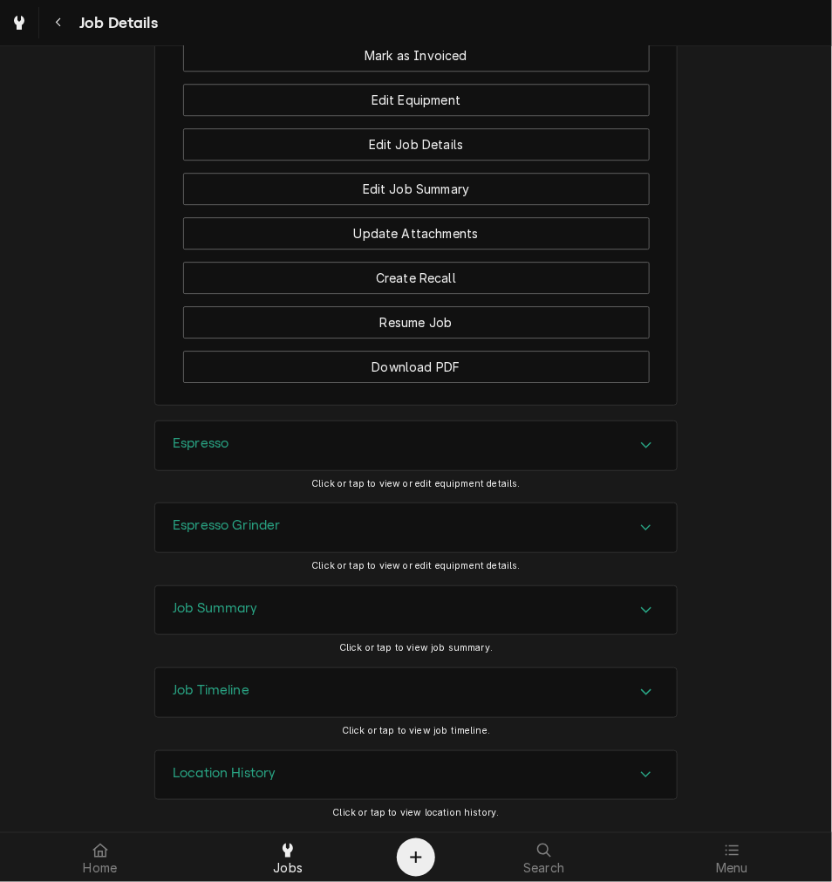
click at [250, 613] on h3 "Job Summary" at bounding box center [216, 608] width 86 height 17
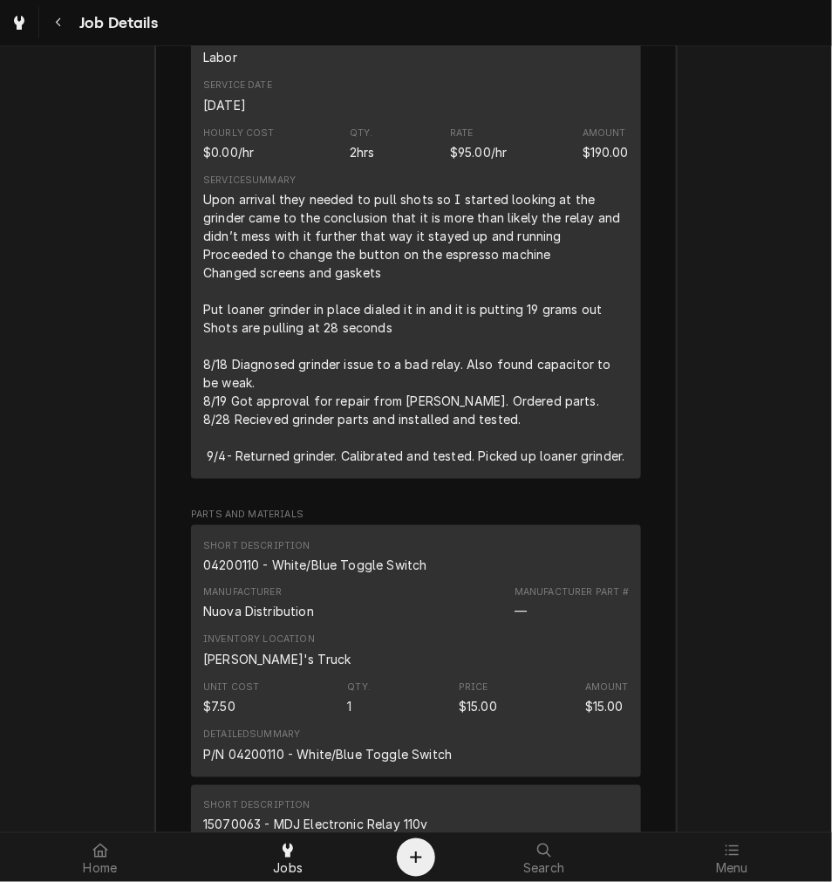
scroll to position [2288, 0]
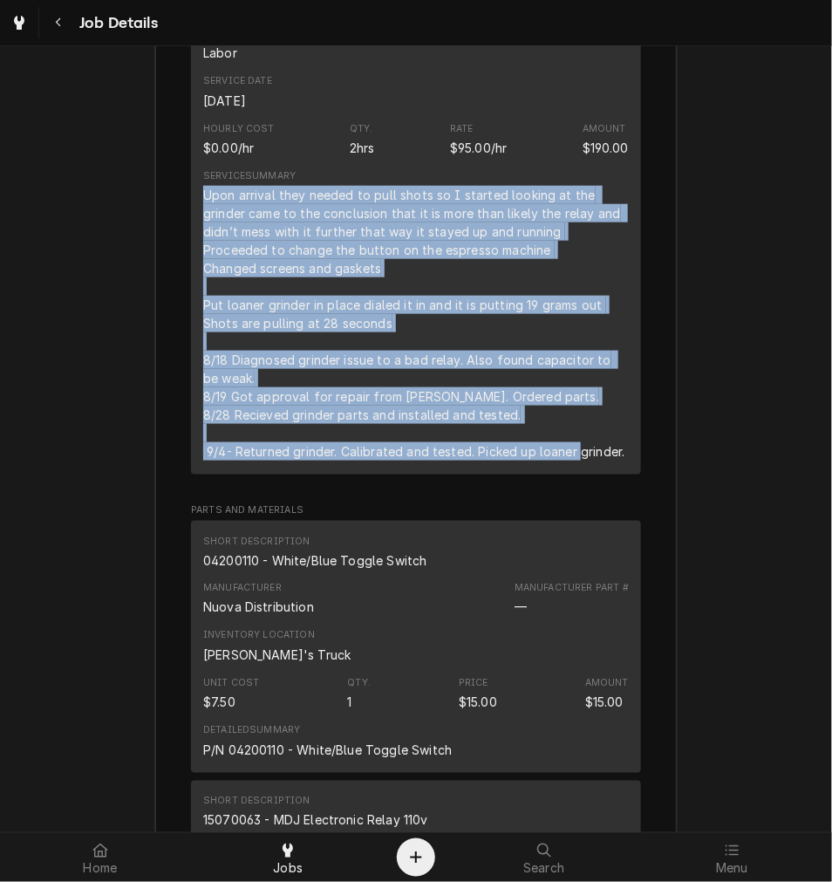
drag, startPoint x: 620, startPoint y: 480, endPoint x: 189, endPoint y: 214, distance: 506.5
click at [191, 214] on div "Short Description Labor Service Date Aug 8, 2025 Hourly Cost $0.00/hr Qty. 2hrs…" at bounding box center [416, 244] width 450 height 462
copy div "Upon arrival they needed to pull shots so I started looking at the grinder came…"
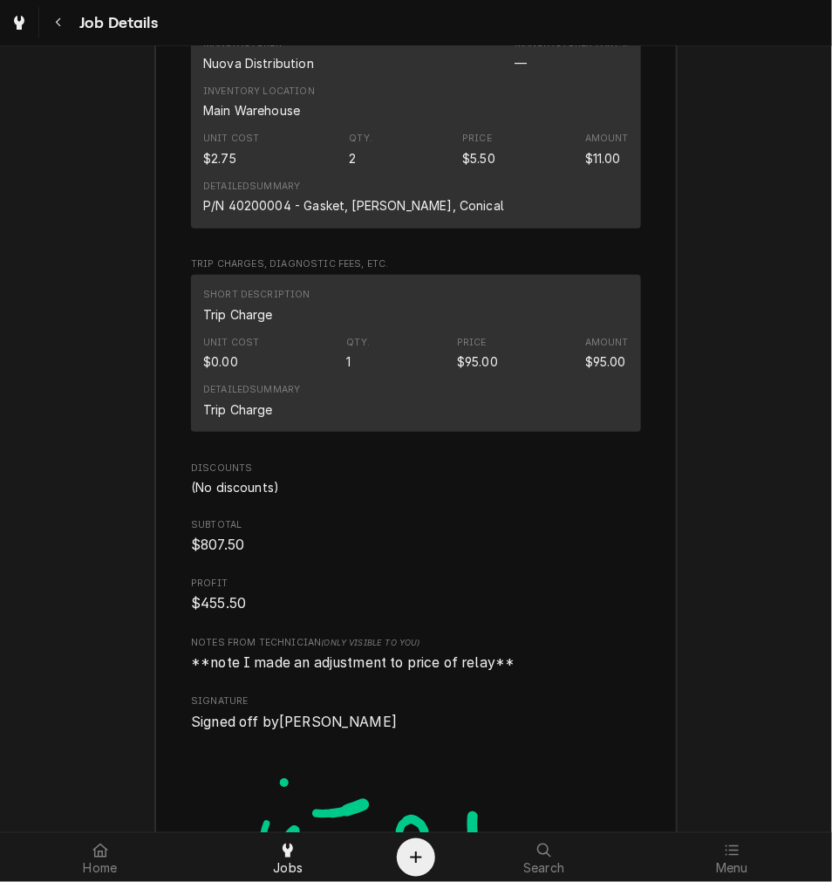
scroll to position [3870, 0]
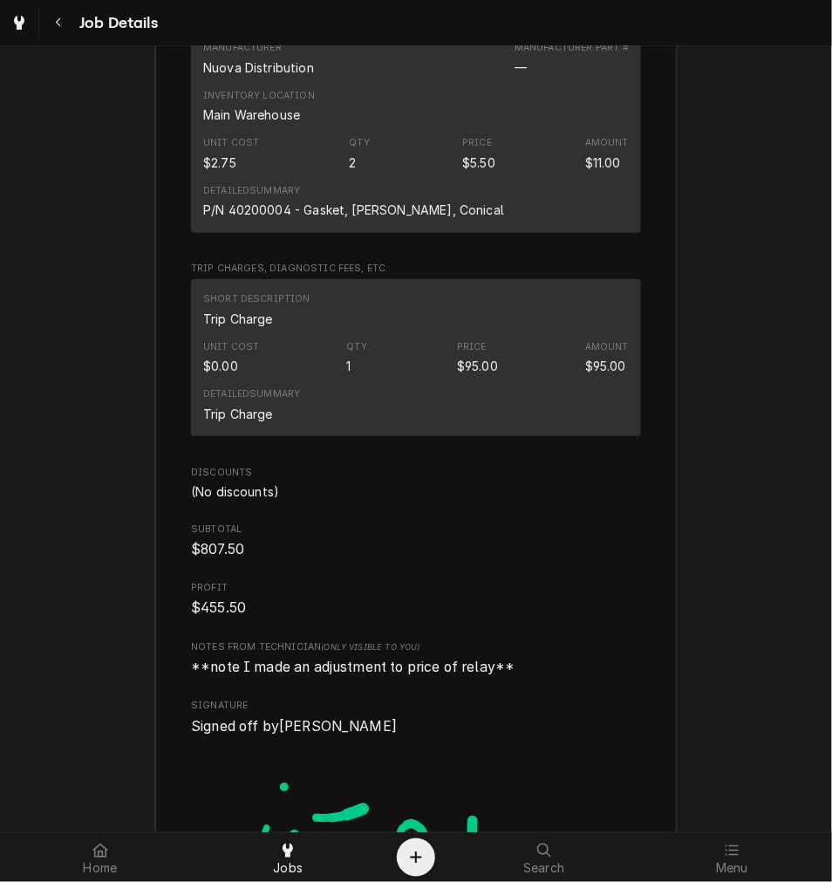
click at [397, 333] on div "Short Description Trip Charge" at bounding box center [416, 309] width 426 height 47
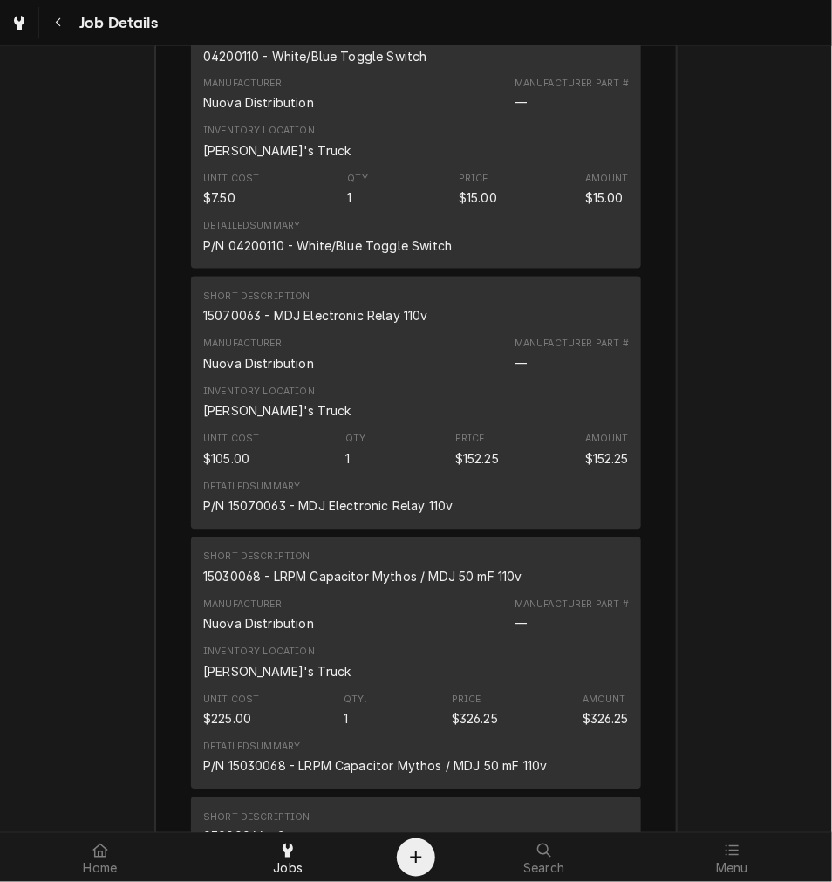
scroll to position [2790, 0]
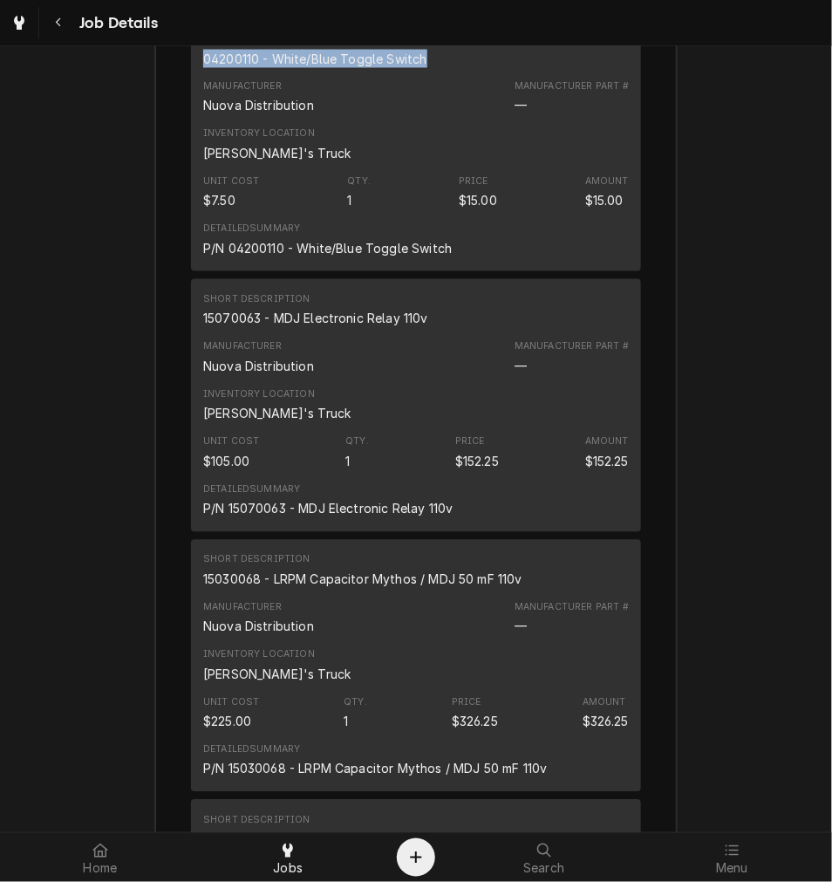
drag, startPoint x: 429, startPoint y: 72, endPoint x: 185, endPoint y: 84, distance: 244.6
click at [191, 84] on div "Short Description 04200110 - White/Blue Toggle Switch Manufacturer Nuova Distri…" at bounding box center [416, 145] width 450 height 253
copy div "04200110 - White/Blue Toggle Switch"
click at [345, 328] on div "15070063 - MDJ Electronic Relay 110v" at bounding box center [315, 319] width 225 height 18
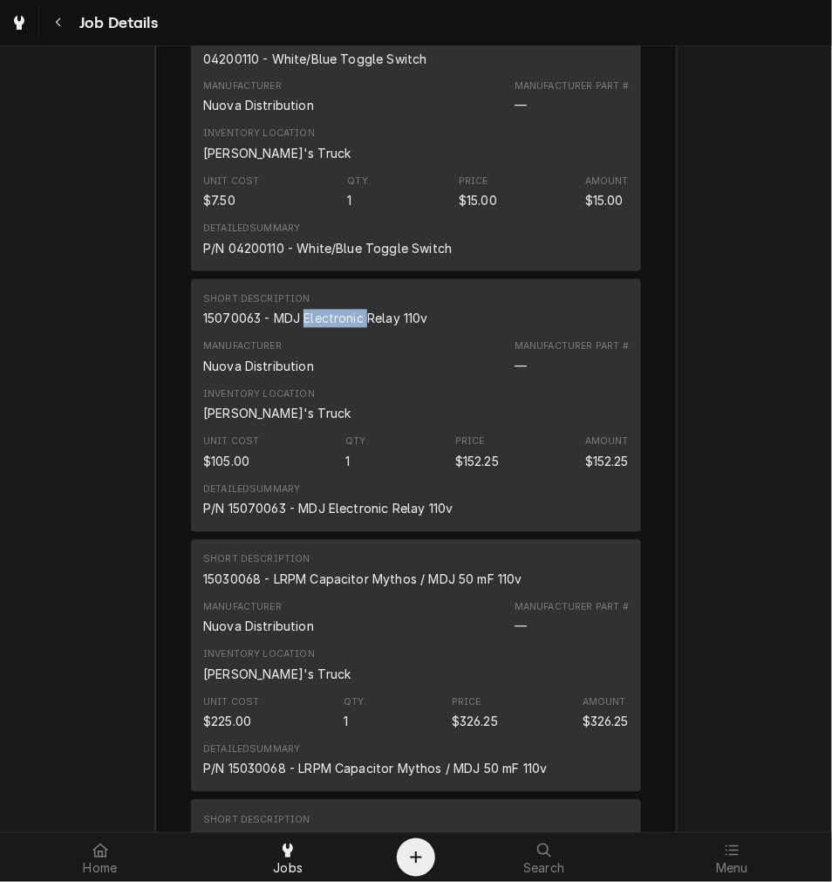
click at [353, 328] on div "15070063 - MDJ Electronic Relay 110v" at bounding box center [315, 319] width 225 height 18
click at [281, 589] on div "15030068 - LRPM Capacitor Mythos / MDJ 50 mF 110v" at bounding box center [362, 580] width 319 height 18
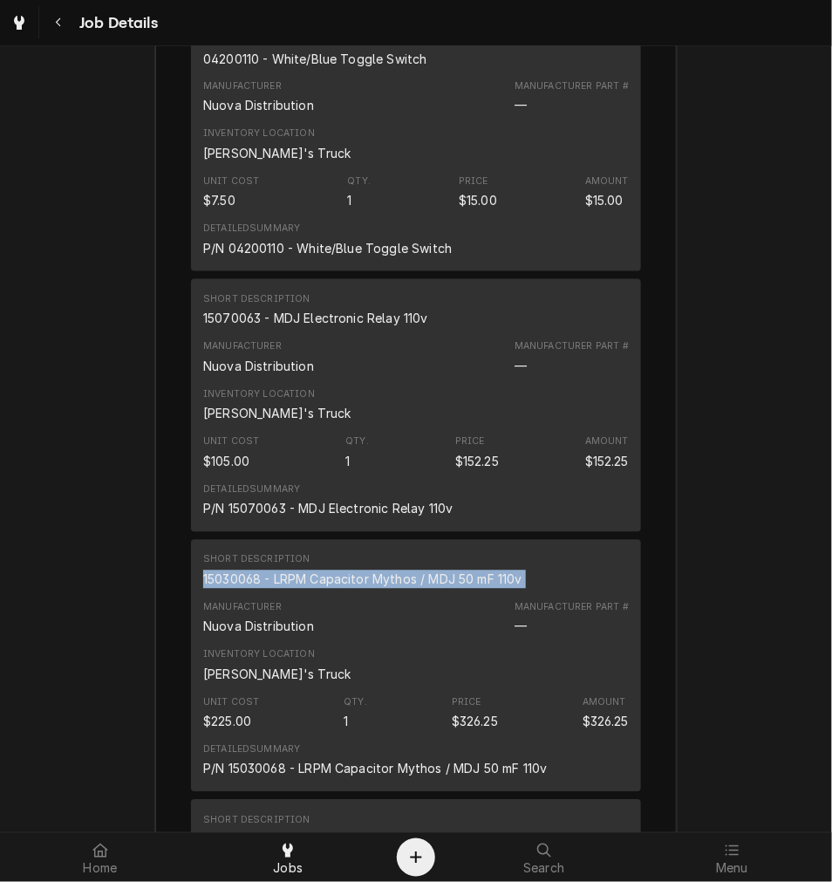
click at [281, 589] on div "15030068 - LRPM Capacitor Mythos / MDJ 50 mF 110v" at bounding box center [362, 580] width 319 height 18
copy div "15030068 - LRPM Capacitor Mythos / MDJ 50 mF 110v"
click at [633, 686] on div "Roopairs Job ID JOB-3972 Service Type Labor Job Type Service Total Time Logged …" at bounding box center [416, 710] width 522 height 2941
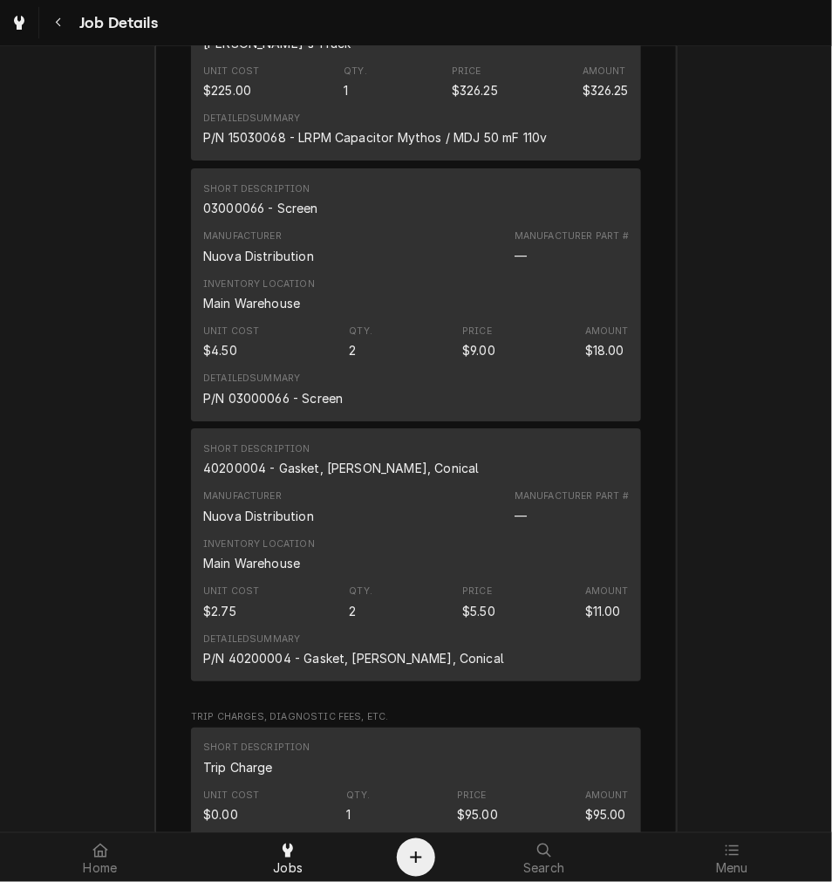
scroll to position [3423, 0]
click at [291, 216] on div "03000066 - Screen" at bounding box center [260, 207] width 115 height 18
copy div "03000066 - Screen"
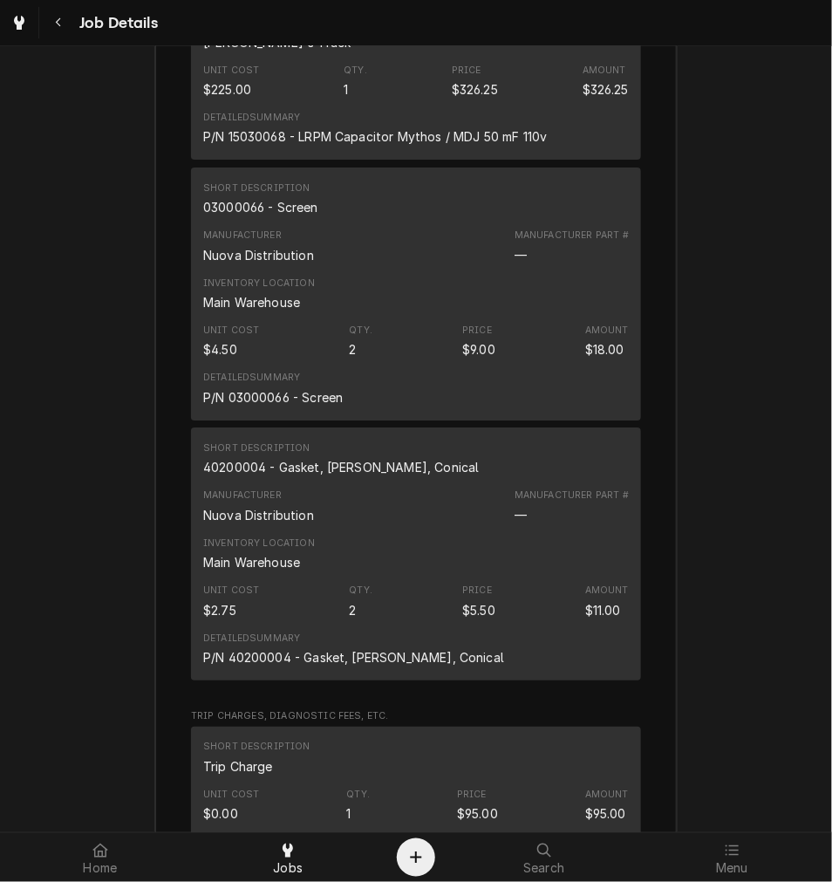
click at [314, 476] on div "40200004 - Gasket, Aurelia, Conical" at bounding box center [341, 467] width 277 height 18
copy div "40200004 - Gasket, Aurelia, Conical"
click at [762, 223] on div "Job Summary Roopairs Job ID JOB-3972 Service Type Labor Job Type Service Total …" at bounding box center [416, 63] width 832 height 3011
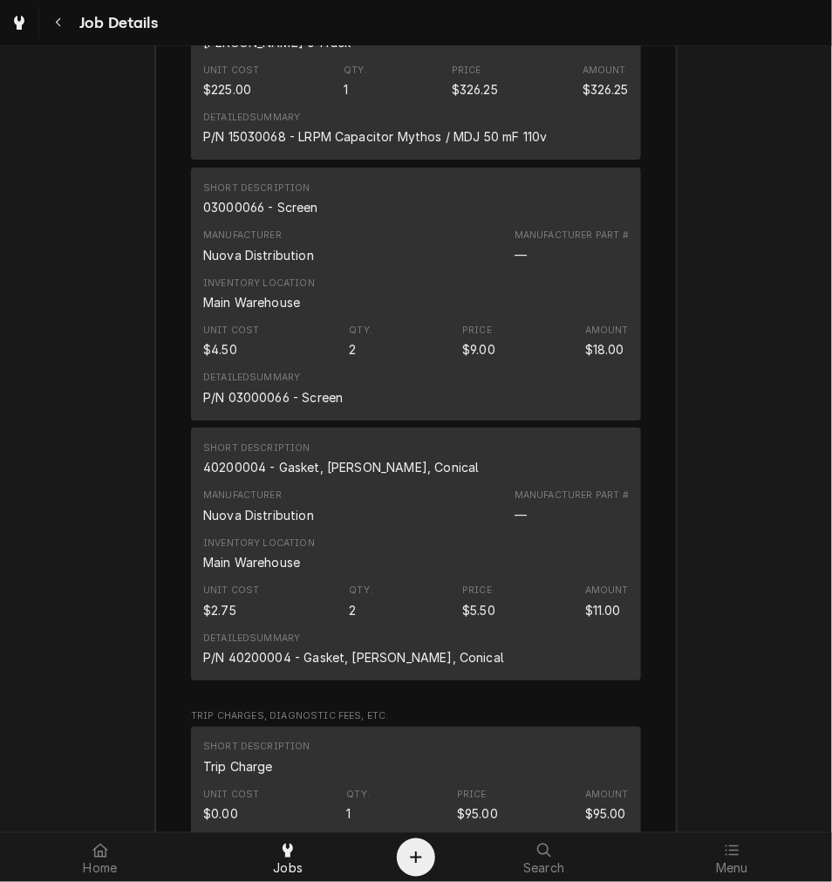
click at [496, 270] on div "Manufacturer Nuova Distribution Manufacturer Part # —" at bounding box center [416, 245] width 426 height 47
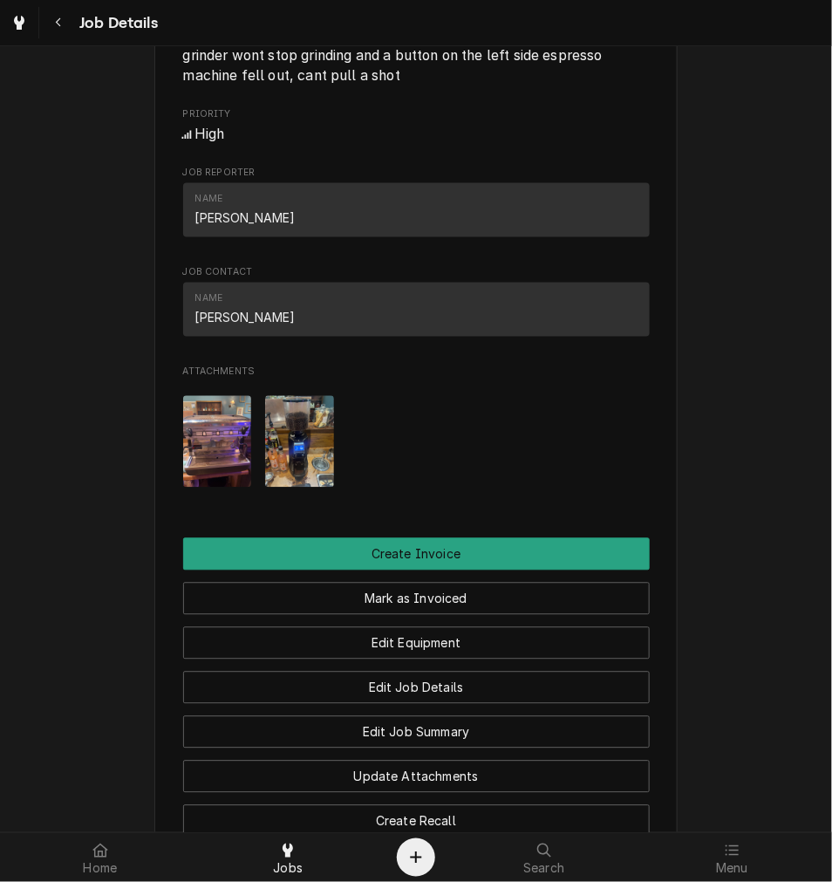
scroll to position [857, 0]
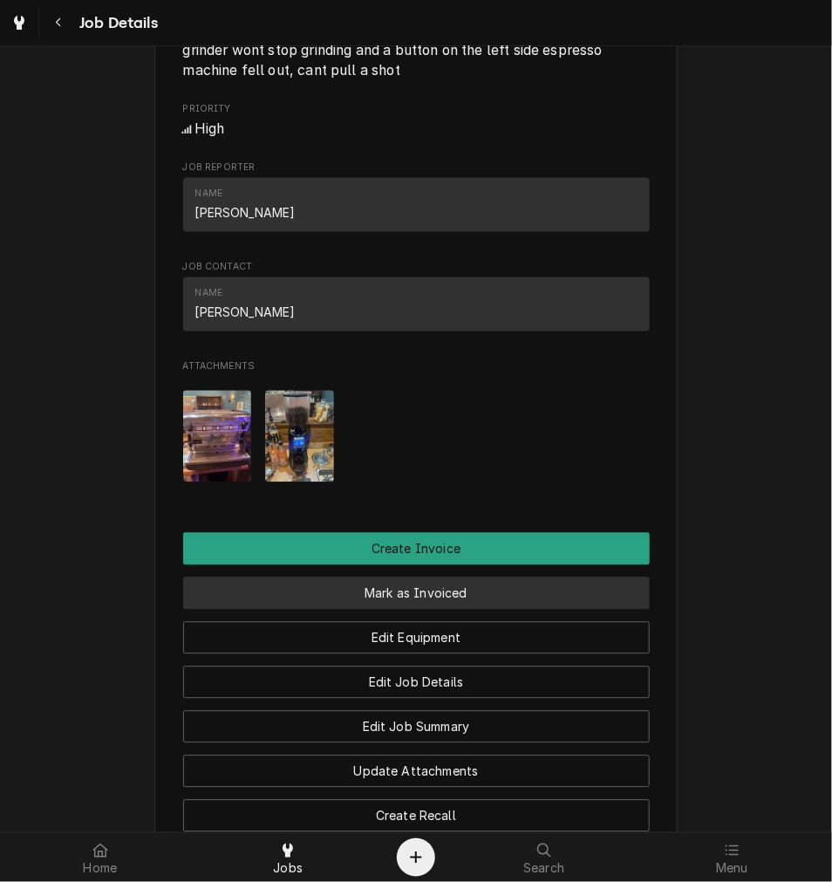
click at [475, 610] on button "Mark as Invoiced" at bounding box center [416, 594] width 467 height 32
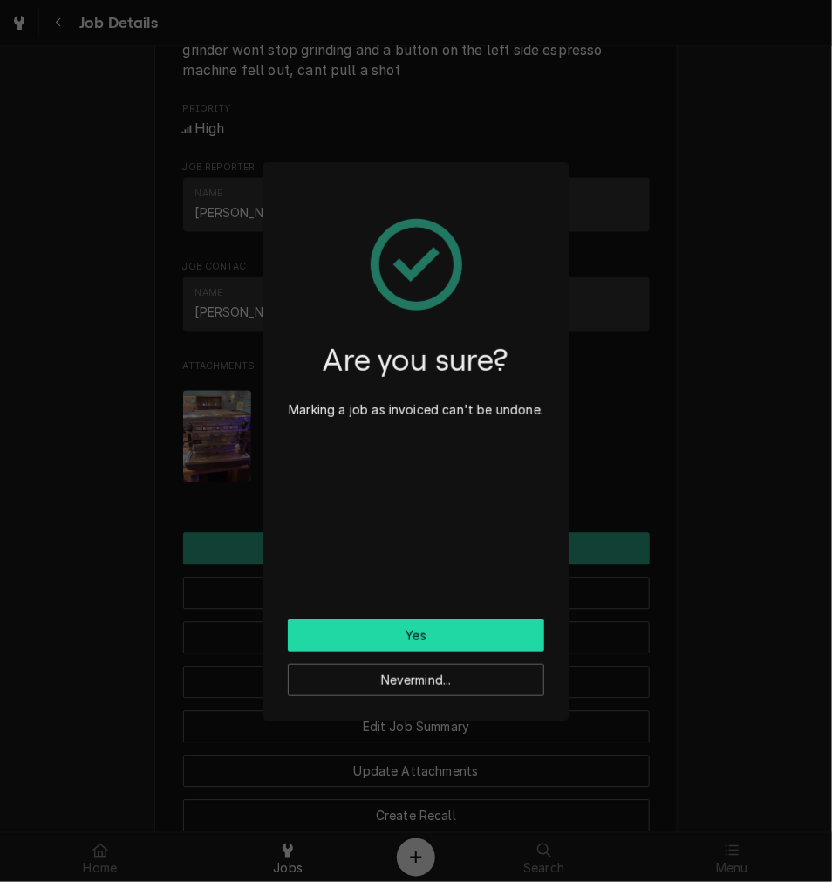
click at [425, 641] on button "Yes" at bounding box center [416, 635] width 257 height 32
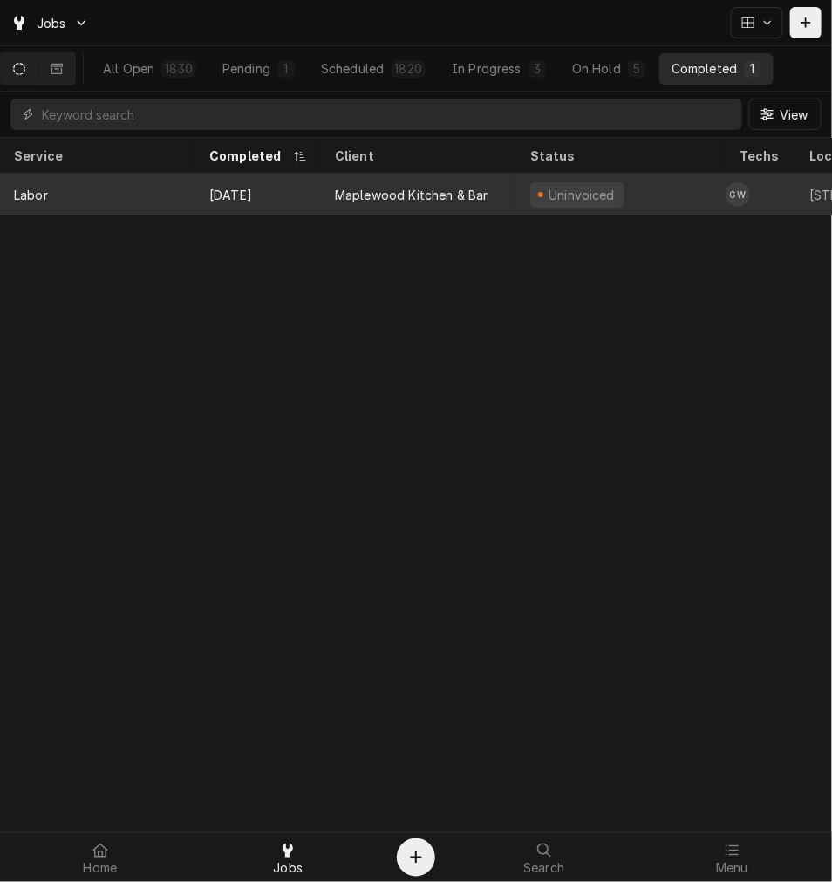
click at [319, 195] on div "[DATE]" at bounding box center [258, 195] width 126 height 42
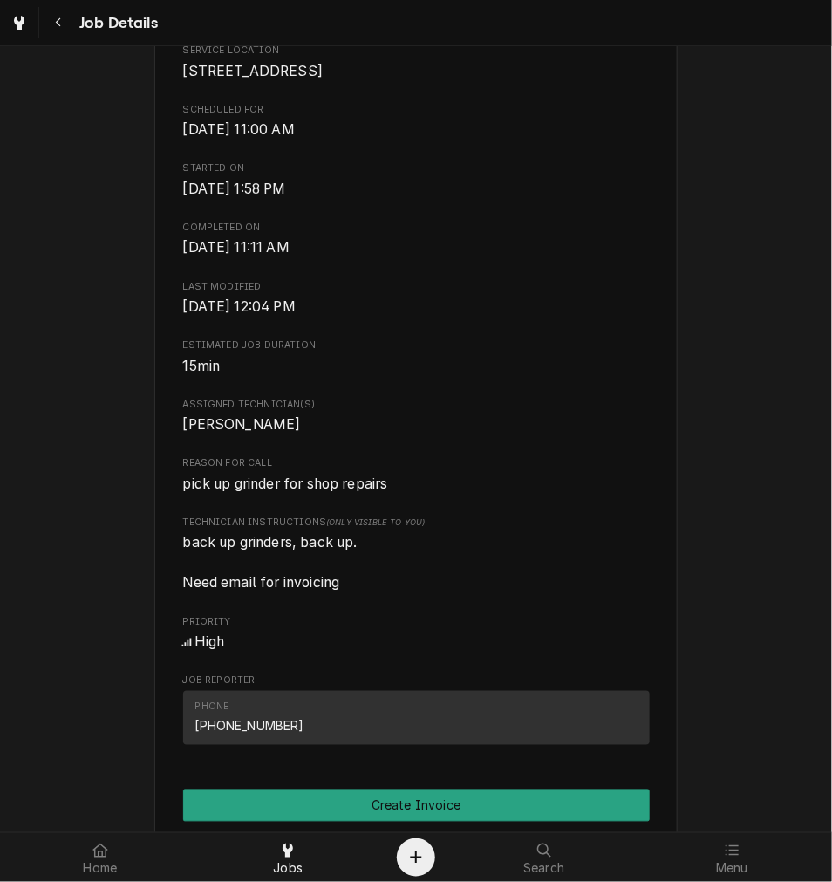
scroll to position [432, 0]
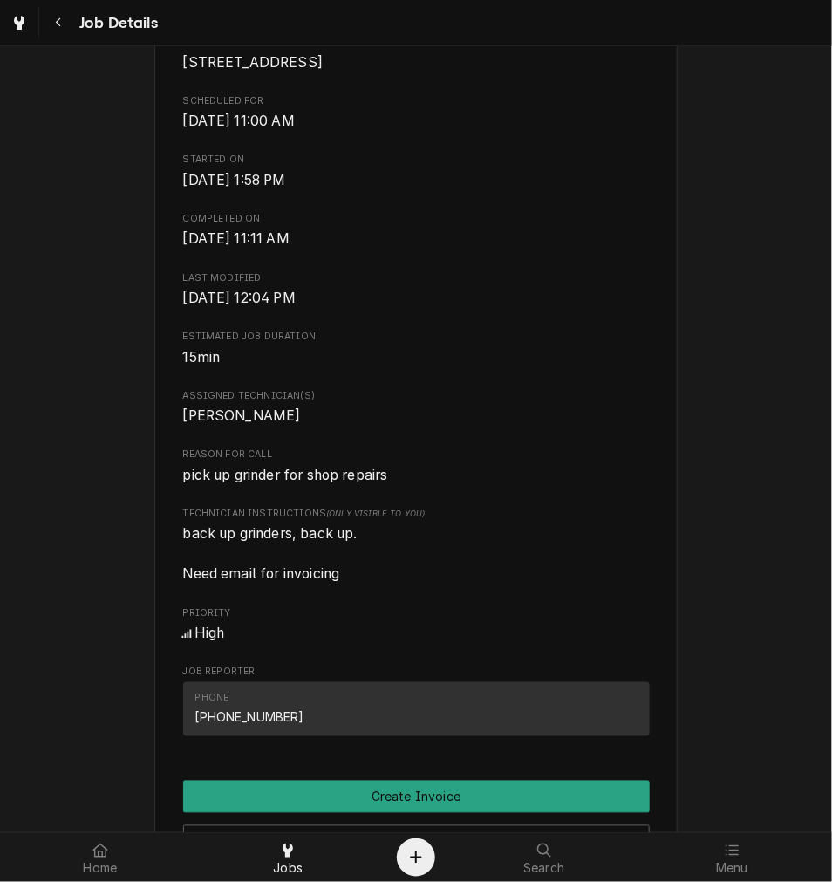
click at [258, 168] on div "Roopairs Job ID JOB-3964 Date Received [DATE] Service Type Labor Job Type Servi…" at bounding box center [416, 271] width 467 height 945
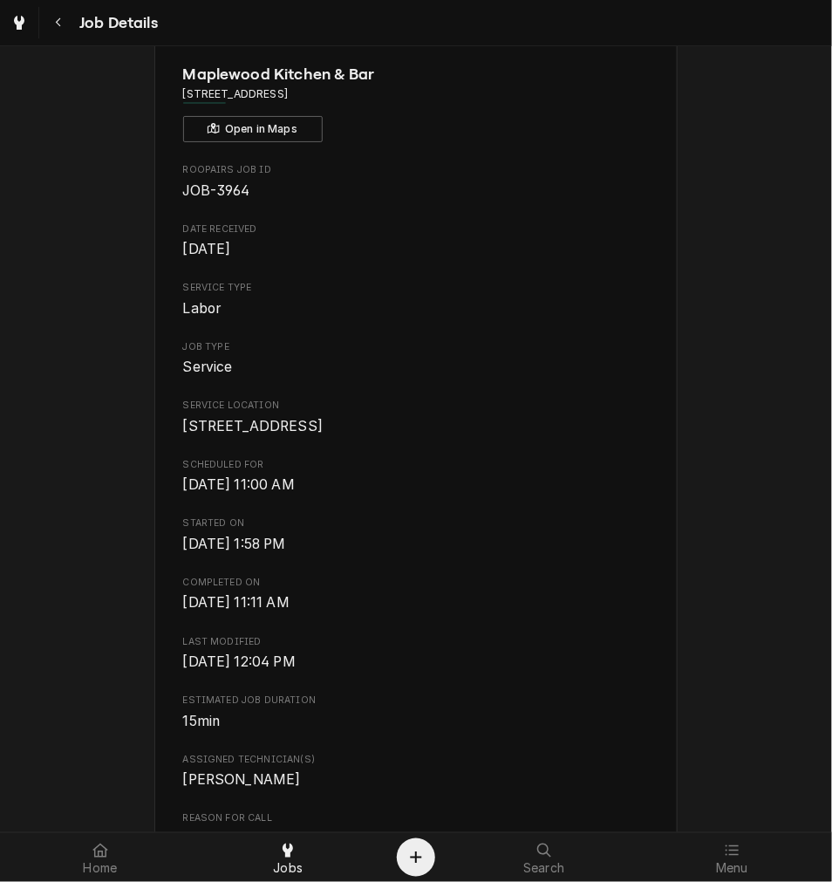
scroll to position [64, 0]
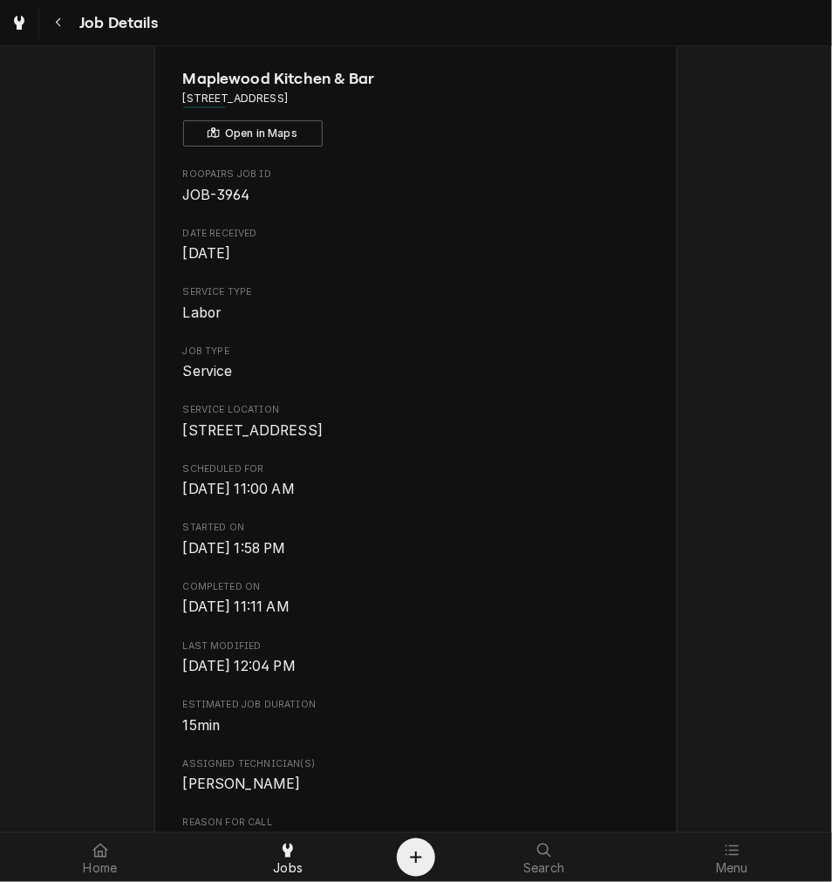
click at [595, 677] on span "Fri, Sep 5th, 2025 - 12:04 PM" at bounding box center [416, 666] width 467 height 21
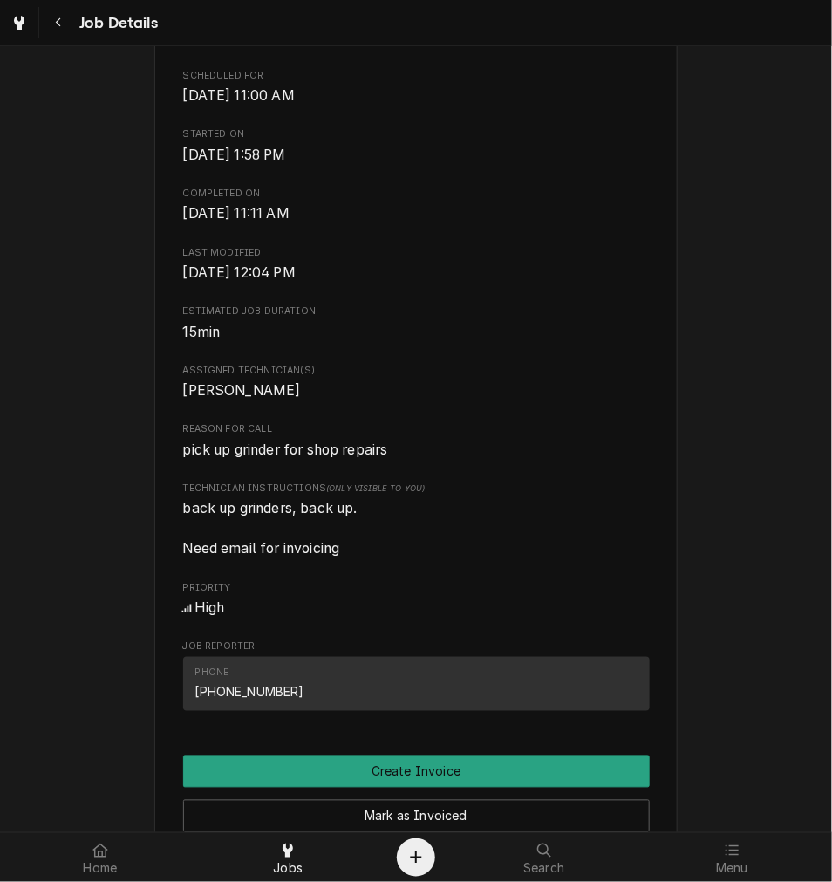
scroll to position [458, 0]
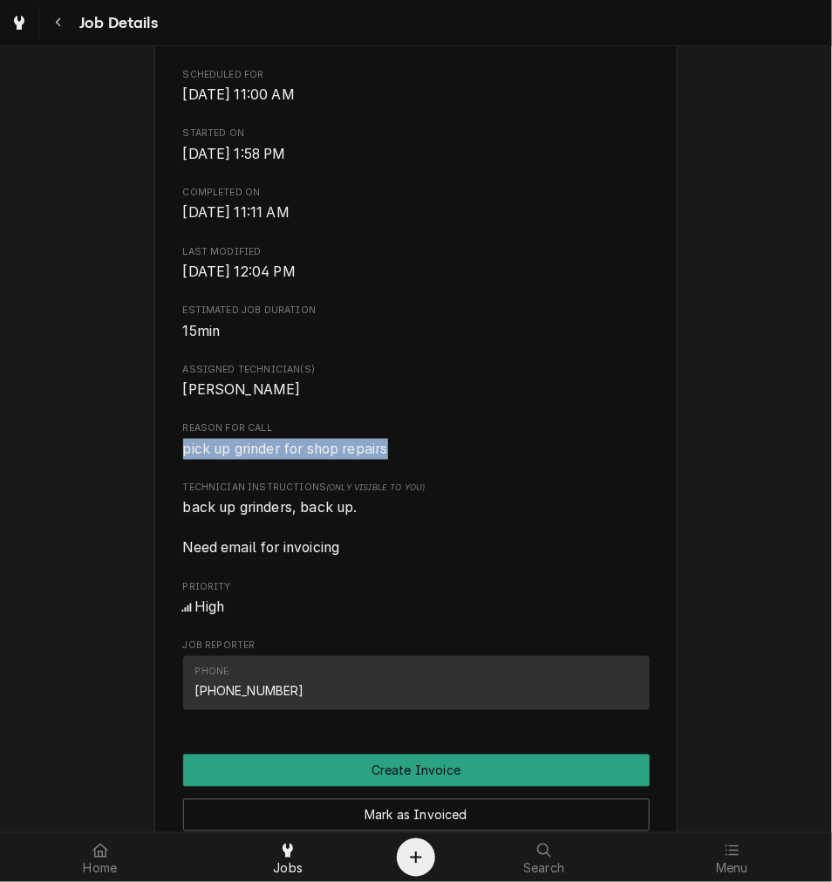
drag, startPoint x: 393, startPoint y: 469, endPoint x: 155, endPoint y: 473, distance: 237.4
click at [155, 473] on div "Maplewood Kitchen & Bar 525 Race St, Cincinnati, OH 45202 Open in Maps Roopairs…" at bounding box center [415, 407] width 523 height 1515
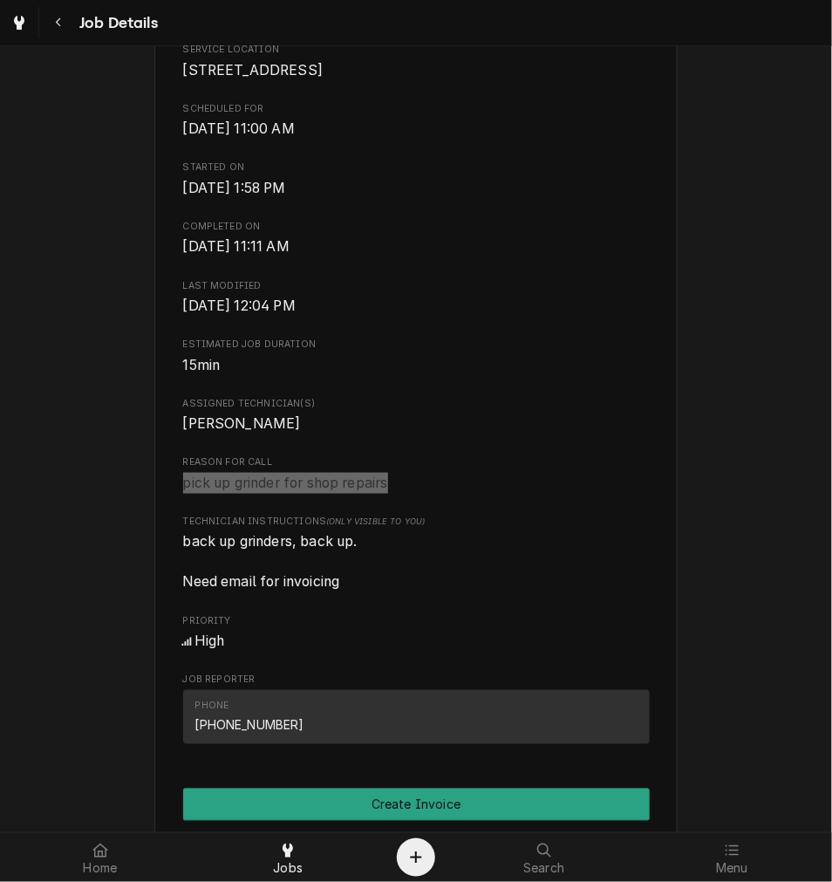
scroll to position [420, 0]
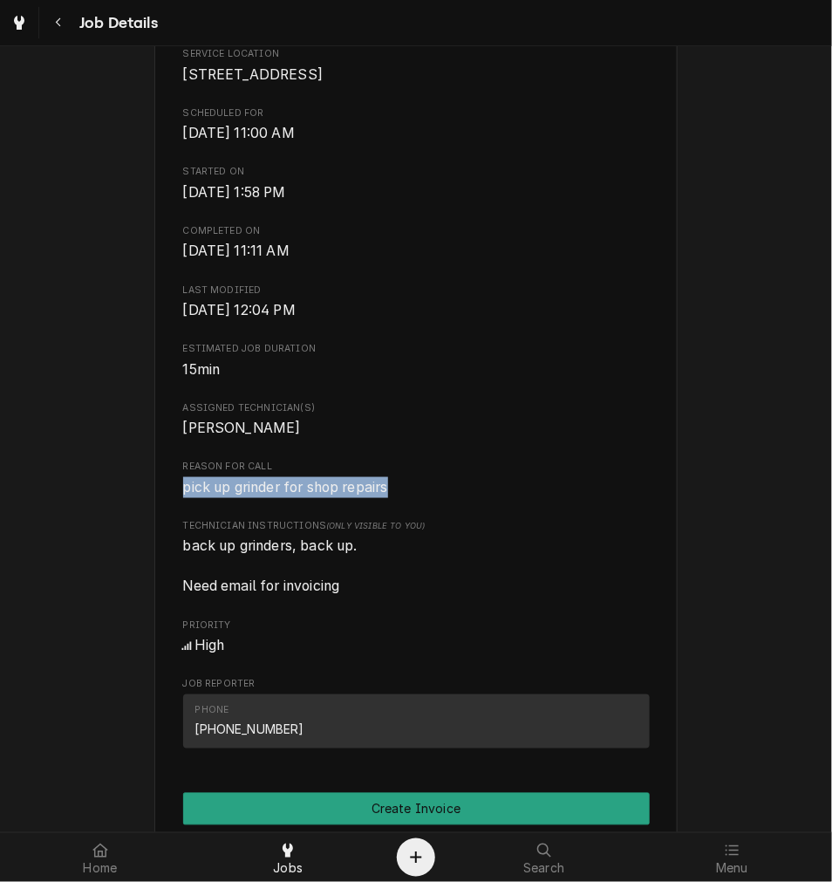
click at [519, 592] on span "back up grinders, back up. Need email for invoicing" at bounding box center [416, 567] width 467 height 62
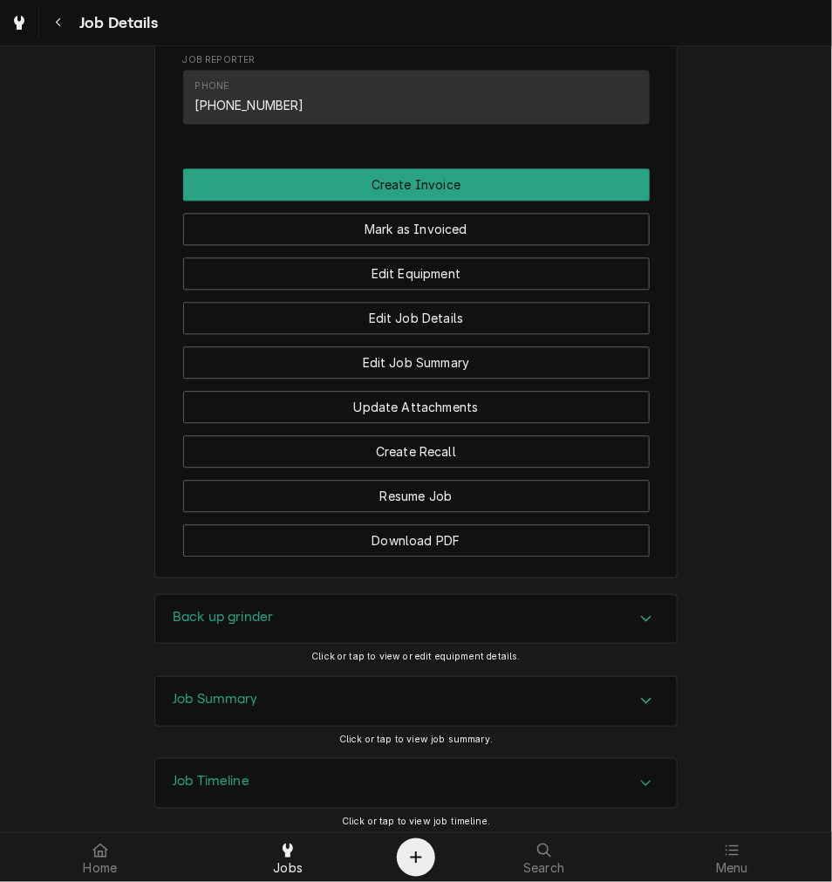
scroll to position [1157, 0]
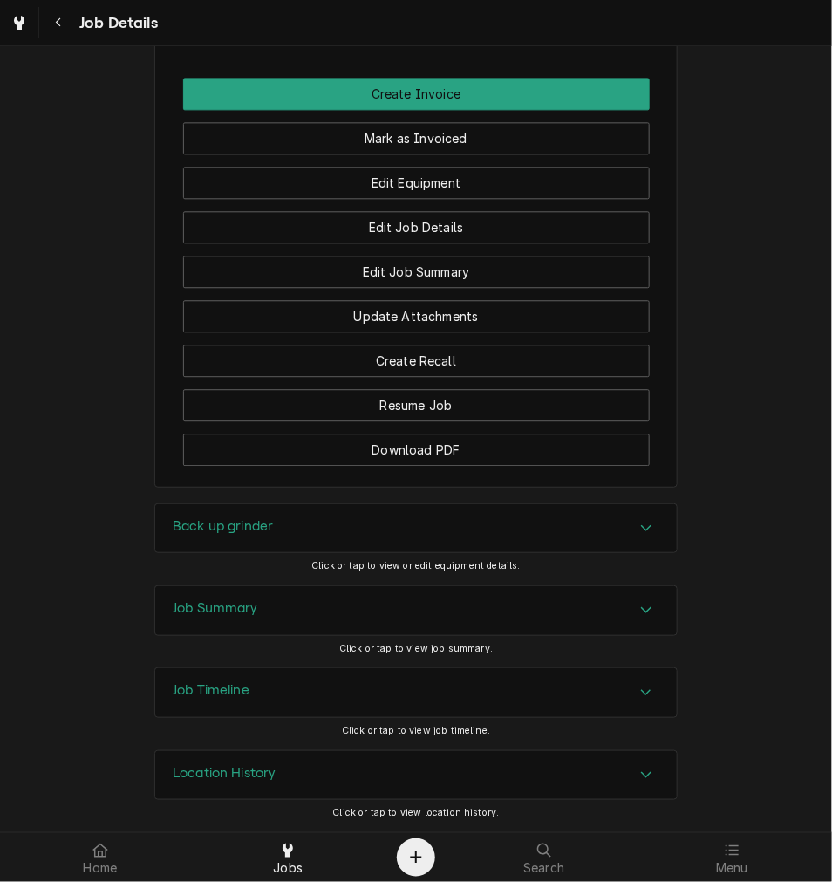
click at [358, 530] on div "Back up grinder" at bounding box center [416, 528] width 522 height 49
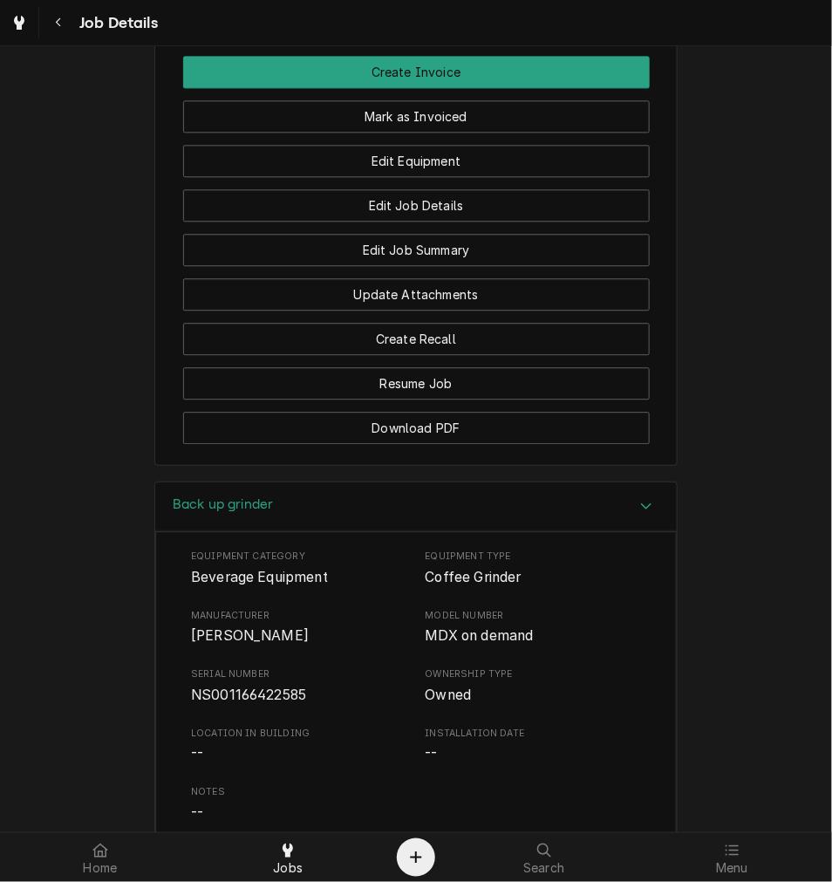
click at [327, 532] on div "Back up grinder" at bounding box center [416, 507] width 522 height 50
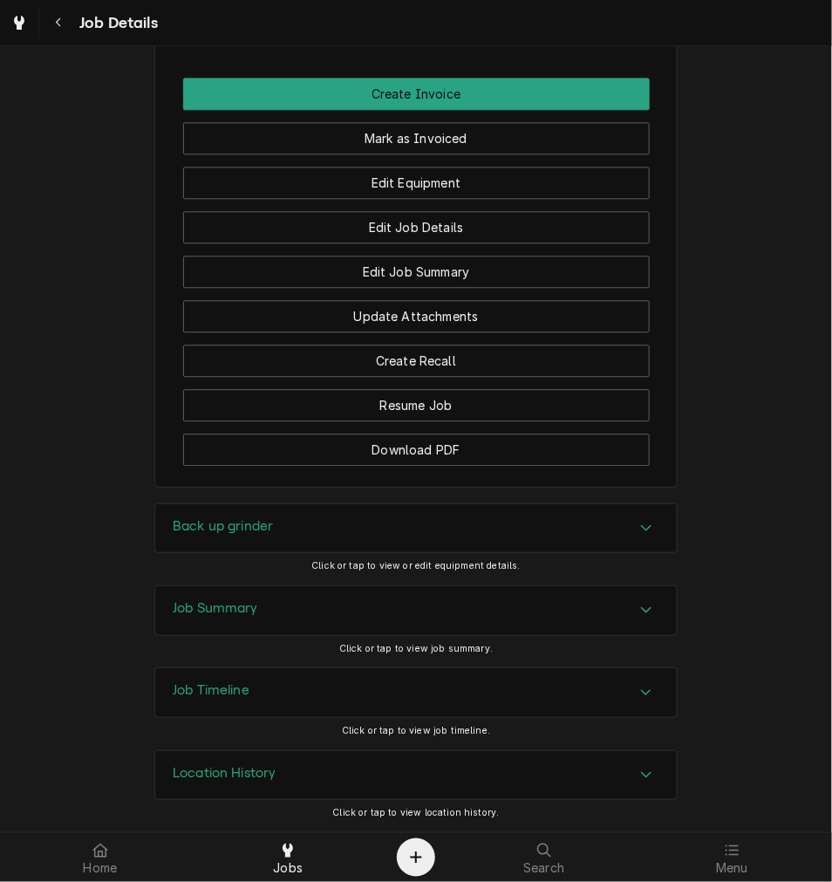
click at [257, 622] on div "Job Summary" at bounding box center [416, 610] width 522 height 49
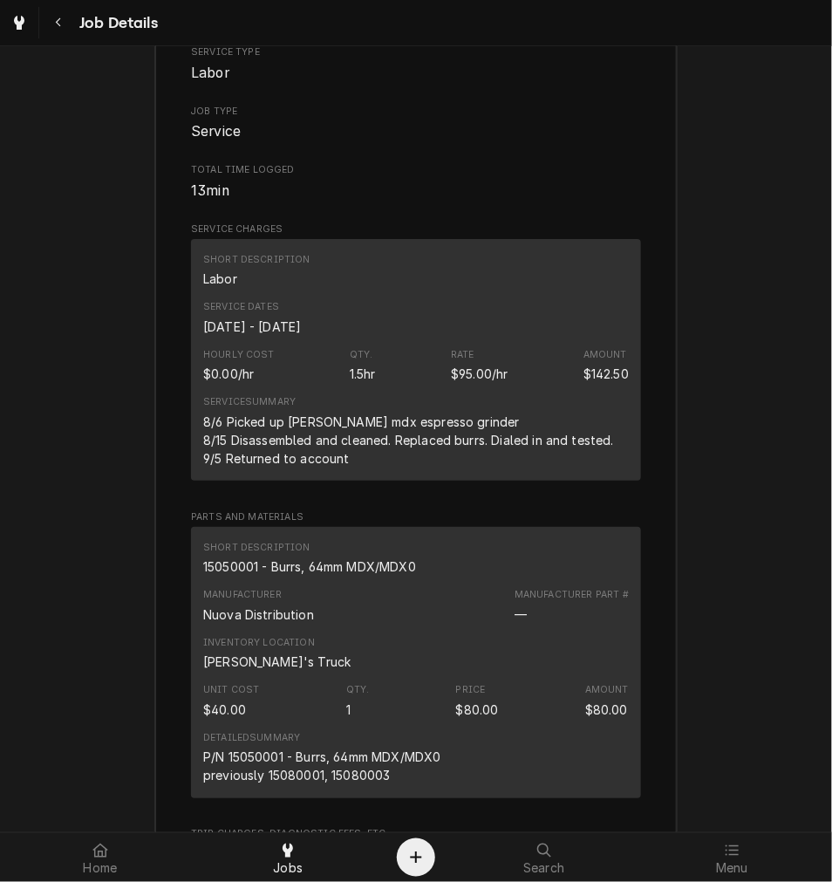
scroll to position [1853, 0]
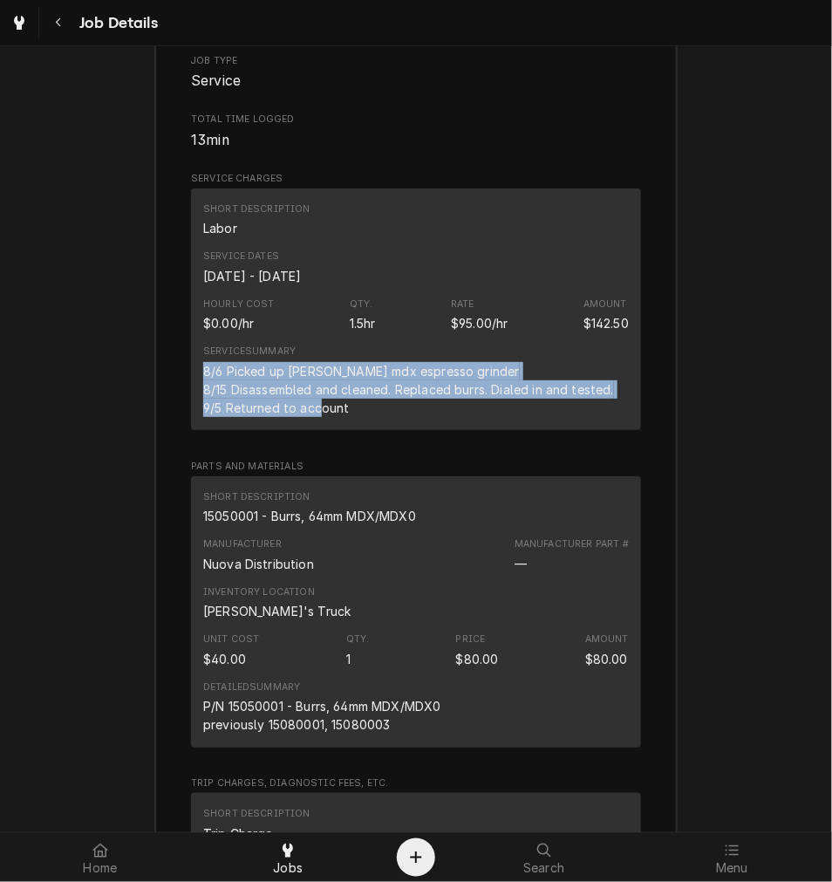
drag, startPoint x: 352, startPoint y: 428, endPoint x: 181, endPoint y: 382, distance: 177.8
click at [181, 382] on div "Roopairs Job ID JOB-3964 Service Type Labor Job Type Service Total Time Logged …" at bounding box center [416, 798] width 522 height 1761
copy div "8/6 Picked up Simonelli mdx espresso grinder 8/15 Disassembled and cleaned. Rep…"
click at [593, 719] on div "Detailed Summary P/N 15050001 - Burrs, 64mm MDX/MDX0 previously 15080001, 15080…" at bounding box center [416, 706] width 426 height 65
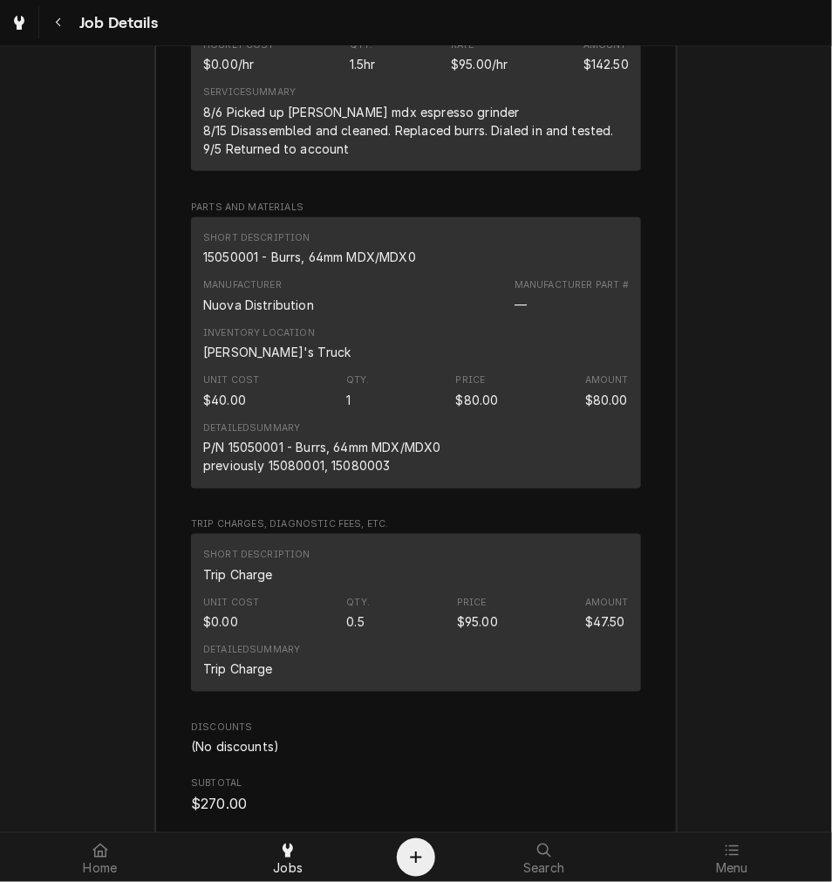
scroll to position [2124, 0]
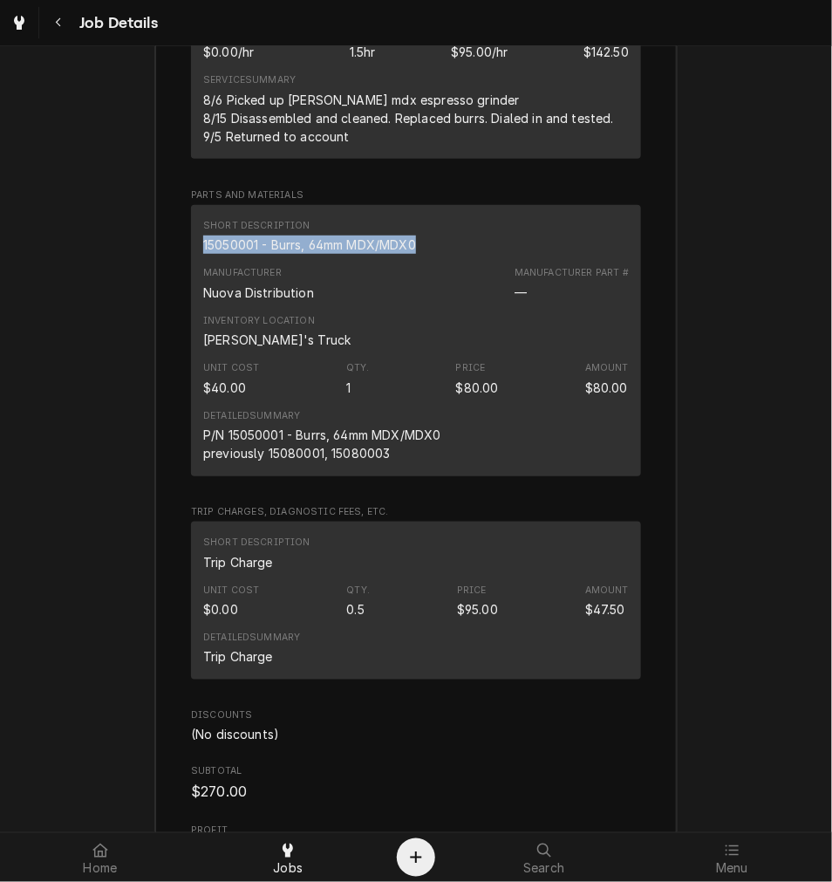
drag, startPoint x: 421, startPoint y: 269, endPoint x: 188, endPoint y: 266, distance: 233.8
click at [191, 266] on div "Short Description 15050001 - Burrs, 64mm MDX/MDX0 Manufacturer Nuova Distributi…" at bounding box center [416, 340] width 450 height 271
click at [410, 667] on div "Detailed Summary Trip Charge" at bounding box center [416, 648] width 426 height 47
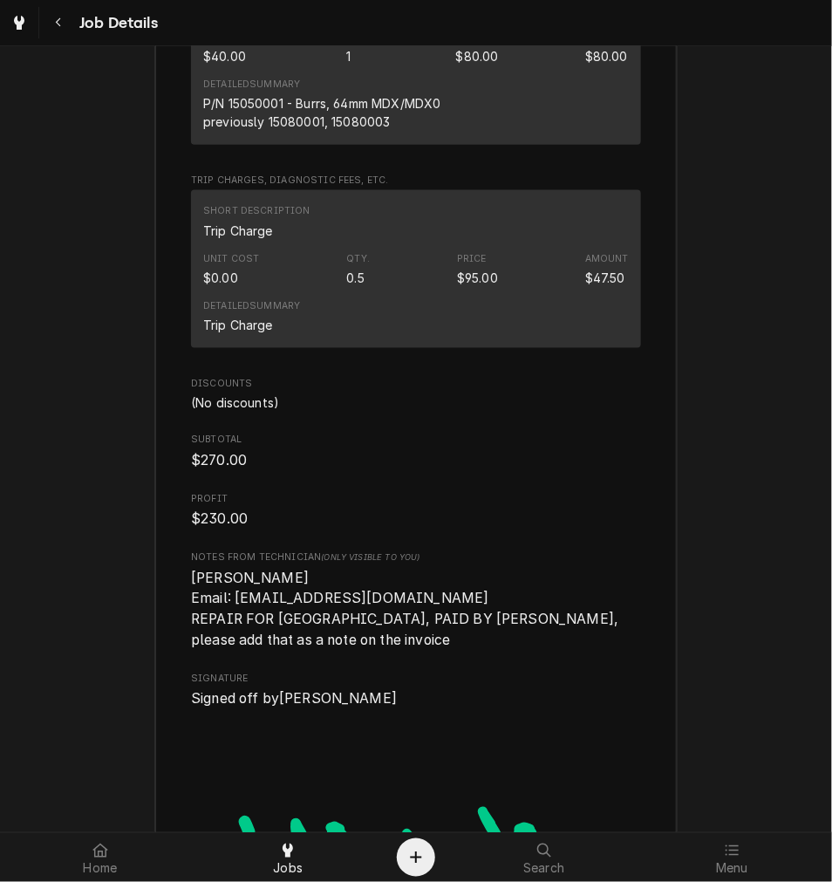
scroll to position [2465, 0]
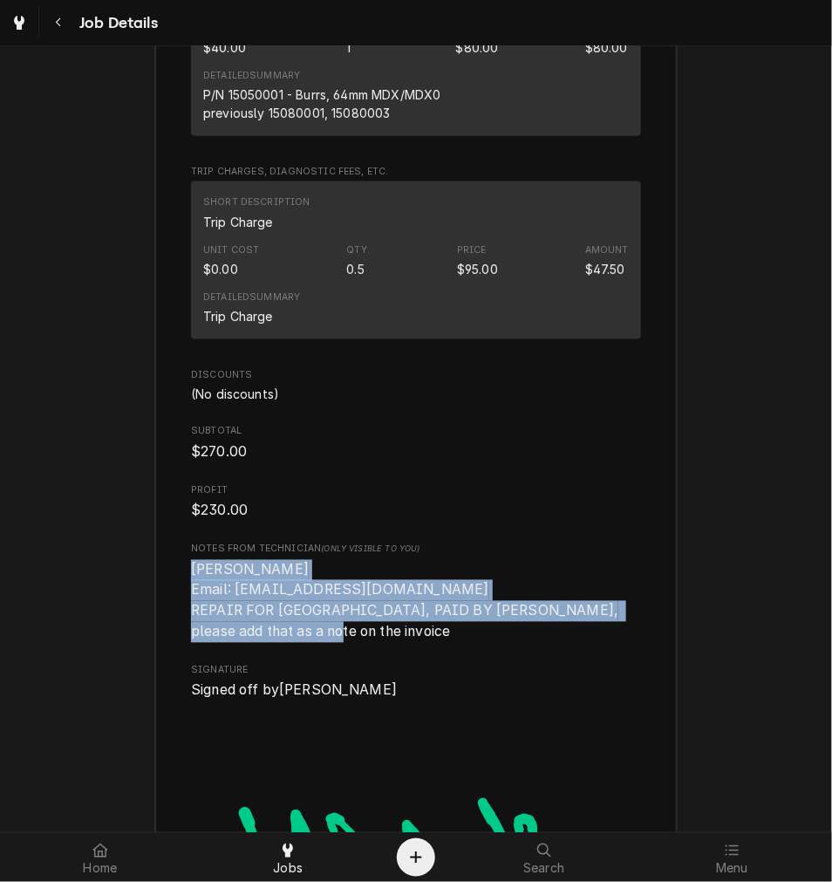
drag, startPoint x: 346, startPoint y: 656, endPoint x: 175, endPoint y: 594, distance: 181.9
click at [175, 594] on div "Roopairs Job ID JOB-3964 Service Type Labor Job Type Service Total Time Logged …" at bounding box center [416, 186] width 522 height 1761
copy span "Bill Maplewood Email: vine.davidson@tdome.com REPAIR FOR MAPLEWOOD, PAID BY DAV…"
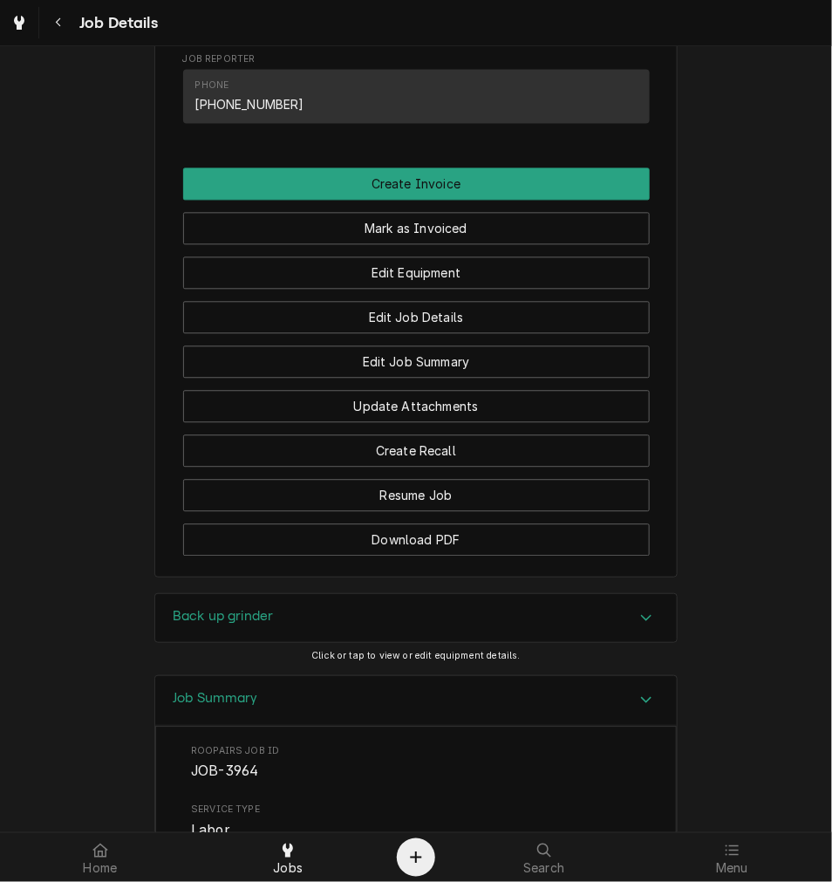
scroll to position [1036, 0]
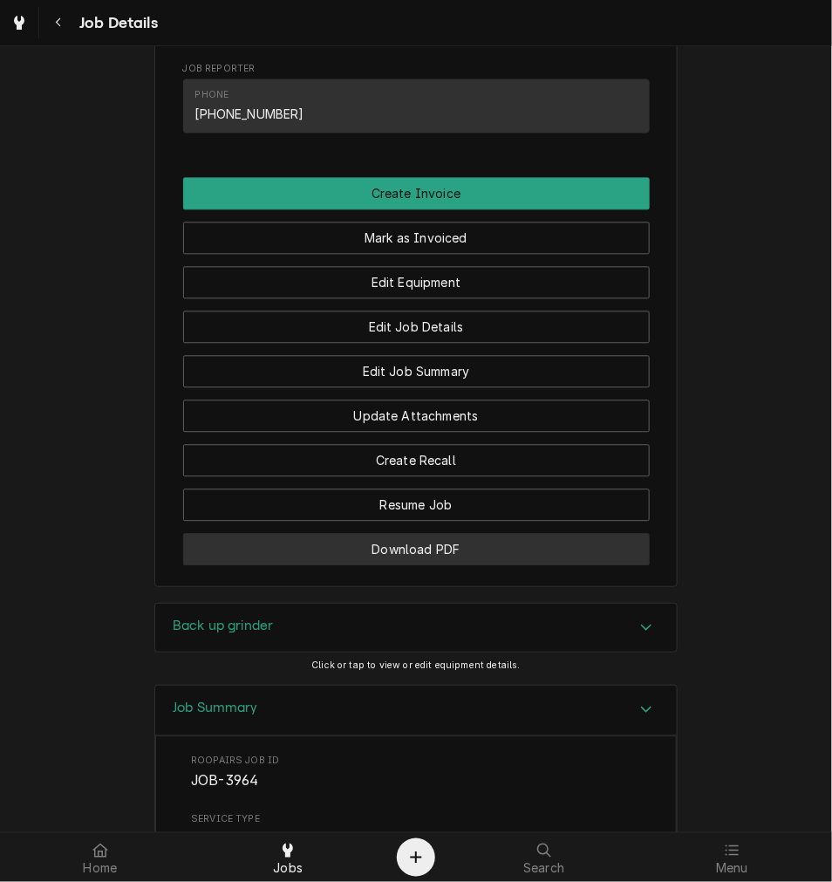
click at [419, 565] on button "Download PDF" at bounding box center [416, 549] width 467 height 32
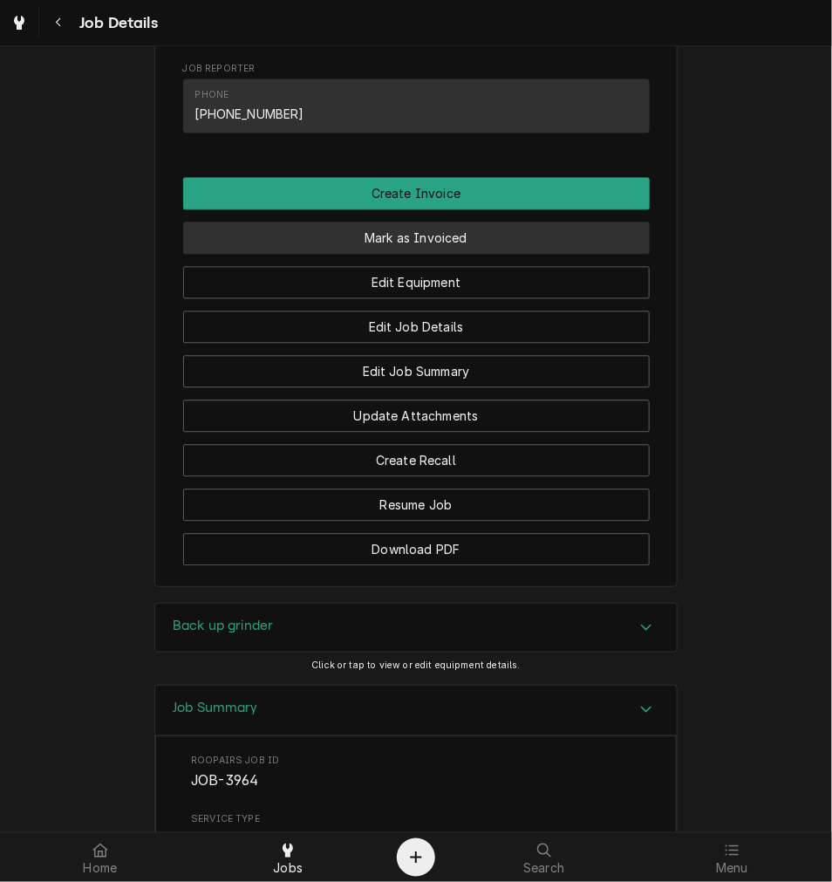
click at [448, 254] on button "Mark as Invoiced" at bounding box center [416, 238] width 467 height 32
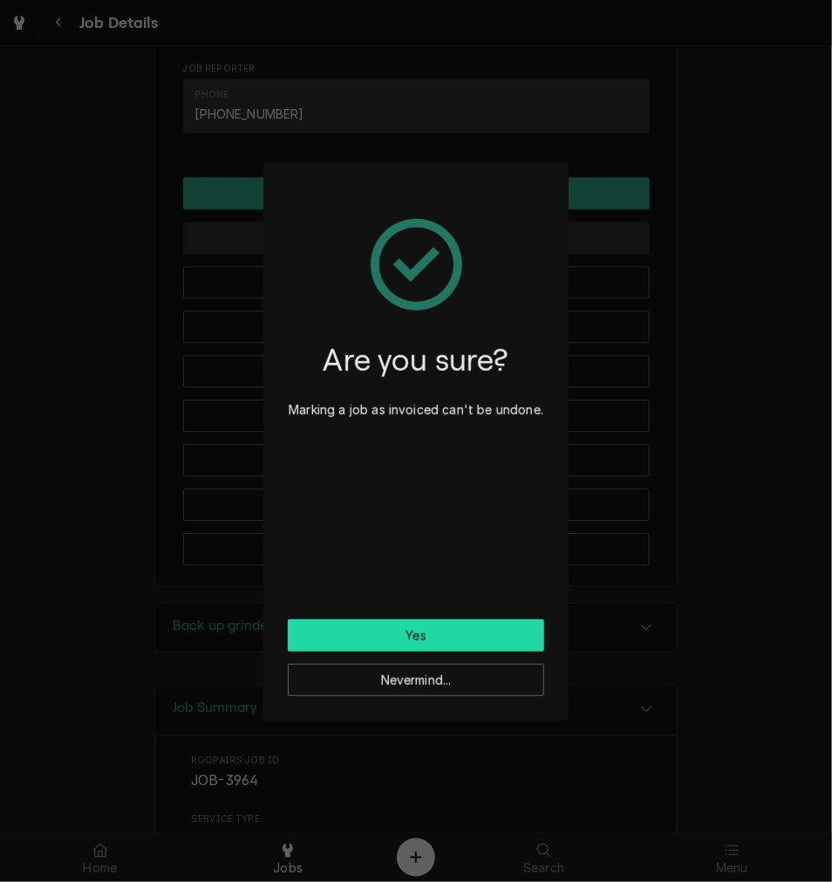
click at [350, 638] on button "Yes" at bounding box center [416, 635] width 257 height 32
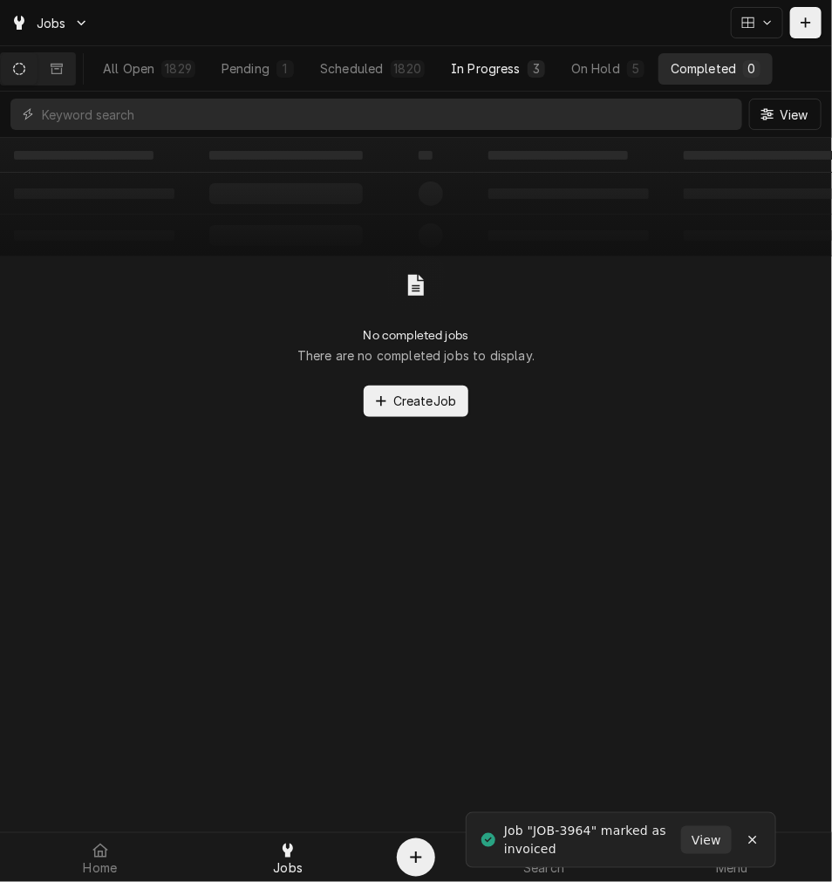
click at [537, 56] on button "In Progress 3" at bounding box center [498, 68] width 119 height 31
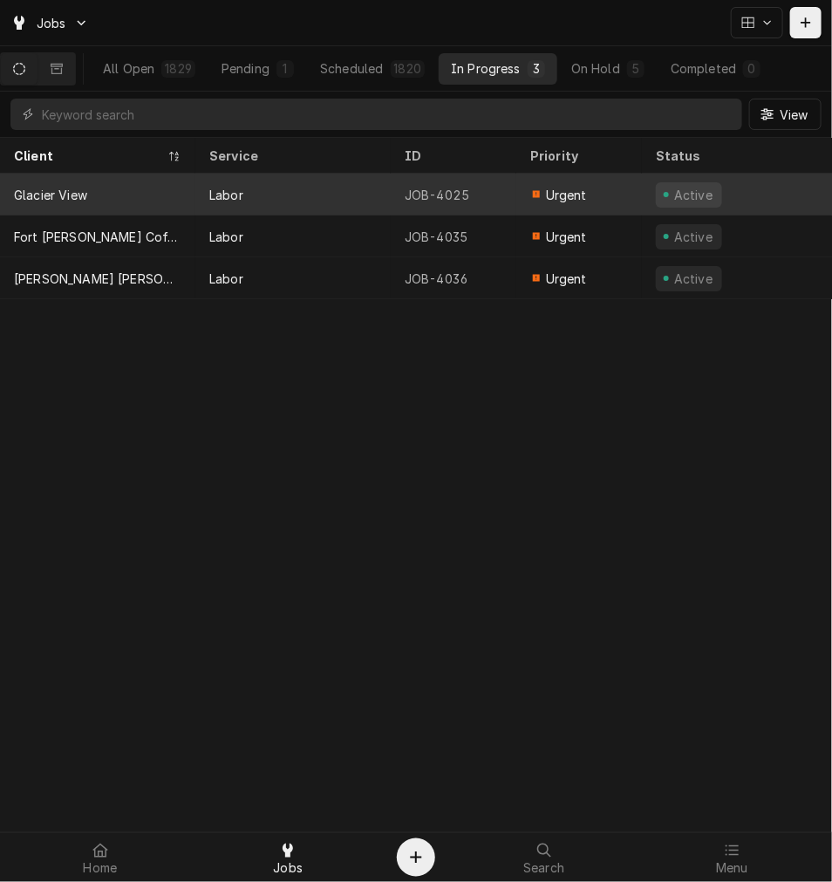
click at [455, 206] on div "JOB-4025" at bounding box center [454, 195] width 126 height 42
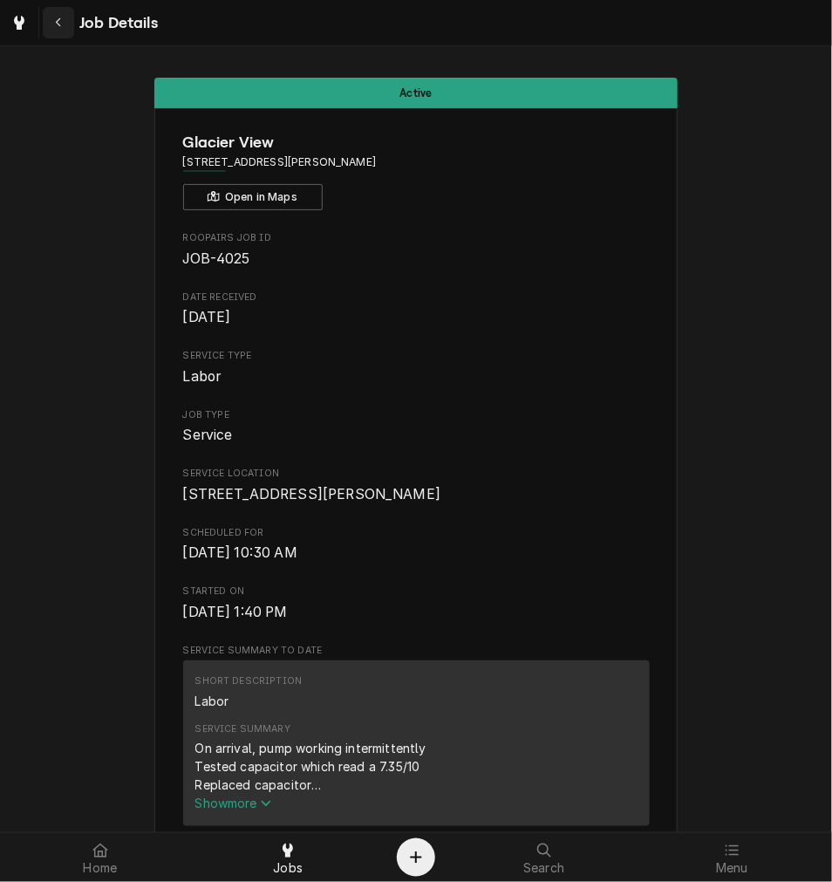
click at [63, 27] on div "Navigate back" at bounding box center [58, 22] width 17 height 17
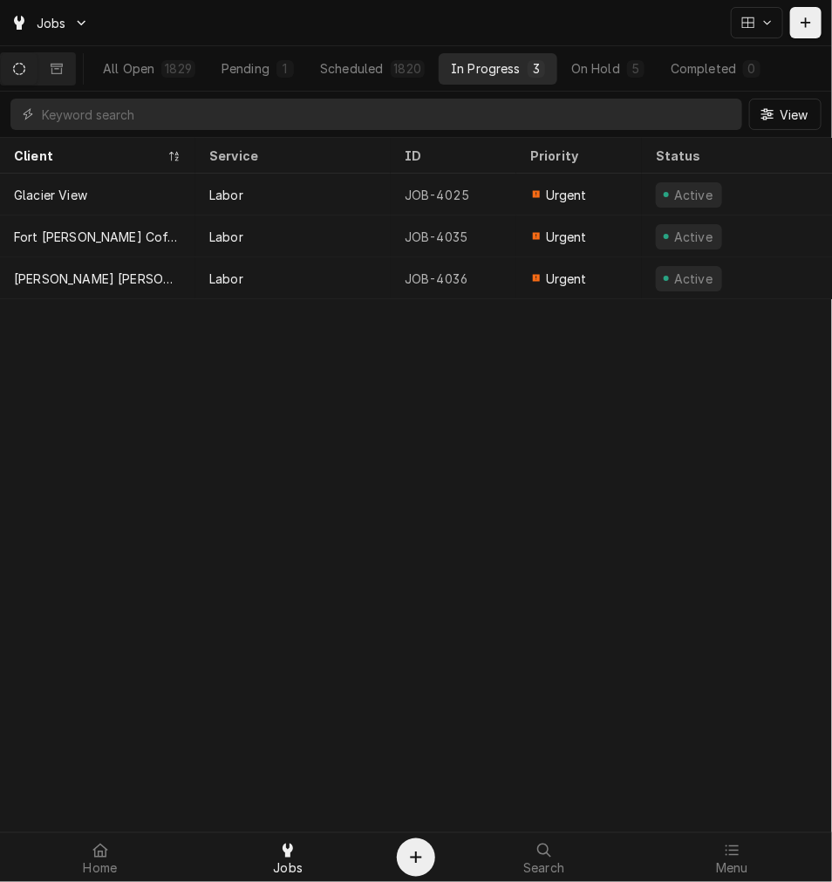
click at [485, 299] on table "Client Service ID Priority Status Techs Location Address Status Changed Last Mo…" at bounding box center [416, 218] width 832 height 161
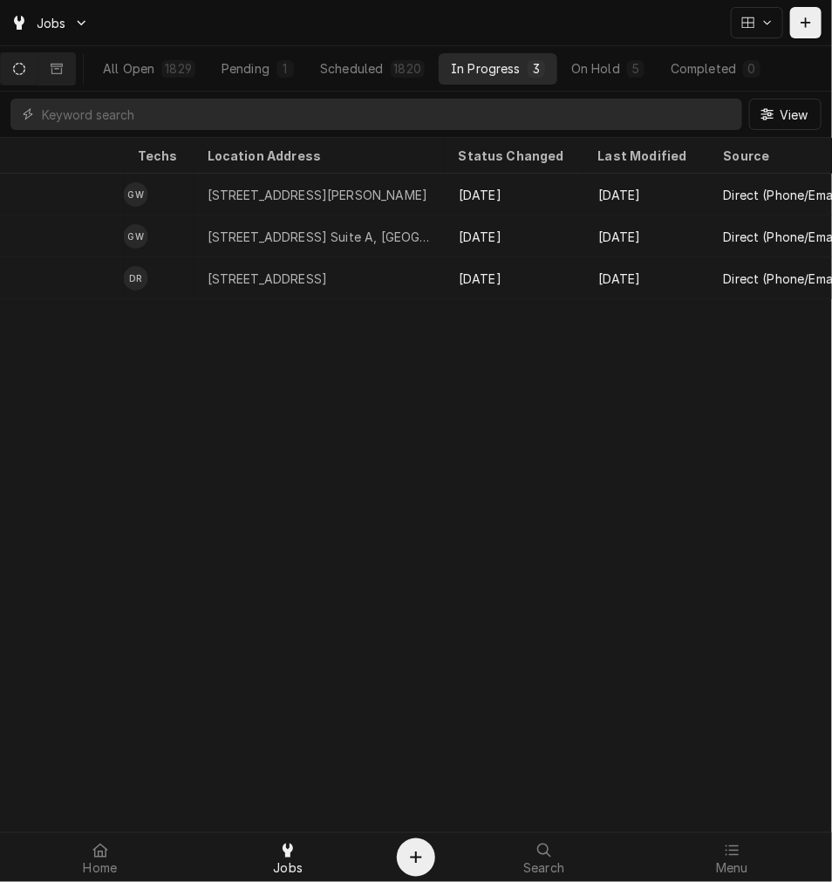
click at [619, 46] on div "All Open 1829 Pending 1 Scheduled 1820 In Progress 3 On Hold 5 Completed 0" at bounding box center [437, 68] width 693 height 44
